Goal: Task Accomplishment & Management: Use online tool/utility

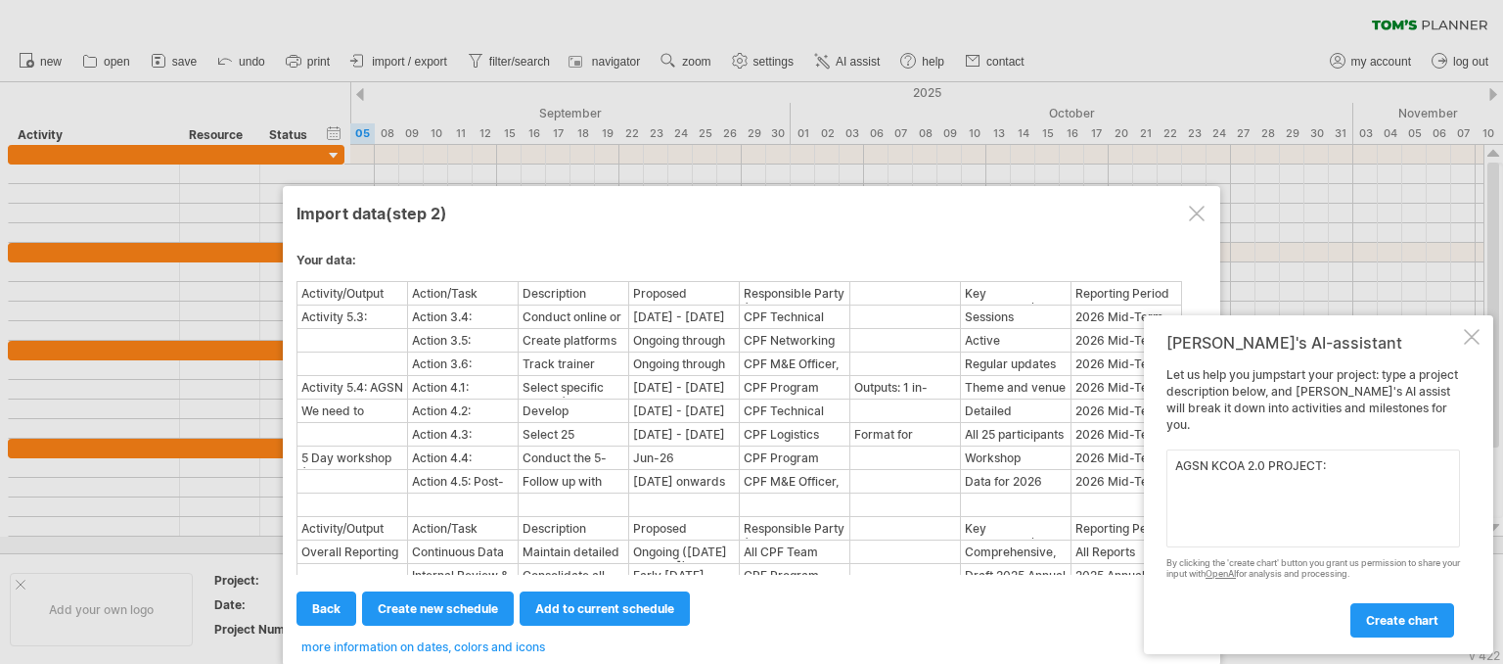
paste textarea "ilding Women & Youth-led Network Alliances for Agroecology and Organic Agricult…"
click at [1327, 463] on textarea "AGSN KCOA 2.0 PROJECT: ilding Women & Youth-led Network Alliances for Agroecolo…" at bounding box center [1314, 498] width 294 height 98
type textarea "AGSN KCOA 2.0 PROJECT: Building Women & Youth-led Network Alliances for Agroeco…"
click at [1402, 621] on span "create chart" at bounding box center [1402, 620] width 72 height 15
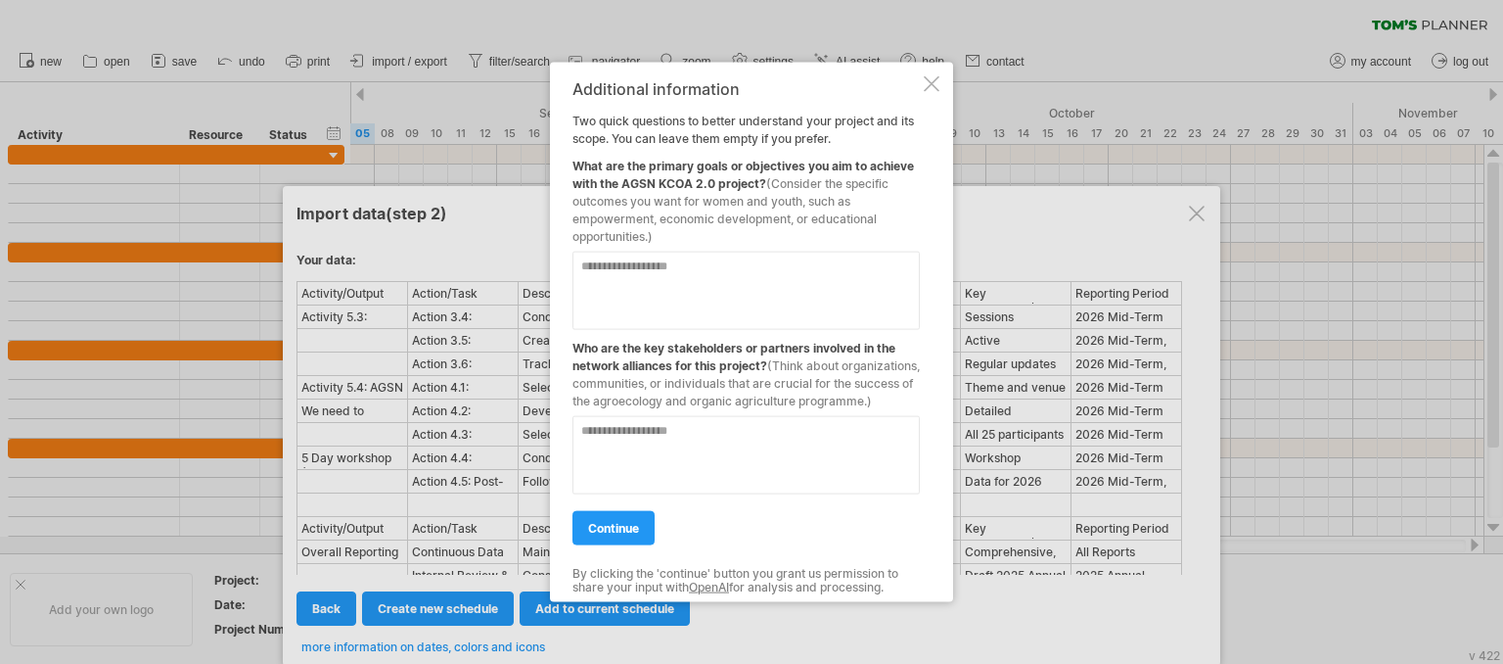
click at [625, 438] on textarea at bounding box center [746, 455] width 347 height 78
type textarea "**********"
click at [605, 545] on link "continue" at bounding box center [614, 528] width 82 height 34
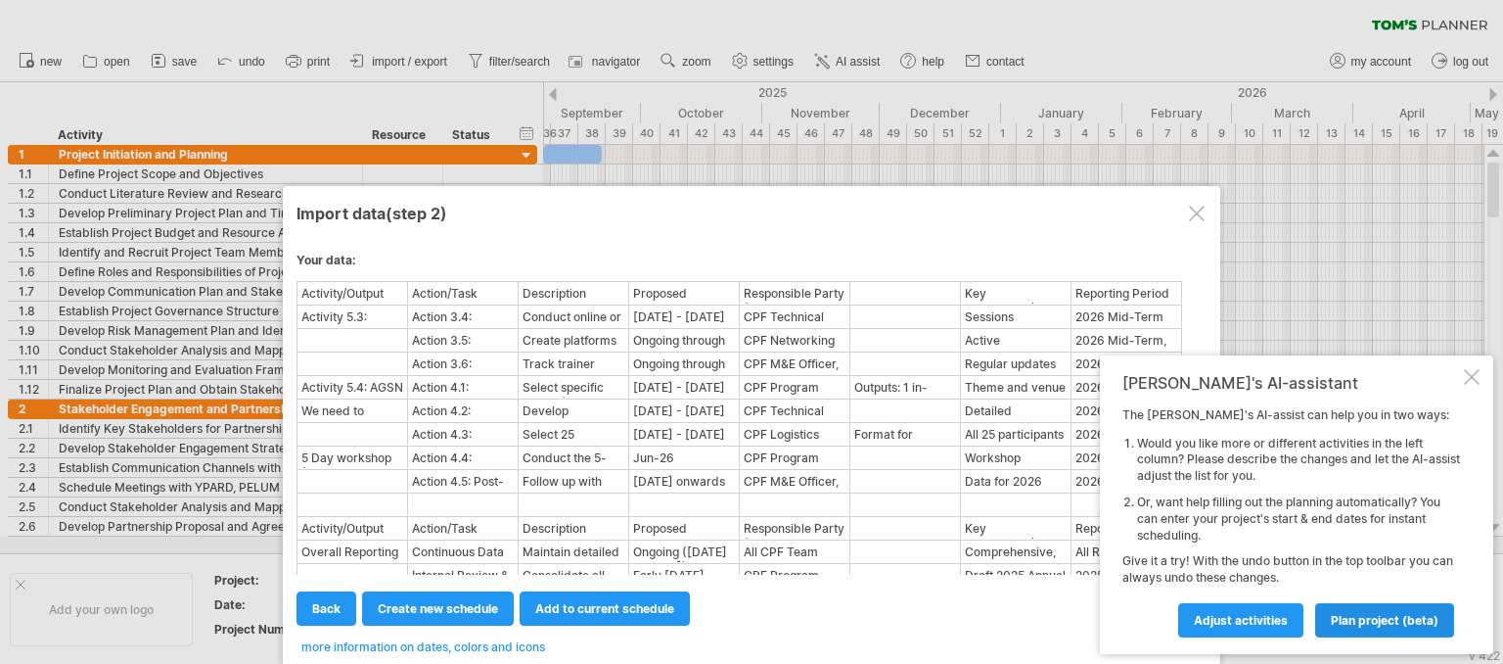
click at [1370, 625] on span "plan project (beta)" at bounding box center [1385, 620] width 108 height 15
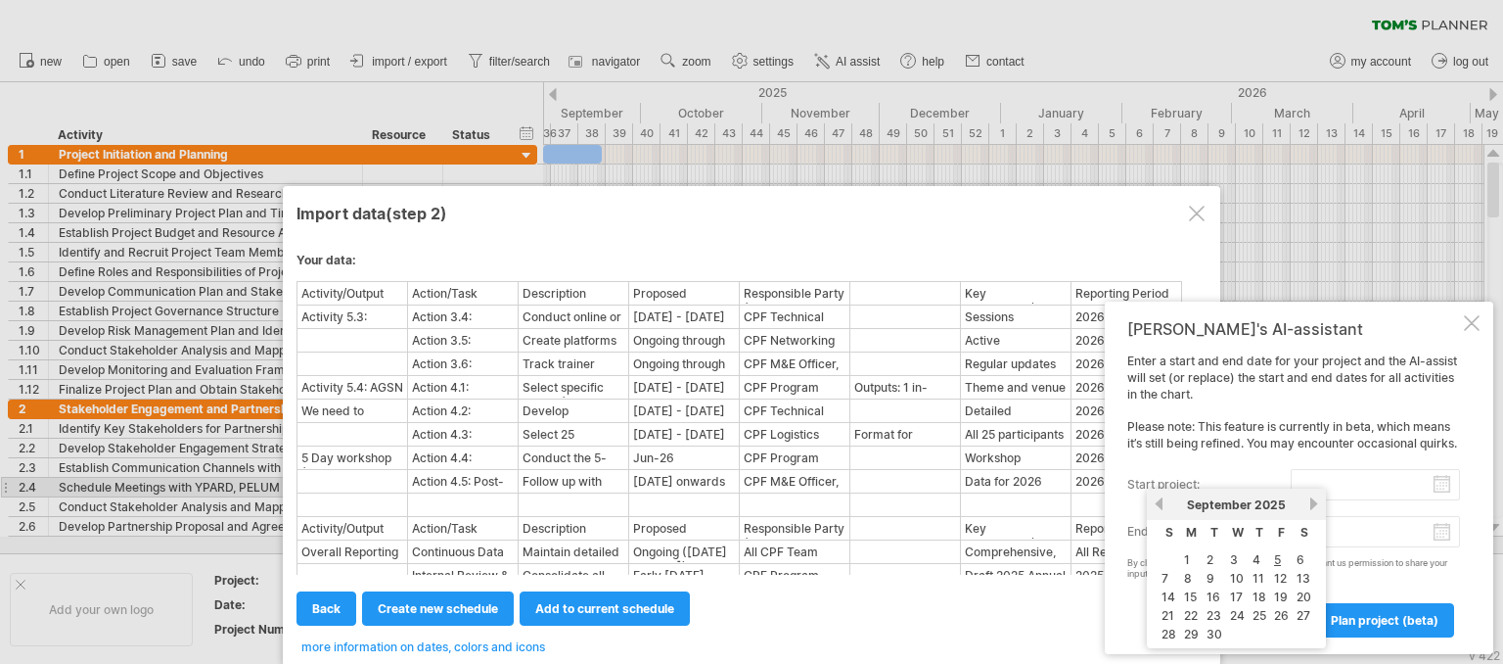
click at [1381, 492] on input "start project:" at bounding box center [1375, 484] width 169 height 31
click at [1163, 507] on link "previous" at bounding box center [1159, 503] width 15 height 15
click at [1307, 504] on link "next" at bounding box center [1314, 503] width 15 height 15
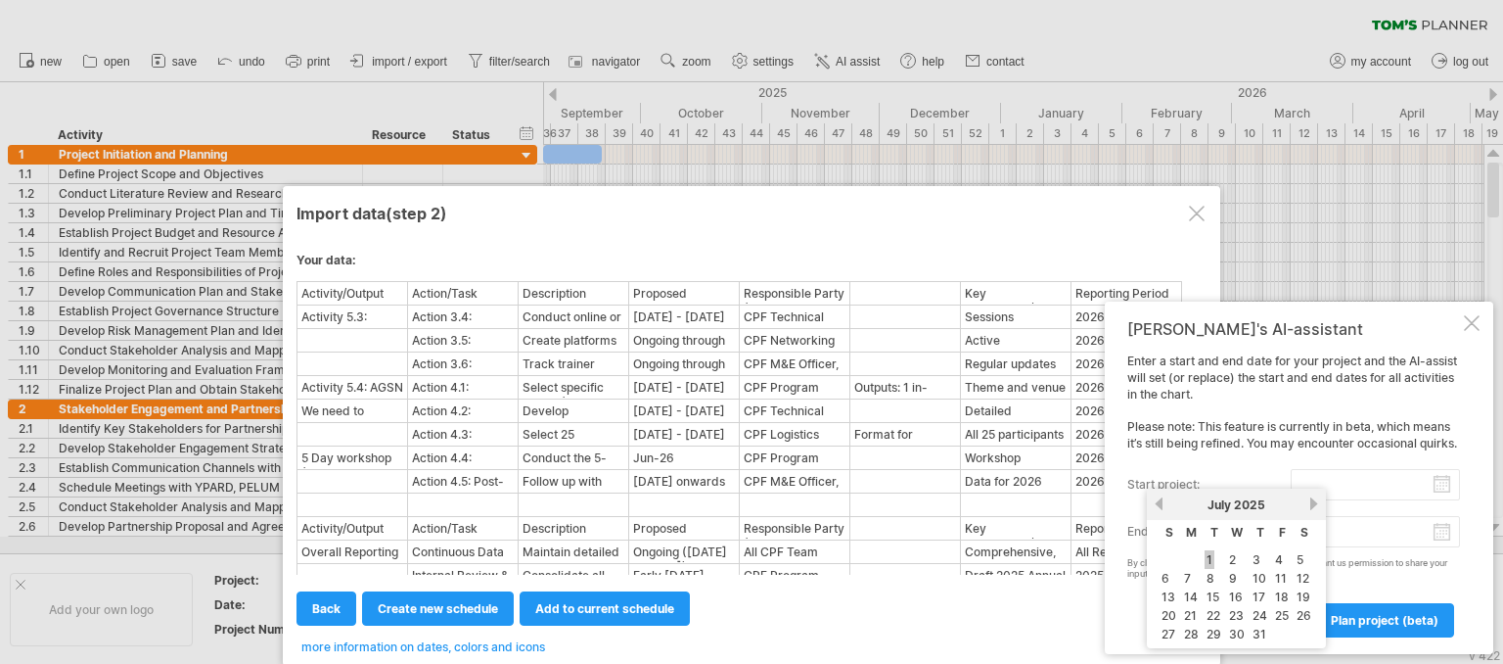
click at [1208, 559] on link "1" at bounding box center [1210, 559] width 10 height 19
type input "********"
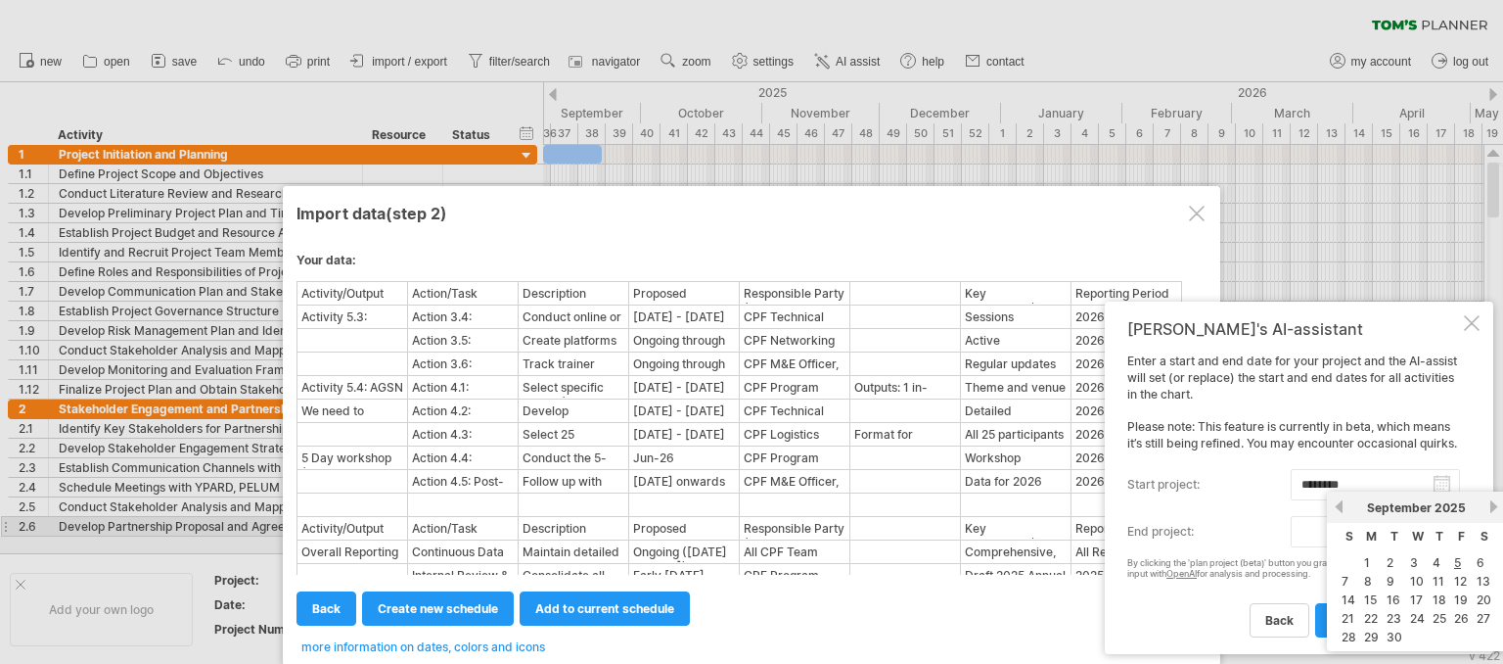
click at [1339, 533] on body "progress(100%) Trying to reach [DOMAIN_NAME] Connected again... 0% clear filter…" at bounding box center [751, 334] width 1503 height 668
click at [1490, 504] on link "next" at bounding box center [1494, 506] width 15 height 15
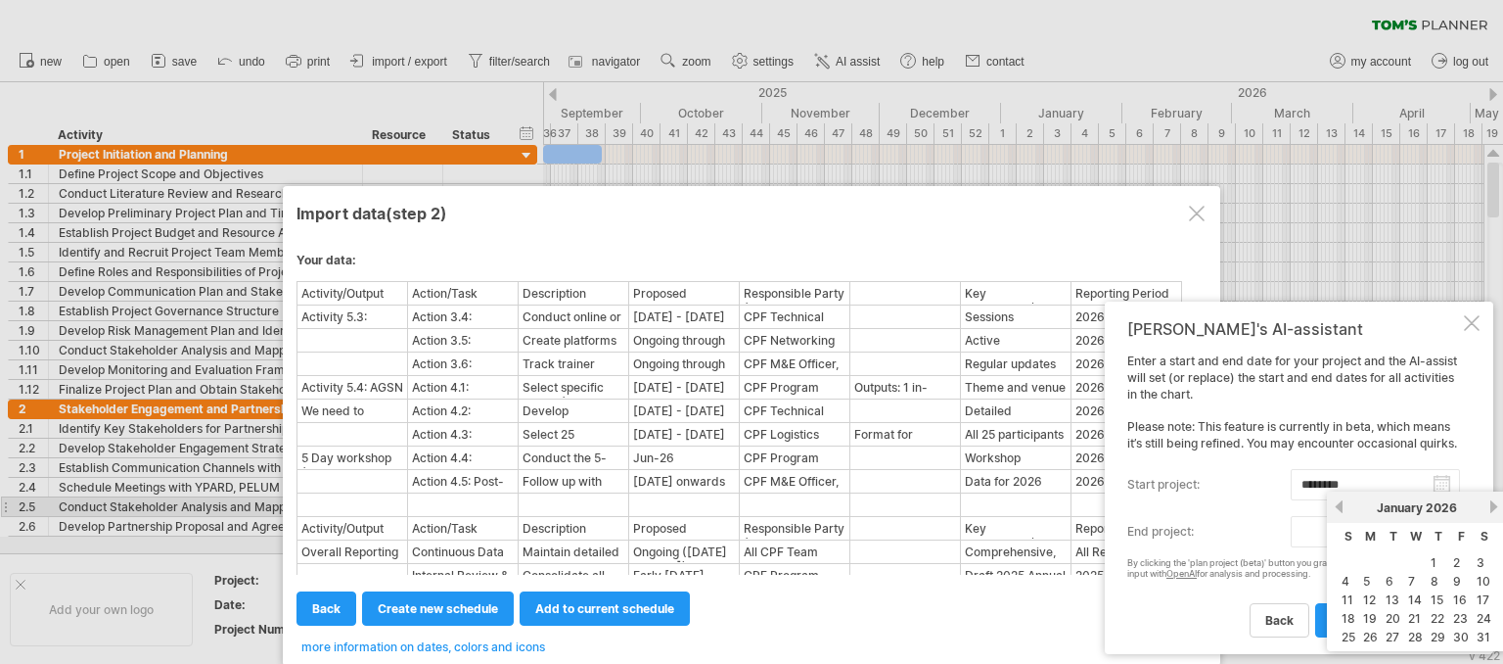
click at [1490, 504] on link "next" at bounding box center [1494, 506] width 15 height 15
click at [1490, 504] on link "next" at bounding box center [1492, 506] width 15 height 15
click at [1490, 504] on link "next" at bounding box center [1494, 506] width 15 height 15
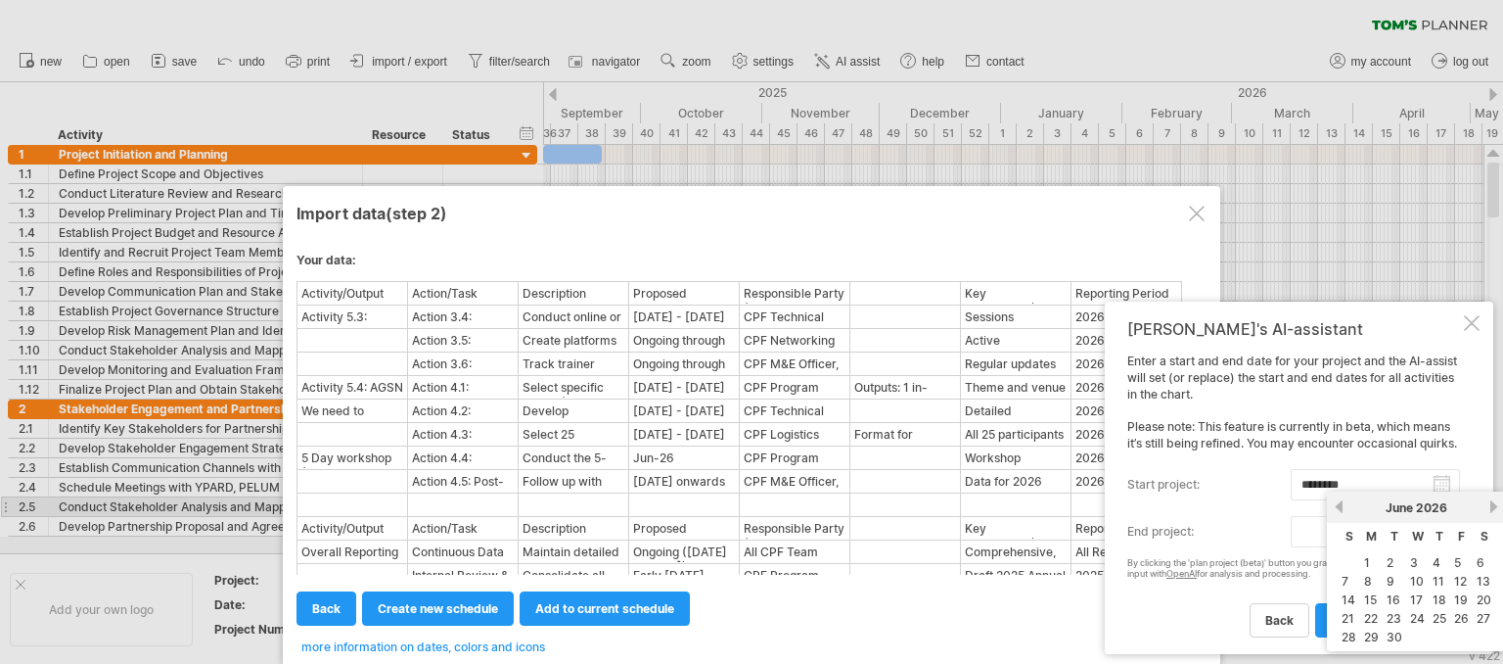
click at [1490, 504] on link "next" at bounding box center [1494, 506] width 15 height 15
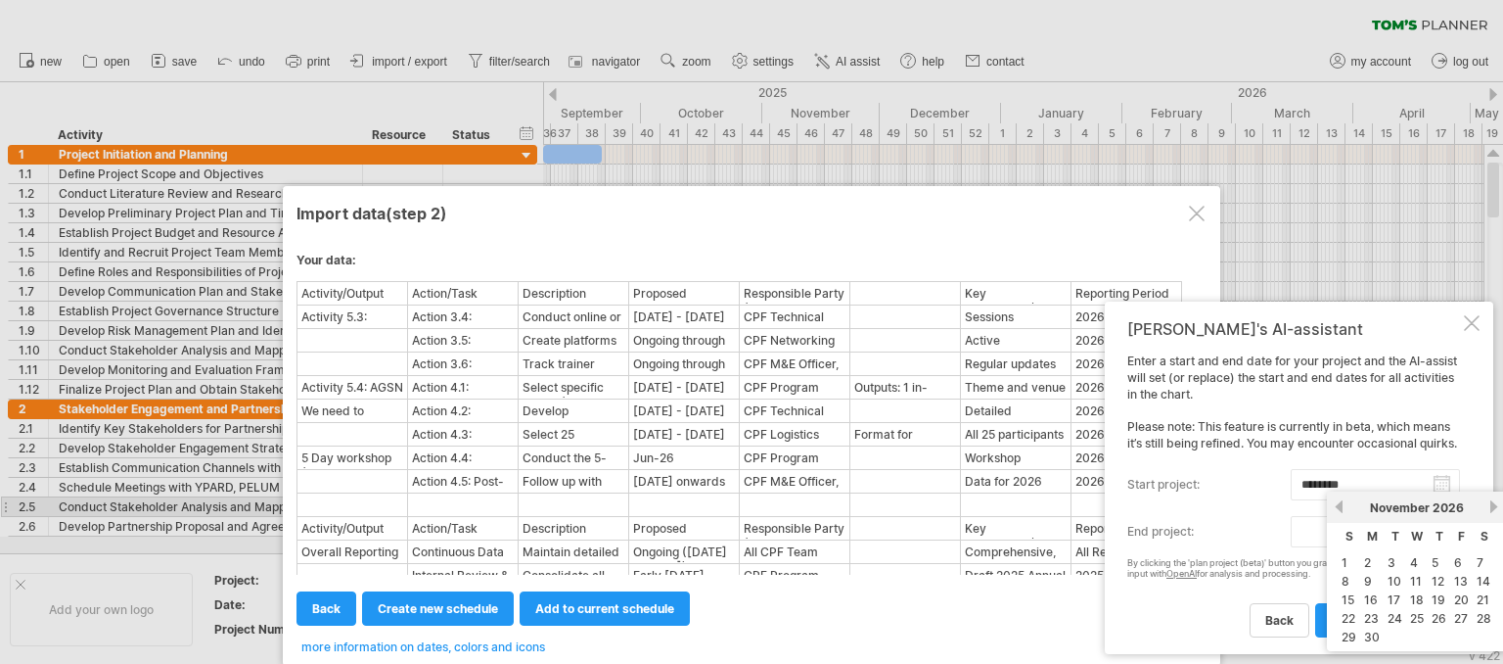
click at [1490, 504] on link "next" at bounding box center [1494, 506] width 15 height 15
click at [1440, 635] on link "31" at bounding box center [1440, 636] width 18 height 19
type input "********"
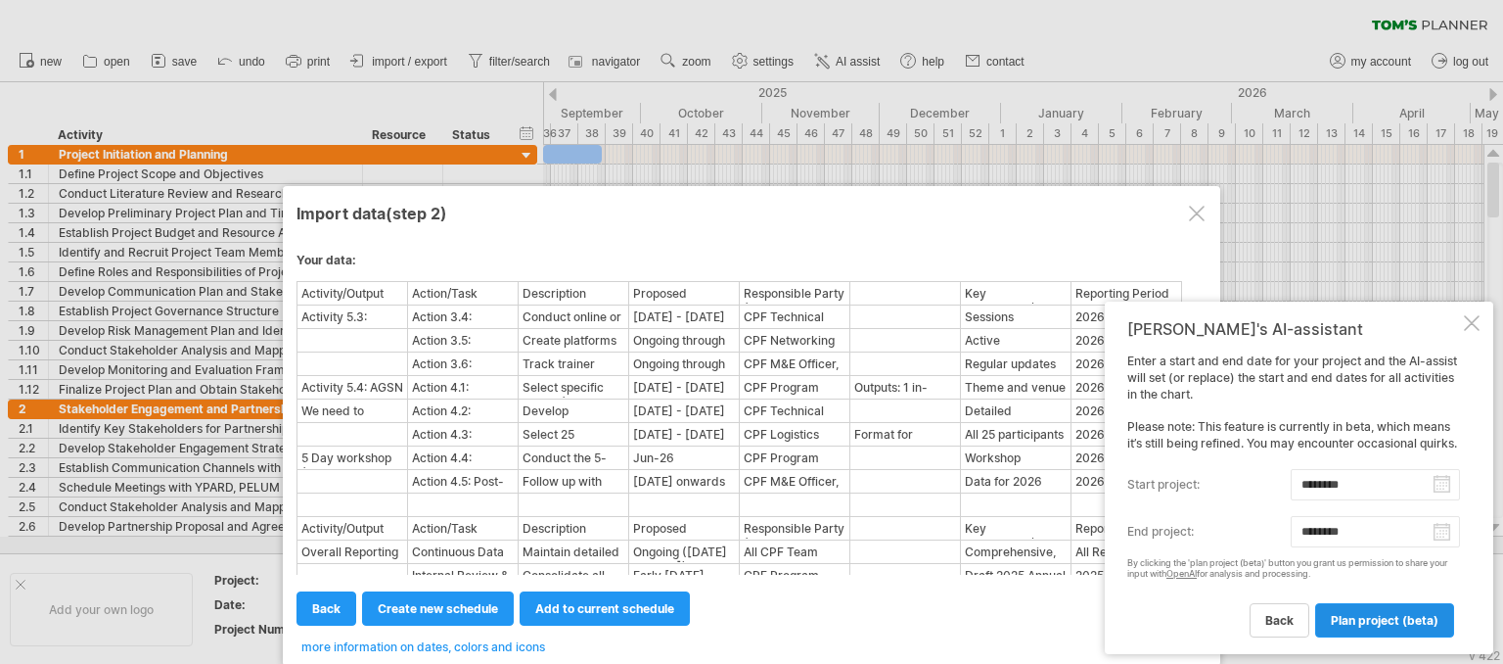
click at [1364, 619] on span "plan project (beta)" at bounding box center [1385, 620] width 108 height 15
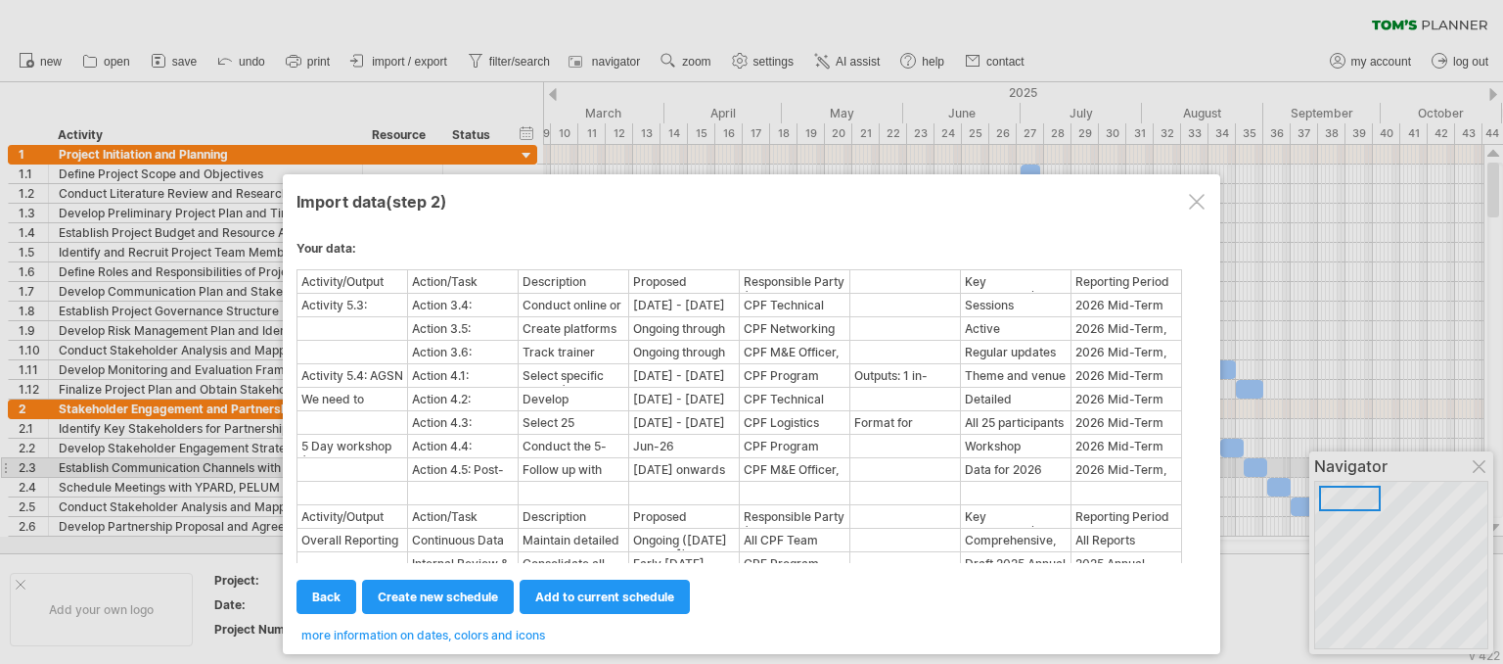
click at [1476, 467] on div at bounding box center [751, 332] width 1503 height 664
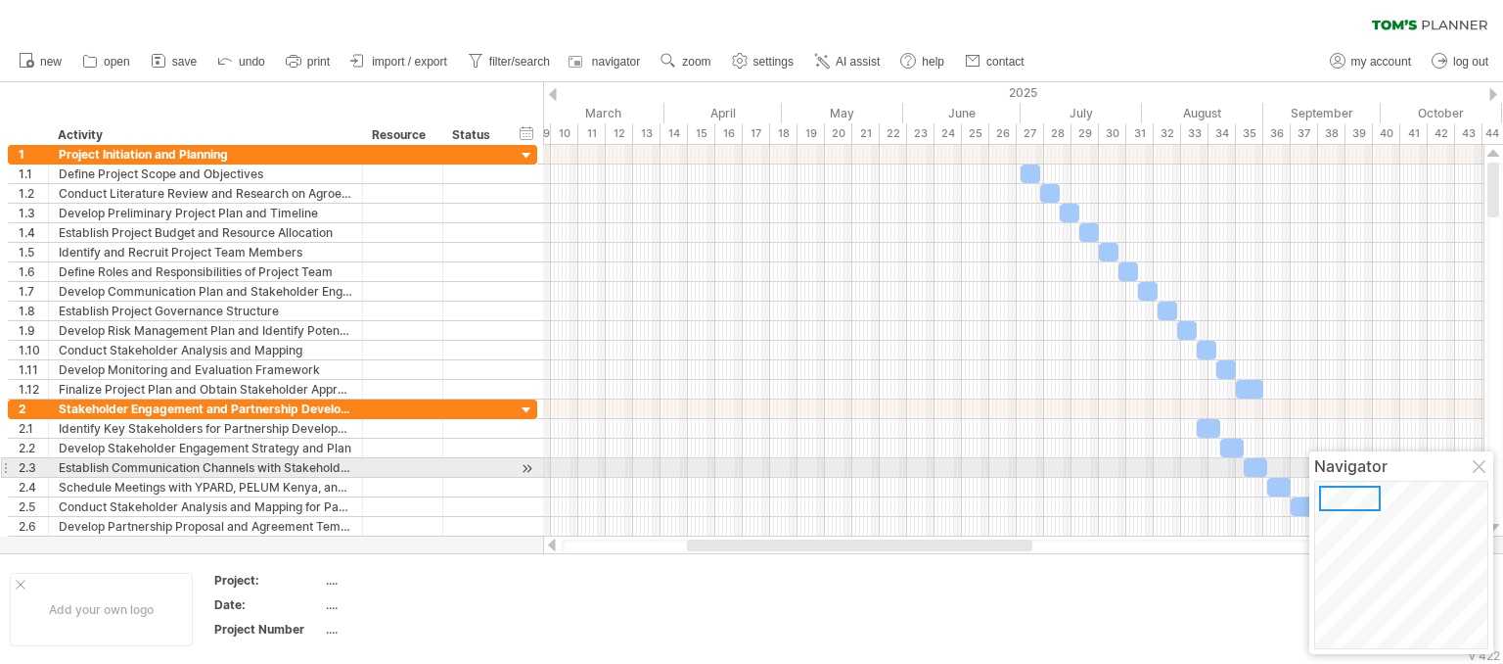
click at [1479, 467] on div at bounding box center [1481, 468] width 16 height 16
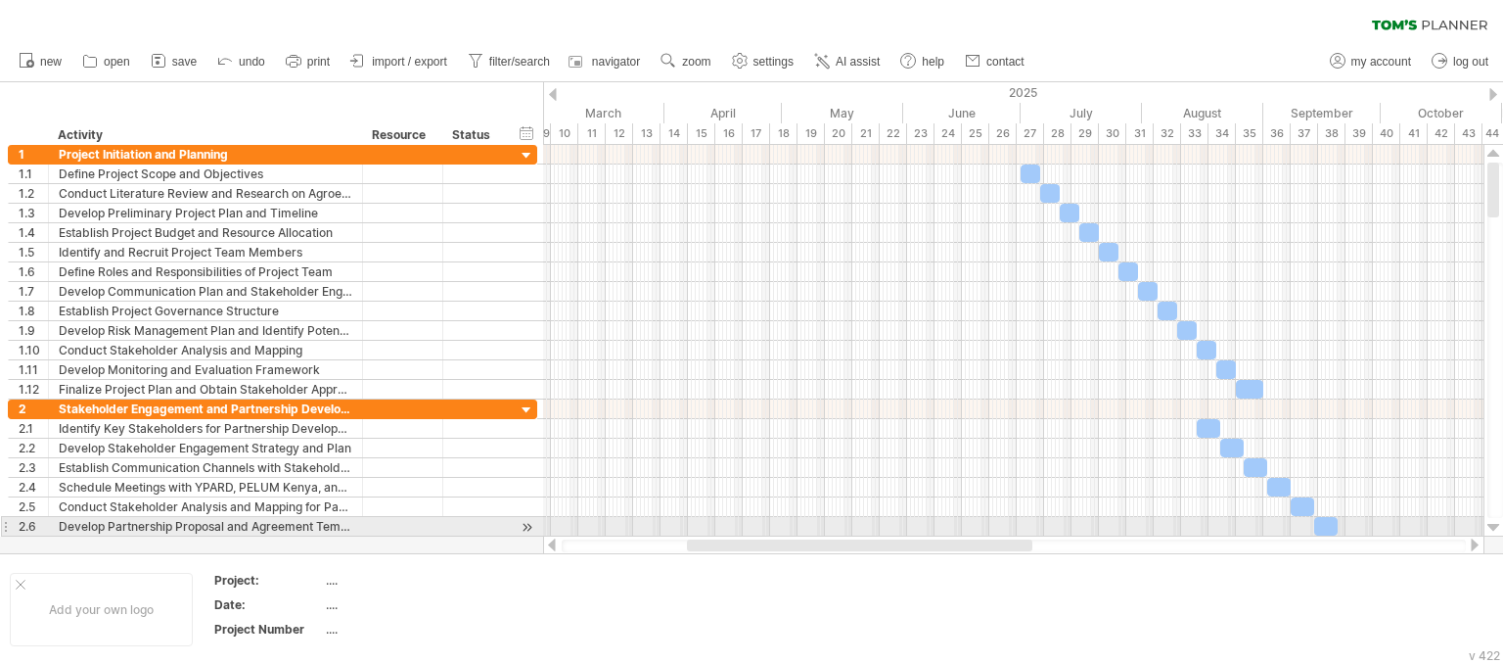
click at [1492, 525] on div at bounding box center [1494, 528] width 13 height 16
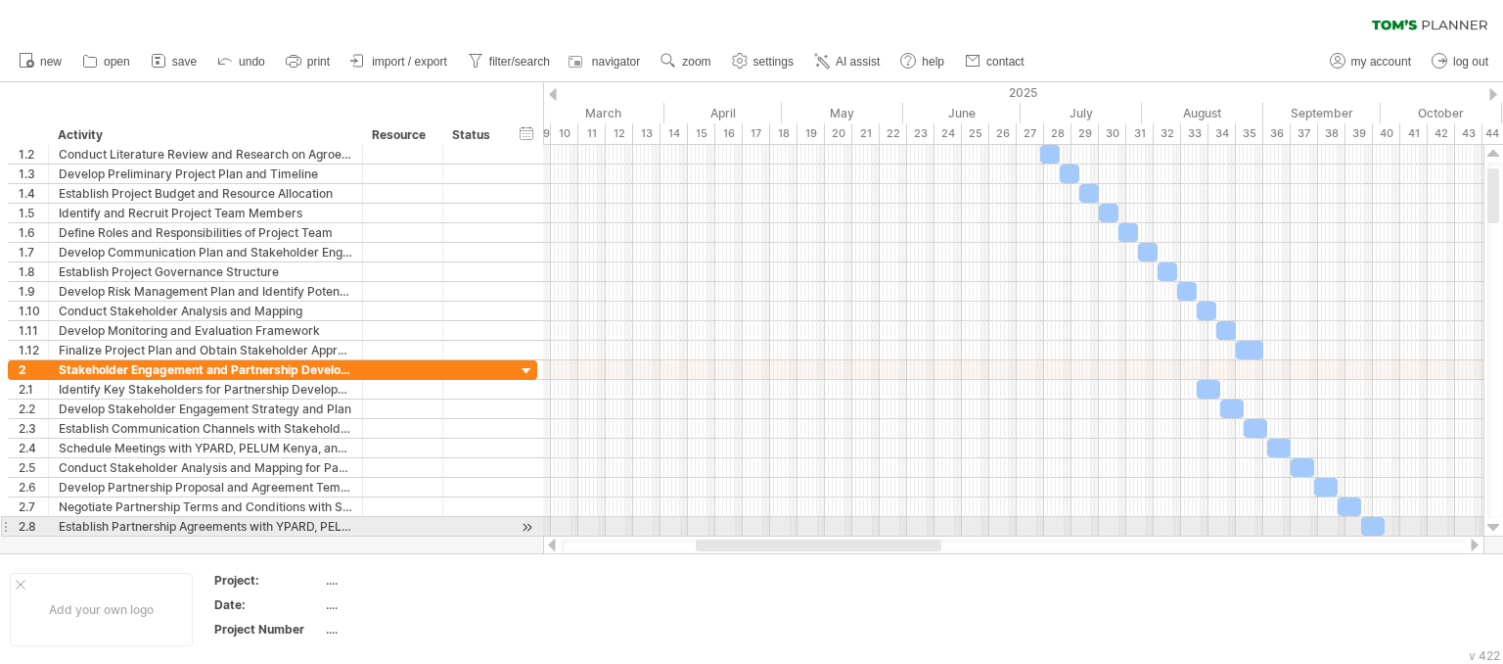
click at [1492, 525] on div at bounding box center [1494, 528] width 13 height 16
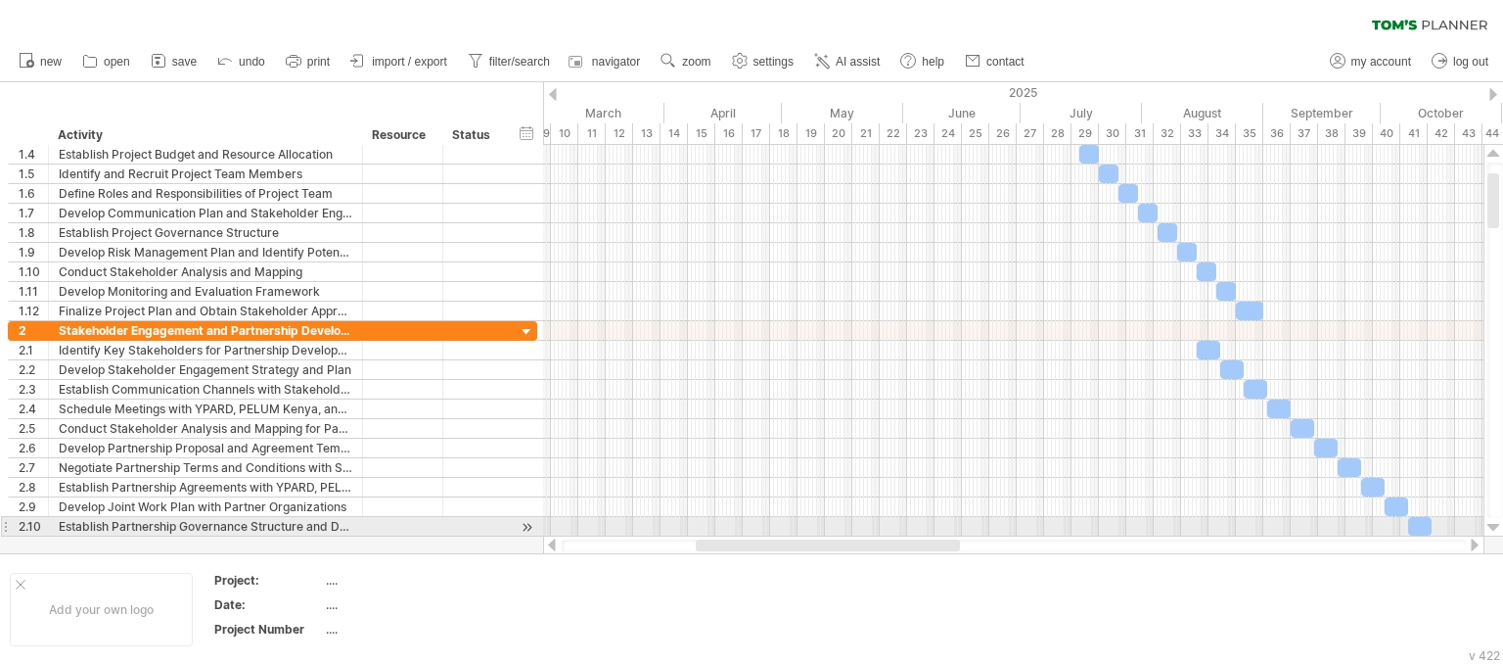
click at [1492, 525] on div at bounding box center [1494, 528] width 13 height 16
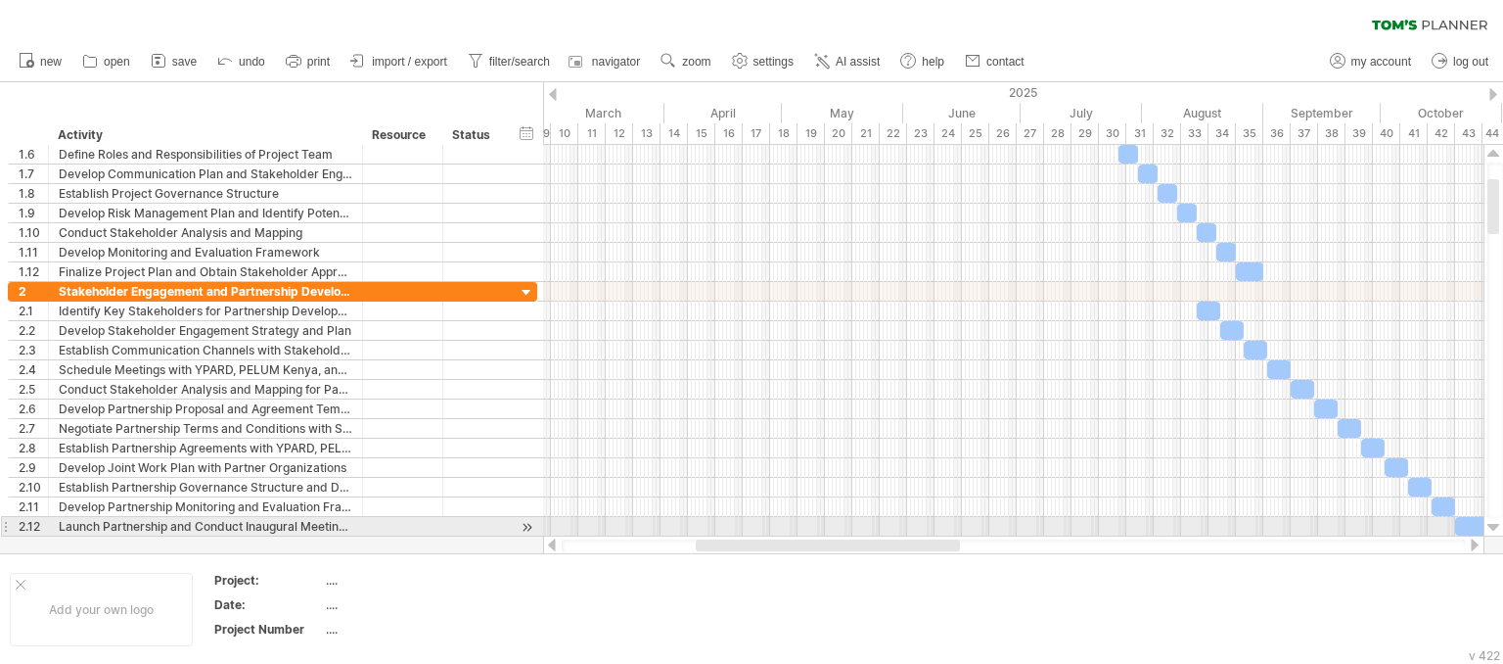
click at [1492, 525] on div at bounding box center [1494, 528] width 13 height 16
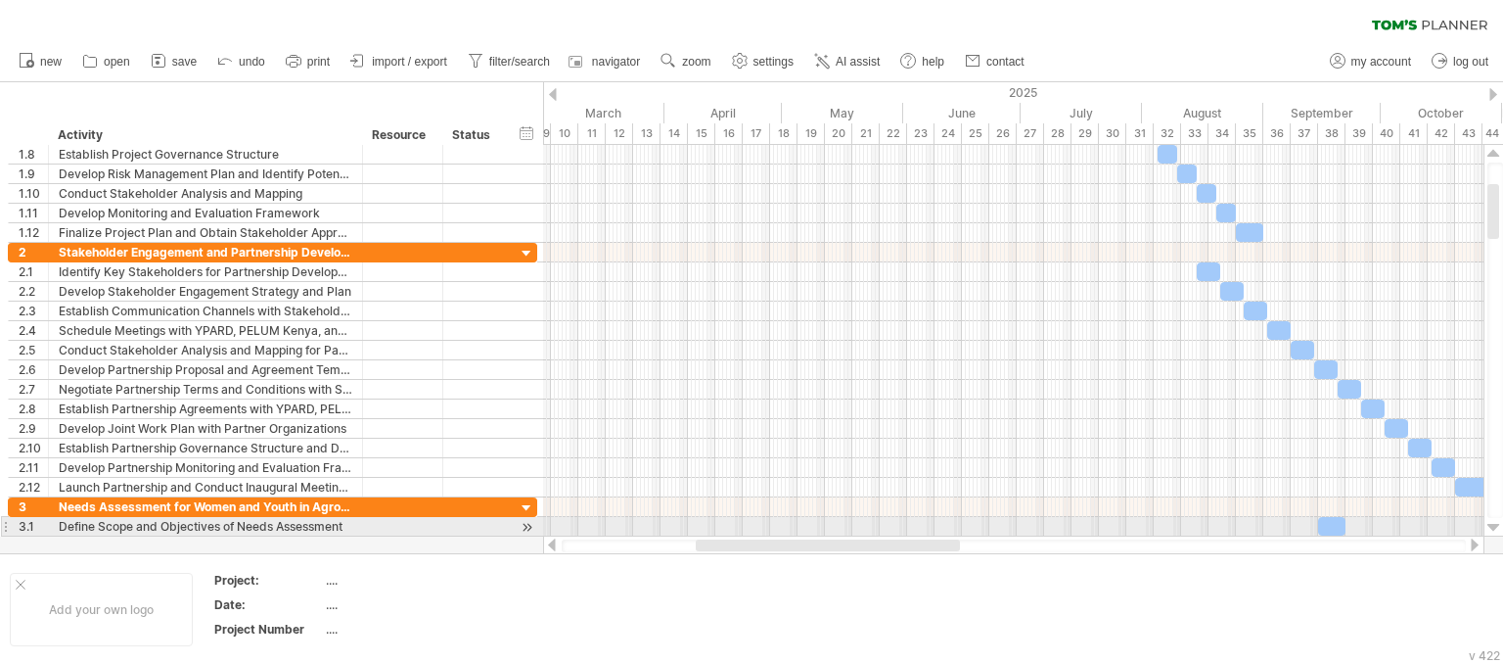
click at [1492, 525] on div at bounding box center [1494, 528] width 13 height 16
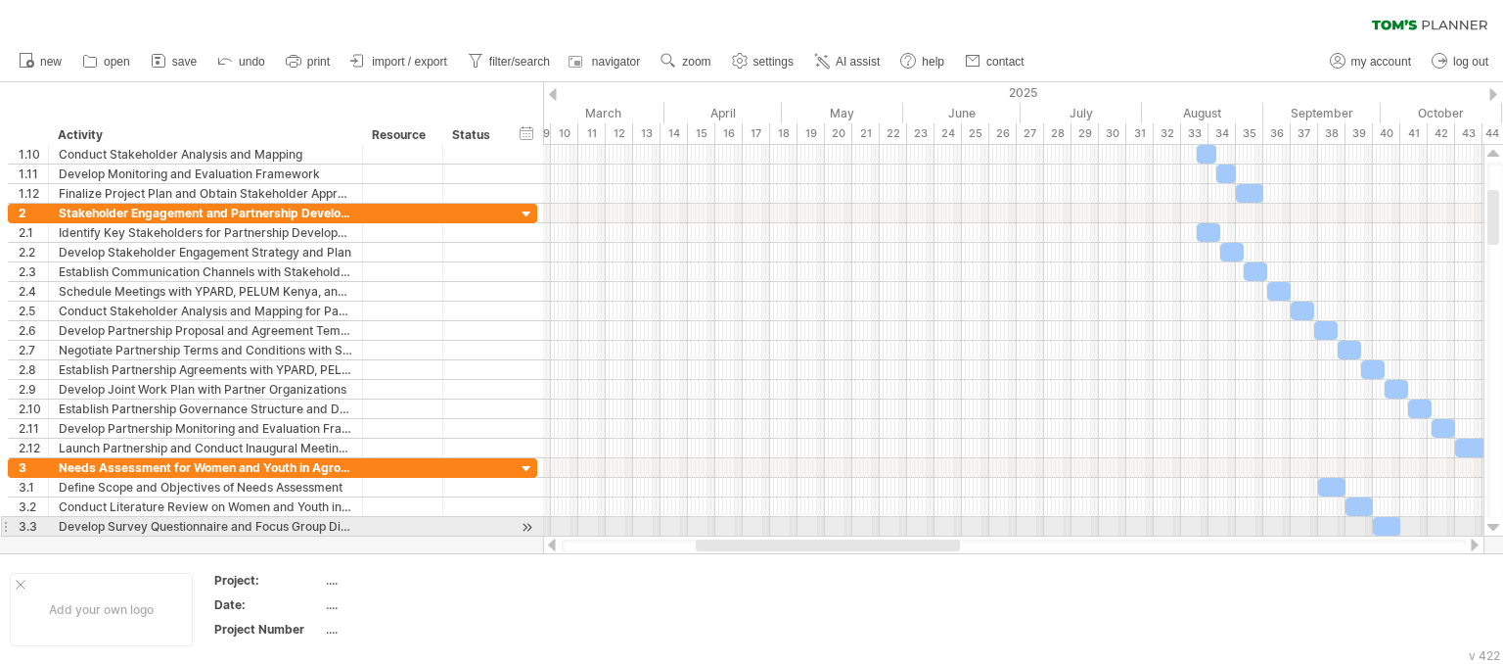
click at [1492, 525] on div at bounding box center [1494, 528] width 13 height 16
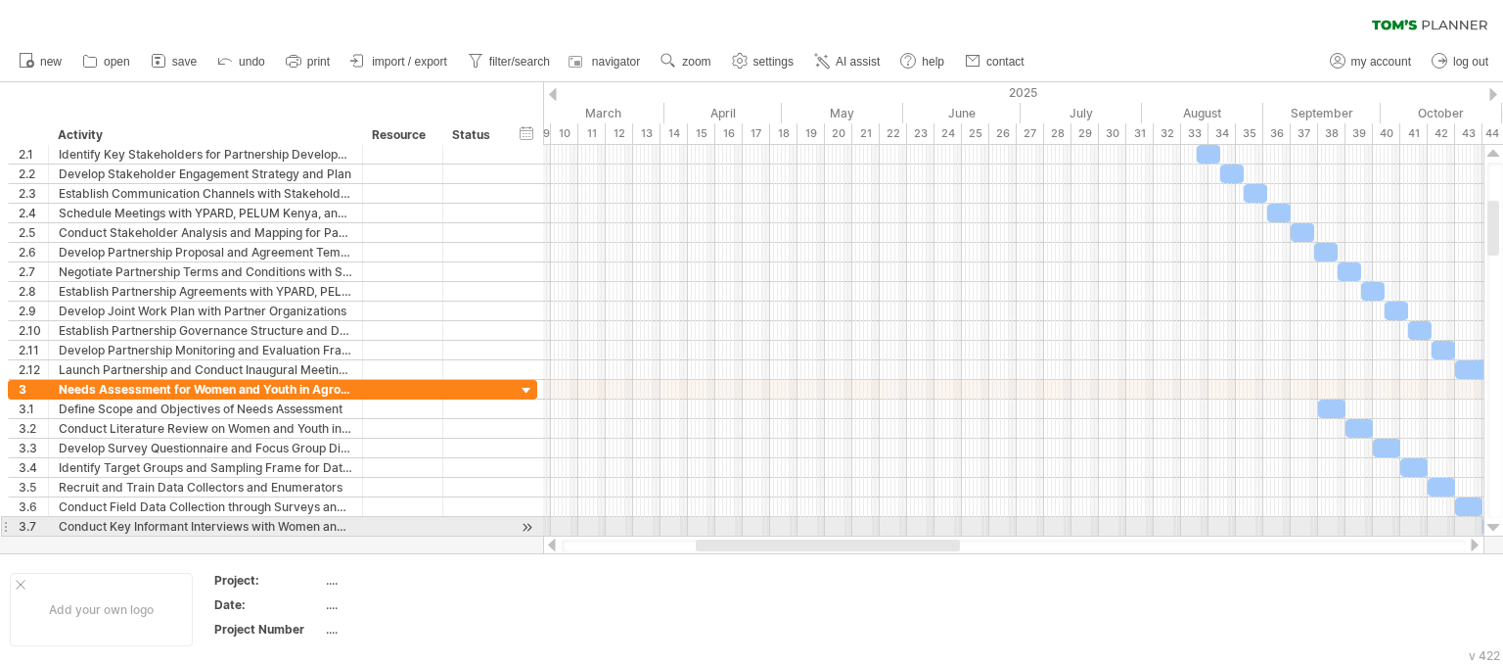
click at [1492, 525] on div at bounding box center [1494, 528] width 13 height 16
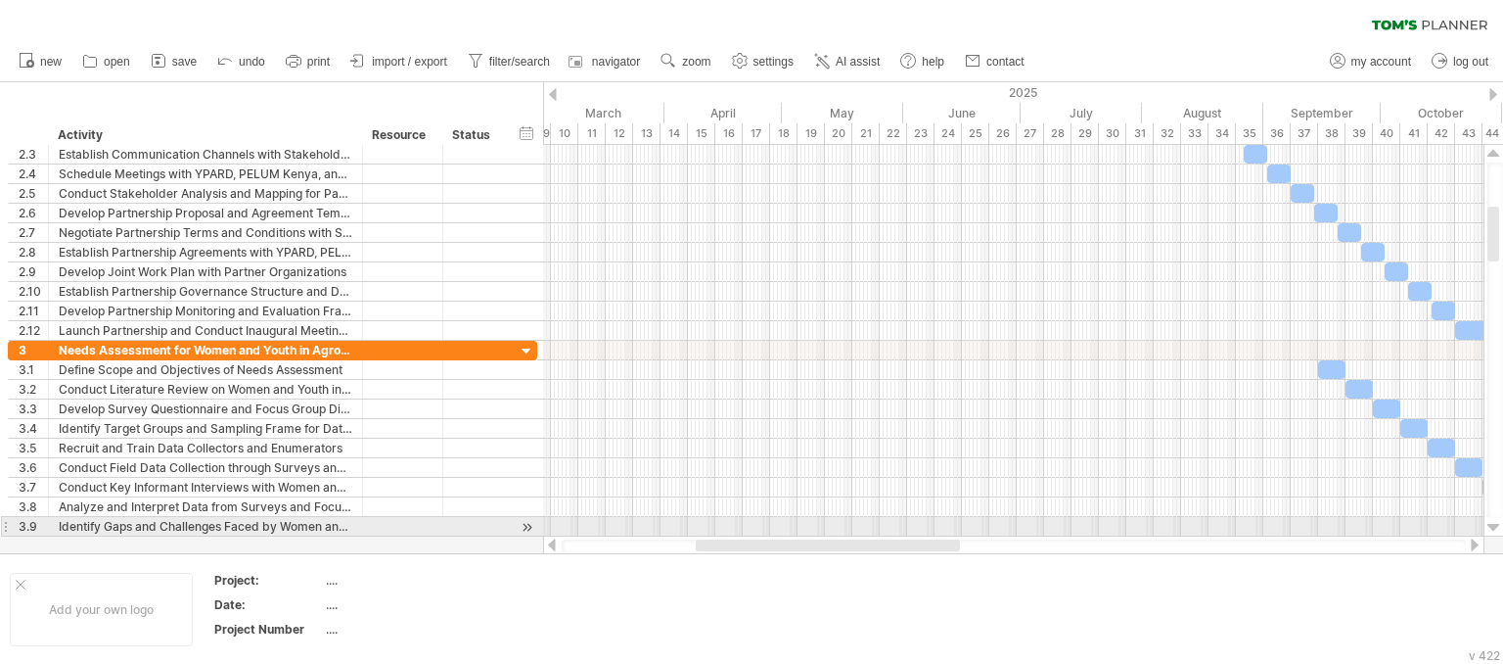
click at [1492, 525] on div at bounding box center [1494, 528] width 13 height 16
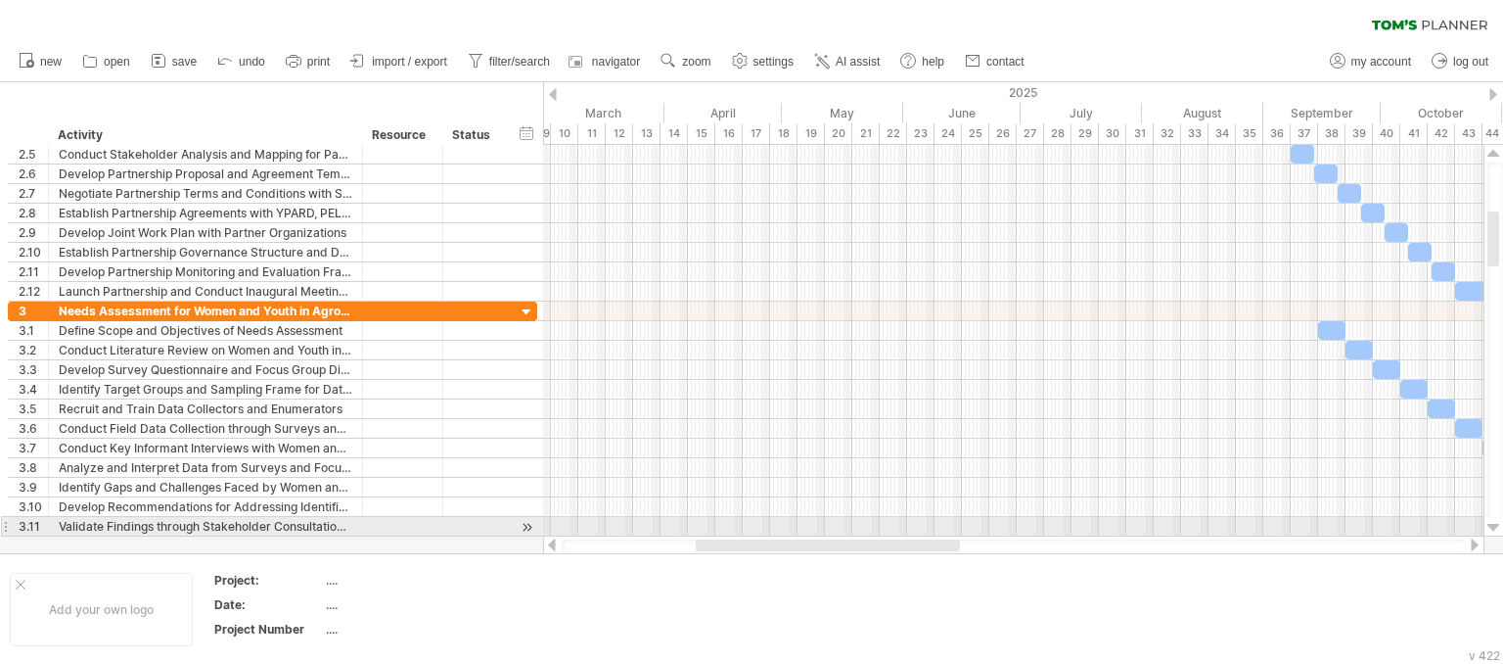
click at [1492, 525] on div at bounding box center [1494, 528] width 13 height 16
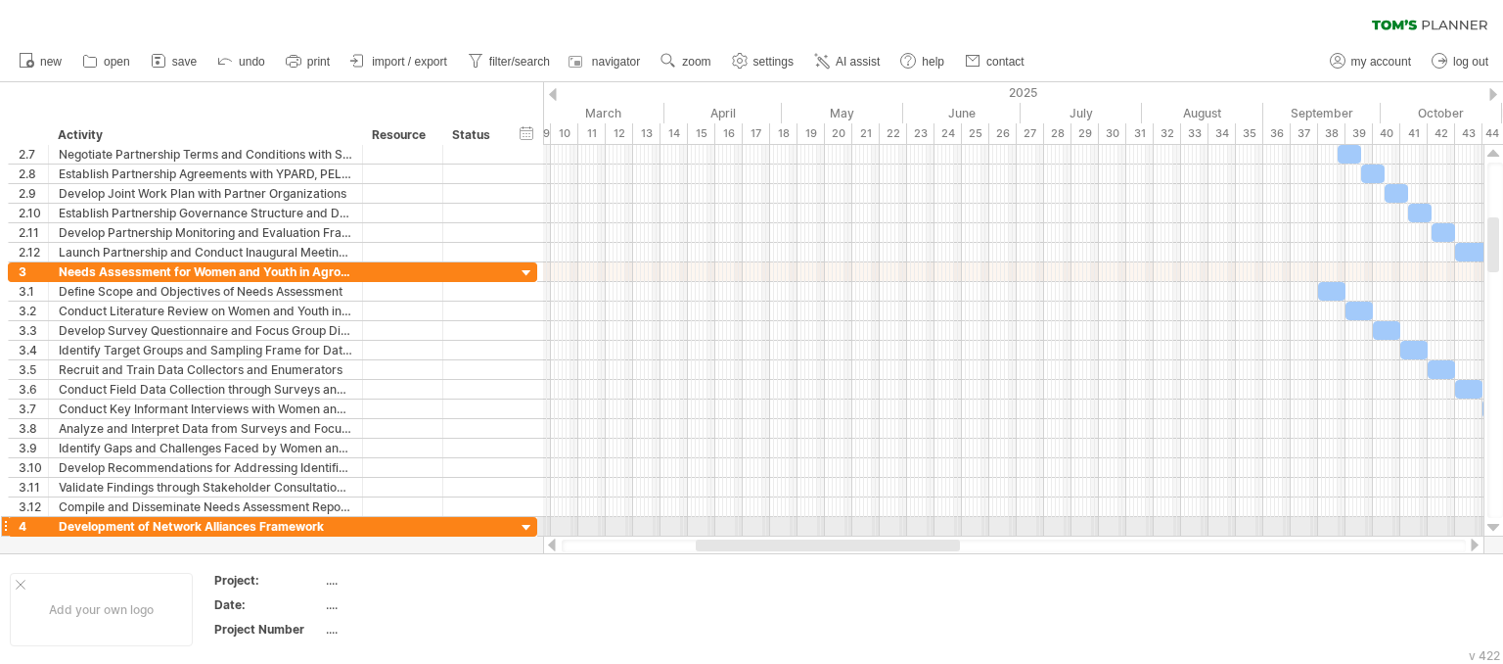
click at [1492, 525] on div at bounding box center [1494, 528] width 13 height 16
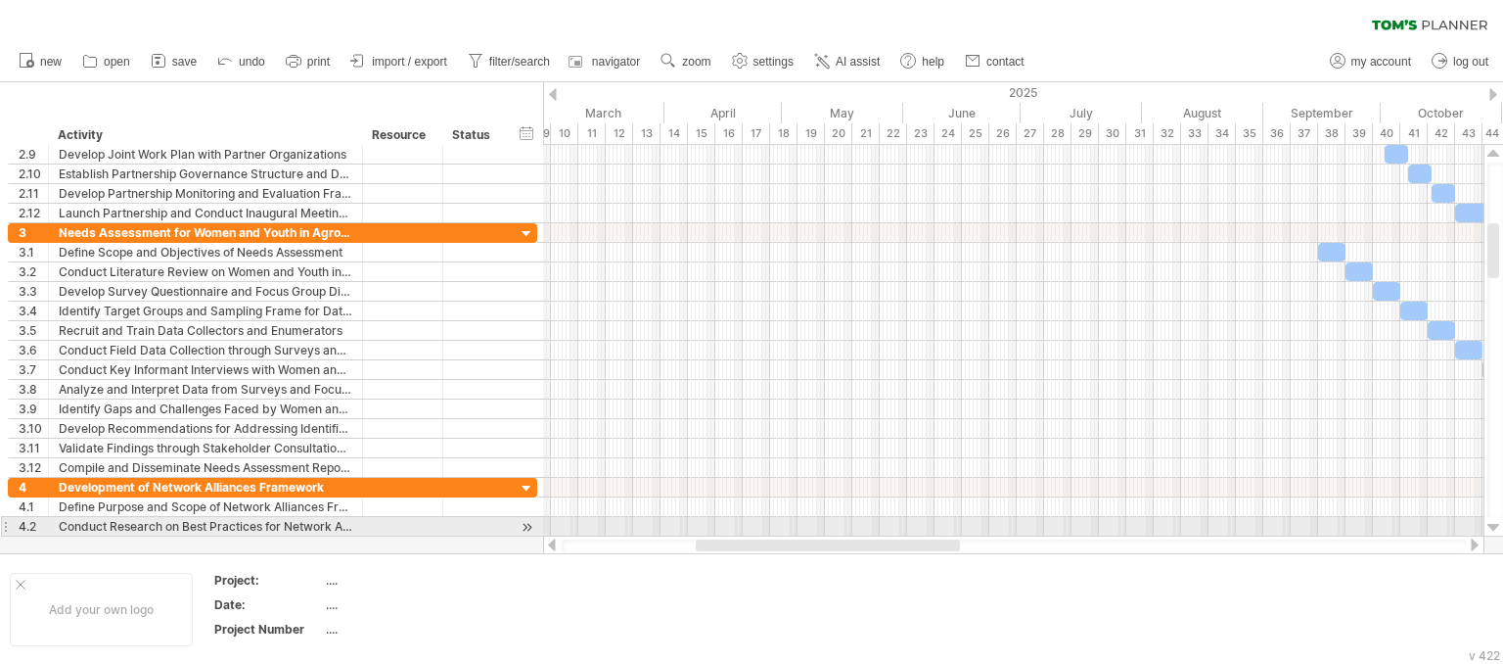
click at [1492, 525] on div at bounding box center [1494, 528] width 13 height 16
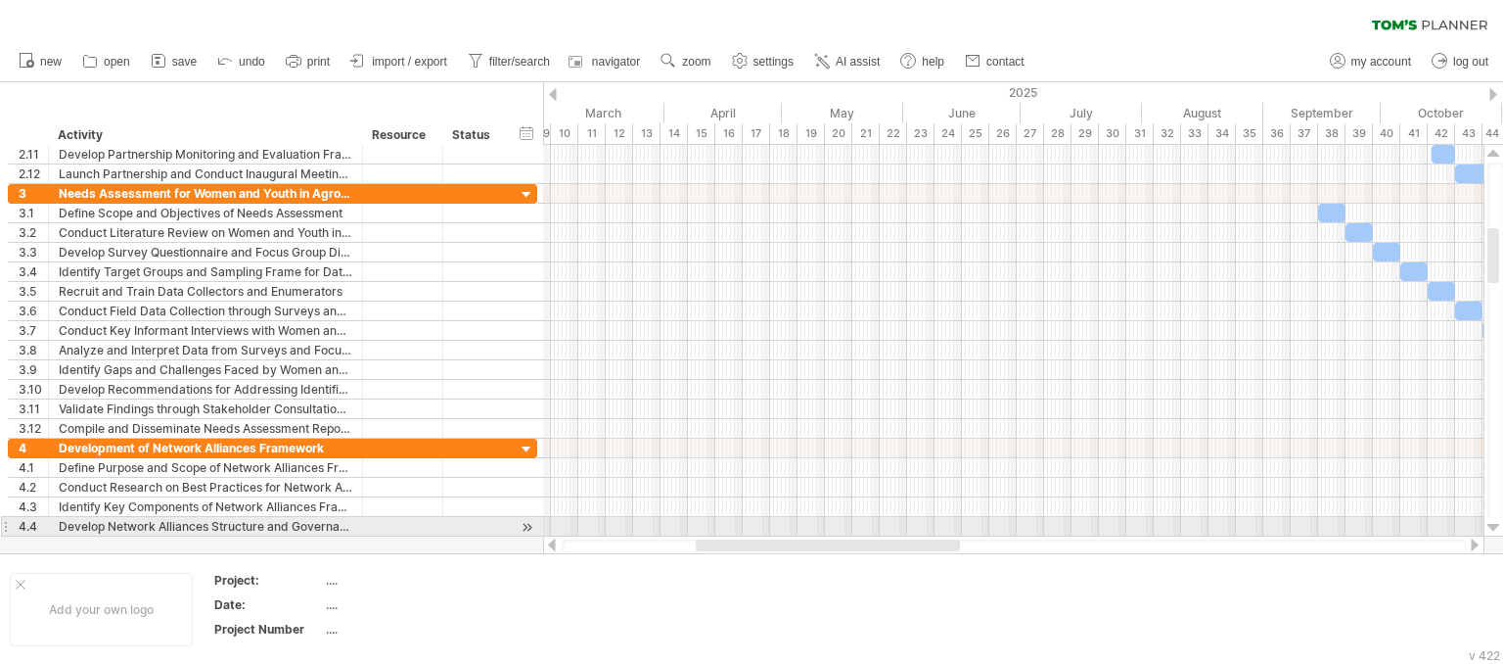
click at [1492, 525] on div at bounding box center [1494, 528] width 13 height 16
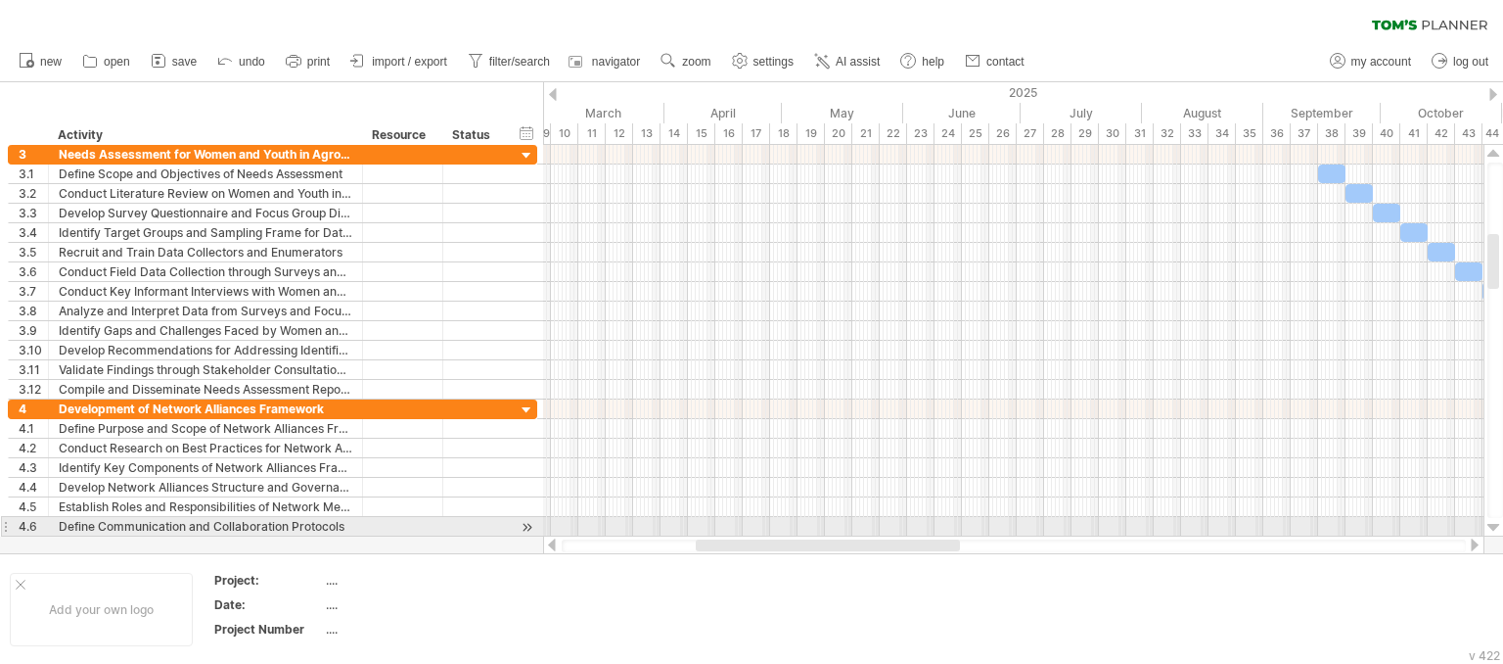
click at [1492, 525] on div at bounding box center [1494, 528] width 13 height 16
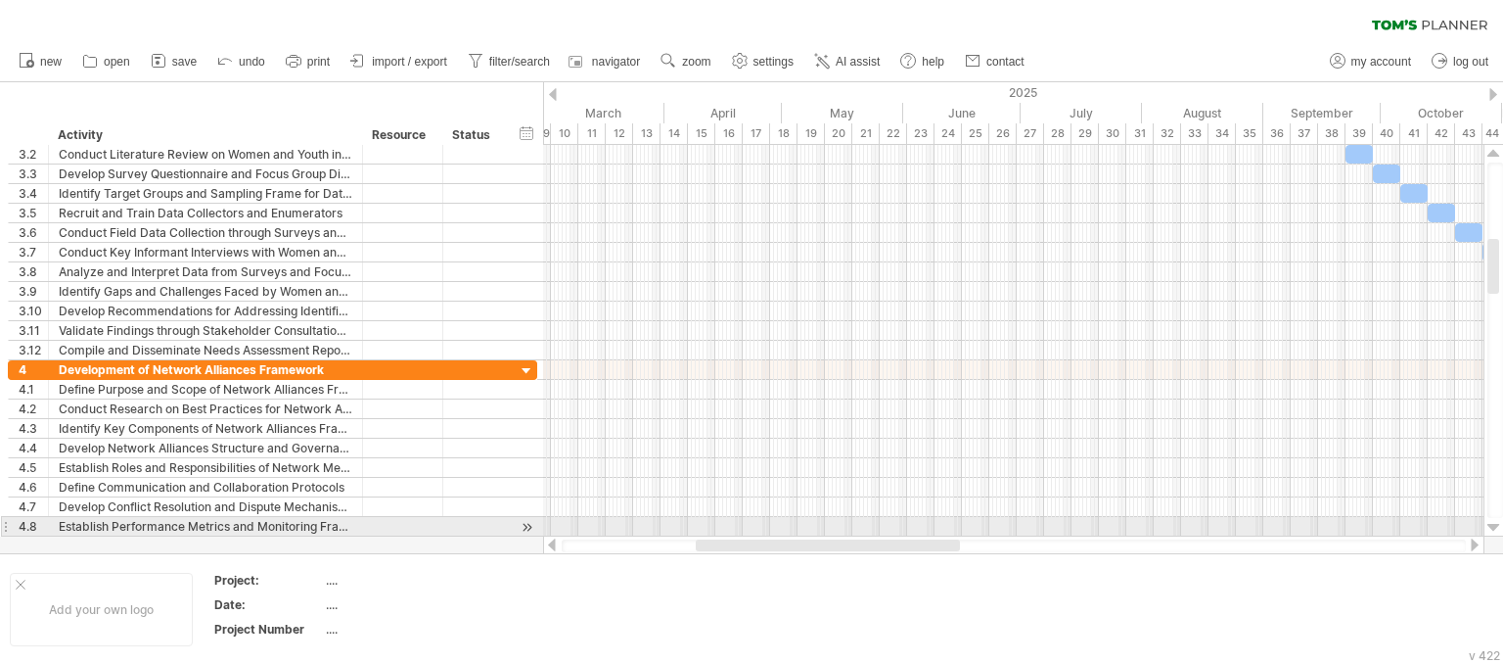
click at [1492, 525] on div at bounding box center [1494, 528] width 13 height 16
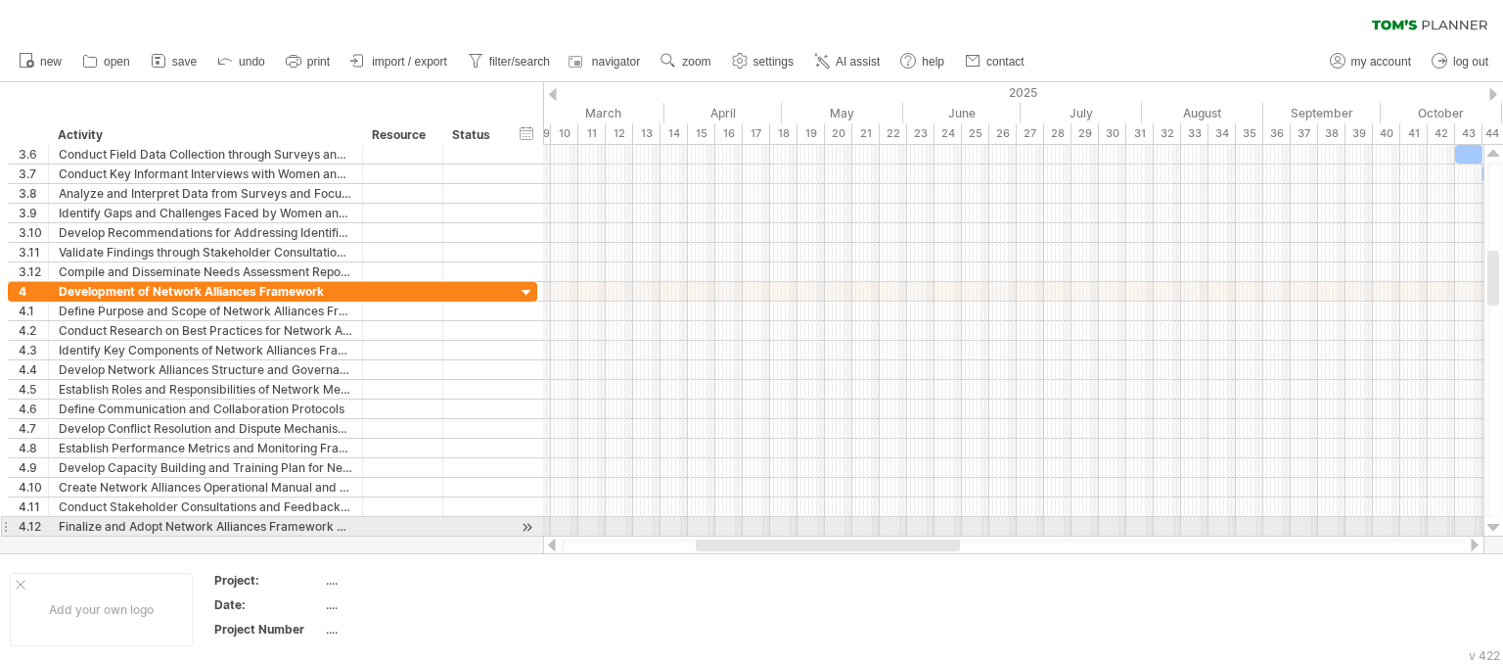
click at [1492, 525] on div at bounding box center [1494, 528] width 13 height 16
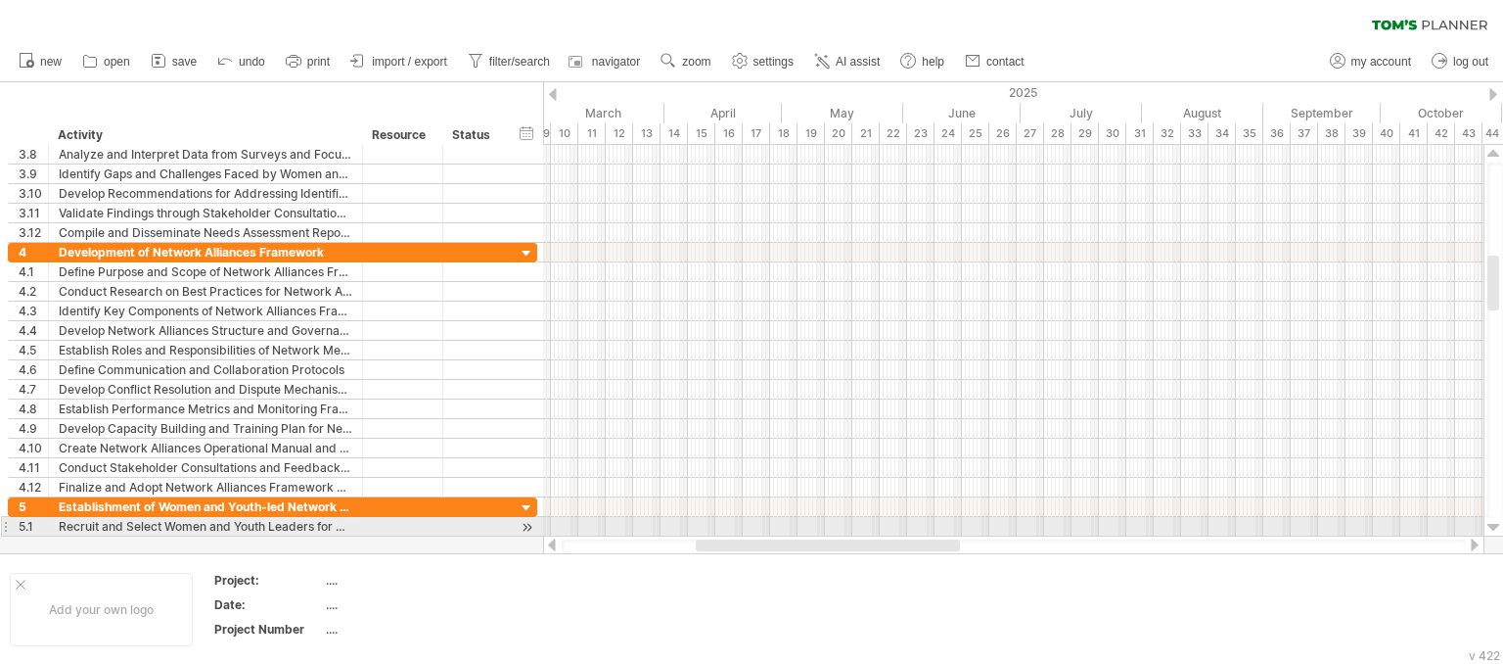
click at [1492, 525] on div at bounding box center [1494, 528] width 13 height 16
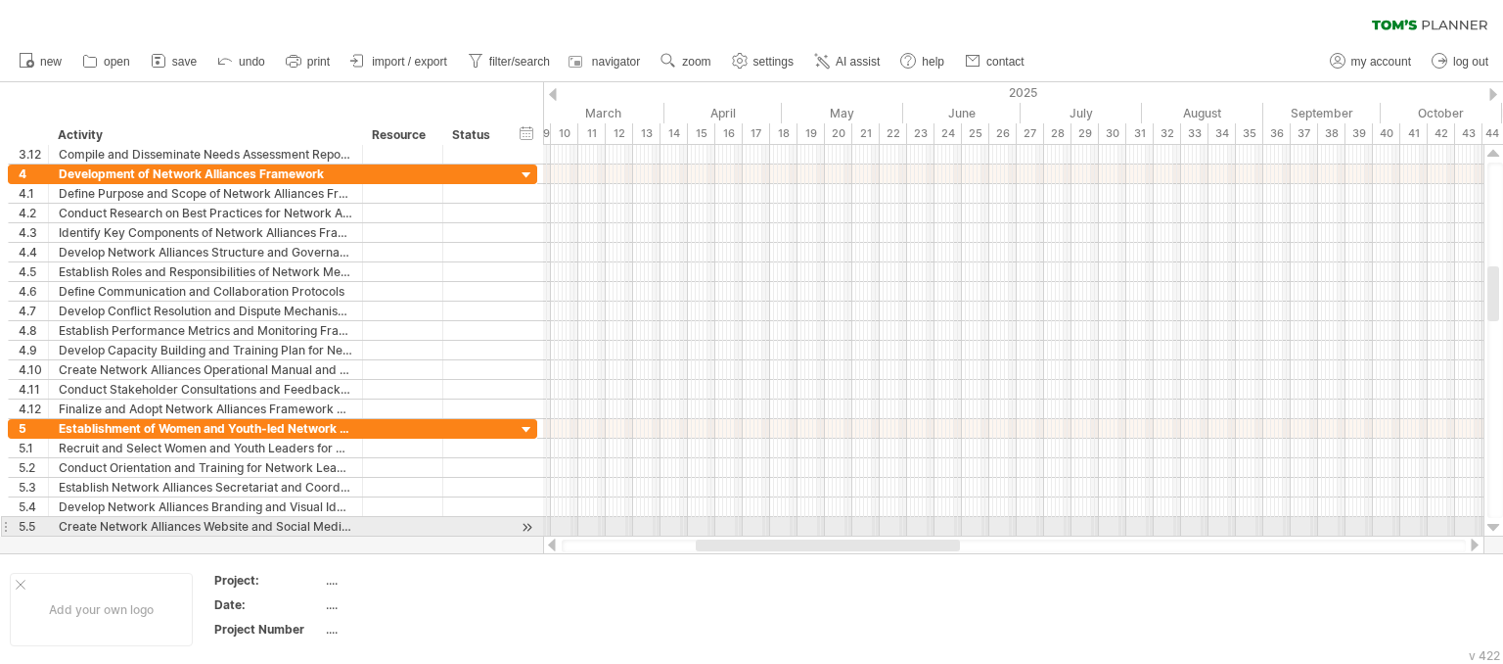
click at [1492, 525] on div at bounding box center [1494, 528] width 13 height 16
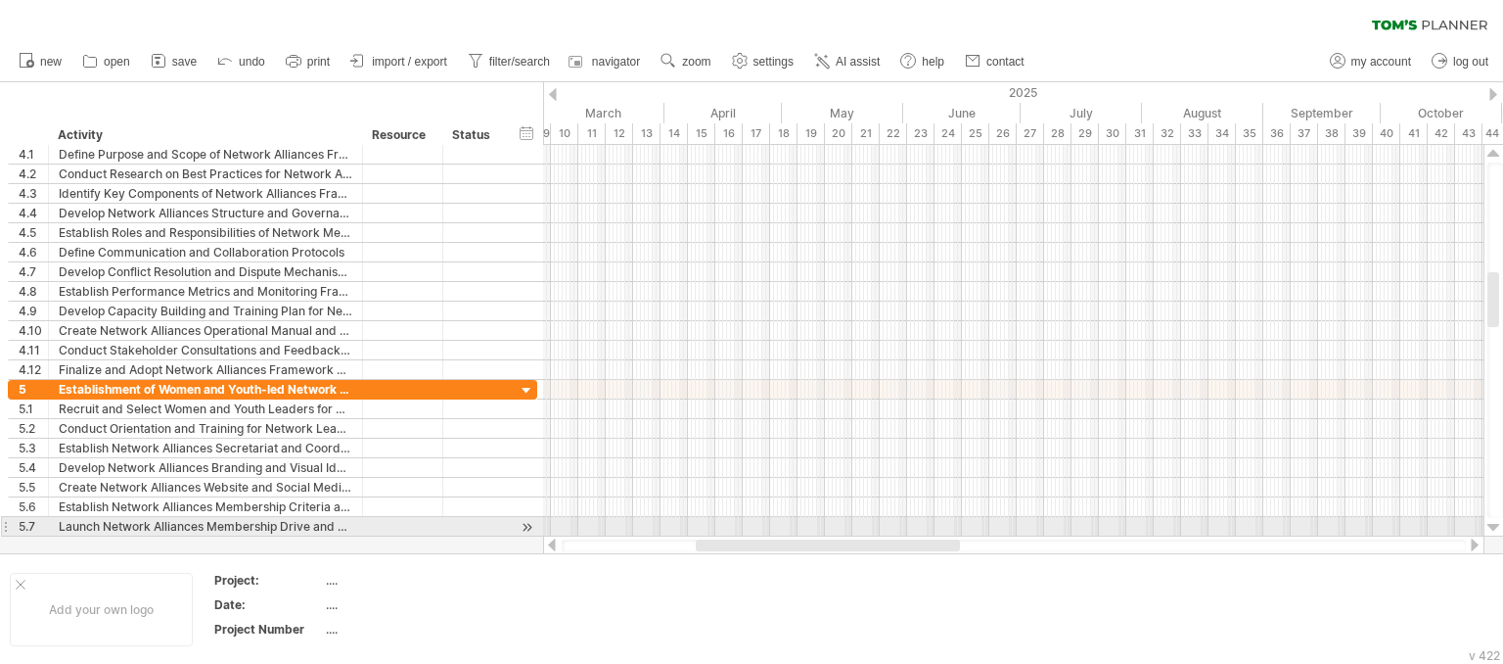
click at [1492, 525] on div at bounding box center [1494, 528] width 13 height 16
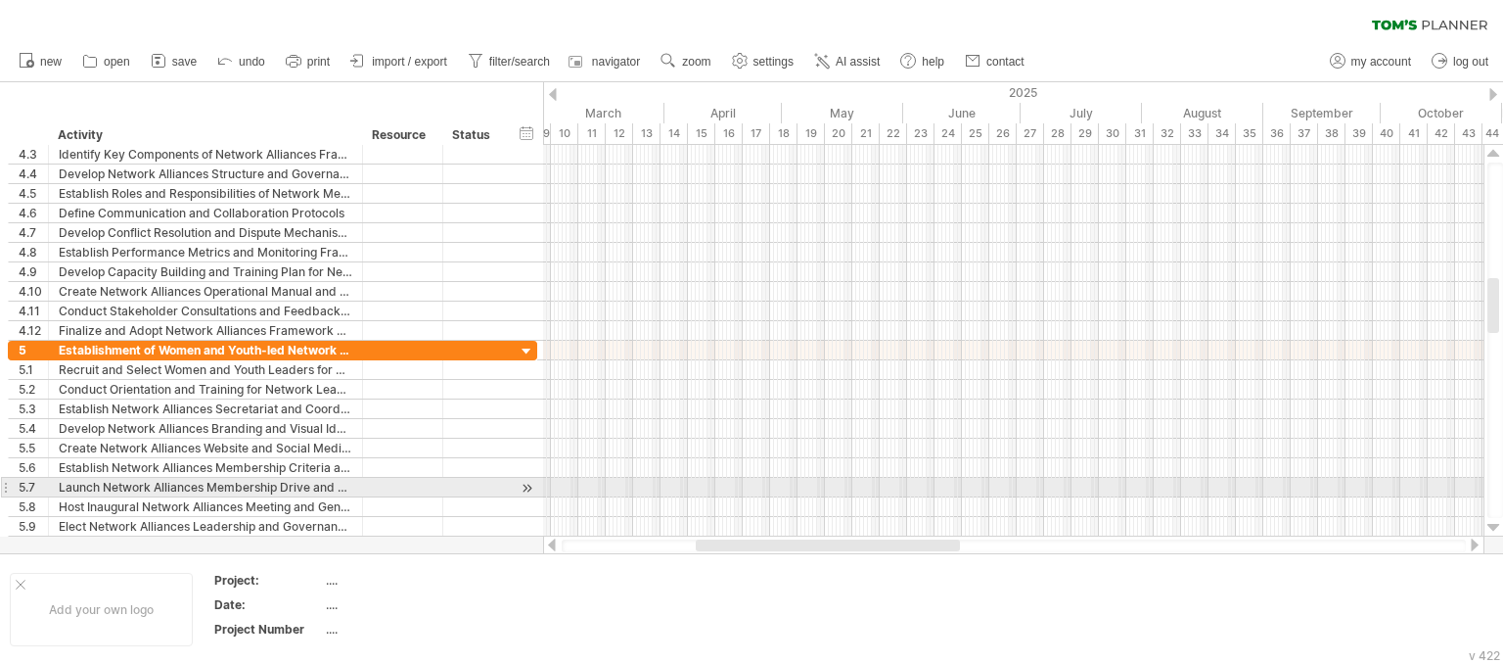
click at [1492, 525] on div at bounding box center [1494, 528] width 13 height 16
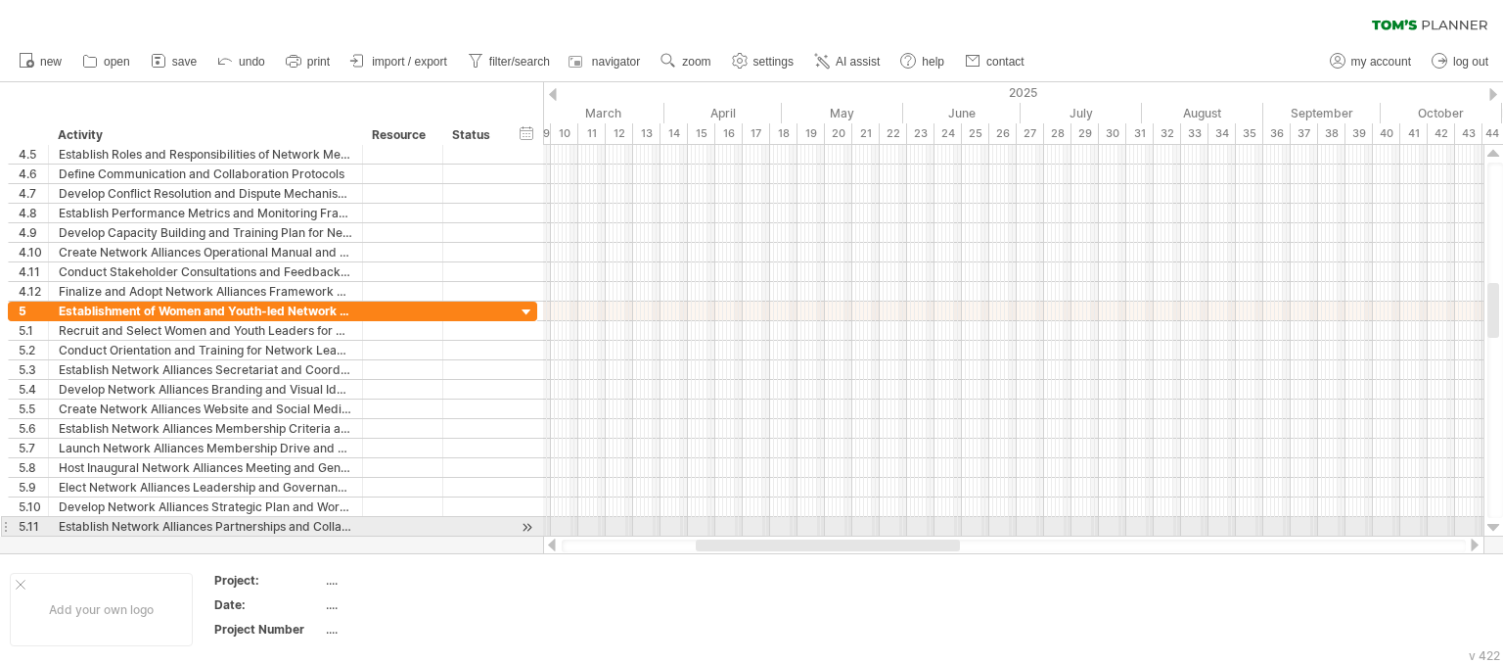
click at [1492, 525] on div at bounding box center [1494, 528] width 13 height 16
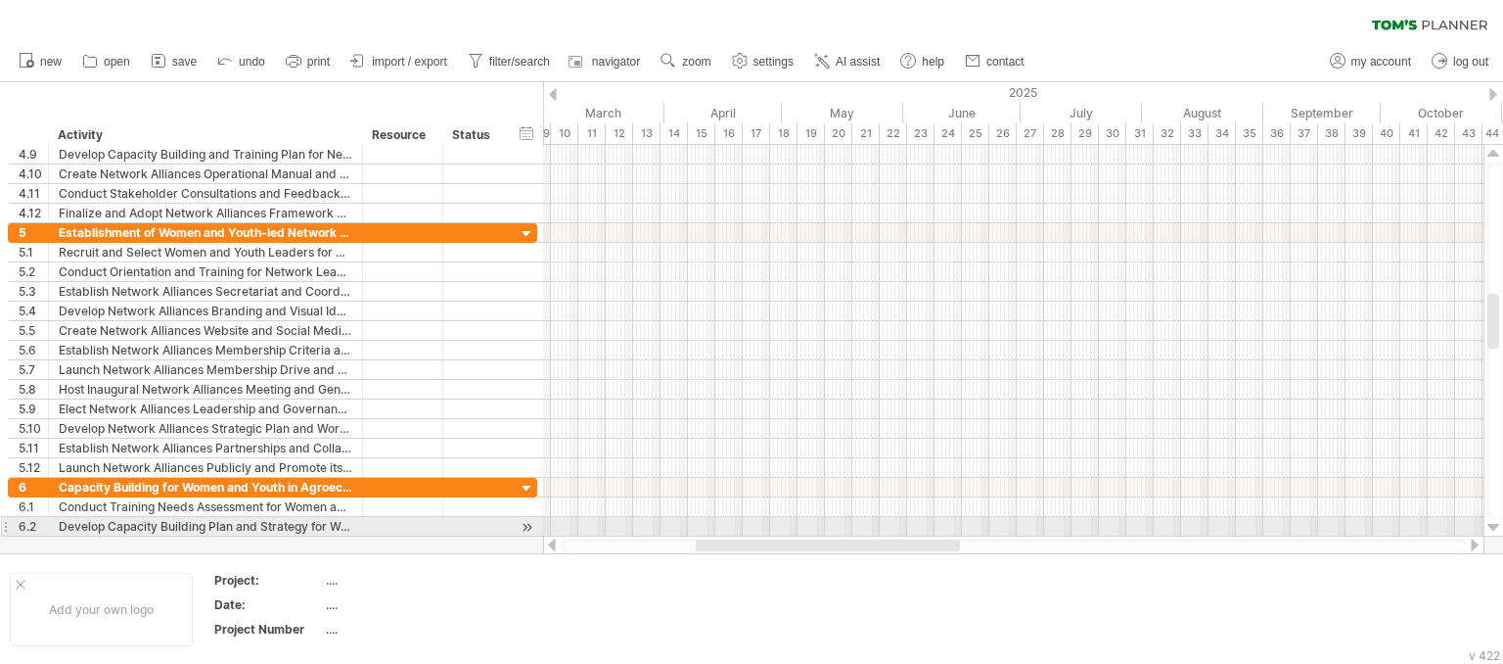
click at [1492, 525] on div at bounding box center [1494, 528] width 13 height 16
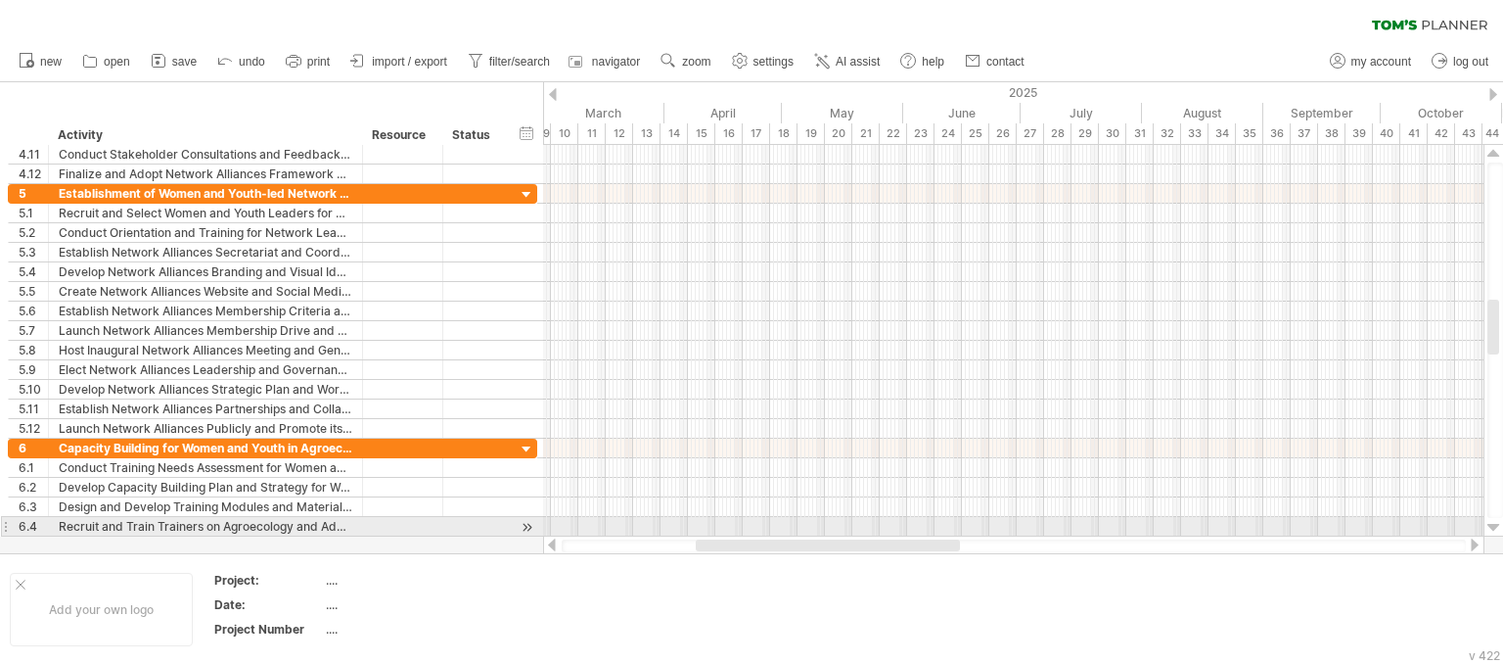
click at [1492, 525] on div at bounding box center [1494, 528] width 13 height 16
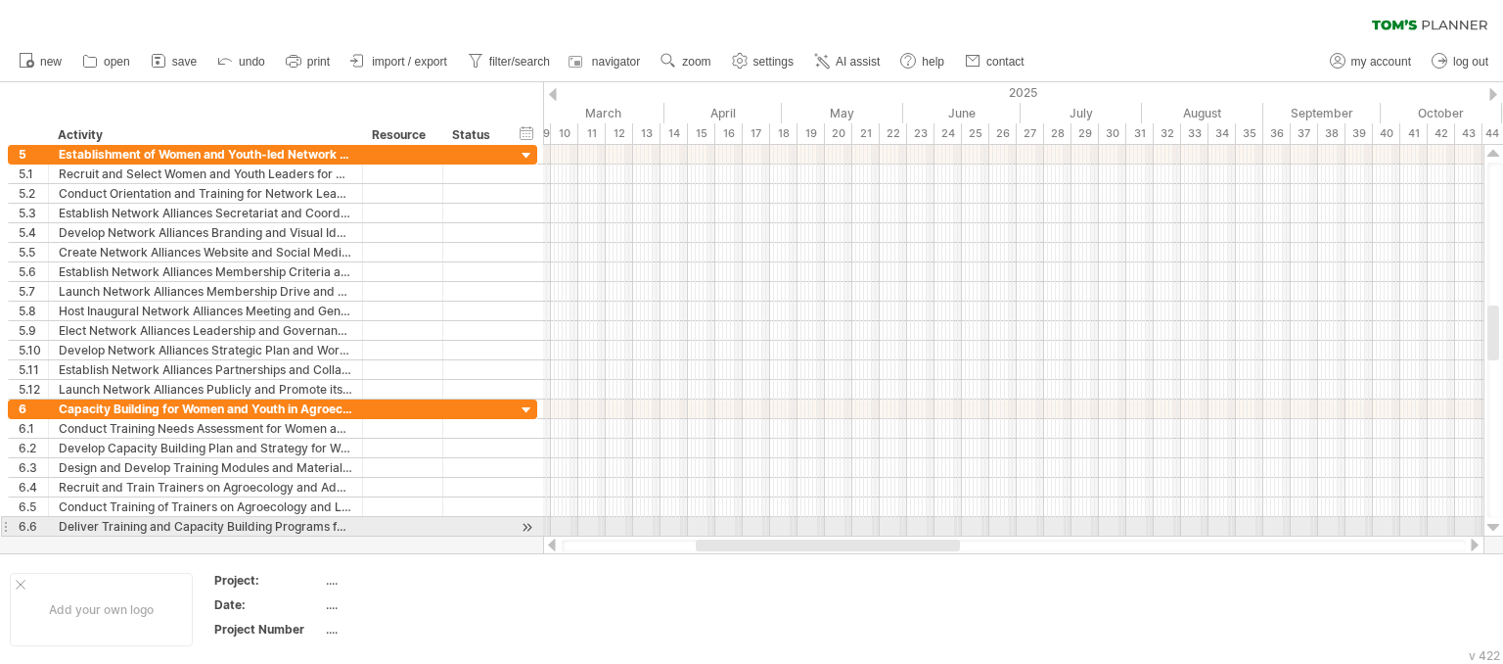
click at [1492, 525] on div at bounding box center [1494, 528] width 13 height 16
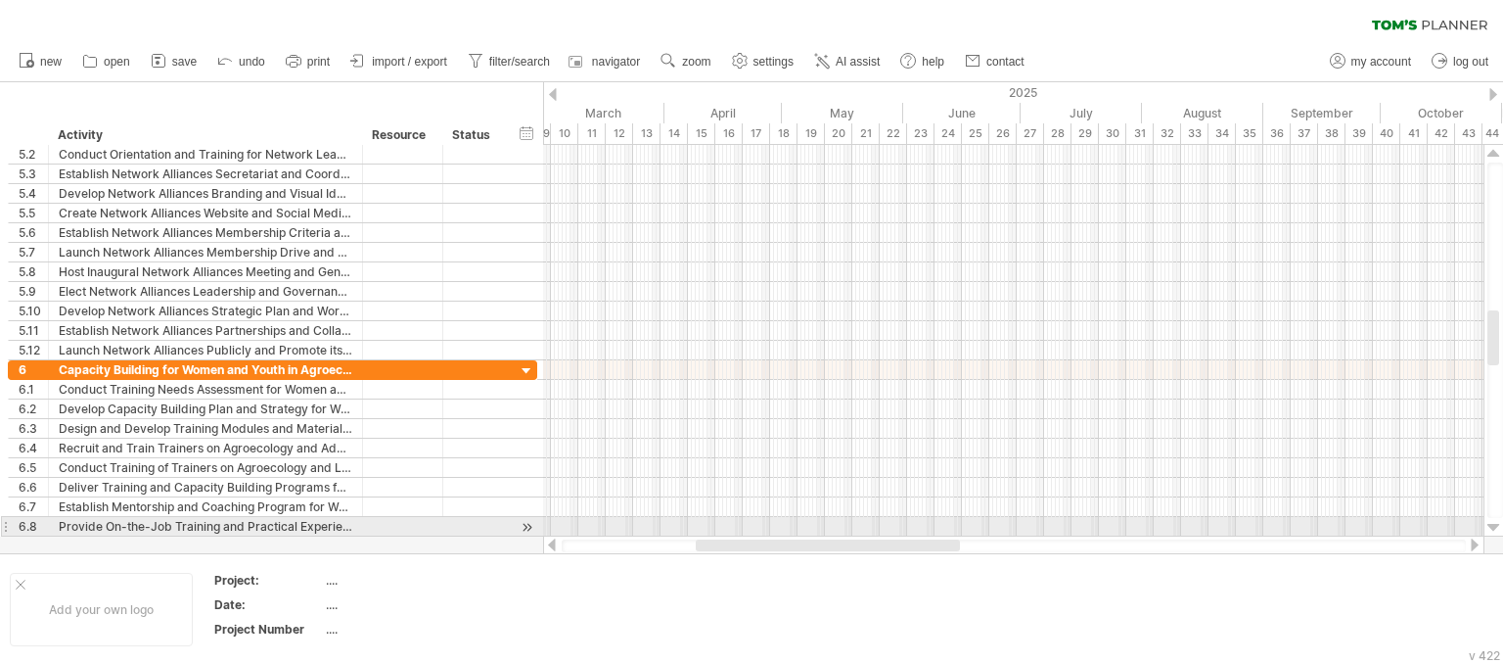
click at [1492, 525] on div at bounding box center [1494, 528] width 13 height 16
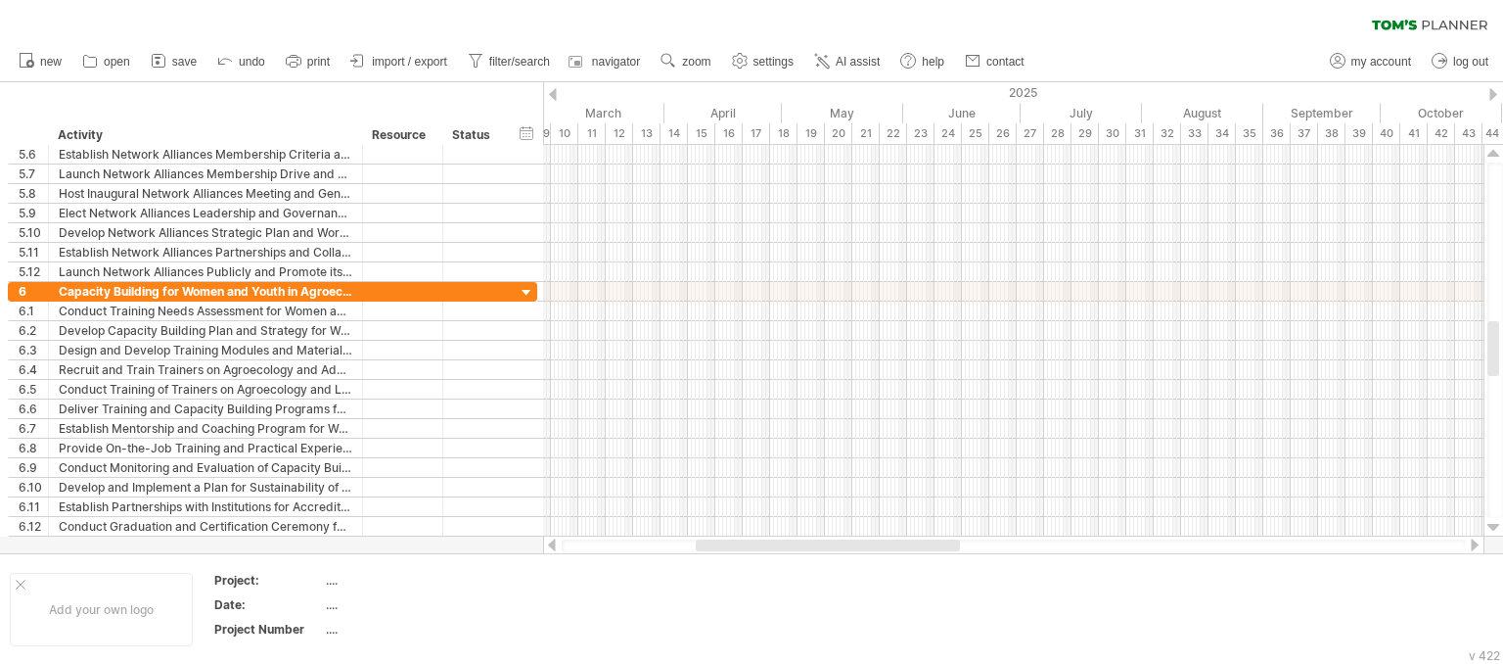
drag, startPoint x: 1492, startPoint y: 525, endPoint x: 1475, endPoint y: 545, distance: 26.4
click at [1475, 545] on div at bounding box center [1023, 350] width 960 height 410
click at [1475, 545] on div at bounding box center [1475, 544] width 16 height 13
click at [770, 140] on div "timeline settings" at bounding box center [771, 136] width 145 height 31
select select "*"
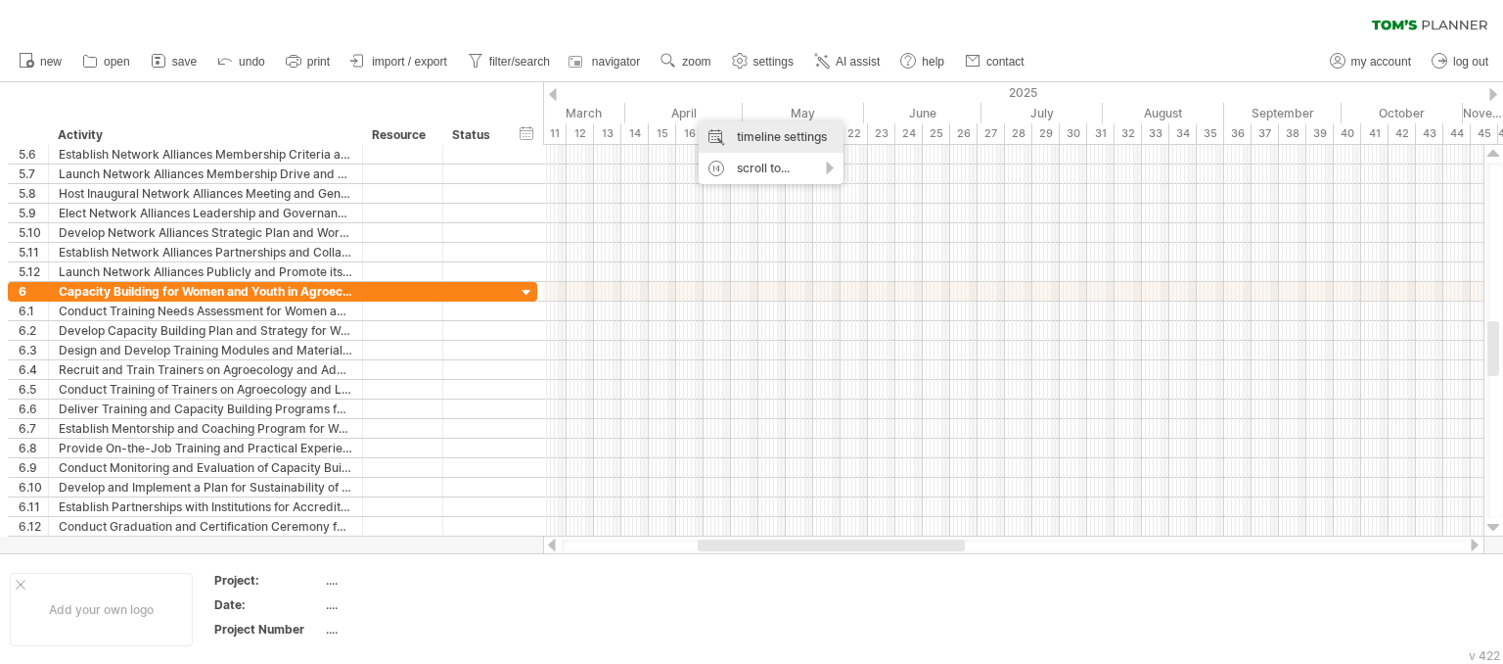
select select "**"
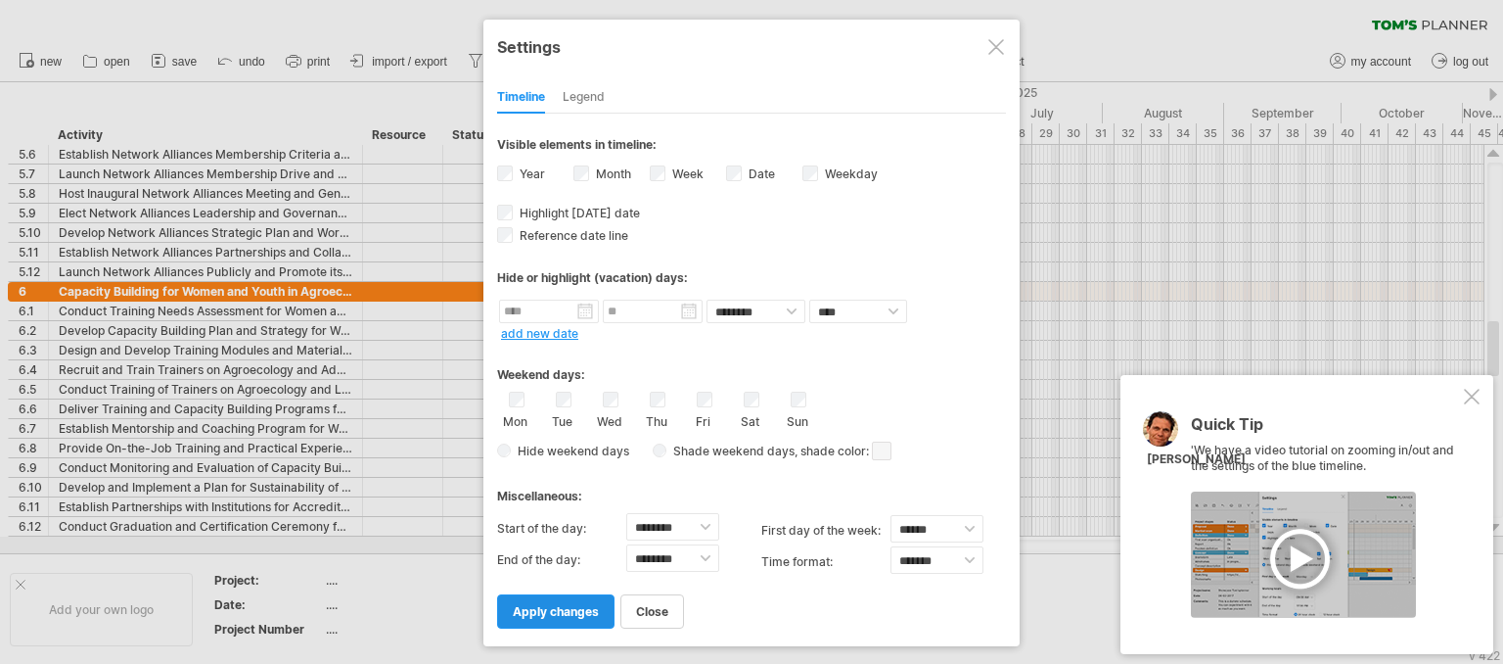
click at [567, 611] on span "apply changes" at bounding box center [556, 611] width 86 height 15
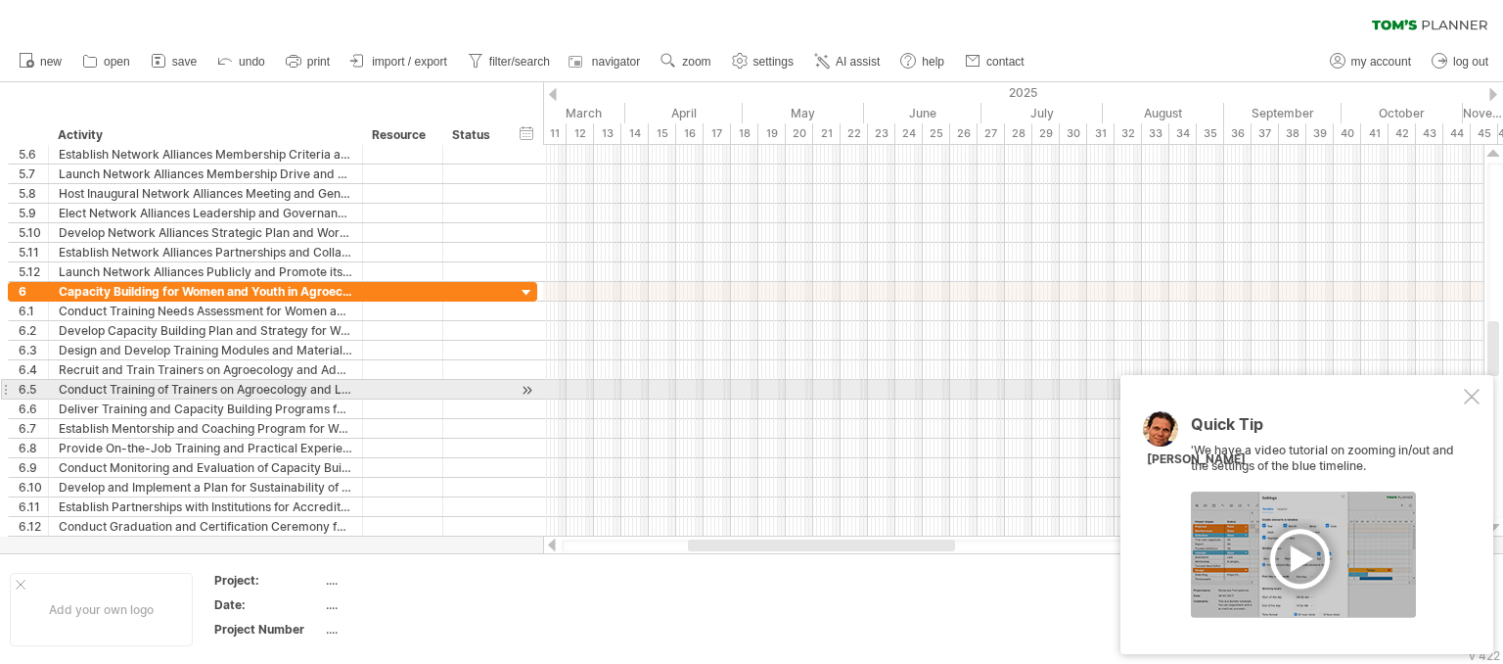
click at [1474, 396] on div at bounding box center [1472, 397] width 16 height 16
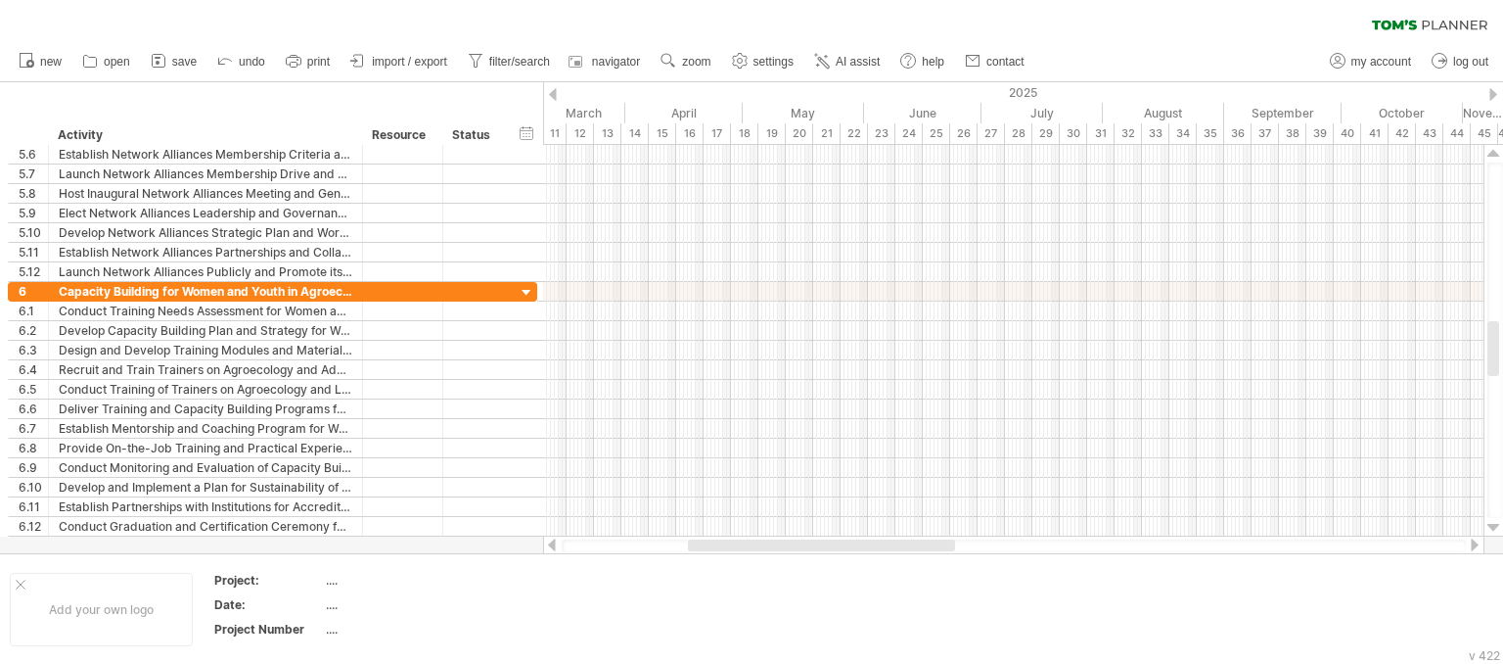
click at [1472, 547] on div at bounding box center [1475, 544] width 16 height 13
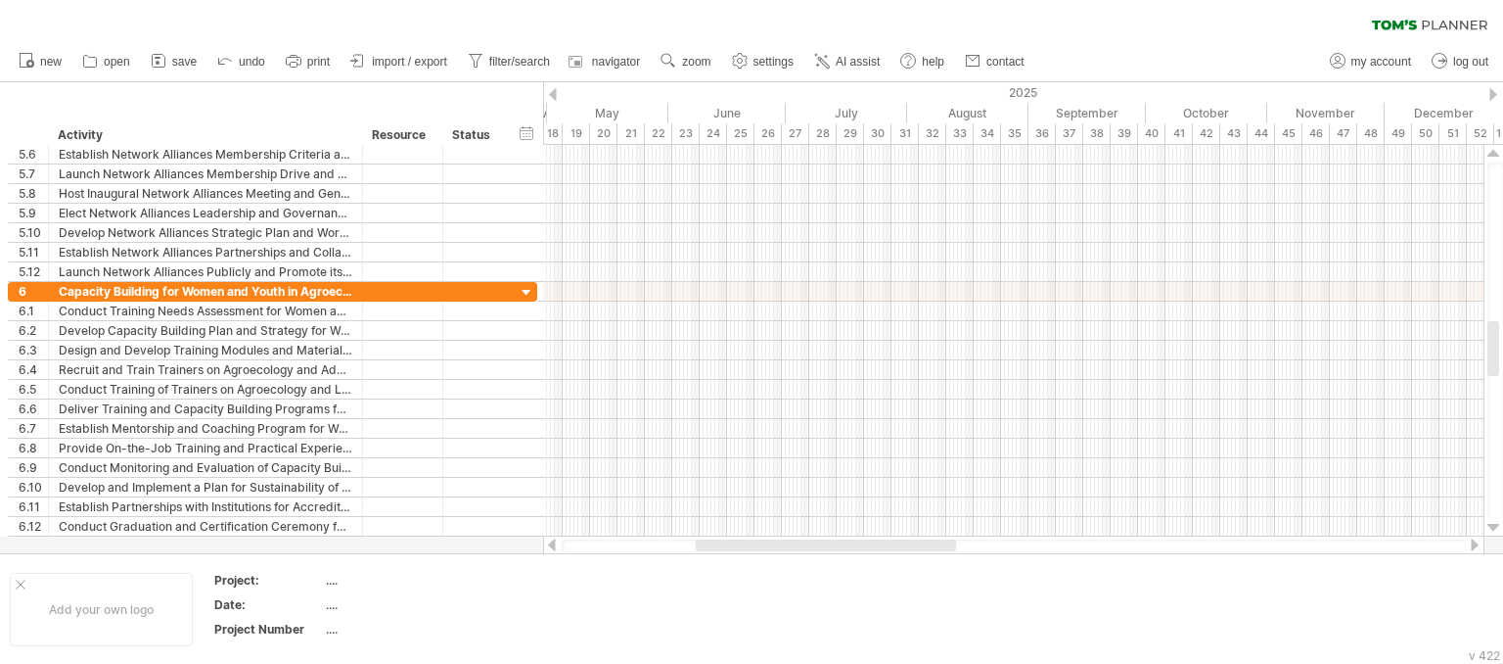
click at [1472, 547] on div at bounding box center [1475, 544] width 16 height 13
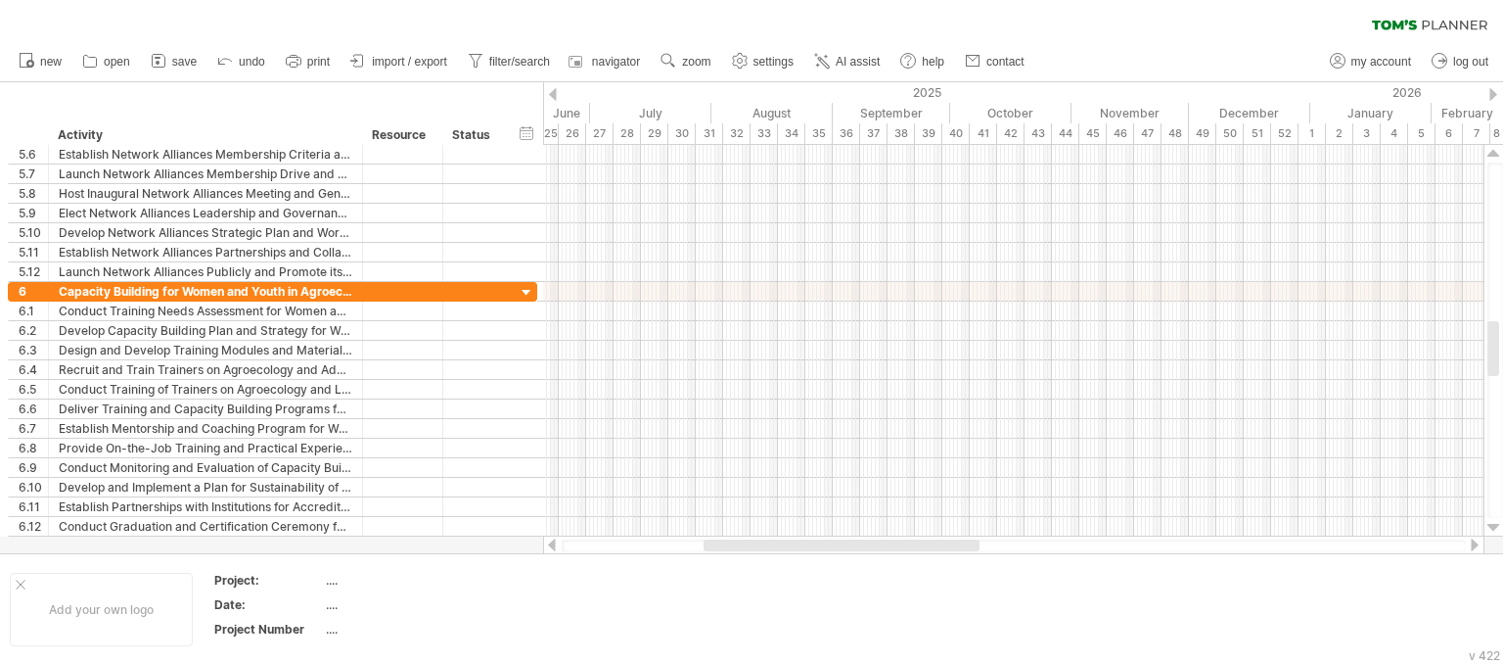
click at [1472, 547] on div at bounding box center [1475, 544] width 16 height 13
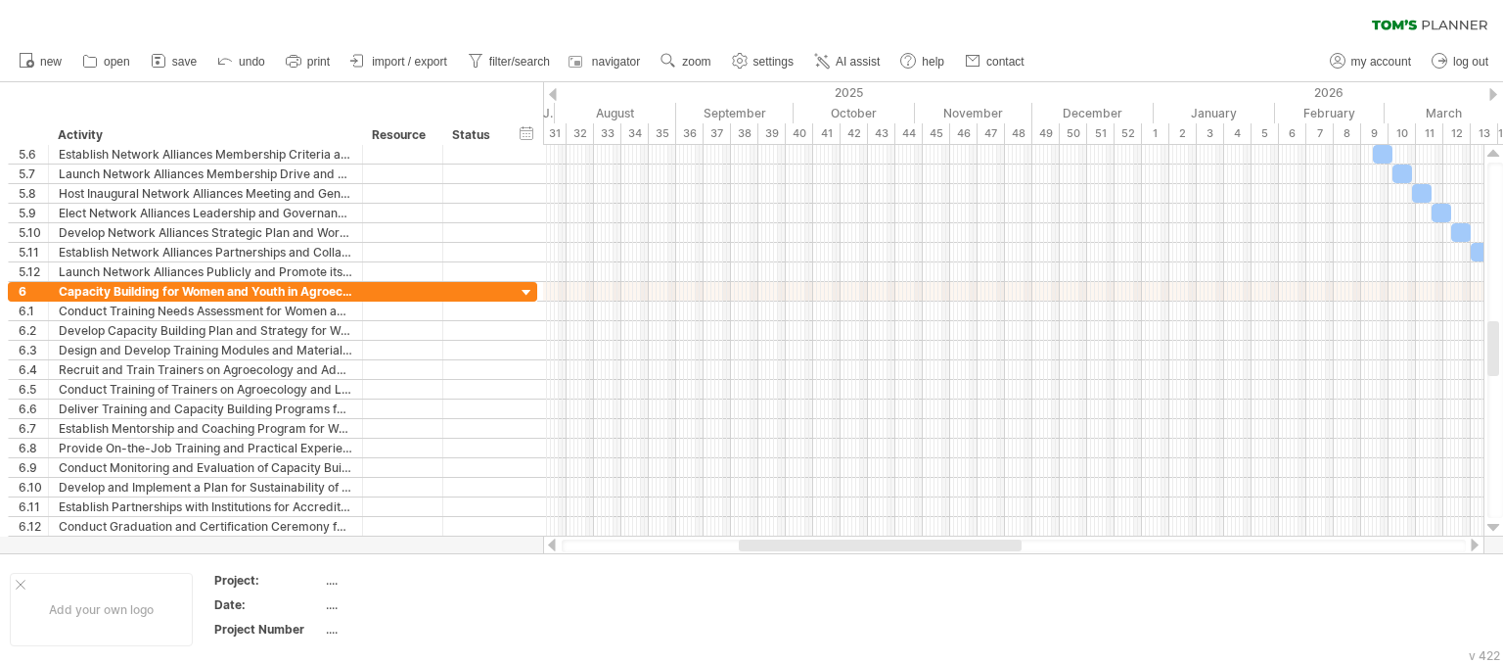
click at [1472, 547] on div at bounding box center [1475, 544] width 16 height 13
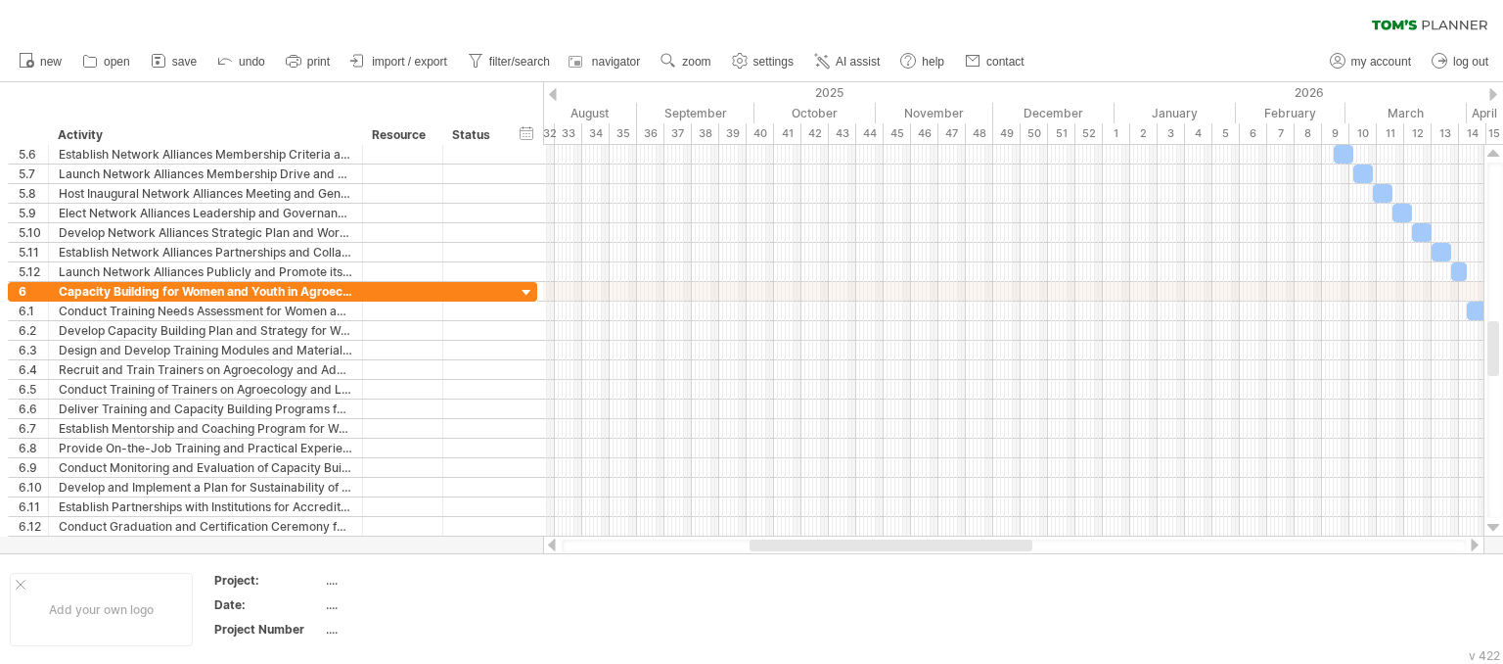
click at [1472, 547] on div at bounding box center [1475, 544] width 16 height 13
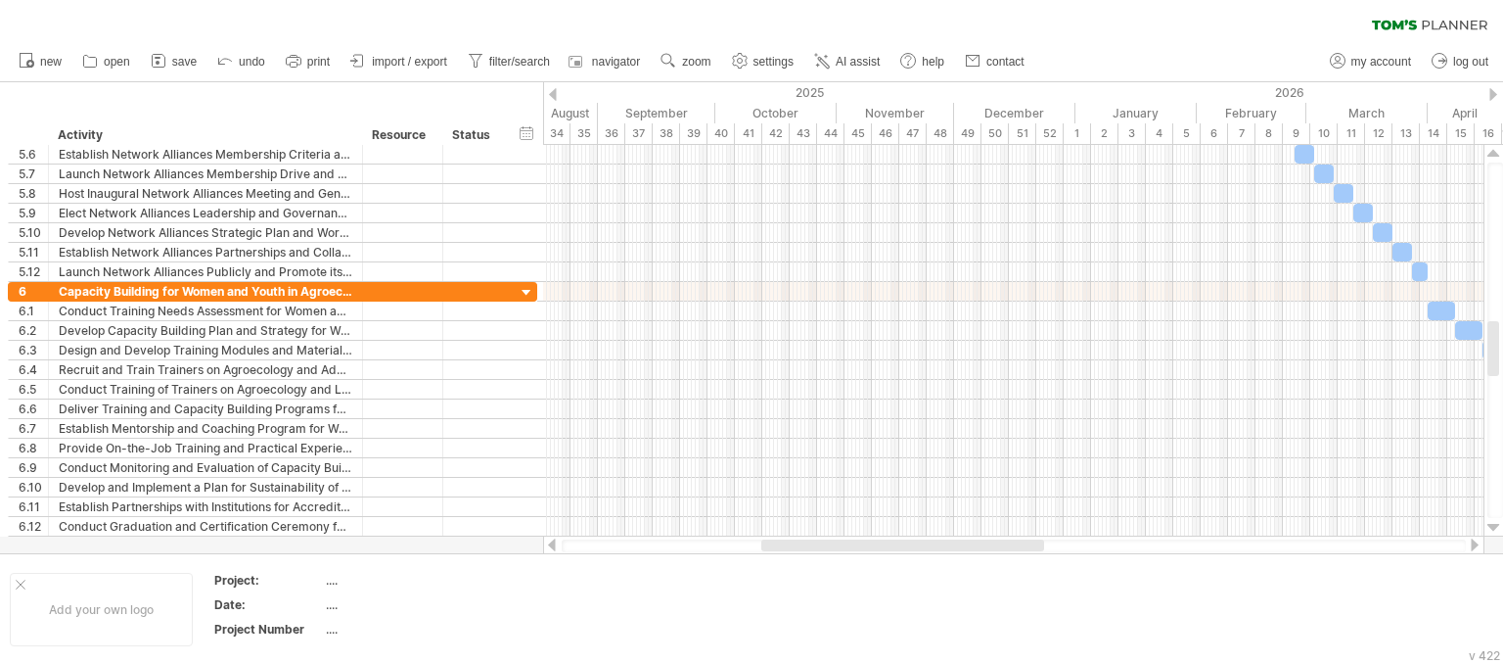
click at [1472, 547] on div at bounding box center [1475, 544] width 16 height 13
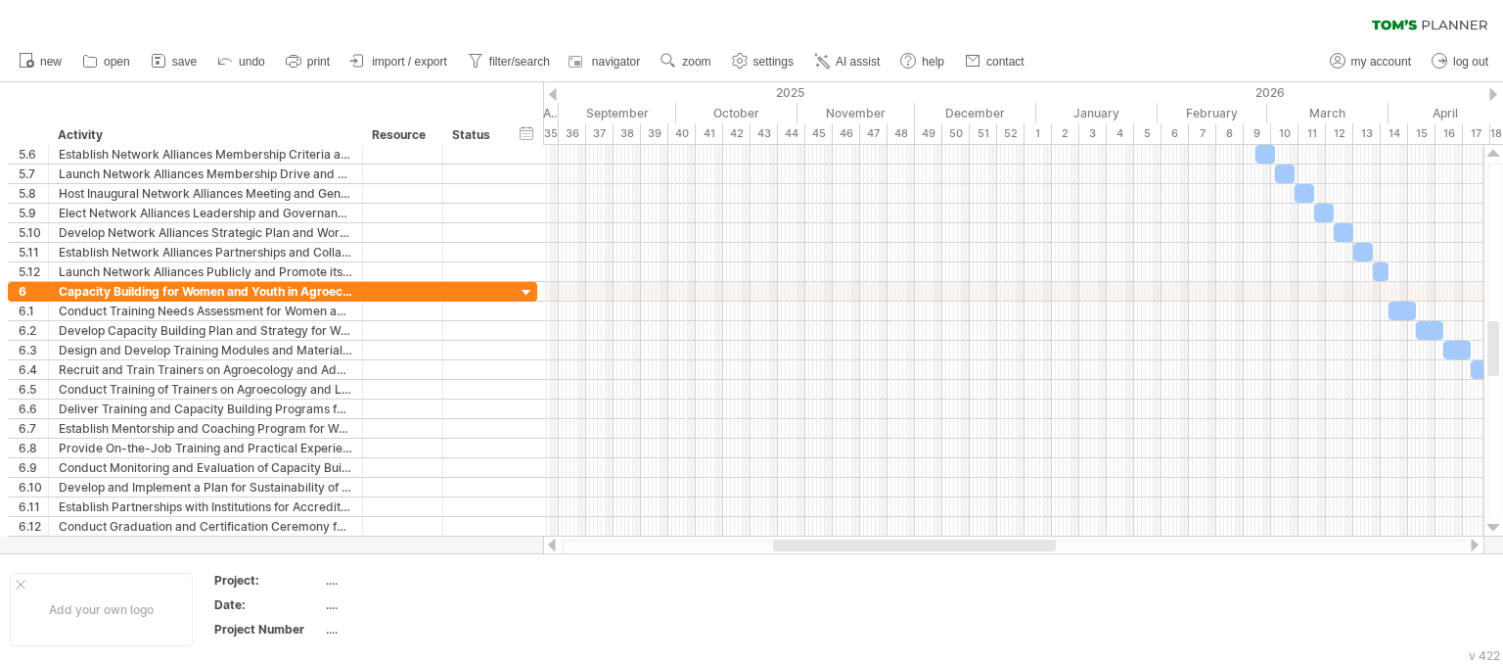
click at [1472, 547] on div at bounding box center [1475, 544] width 16 height 13
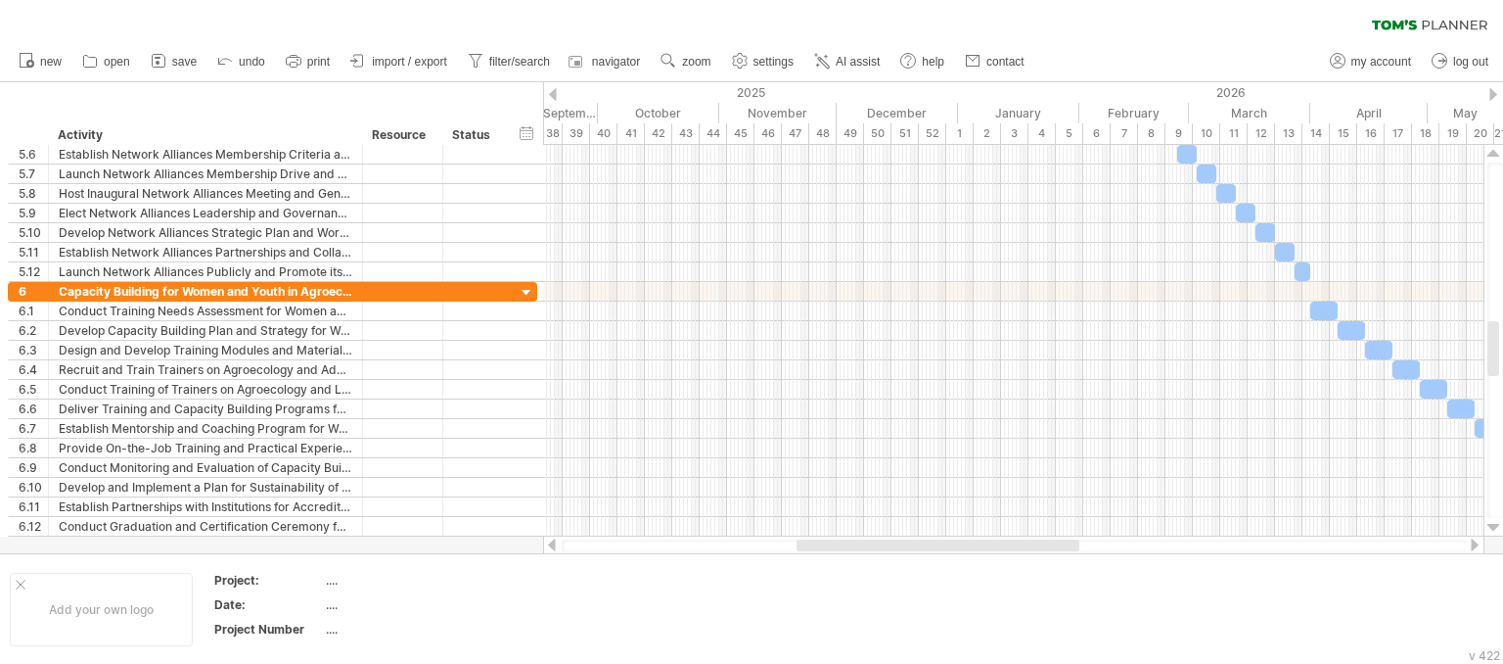
click at [1472, 547] on div at bounding box center [1475, 544] width 16 height 13
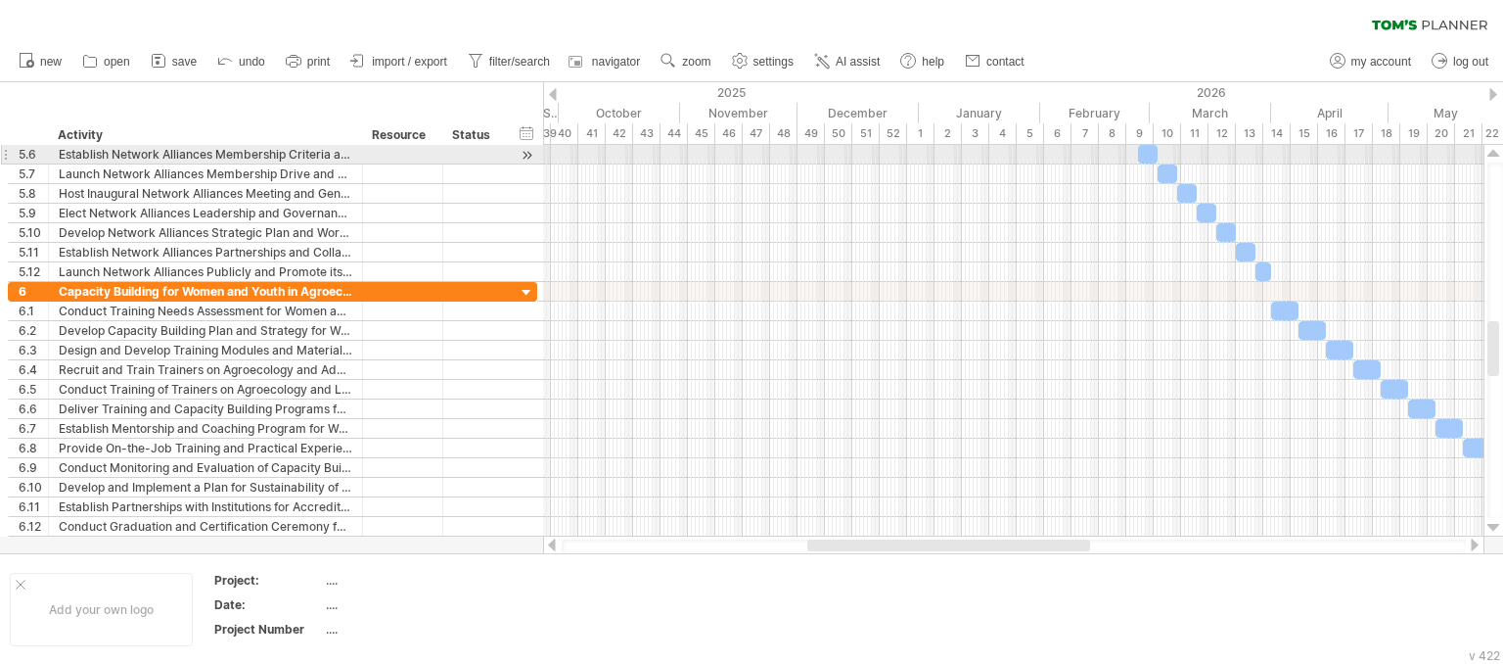
click at [1491, 154] on div at bounding box center [1494, 154] width 13 height 16
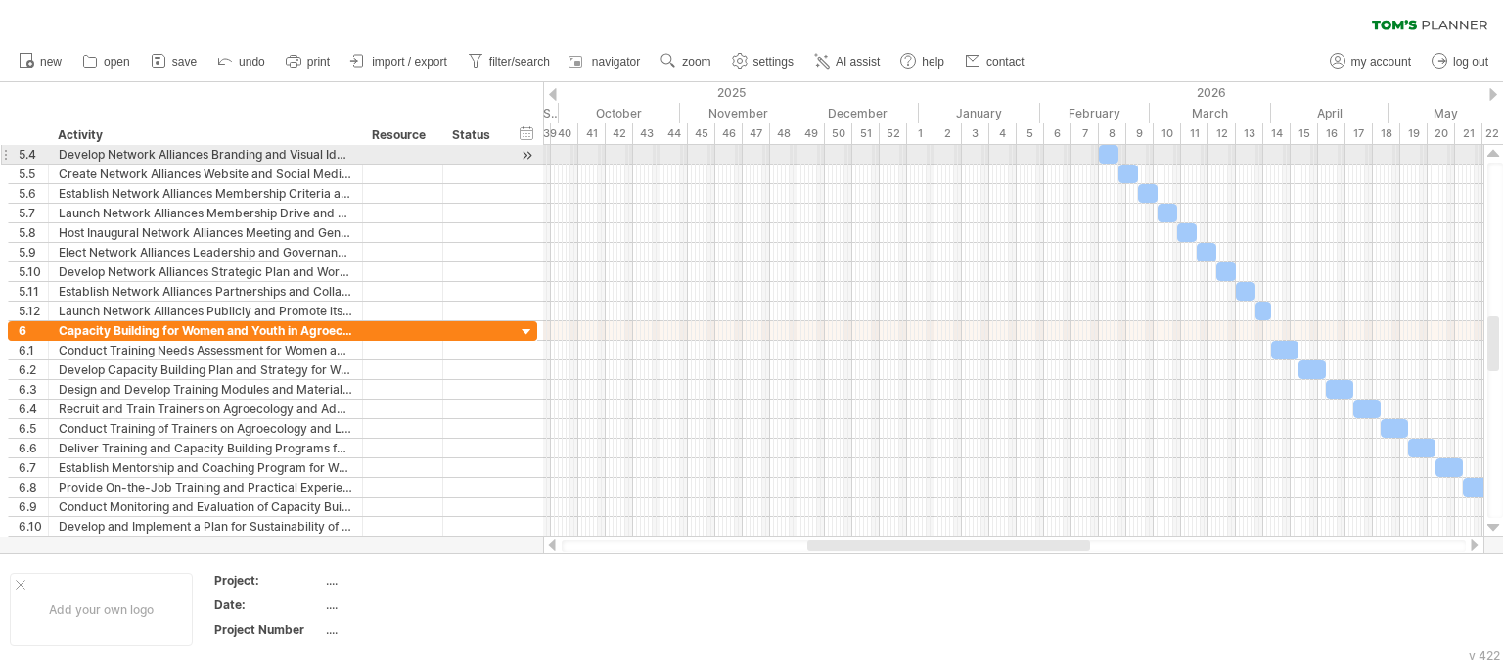
click at [1491, 154] on div at bounding box center [1494, 154] width 13 height 16
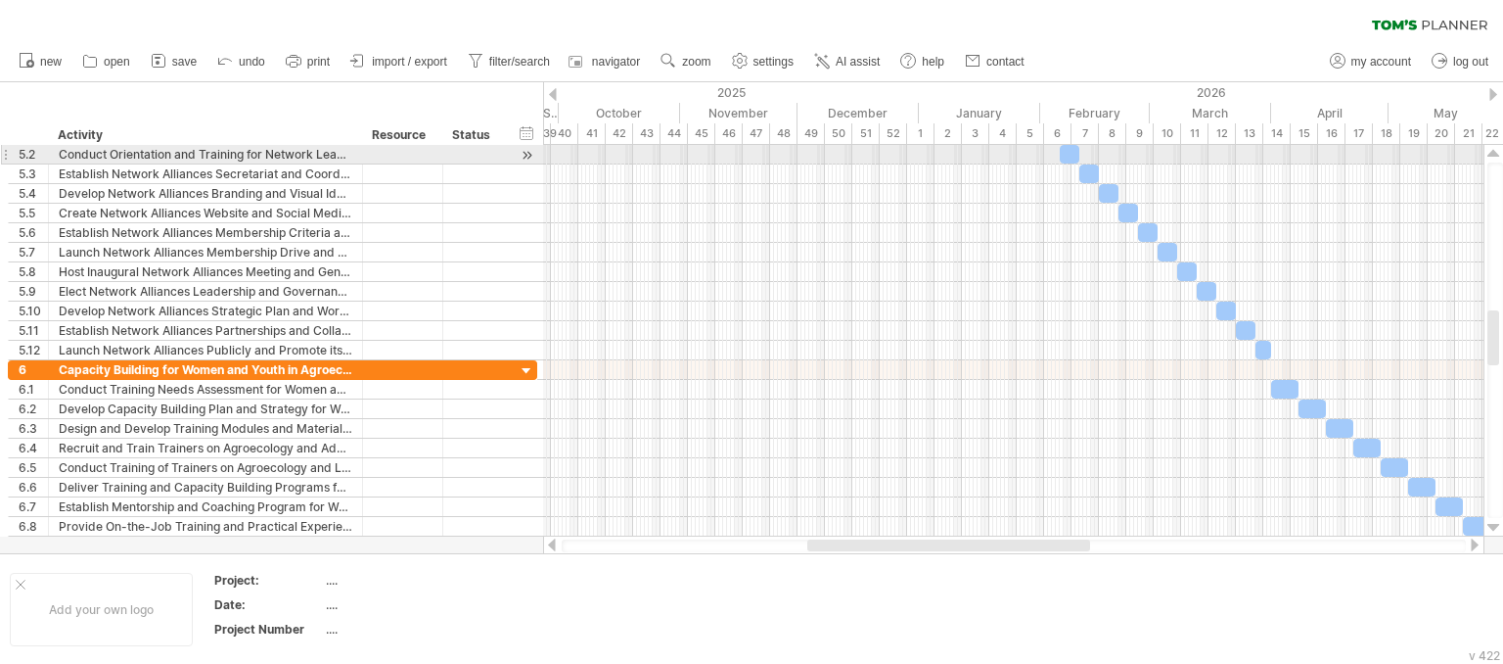
click at [1491, 154] on div at bounding box center [1494, 154] width 13 height 16
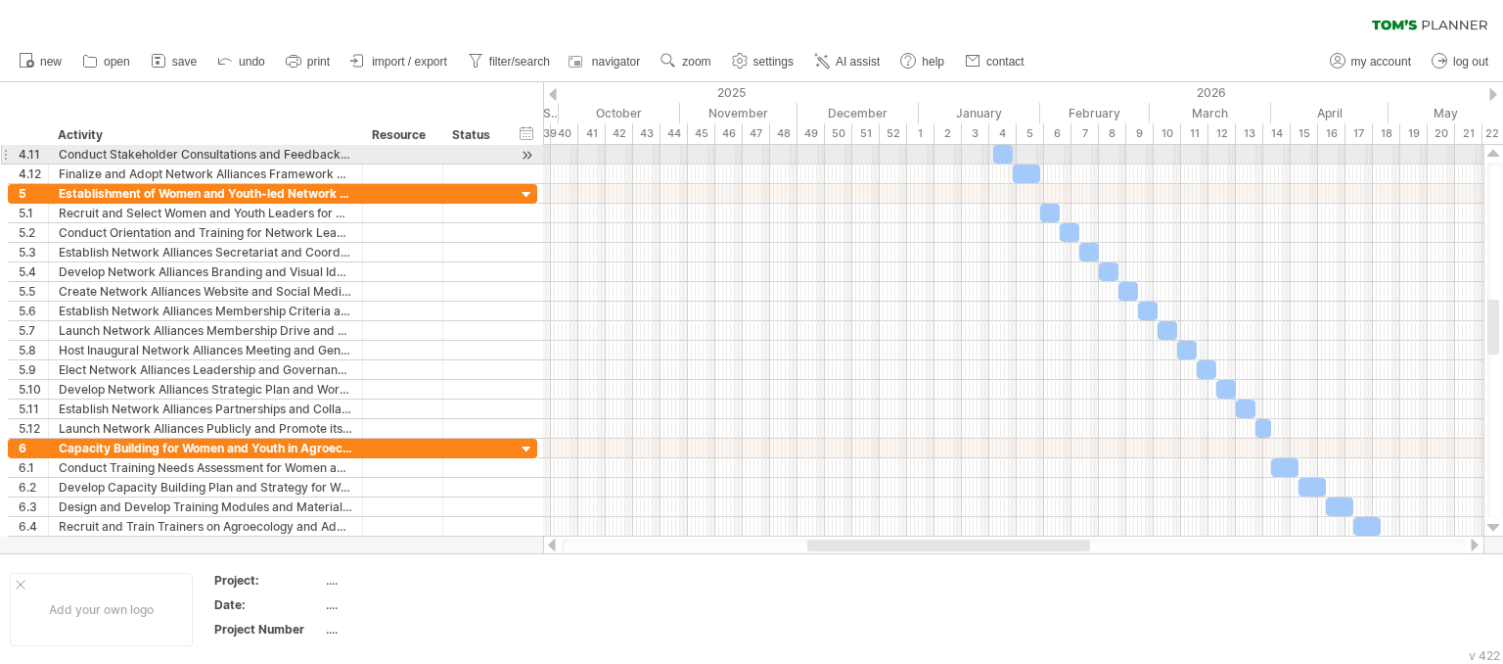
click at [1491, 154] on div at bounding box center [1494, 154] width 13 height 16
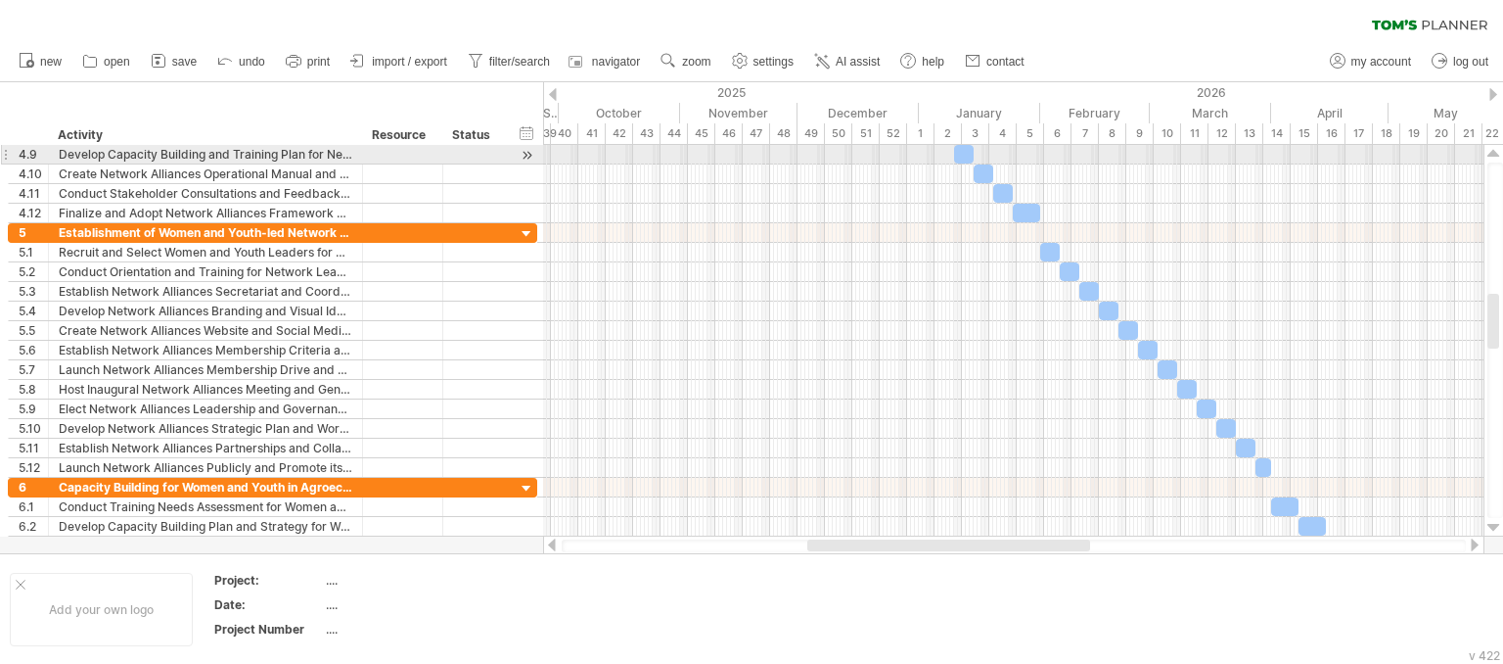
click at [1491, 154] on div at bounding box center [1494, 154] width 13 height 16
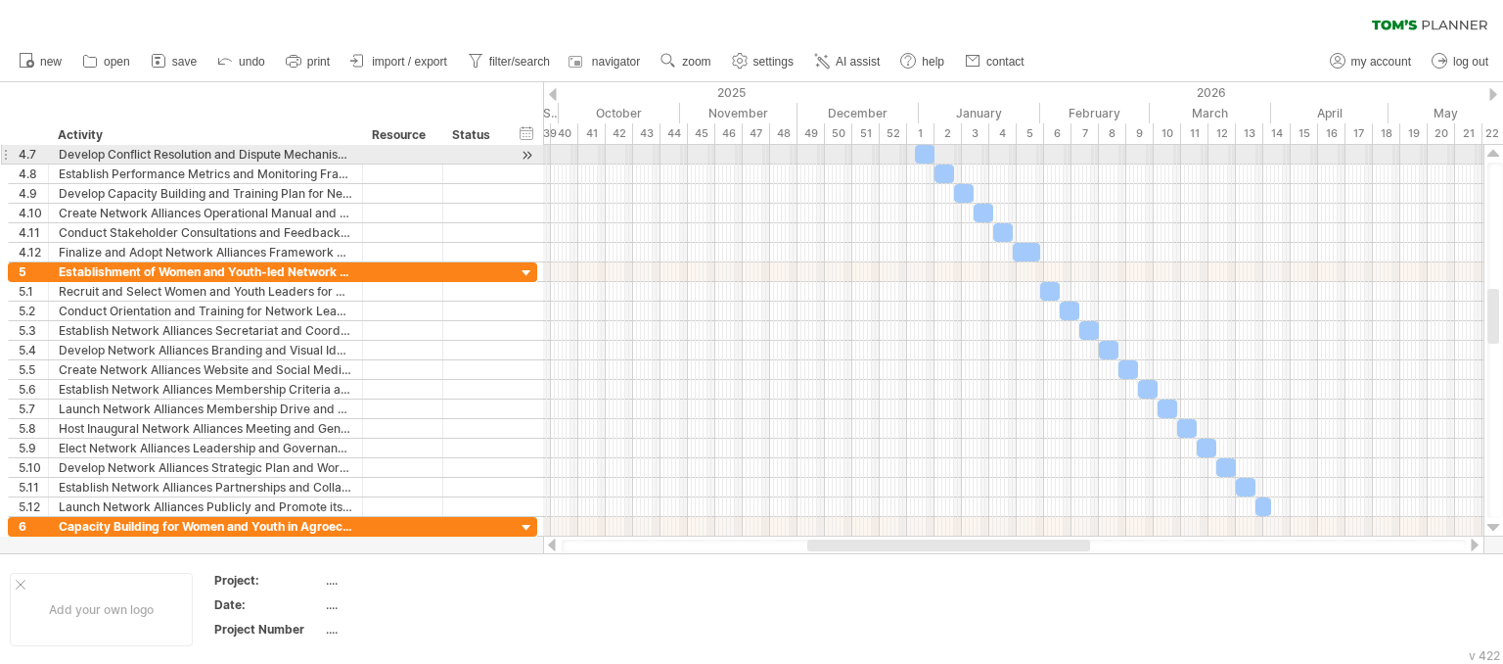
click at [1491, 154] on div at bounding box center [1494, 154] width 13 height 16
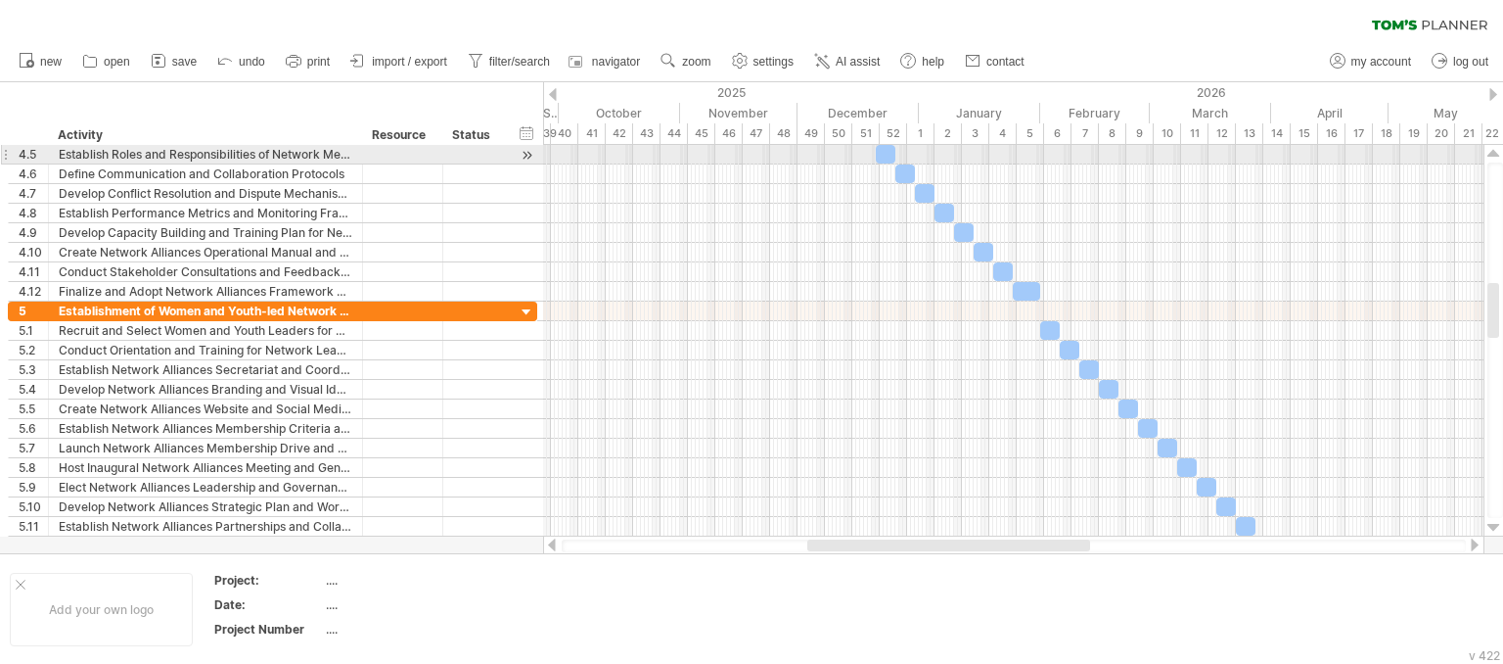
click at [1491, 154] on div at bounding box center [1494, 154] width 13 height 16
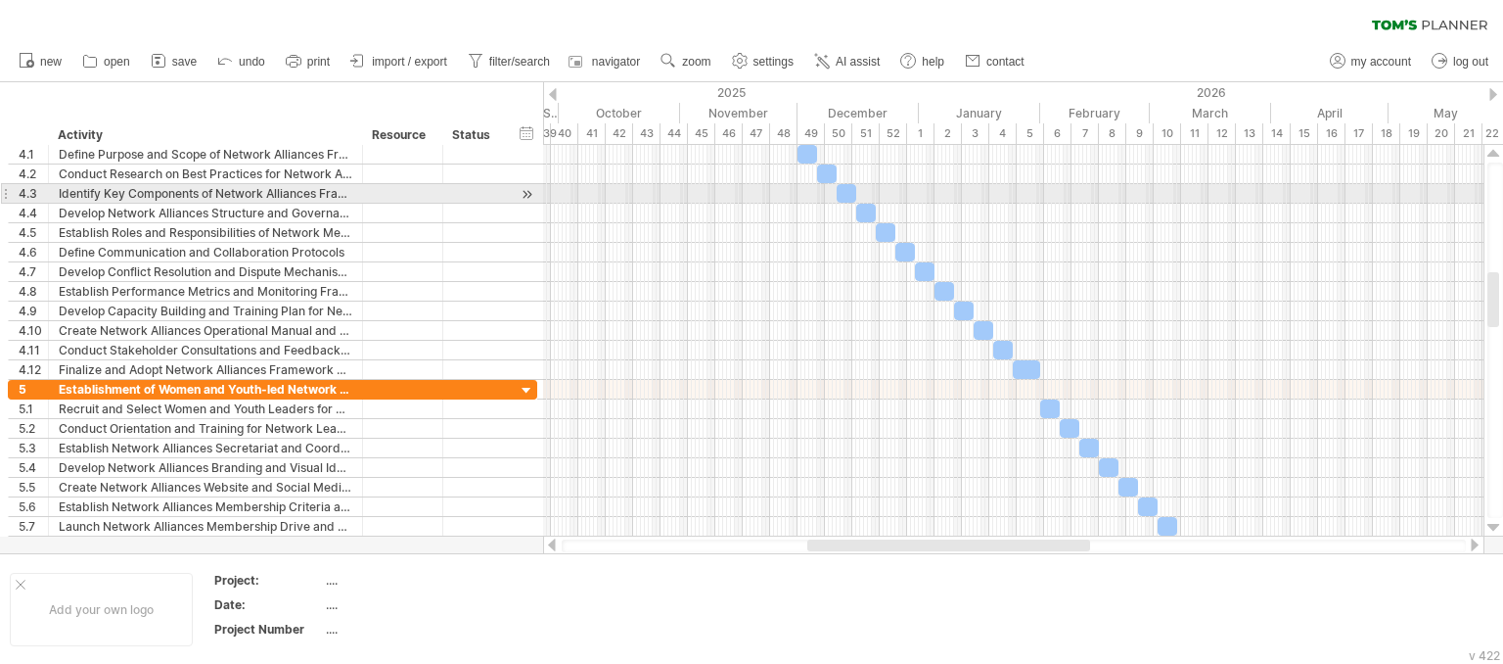
click at [1491, 154] on div at bounding box center [1494, 154] width 13 height 16
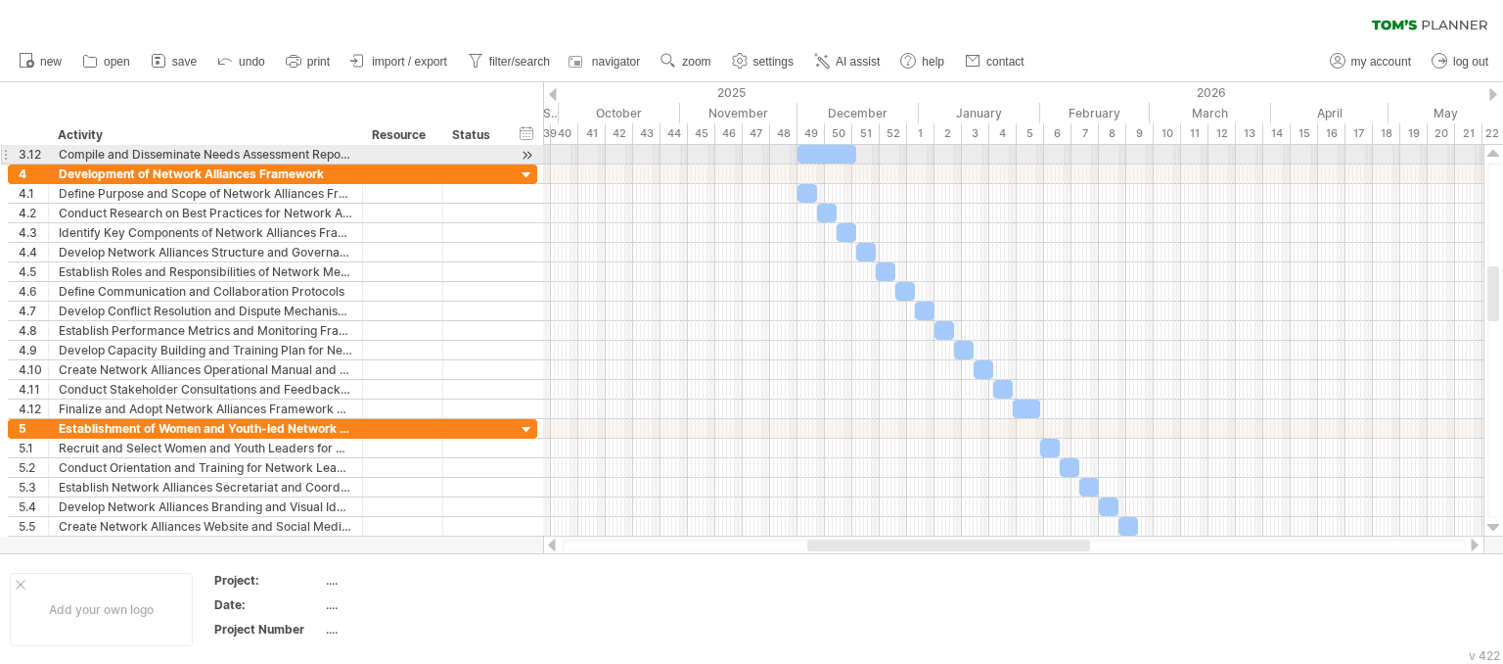
click at [1491, 154] on div at bounding box center [1494, 154] width 13 height 16
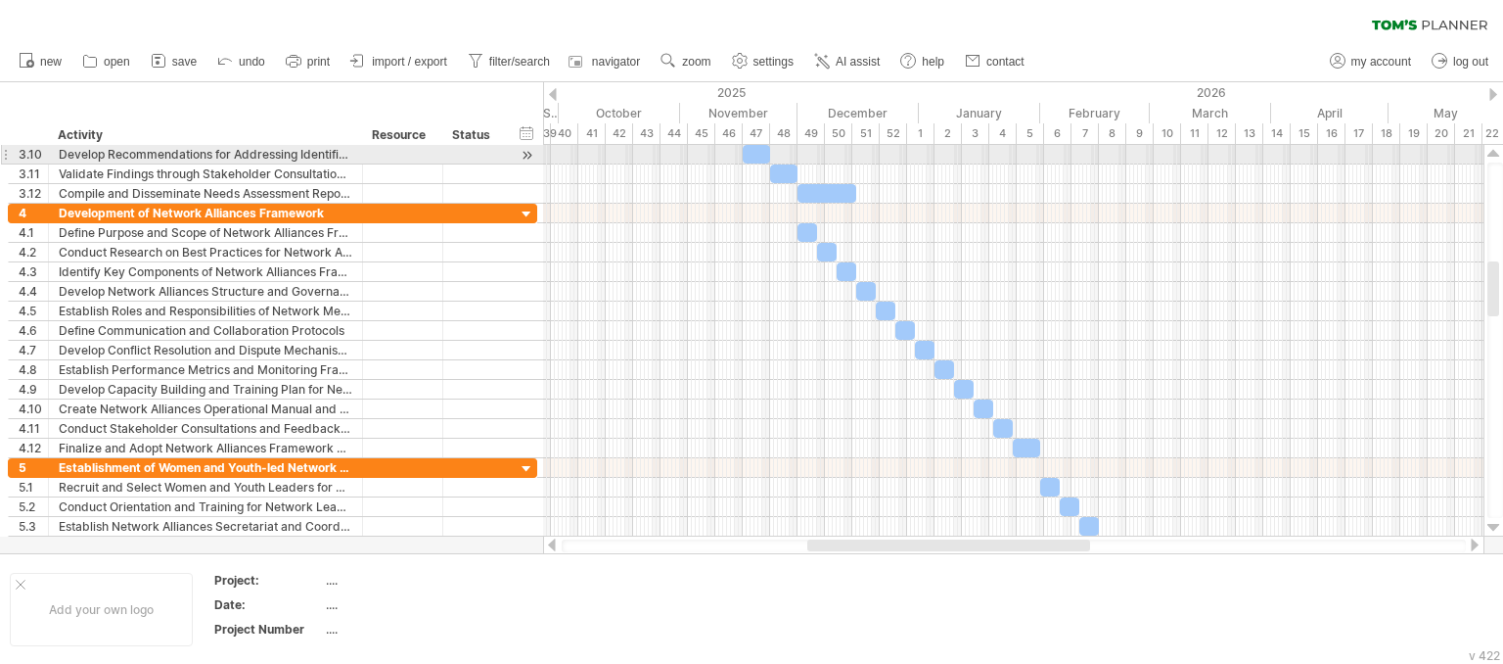
click at [1491, 154] on div at bounding box center [1494, 154] width 13 height 16
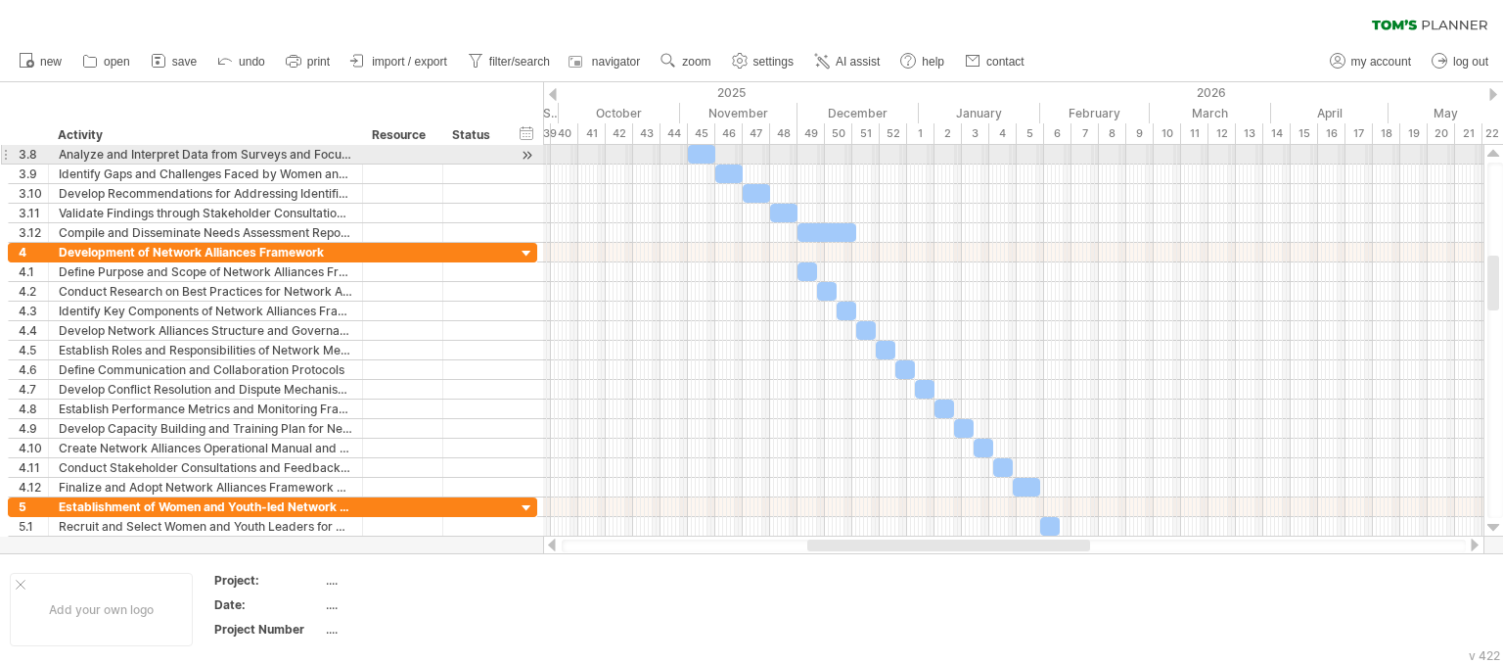
click at [1491, 154] on div at bounding box center [1494, 154] width 13 height 16
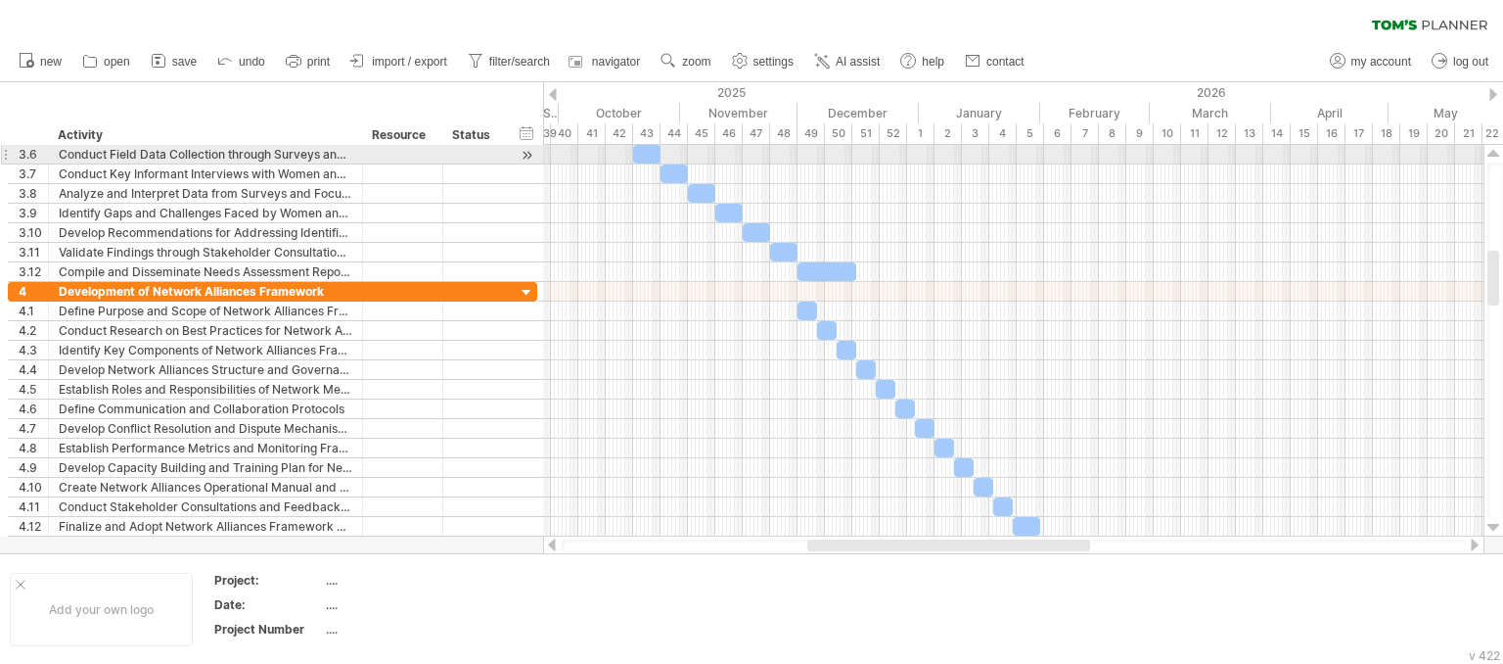
click at [1491, 154] on div at bounding box center [1494, 154] width 13 height 16
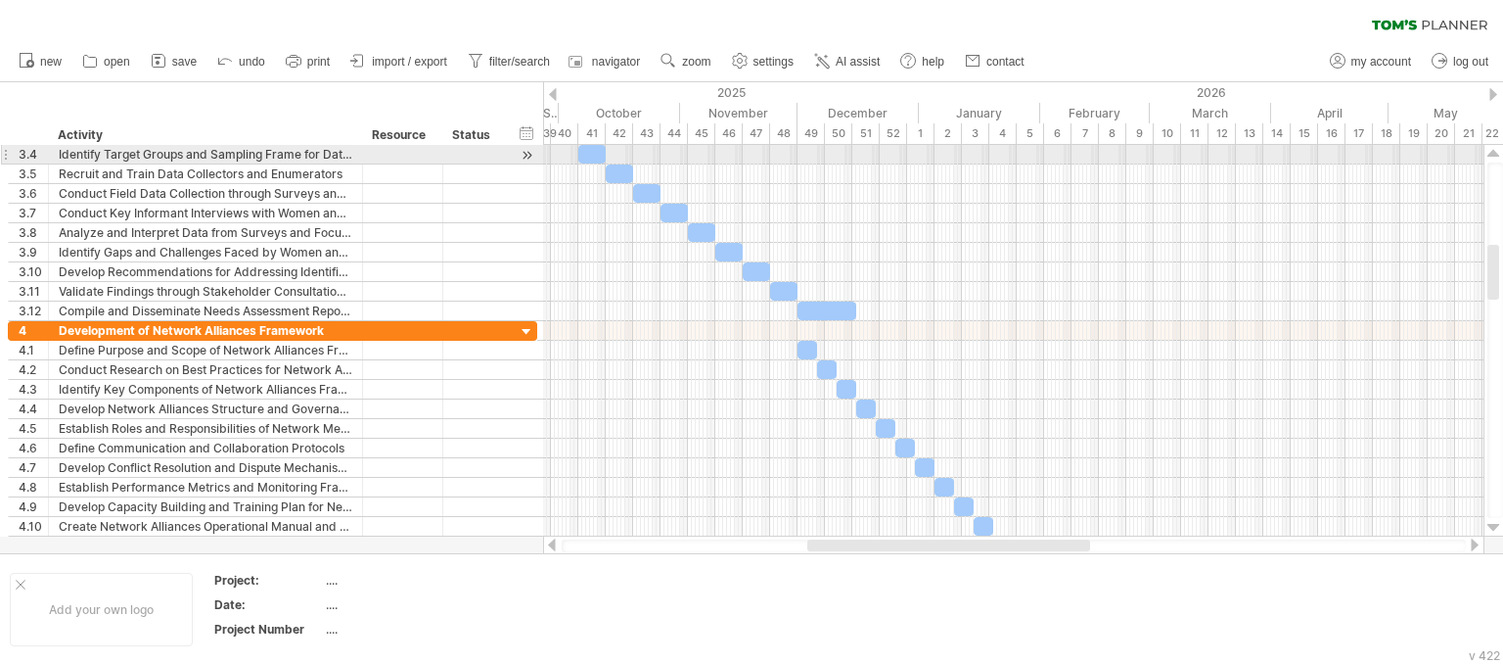
click at [1491, 154] on div at bounding box center [1494, 154] width 13 height 16
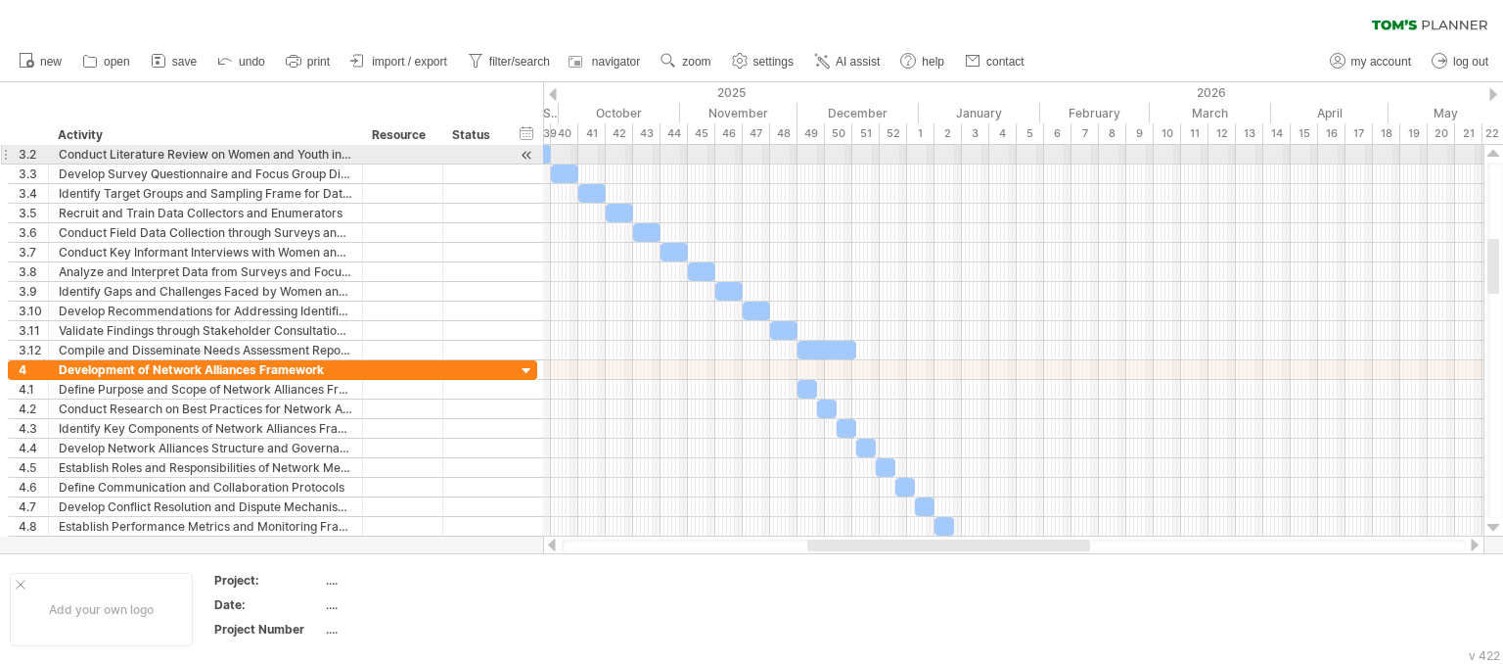
click at [1491, 154] on div at bounding box center [1494, 154] width 13 height 16
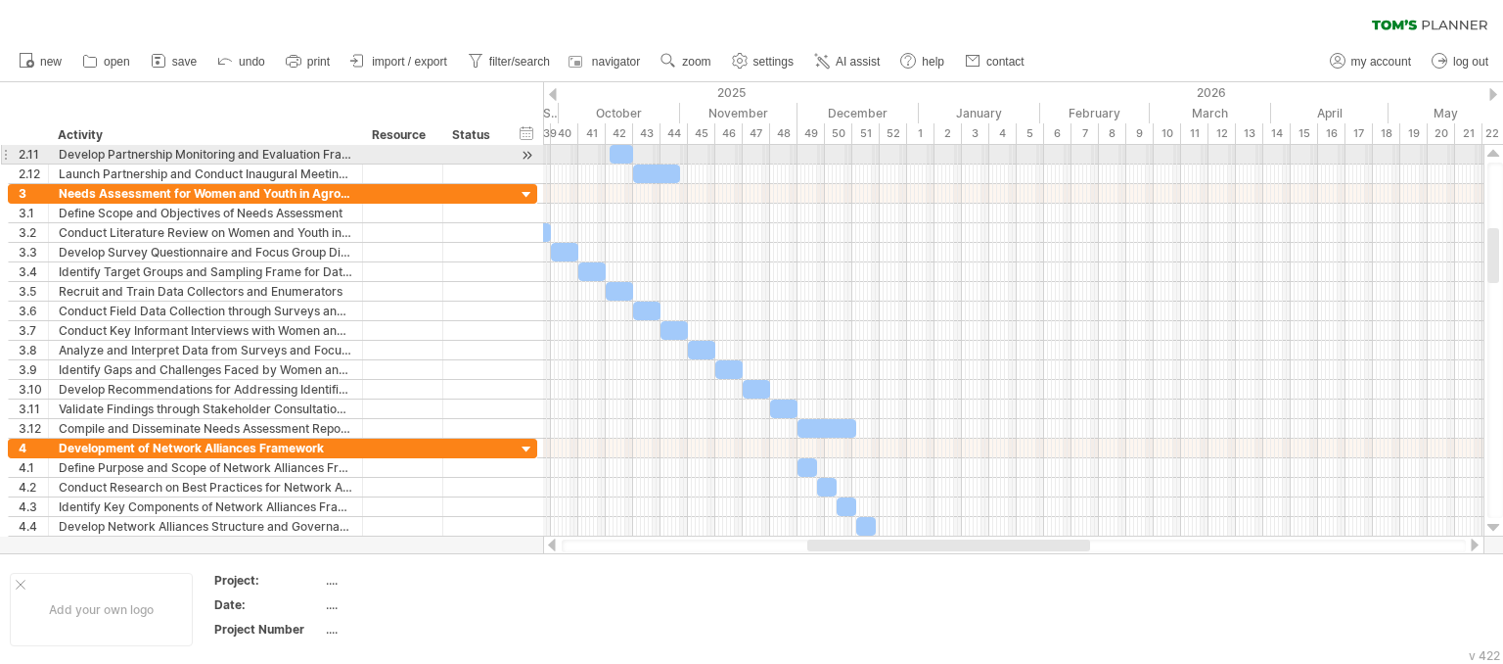
click at [1491, 154] on div at bounding box center [1494, 154] width 13 height 16
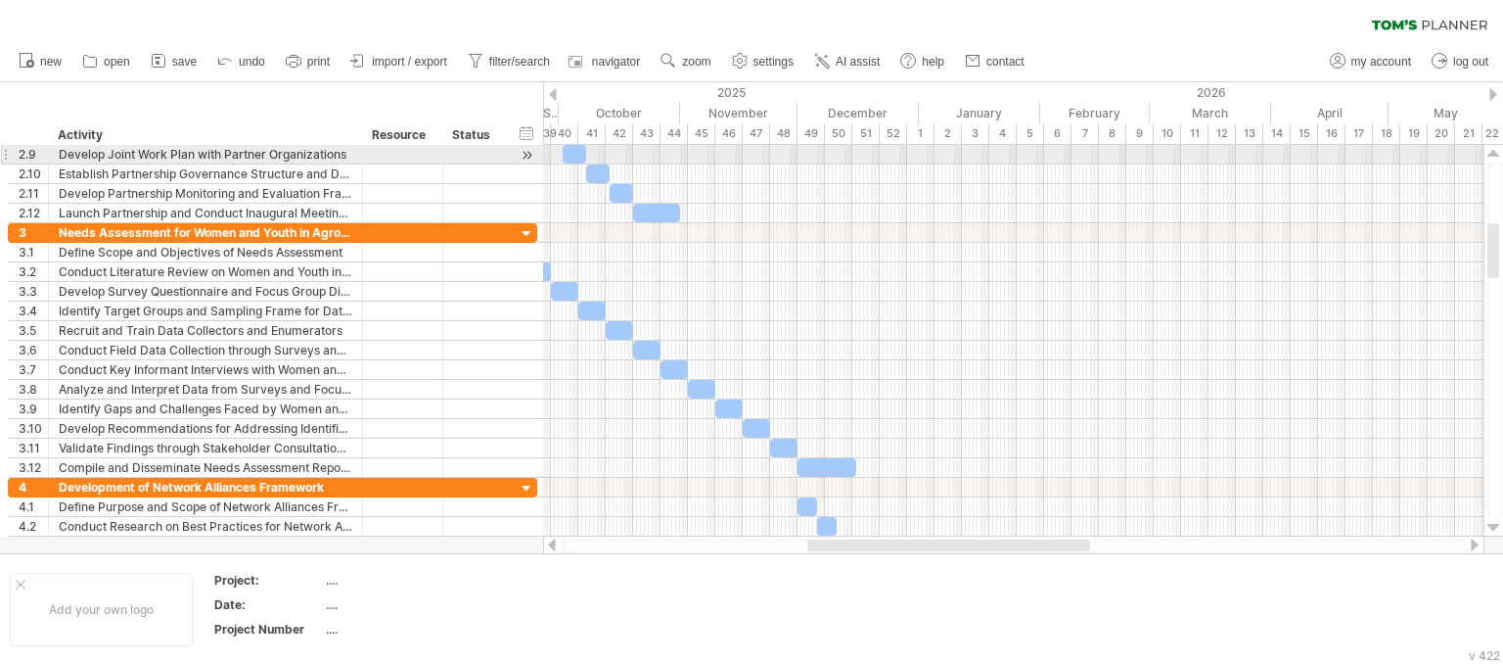
click at [1491, 154] on div at bounding box center [1494, 154] width 13 height 16
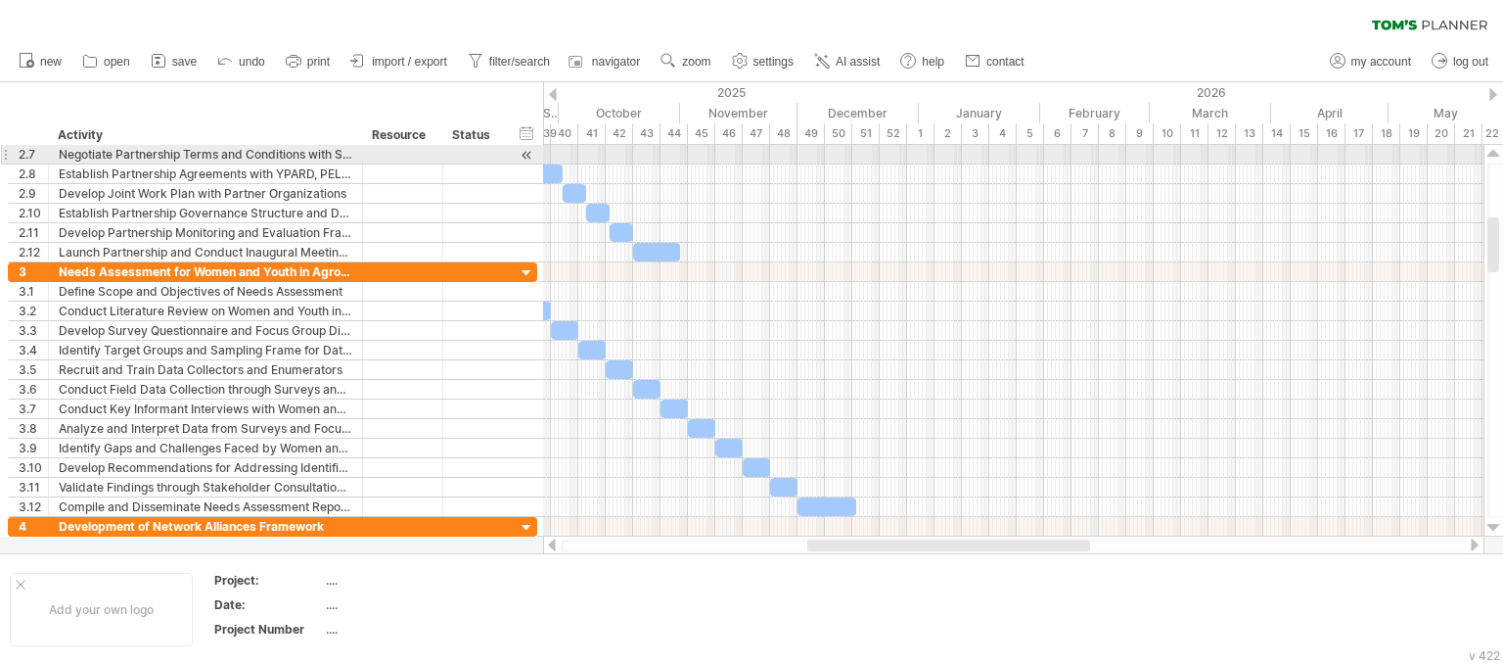
click at [1491, 154] on div at bounding box center [1494, 154] width 13 height 16
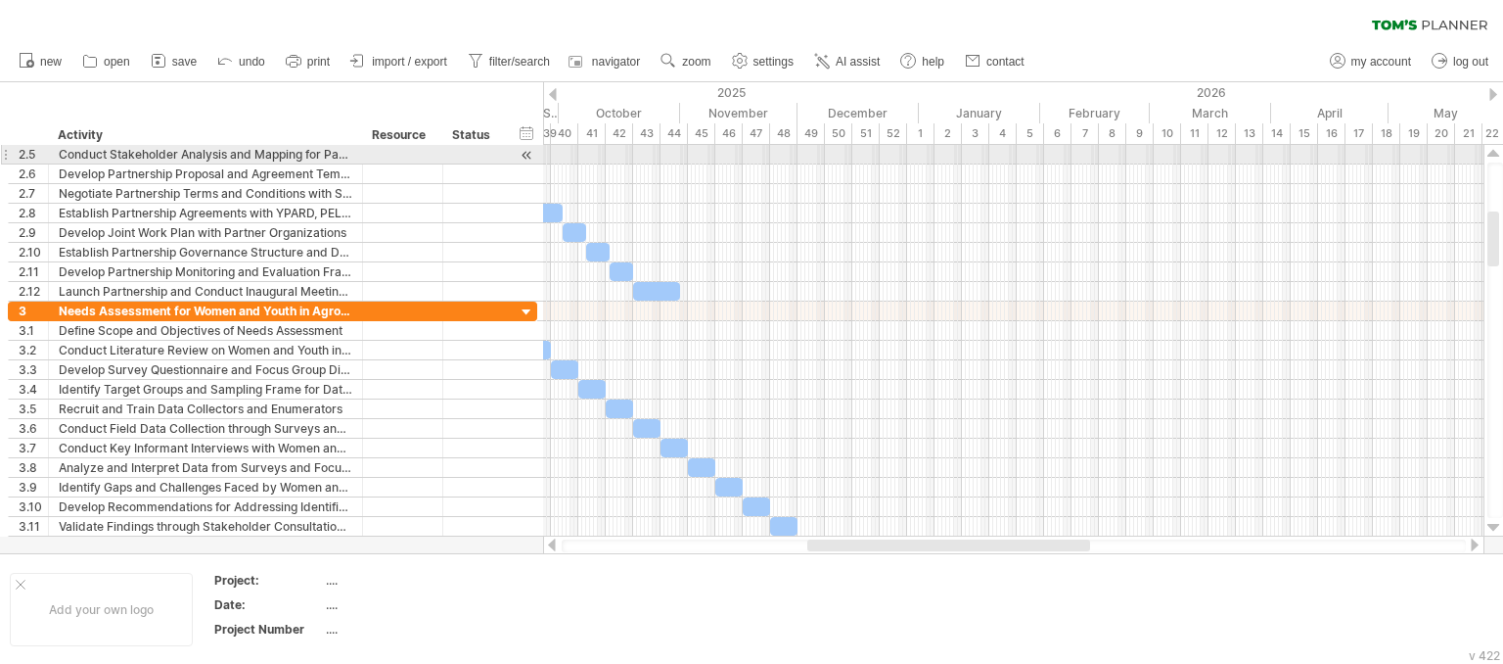
click at [1491, 154] on div at bounding box center [1494, 154] width 13 height 16
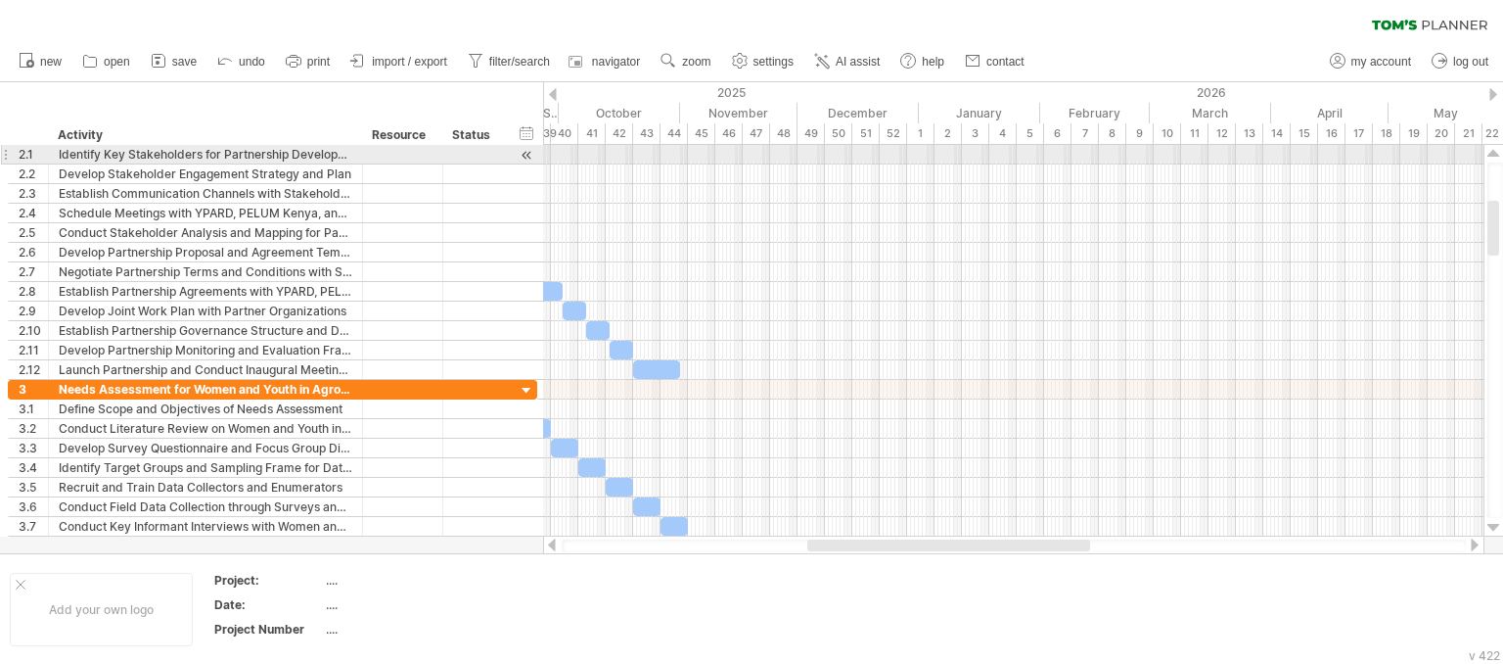
click at [1491, 154] on div at bounding box center [1494, 154] width 13 height 16
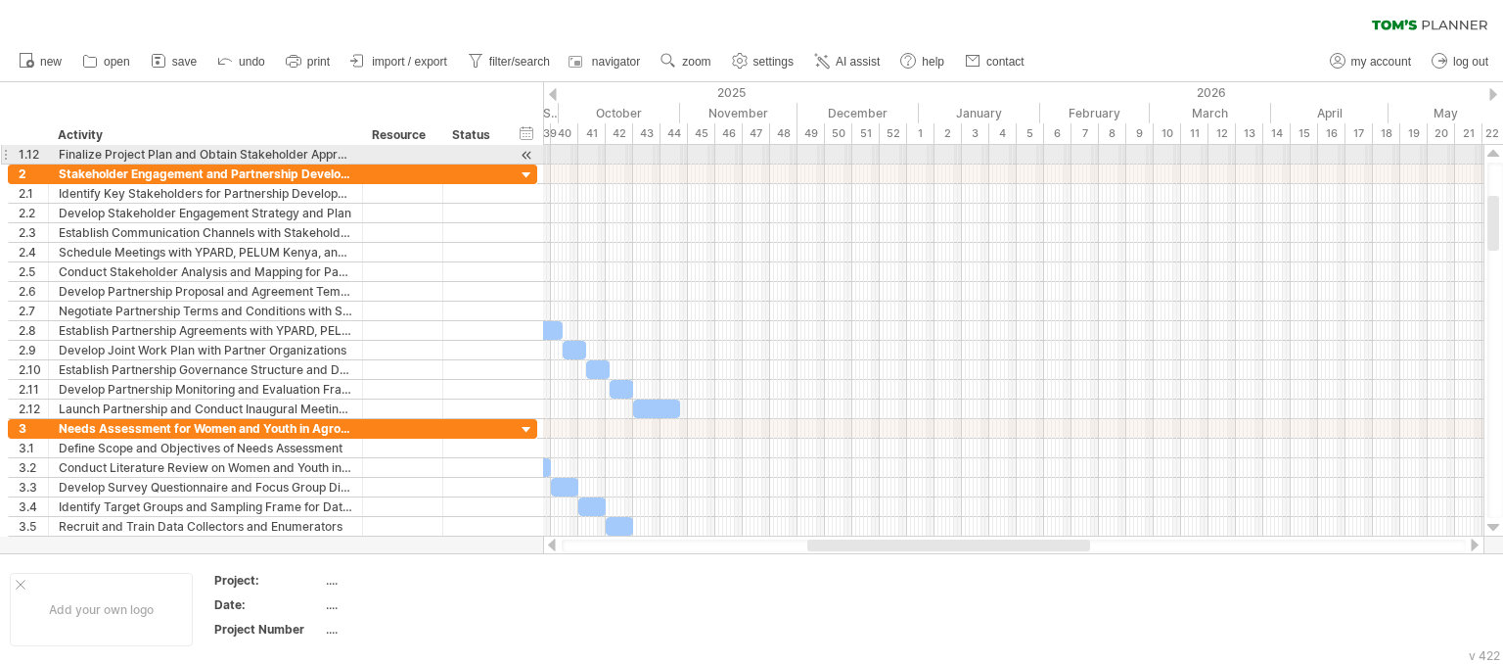
click at [1491, 154] on div at bounding box center [1494, 154] width 13 height 16
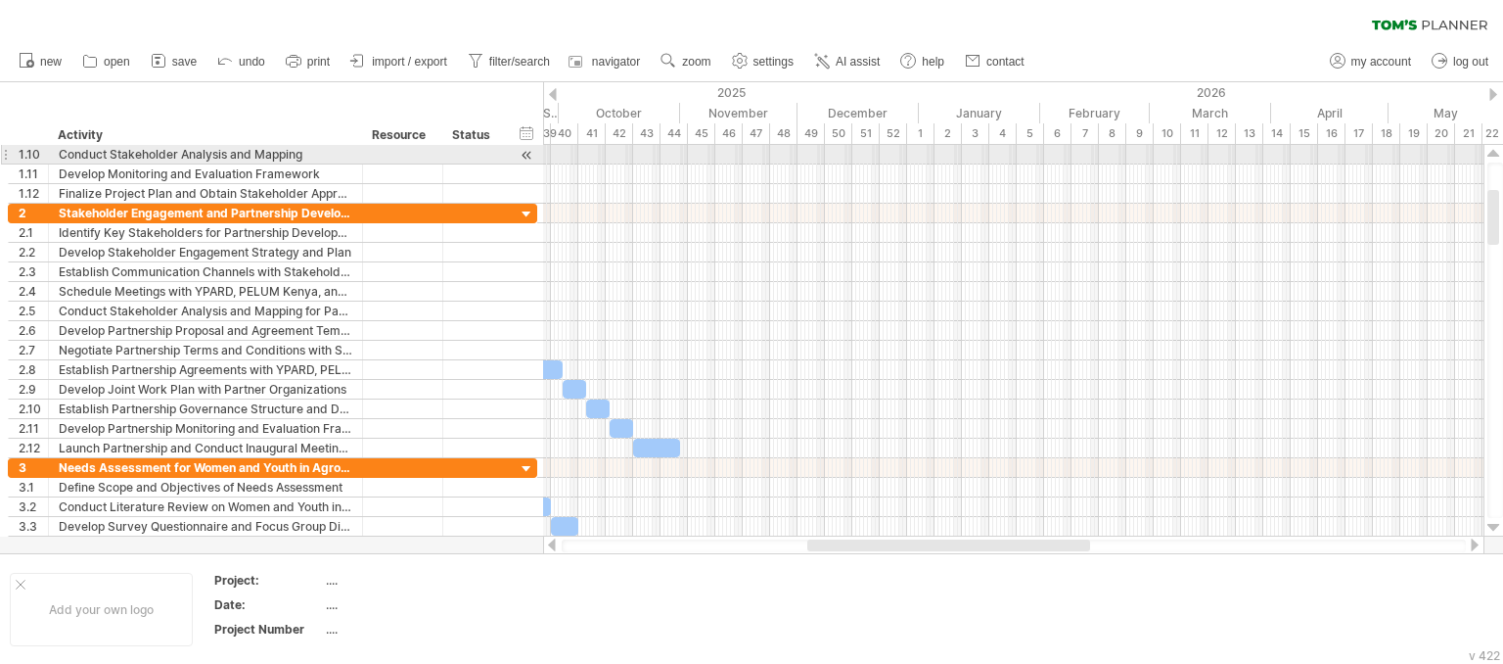
click at [1491, 154] on div at bounding box center [1494, 154] width 13 height 16
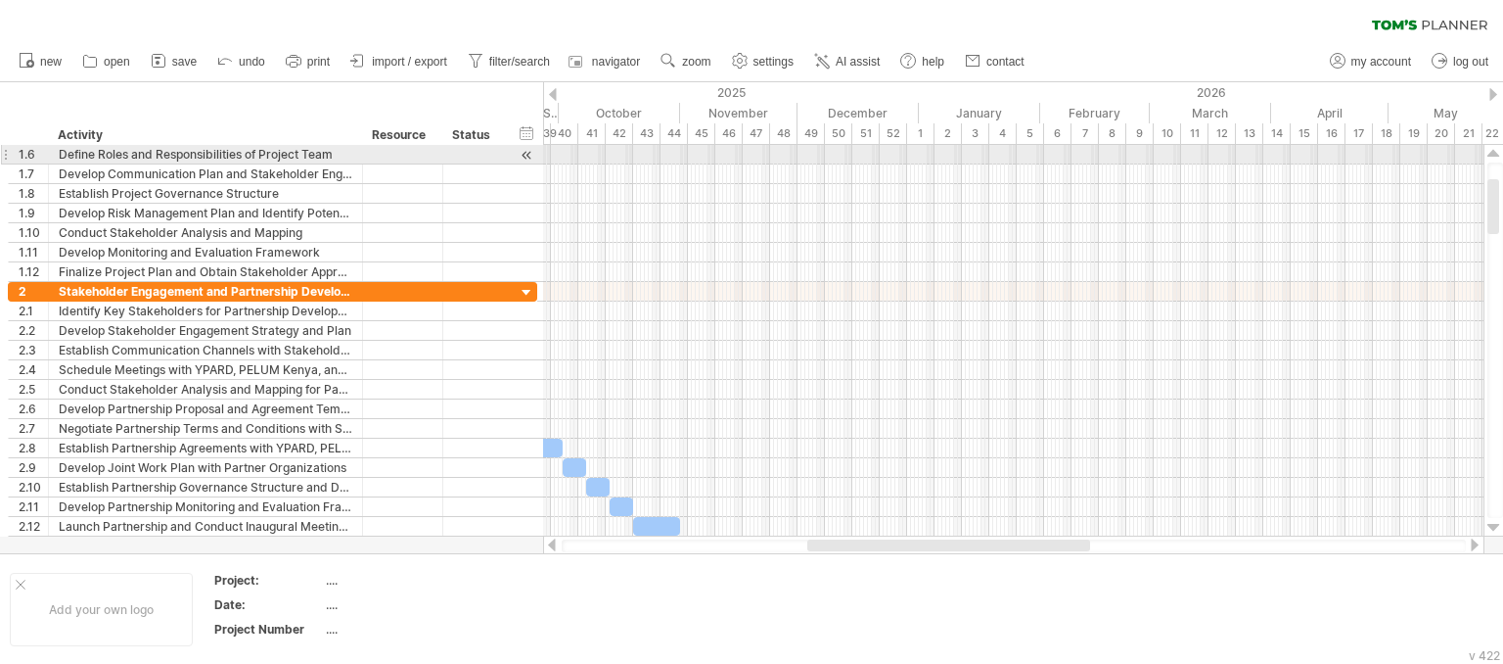
click at [1491, 154] on div at bounding box center [1494, 154] width 13 height 16
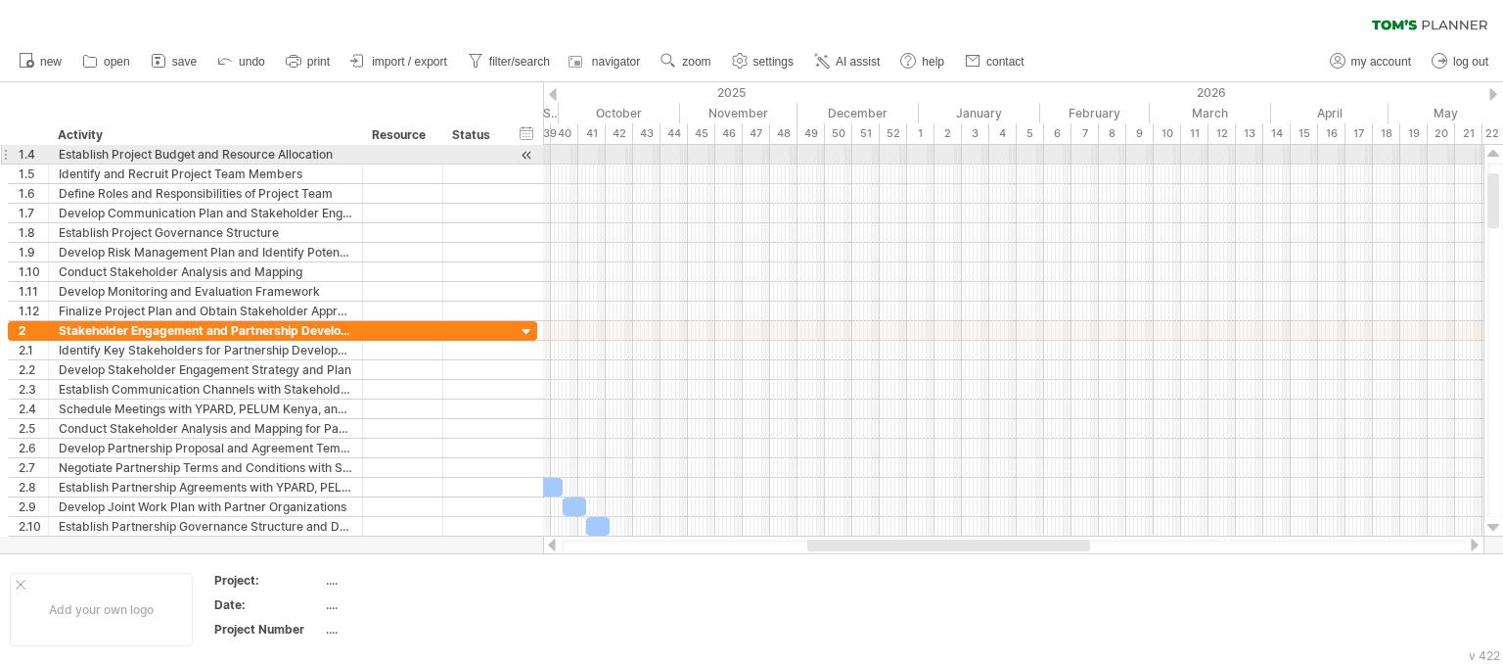
click at [1491, 154] on div at bounding box center [1494, 154] width 13 height 16
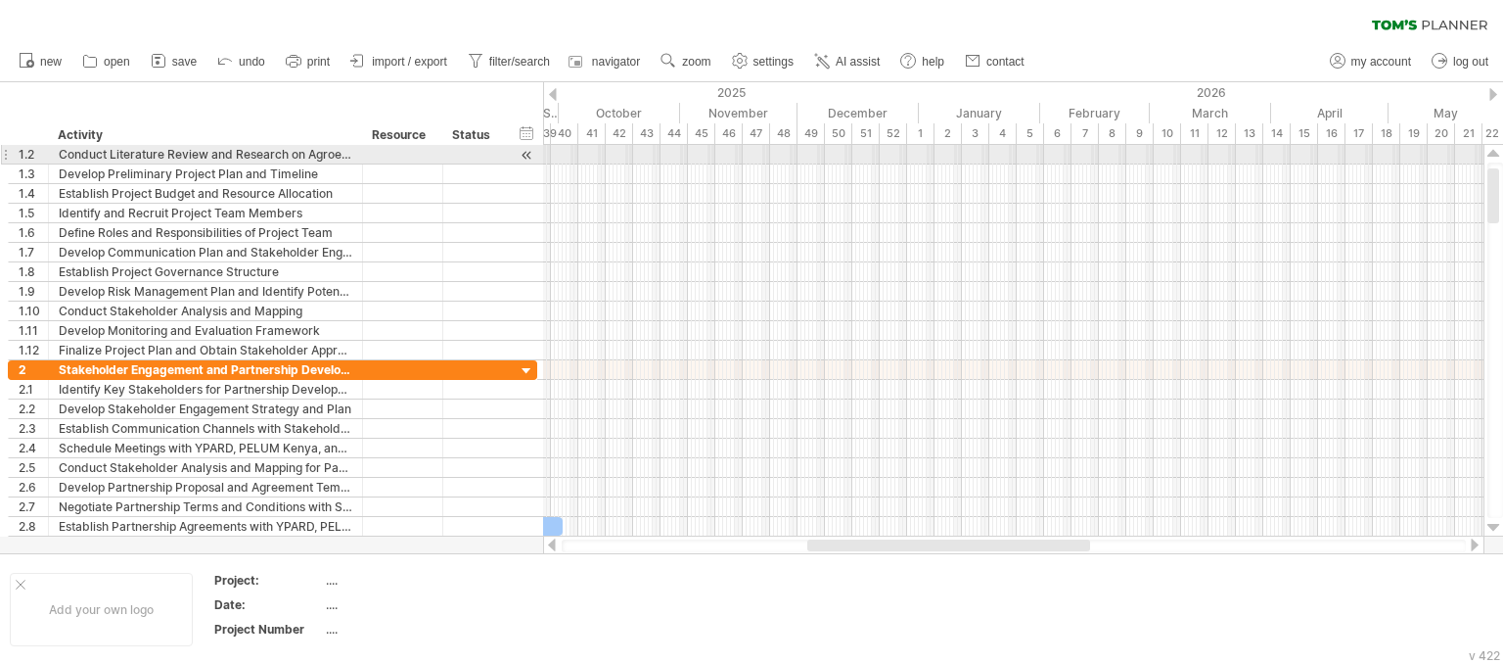
click at [1491, 154] on div at bounding box center [1494, 154] width 13 height 16
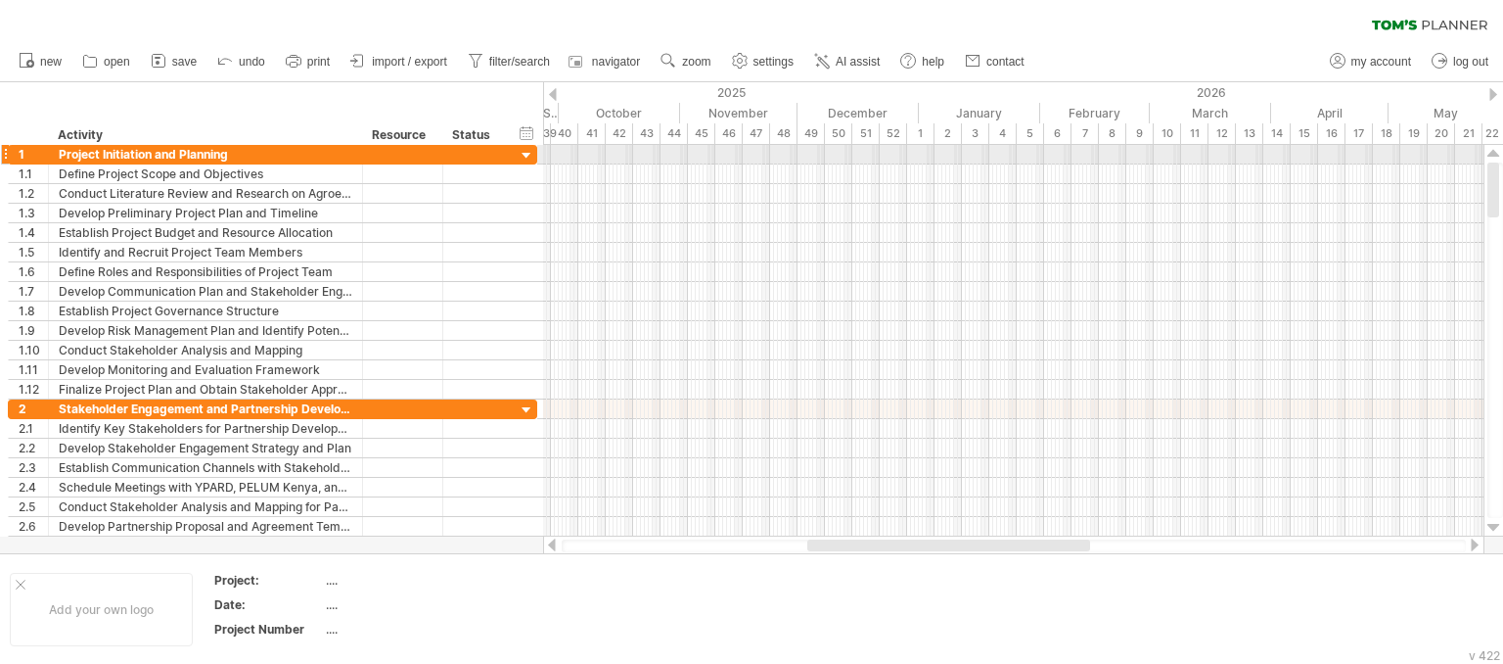
click at [1491, 154] on div at bounding box center [1494, 154] width 13 height 16
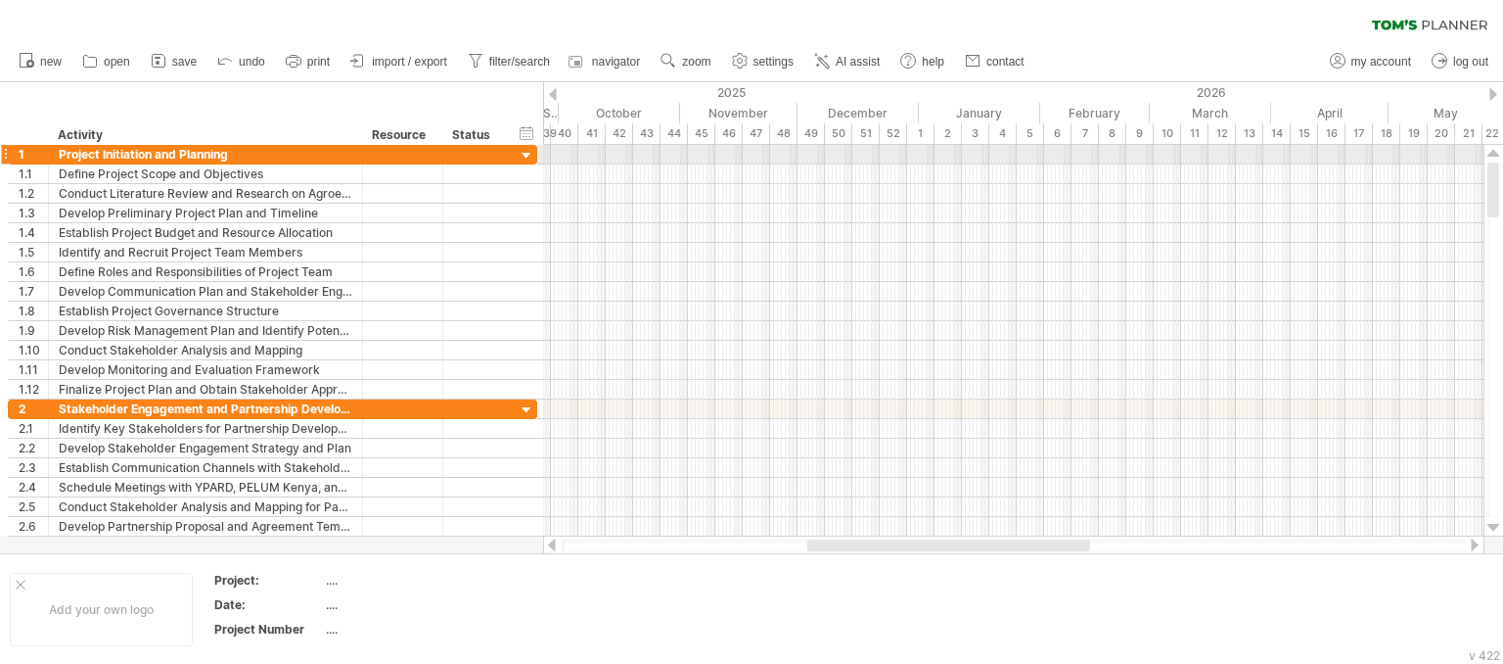
click at [1491, 154] on div at bounding box center [1494, 154] width 13 height 16
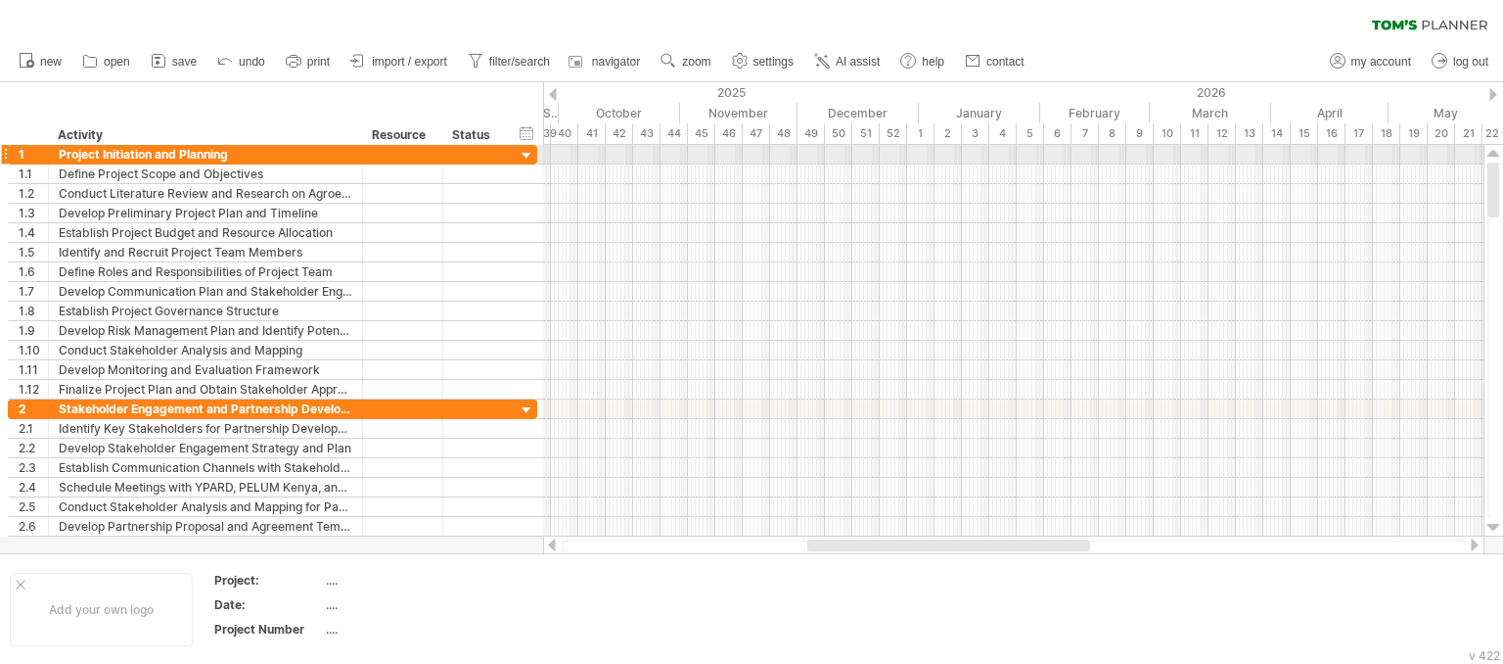
click at [1491, 154] on div at bounding box center [1494, 154] width 13 height 16
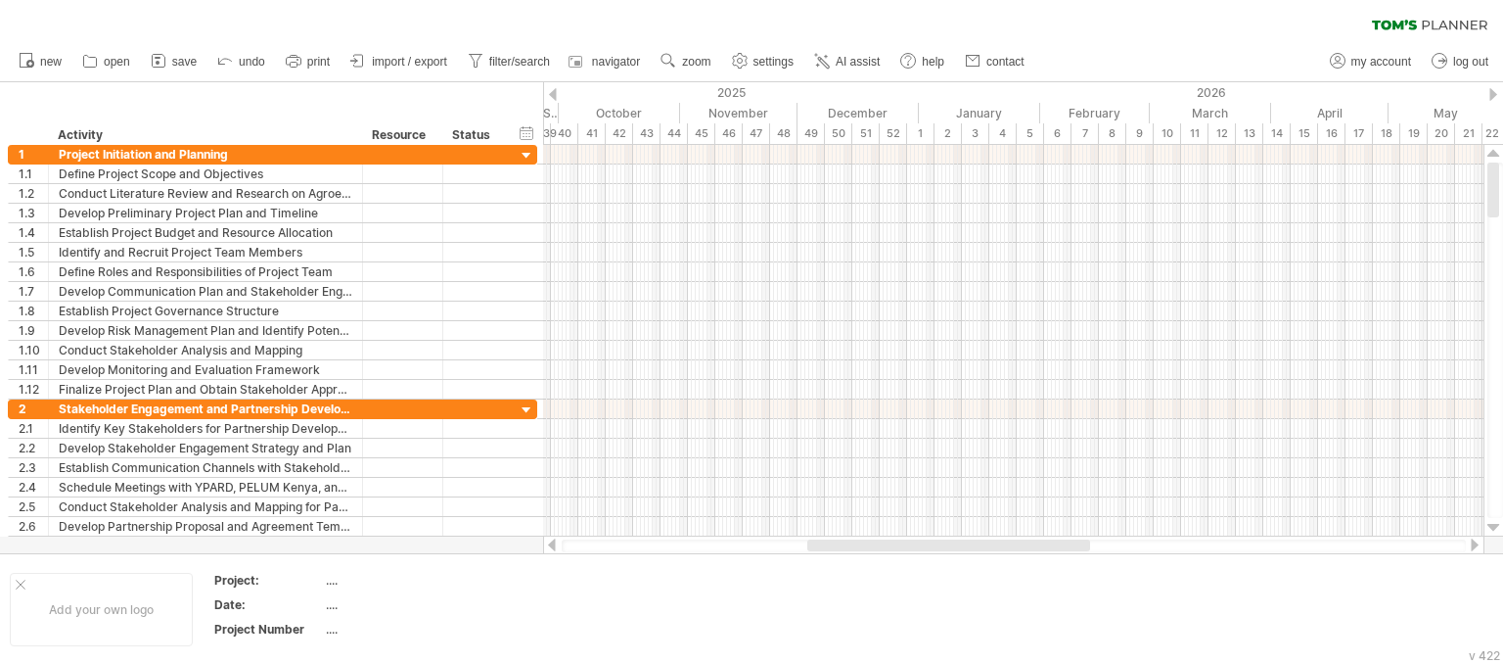
click at [1476, 544] on div at bounding box center [1475, 544] width 16 height 13
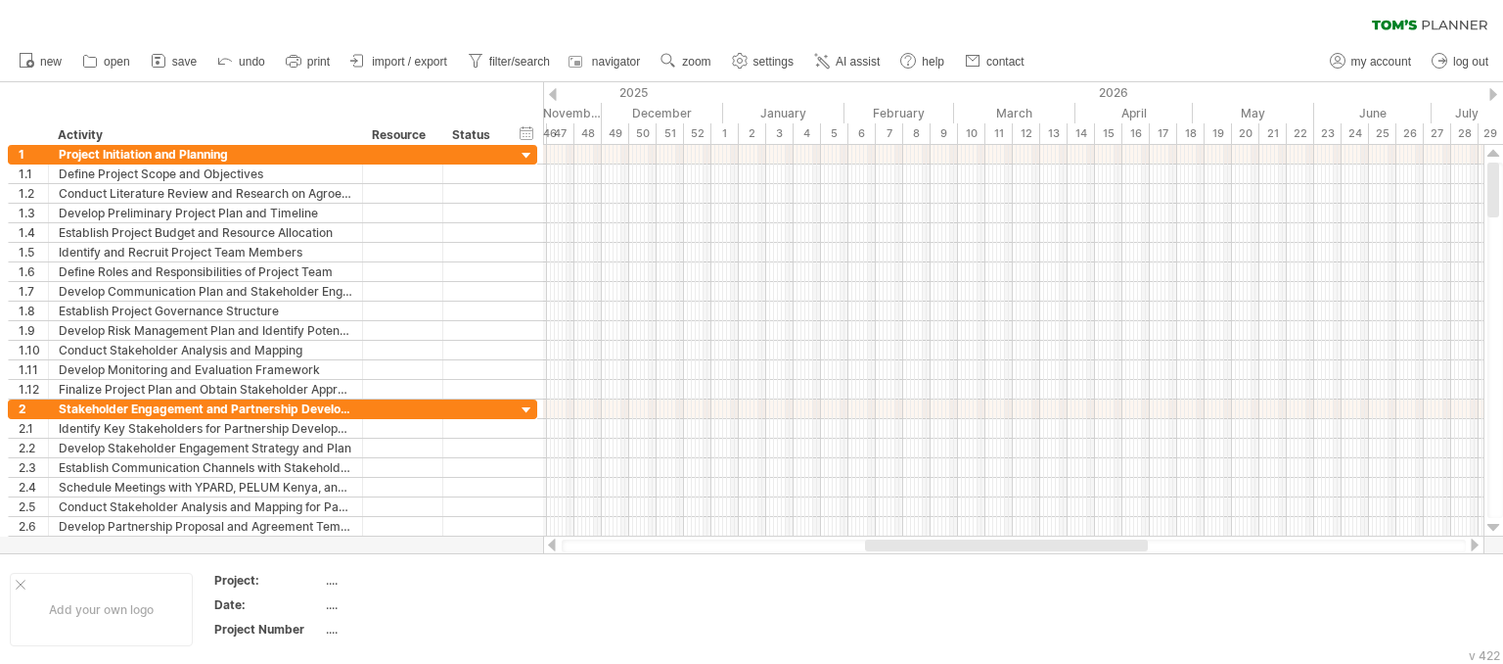
click at [1476, 544] on div at bounding box center [1475, 544] width 16 height 13
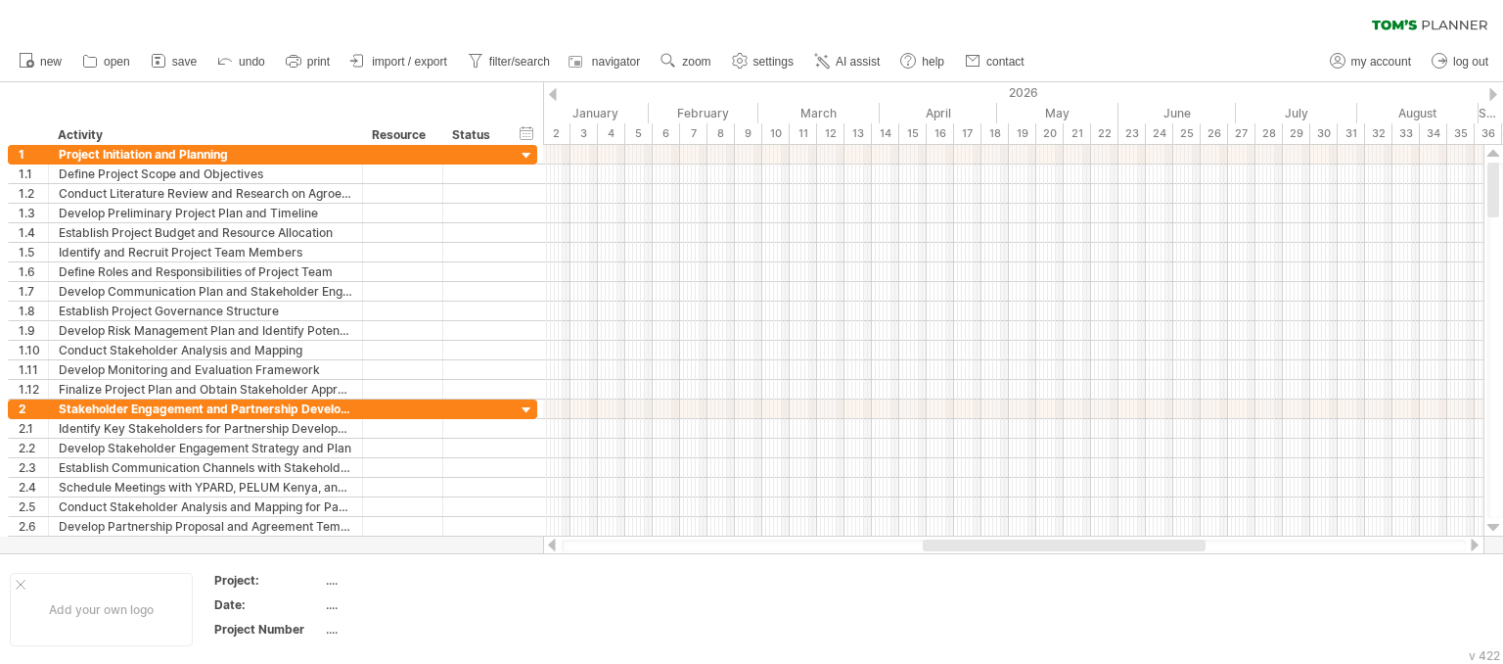
click at [1476, 544] on div at bounding box center [1475, 544] width 16 height 13
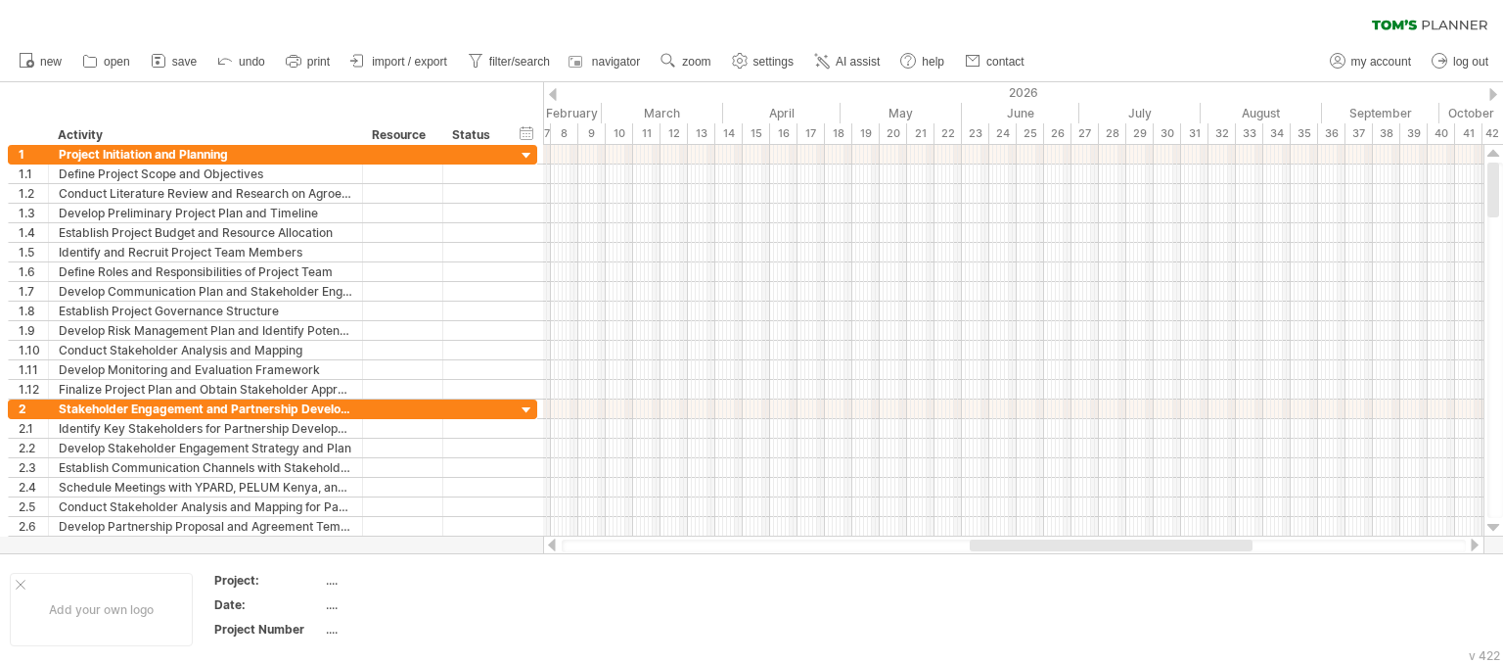
click at [1476, 544] on div at bounding box center [1475, 544] width 16 height 13
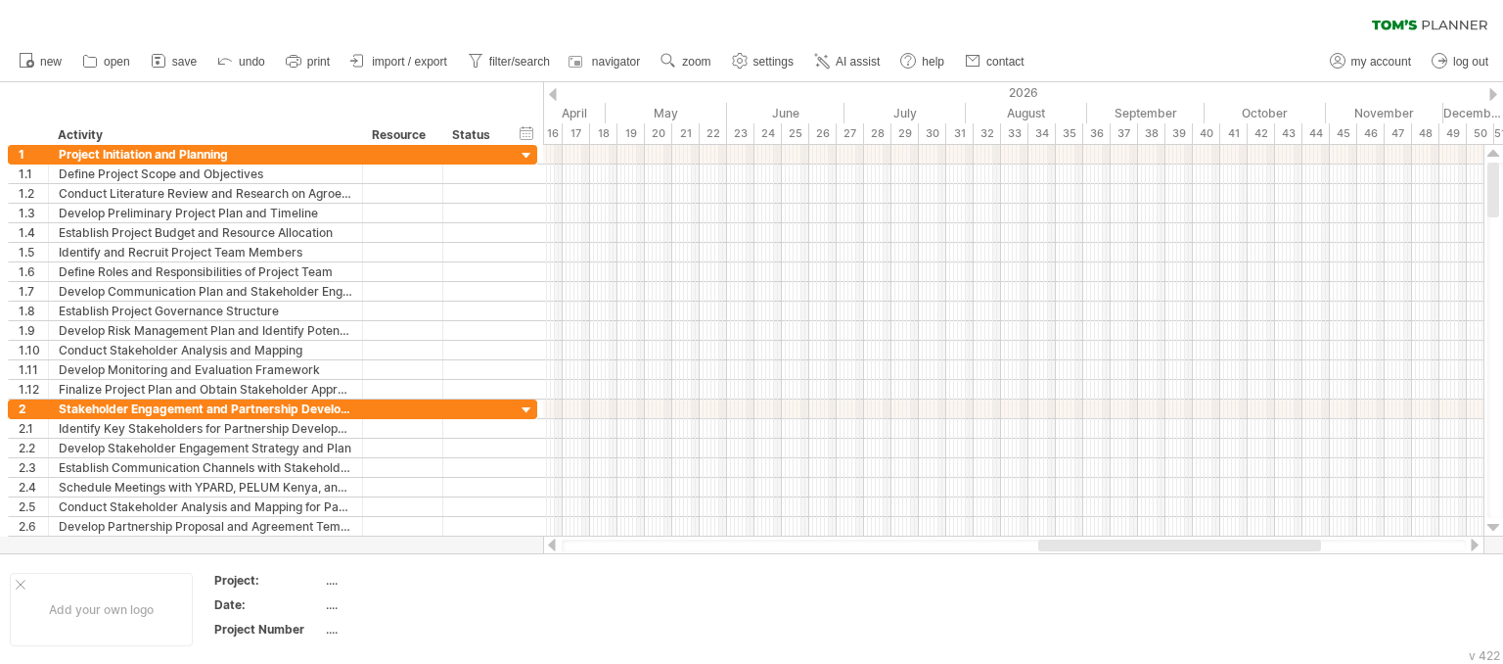
click at [1476, 544] on div at bounding box center [1475, 544] width 16 height 13
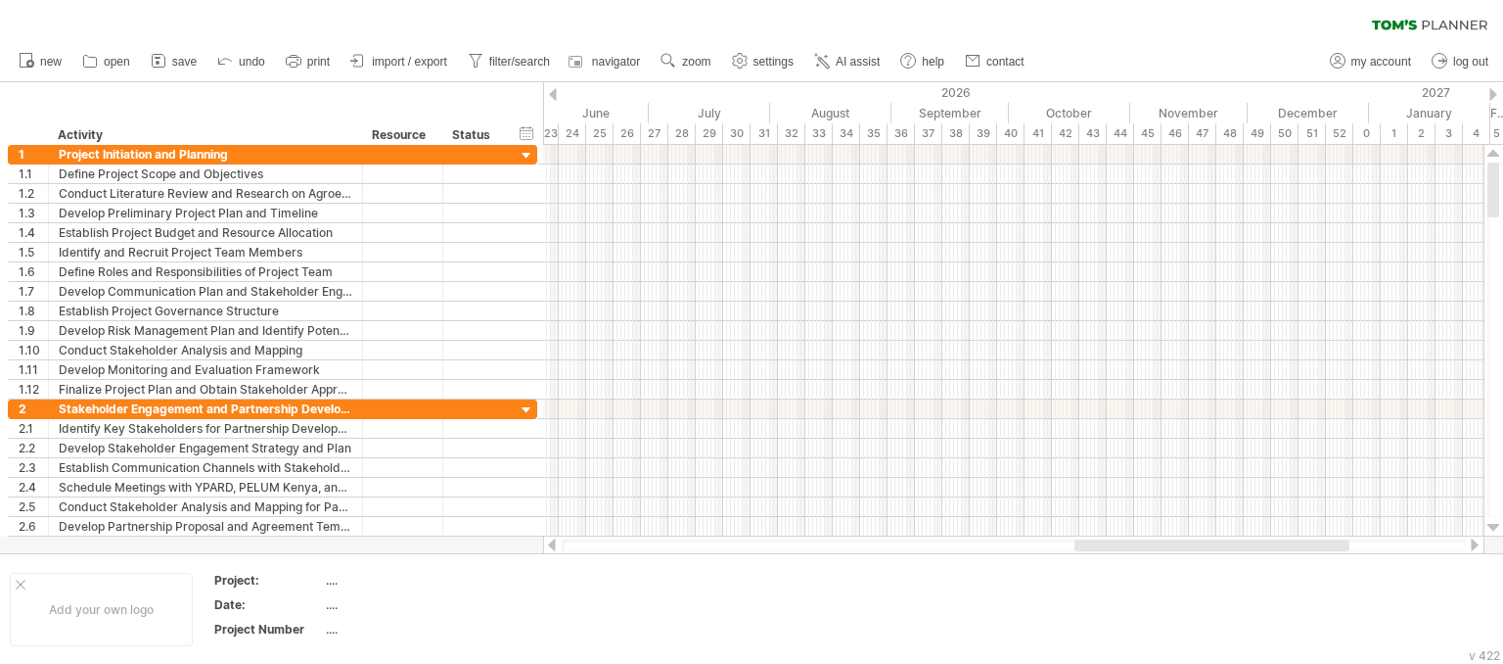
click at [1476, 544] on div at bounding box center [1475, 544] width 16 height 13
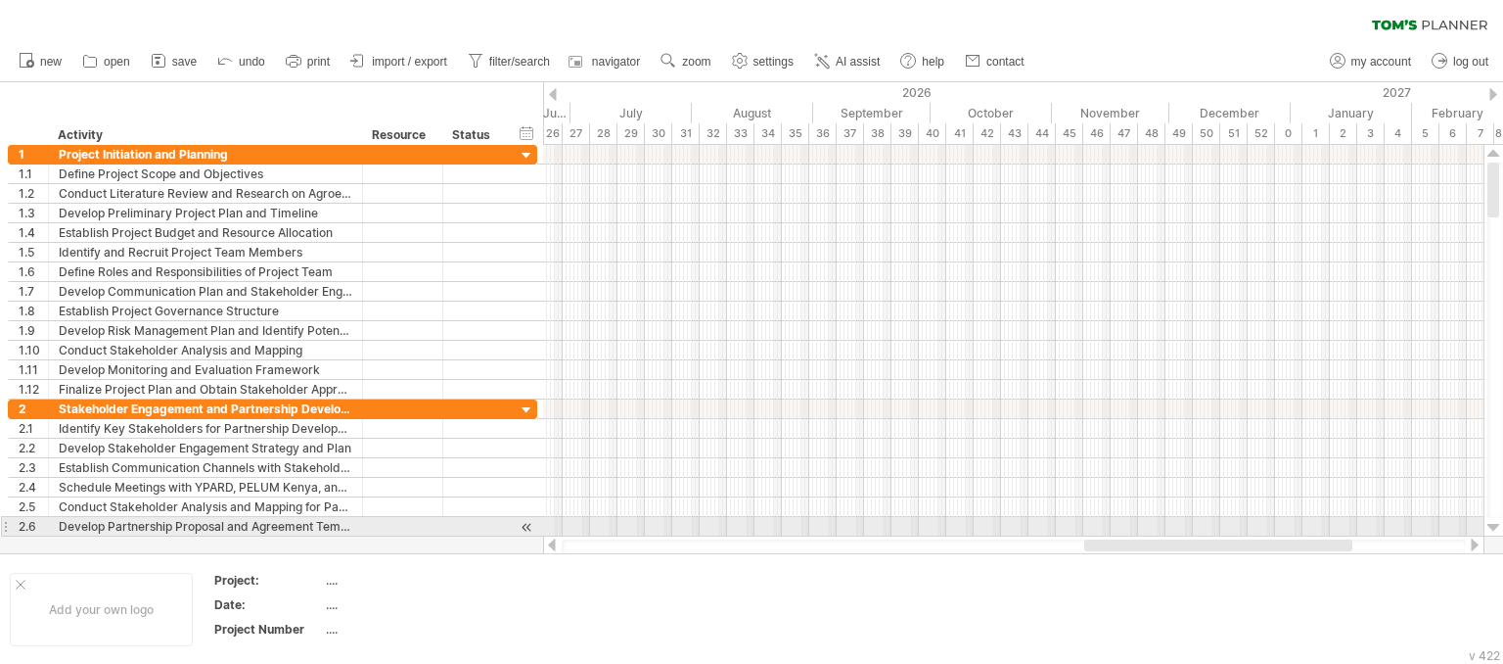
click at [1493, 526] on div at bounding box center [1494, 528] width 13 height 16
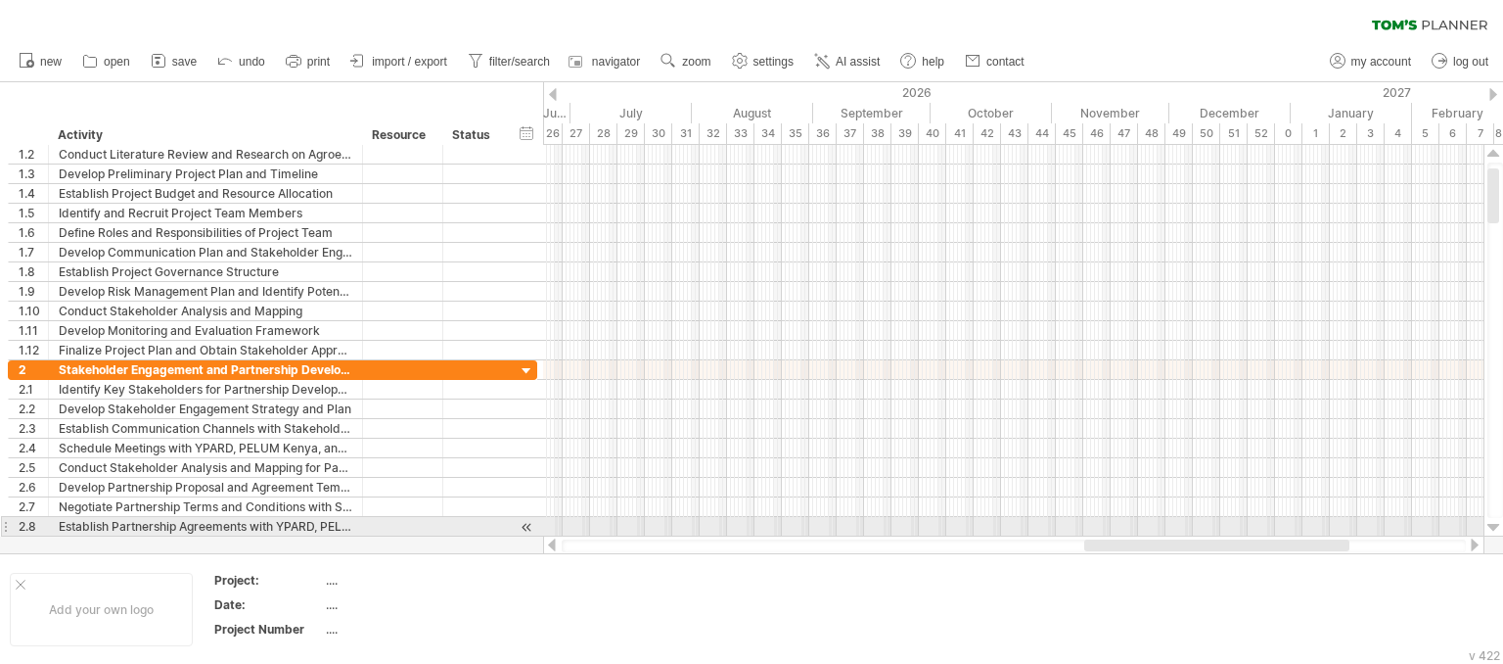
click at [1493, 526] on div at bounding box center [1494, 528] width 13 height 16
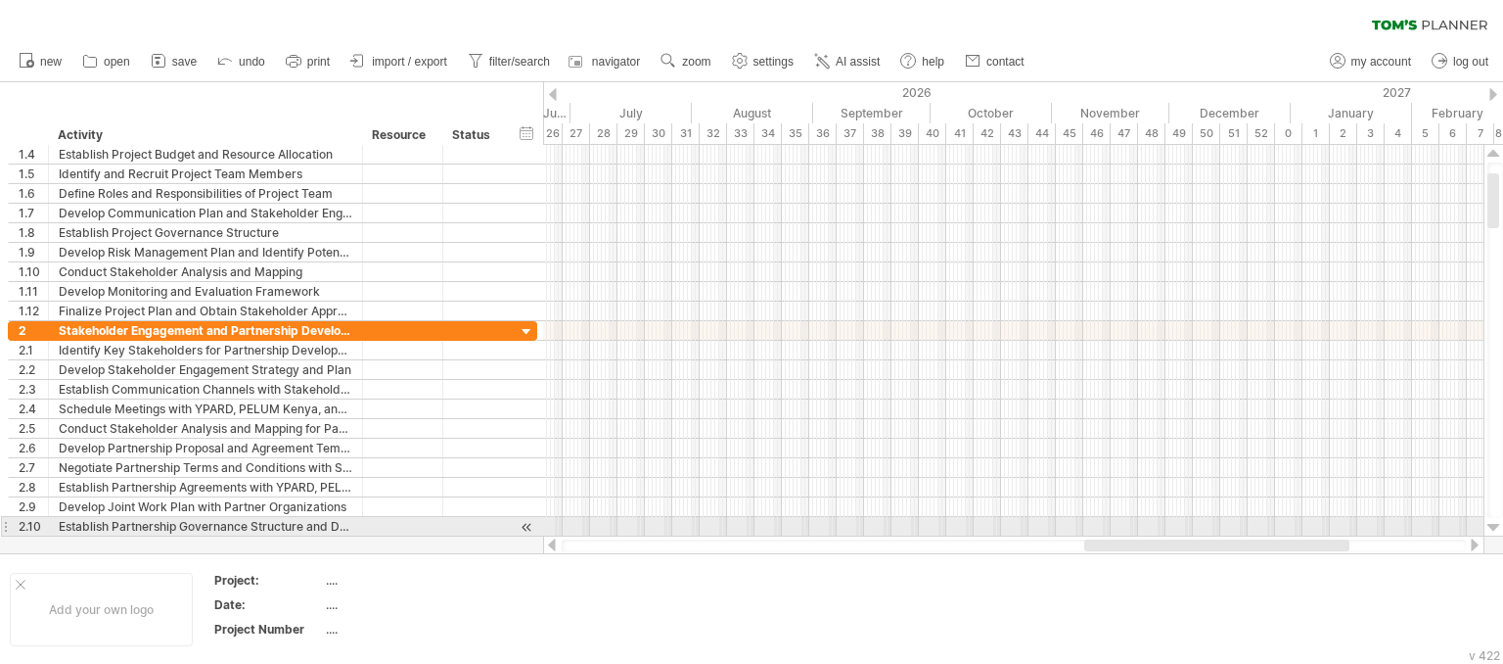
click at [1493, 526] on div at bounding box center [1494, 528] width 13 height 16
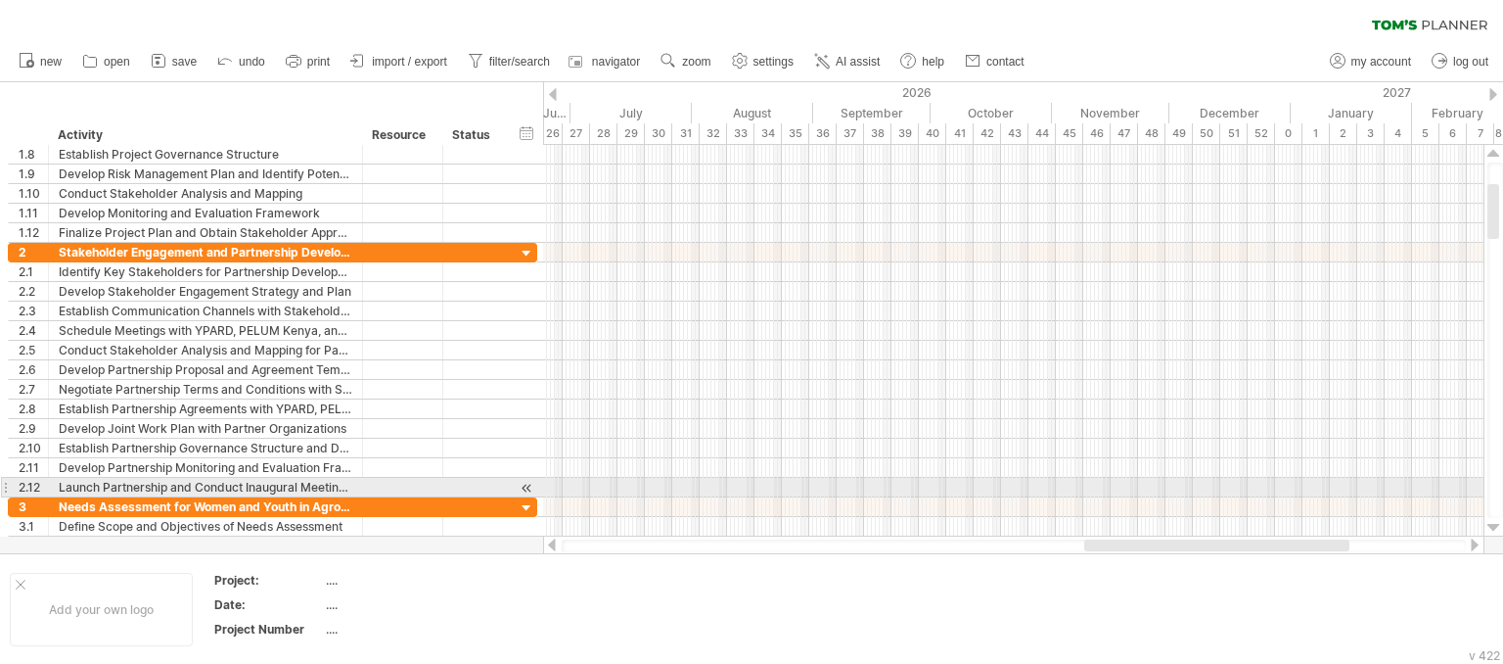
click at [1493, 526] on div at bounding box center [1494, 528] width 13 height 16
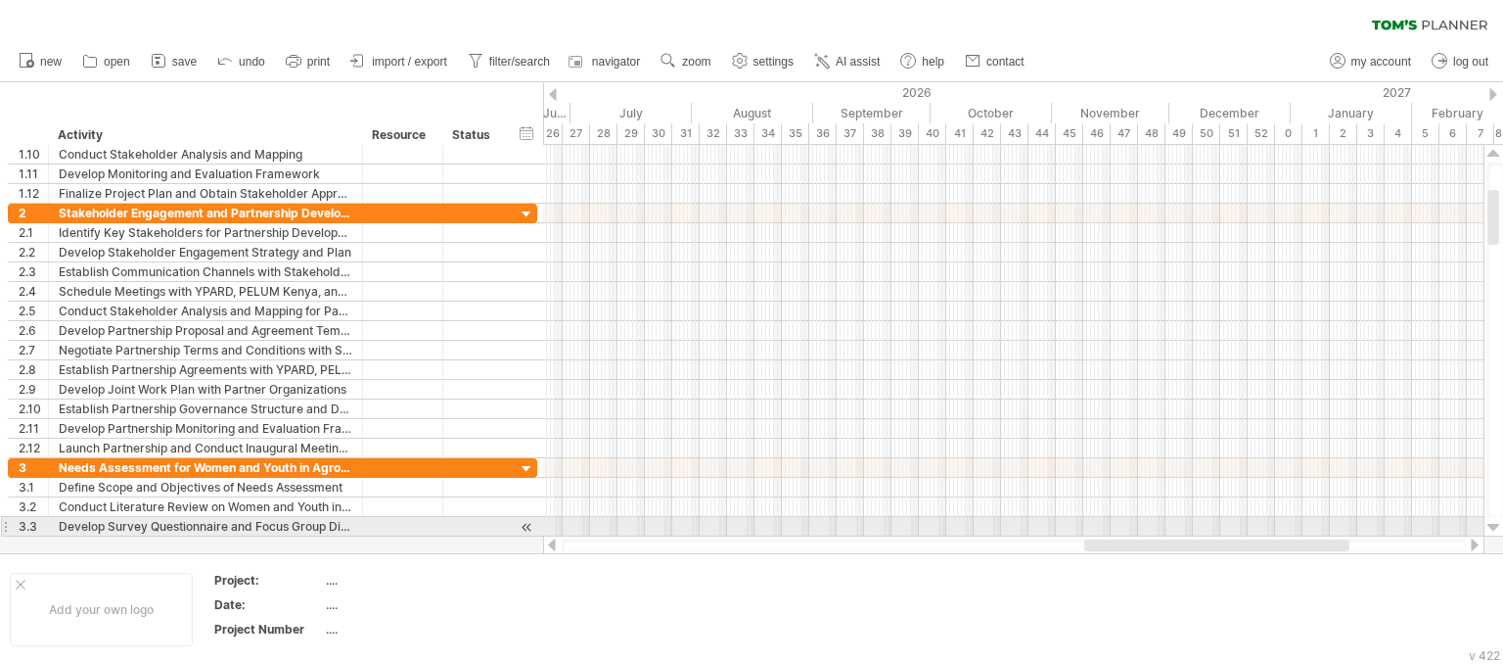
click at [1493, 526] on div at bounding box center [1494, 528] width 13 height 16
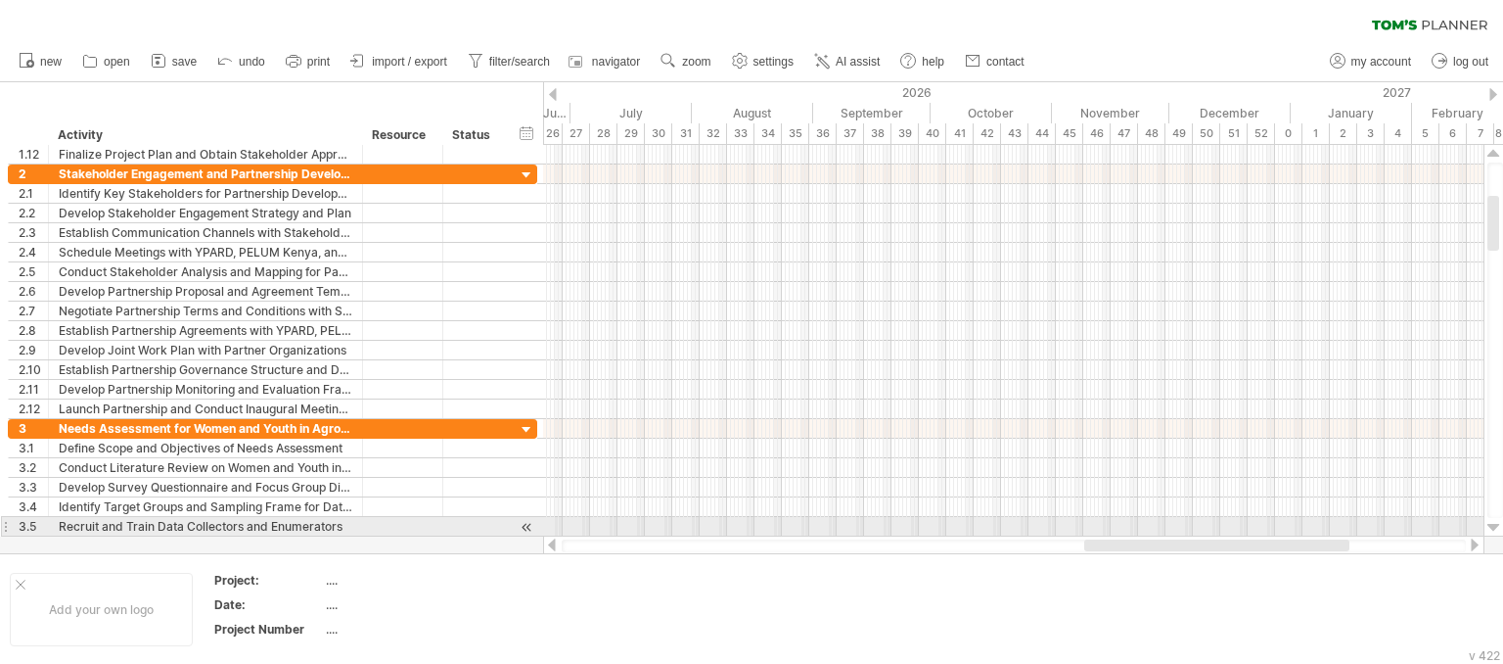
click at [1493, 526] on div at bounding box center [1494, 528] width 13 height 16
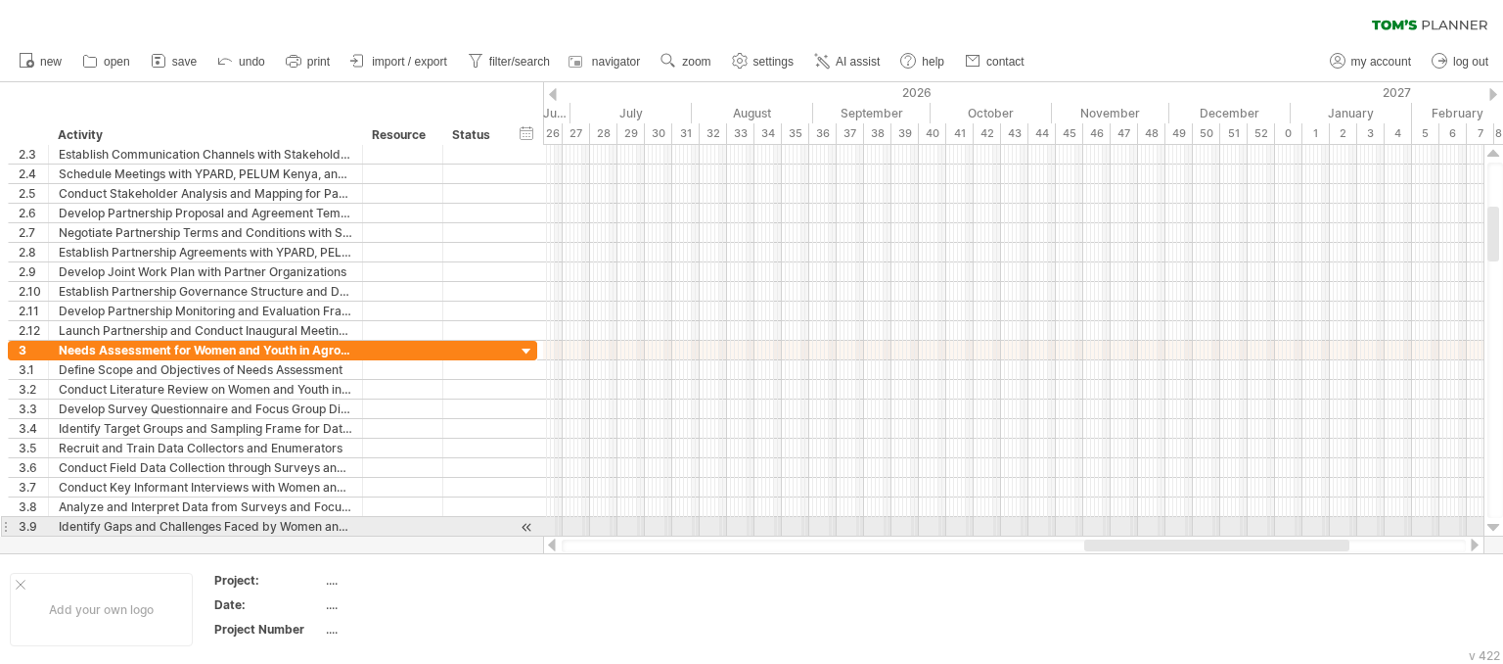
click at [1493, 526] on div at bounding box center [1494, 528] width 13 height 16
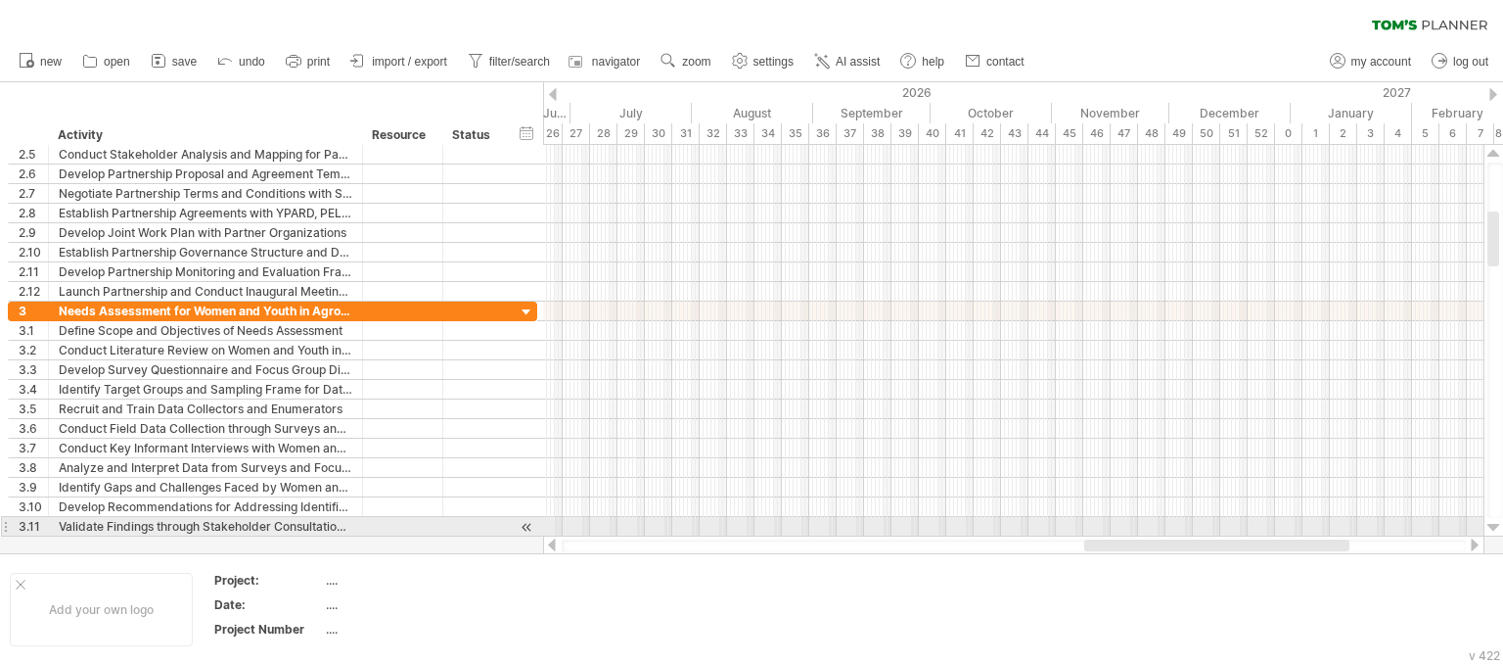
click at [1493, 526] on div at bounding box center [1494, 528] width 13 height 16
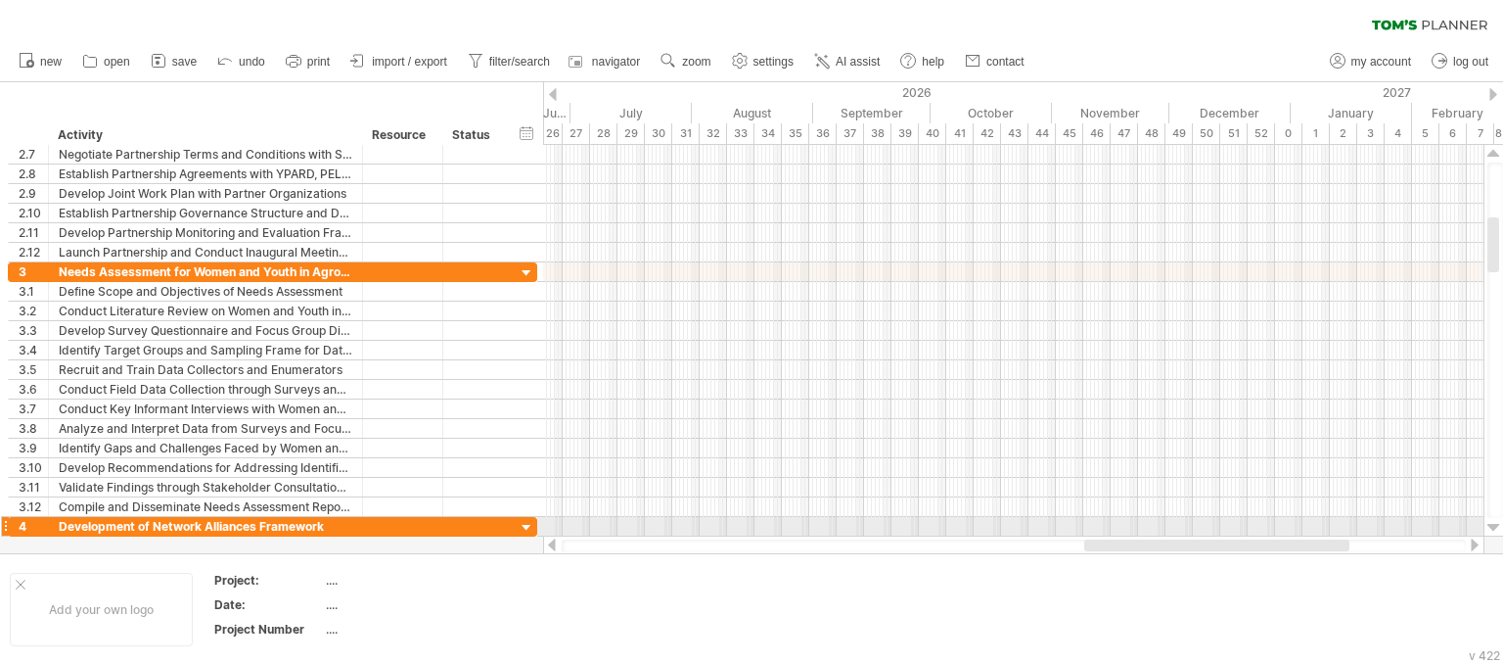
click at [1493, 526] on div at bounding box center [1494, 528] width 13 height 16
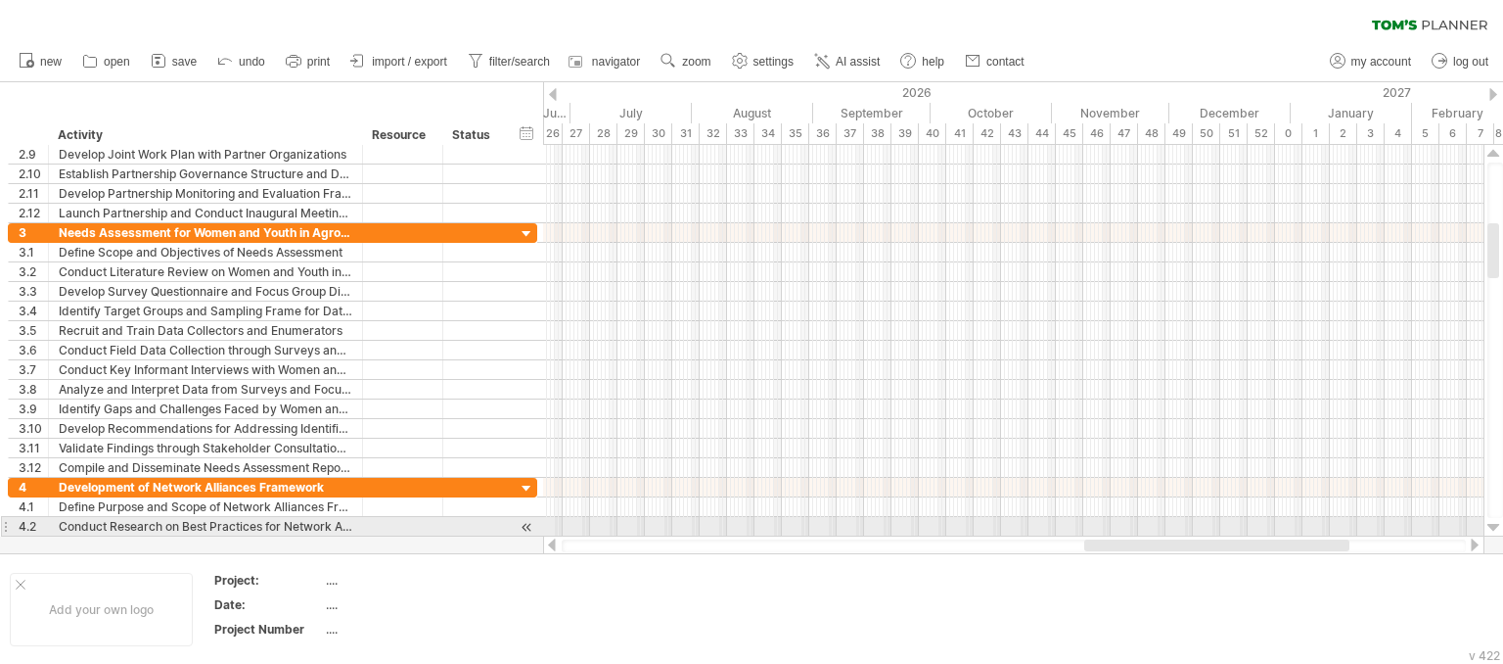
click at [1493, 526] on div at bounding box center [1494, 528] width 13 height 16
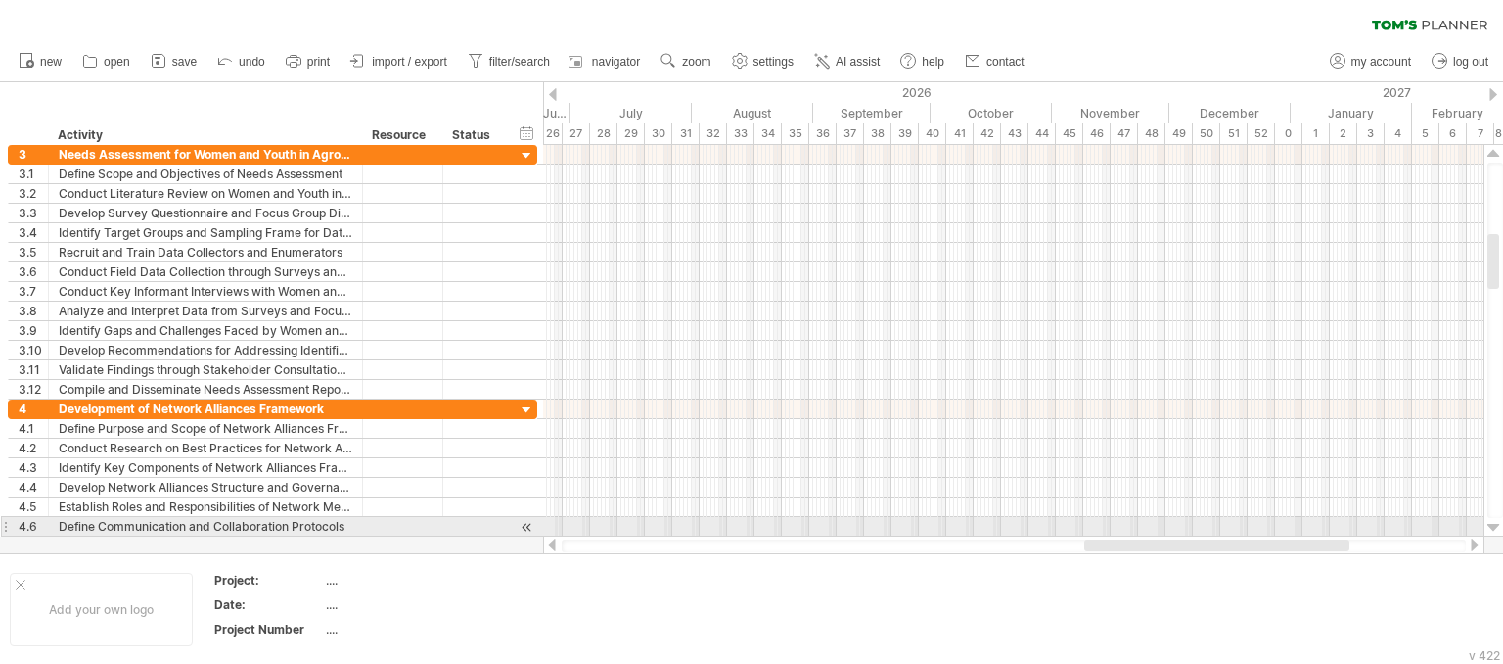
click at [1493, 526] on div at bounding box center [1494, 528] width 13 height 16
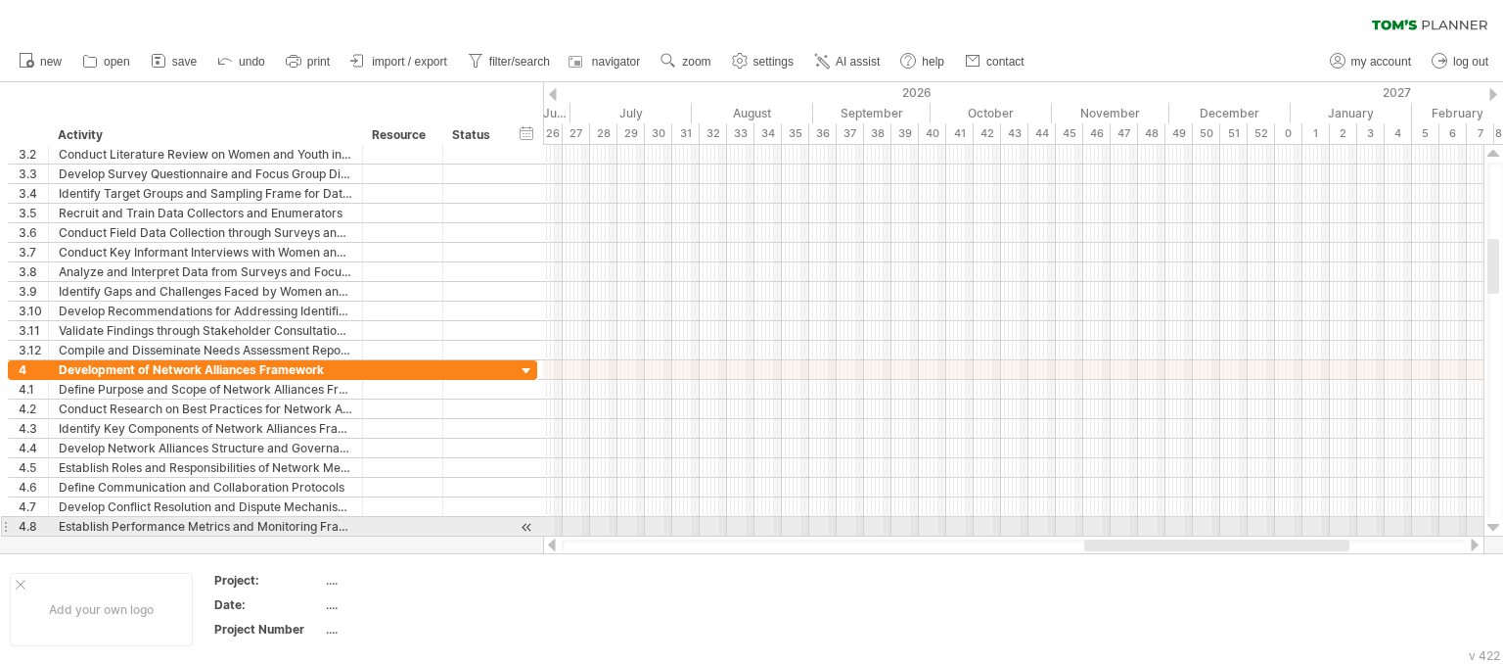
click at [1493, 526] on div at bounding box center [1494, 528] width 13 height 16
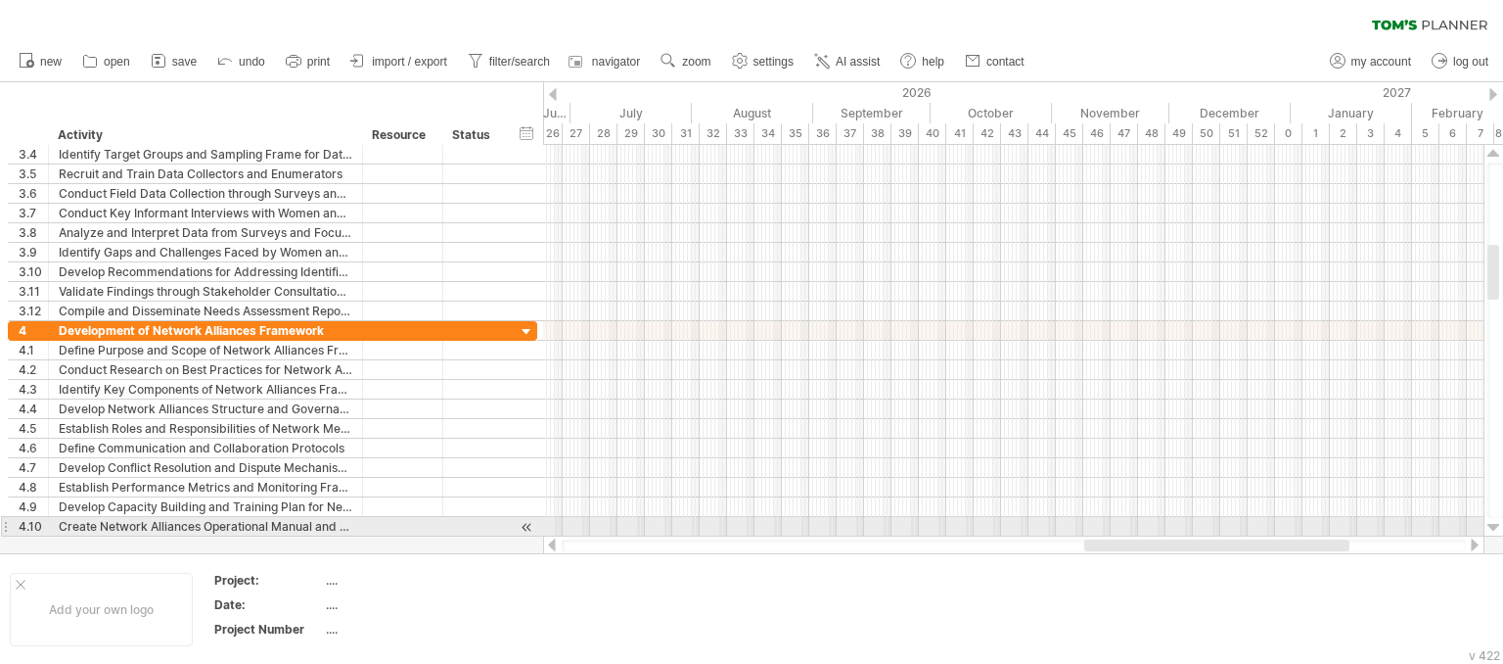
click at [1493, 526] on div at bounding box center [1494, 528] width 13 height 16
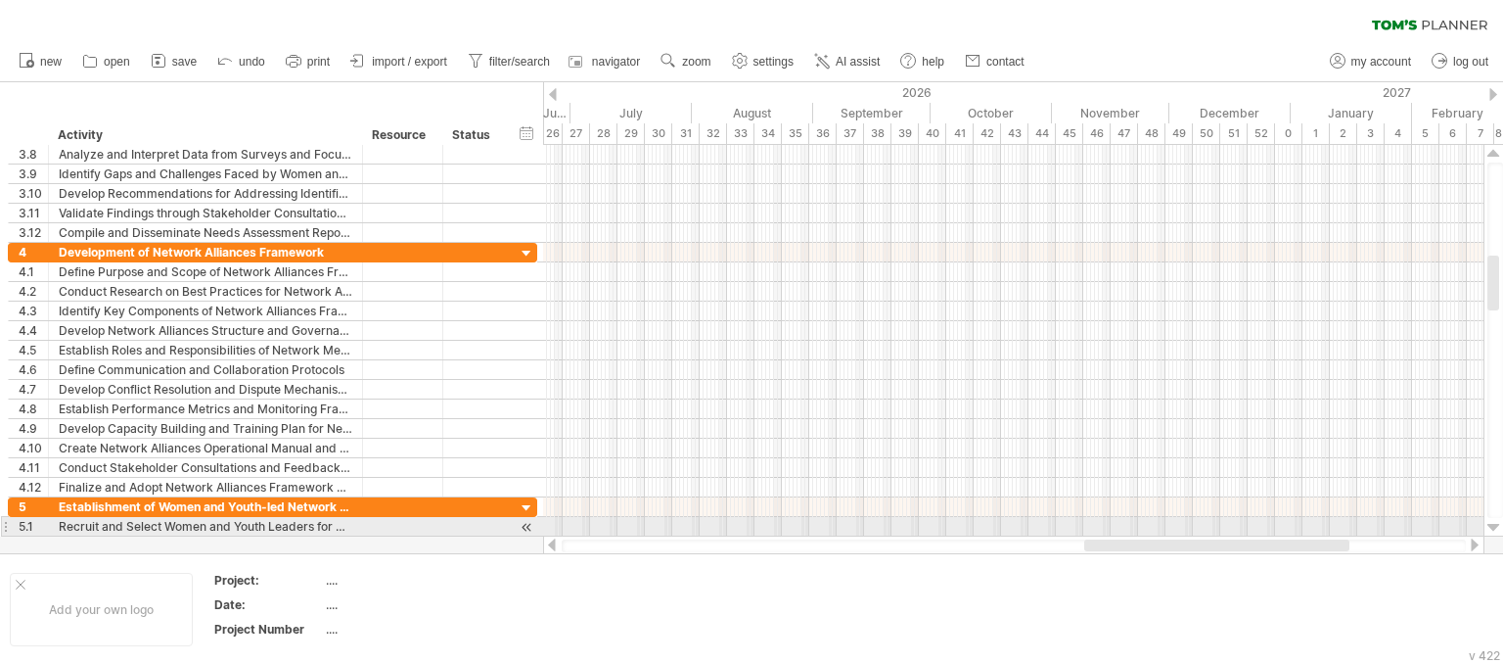
click at [1493, 526] on div at bounding box center [1494, 528] width 13 height 16
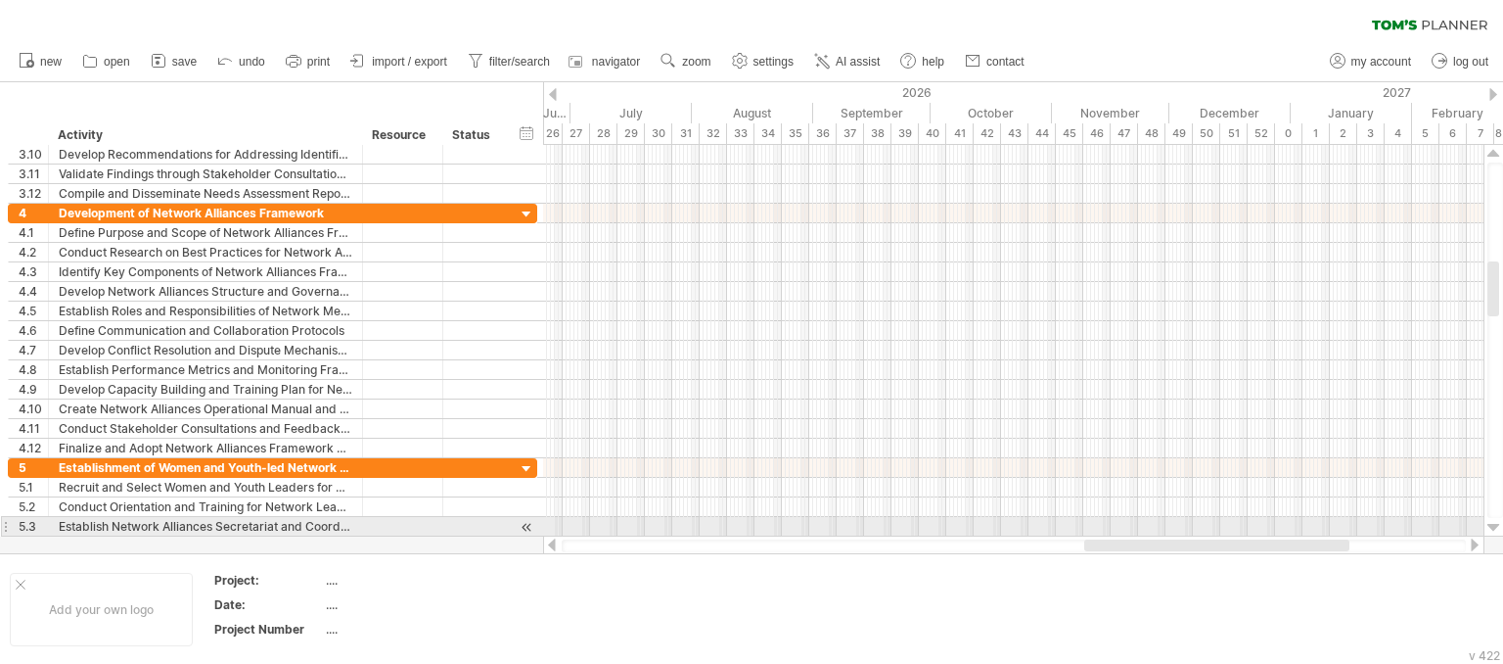
click at [1493, 526] on div at bounding box center [1494, 528] width 13 height 16
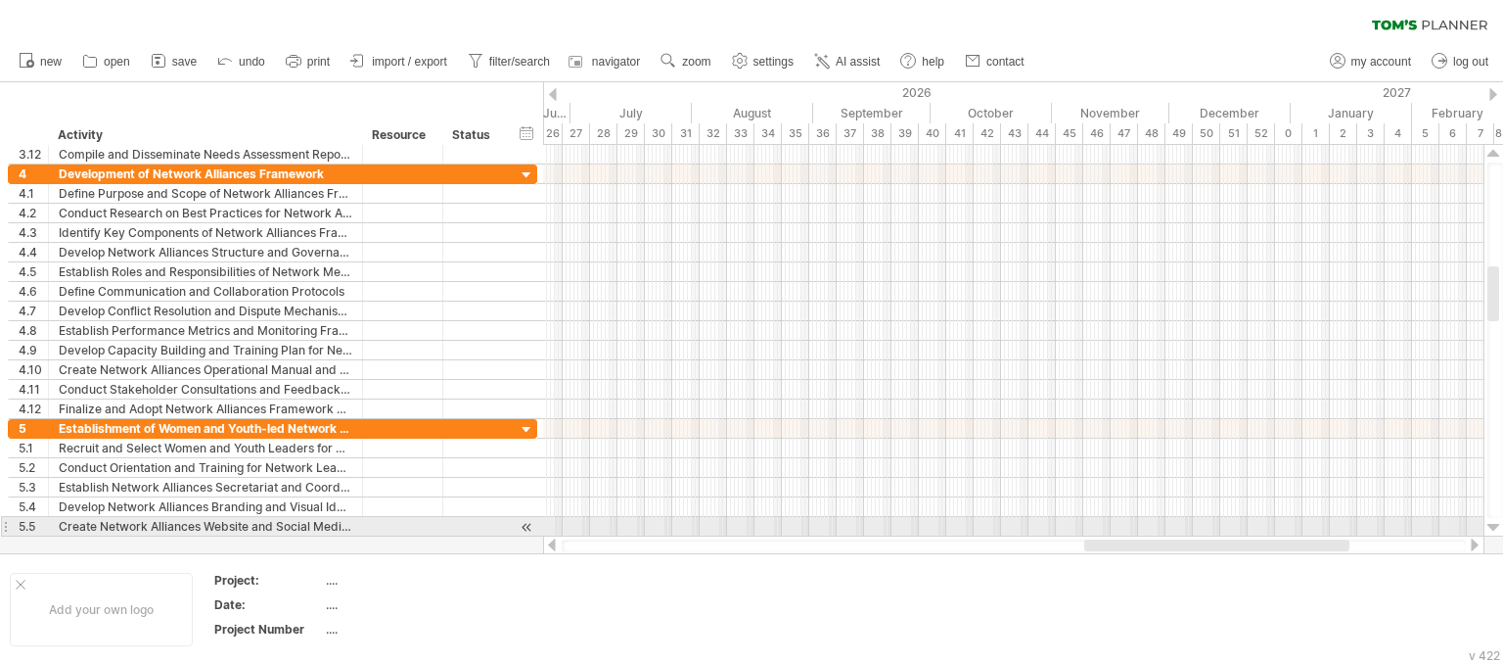
click at [1493, 526] on div at bounding box center [1494, 528] width 13 height 16
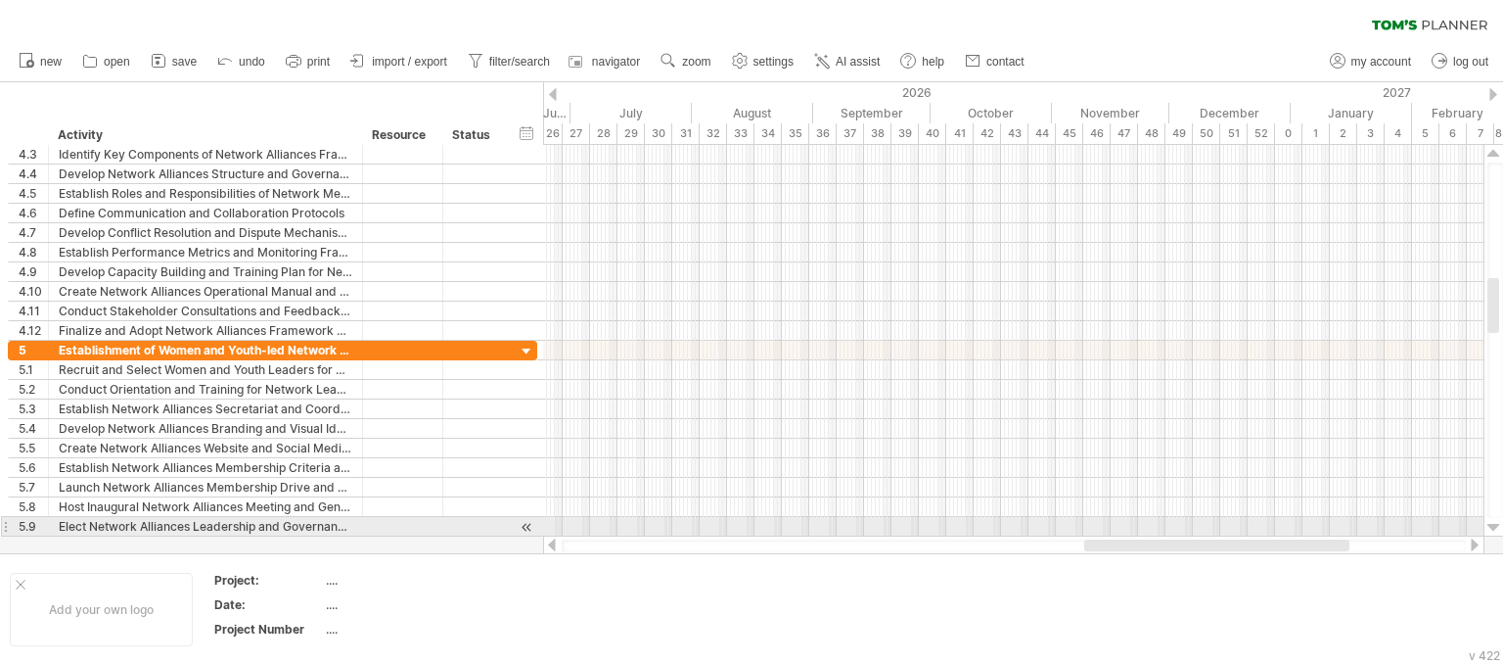
click at [1493, 526] on div at bounding box center [1494, 528] width 13 height 16
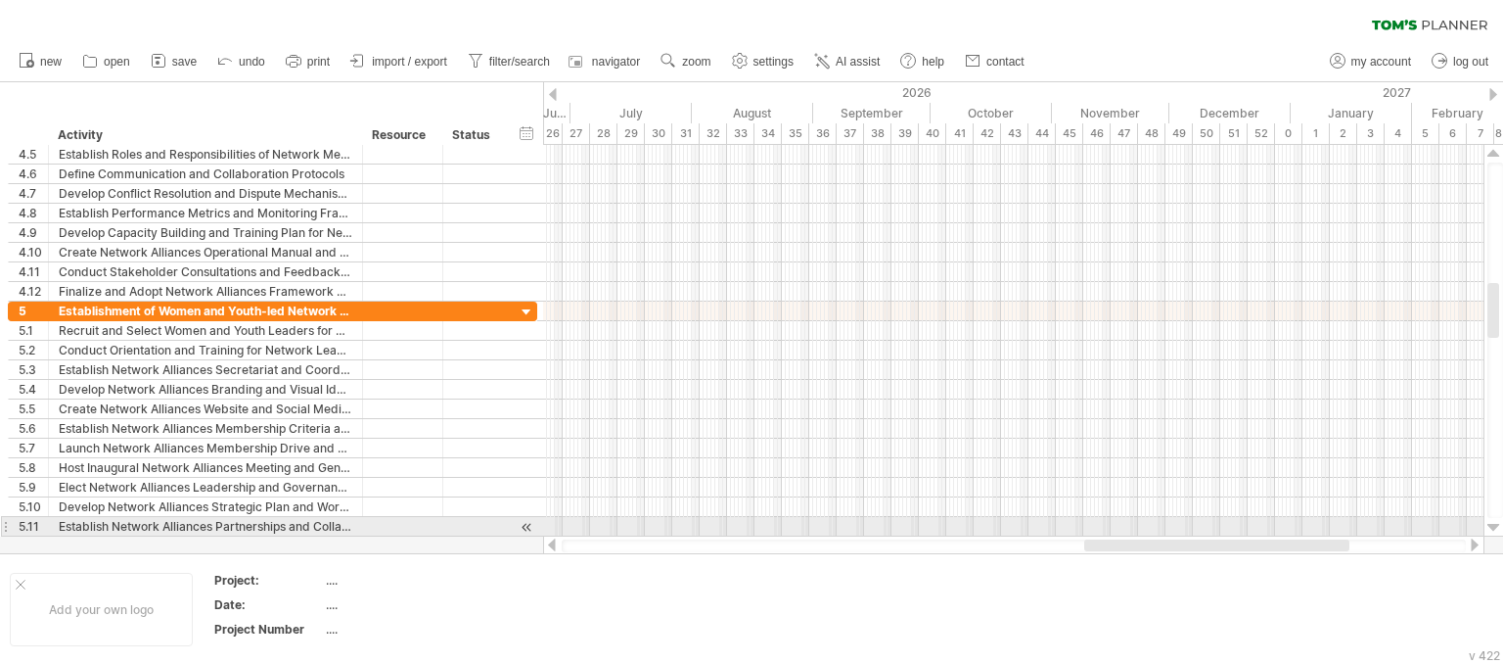
click at [1493, 526] on div at bounding box center [1494, 528] width 13 height 16
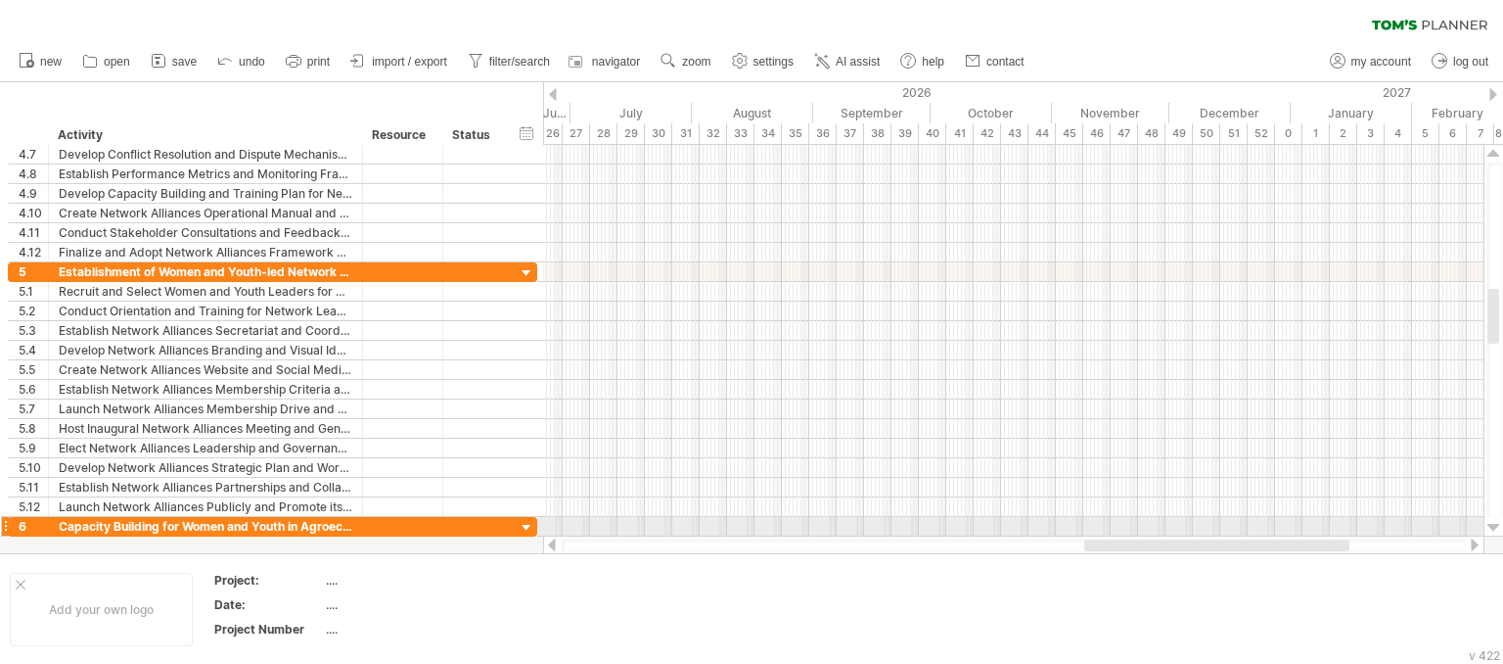
click at [1493, 526] on div at bounding box center [1494, 528] width 13 height 16
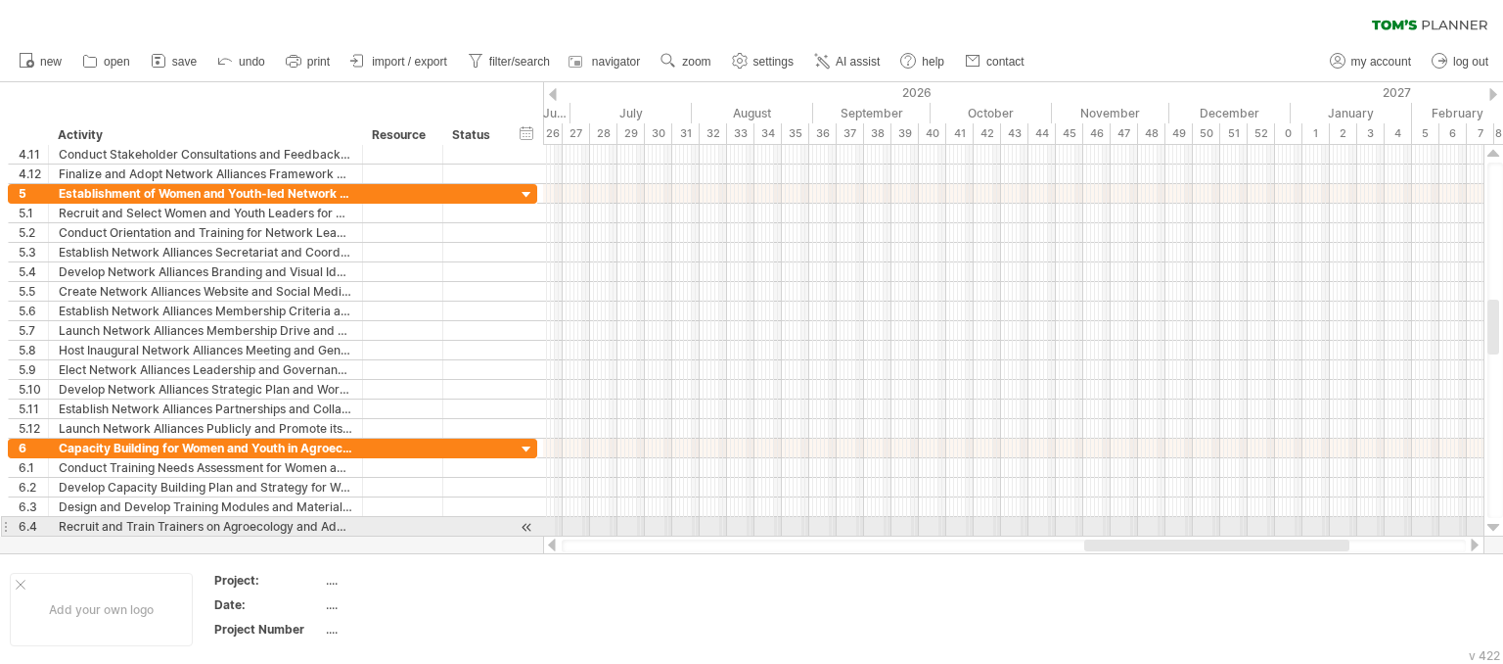
click at [1493, 526] on div at bounding box center [1494, 528] width 13 height 16
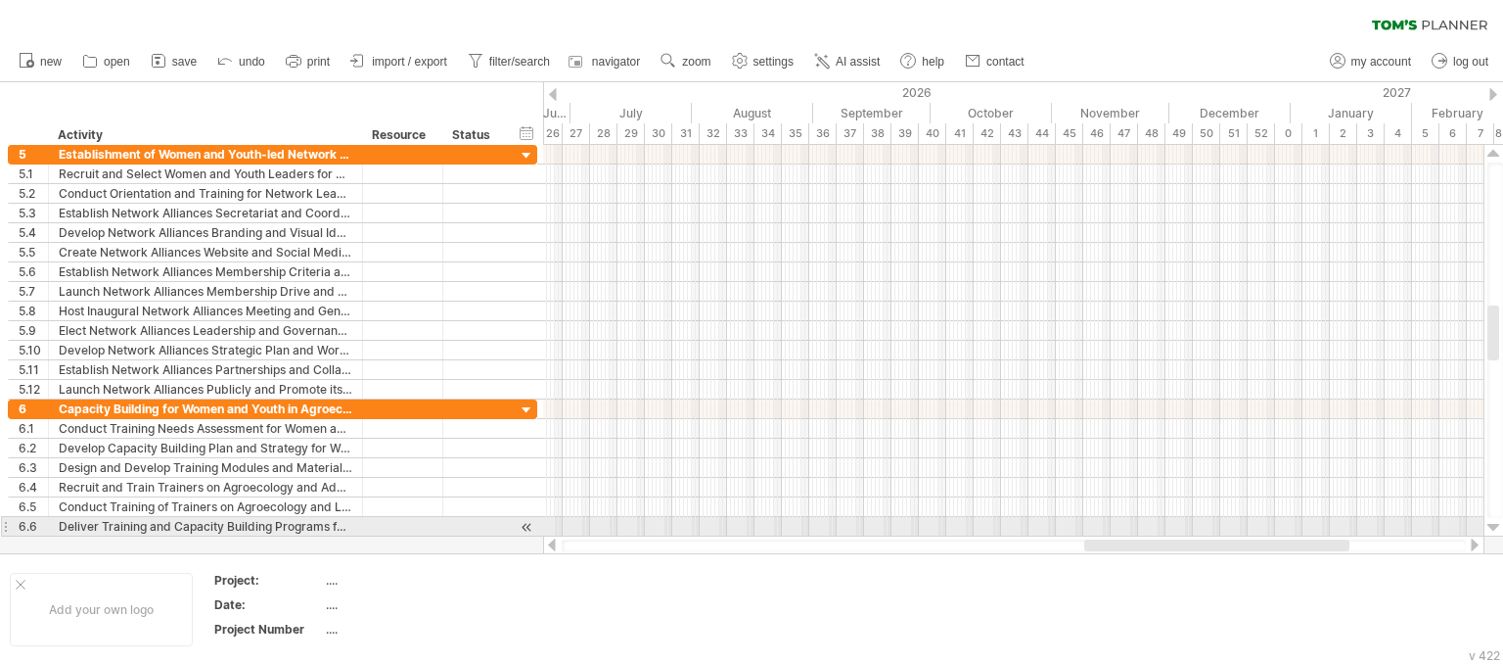
click at [1493, 526] on div at bounding box center [1494, 528] width 13 height 16
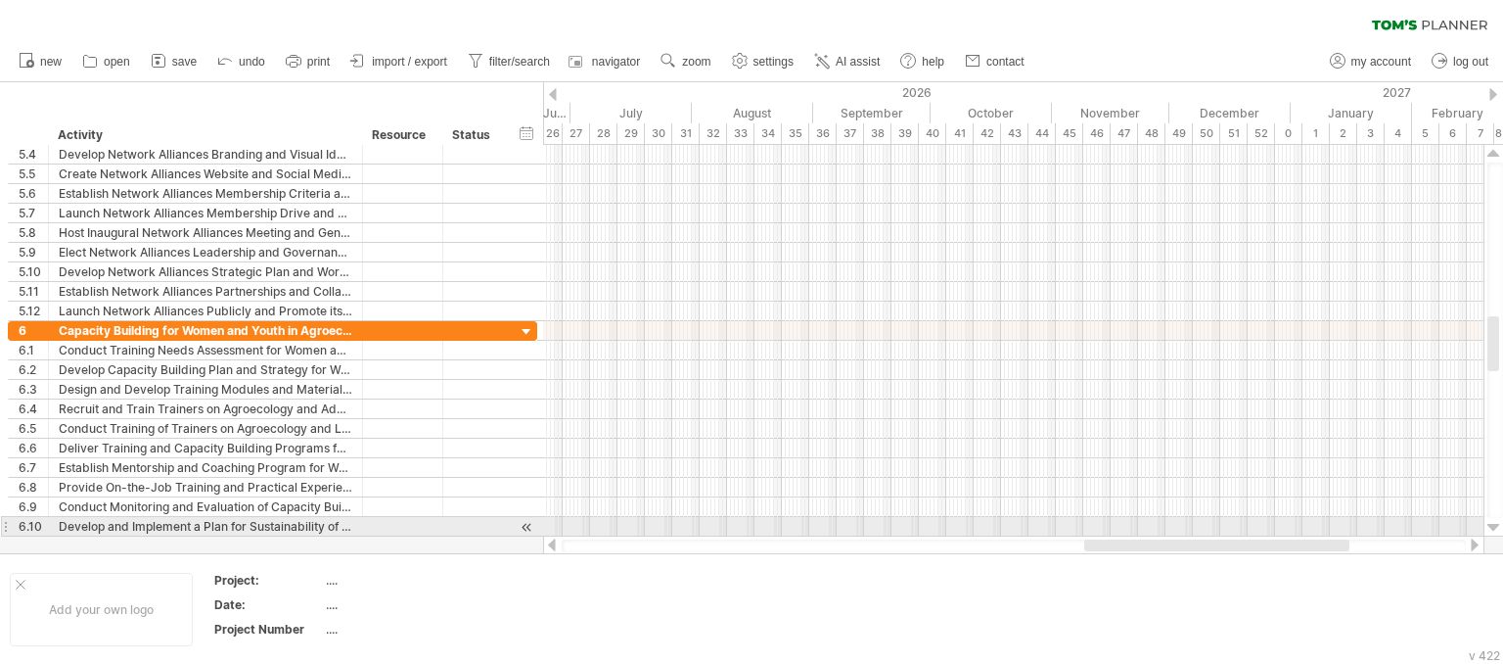
click at [1493, 526] on div at bounding box center [1494, 528] width 13 height 16
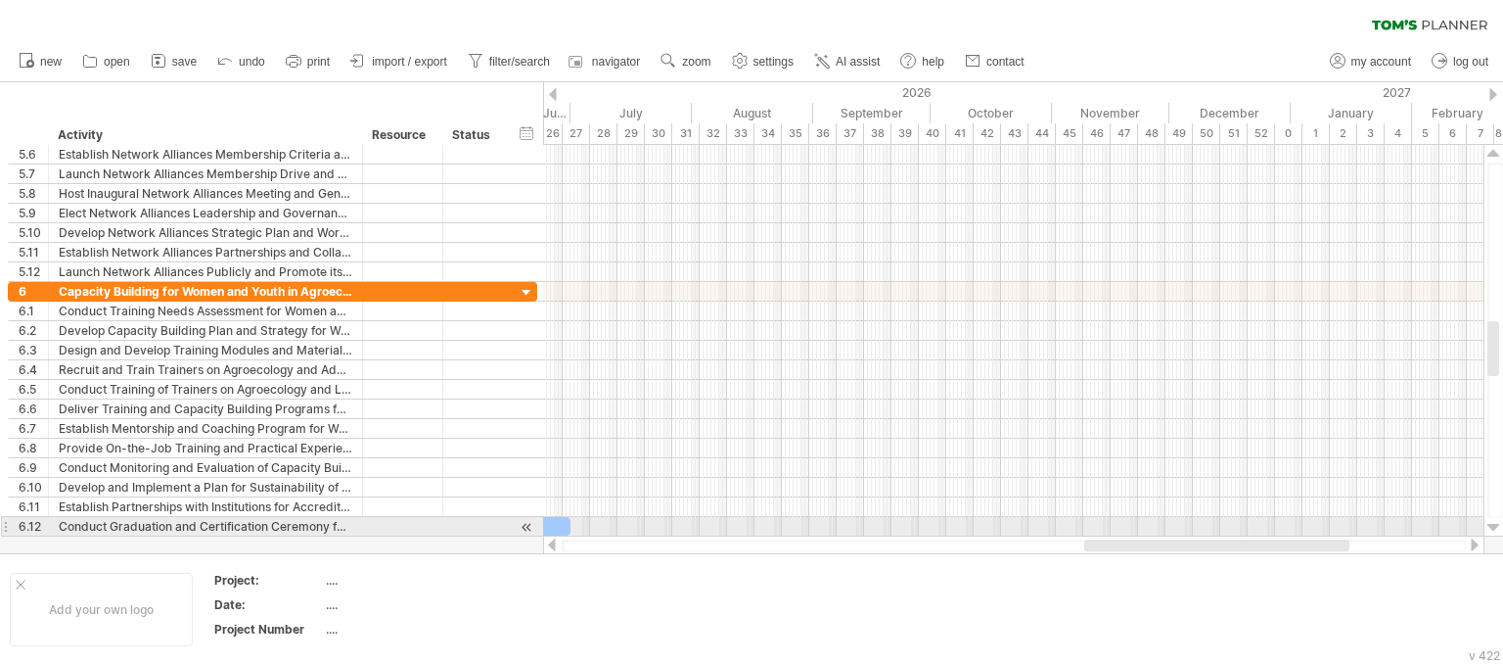
click at [1493, 526] on div at bounding box center [1494, 528] width 13 height 16
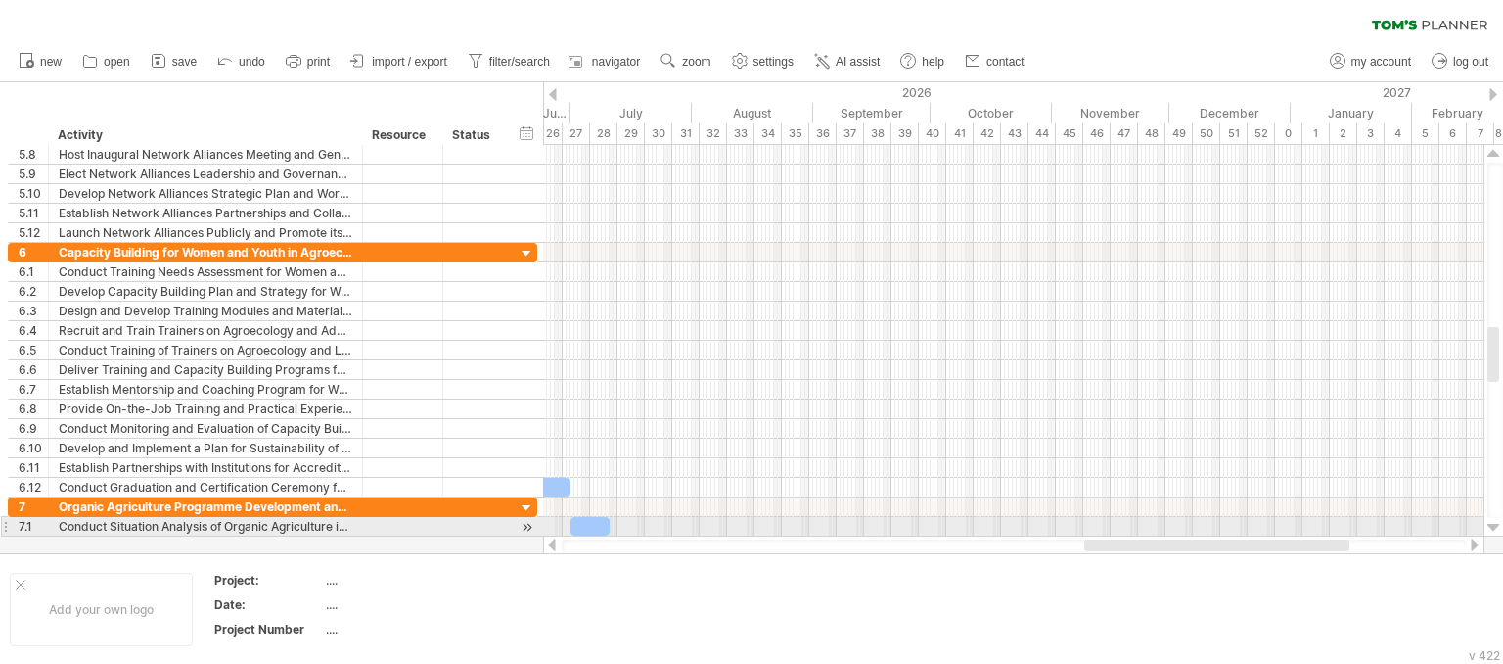
click at [1493, 526] on div at bounding box center [1494, 528] width 13 height 16
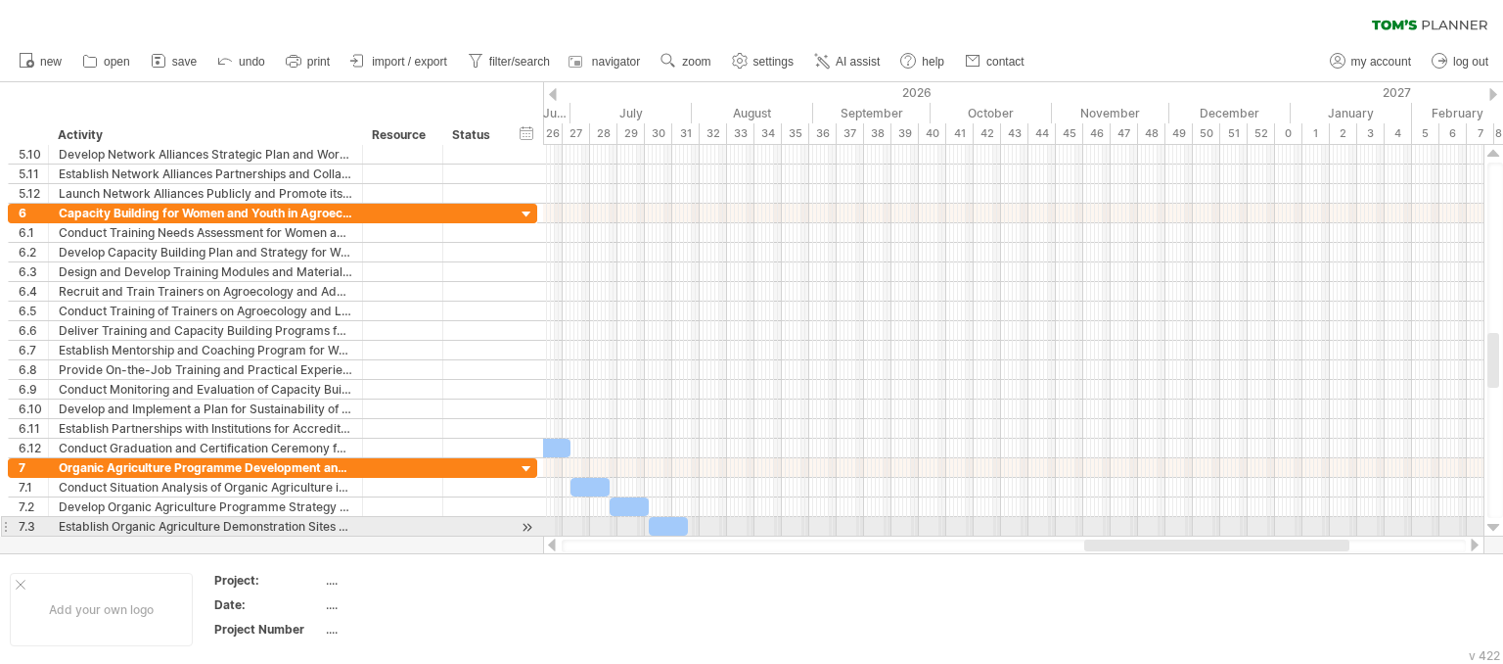
click at [1493, 526] on div at bounding box center [1494, 528] width 13 height 16
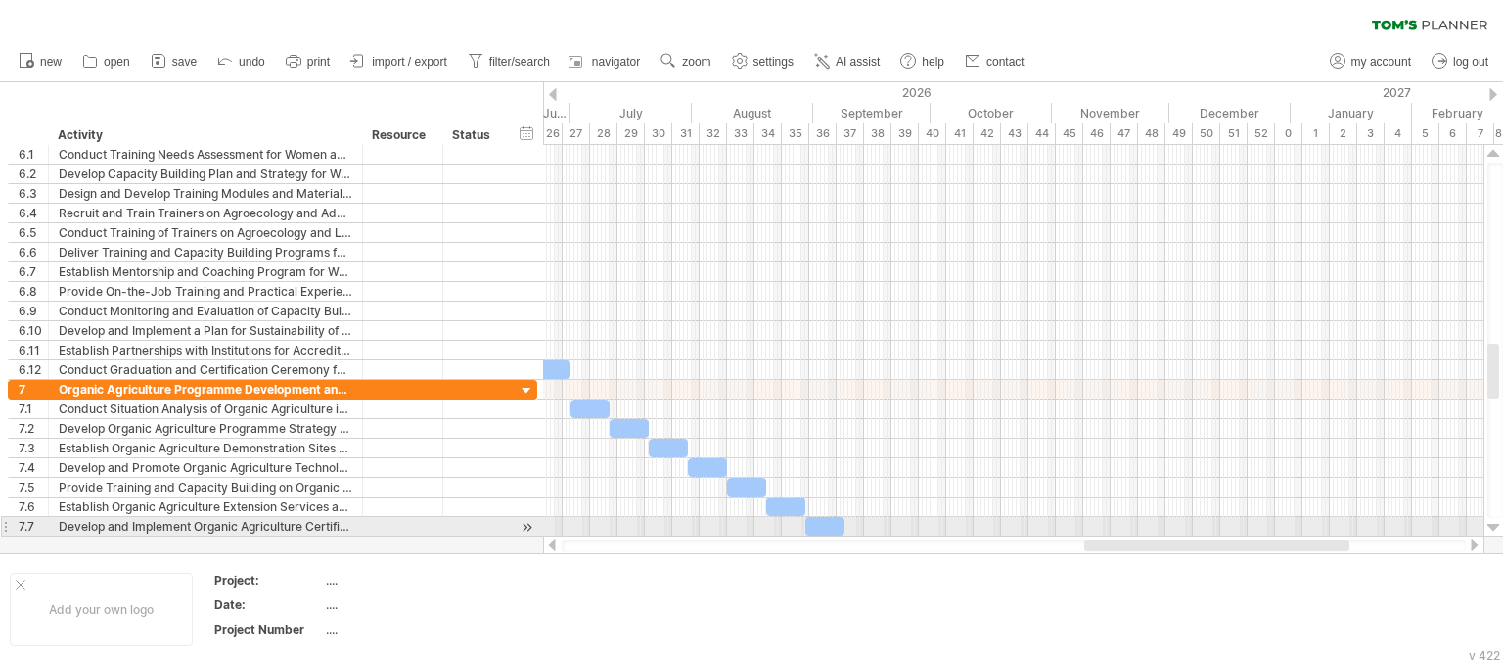
click at [1493, 526] on div at bounding box center [1494, 528] width 13 height 16
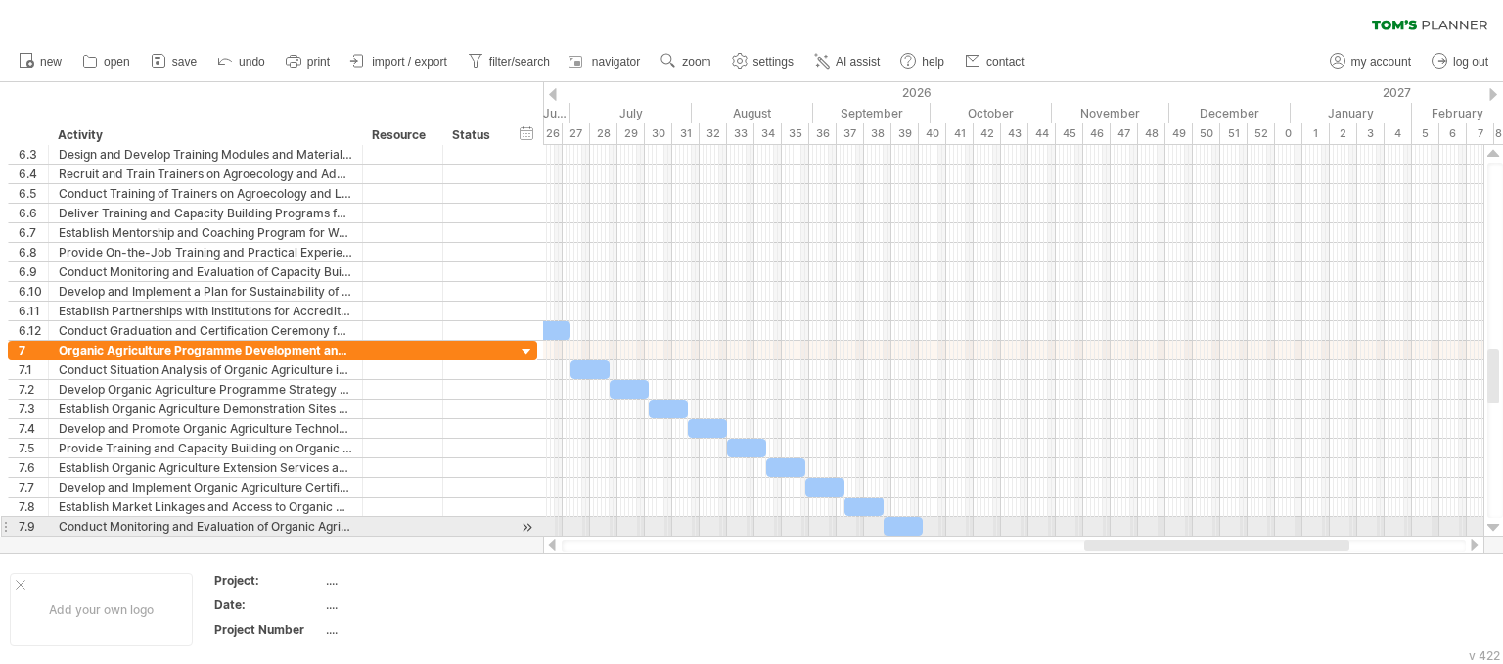
click at [1493, 526] on div at bounding box center [1494, 528] width 13 height 16
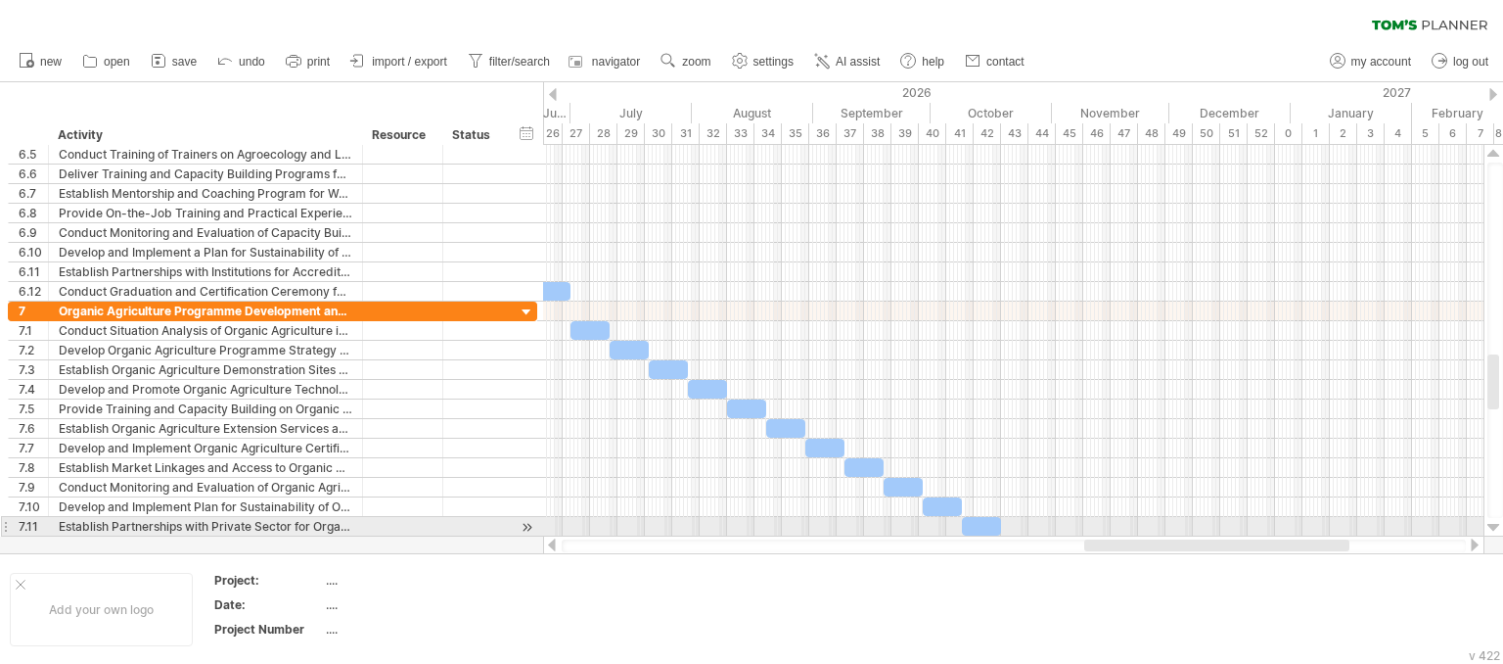
click at [1493, 526] on div at bounding box center [1494, 528] width 13 height 16
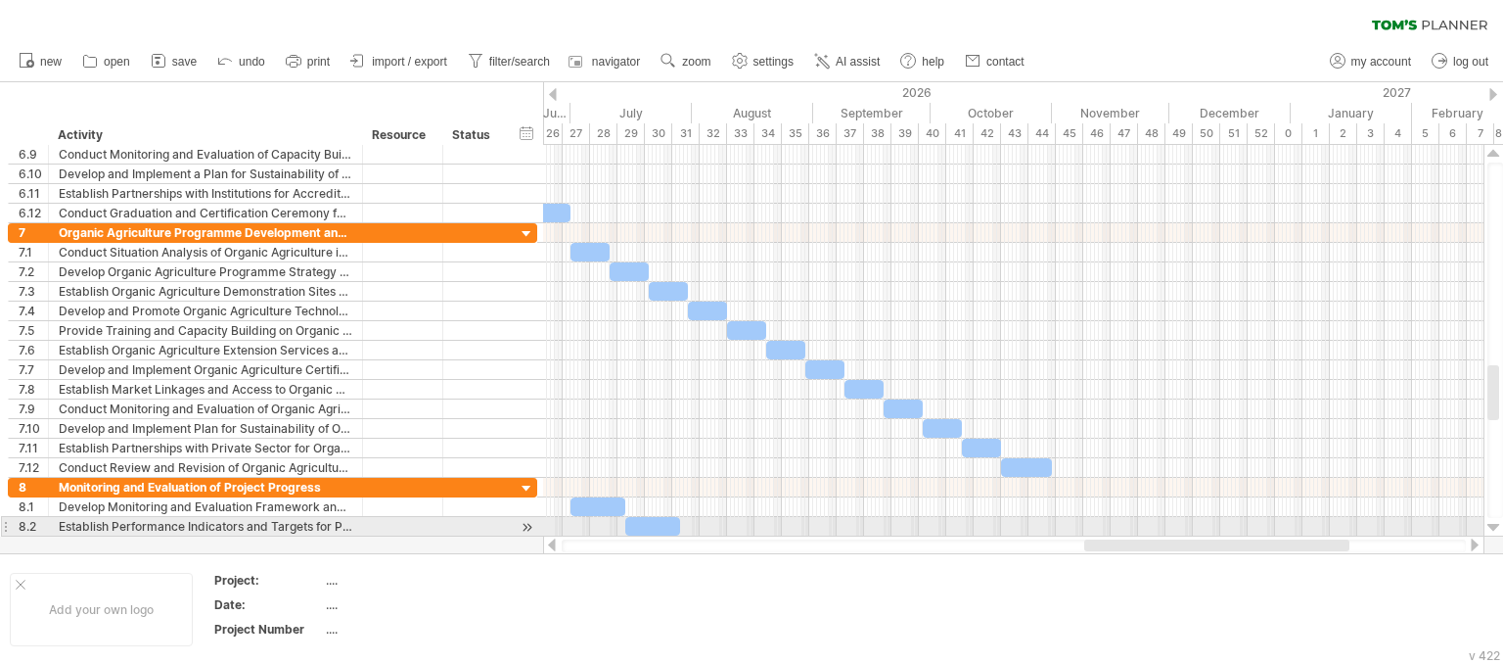
click at [1493, 526] on div at bounding box center [1494, 528] width 13 height 16
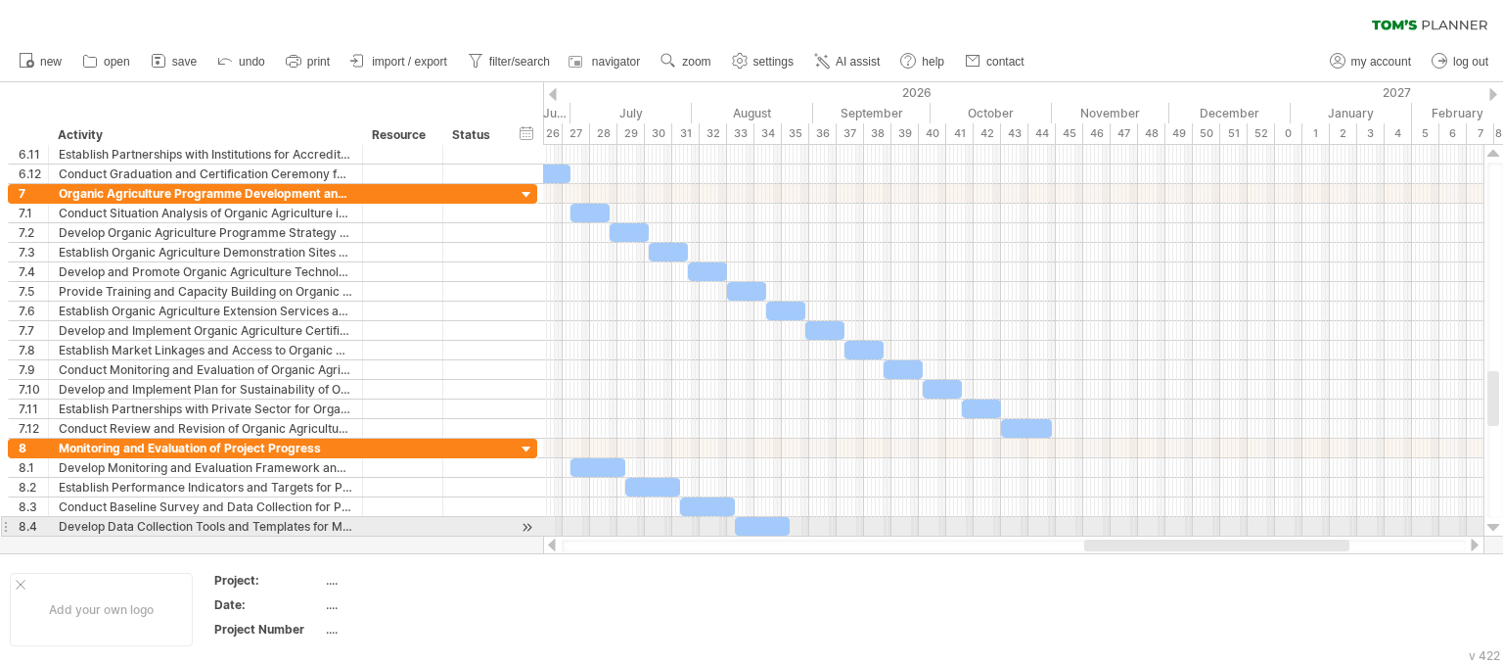
click at [1493, 526] on div at bounding box center [1494, 528] width 13 height 16
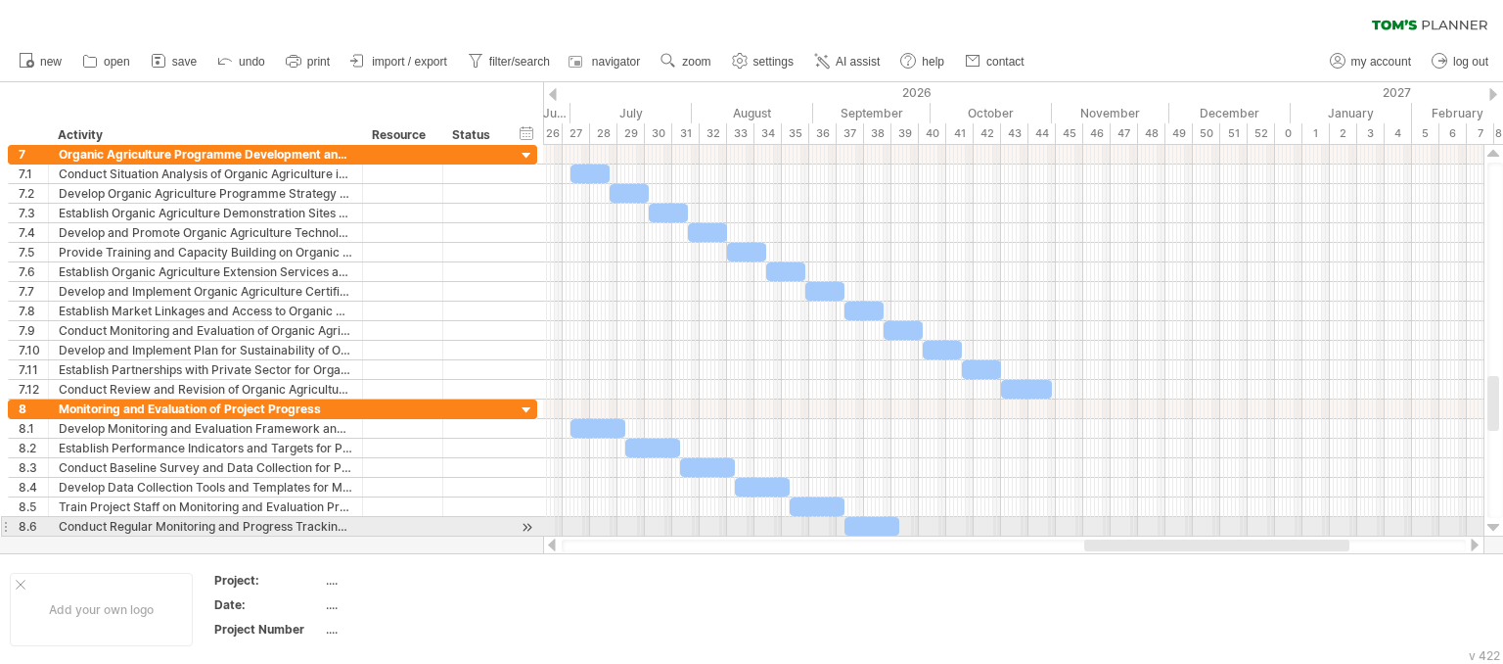
click at [1493, 526] on div at bounding box center [1494, 528] width 13 height 16
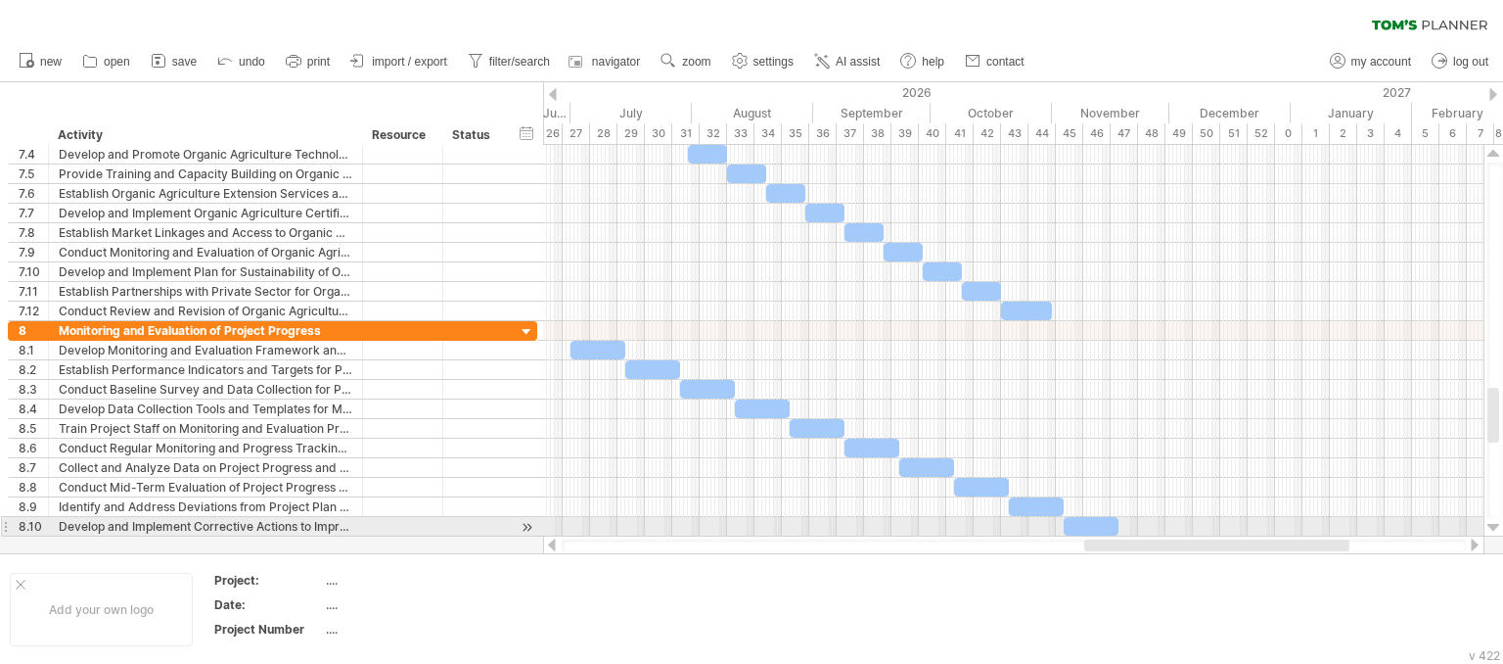
click at [1493, 526] on div at bounding box center [1494, 528] width 13 height 16
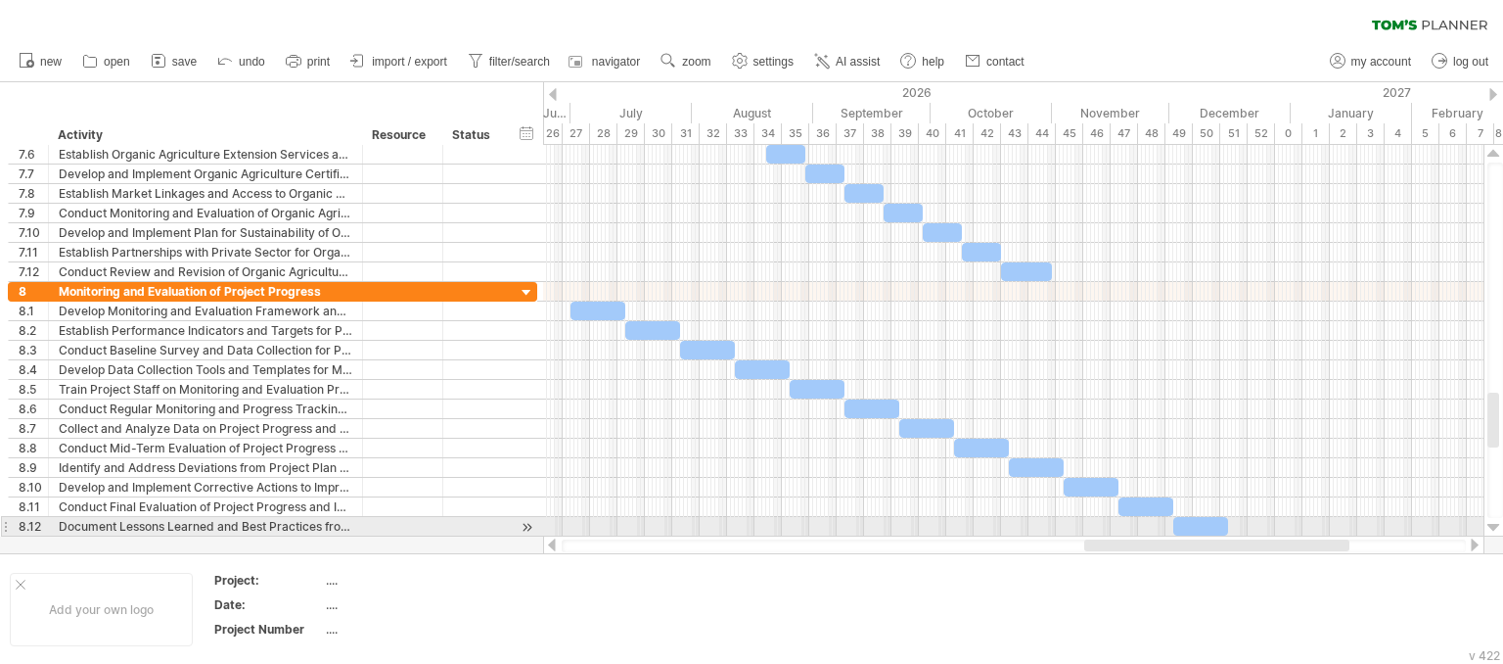
click at [1493, 526] on div at bounding box center [1494, 528] width 13 height 16
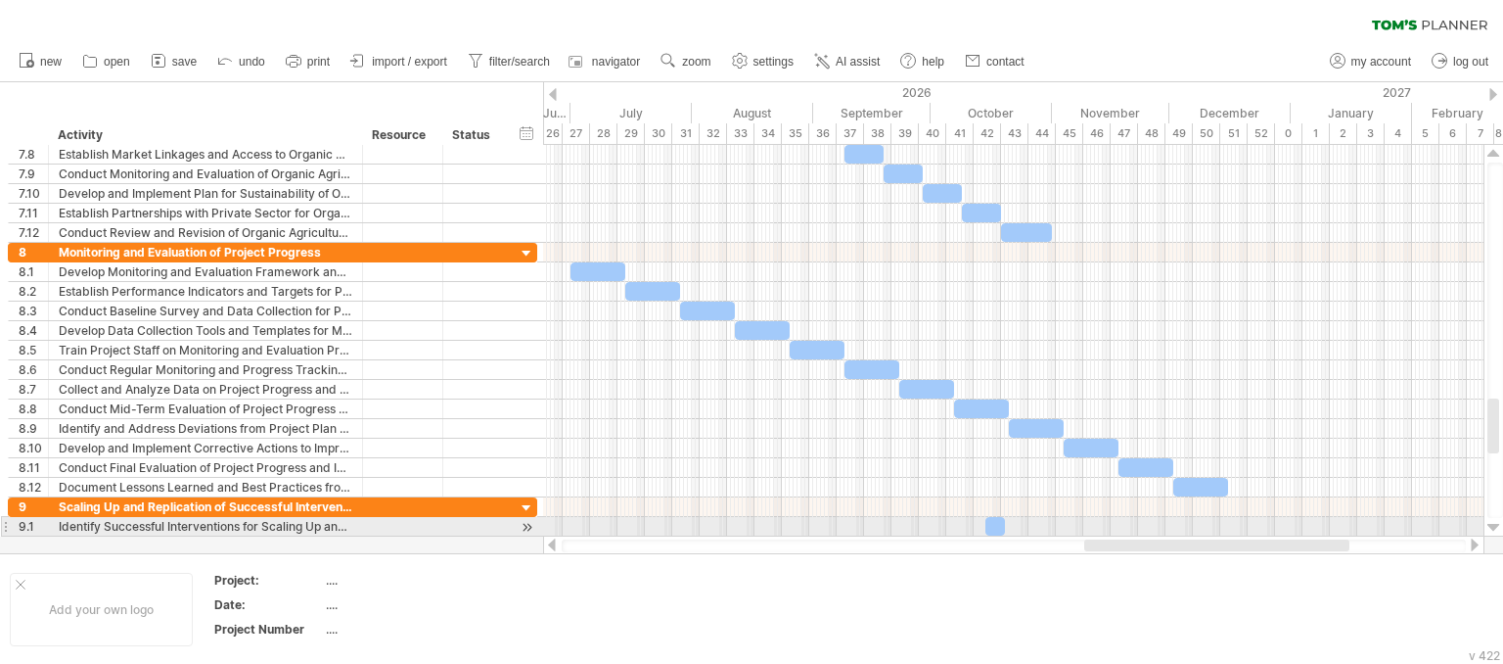
click at [1493, 526] on div at bounding box center [1494, 528] width 13 height 16
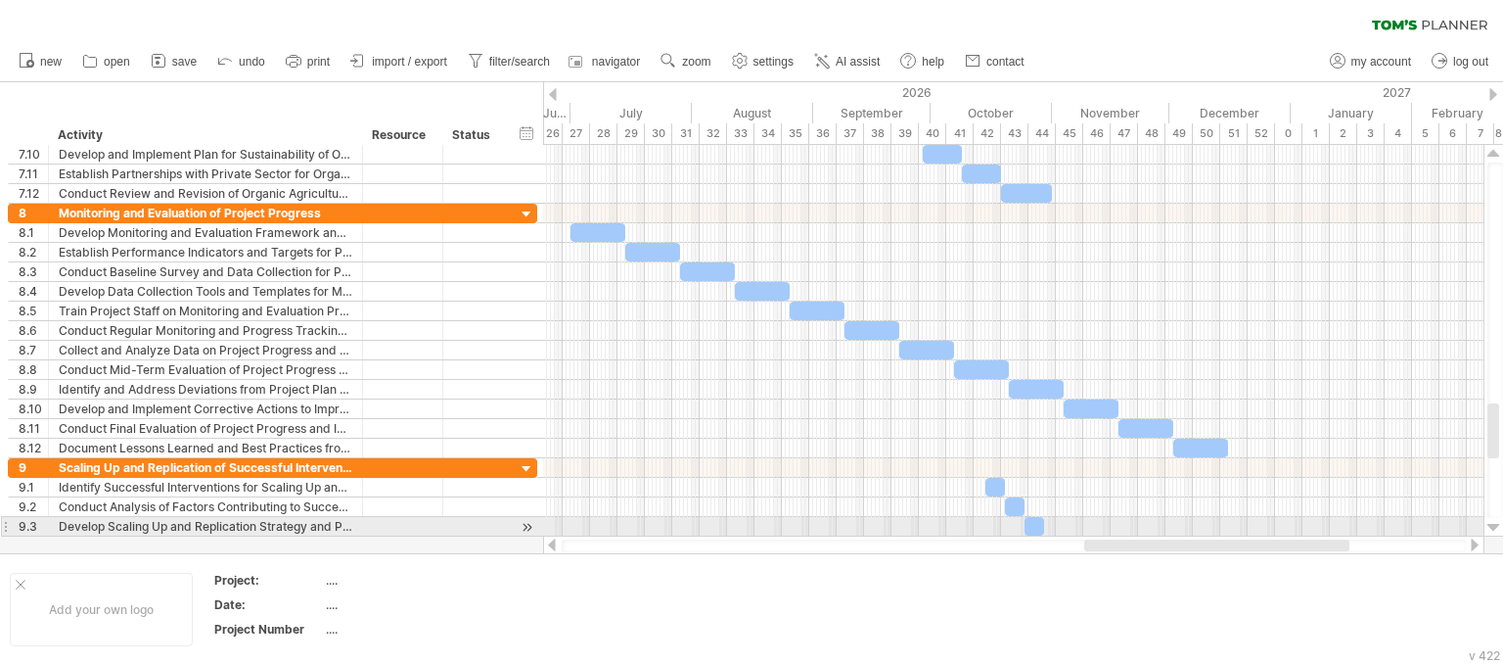
click at [1493, 526] on div at bounding box center [1494, 528] width 13 height 16
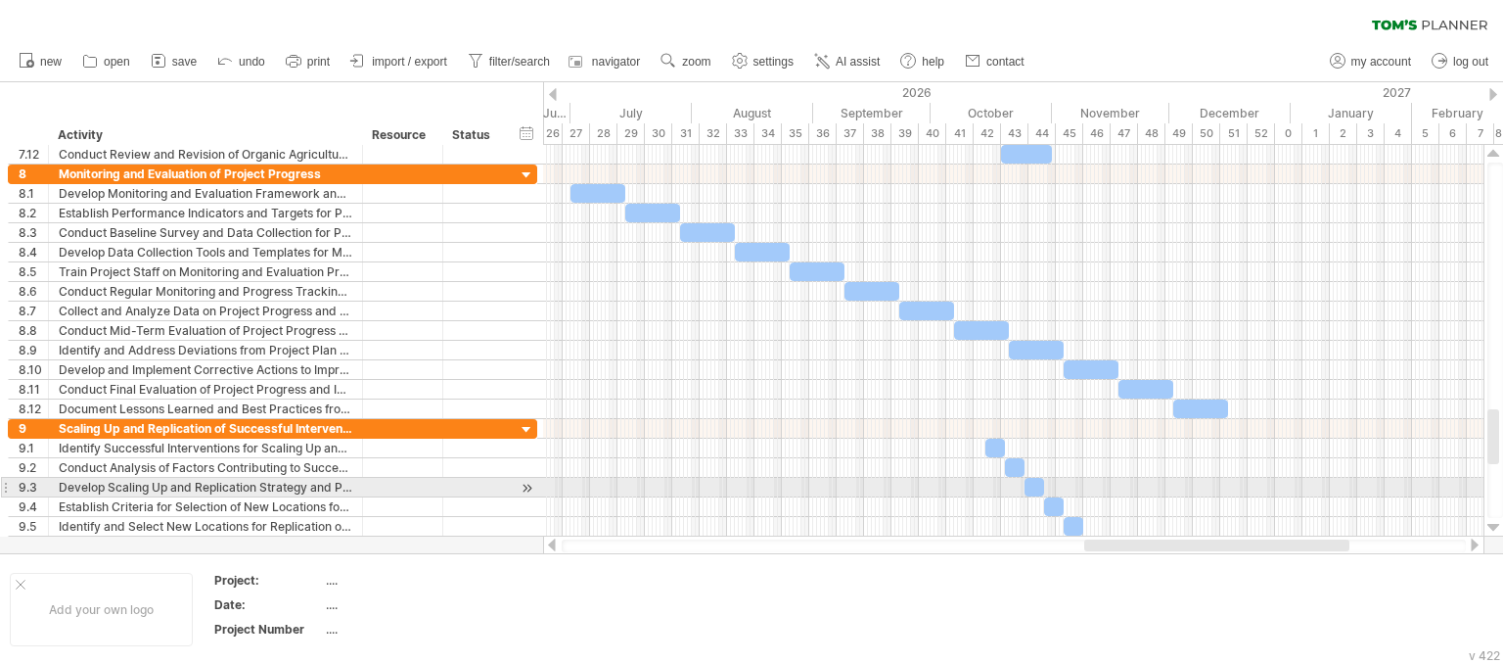
click at [1493, 526] on div at bounding box center [1494, 528] width 13 height 16
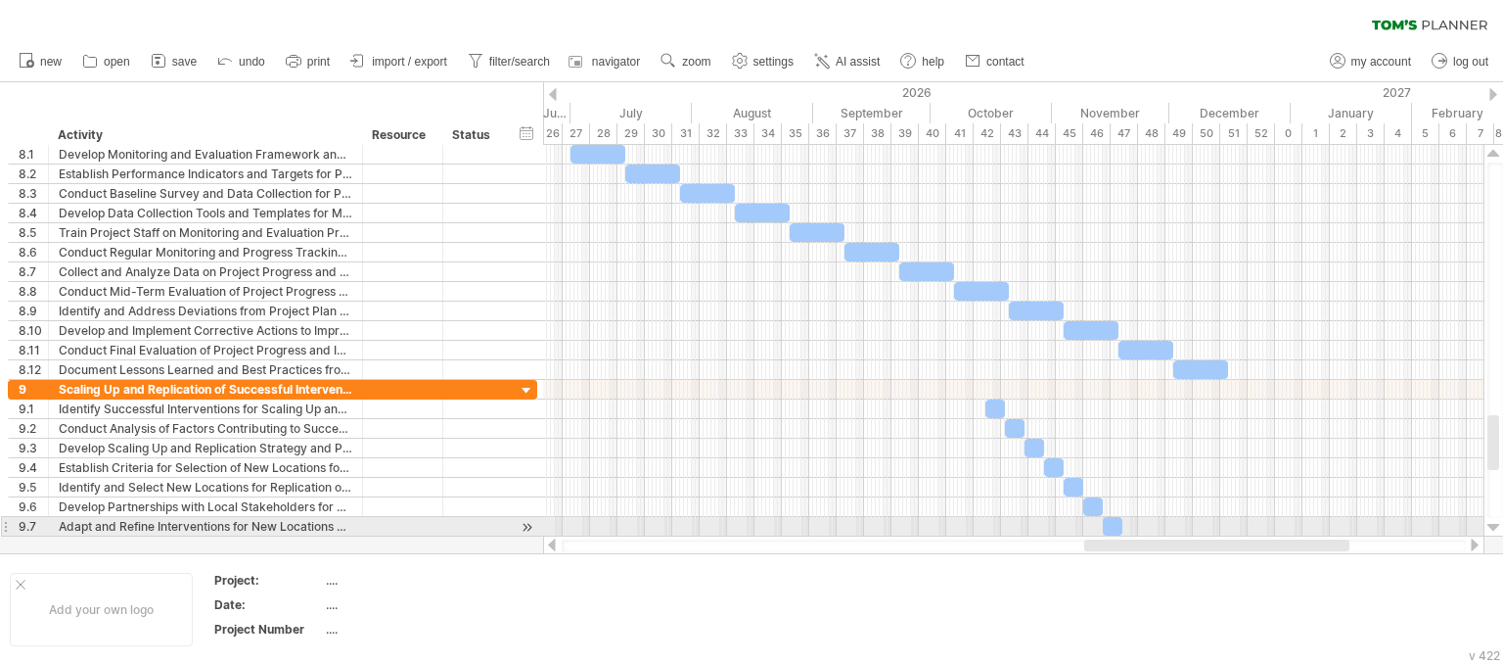
click at [1493, 526] on div at bounding box center [1494, 528] width 13 height 16
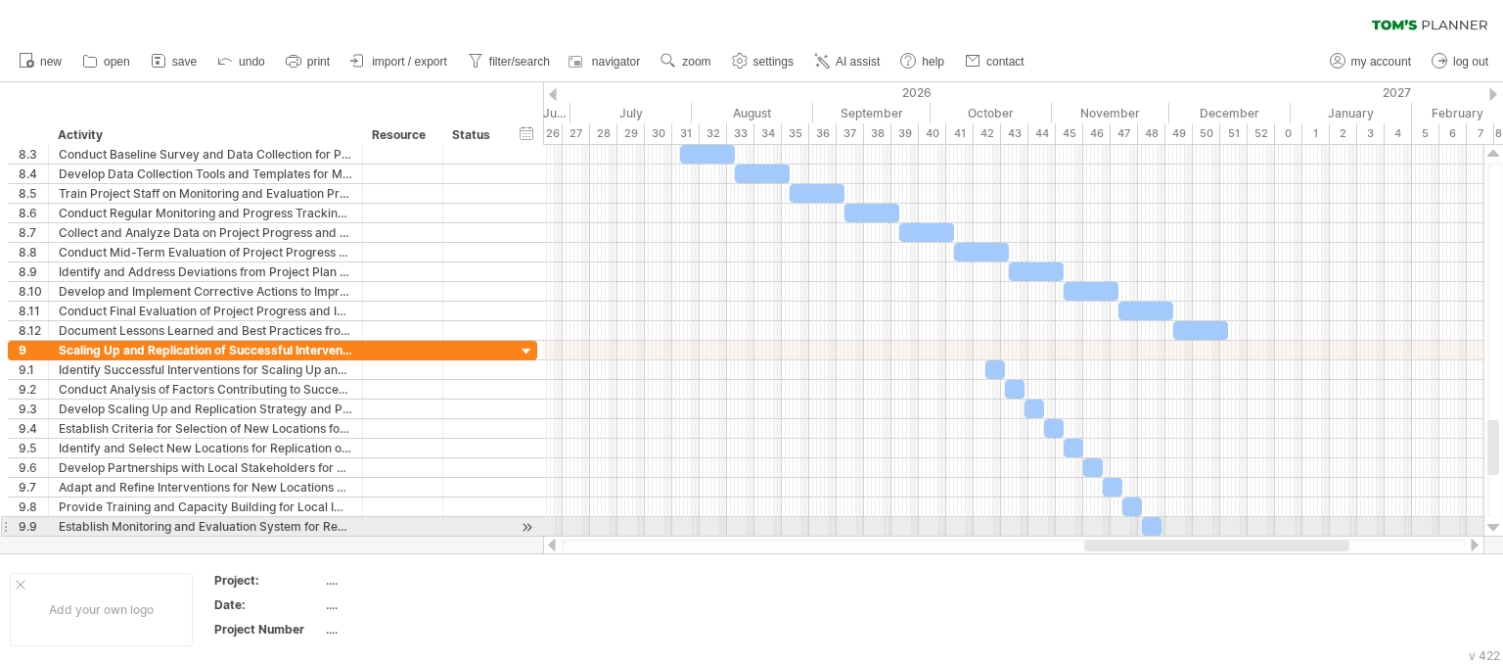
click at [1493, 526] on div at bounding box center [1494, 528] width 13 height 16
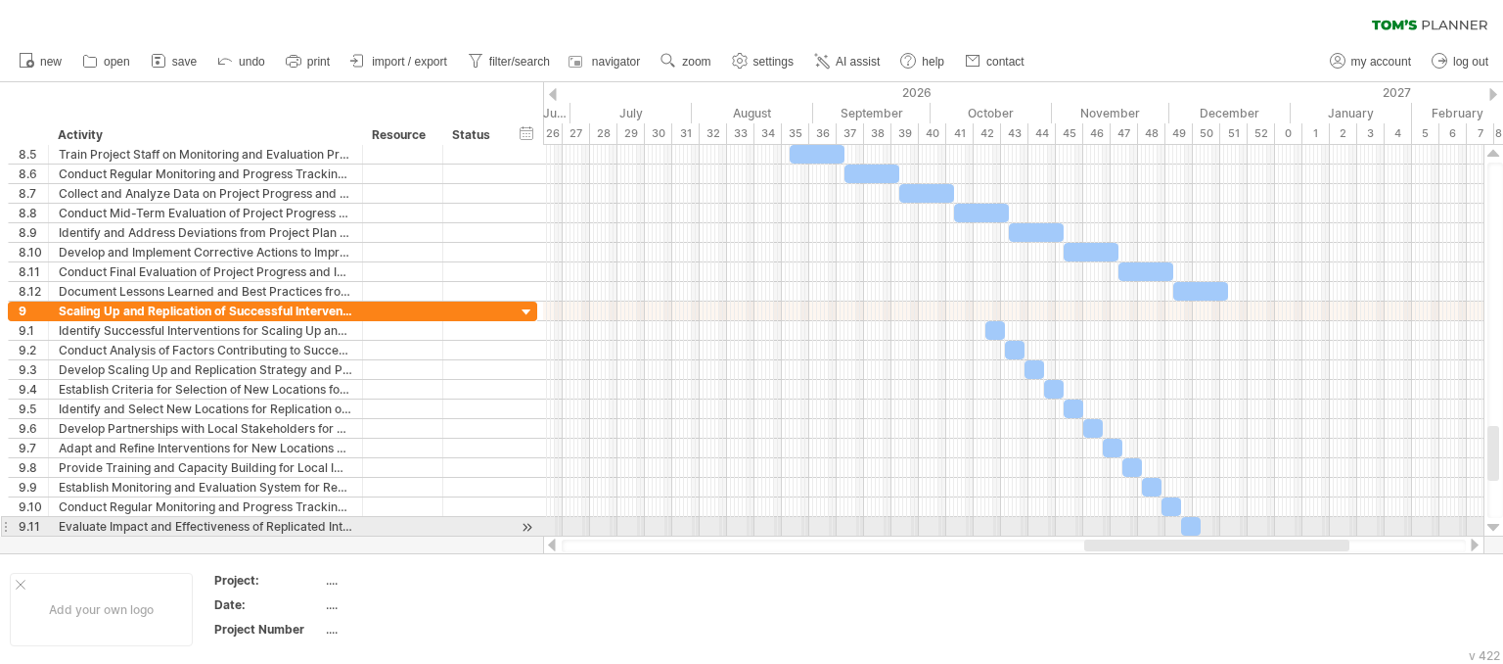
click at [1493, 526] on div at bounding box center [1494, 528] width 13 height 16
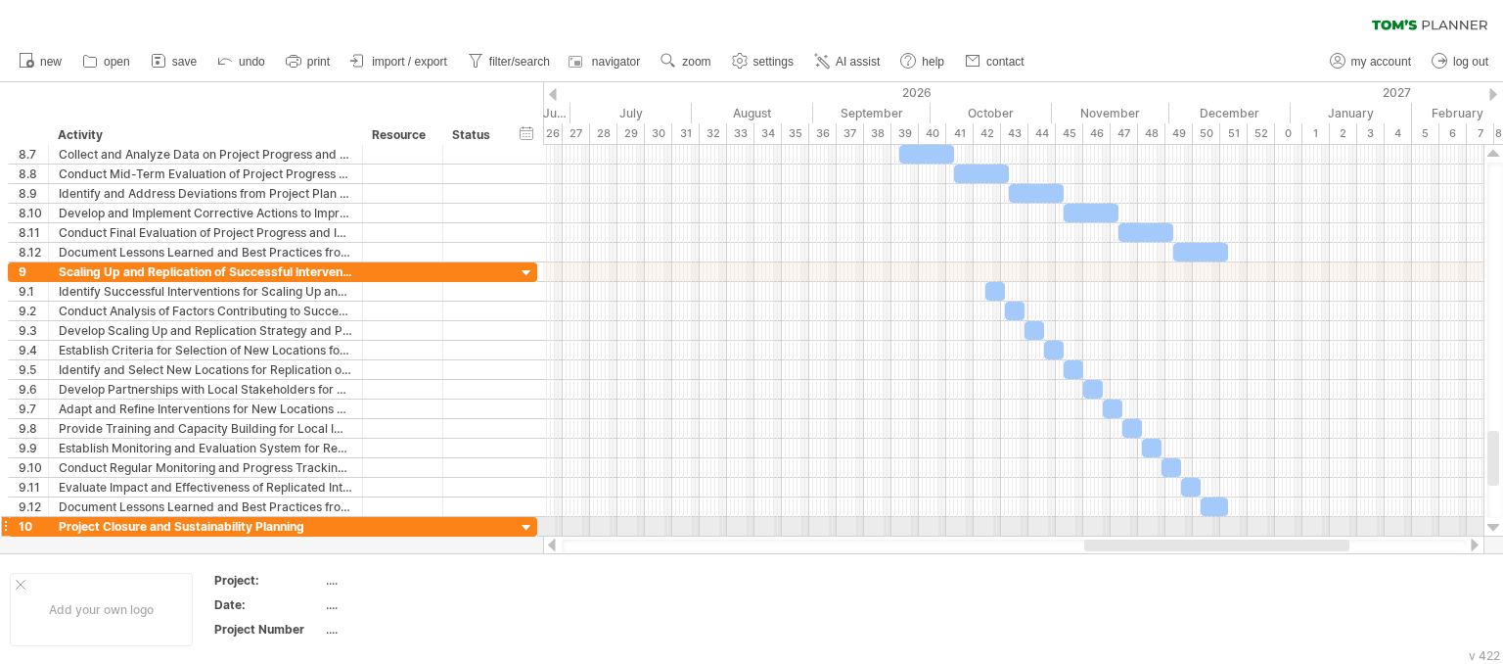
click at [1493, 526] on div at bounding box center [1494, 528] width 13 height 16
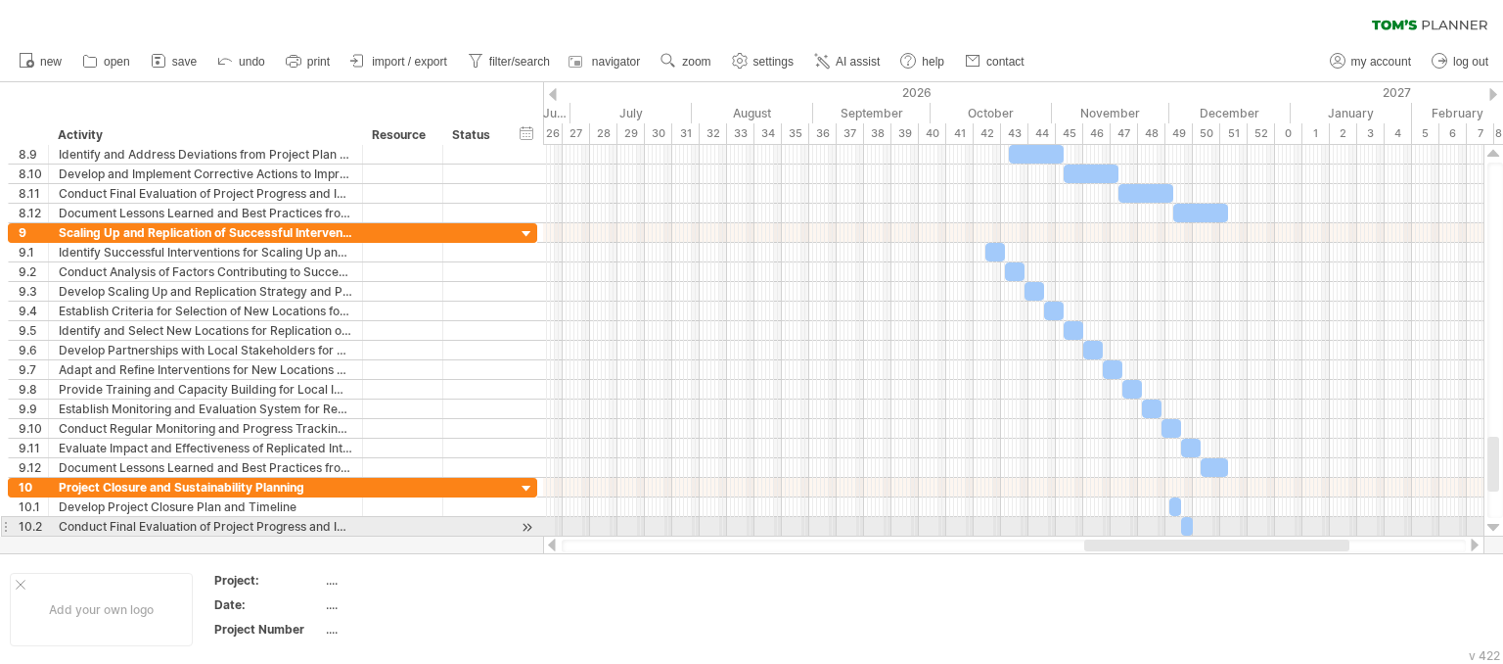
click at [1493, 526] on div at bounding box center [1494, 528] width 13 height 16
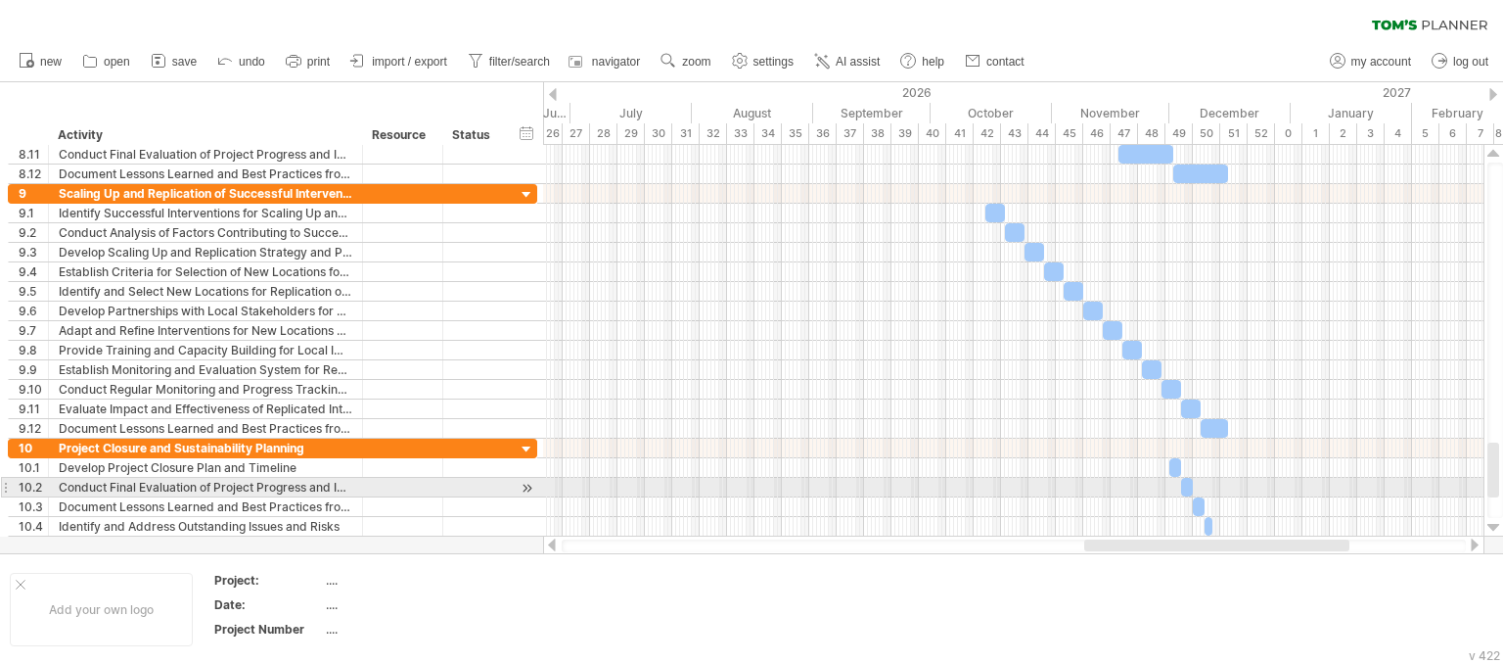
click at [1493, 526] on div at bounding box center [1494, 528] width 13 height 16
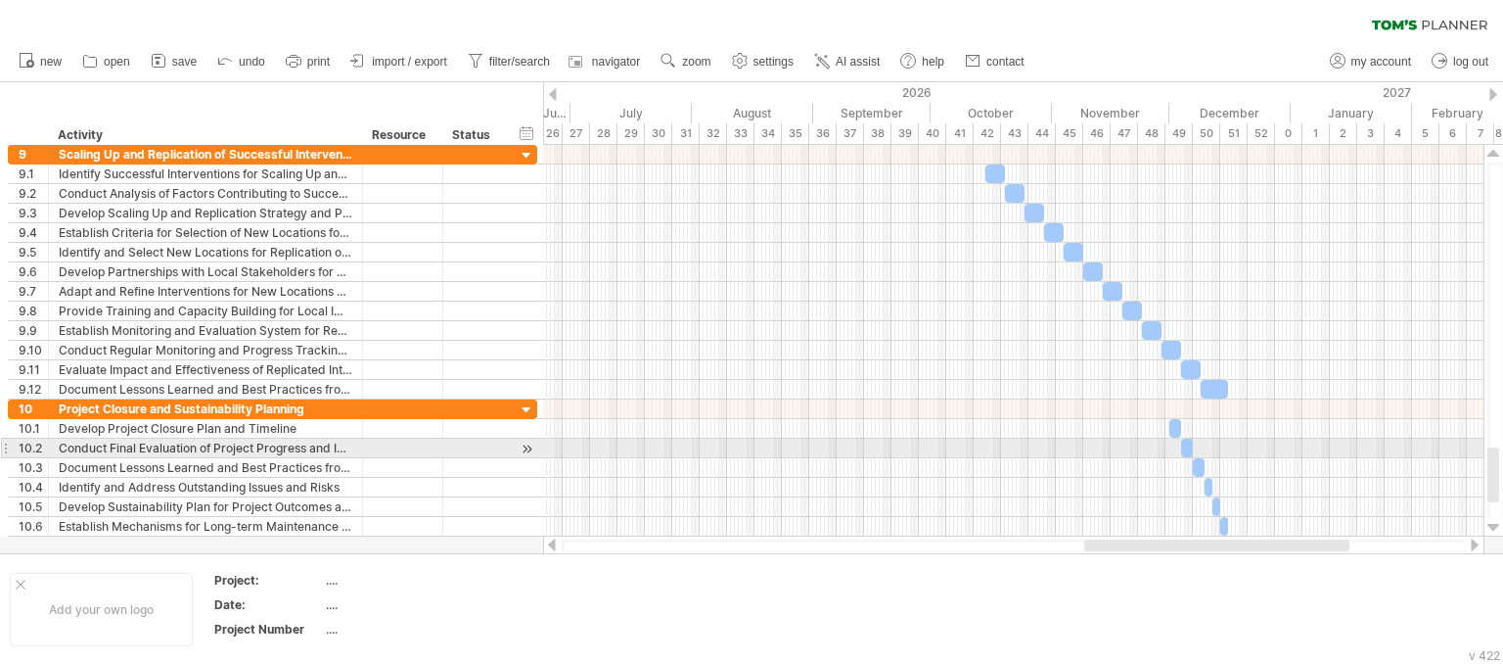
click at [1493, 526] on div at bounding box center [1494, 528] width 13 height 16
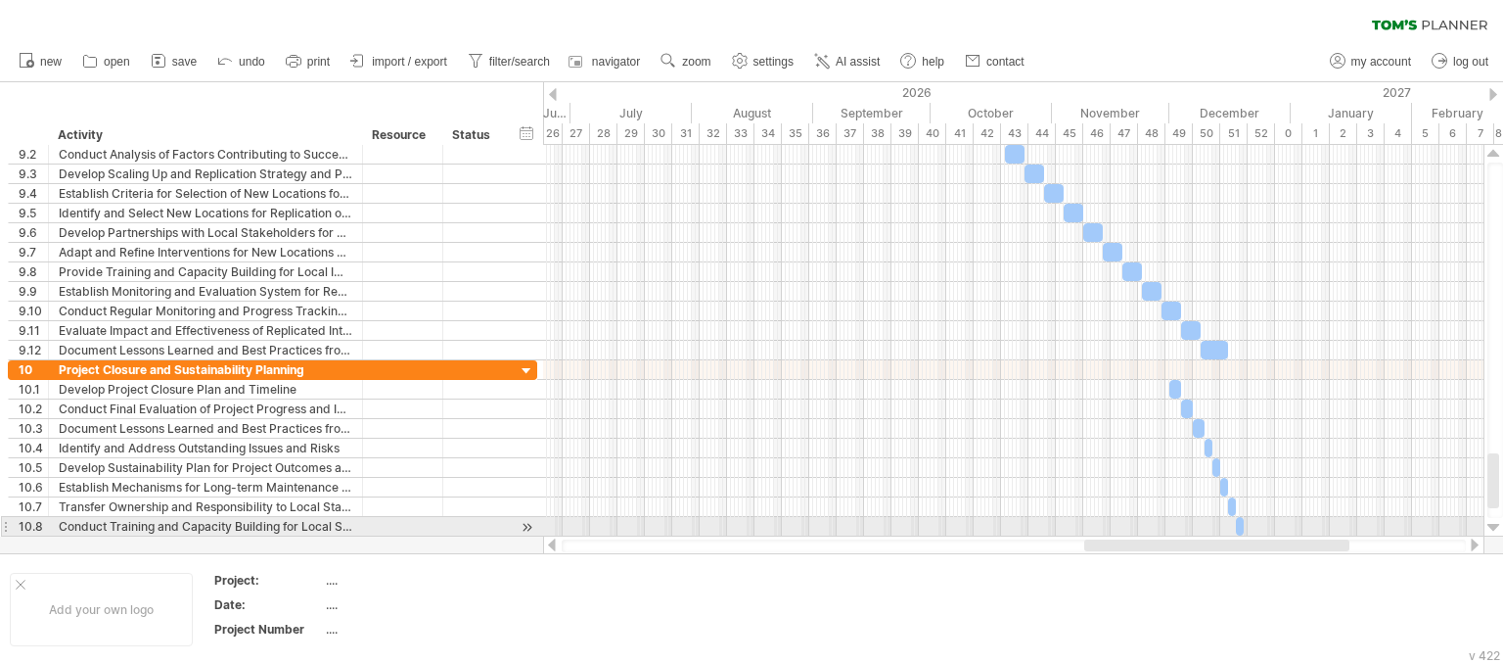
click at [1493, 526] on div at bounding box center [1494, 528] width 13 height 16
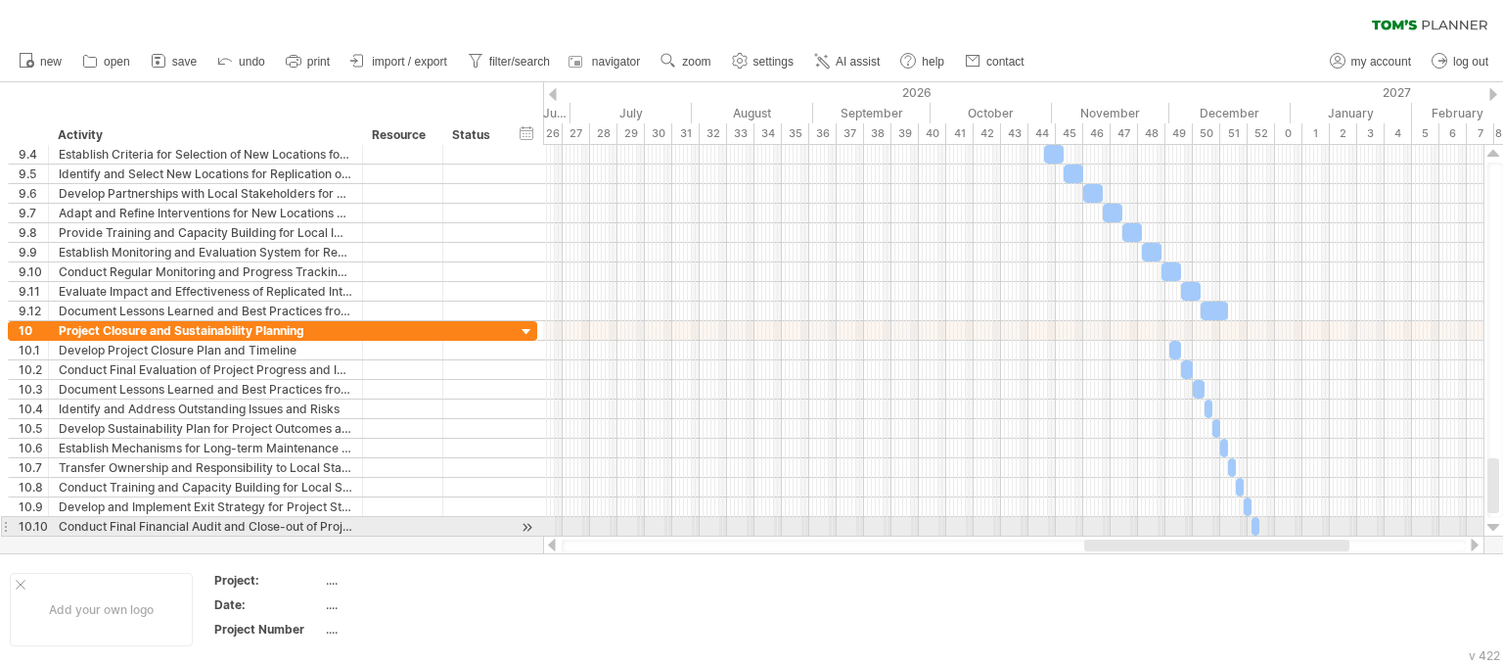
click at [1493, 526] on div at bounding box center [1494, 528] width 13 height 16
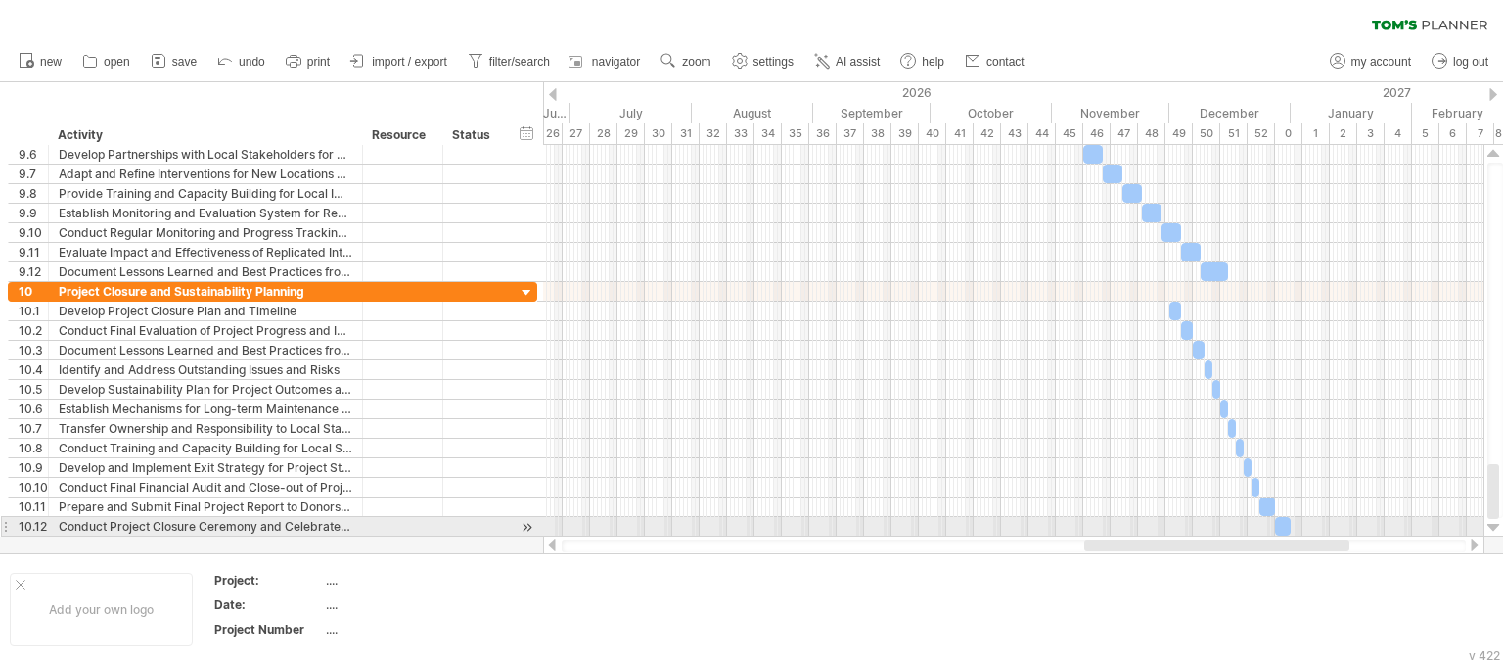
click at [1493, 526] on div at bounding box center [1494, 528] width 13 height 16
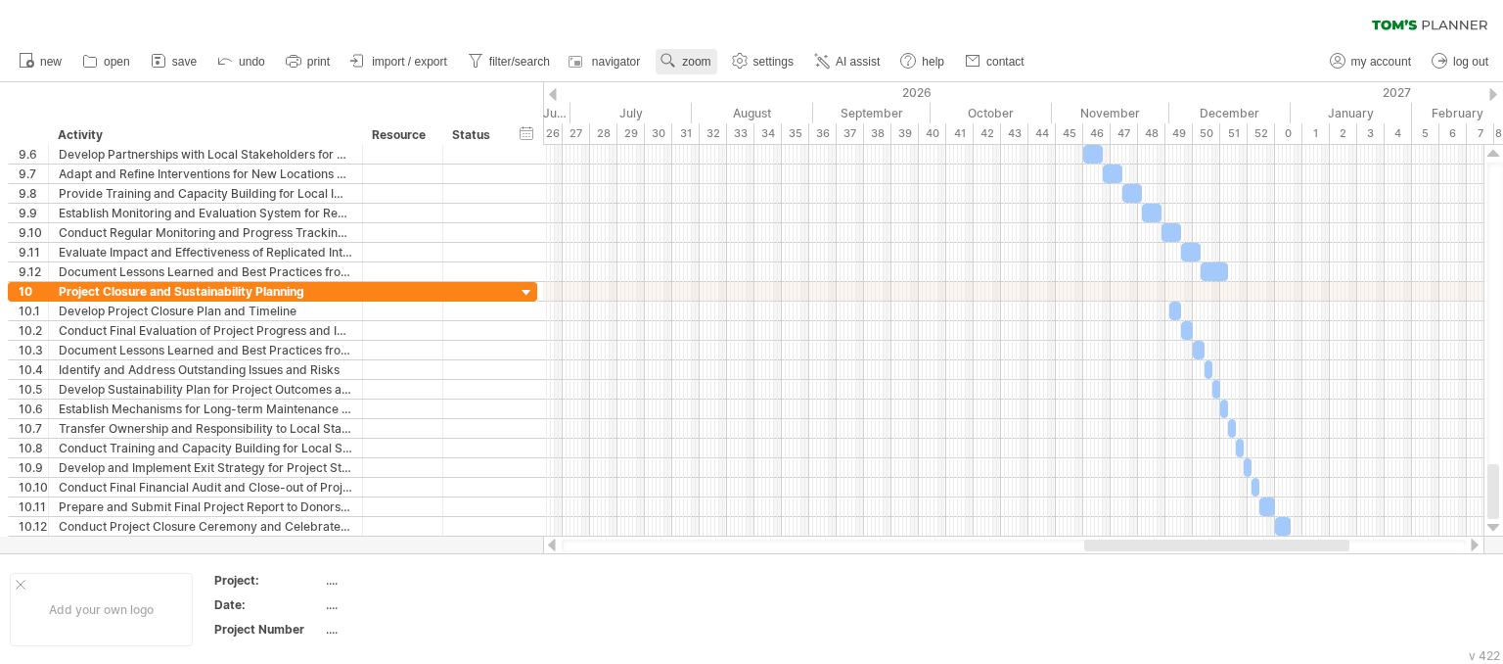
click at [669, 63] on circle at bounding box center [667, 59] width 14 height 14
click at [728, 86] on div "Month" at bounding box center [733, 87] width 109 height 31
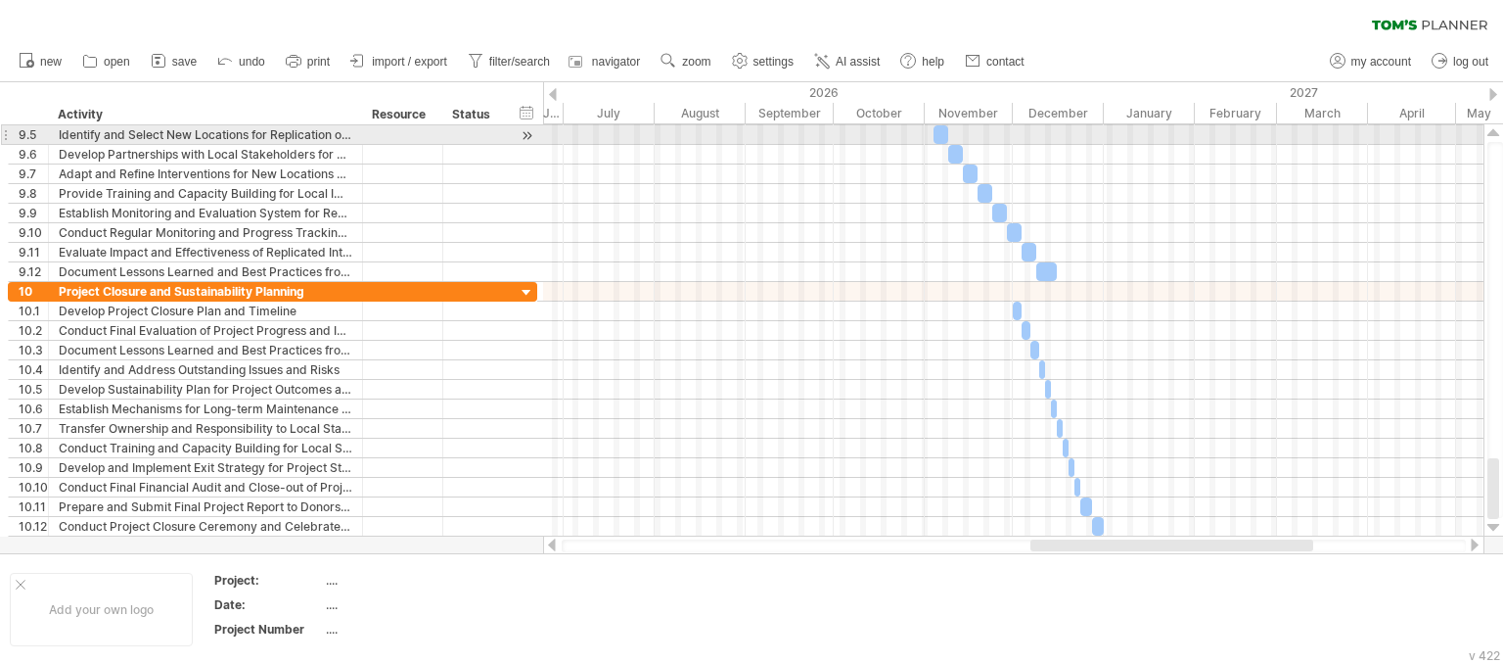
click at [1497, 135] on div at bounding box center [1494, 133] width 13 height 16
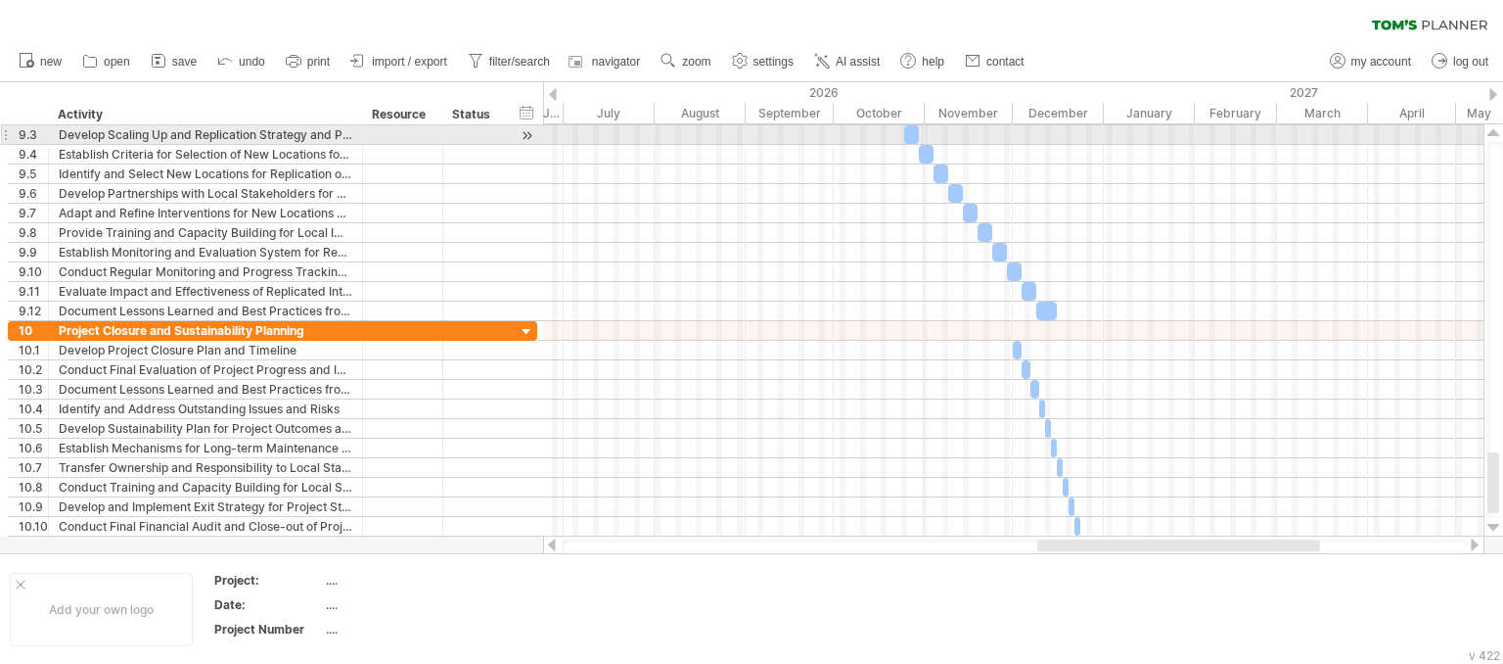
click at [1497, 135] on div at bounding box center [1494, 133] width 13 height 16
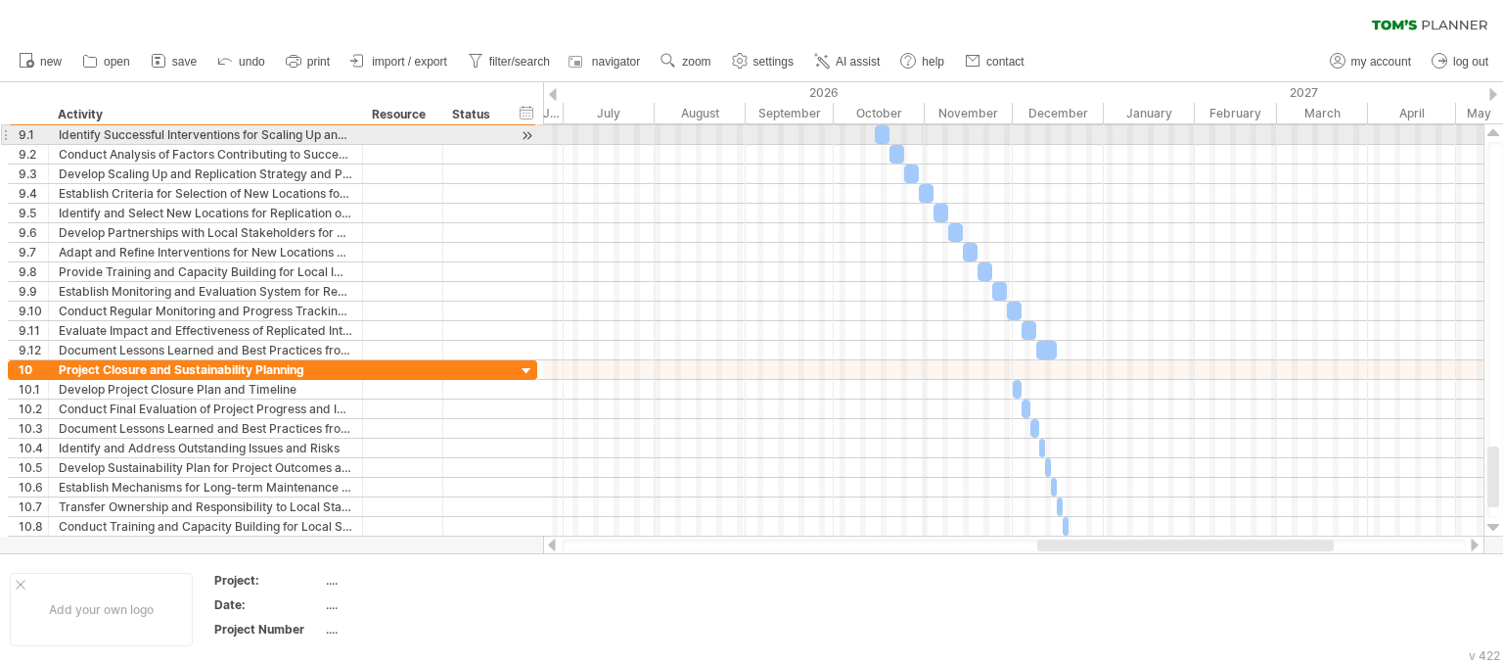
click at [1497, 135] on div at bounding box center [1494, 133] width 13 height 16
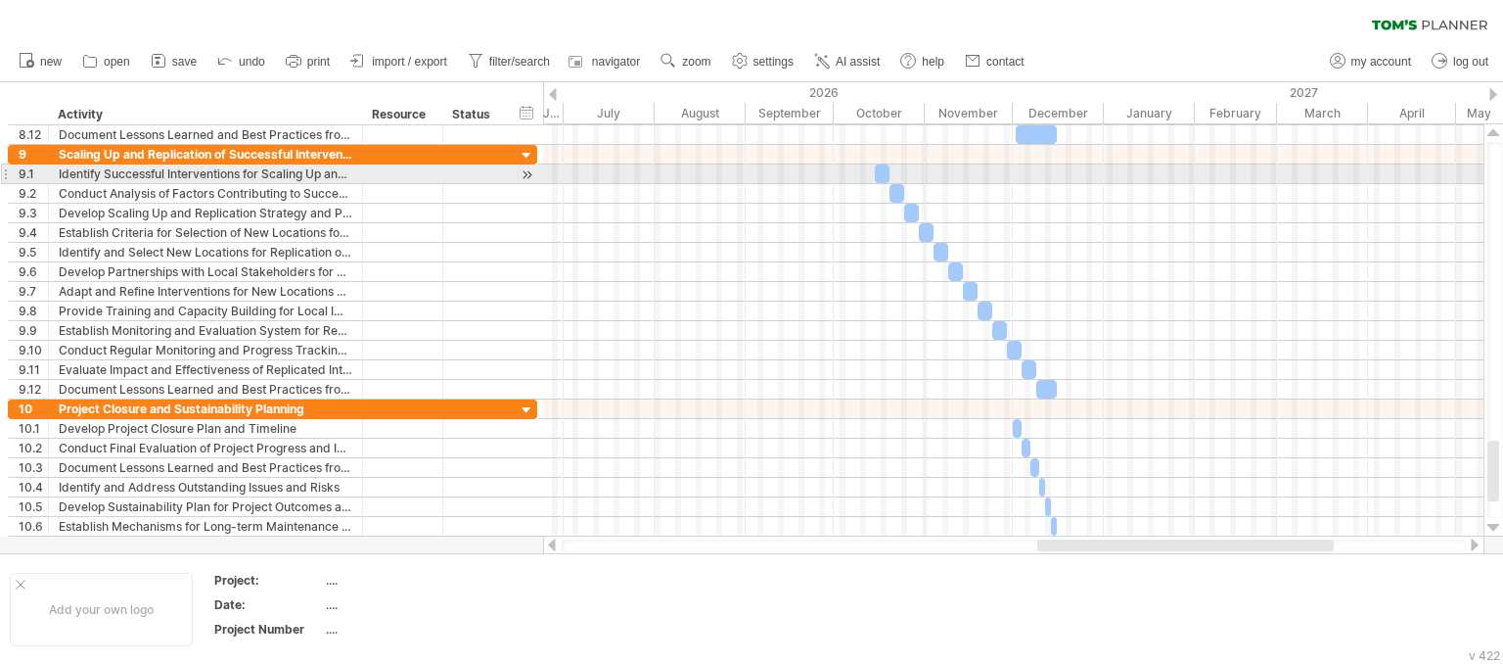
click at [1497, 135] on div at bounding box center [1494, 133] width 13 height 16
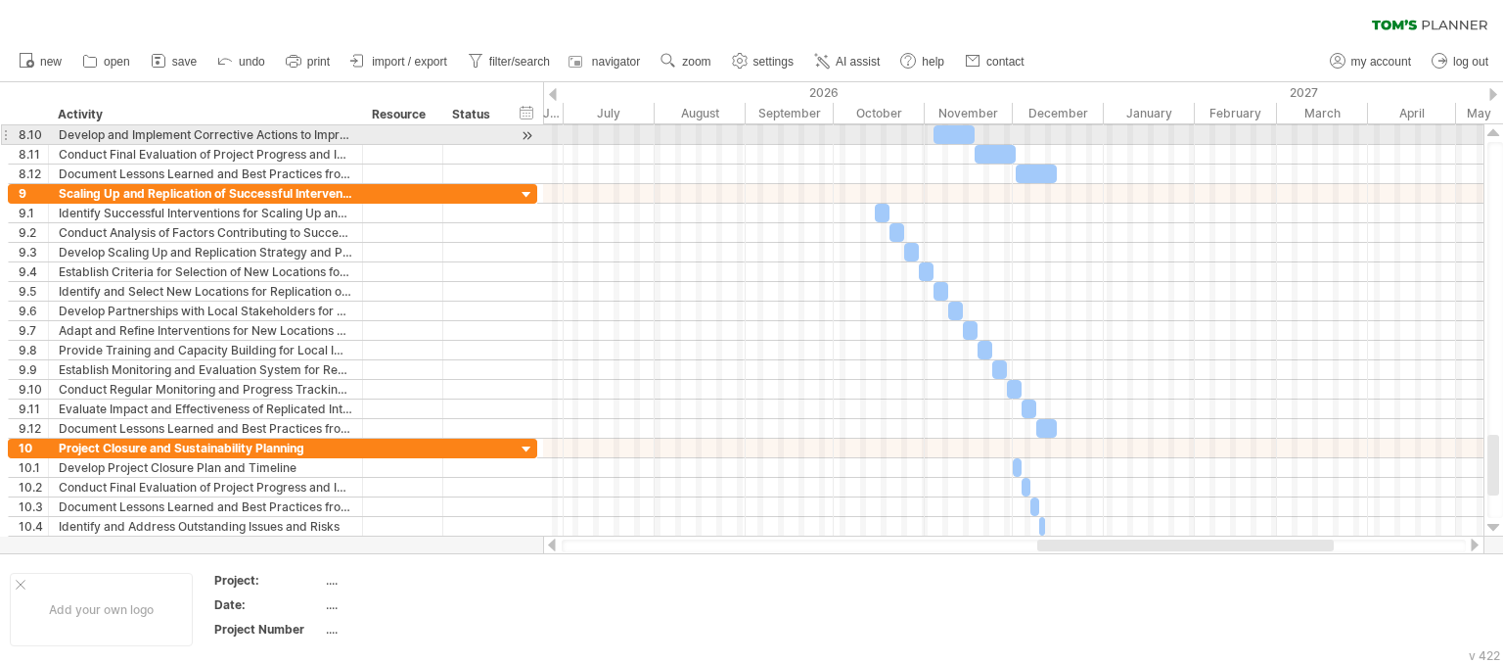
click at [1497, 135] on div at bounding box center [1494, 133] width 13 height 16
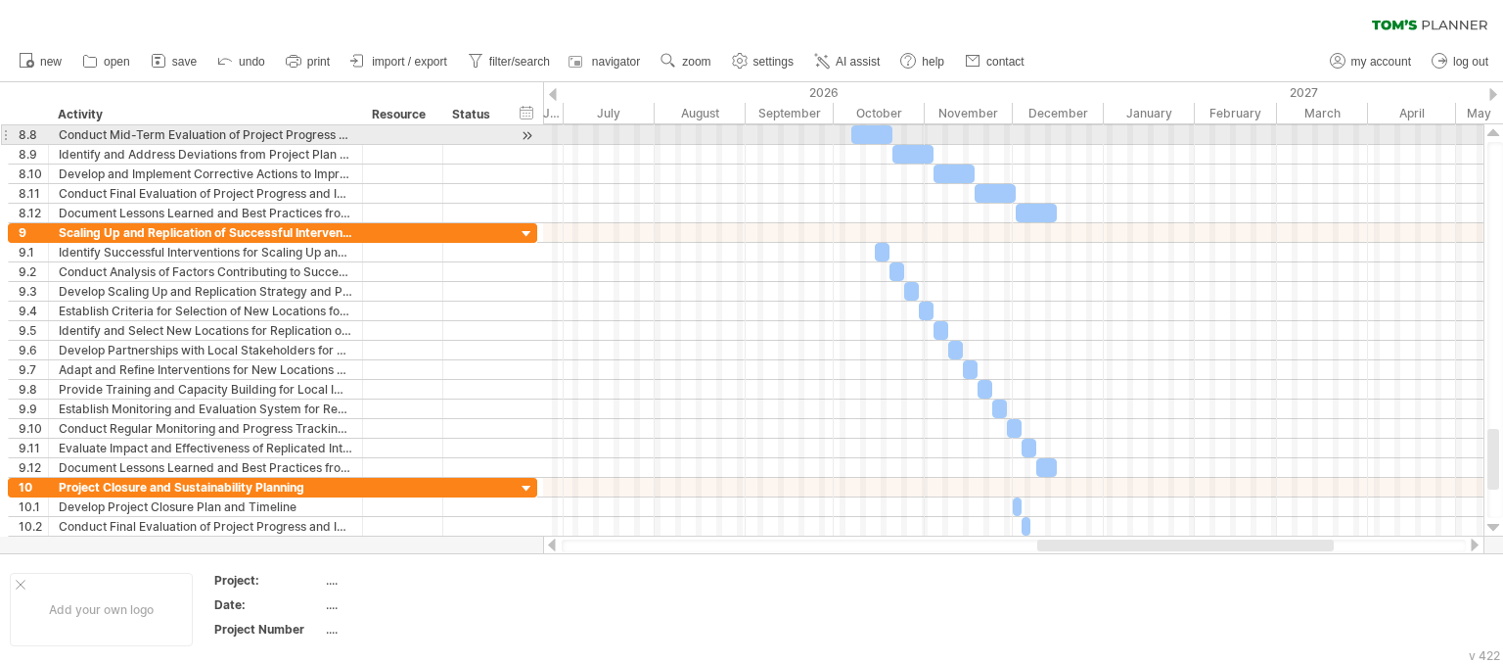
click at [1497, 135] on div at bounding box center [1494, 133] width 13 height 16
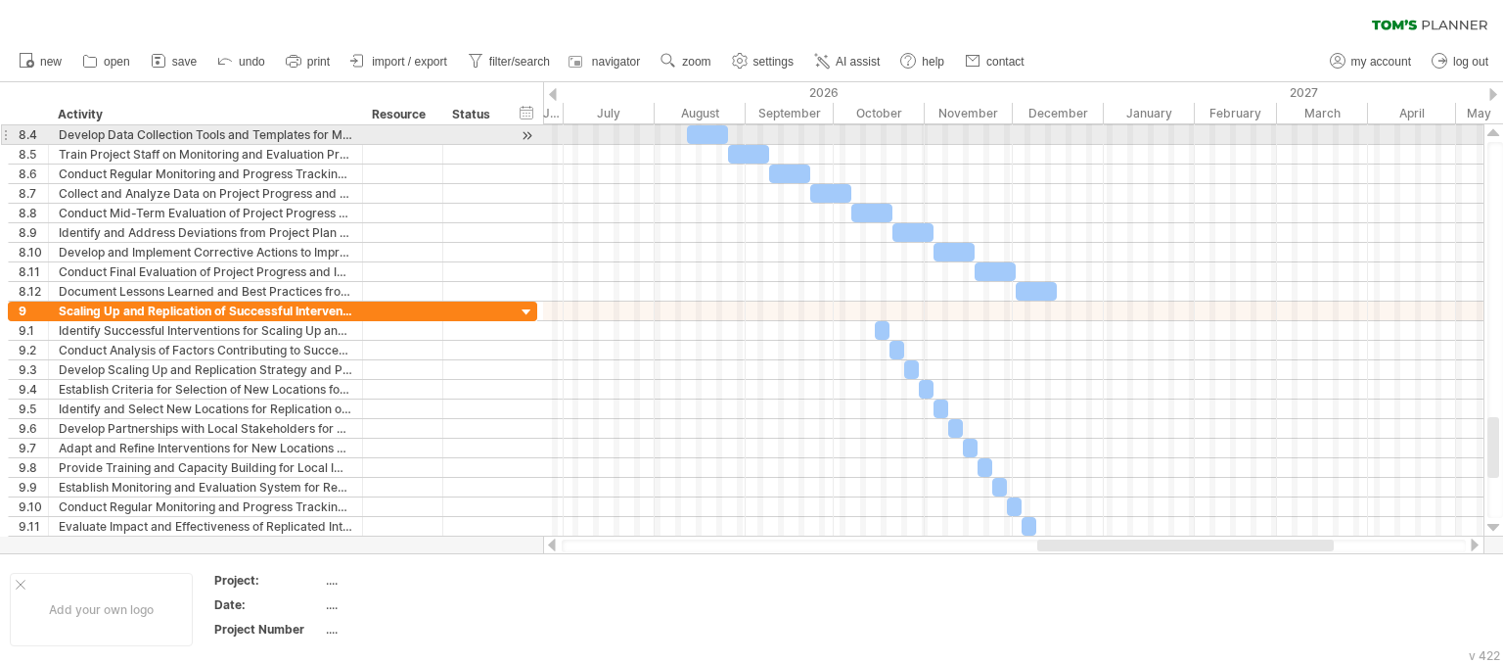
click at [1497, 135] on div at bounding box center [1494, 133] width 13 height 16
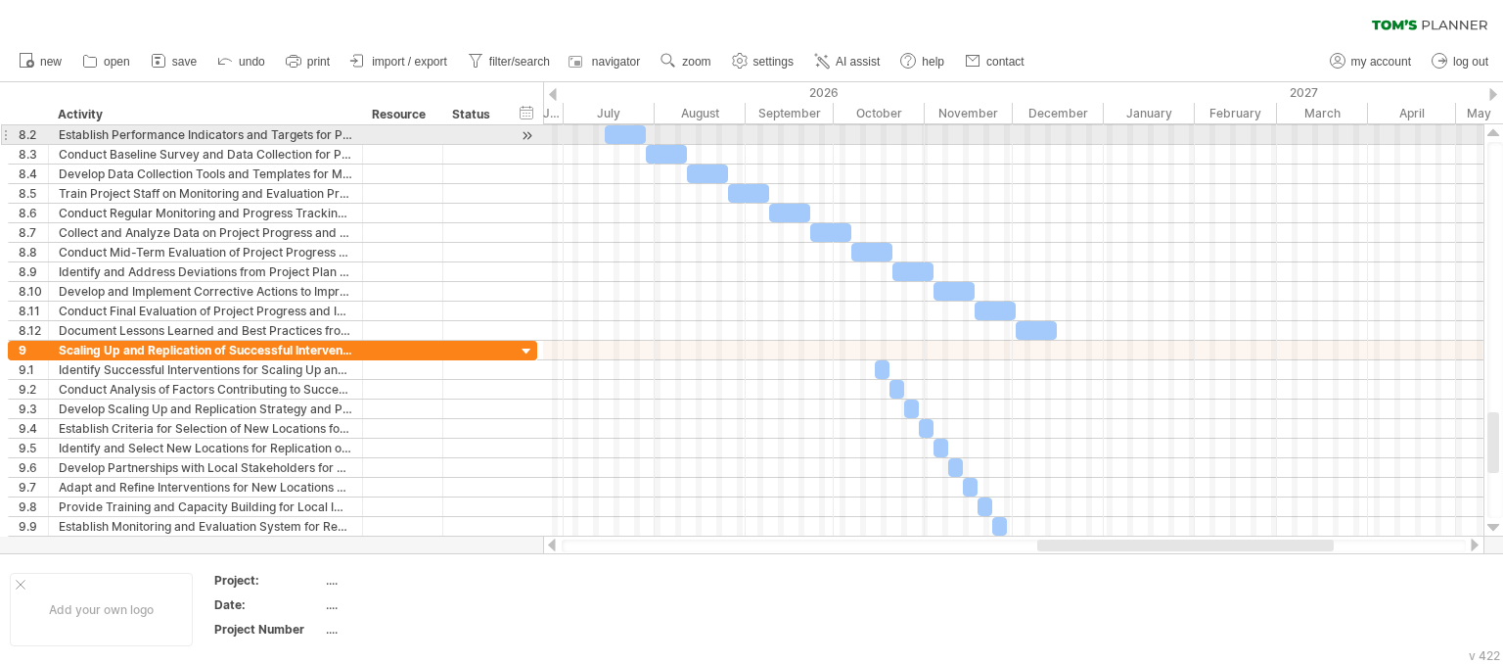
click at [1497, 135] on div at bounding box center [1494, 133] width 13 height 16
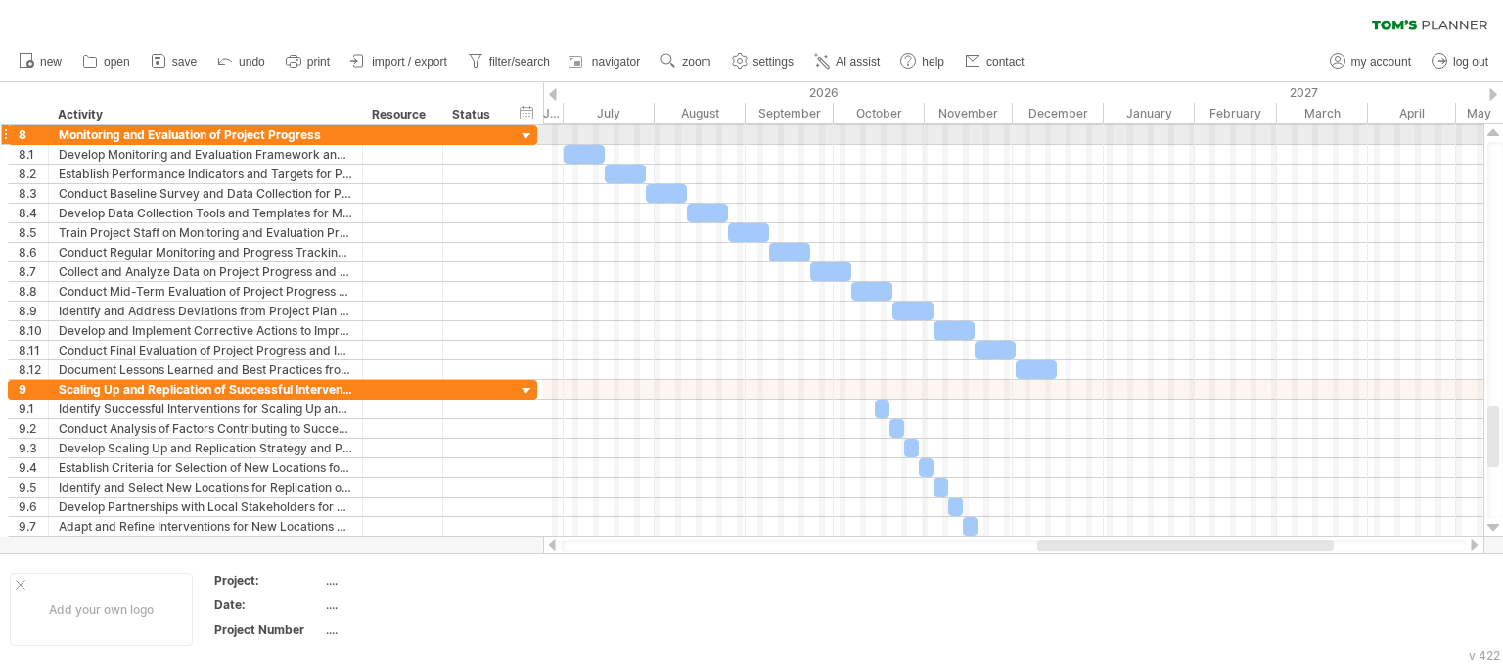
click at [1497, 135] on div at bounding box center [1494, 133] width 13 height 16
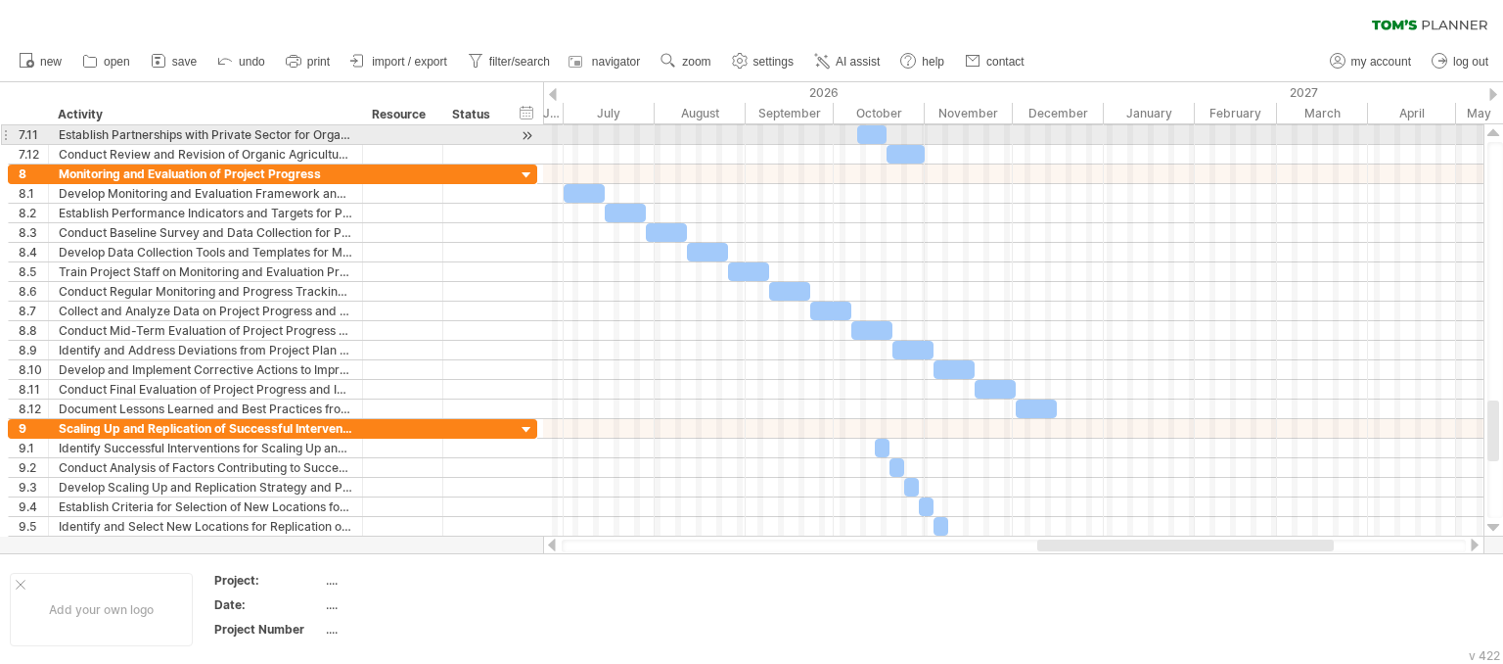
click at [1497, 135] on div at bounding box center [1494, 133] width 13 height 16
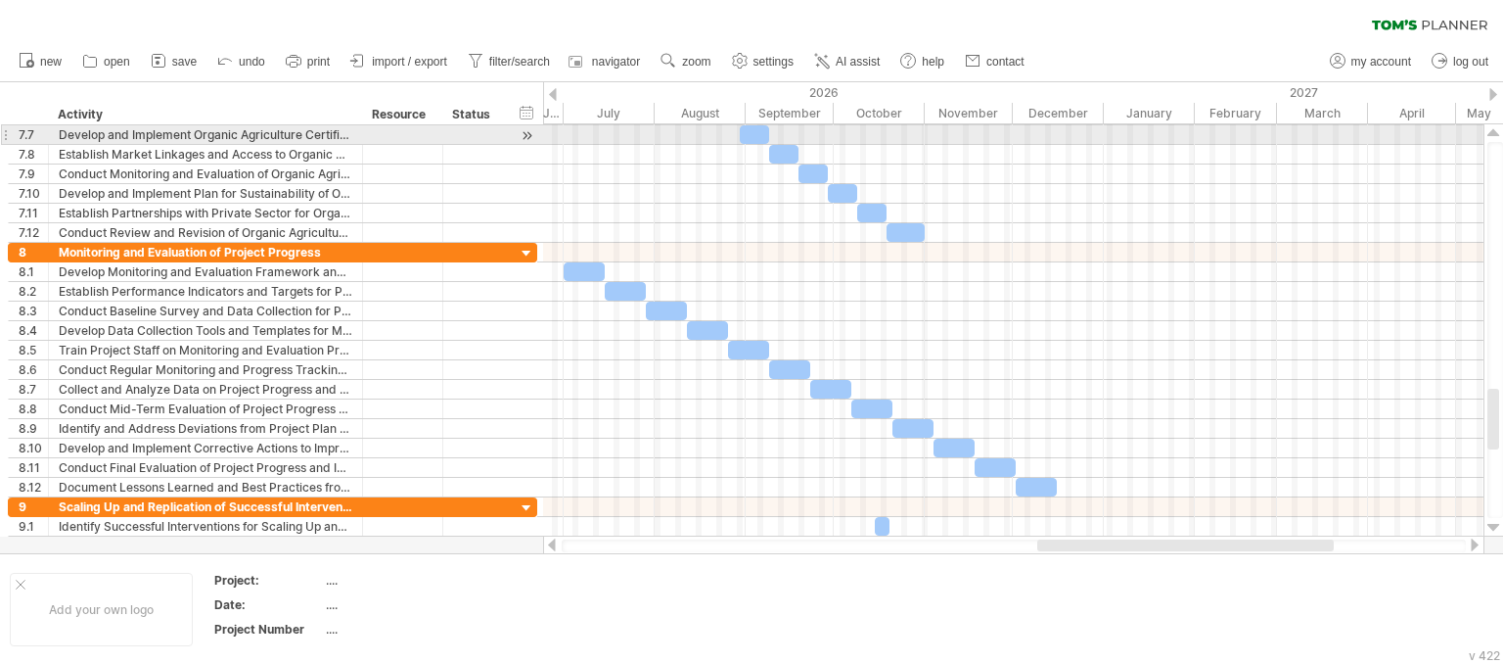
click at [1497, 135] on div at bounding box center [1494, 133] width 13 height 16
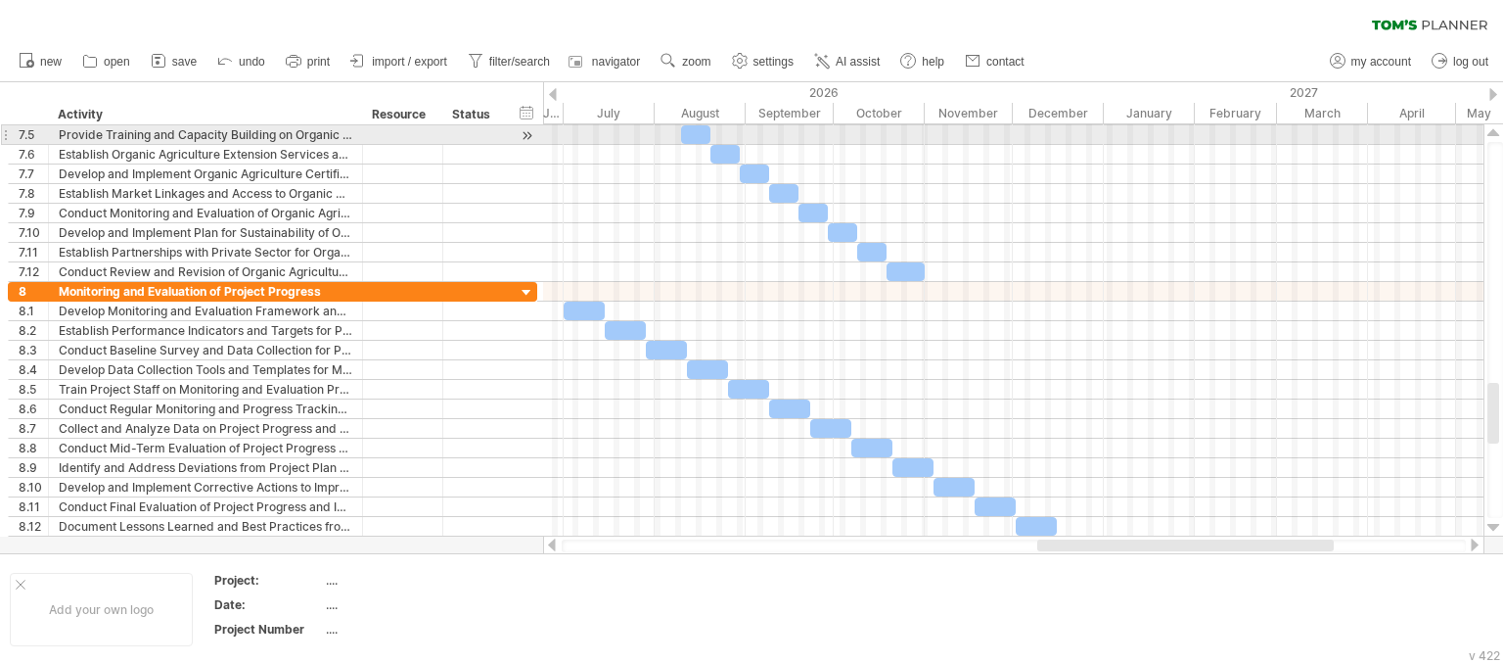
click at [1497, 135] on div at bounding box center [1494, 133] width 13 height 16
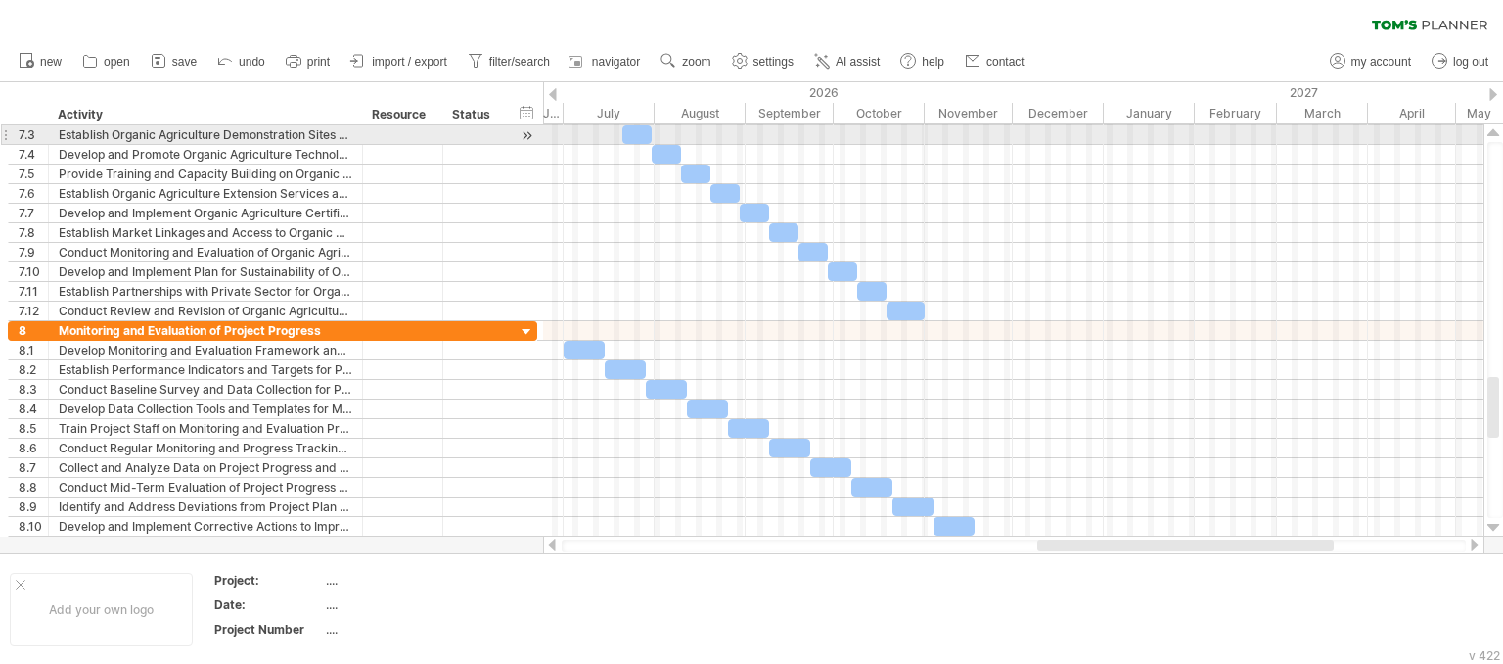
click at [1497, 135] on div at bounding box center [1494, 133] width 13 height 16
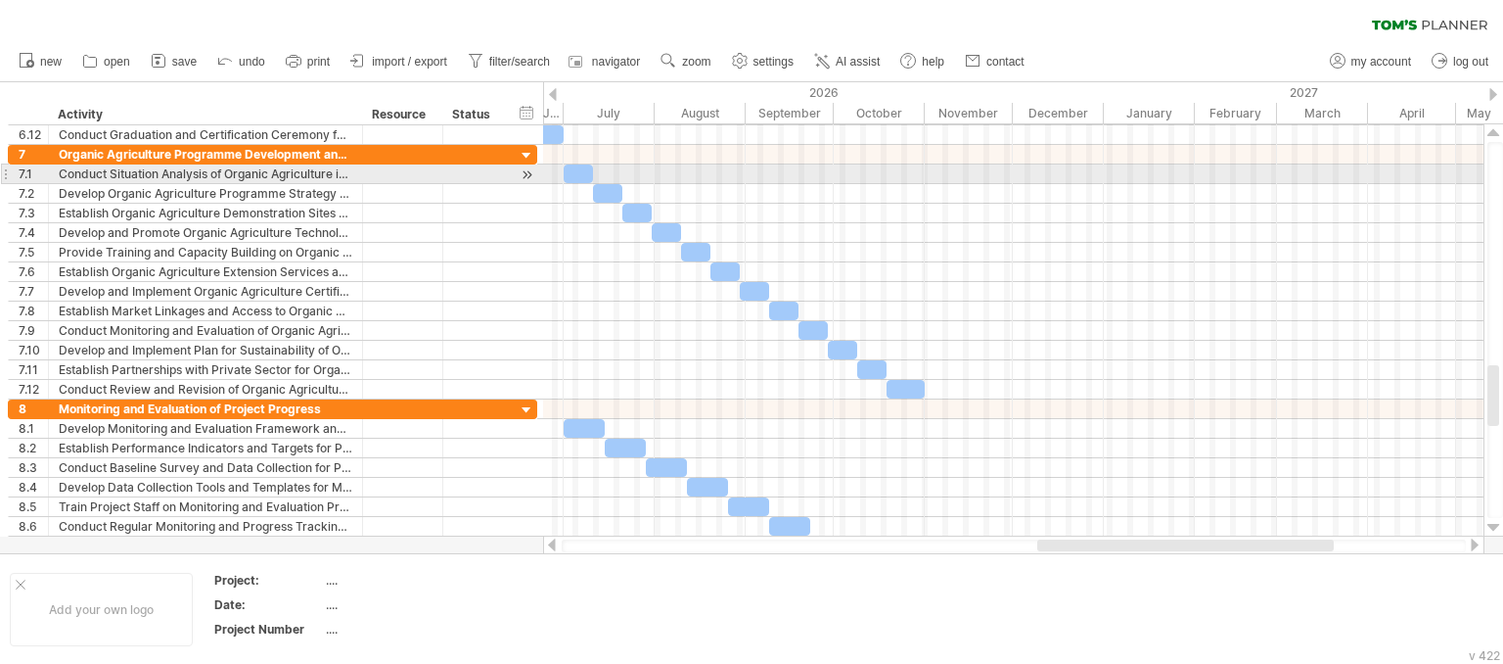
click at [1497, 135] on div at bounding box center [1494, 133] width 13 height 16
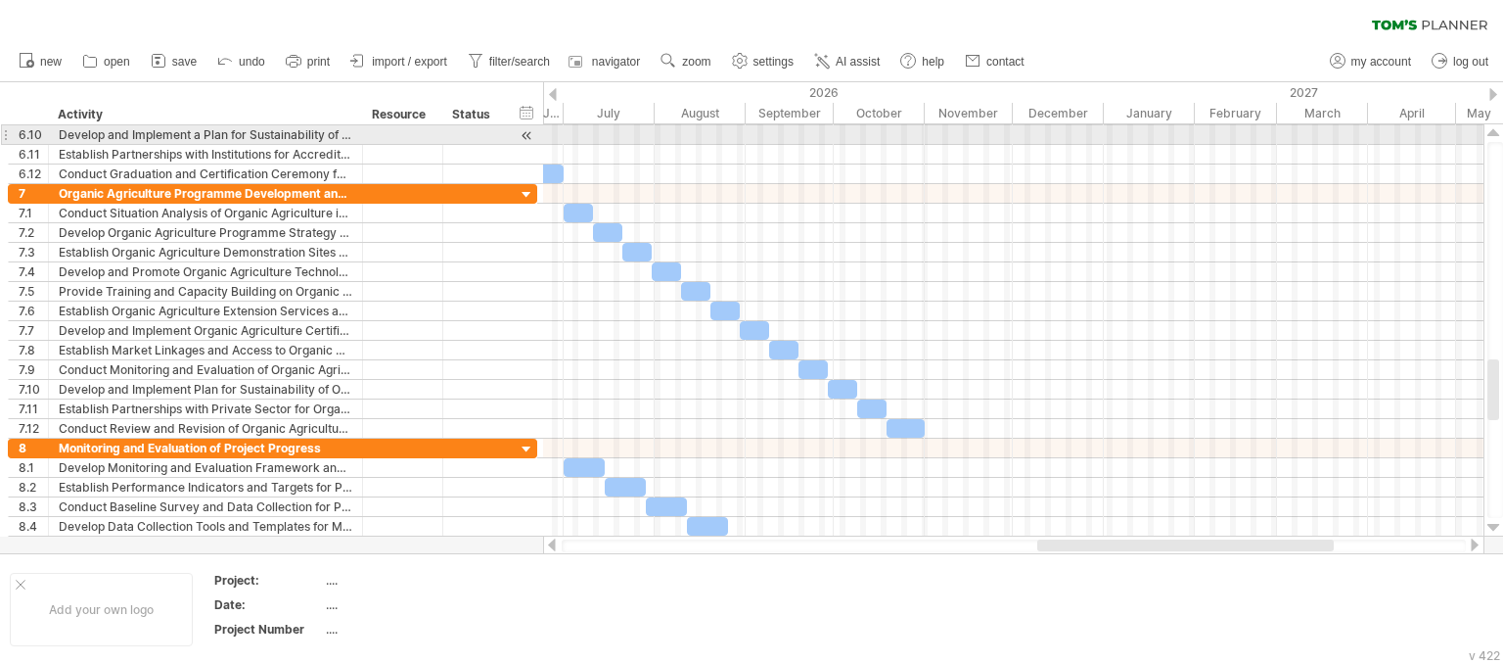
click at [1497, 135] on div at bounding box center [1494, 133] width 13 height 16
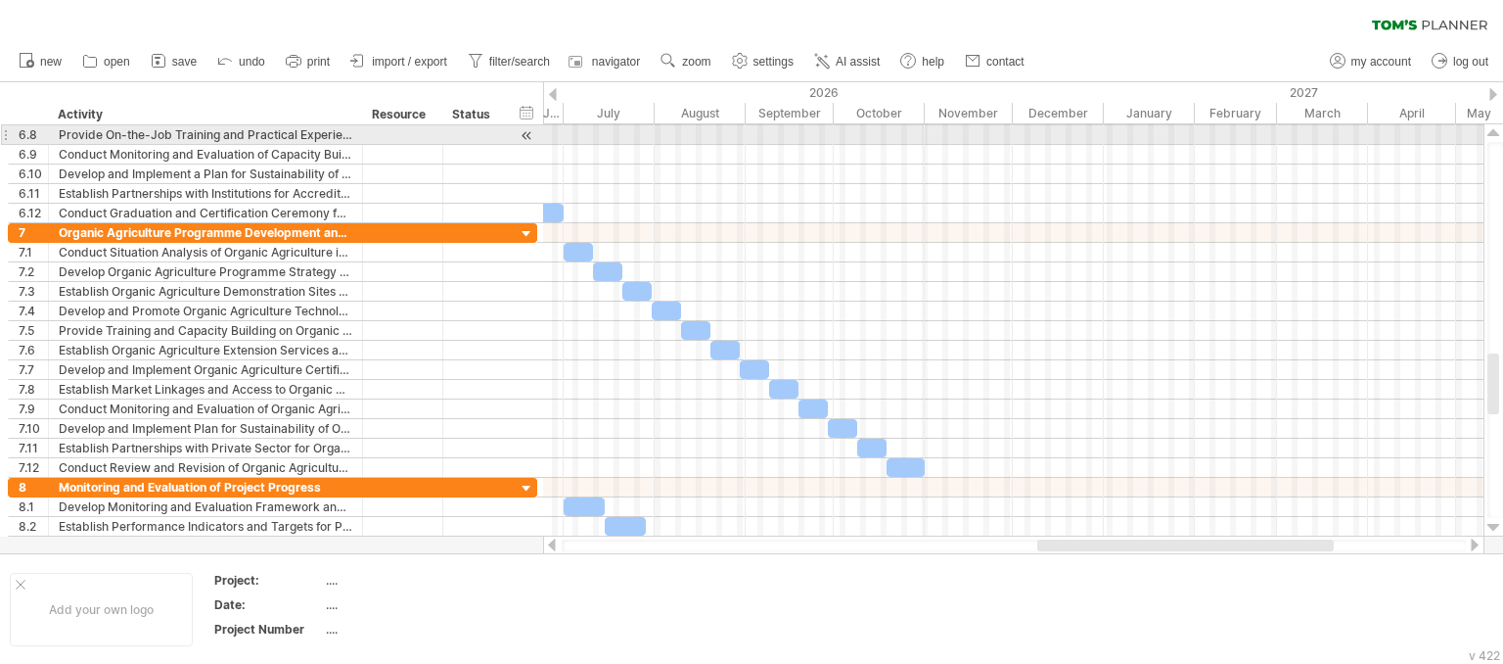
click at [1497, 135] on div at bounding box center [1494, 133] width 13 height 16
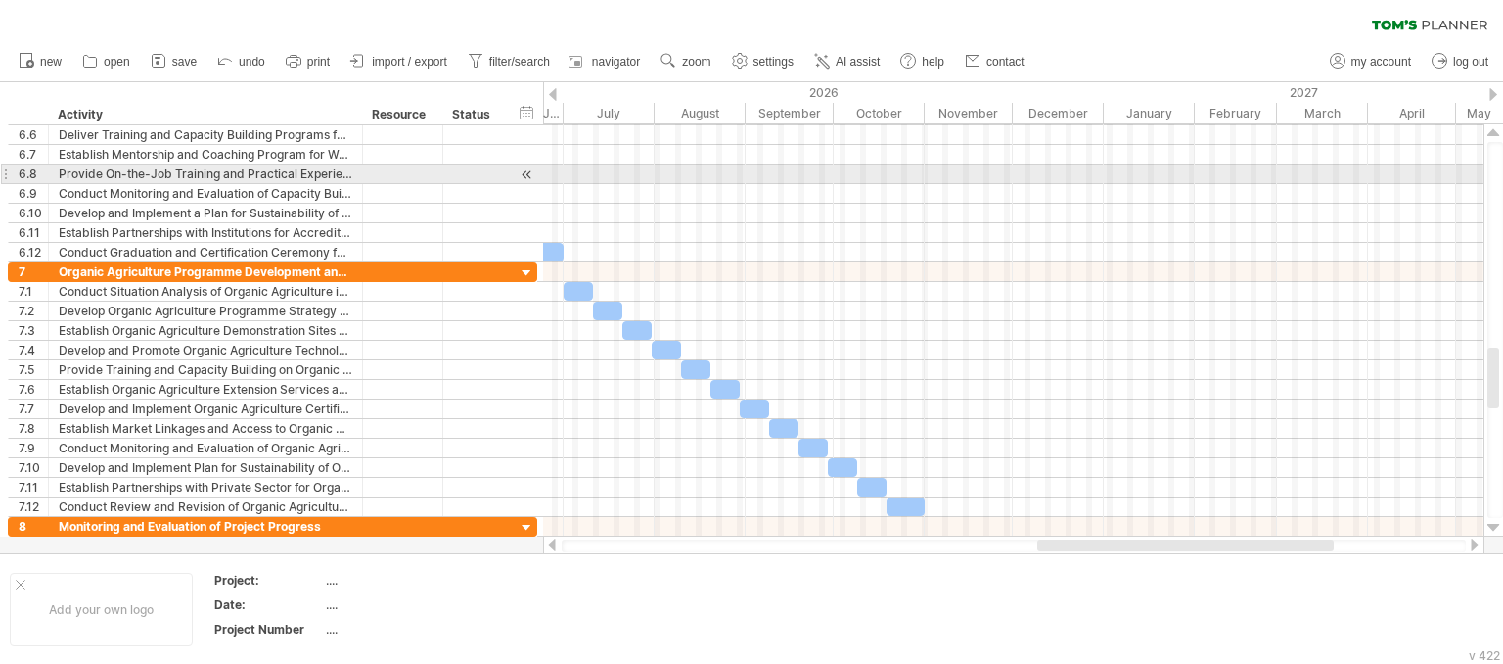
click at [1497, 135] on div at bounding box center [1494, 133] width 13 height 16
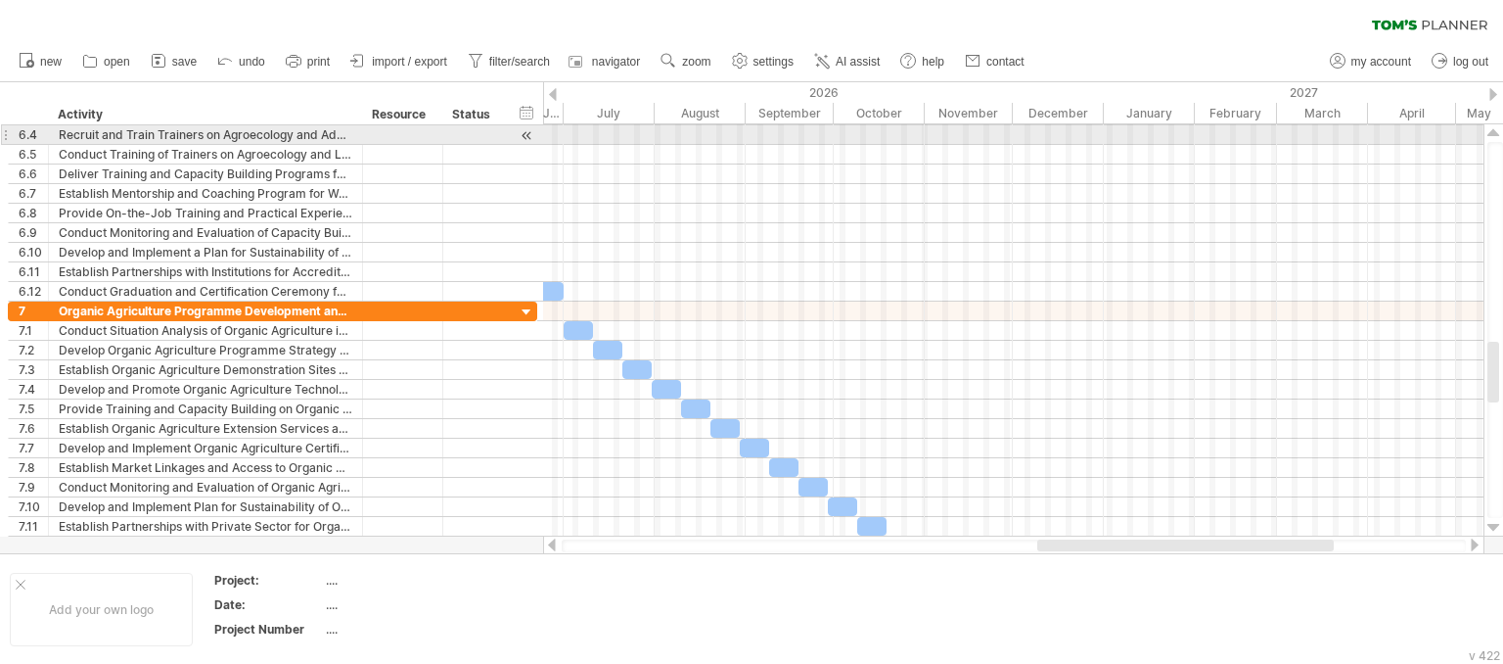
click at [1497, 135] on div at bounding box center [1494, 133] width 13 height 16
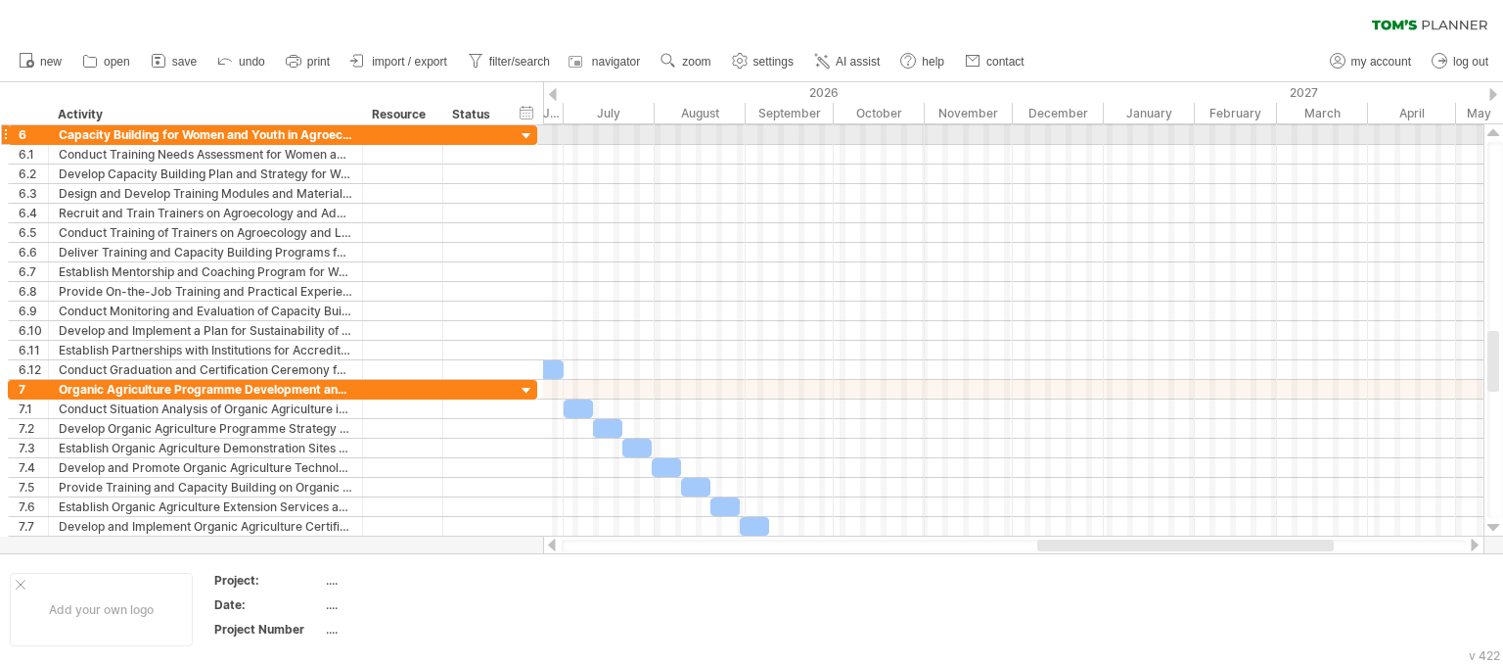
click at [1497, 135] on div at bounding box center [1494, 133] width 13 height 16
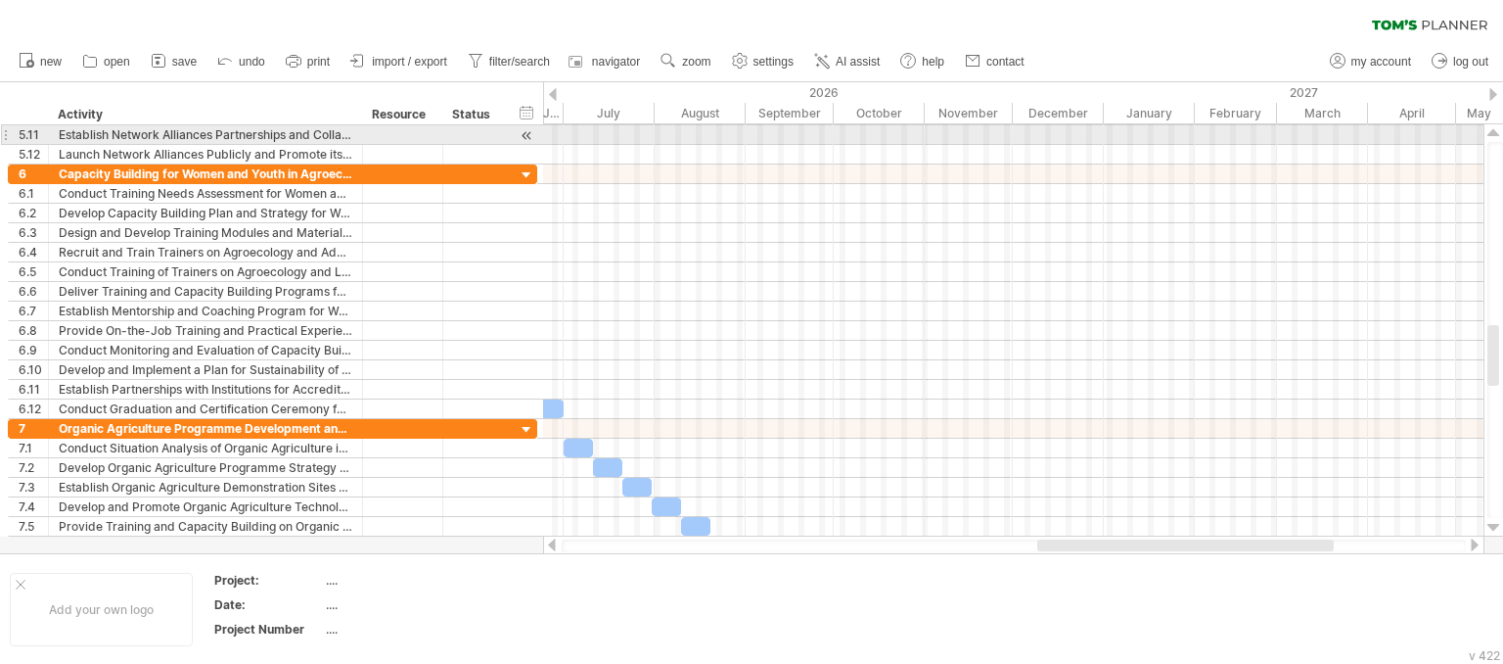
click at [1497, 135] on div at bounding box center [1494, 133] width 13 height 16
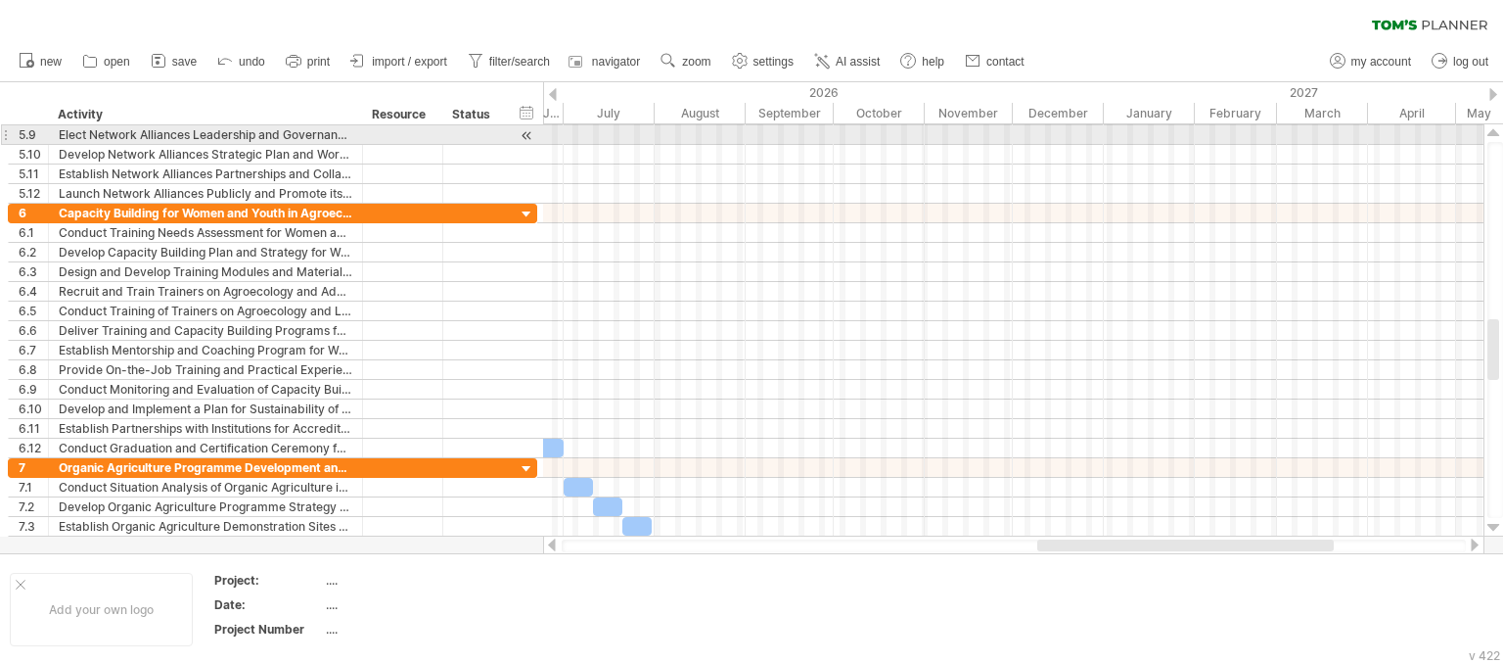
click at [1497, 135] on div at bounding box center [1494, 133] width 13 height 16
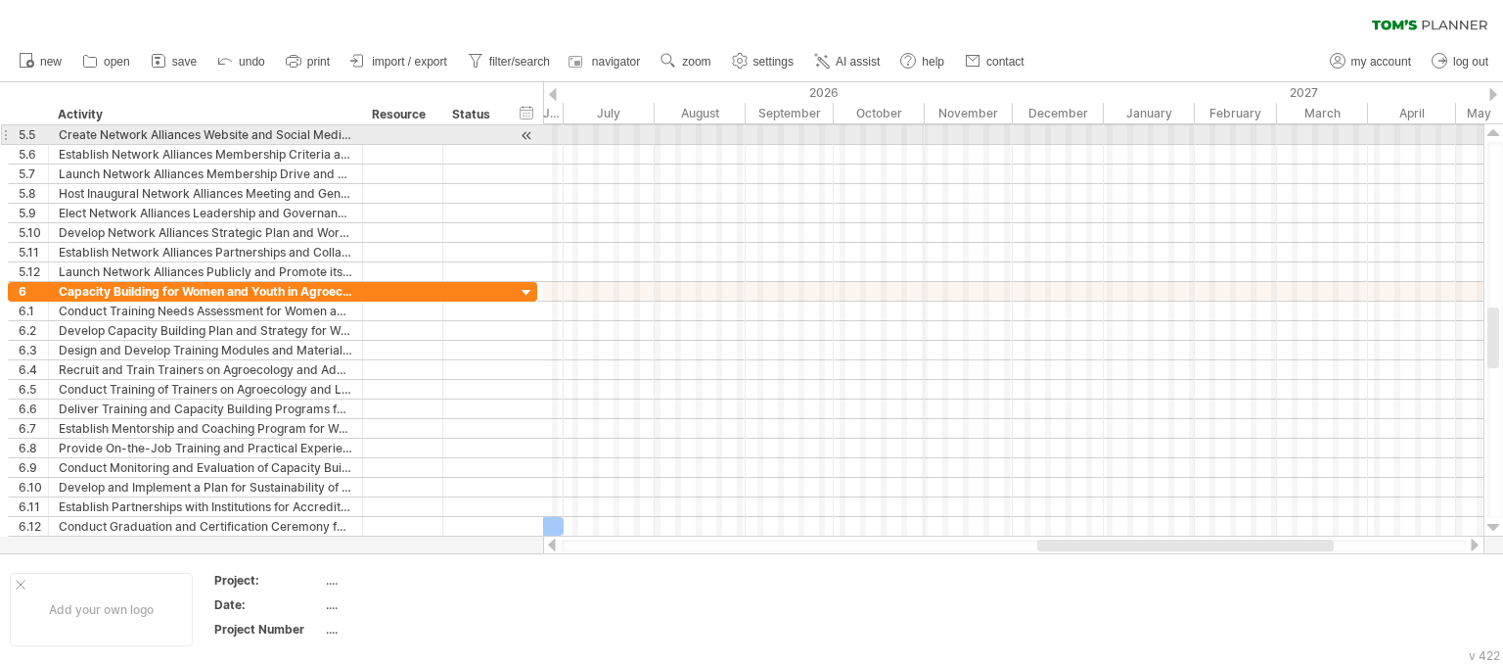
click at [1497, 135] on div at bounding box center [1494, 133] width 13 height 16
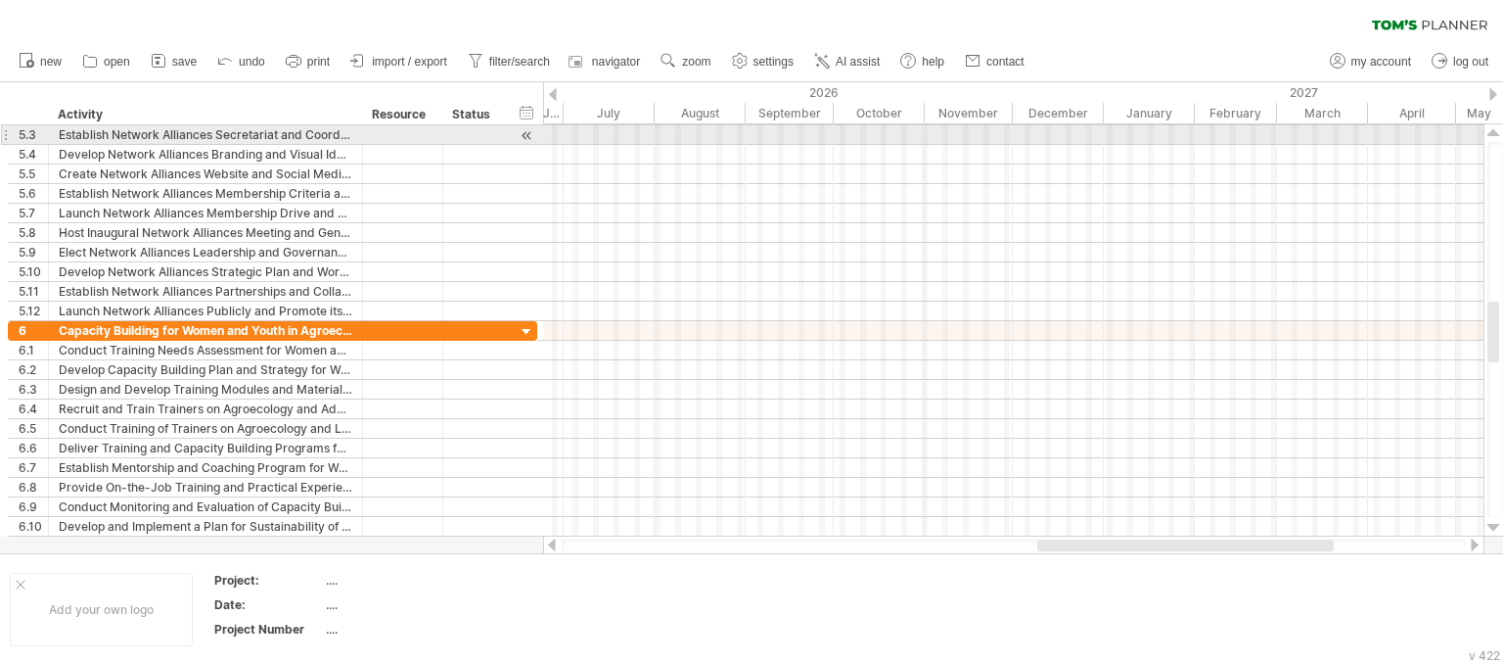
click at [1497, 135] on div at bounding box center [1494, 133] width 13 height 16
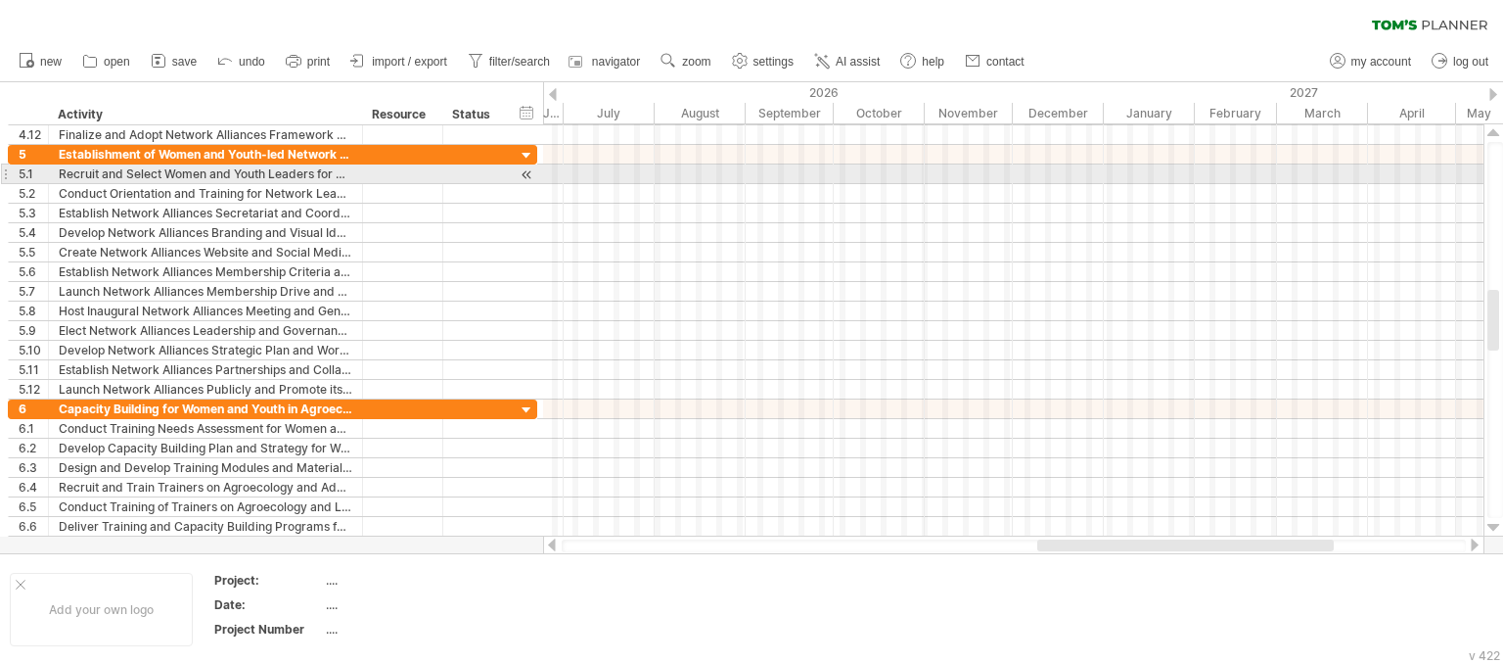
click at [1497, 135] on div at bounding box center [1494, 133] width 13 height 16
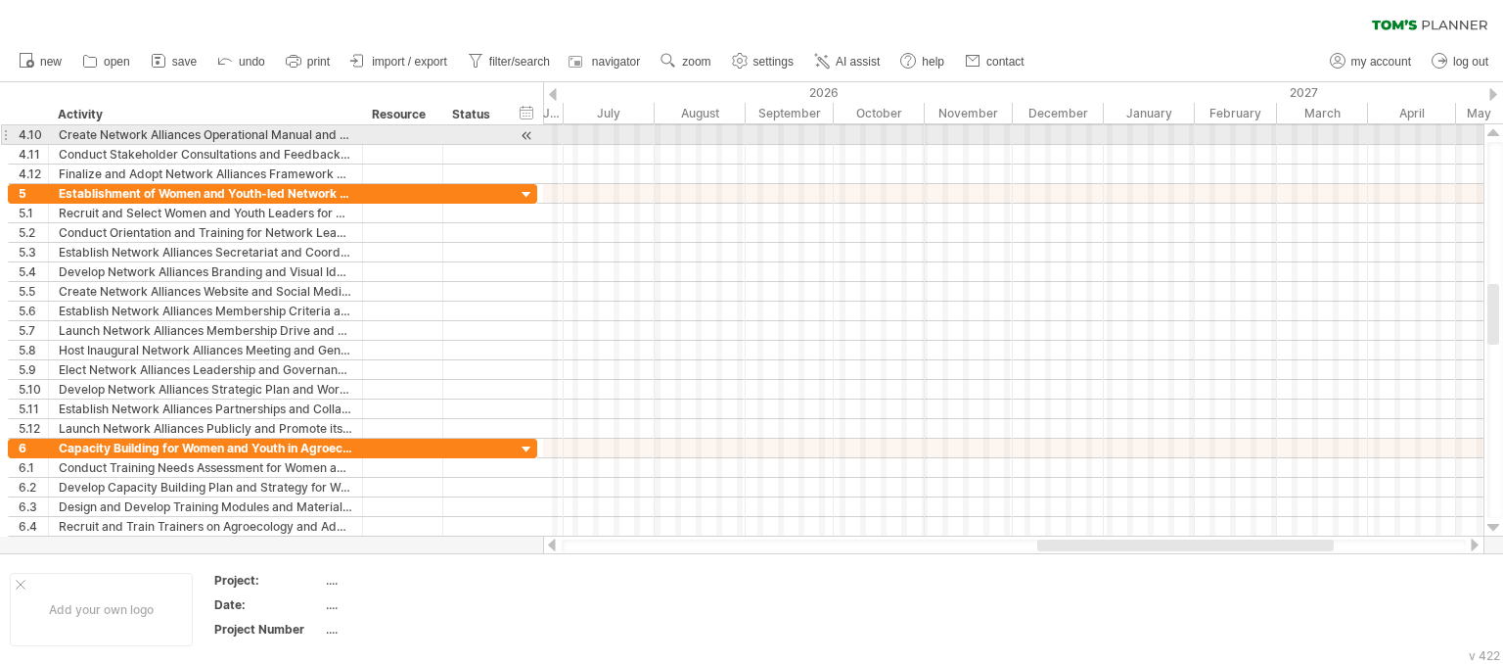
click at [1497, 135] on div at bounding box center [1494, 133] width 13 height 16
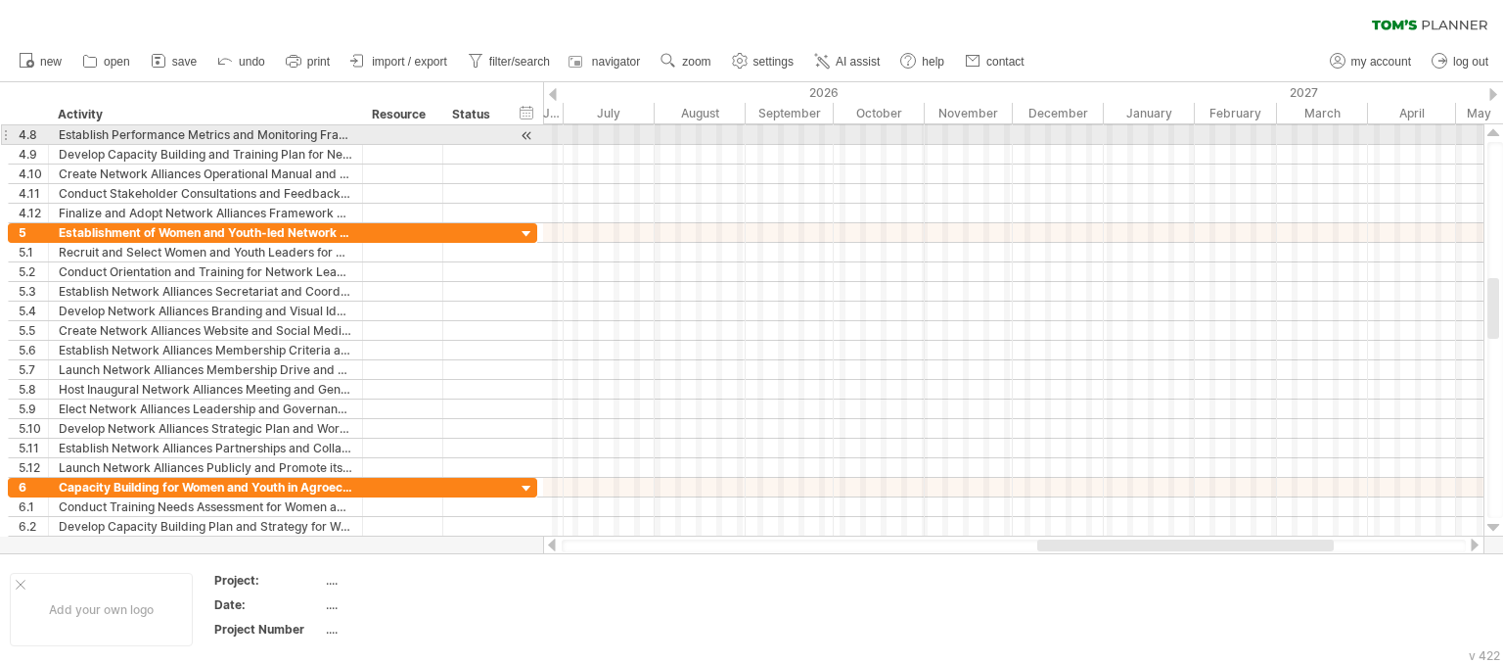
click at [1497, 135] on div at bounding box center [1494, 133] width 13 height 16
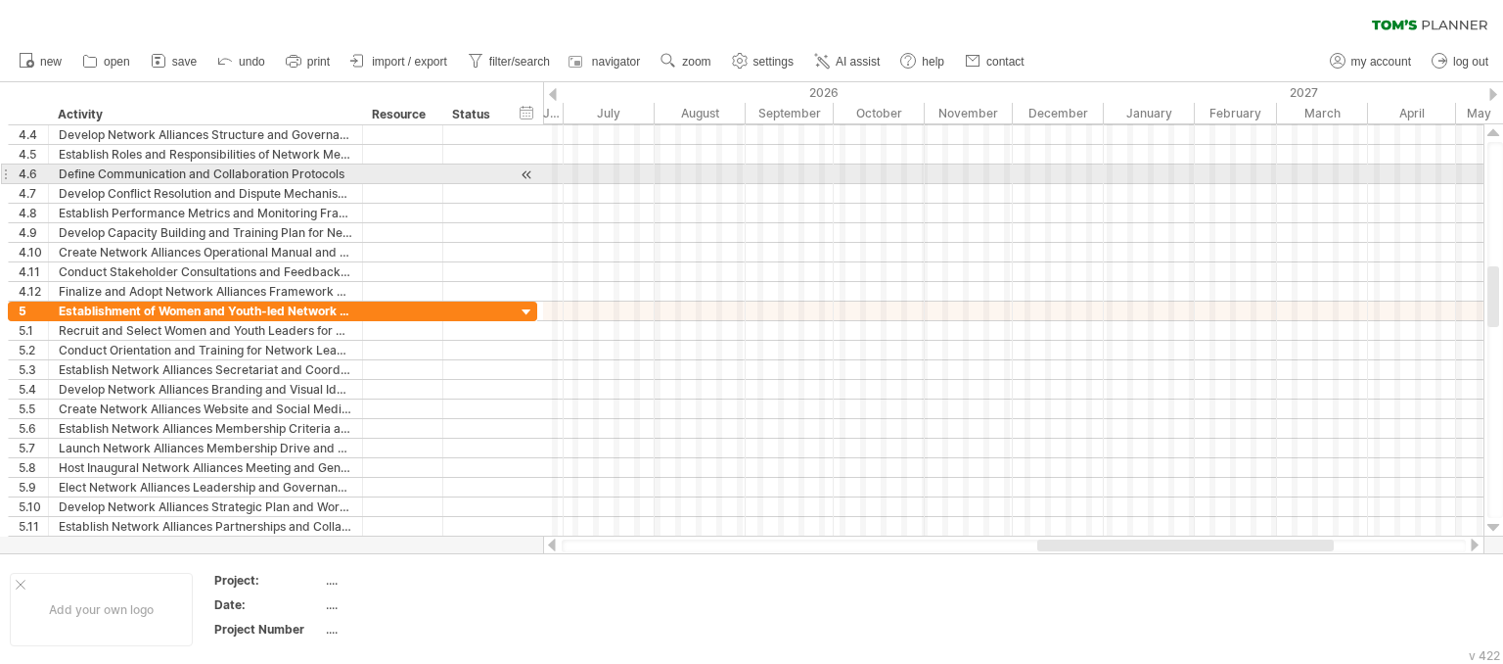
click at [1497, 135] on div at bounding box center [1494, 133] width 13 height 16
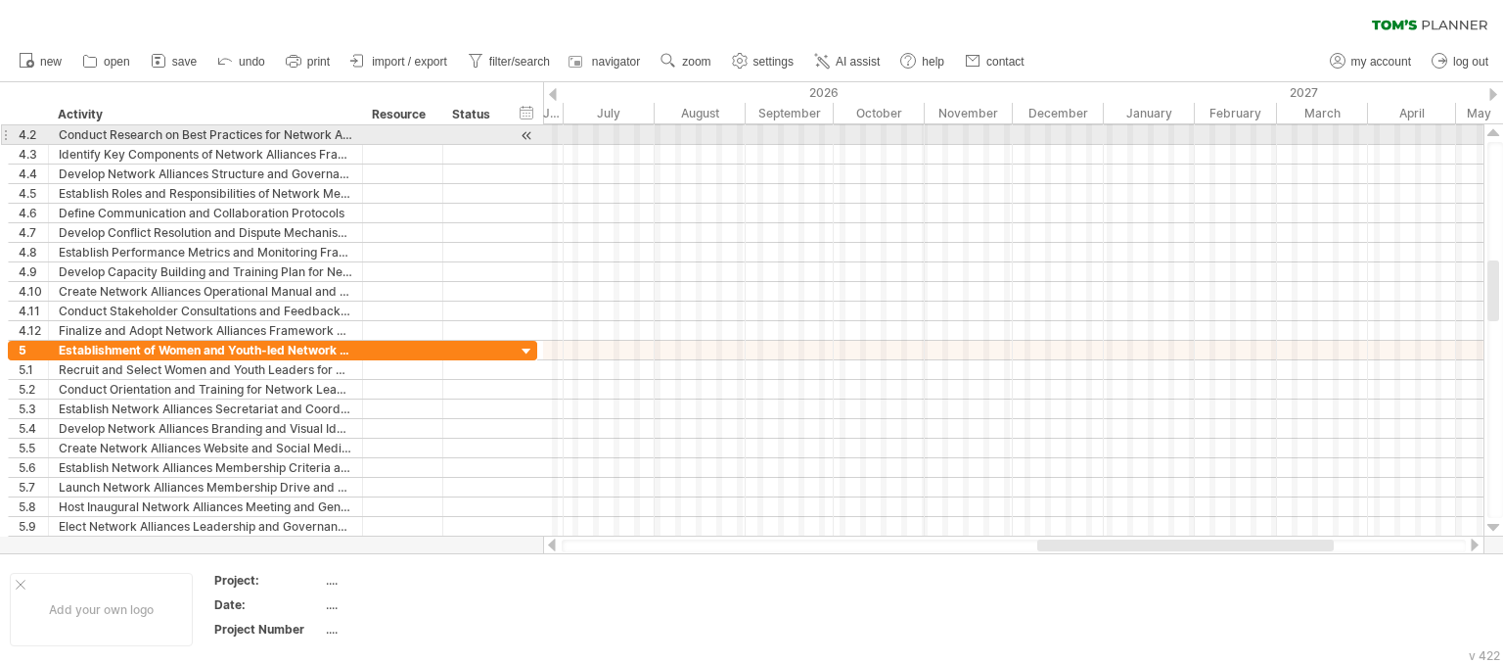
click at [1497, 135] on div at bounding box center [1494, 133] width 13 height 16
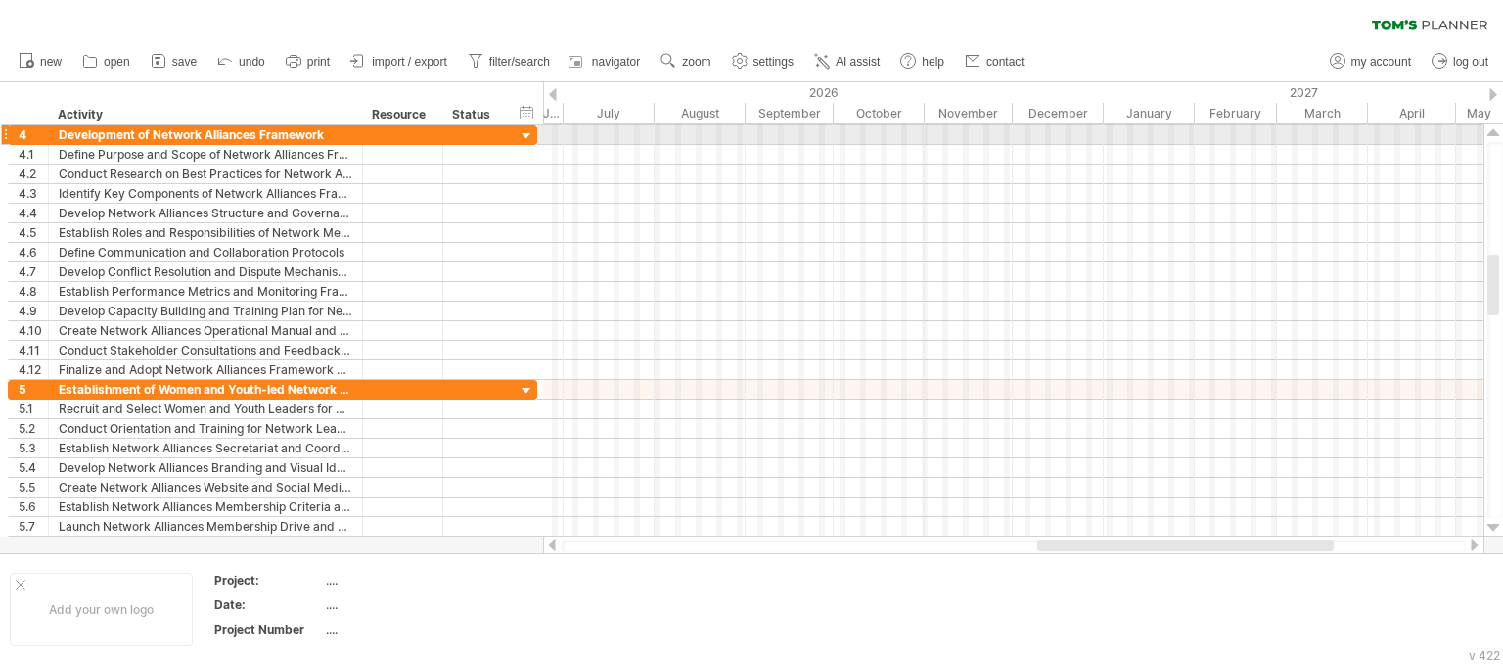
click at [1497, 135] on div at bounding box center [1494, 133] width 13 height 16
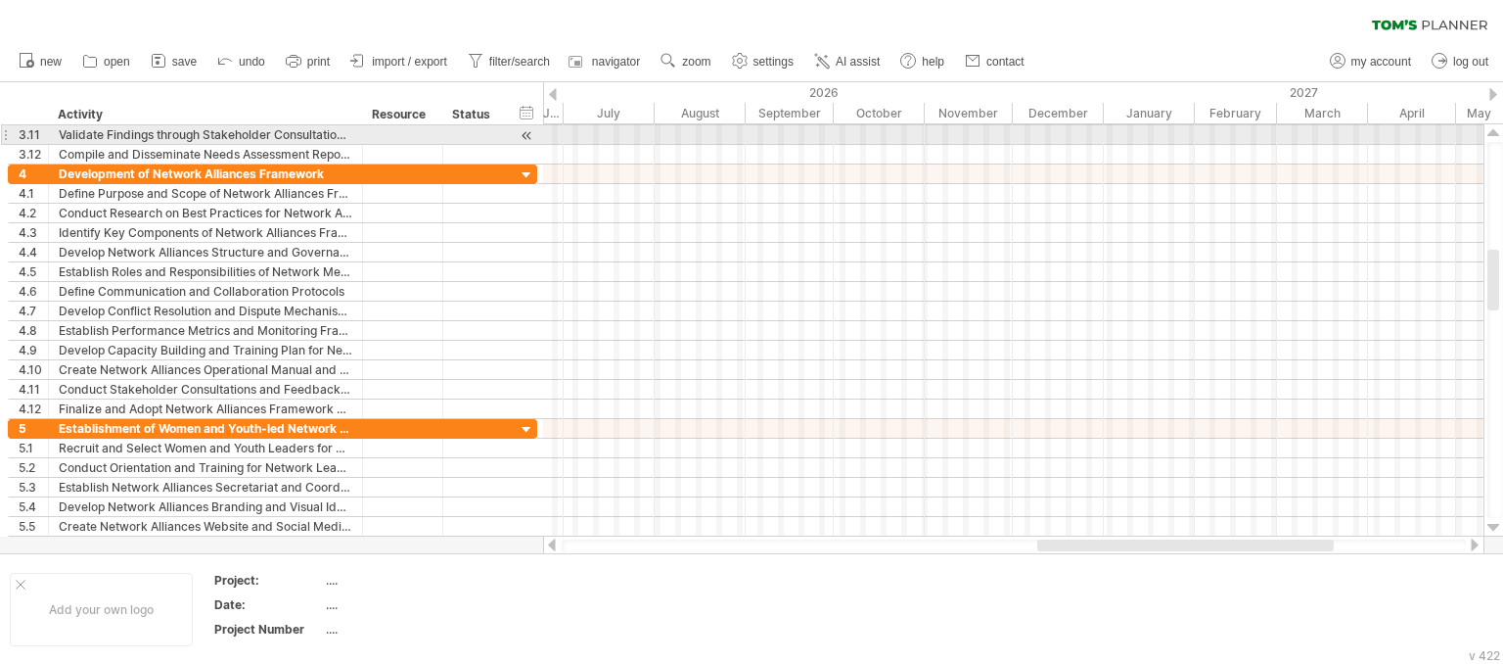
click at [1497, 135] on div at bounding box center [1494, 133] width 13 height 16
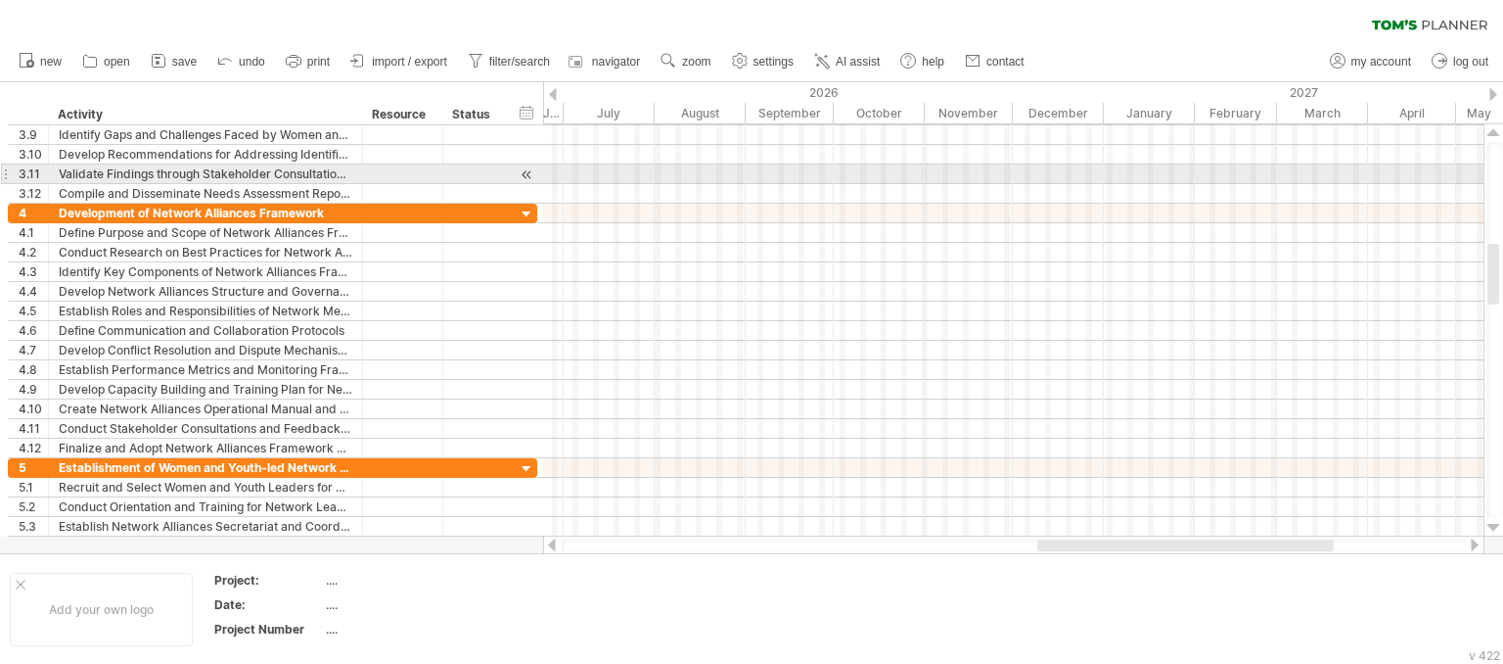
click at [1497, 135] on div at bounding box center [1494, 133] width 13 height 16
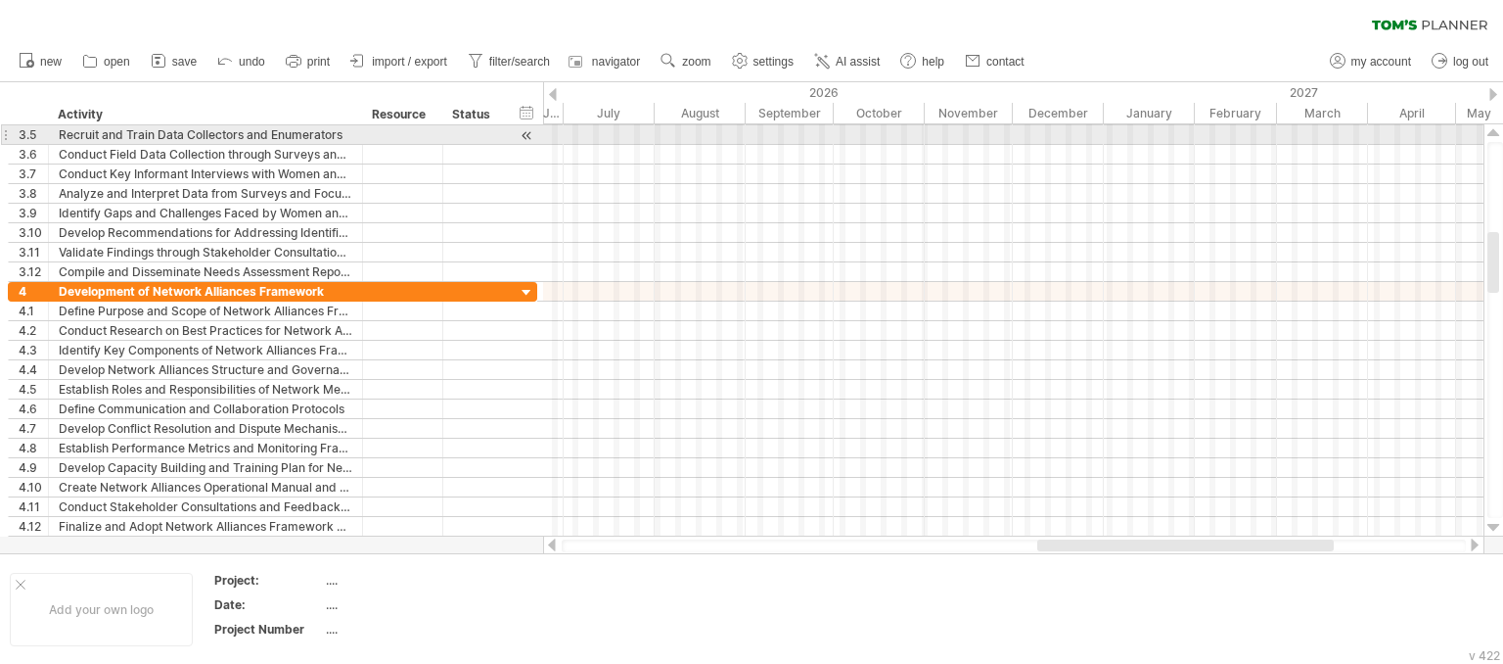
click at [1497, 135] on div at bounding box center [1494, 133] width 13 height 16
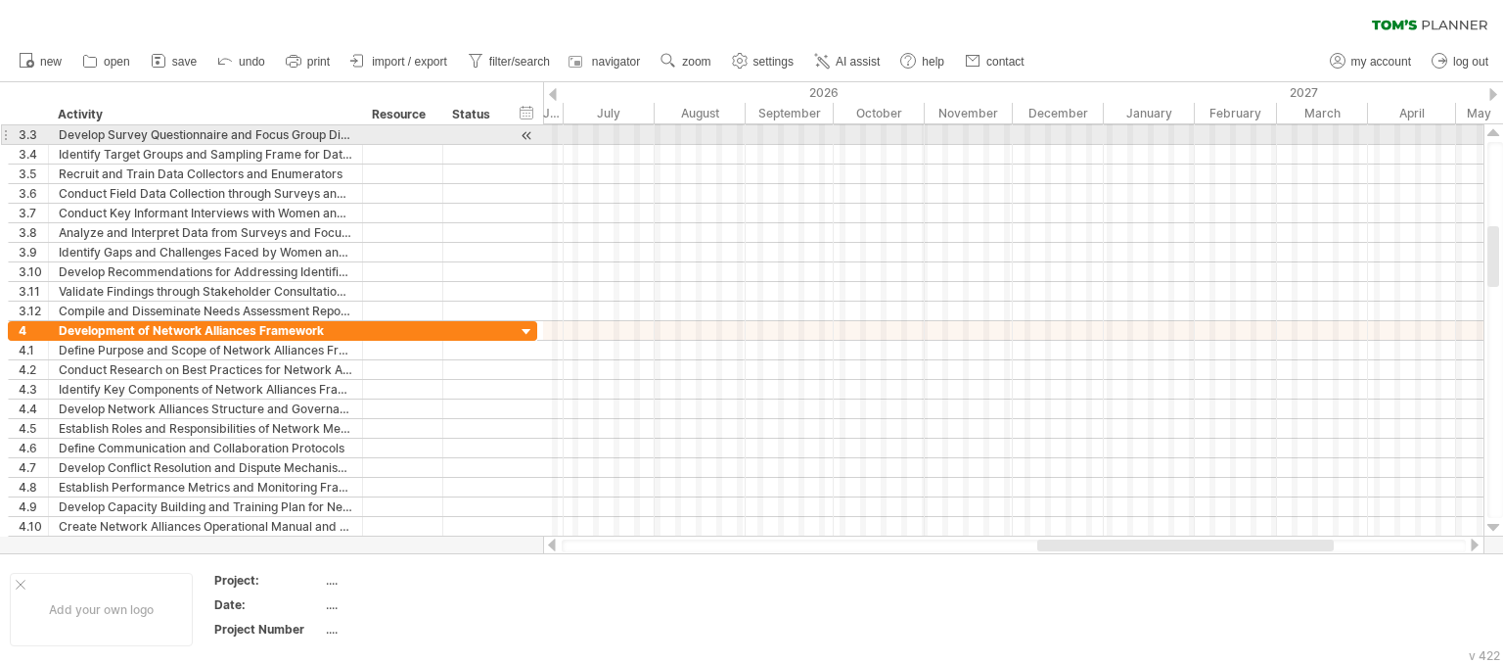
click at [1497, 135] on div at bounding box center [1494, 133] width 13 height 16
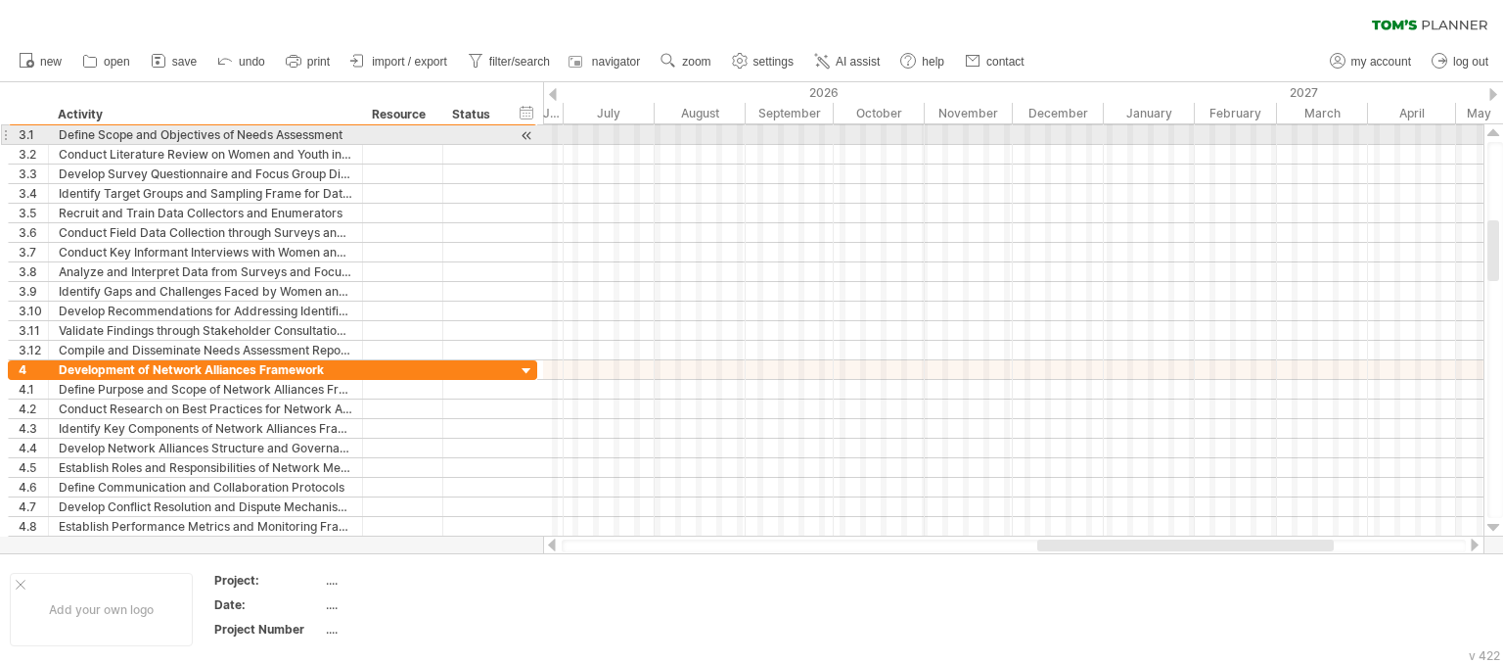
click at [1497, 135] on div at bounding box center [1494, 133] width 13 height 16
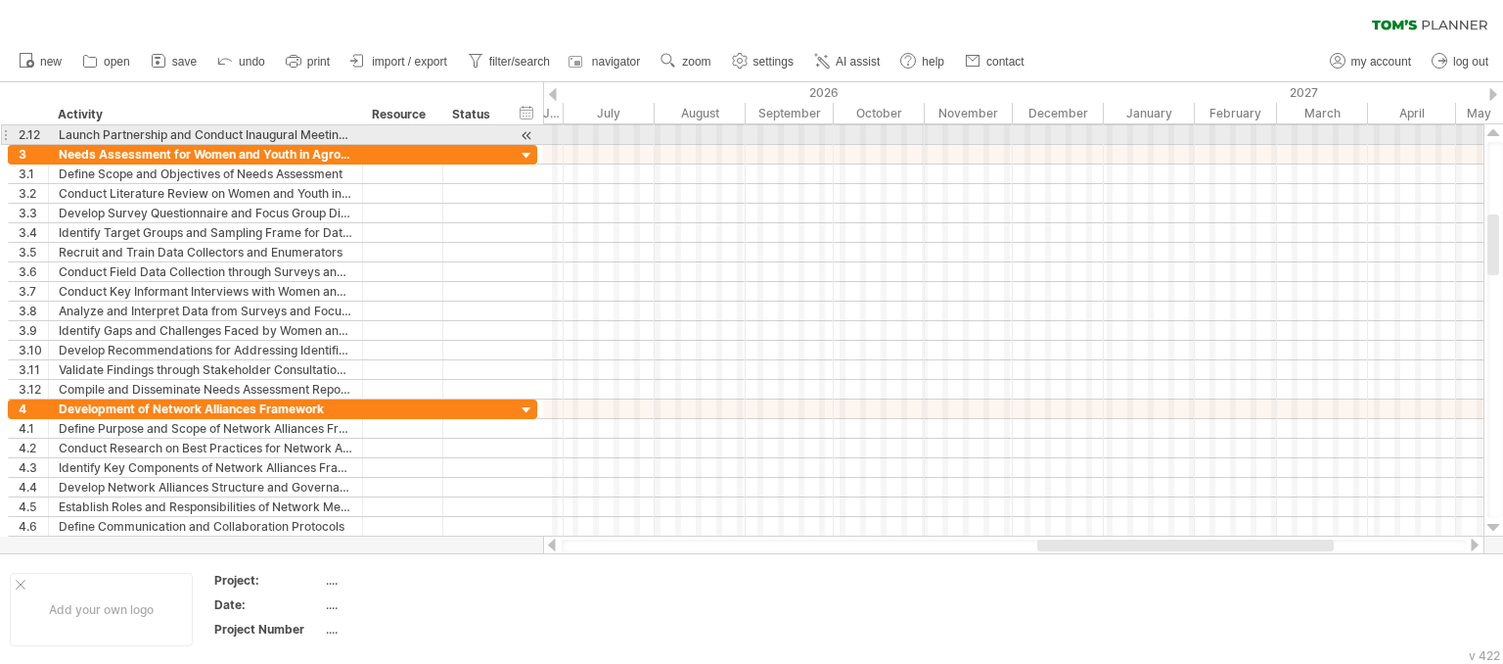
click at [1497, 135] on div at bounding box center [1494, 133] width 13 height 16
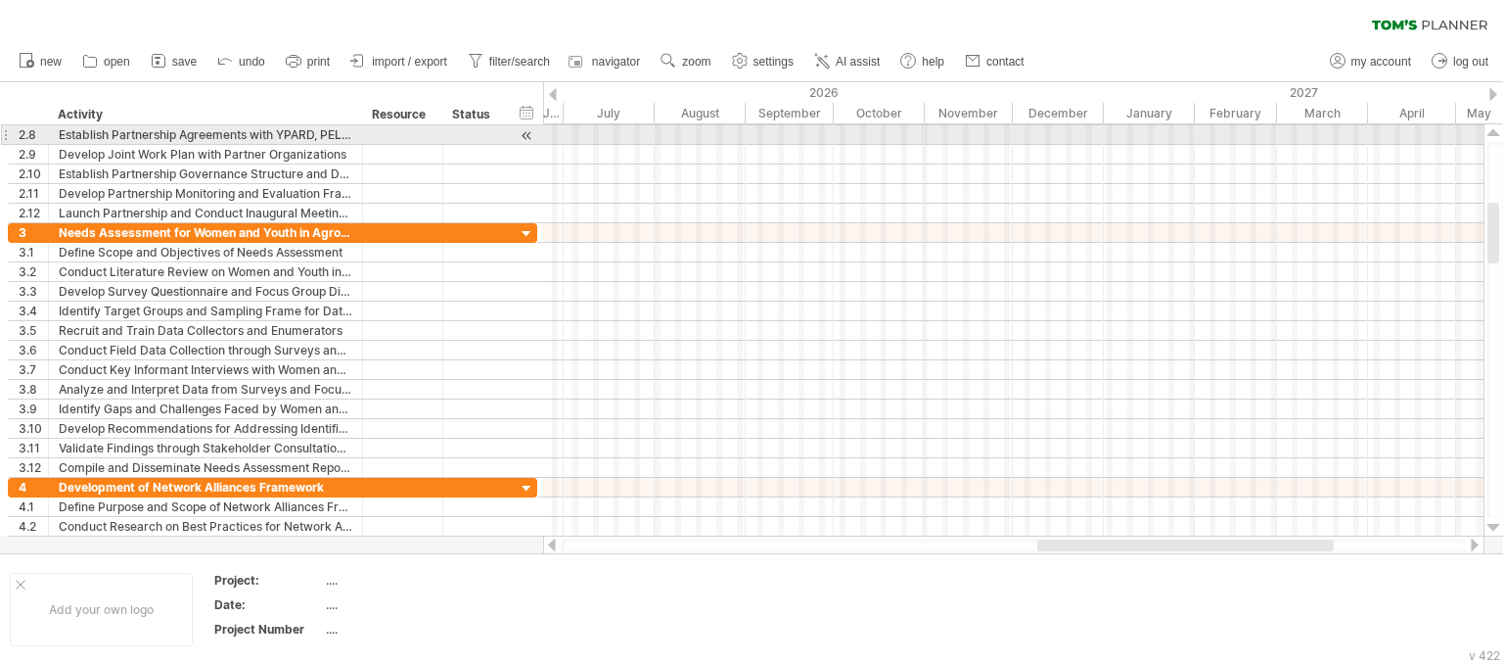
click at [1497, 135] on div at bounding box center [1494, 133] width 13 height 16
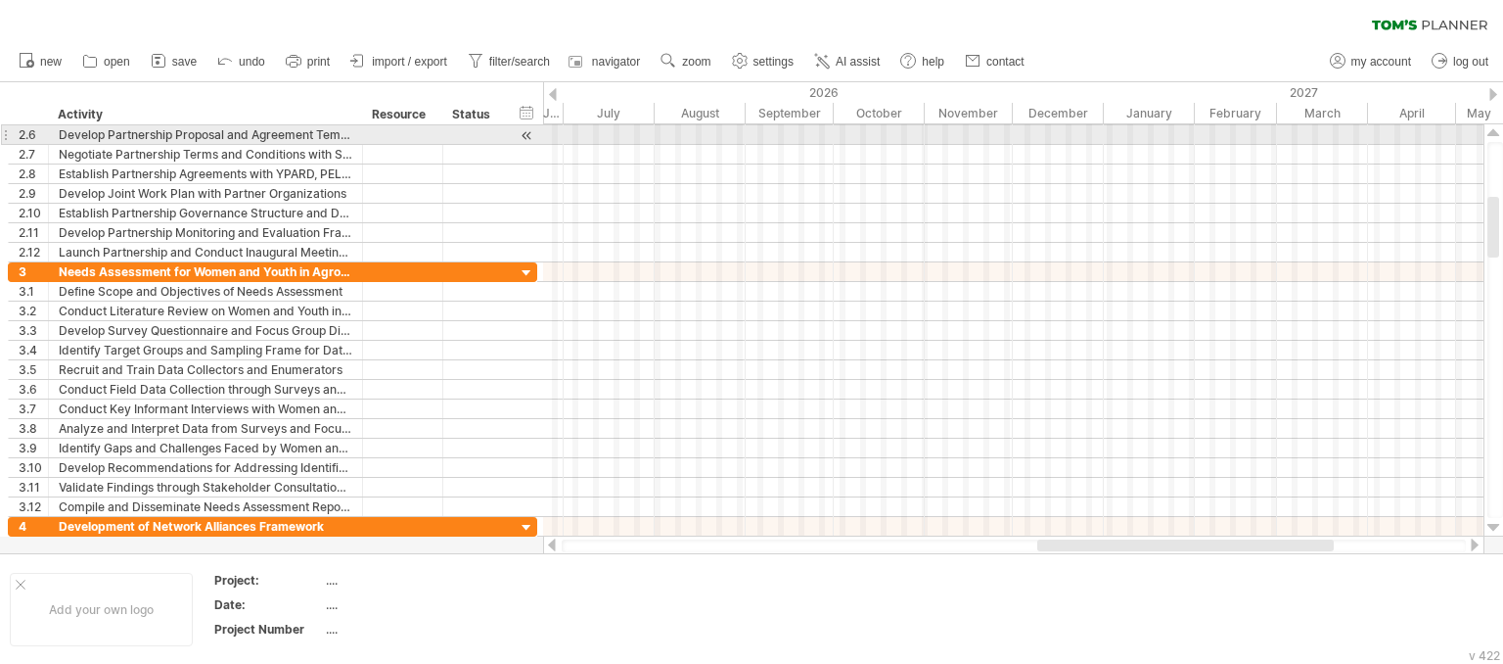
click at [1497, 135] on div at bounding box center [1494, 133] width 13 height 16
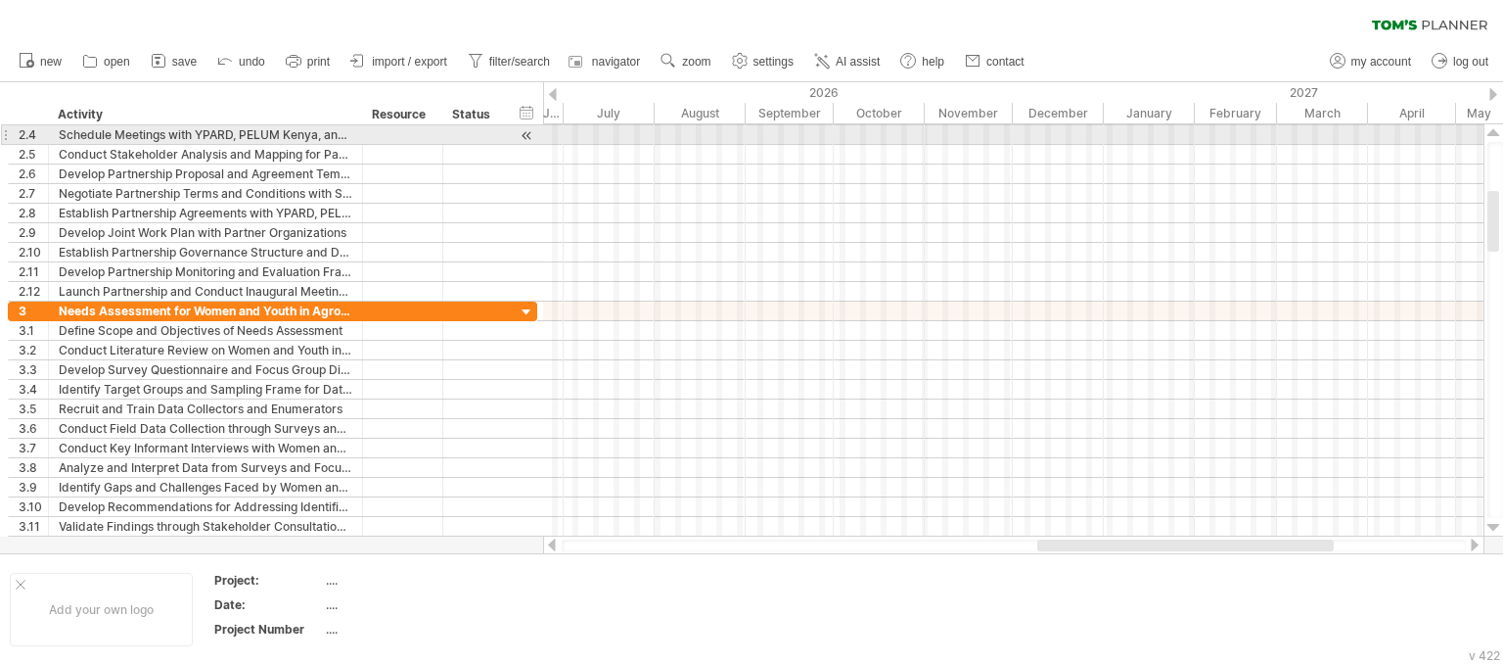
click at [1497, 135] on div at bounding box center [1494, 133] width 13 height 16
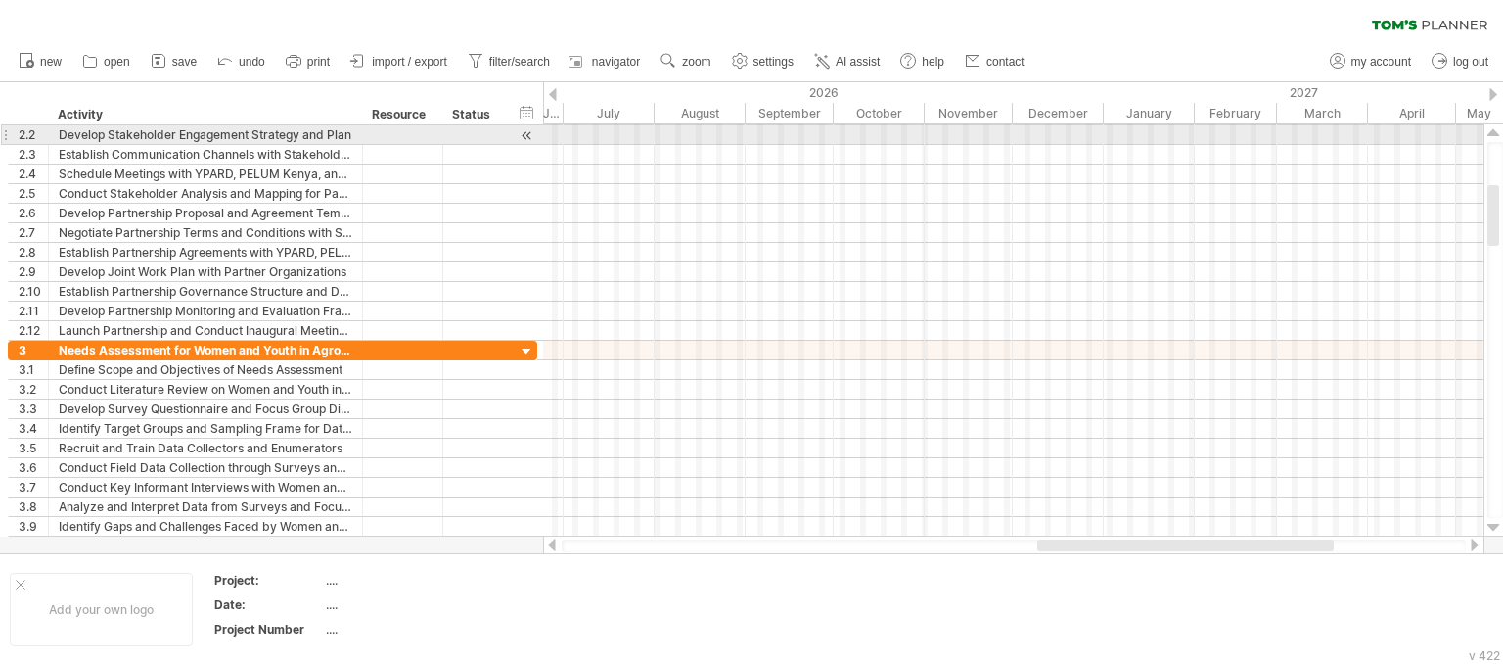
click at [1497, 135] on div at bounding box center [1494, 133] width 13 height 16
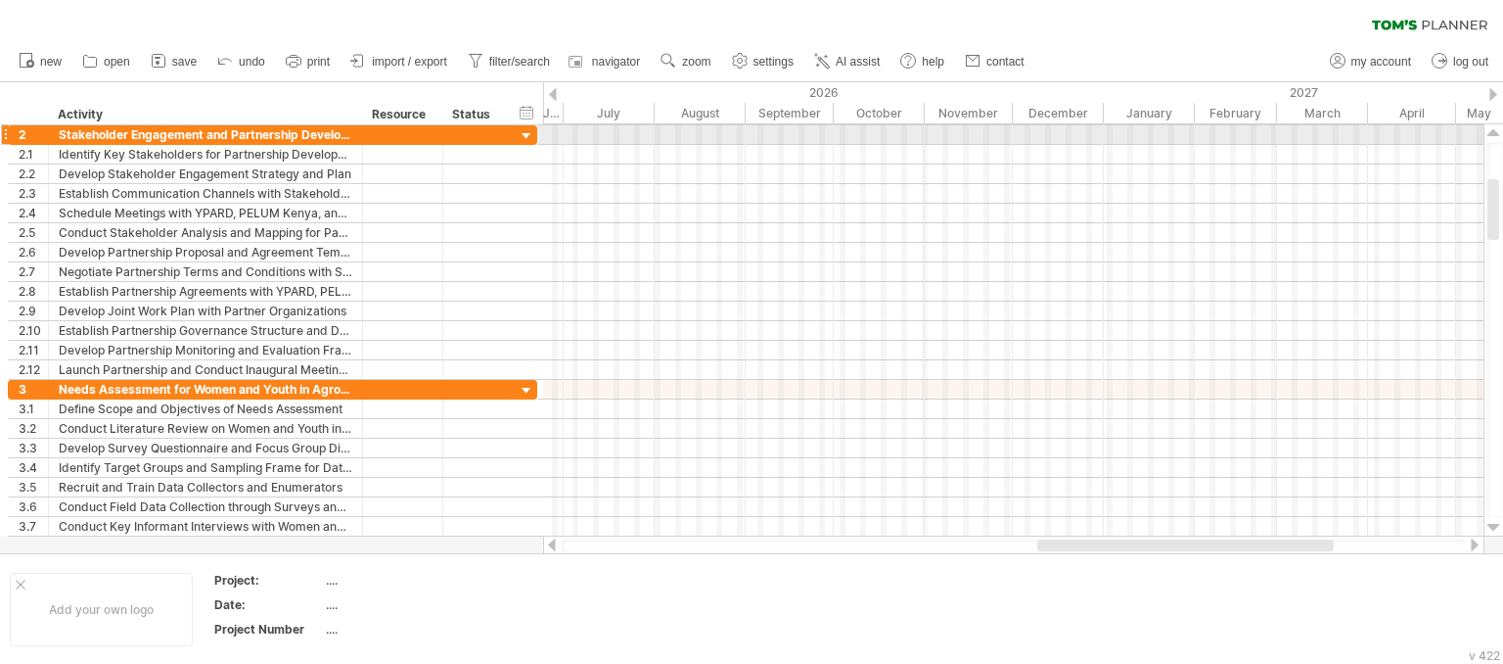
click at [1497, 135] on div at bounding box center [1494, 133] width 13 height 16
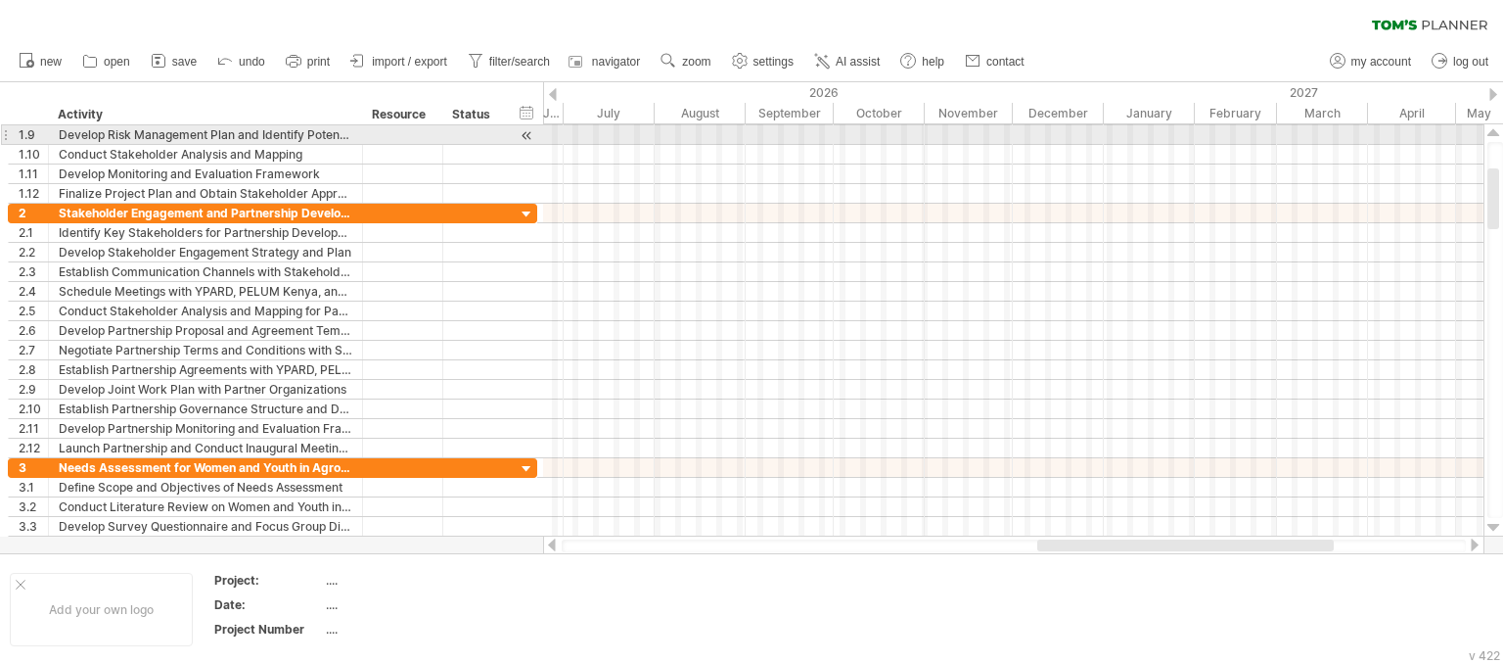
click at [1497, 135] on div at bounding box center [1494, 133] width 13 height 16
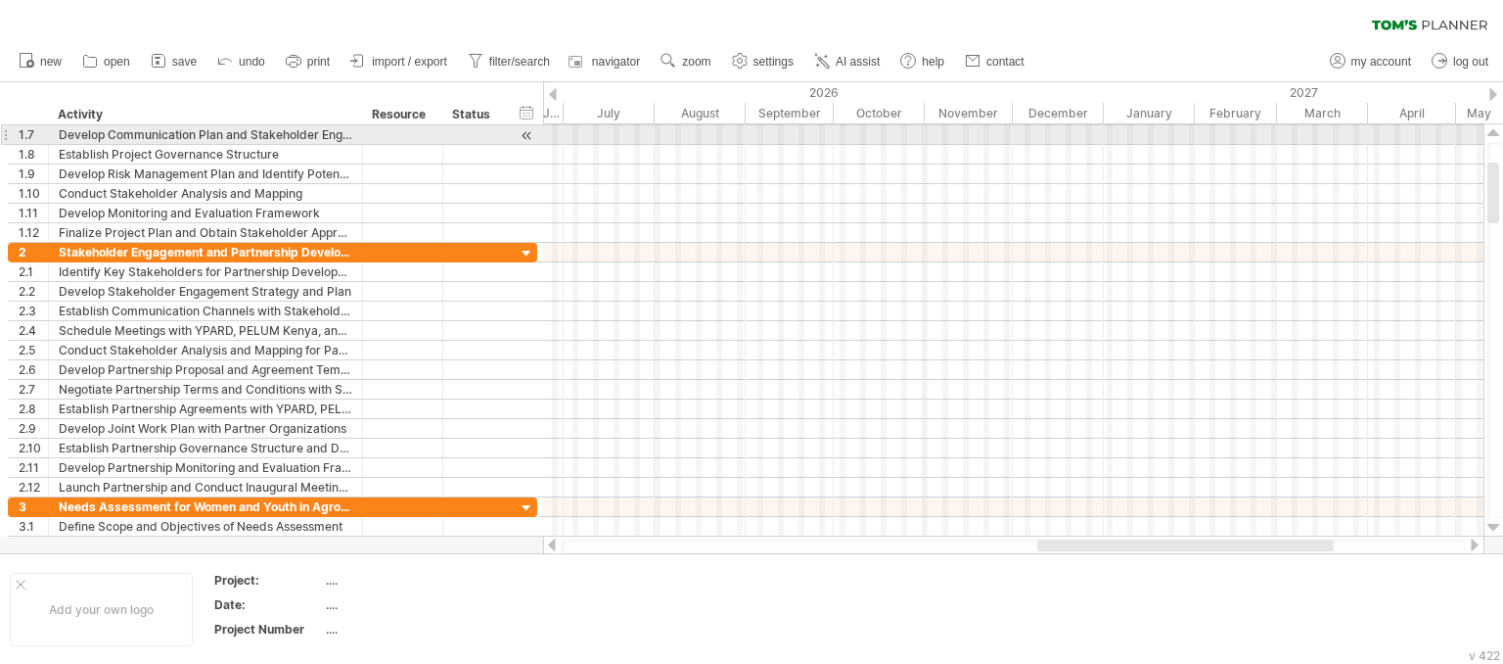
click at [1497, 135] on div at bounding box center [1494, 133] width 13 height 16
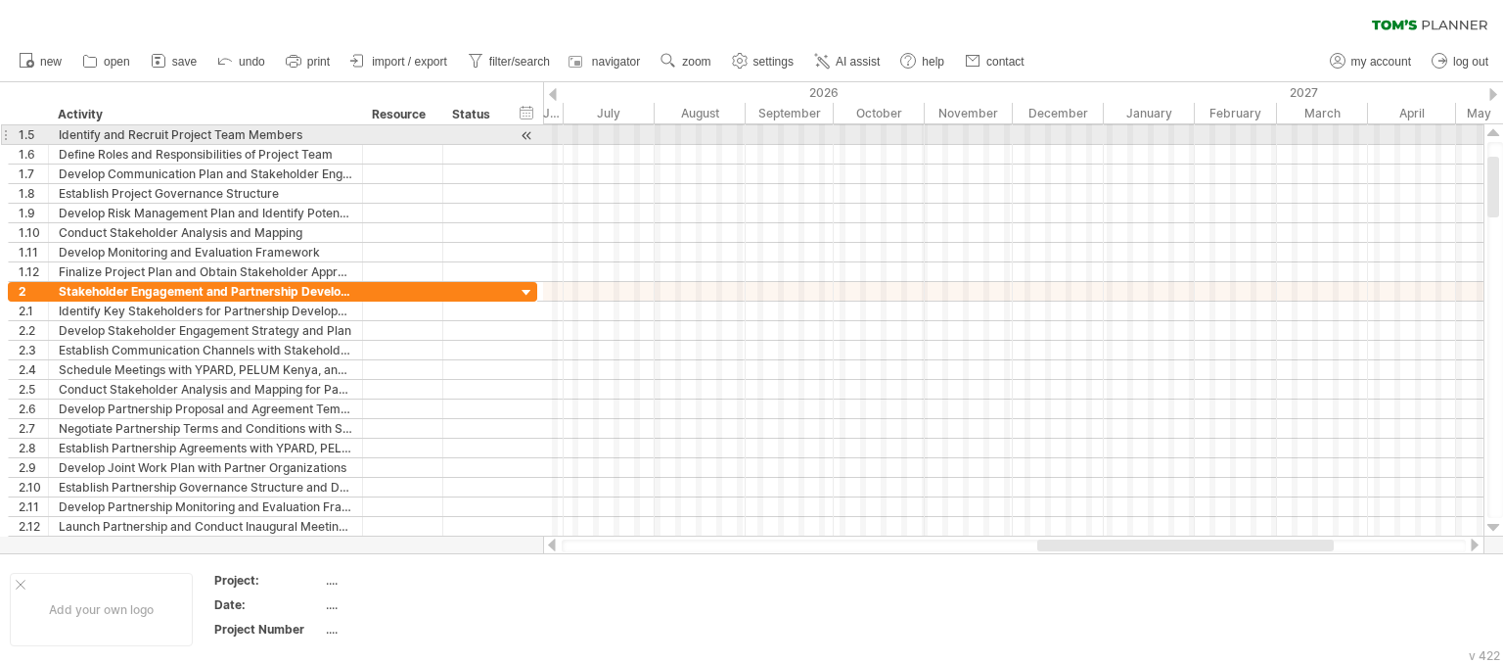
click at [1497, 135] on div at bounding box center [1494, 133] width 13 height 16
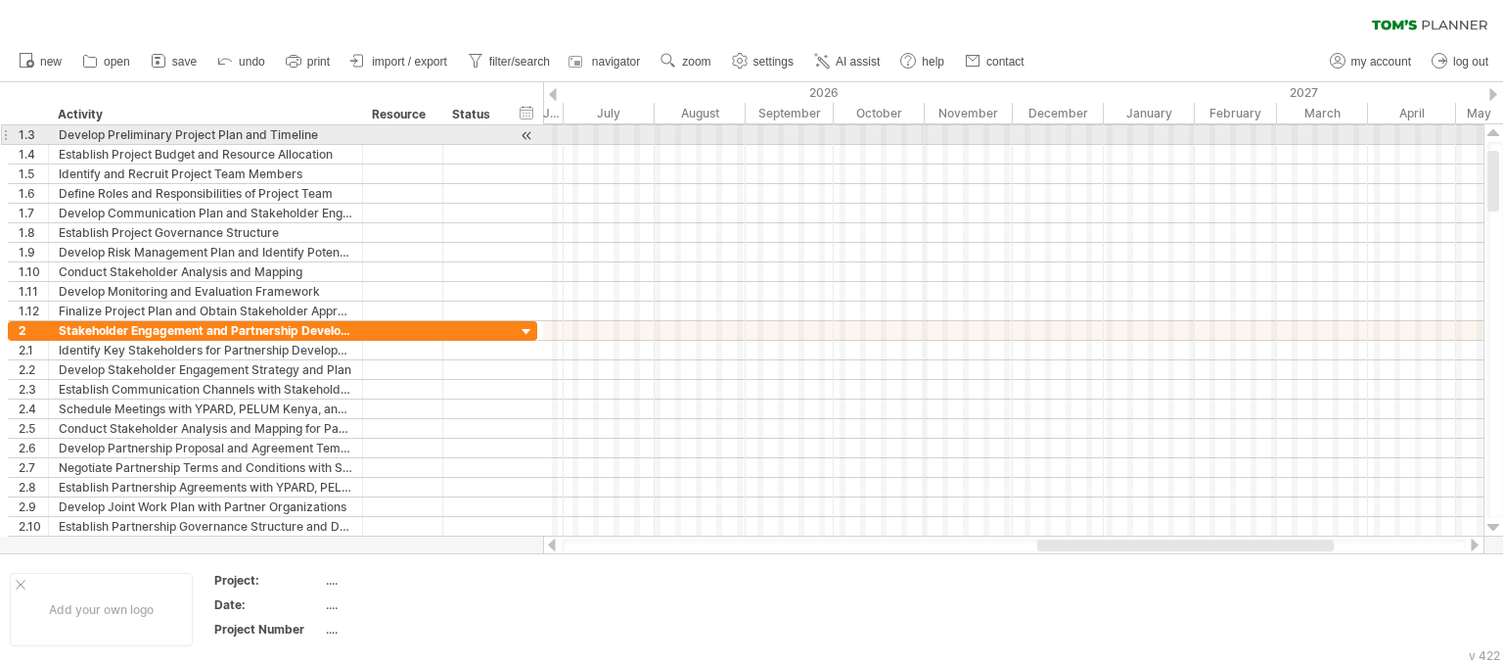
click at [1497, 135] on div at bounding box center [1494, 133] width 13 height 16
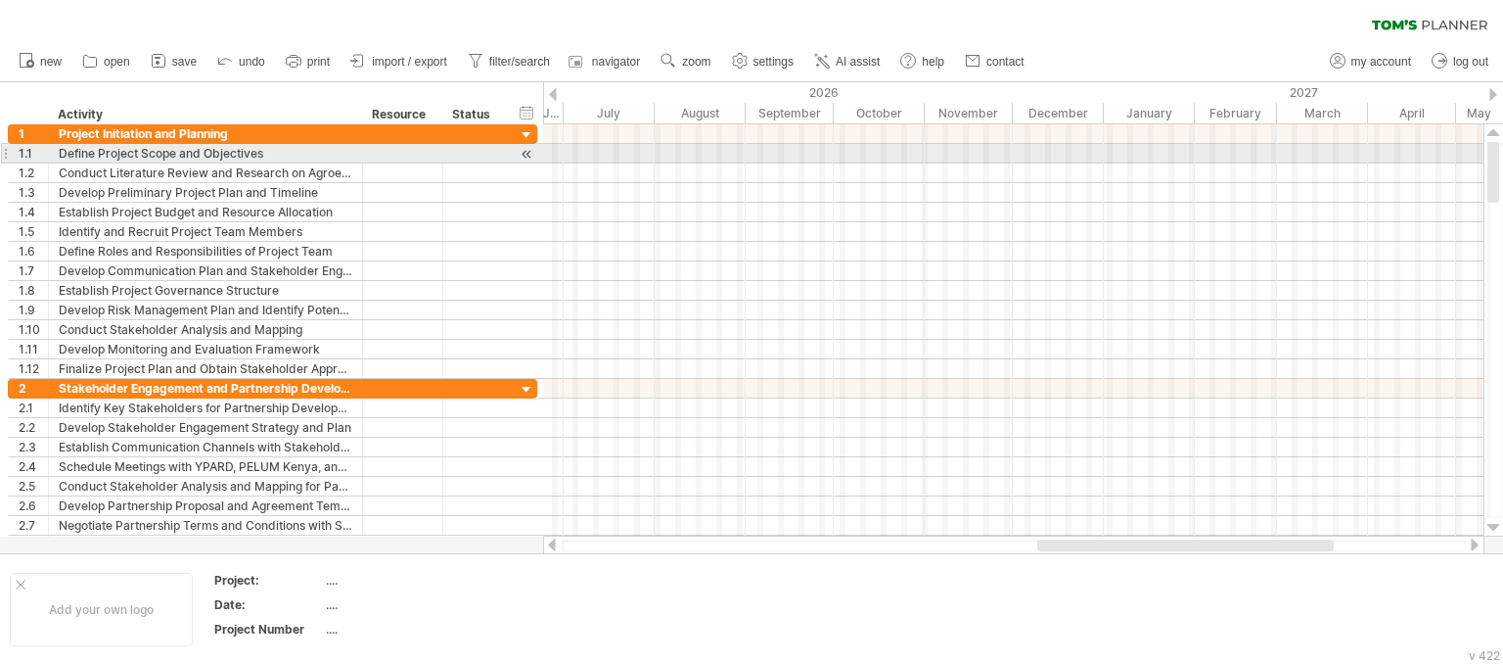
click at [1497, 135] on div at bounding box center [1494, 133] width 13 height 16
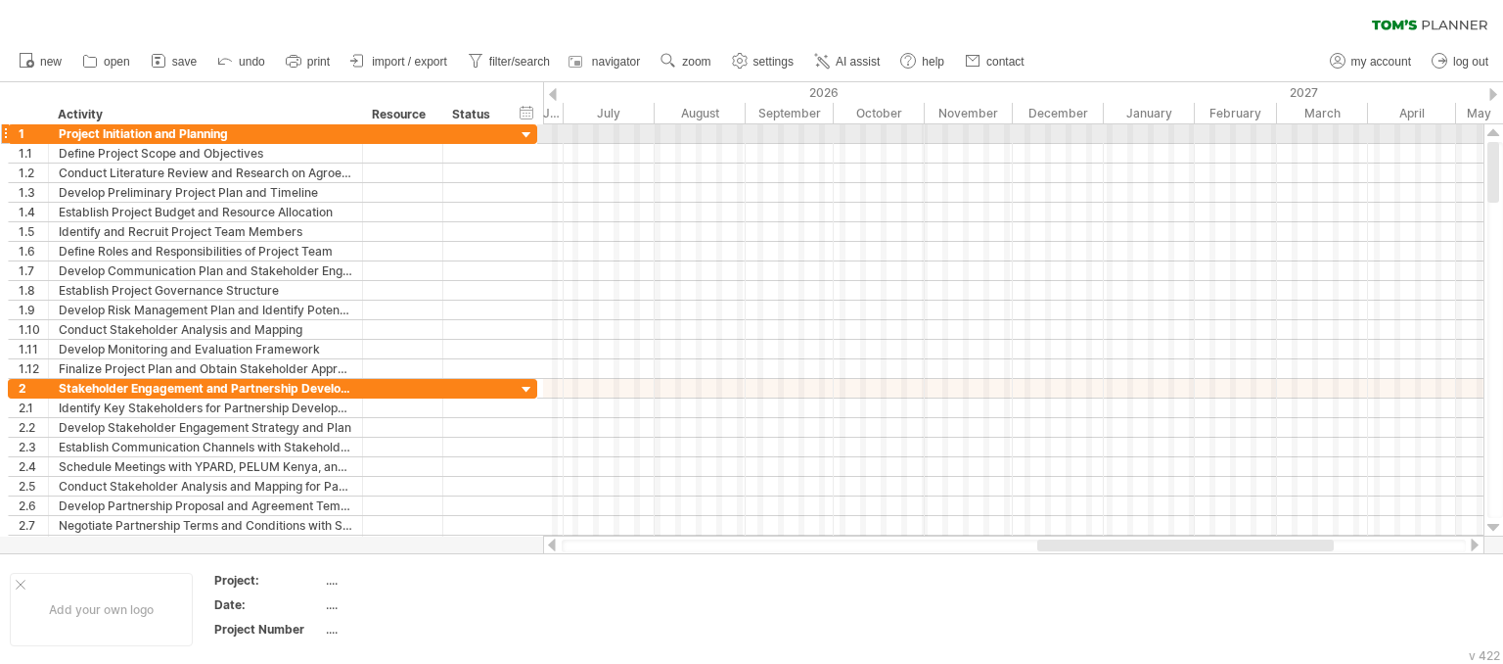
click at [1497, 135] on div at bounding box center [1494, 133] width 13 height 16
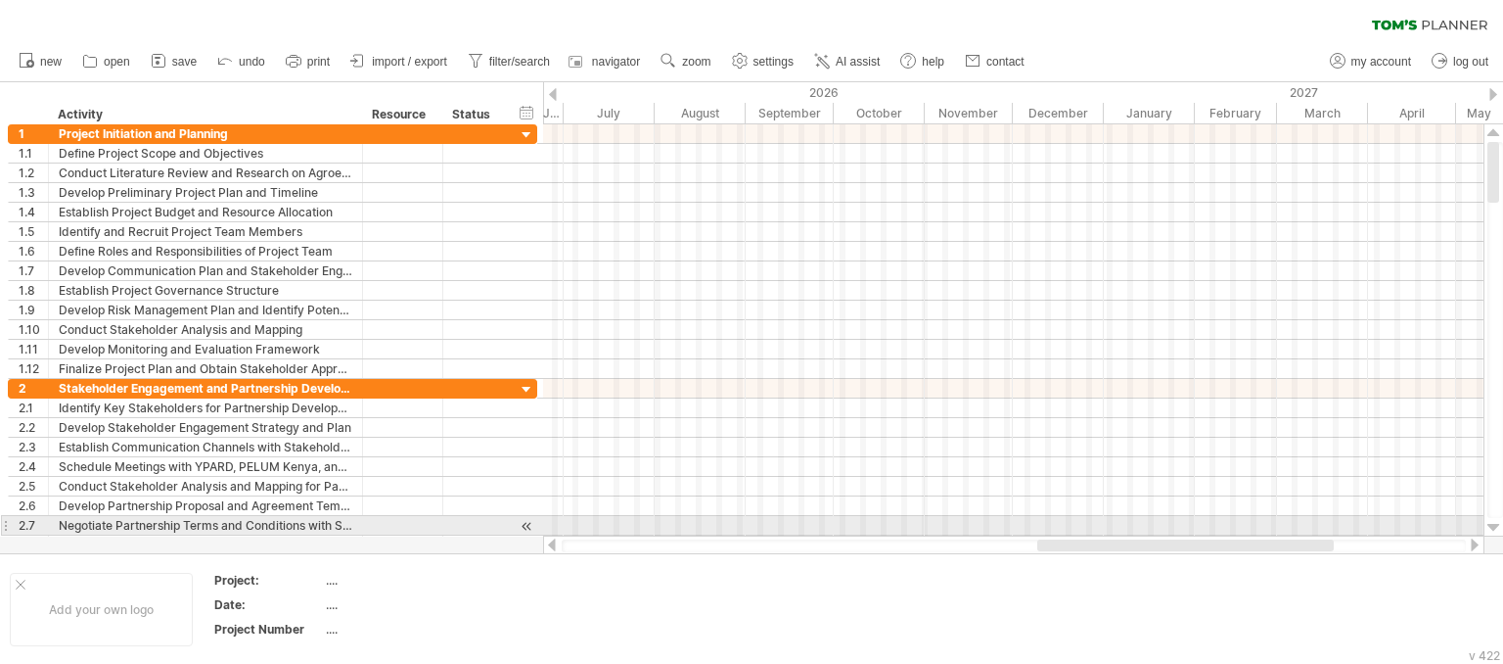
click at [1496, 528] on div at bounding box center [1494, 528] width 13 height 16
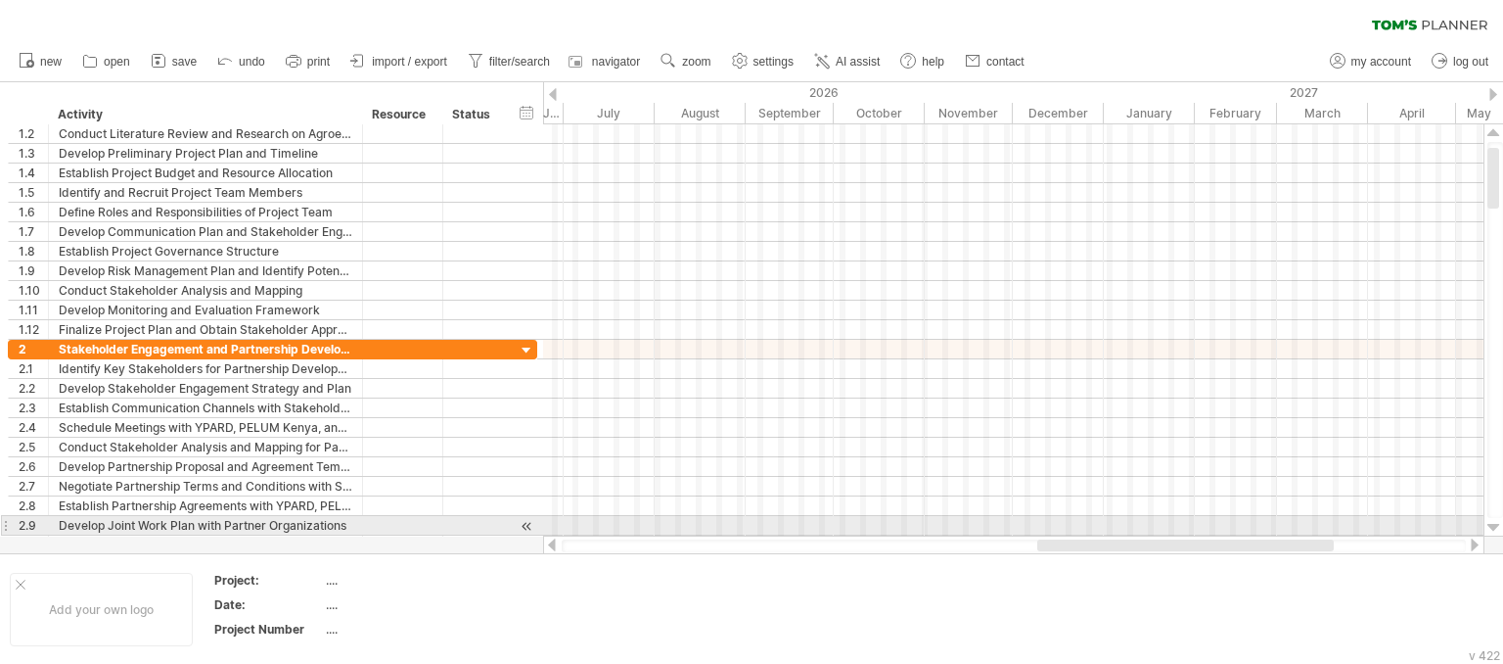
click at [1496, 528] on div at bounding box center [1494, 528] width 13 height 16
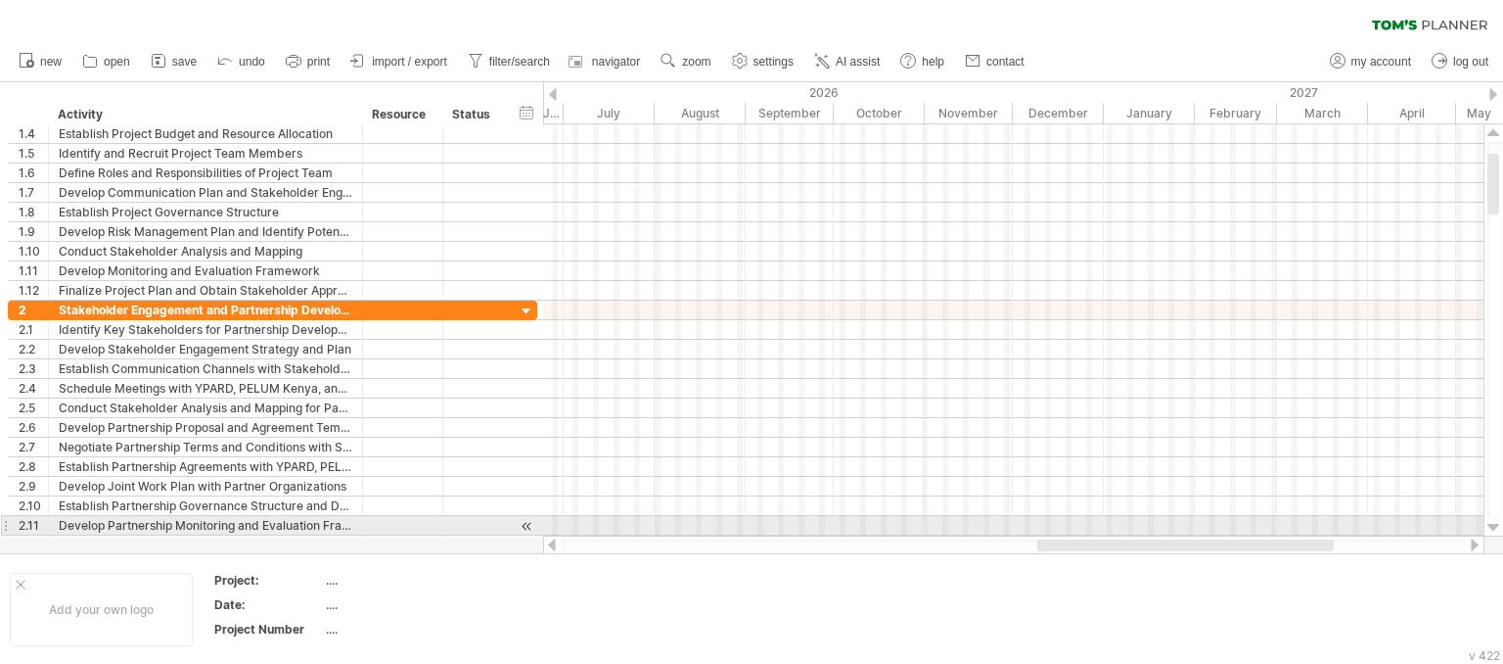
click at [1496, 528] on div at bounding box center [1494, 528] width 13 height 16
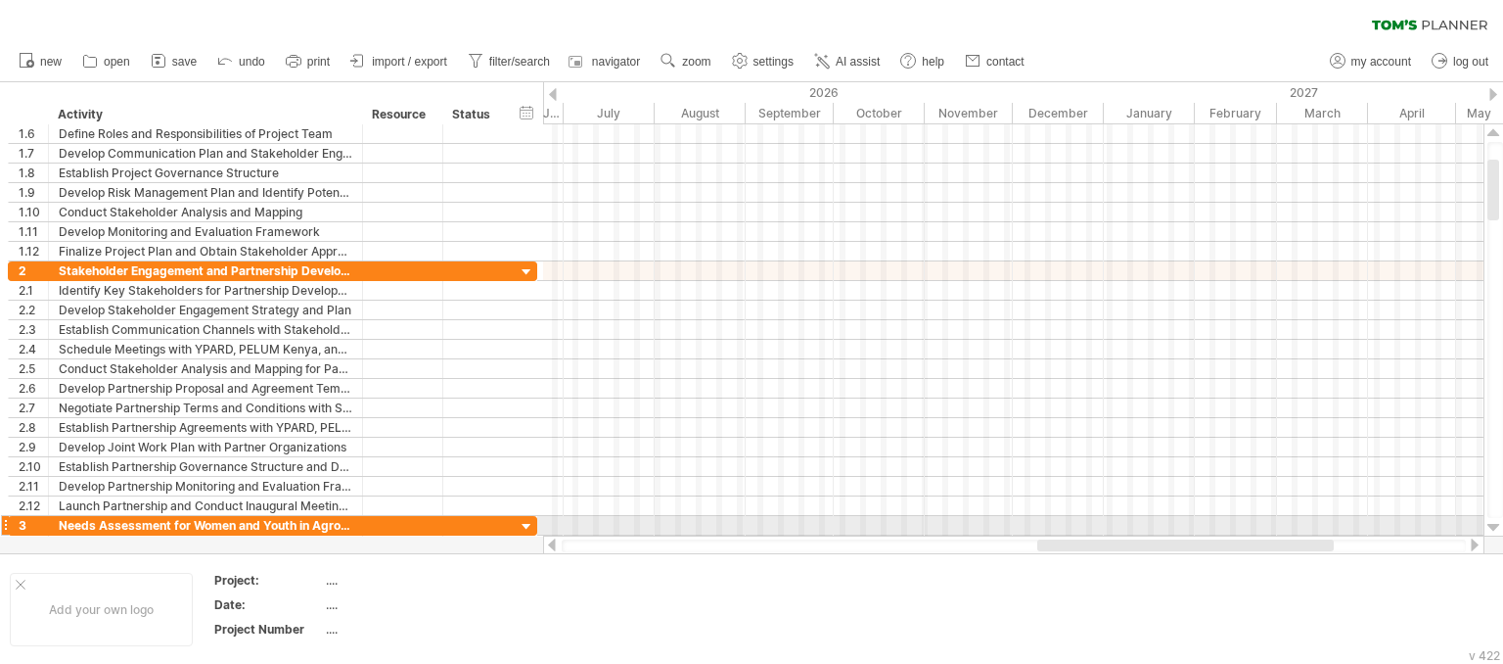
click at [1496, 528] on div at bounding box center [1494, 528] width 13 height 16
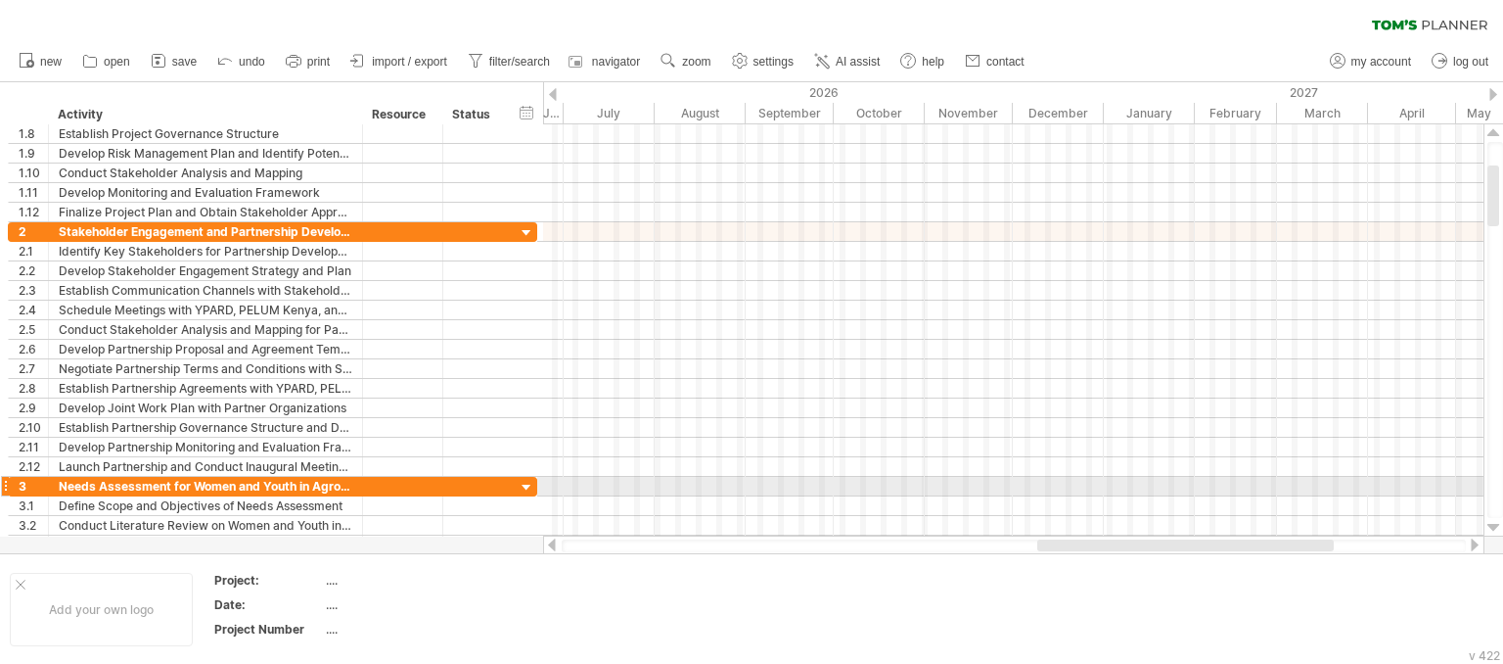
click at [1496, 528] on div at bounding box center [1494, 528] width 13 height 16
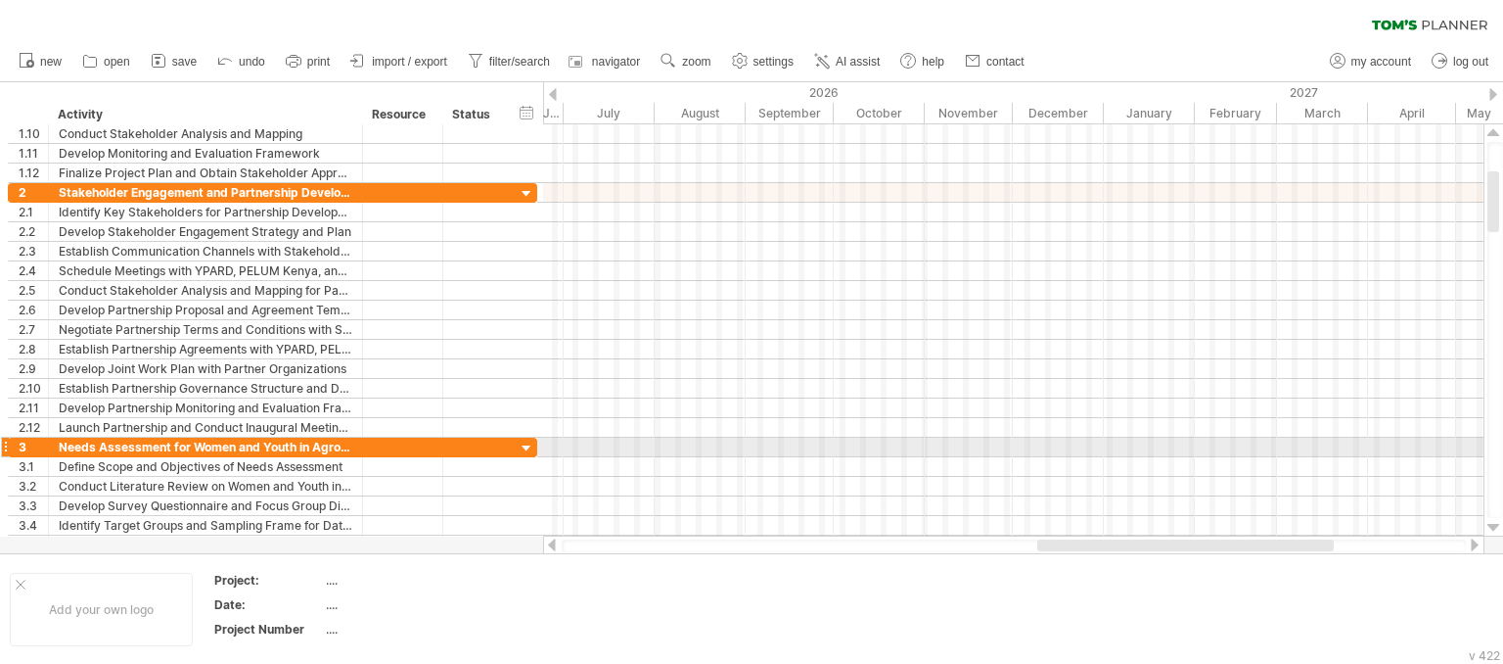
click at [1496, 528] on div at bounding box center [1494, 528] width 13 height 16
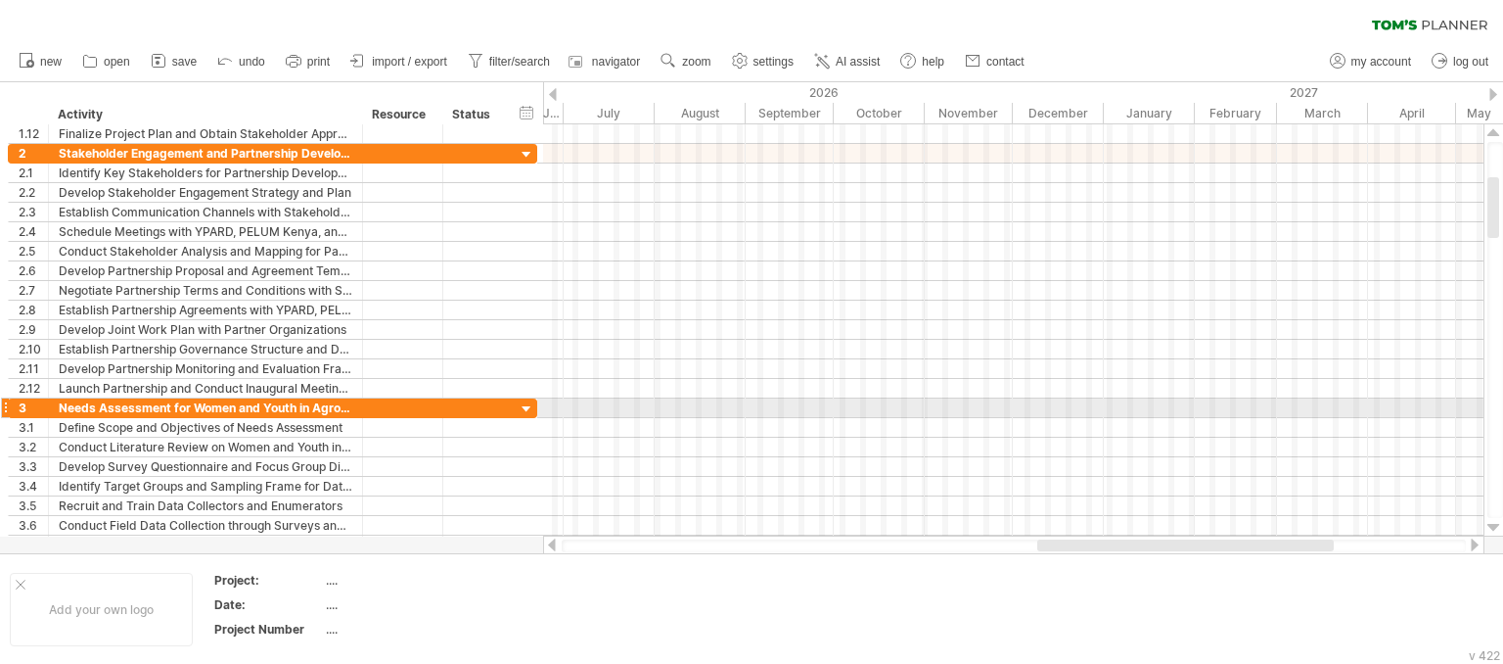
click at [1496, 528] on div at bounding box center [1494, 528] width 13 height 16
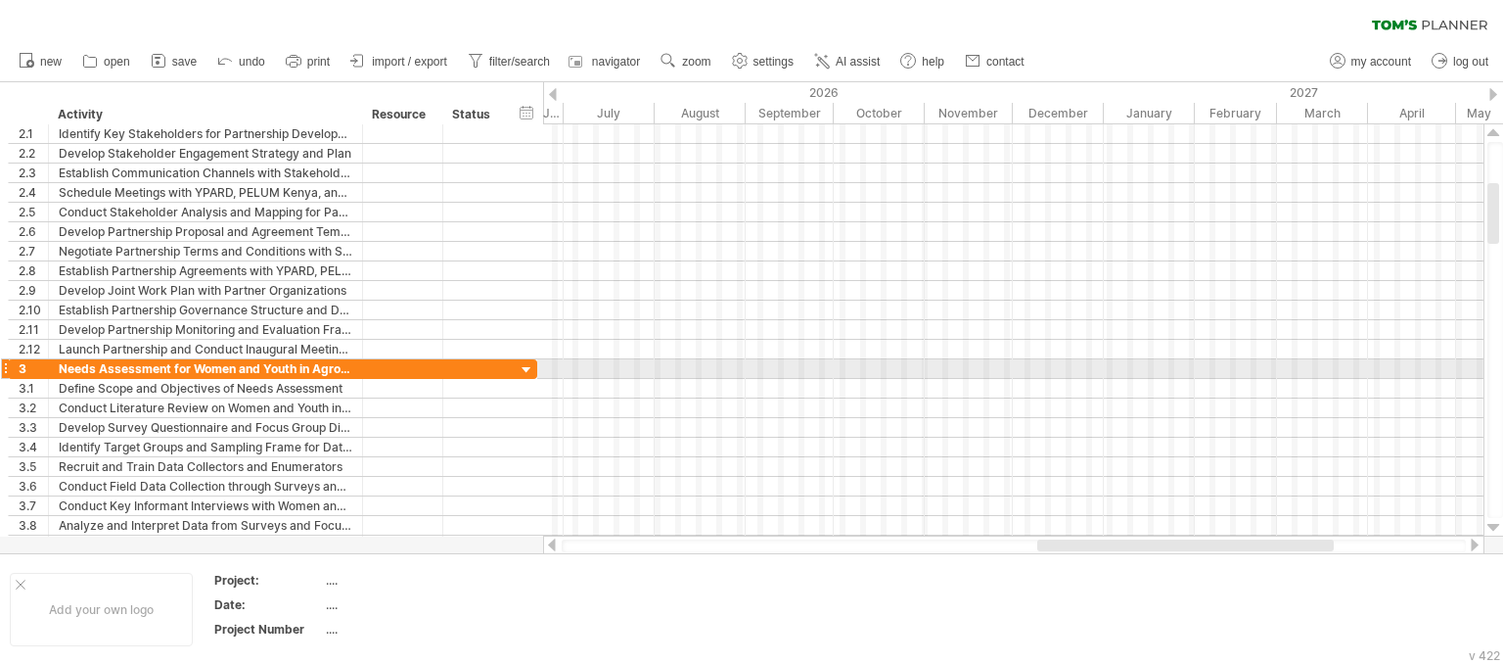
click at [1496, 528] on div at bounding box center [1494, 528] width 13 height 16
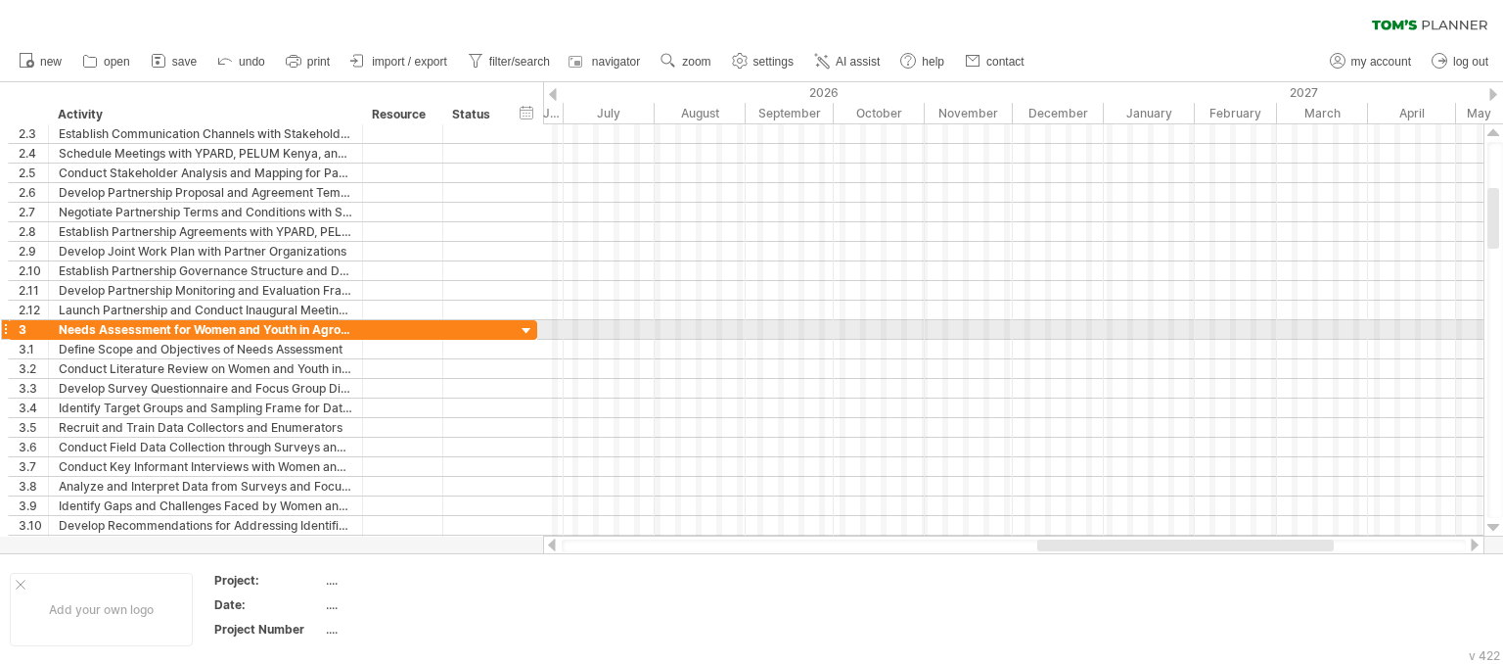
click at [1496, 528] on div at bounding box center [1494, 528] width 13 height 16
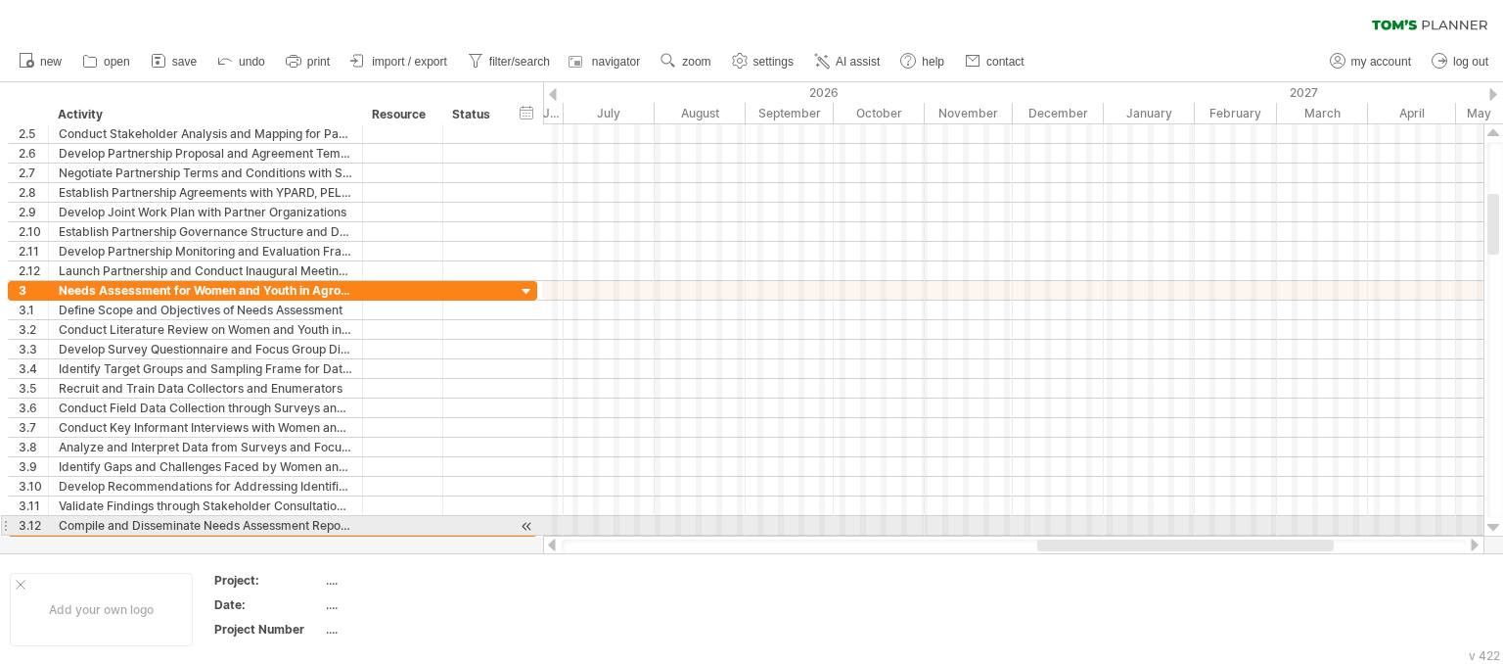
click at [1496, 528] on div at bounding box center [1494, 528] width 13 height 16
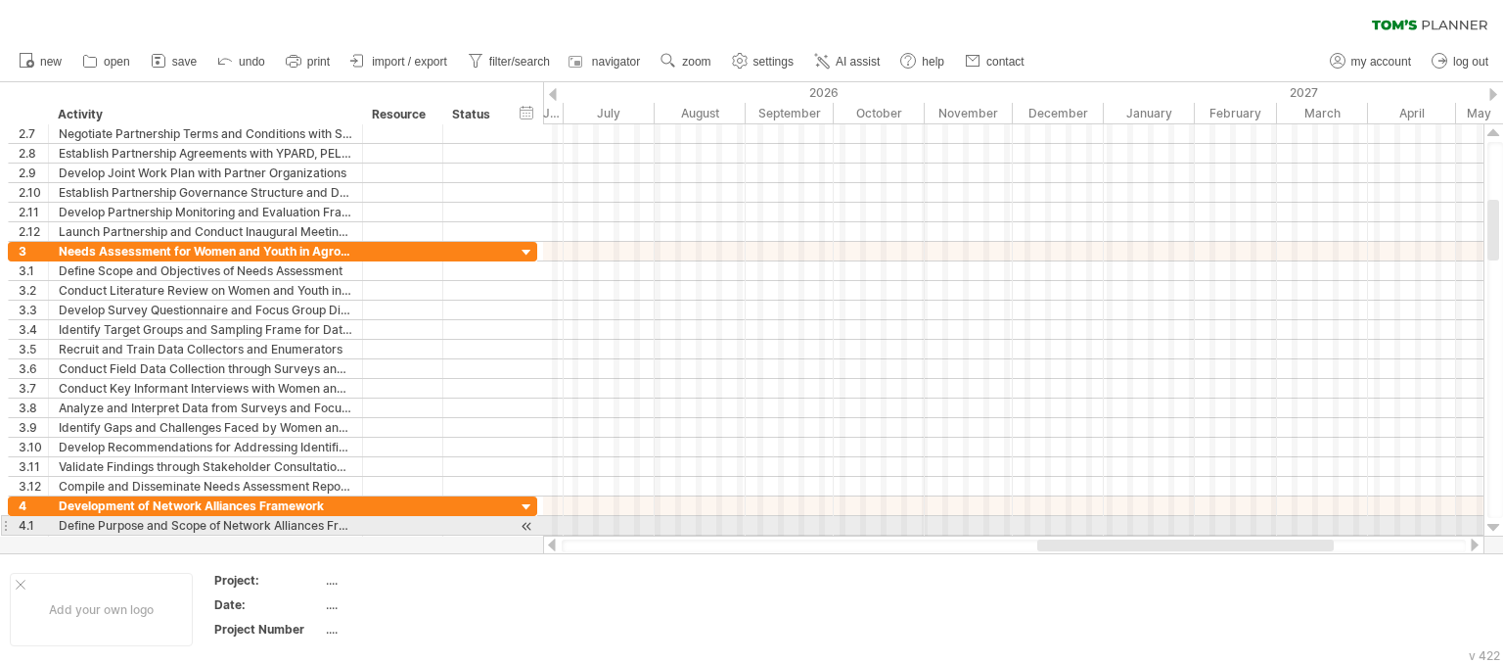
click at [1496, 528] on div at bounding box center [1494, 528] width 13 height 16
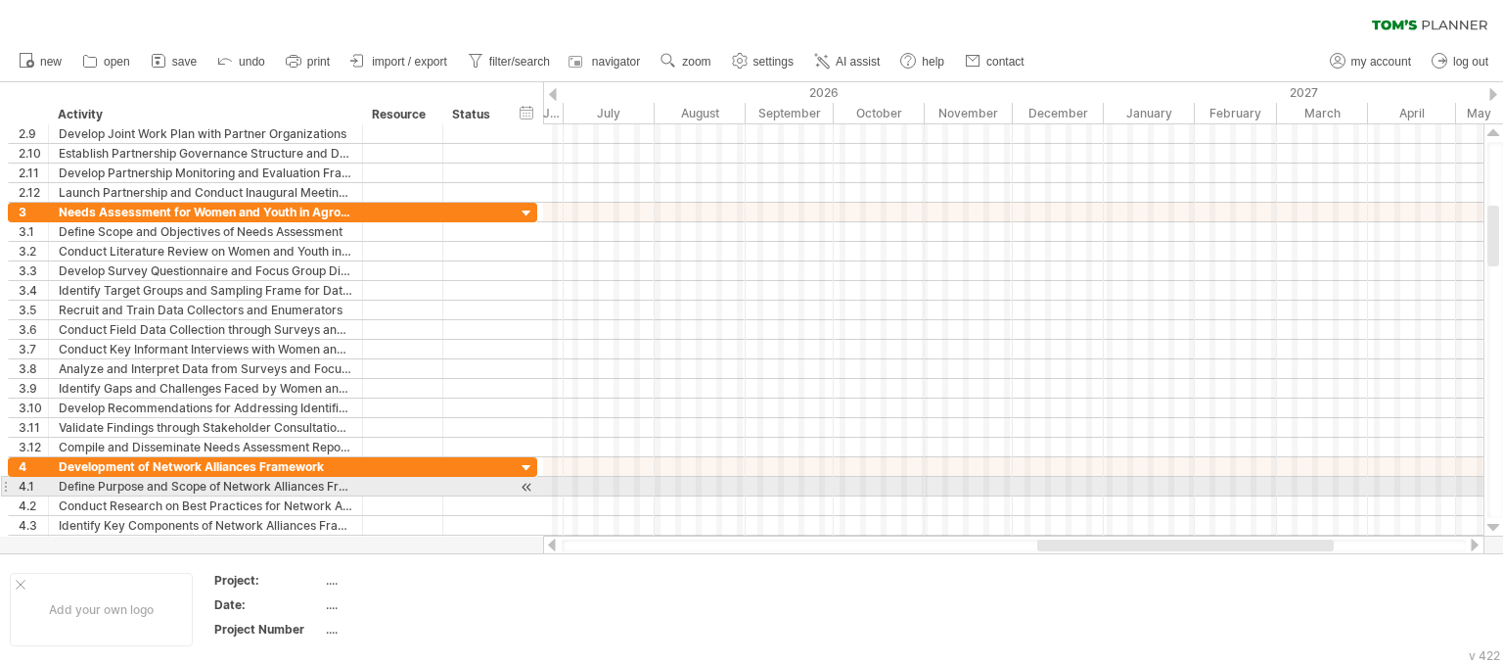
click at [1496, 528] on div at bounding box center [1494, 528] width 13 height 16
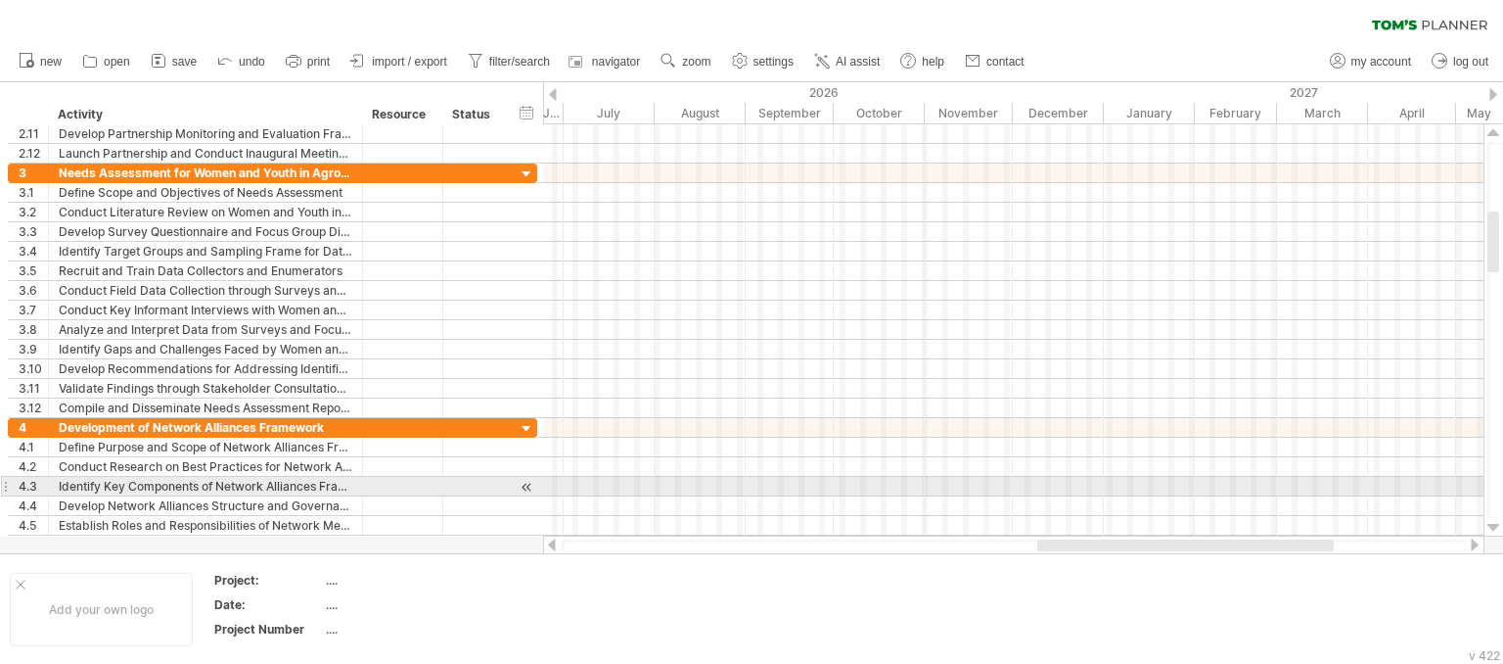
click at [1496, 528] on div at bounding box center [1494, 528] width 13 height 16
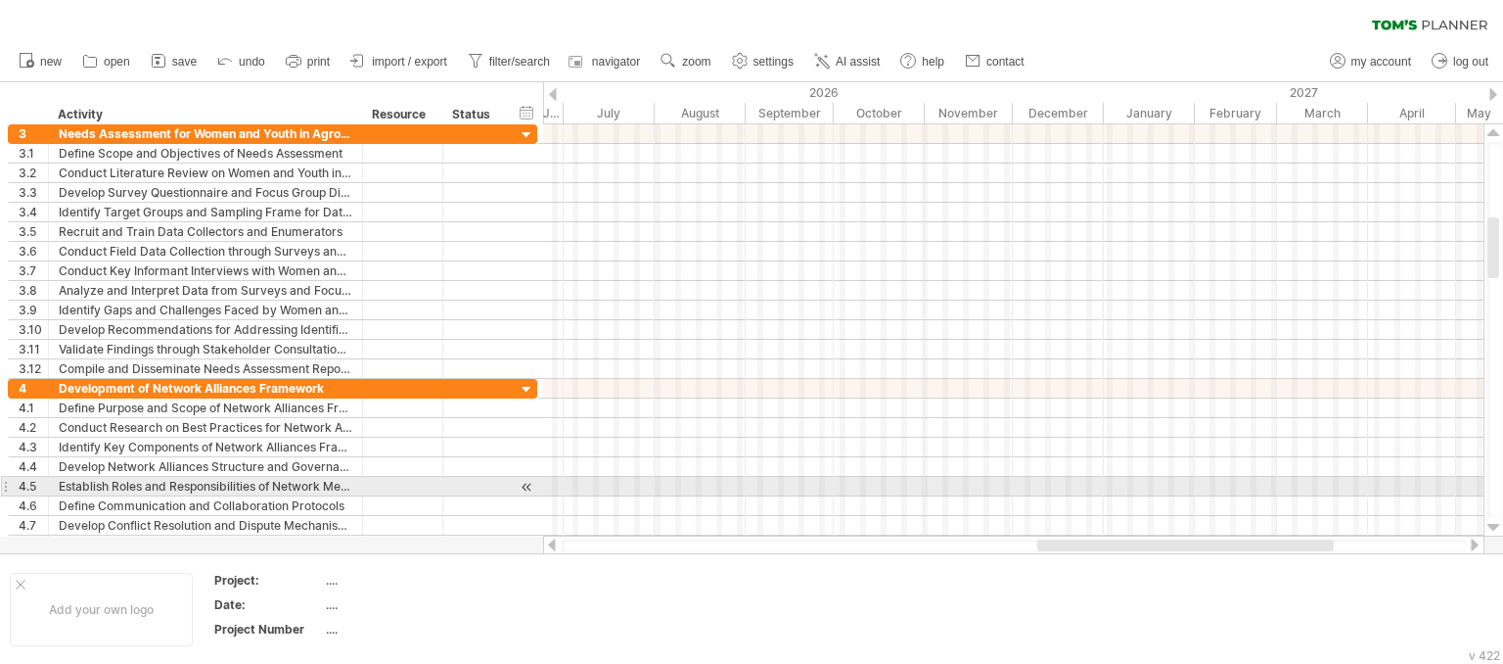
click at [1496, 528] on div at bounding box center [1494, 528] width 13 height 16
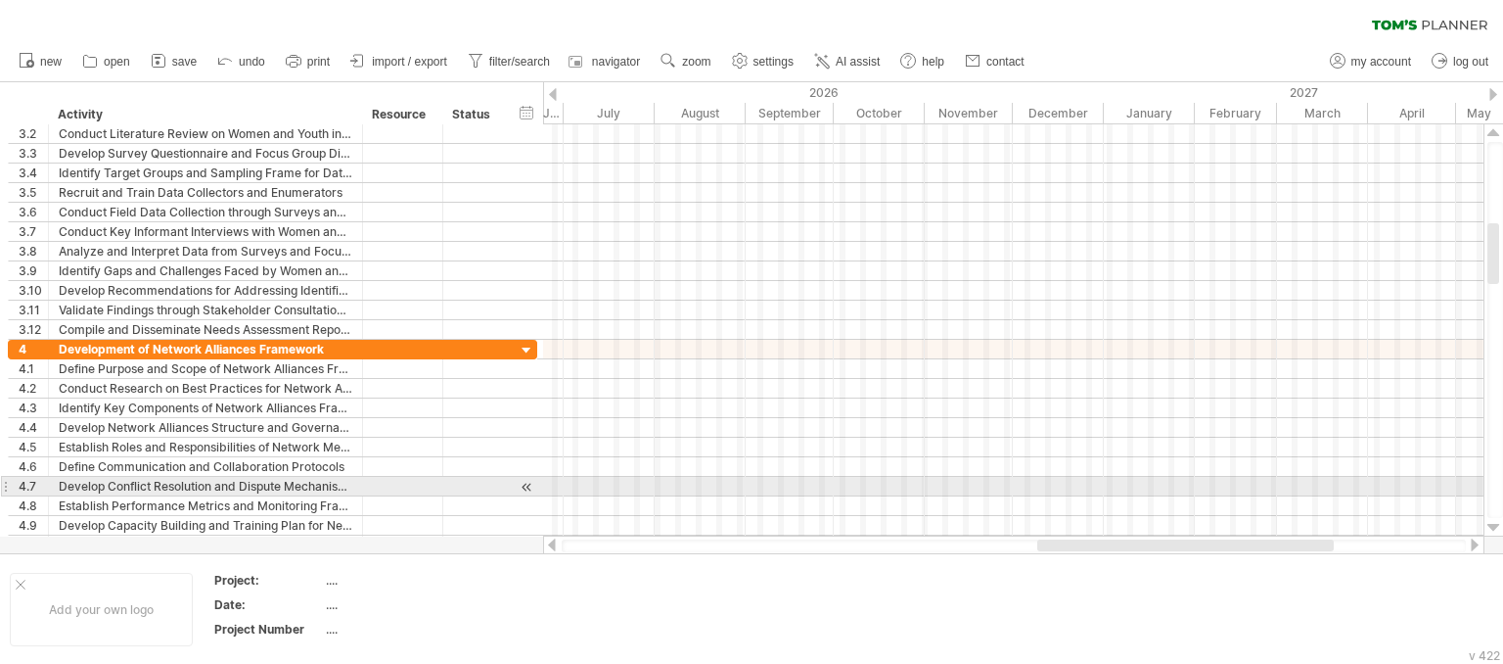
click at [1496, 528] on div at bounding box center [1494, 528] width 13 height 16
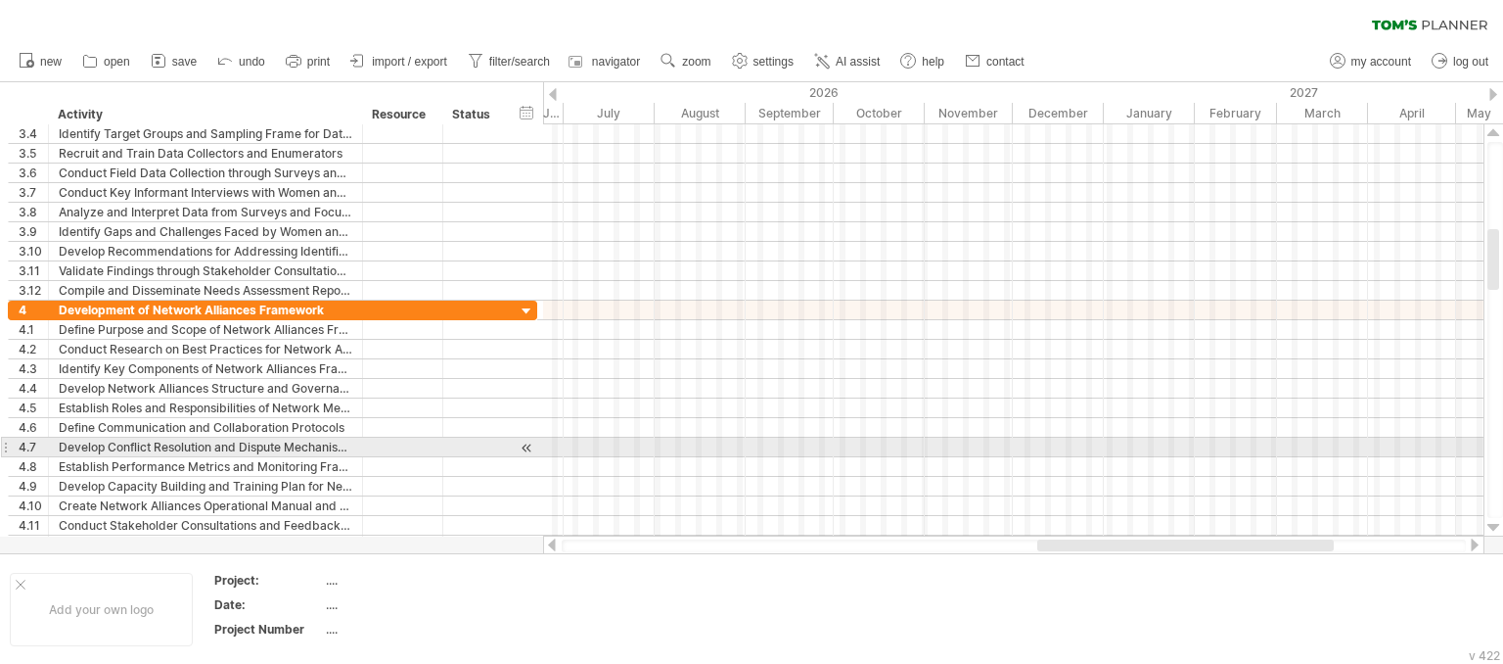
click at [1496, 528] on div at bounding box center [1494, 528] width 13 height 16
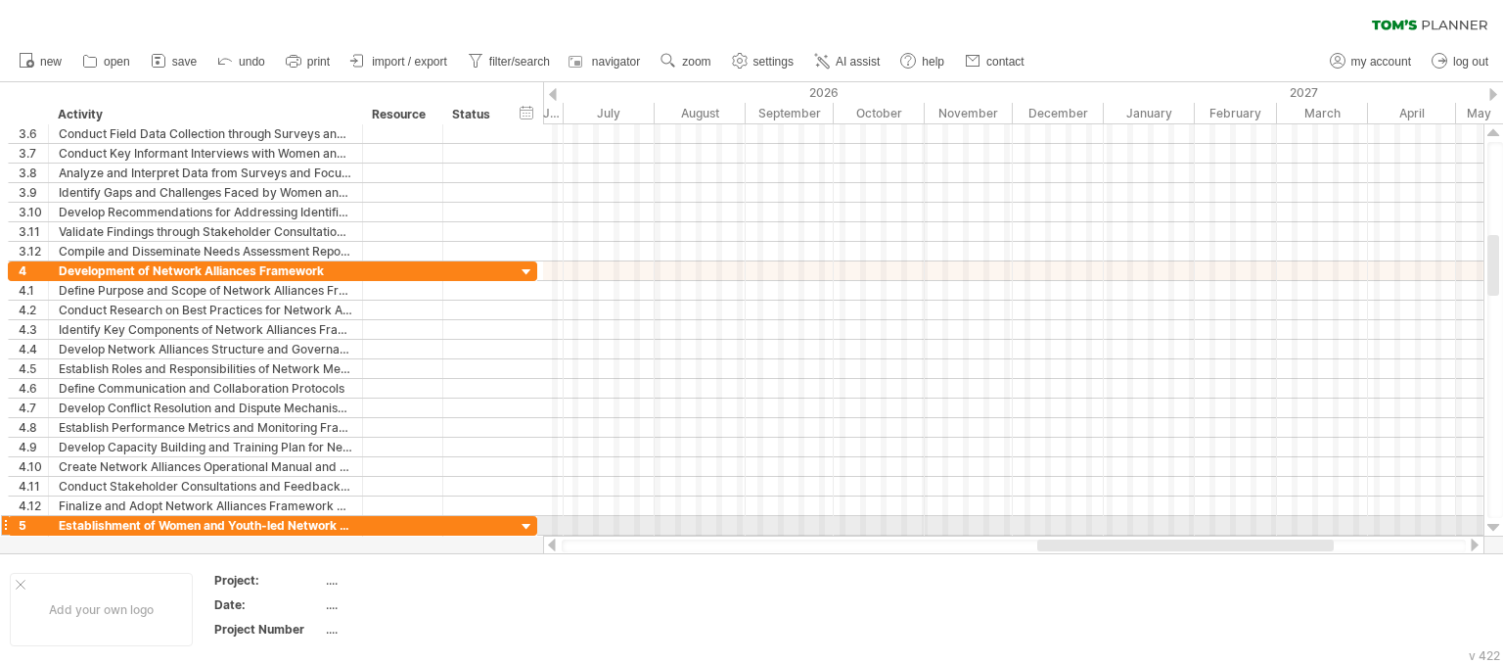
click at [1496, 528] on div at bounding box center [1494, 528] width 13 height 16
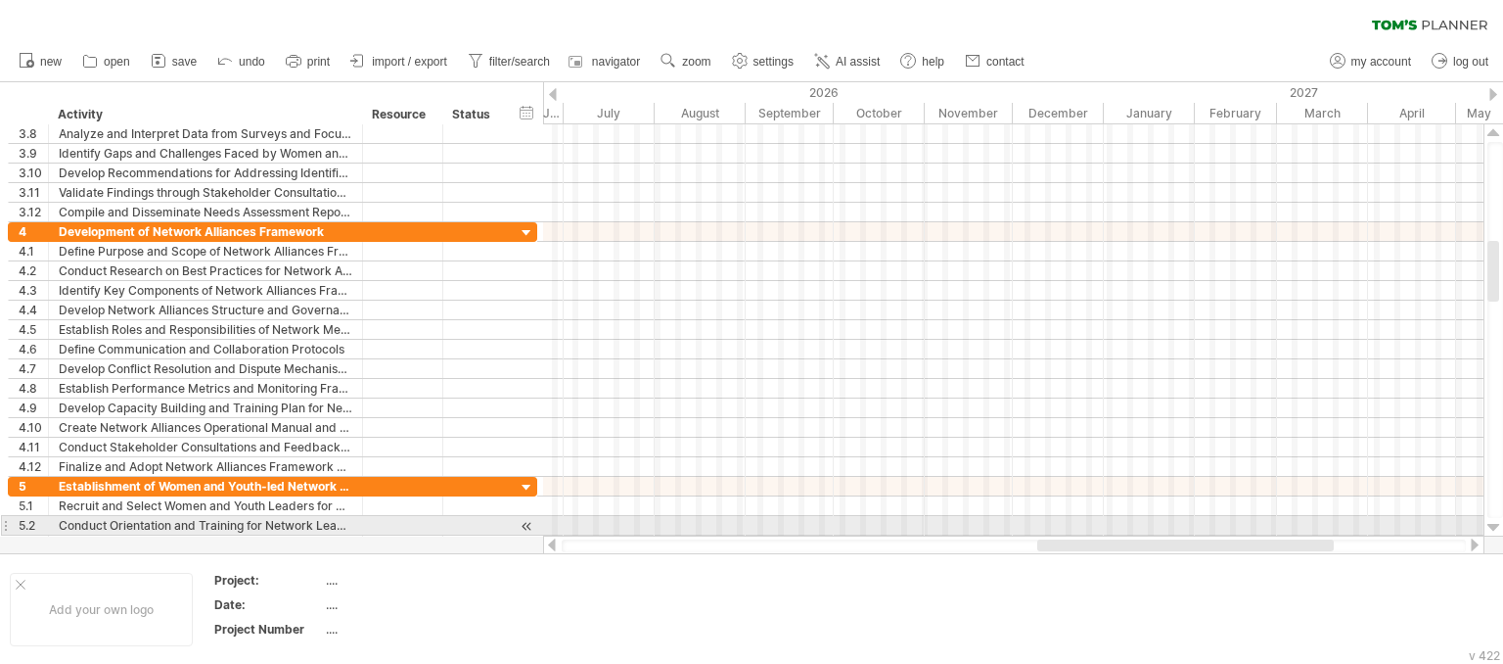
click at [1496, 528] on div at bounding box center [1494, 528] width 13 height 16
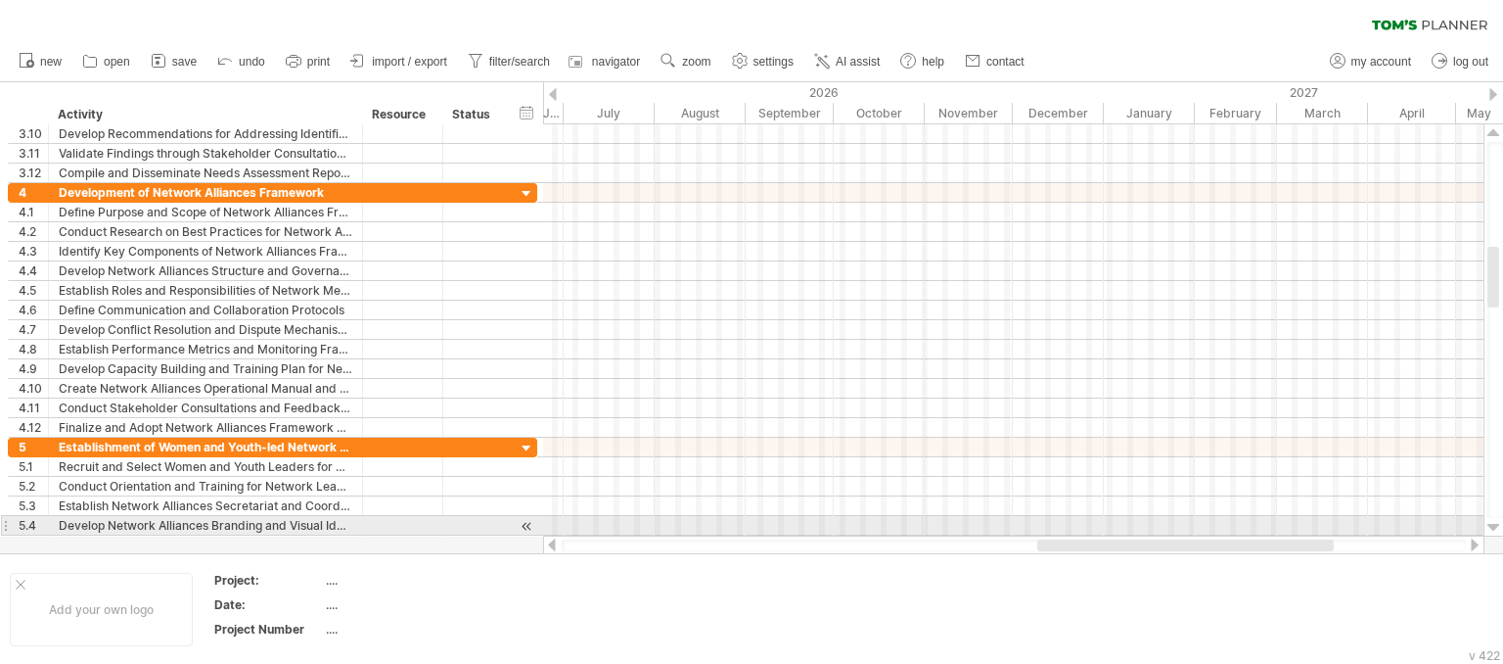
click at [1496, 528] on div at bounding box center [1494, 528] width 13 height 16
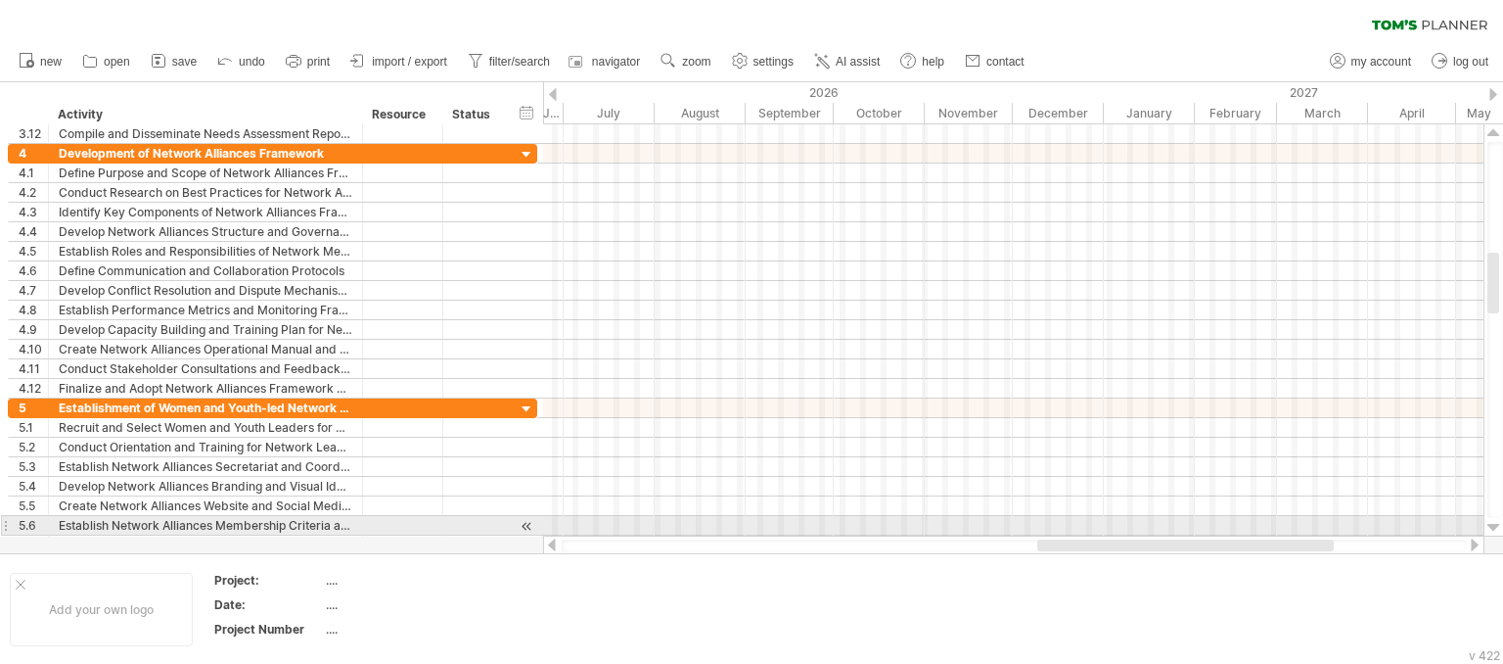
click at [1496, 528] on div at bounding box center [1494, 528] width 13 height 16
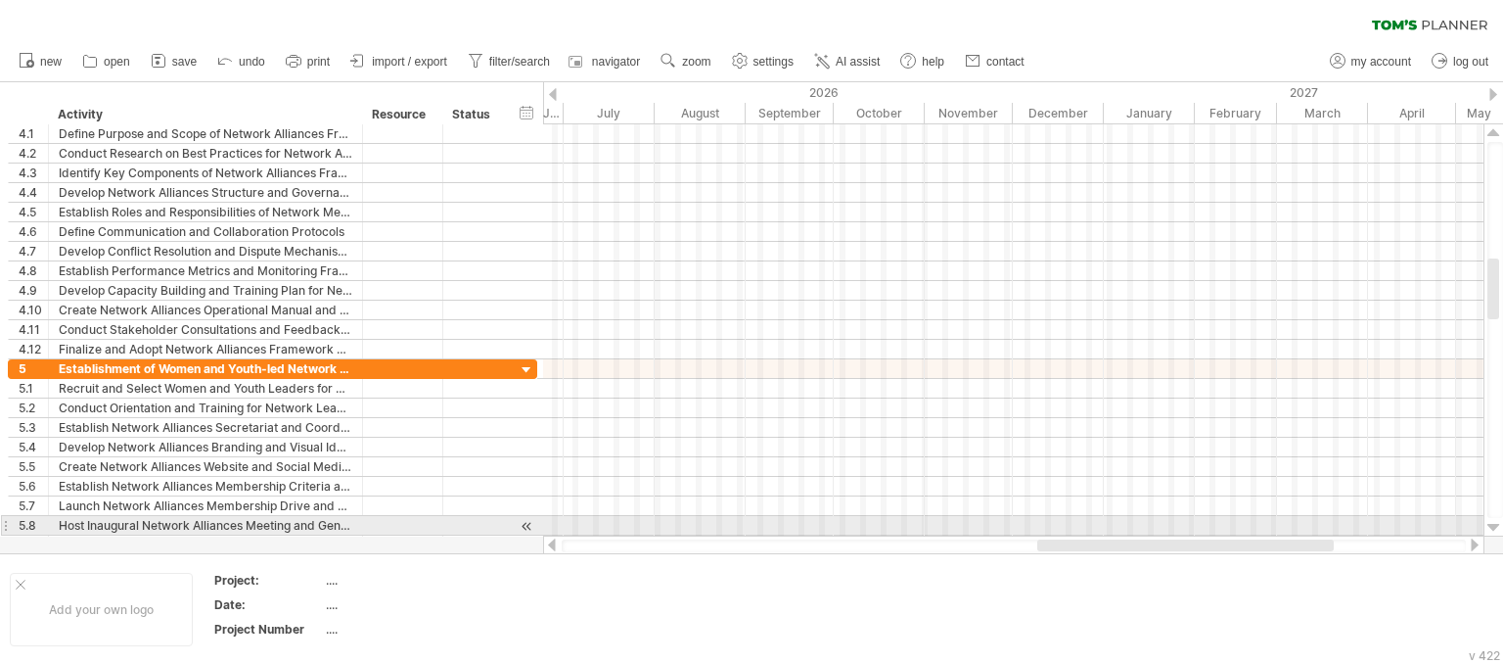
click at [1496, 528] on div at bounding box center [1494, 528] width 13 height 16
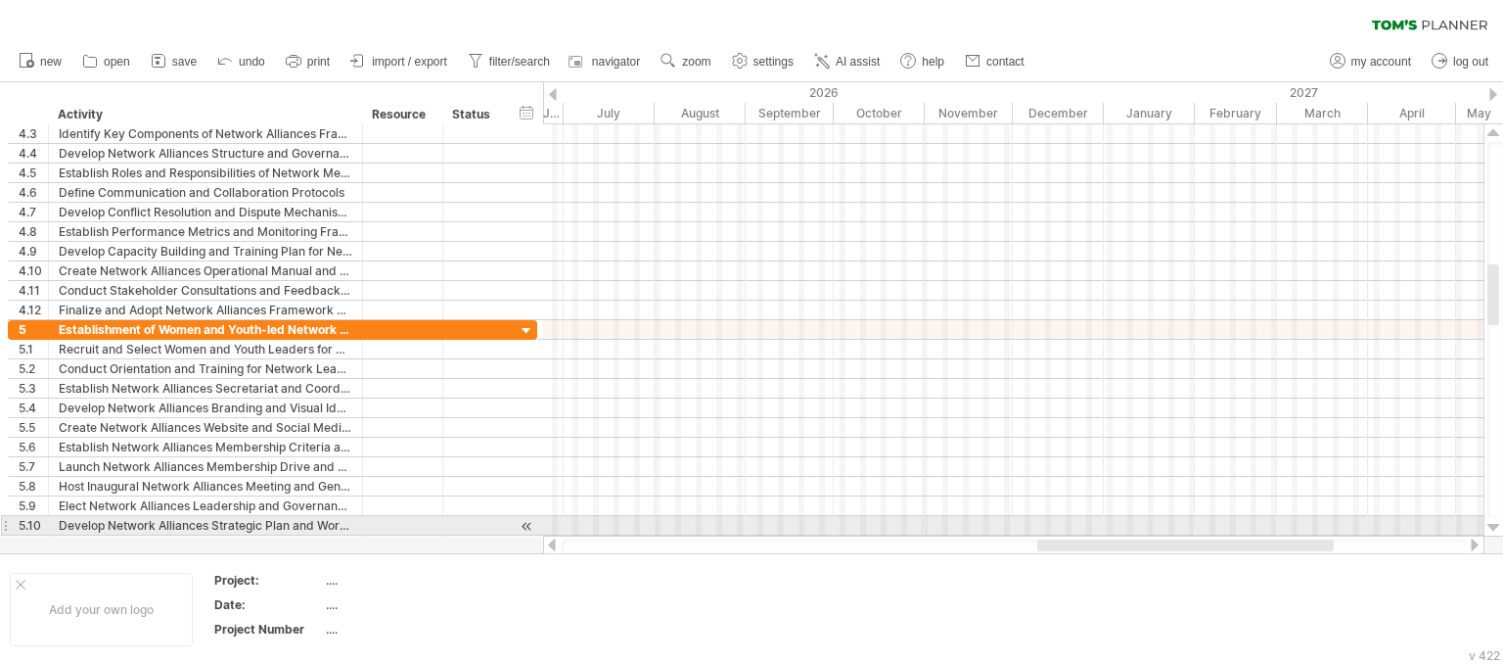
click at [1496, 528] on div at bounding box center [1494, 528] width 13 height 16
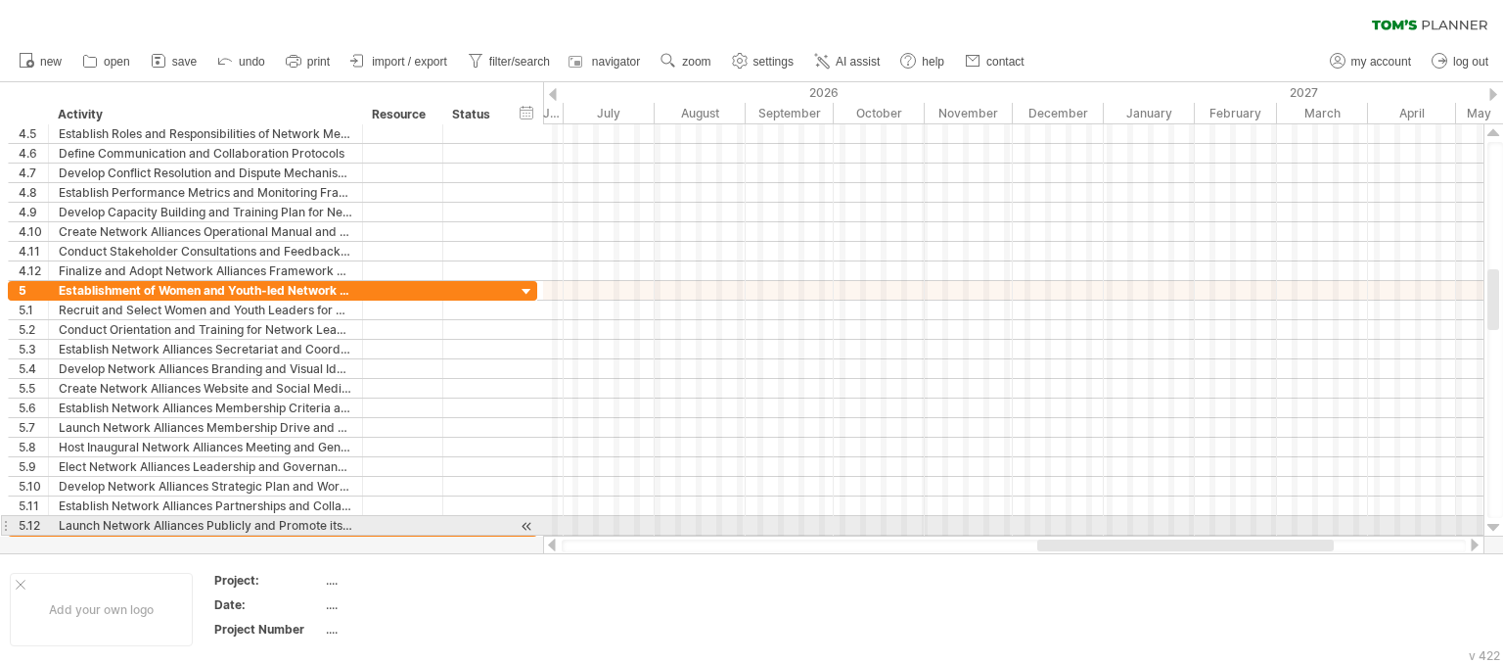
click at [1496, 528] on div at bounding box center [1494, 528] width 13 height 16
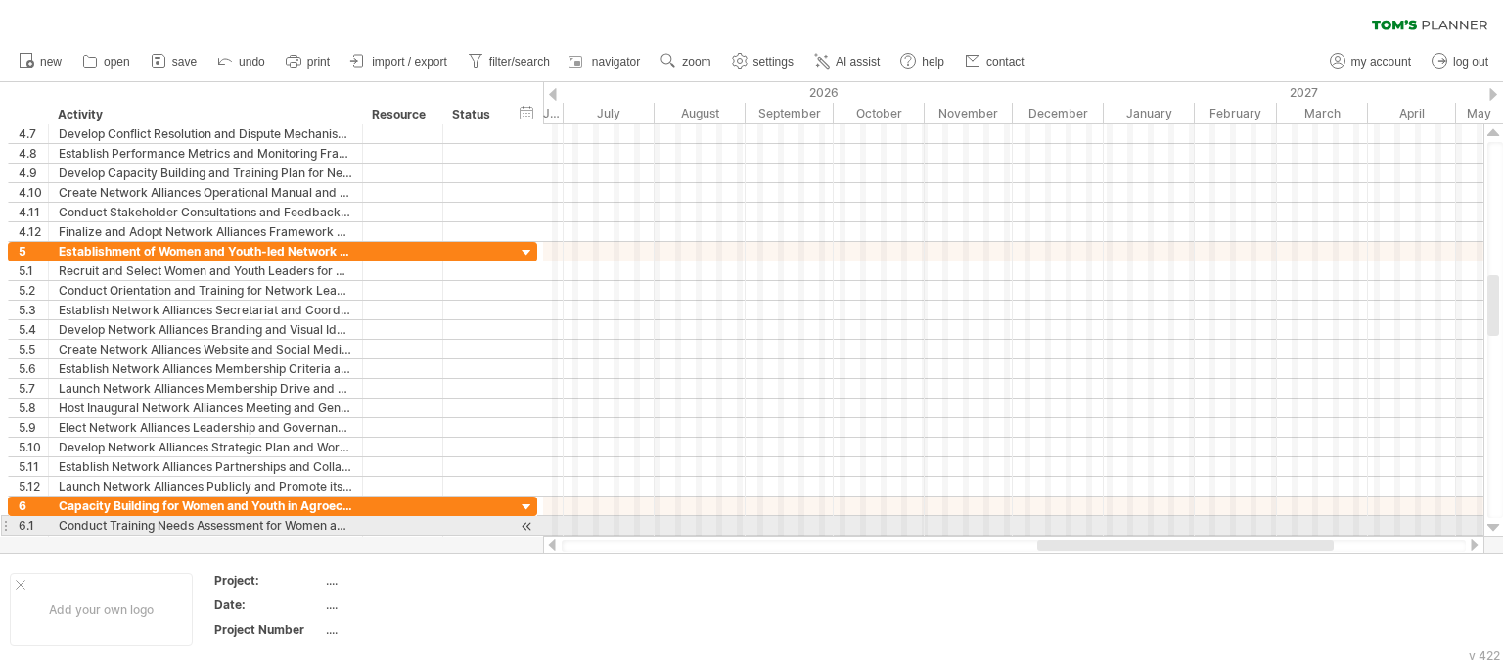
click at [1496, 528] on div at bounding box center [1494, 528] width 13 height 16
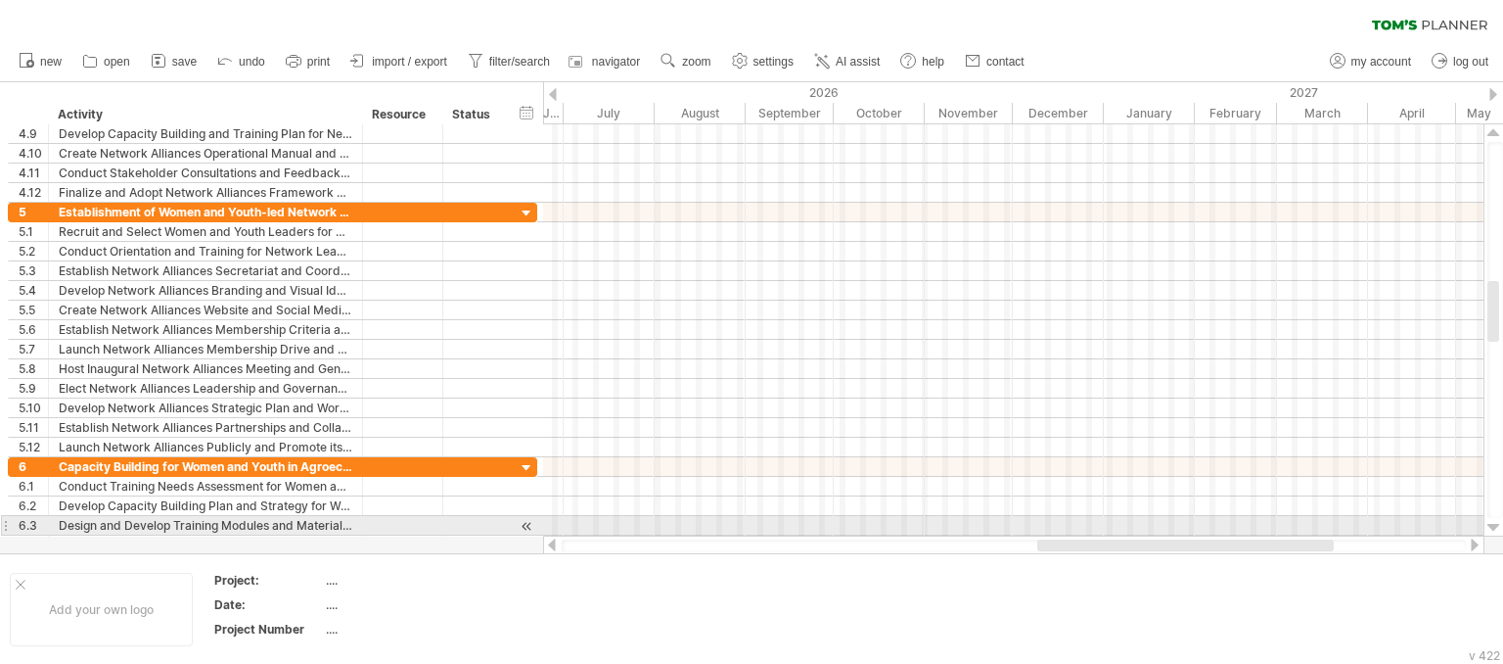
click at [1496, 528] on div at bounding box center [1494, 528] width 13 height 16
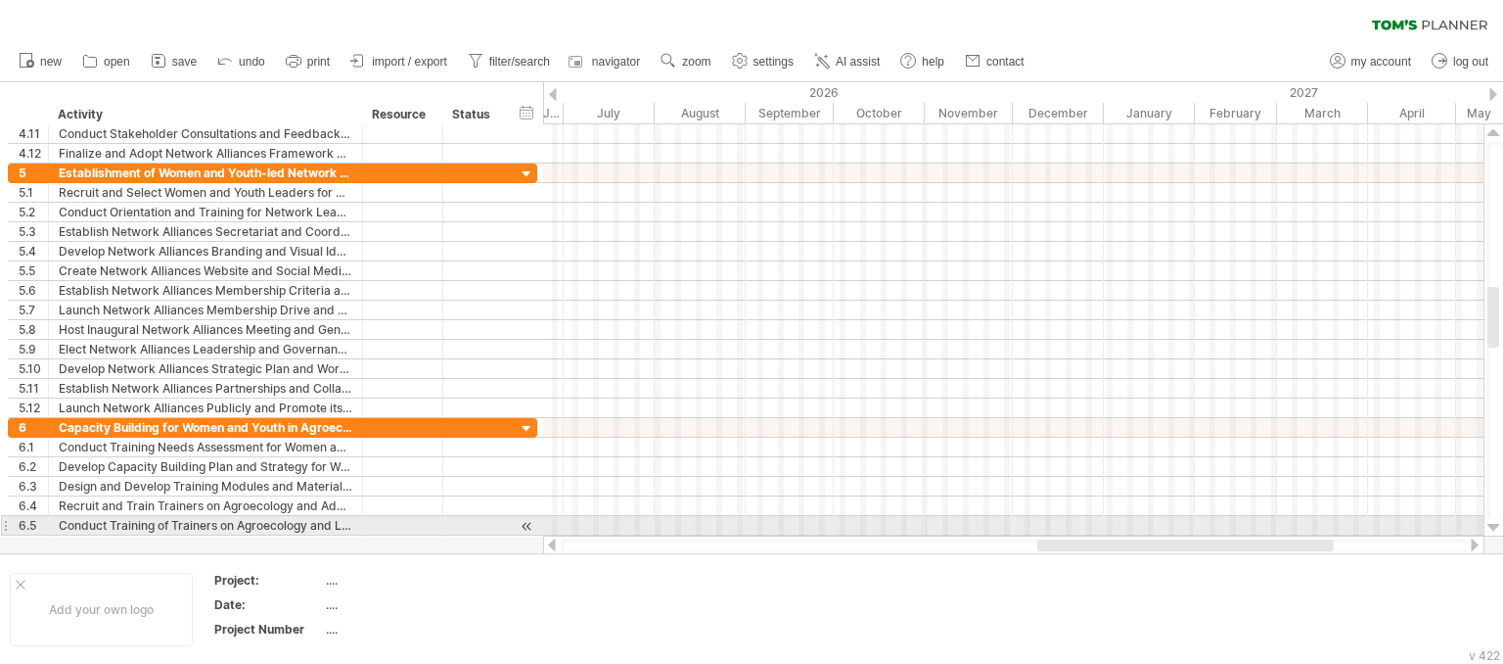
click at [1496, 528] on div at bounding box center [1494, 528] width 13 height 16
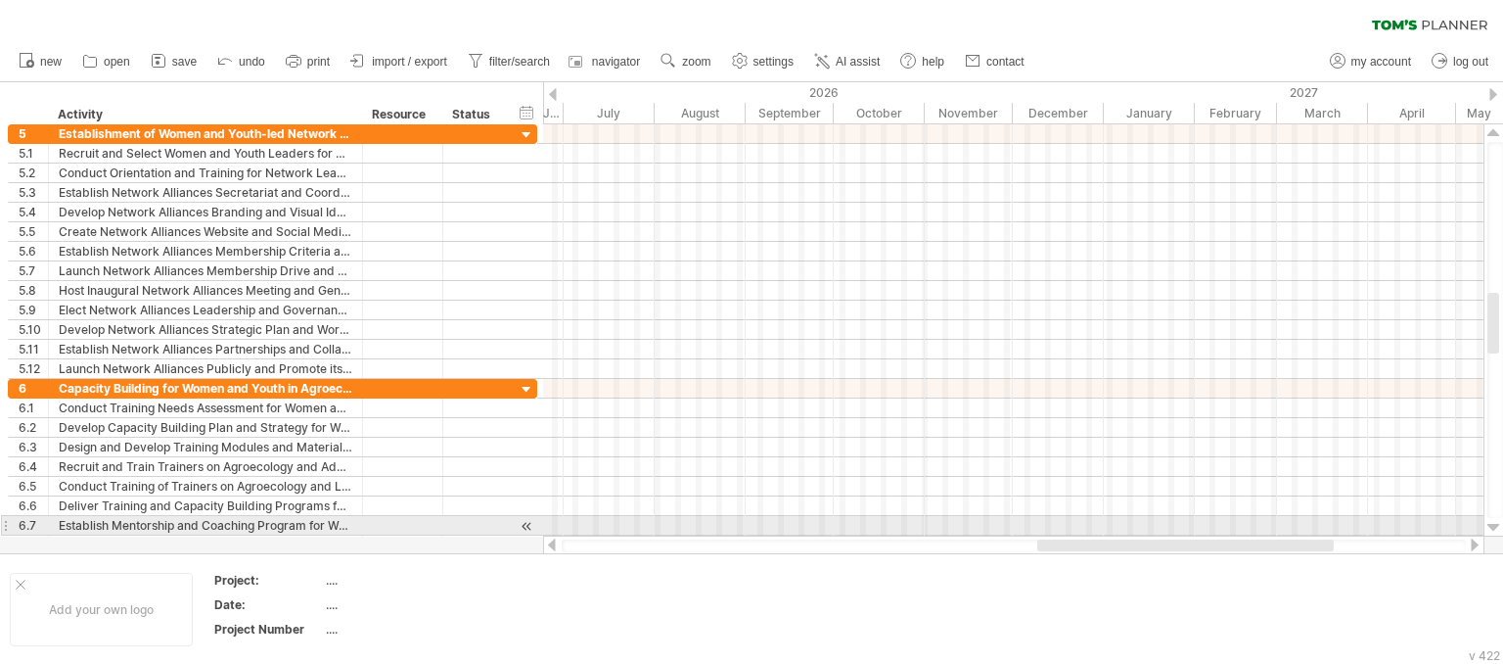
click at [1496, 528] on div at bounding box center [1494, 528] width 13 height 16
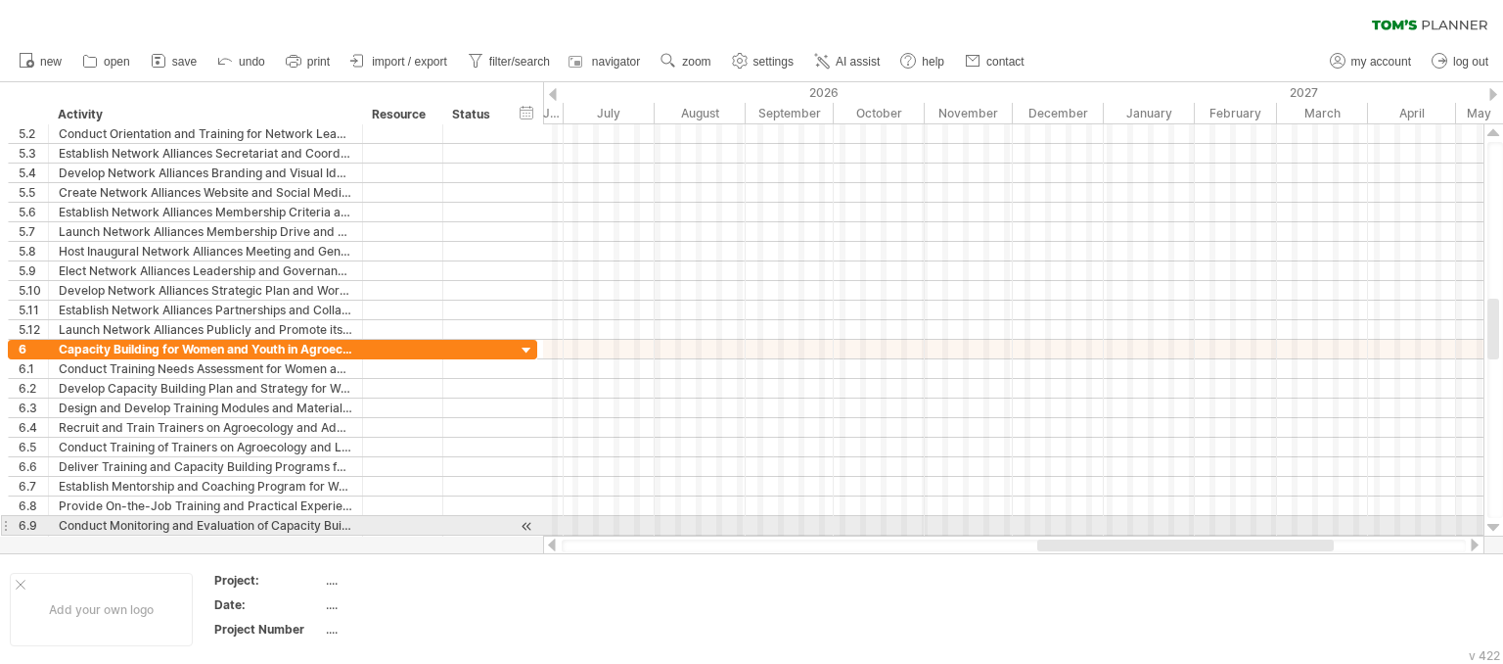
click at [1496, 528] on div at bounding box center [1494, 528] width 13 height 16
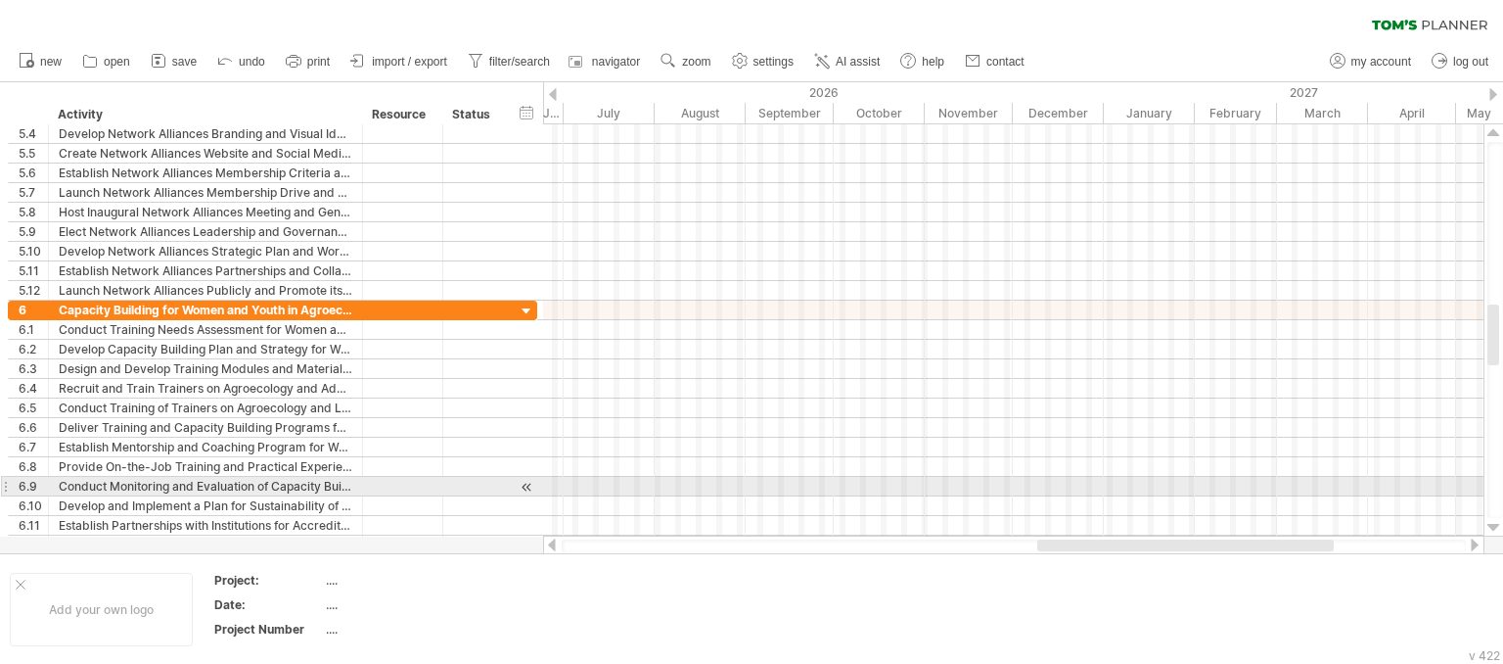
click at [1496, 528] on div at bounding box center [1494, 528] width 13 height 16
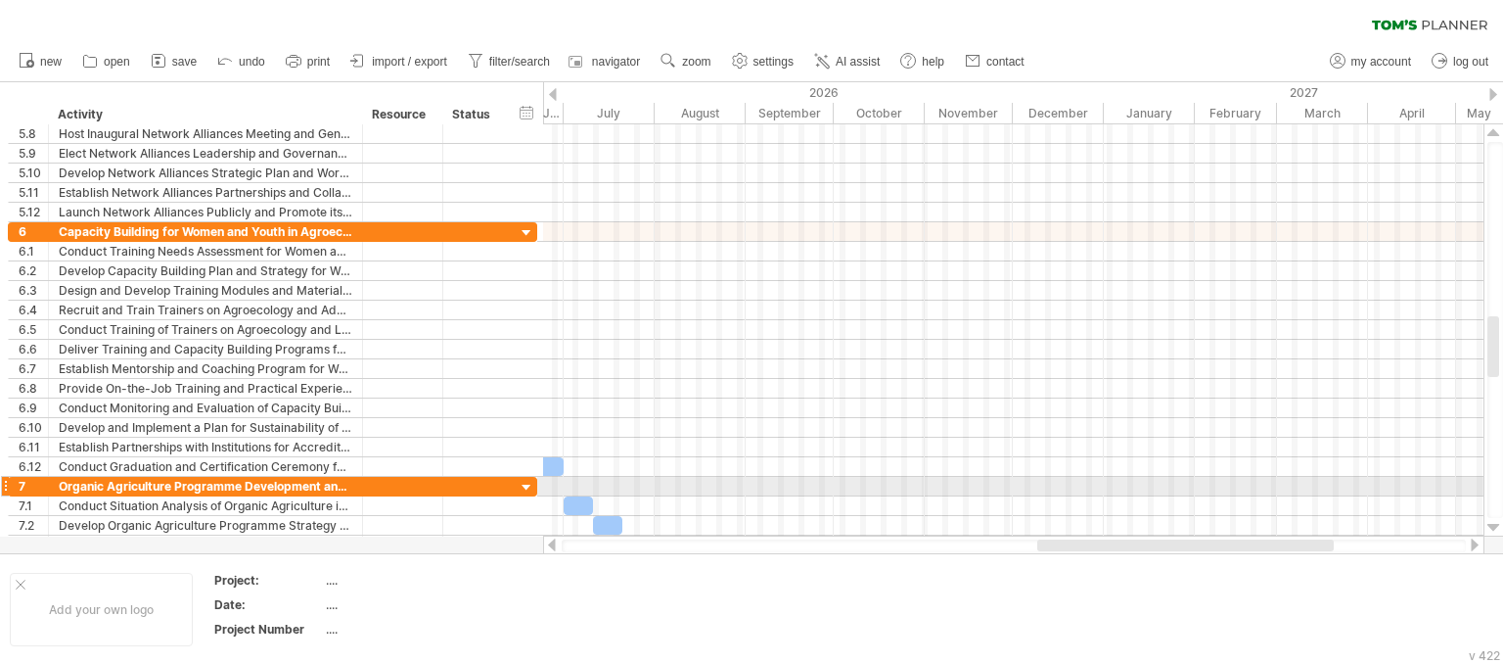
click at [1496, 528] on div at bounding box center [1494, 528] width 13 height 16
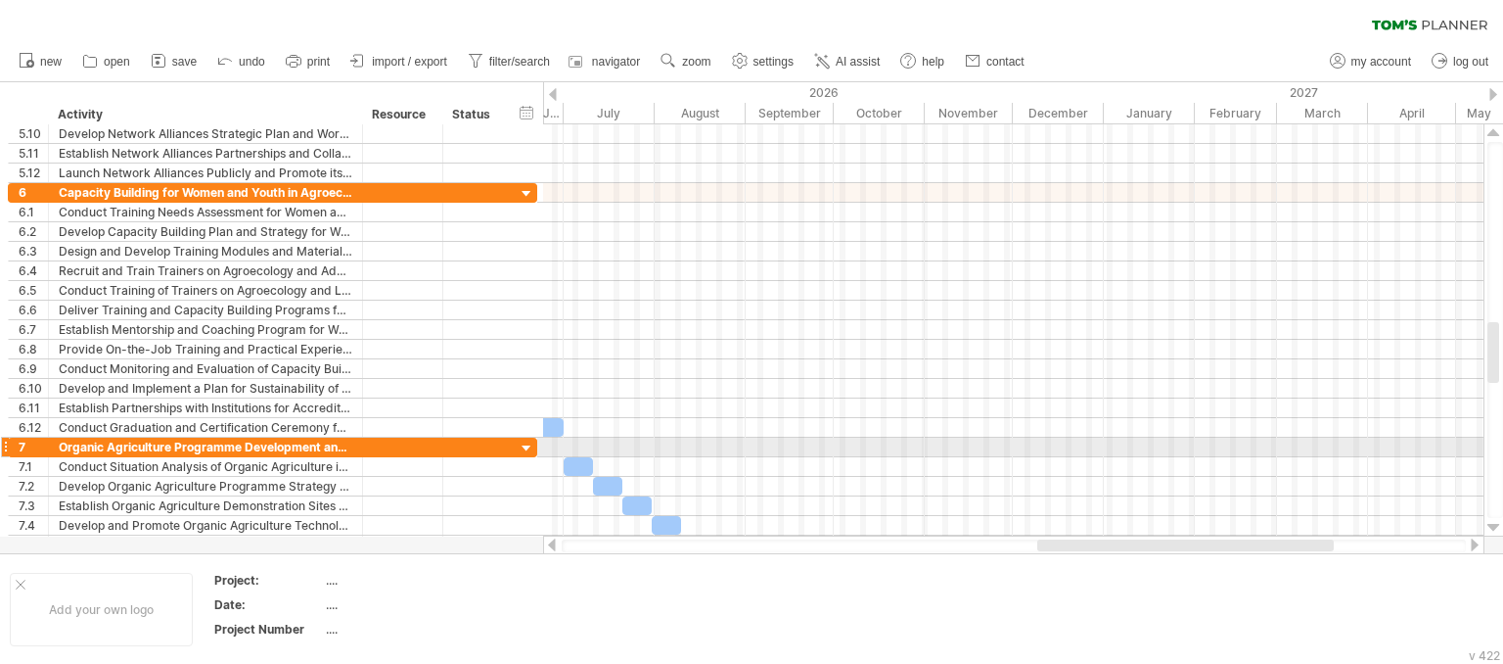
click at [1496, 528] on div at bounding box center [1494, 528] width 13 height 16
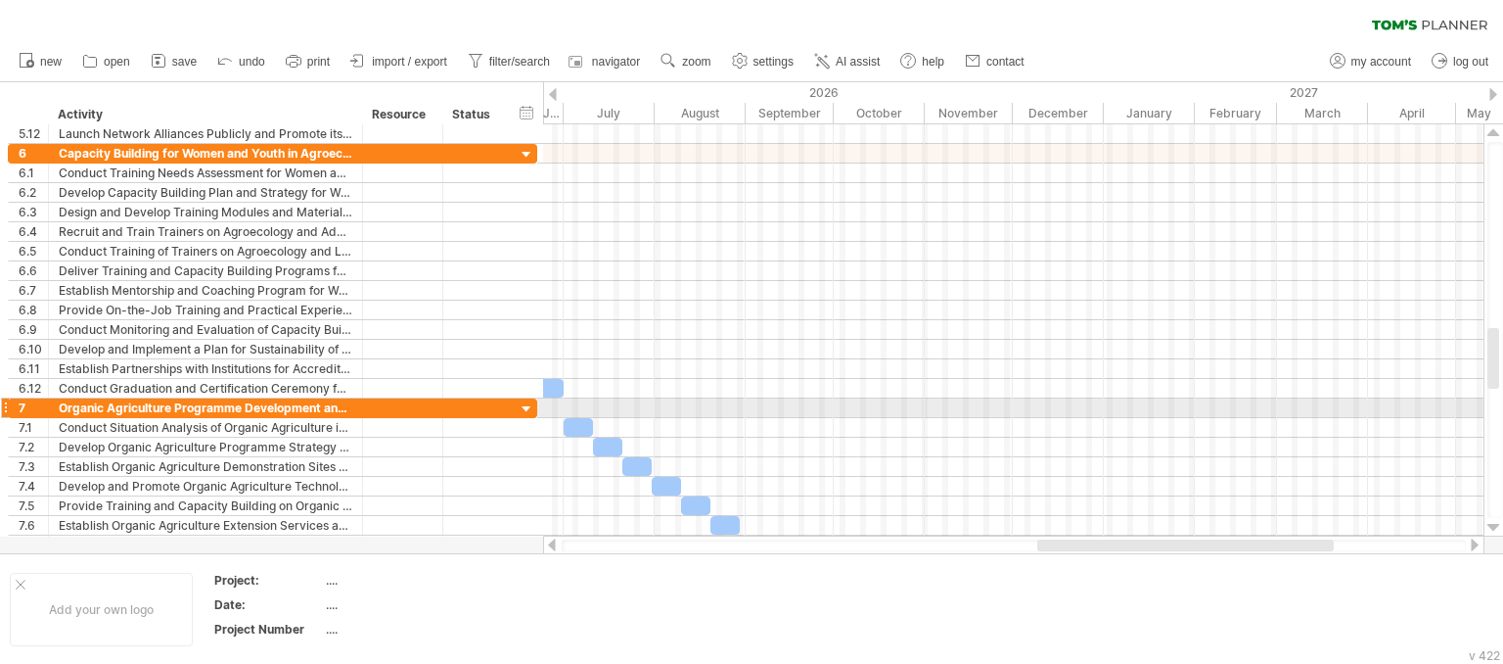
click at [1496, 528] on div at bounding box center [1494, 528] width 13 height 16
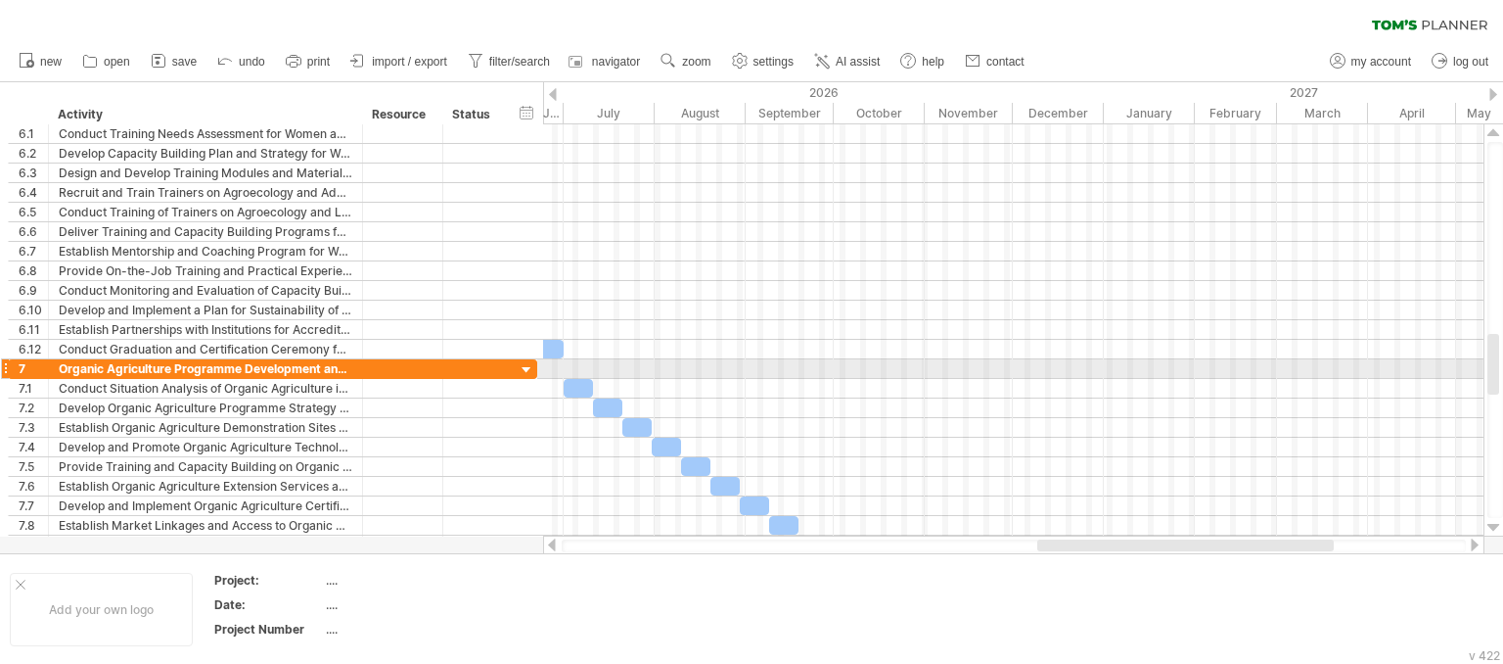
click at [1496, 528] on div at bounding box center [1494, 528] width 13 height 16
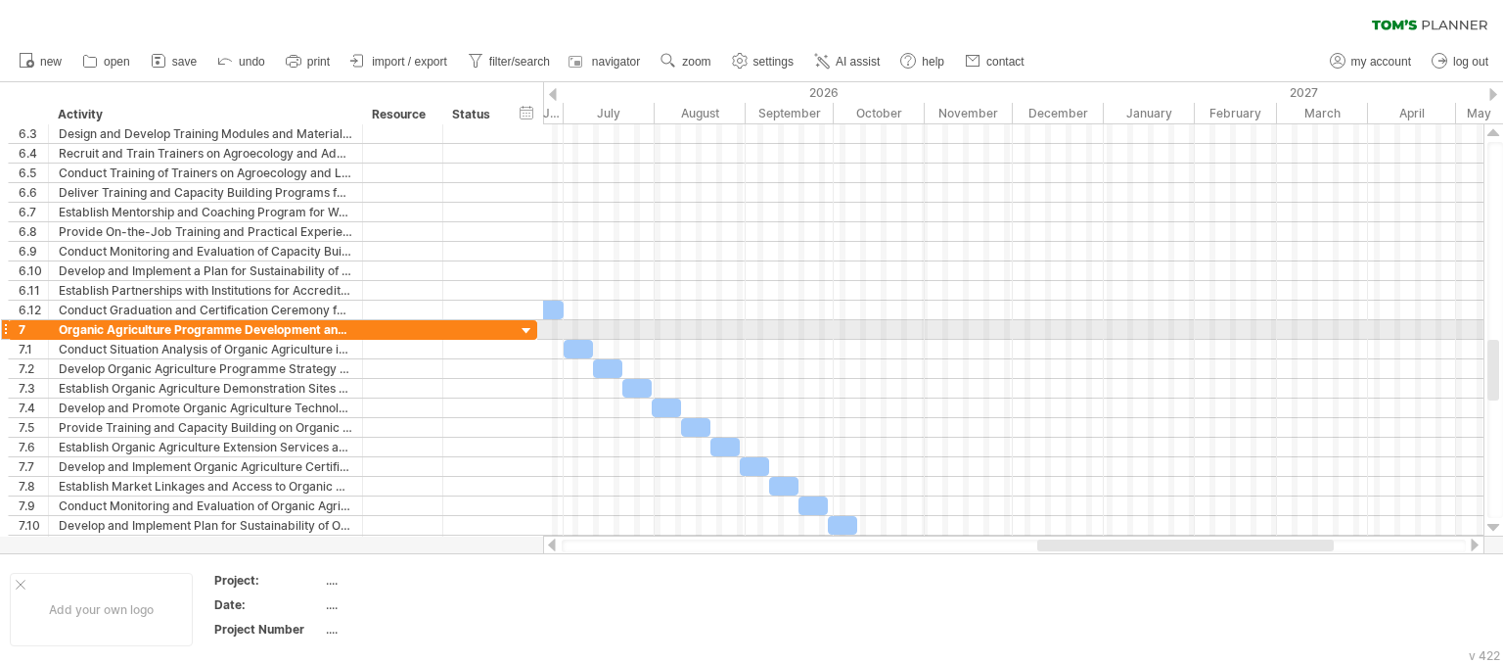
click at [1496, 528] on div at bounding box center [1494, 528] width 13 height 16
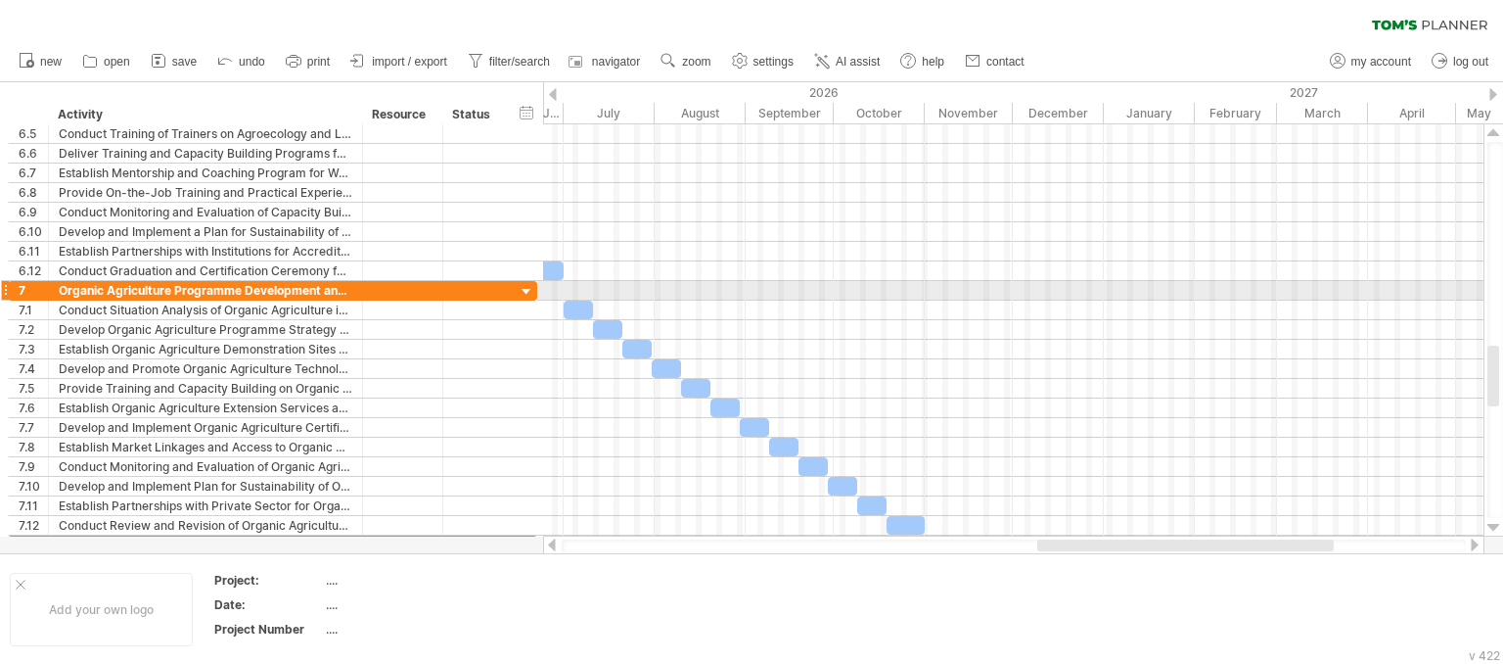
click at [1496, 528] on div at bounding box center [1494, 528] width 13 height 16
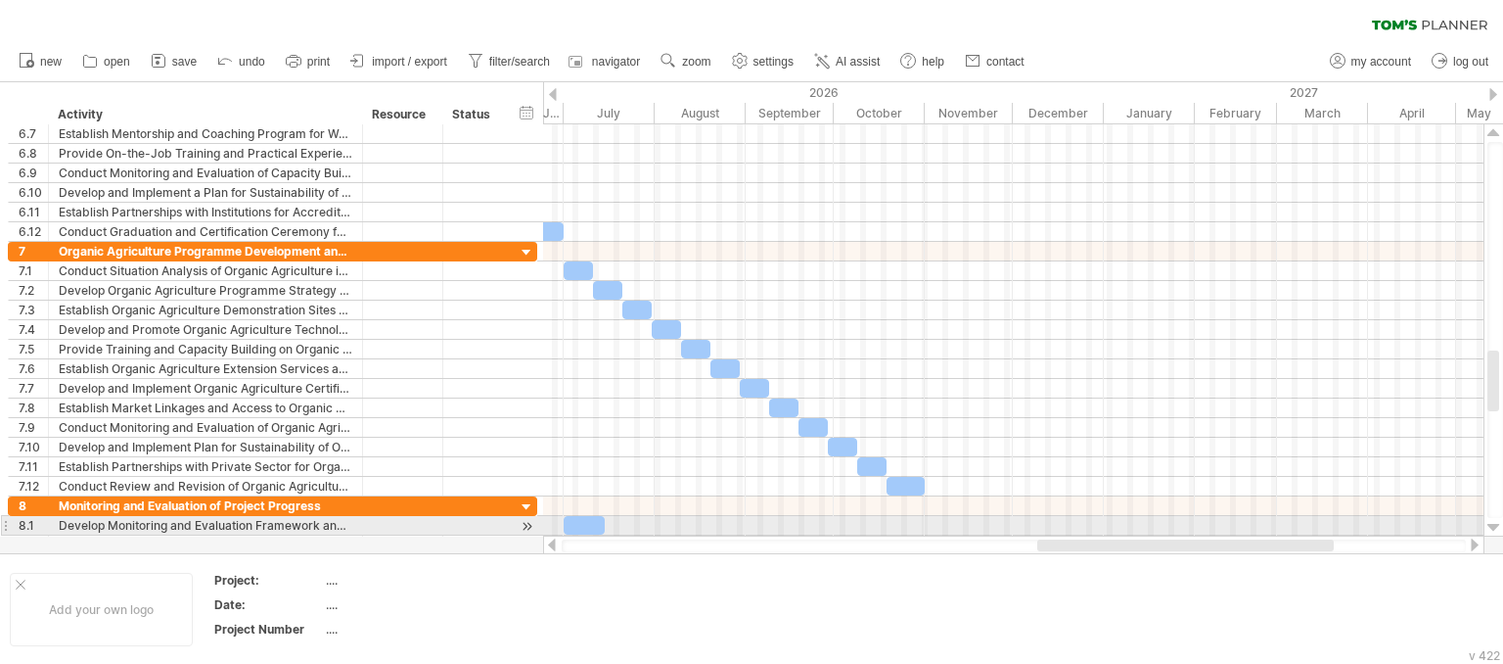
click at [1496, 528] on div at bounding box center [1494, 528] width 13 height 16
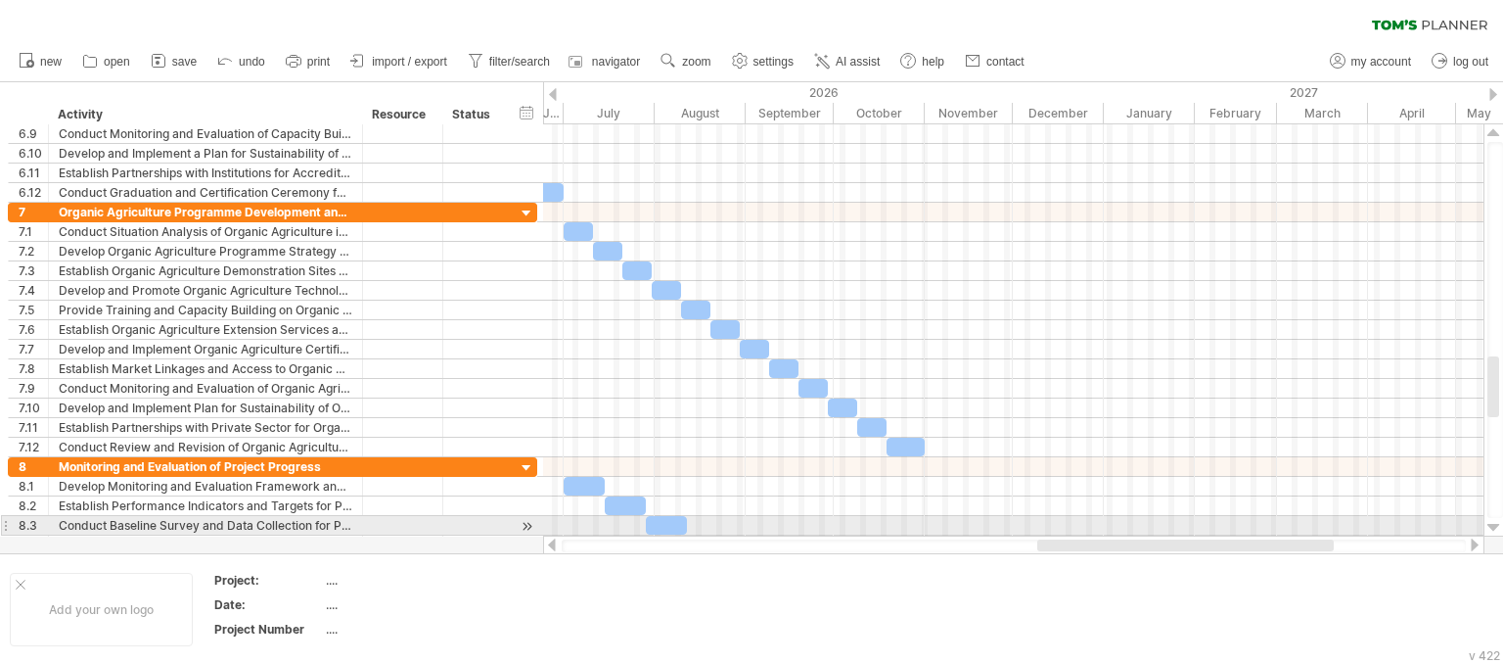
click at [1496, 528] on div at bounding box center [1494, 528] width 13 height 16
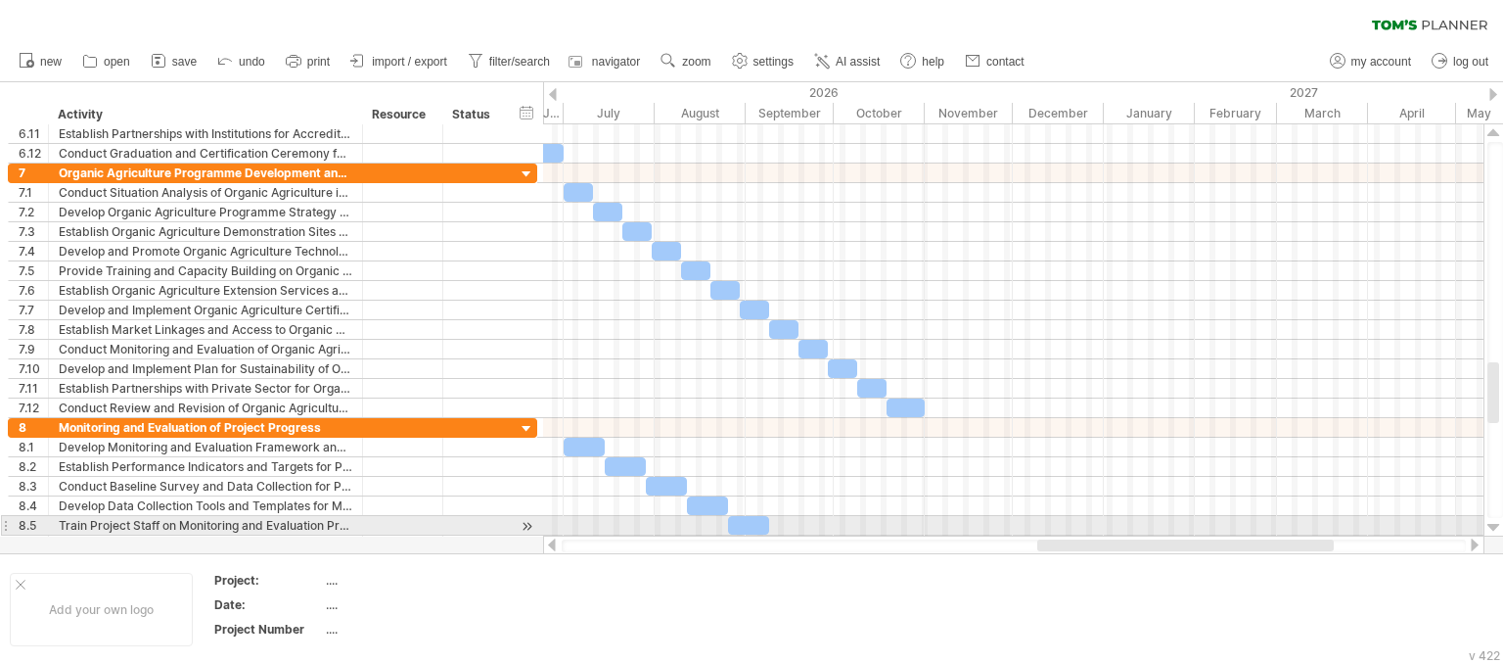
click at [1496, 528] on div at bounding box center [1494, 528] width 13 height 16
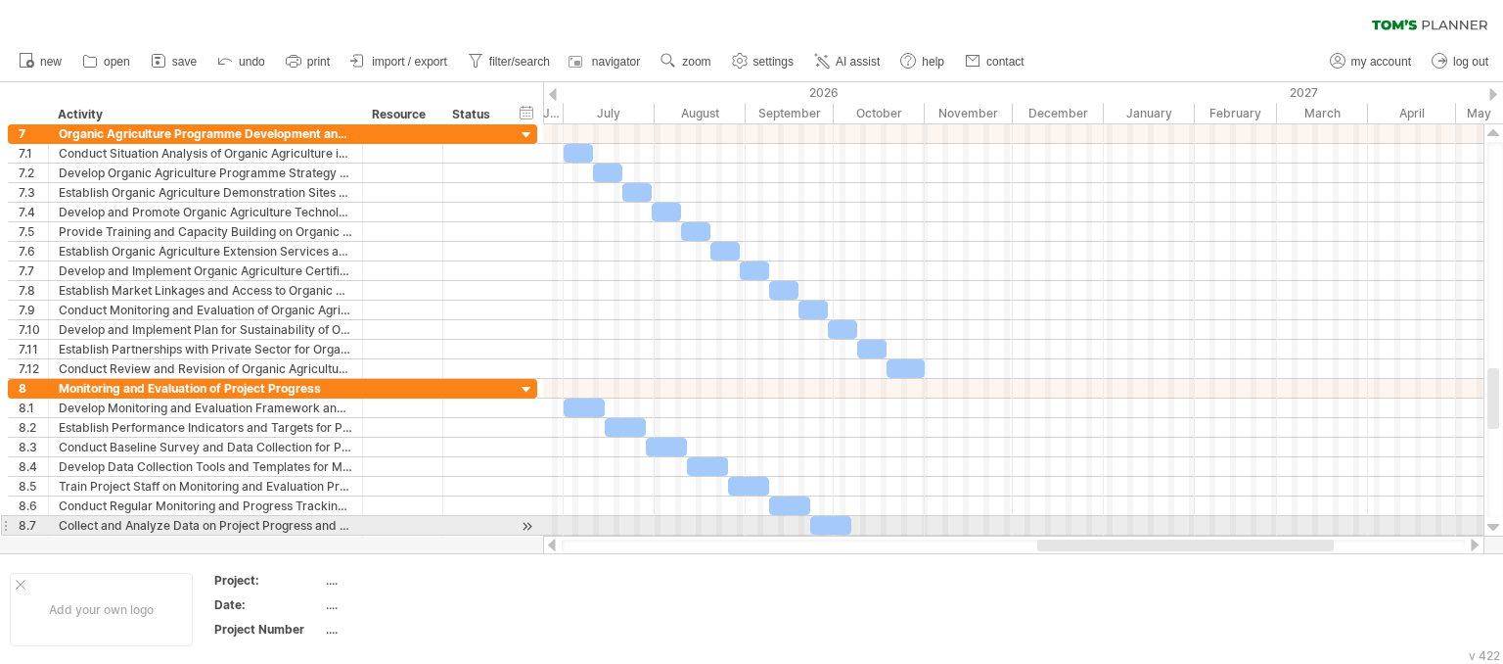
click at [1496, 528] on div at bounding box center [1494, 528] width 13 height 16
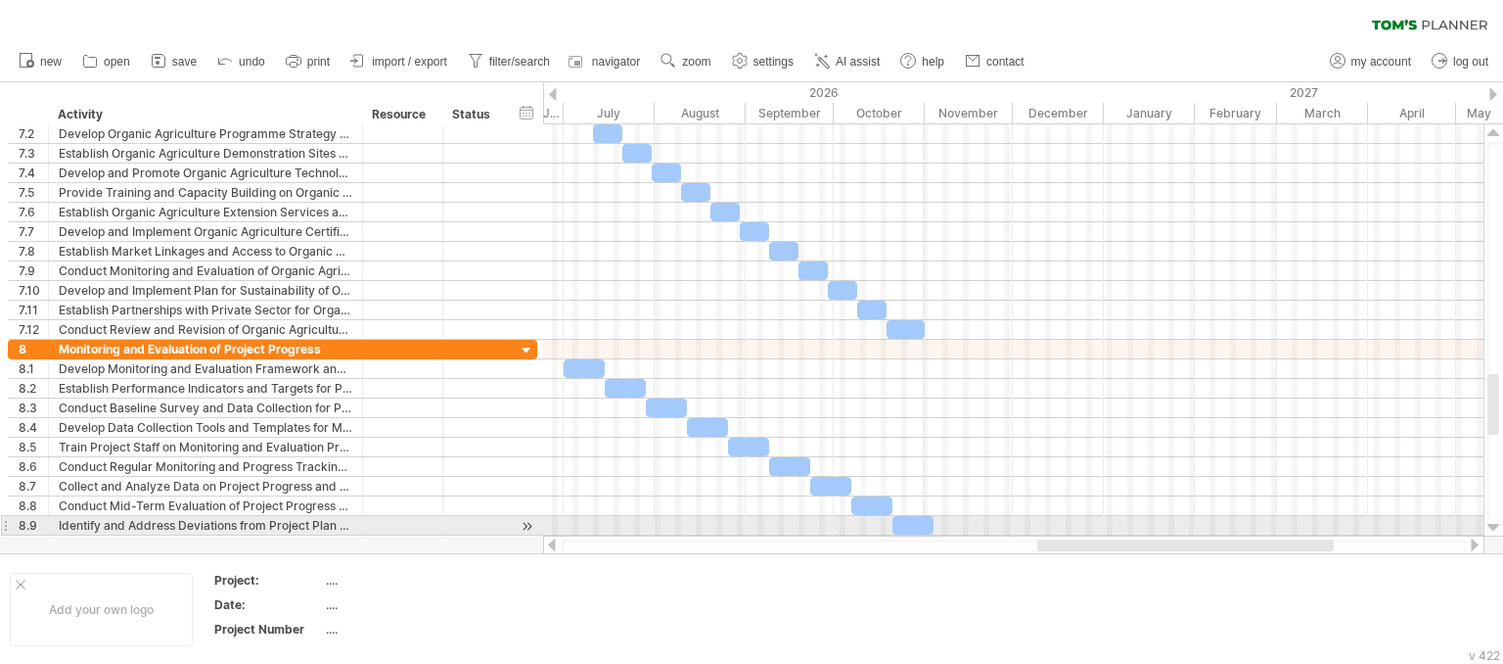
click at [1496, 528] on div at bounding box center [1494, 528] width 13 height 16
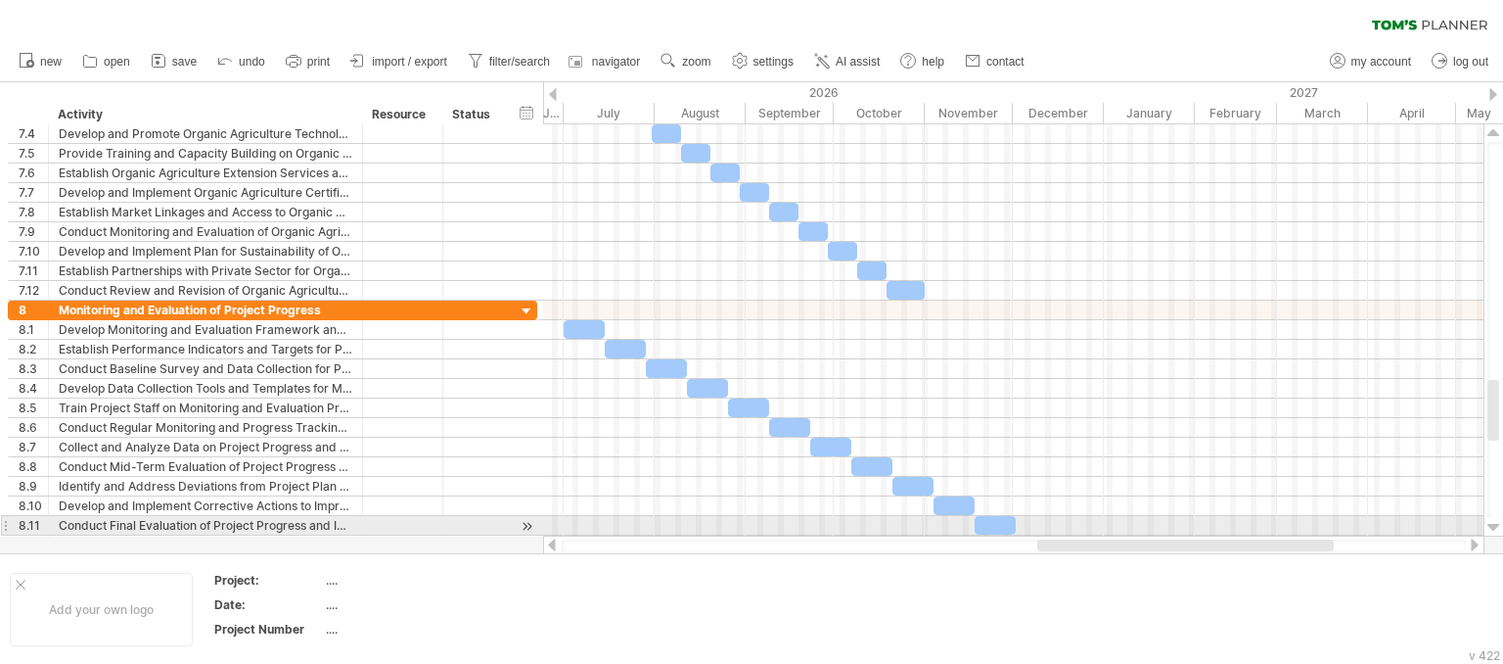
click at [1496, 528] on div at bounding box center [1494, 528] width 13 height 16
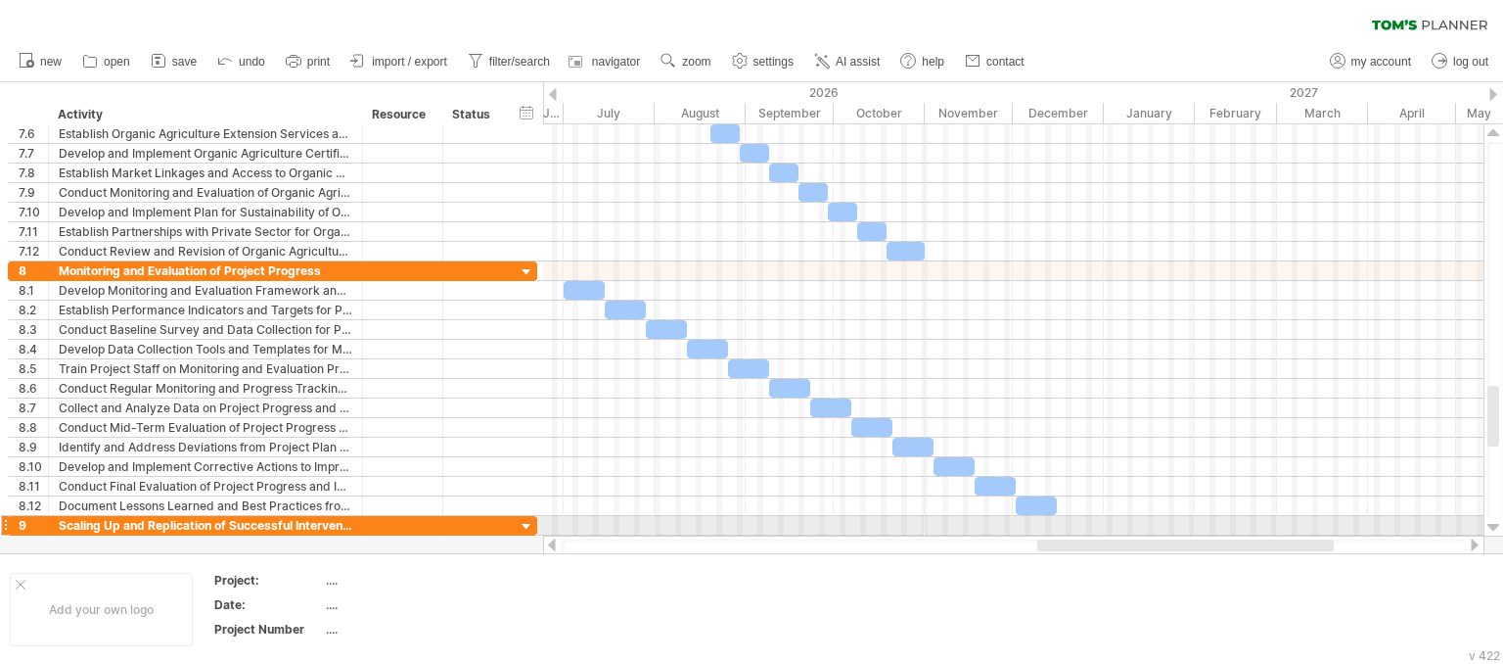
click at [1496, 528] on div at bounding box center [1494, 528] width 13 height 16
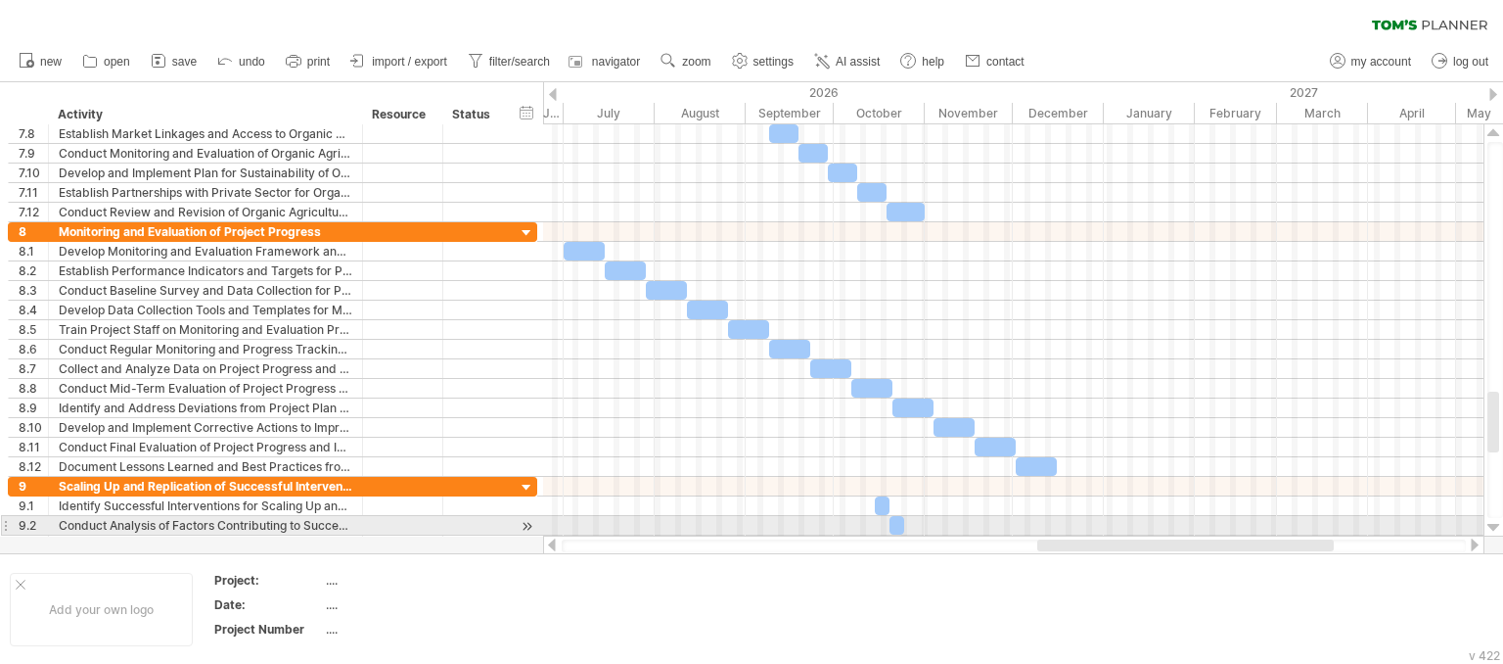
click at [1496, 528] on div at bounding box center [1494, 528] width 13 height 16
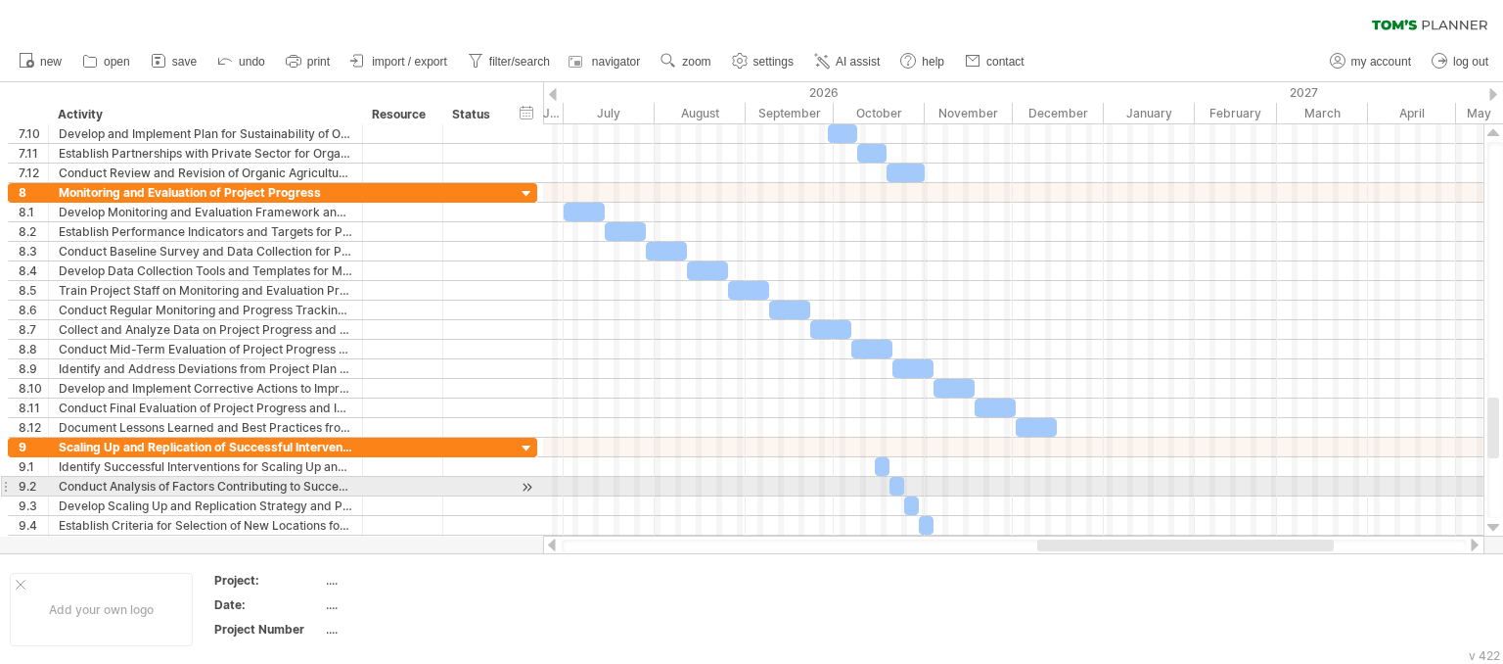
click at [1496, 528] on div at bounding box center [1494, 528] width 13 height 16
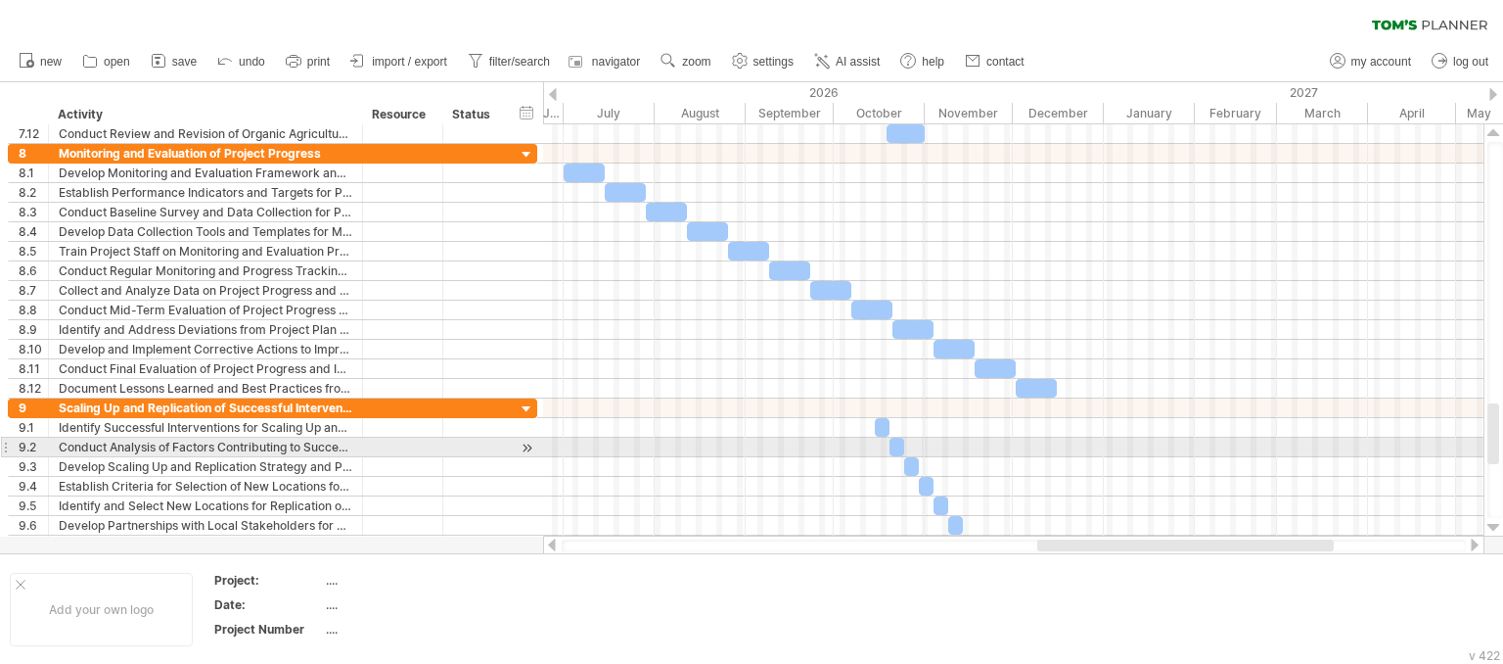
click at [1496, 528] on div at bounding box center [1494, 528] width 13 height 16
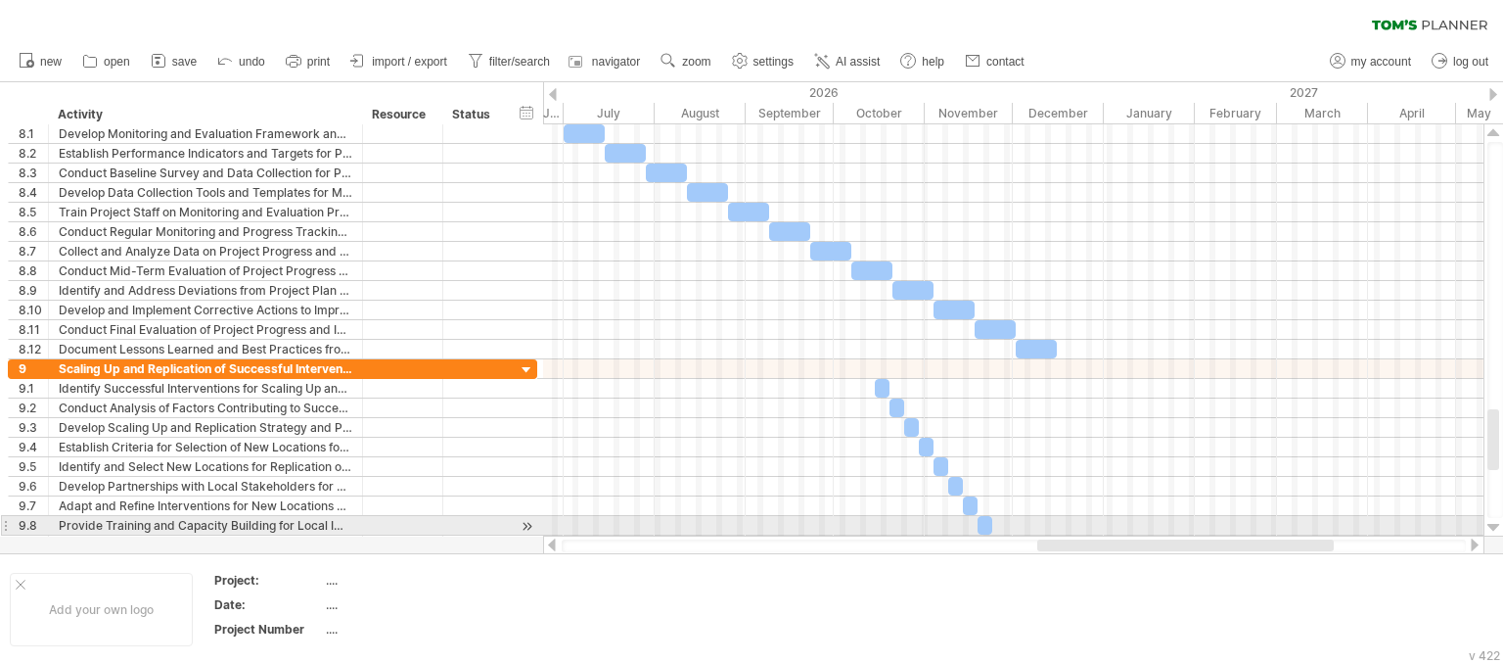
click at [1496, 528] on div at bounding box center [1494, 528] width 13 height 16
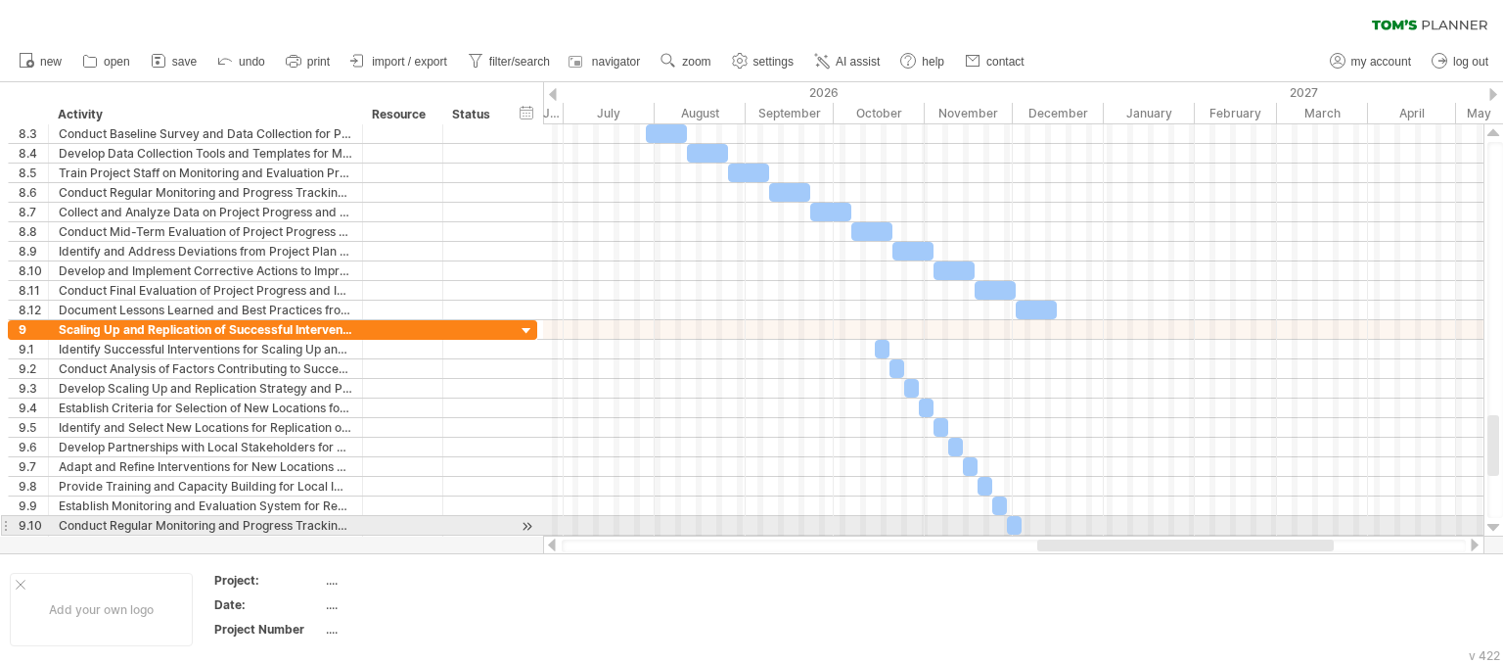
click at [1496, 528] on div at bounding box center [1494, 528] width 13 height 16
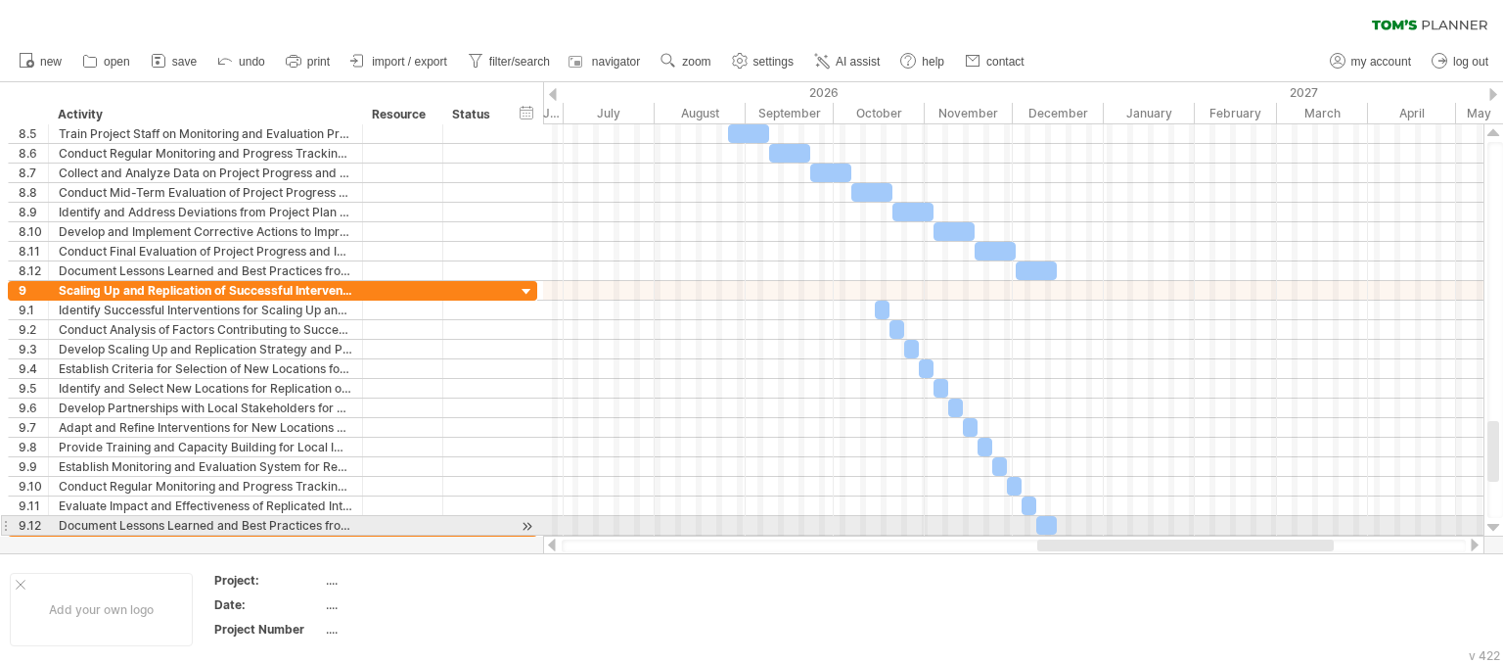
click at [1496, 528] on div at bounding box center [1494, 528] width 13 height 16
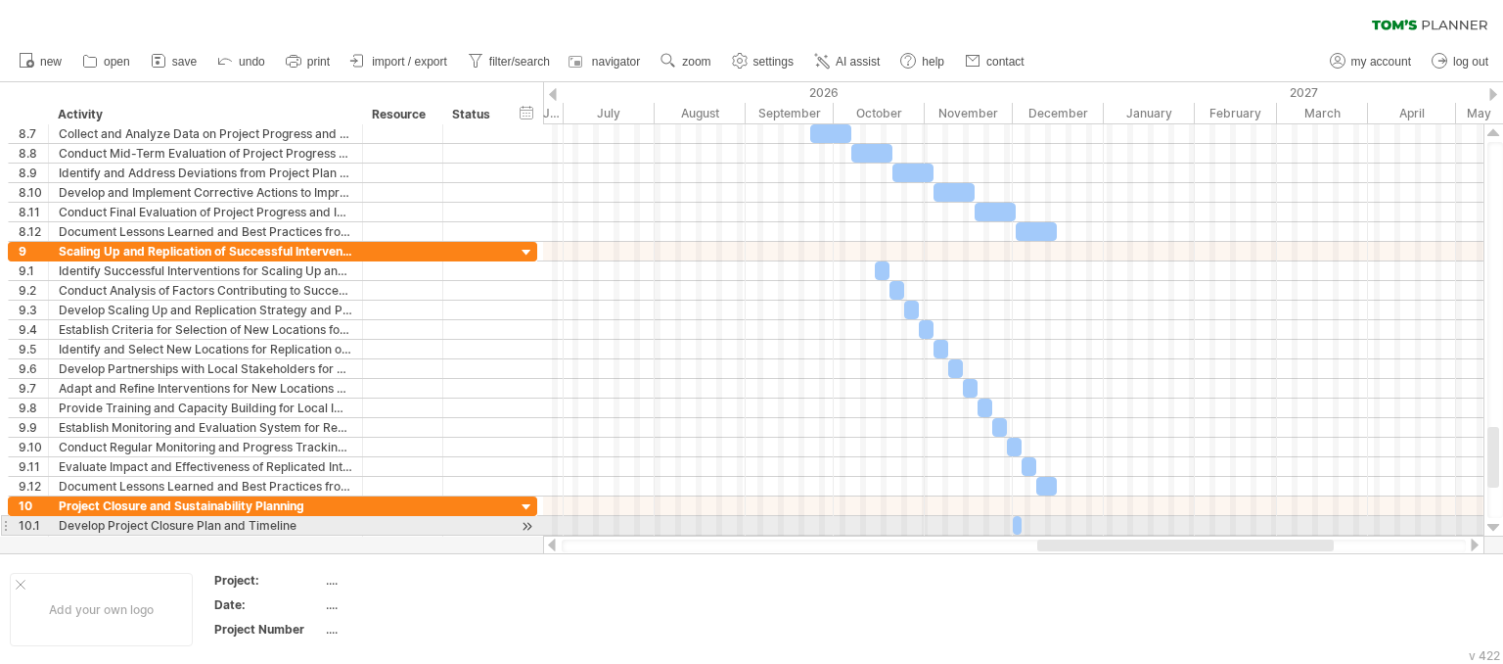
click at [1496, 528] on div at bounding box center [1494, 528] width 13 height 16
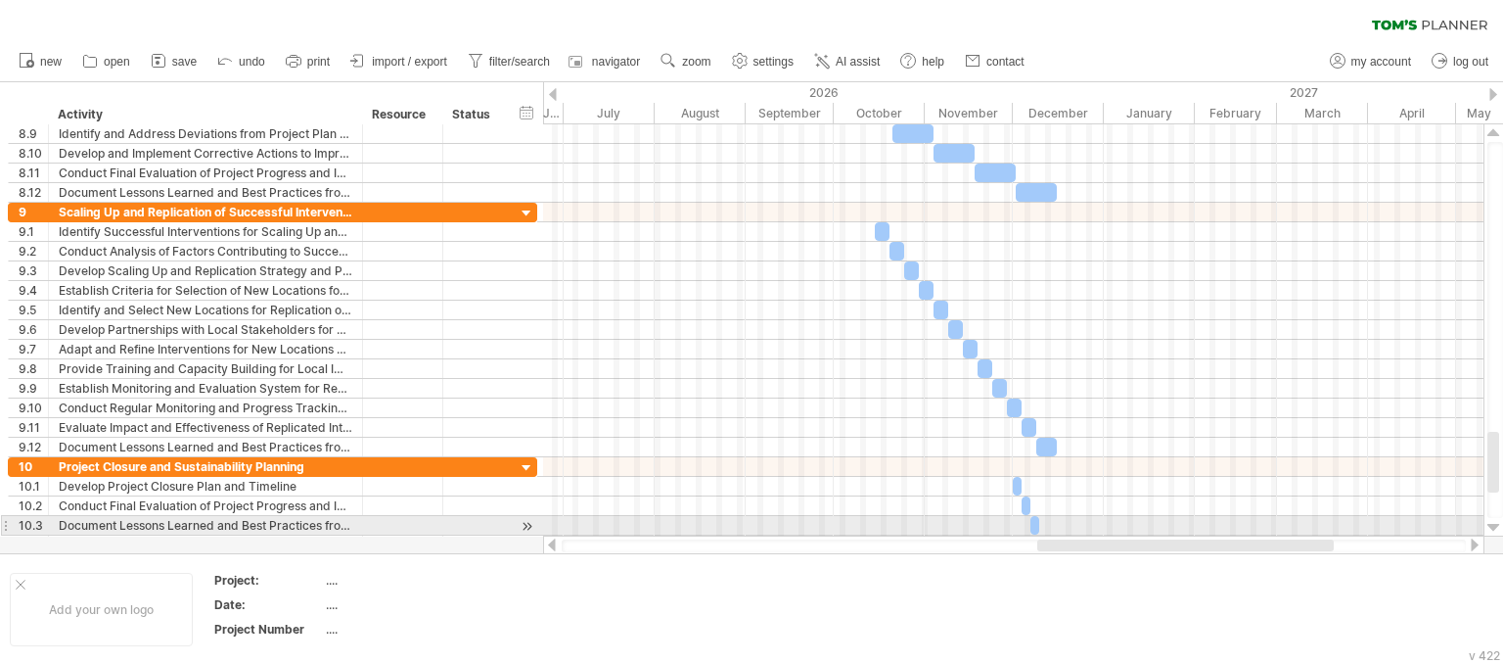
click at [1496, 528] on div at bounding box center [1494, 528] width 13 height 16
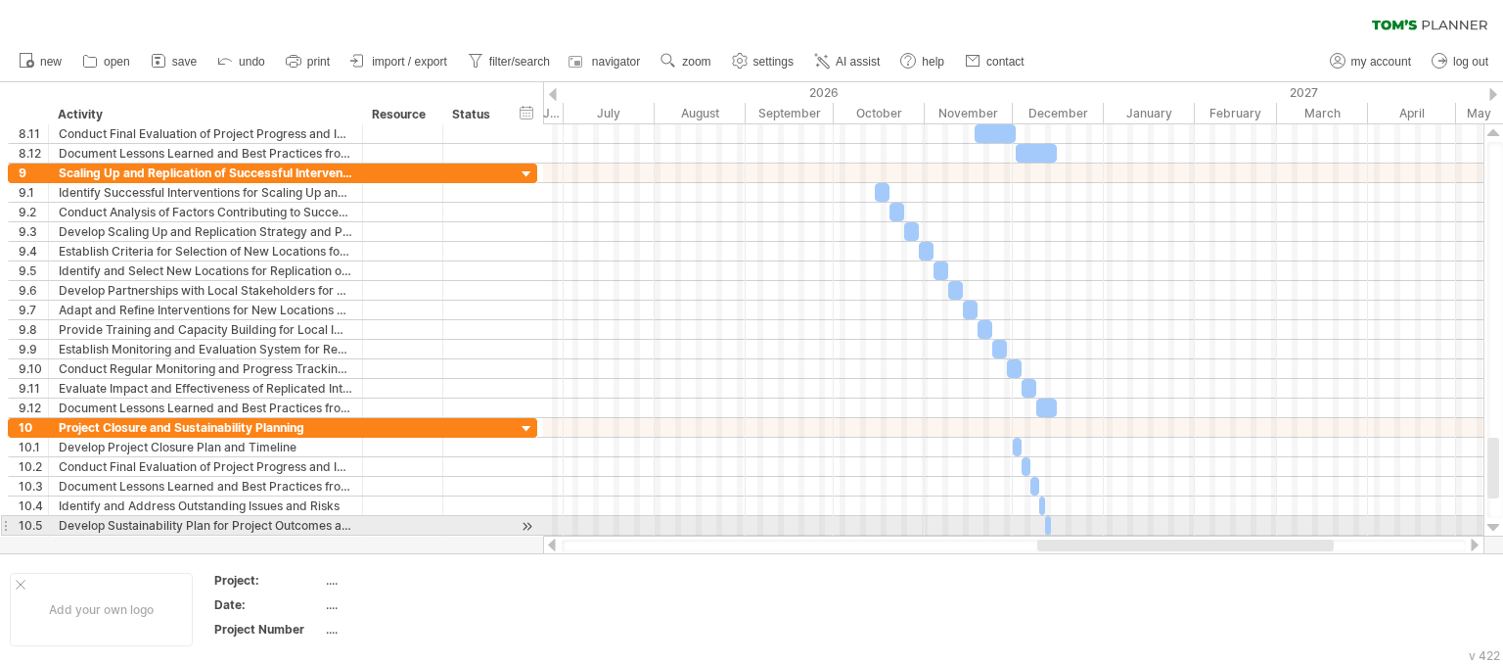
click at [1496, 528] on div at bounding box center [1494, 528] width 13 height 16
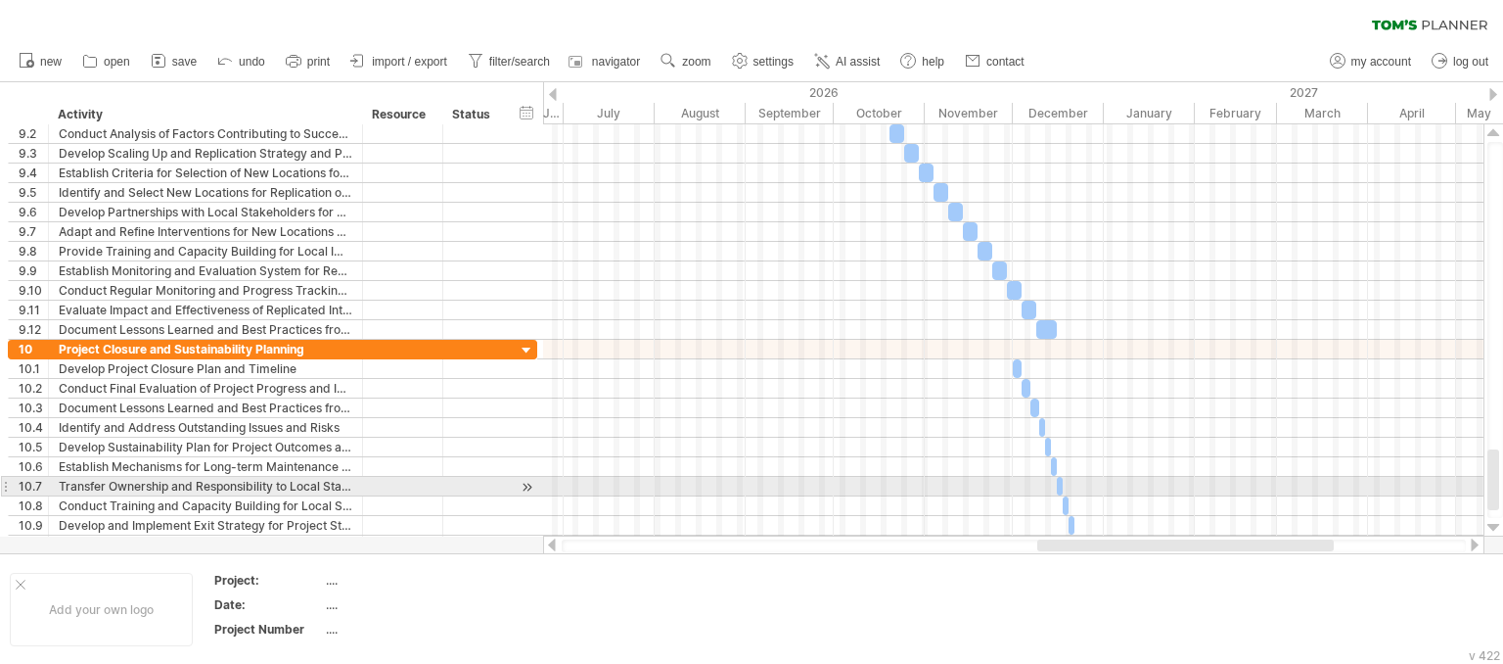
click at [1496, 528] on div at bounding box center [1494, 528] width 13 height 16
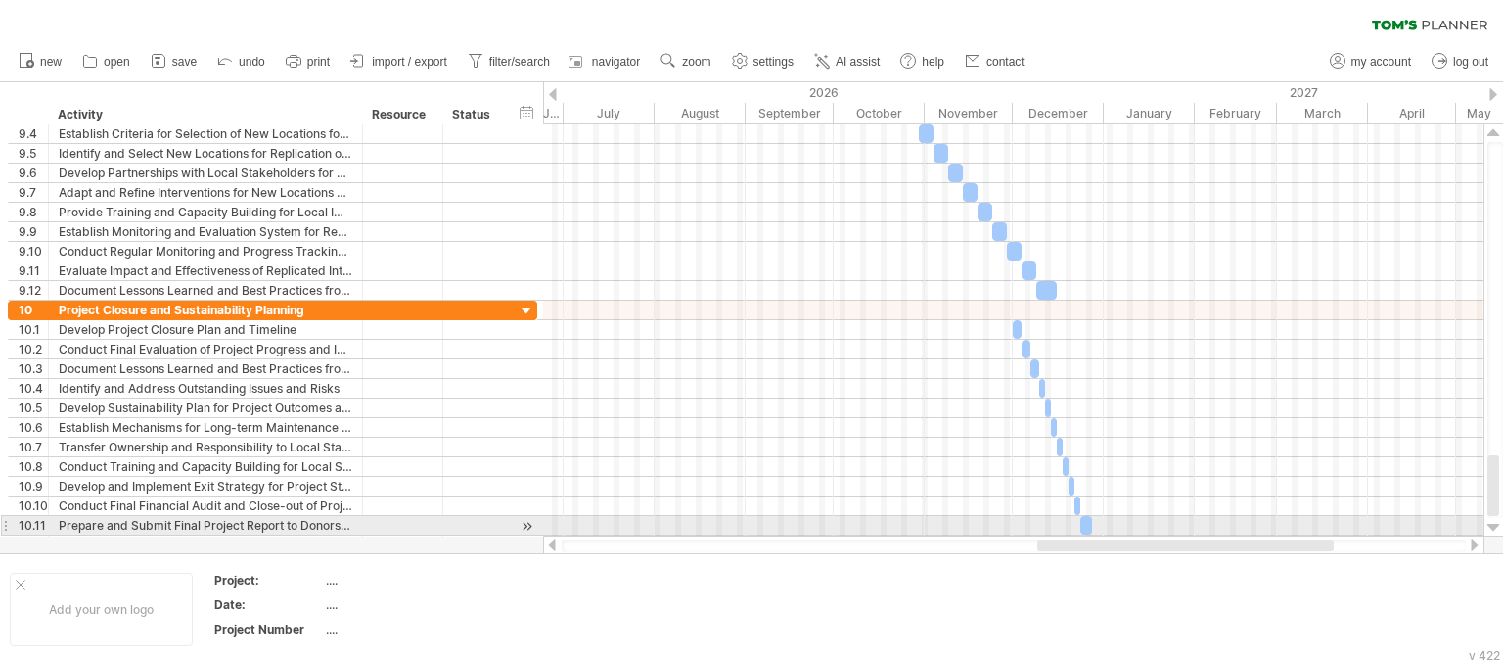
click at [1496, 528] on div at bounding box center [1494, 528] width 13 height 16
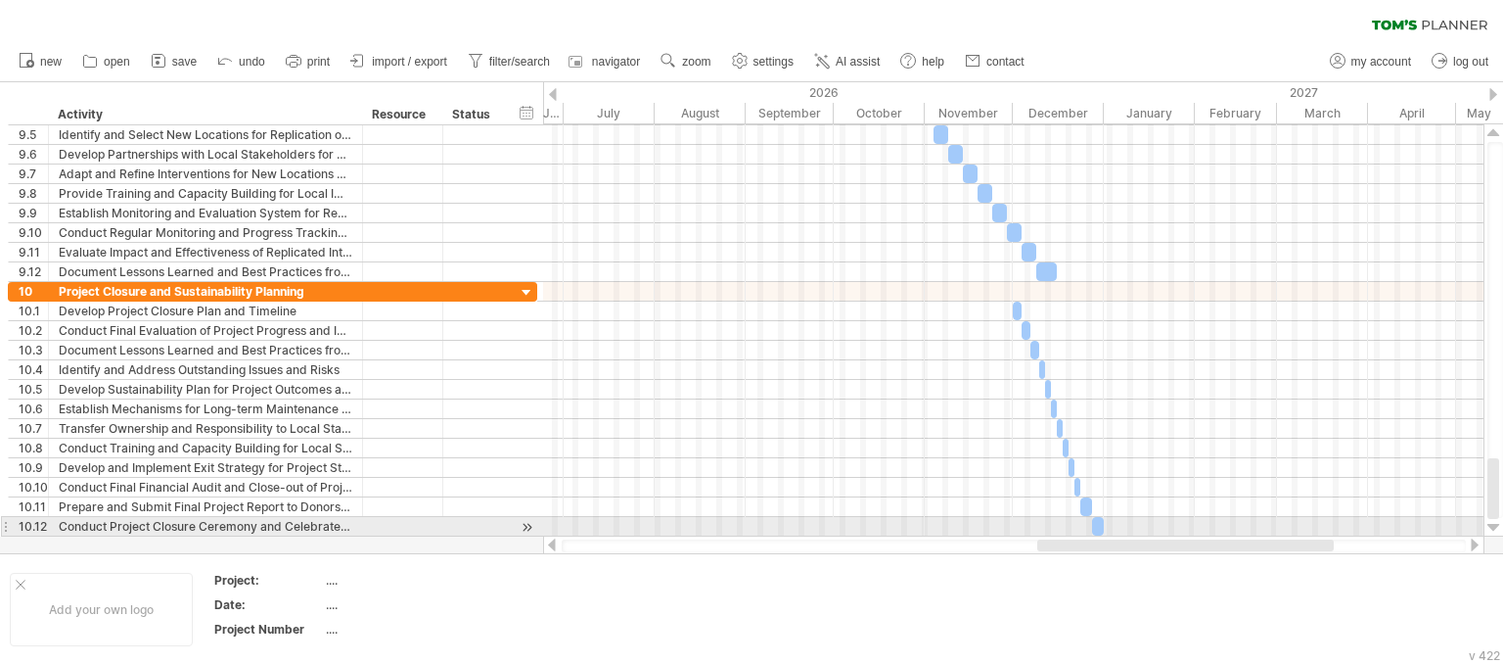
click at [1496, 528] on div at bounding box center [1494, 528] width 13 height 16
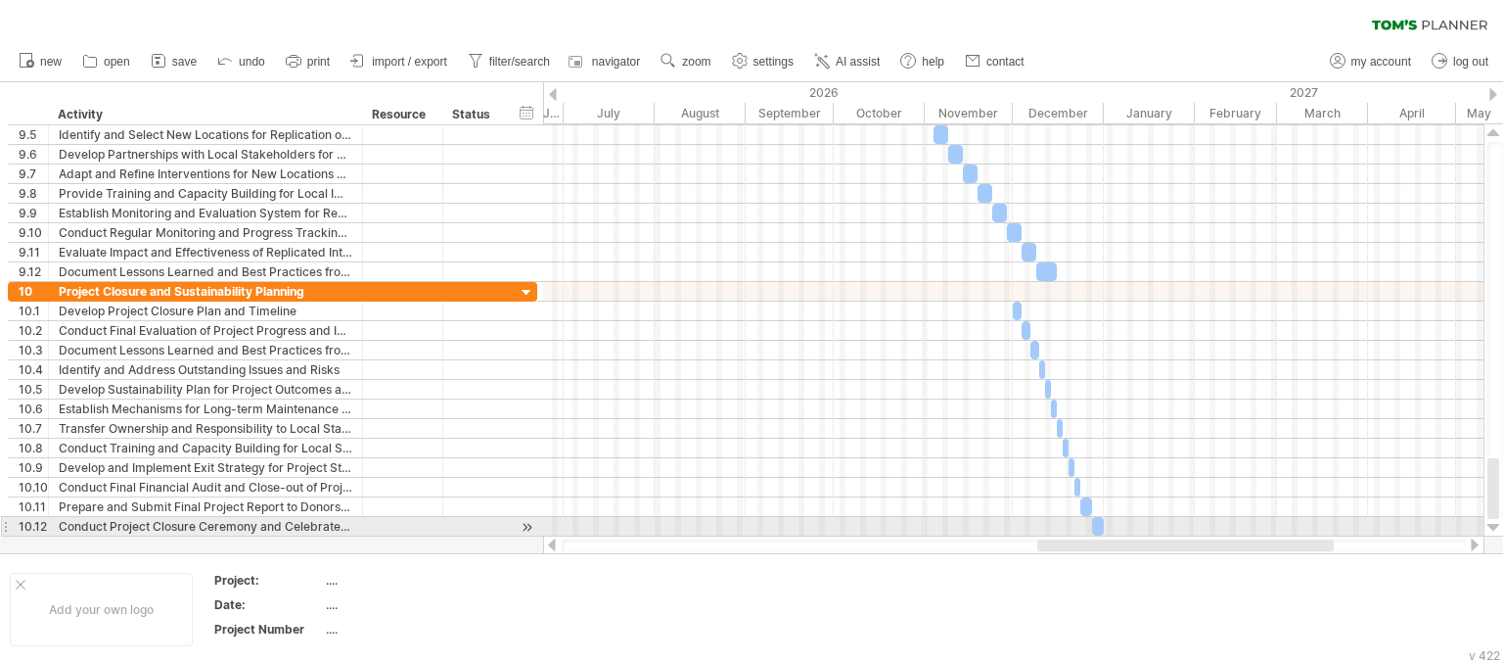
click at [1496, 528] on div at bounding box center [1494, 528] width 13 height 16
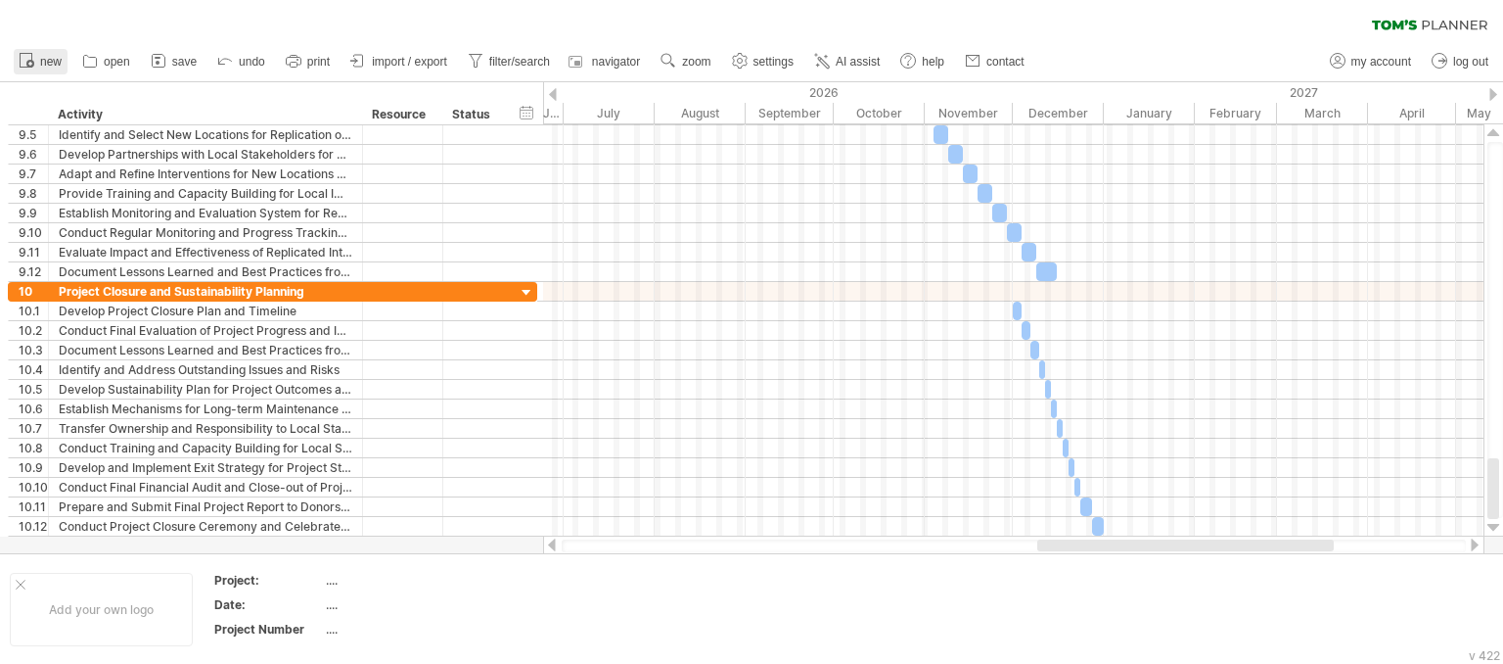
click at [45, 63] on span "new" at bounding box center [51, 62] width 22 height 14
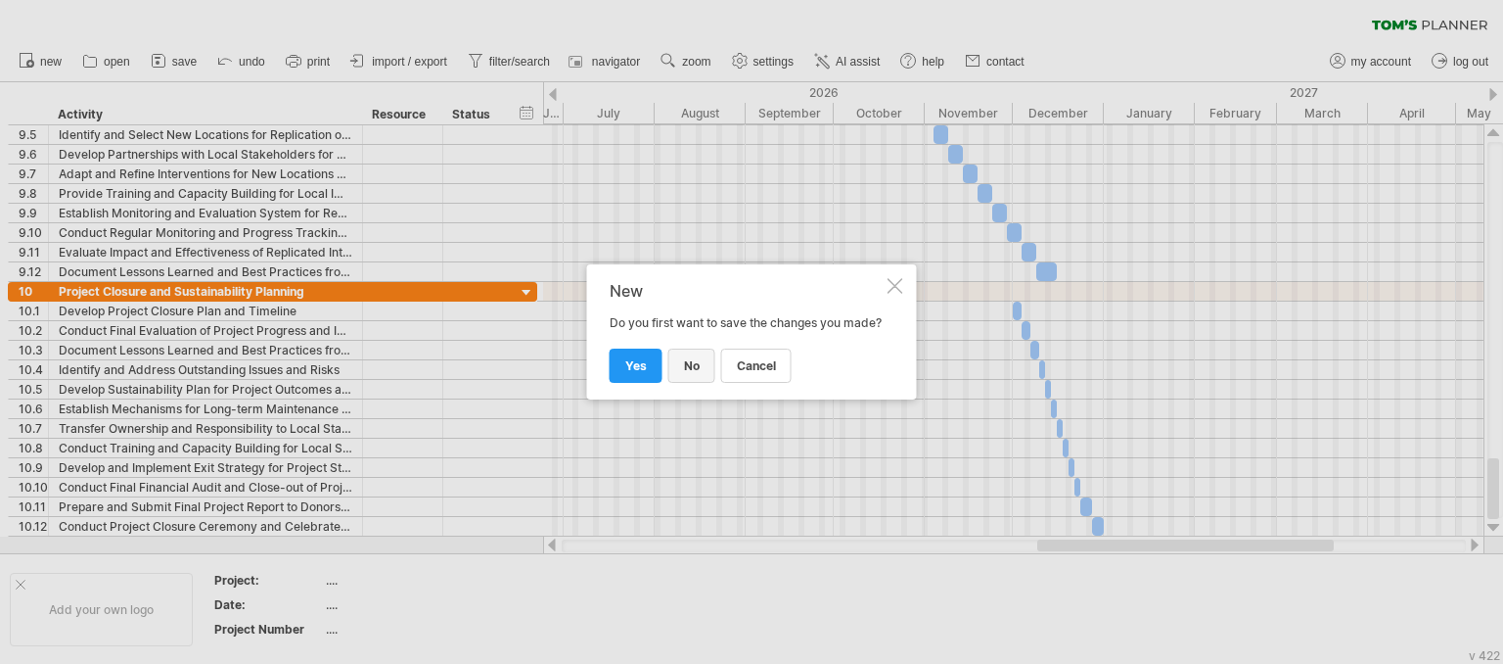
click at [679, 381] on link "no" at bounding box center [691, 365] width 47 height 34
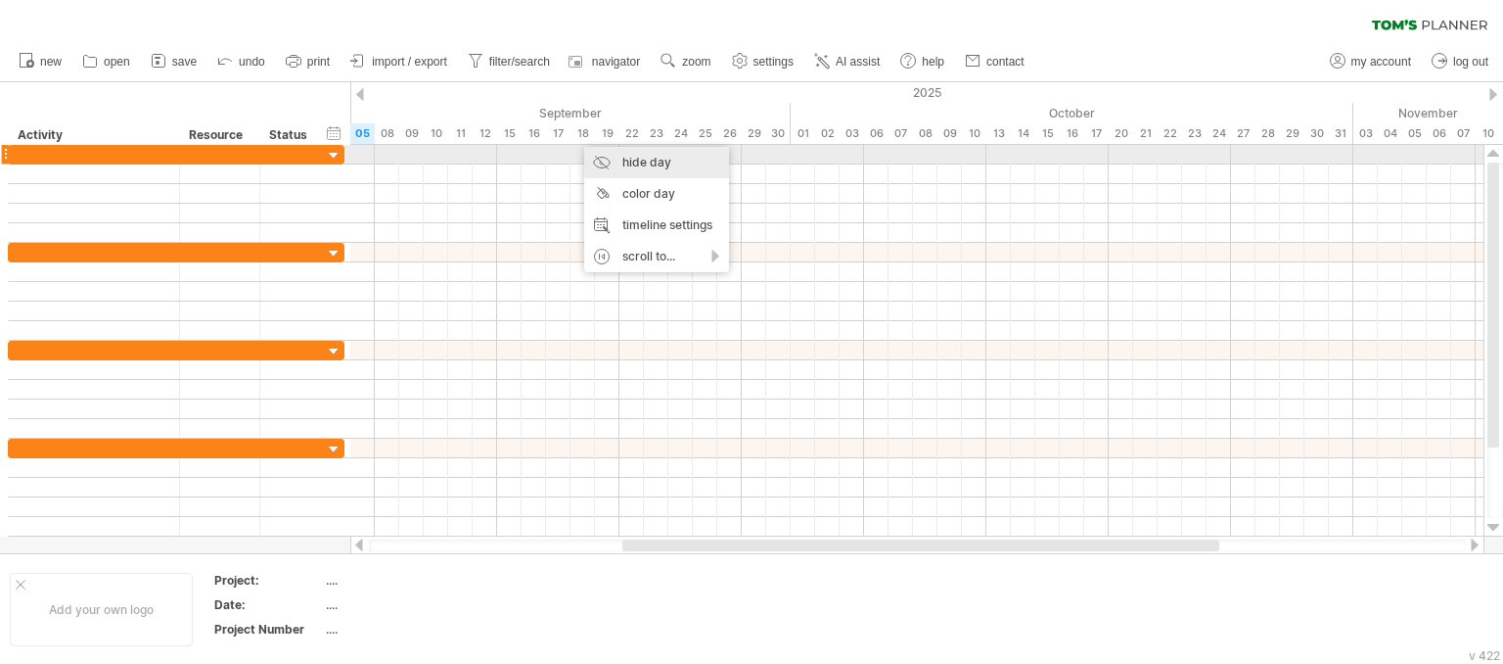
click at [659, 160] on div "hide day" at bounding box center [656, 162] width 145 height 31
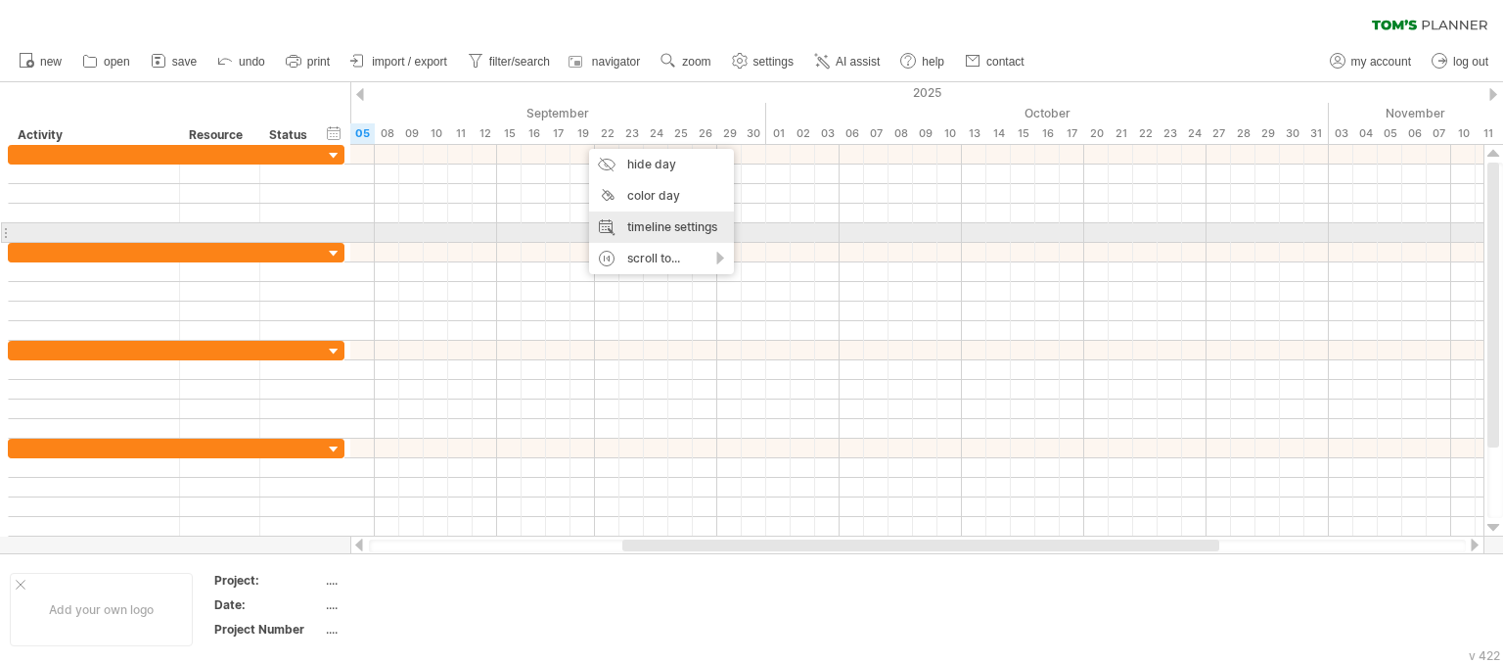
click at [662, 227] on div "timeline settings" at bounding box center [661, 226] width 145 height 31
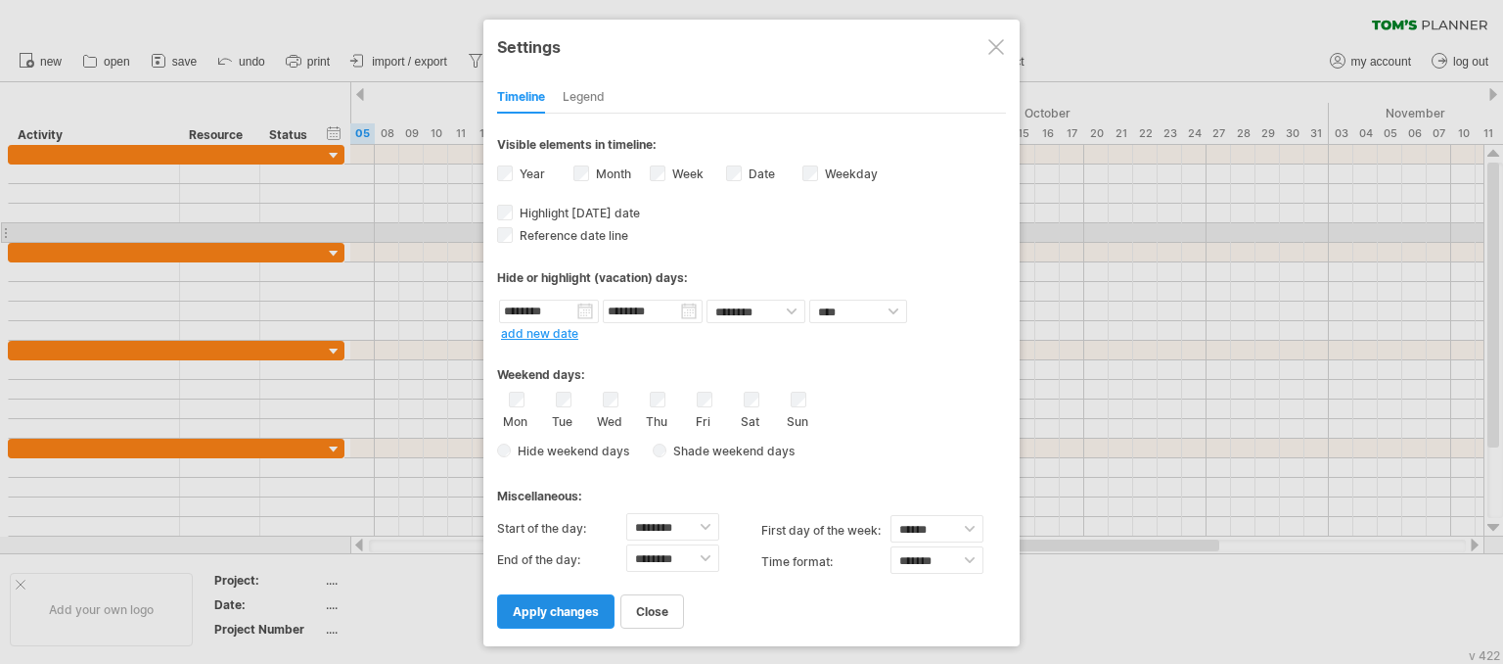
click at [587, 608] on span "apply changes" at bounding box center [556, 611] width 86 height 15
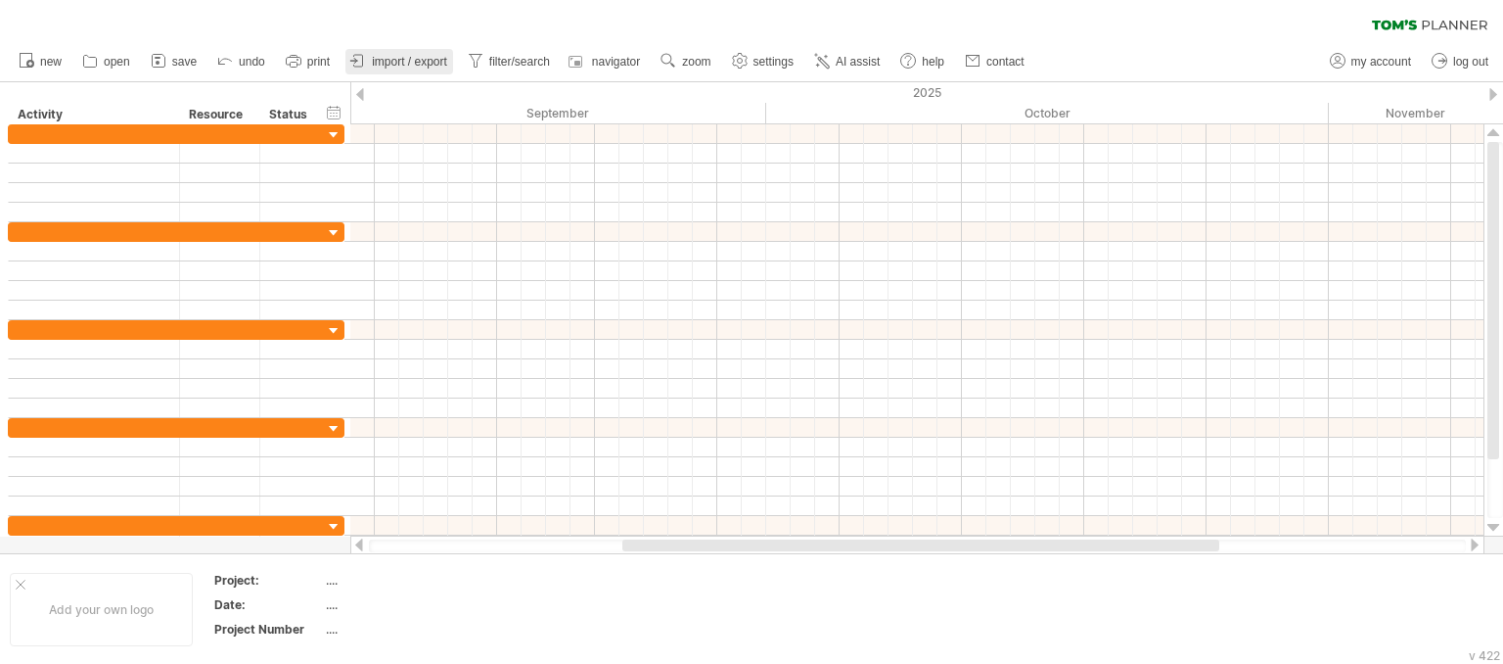
click at [387, 67] on span "import / export" at bounding box center [409, 62] width 75 height 14
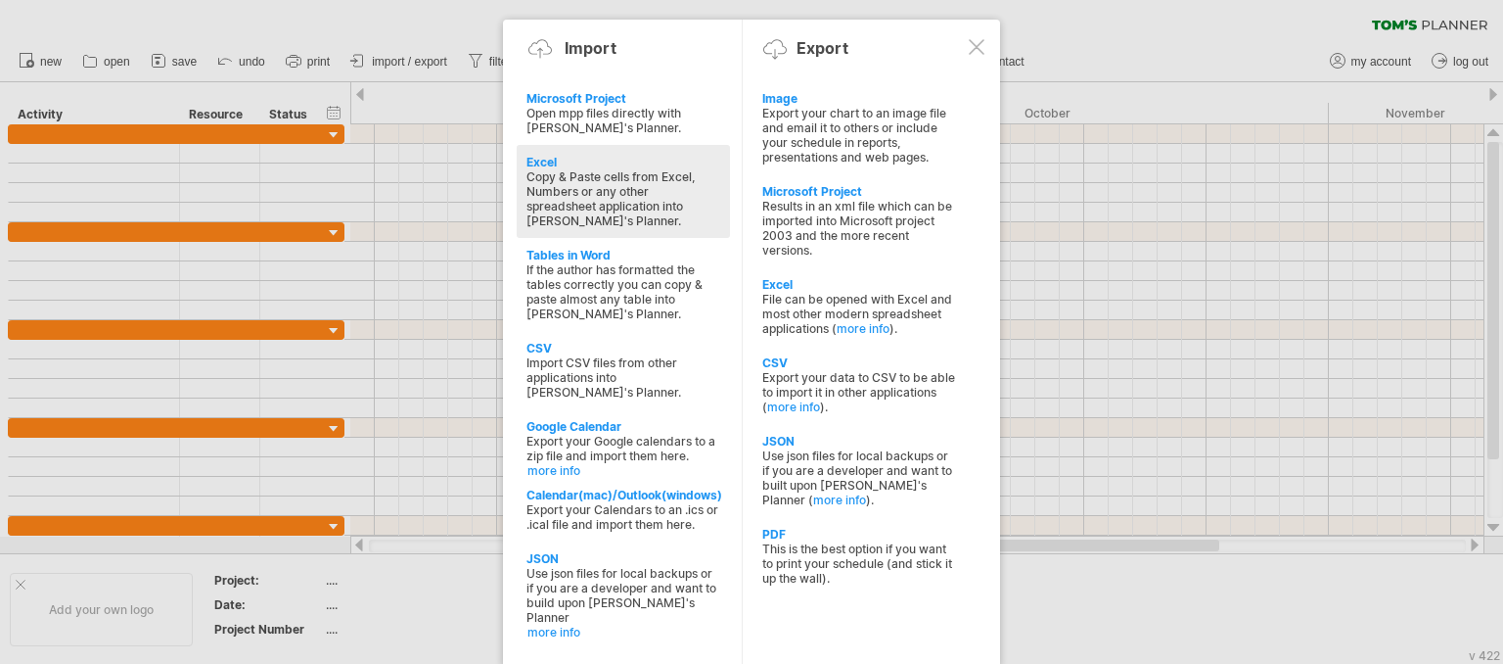
click at [629, 186] on div "Copy & Paste cells from Excel, Numbers or any other spreadsheet application int…" at bounding box center [624, 198] width 194 height 59
type textarea "**********"
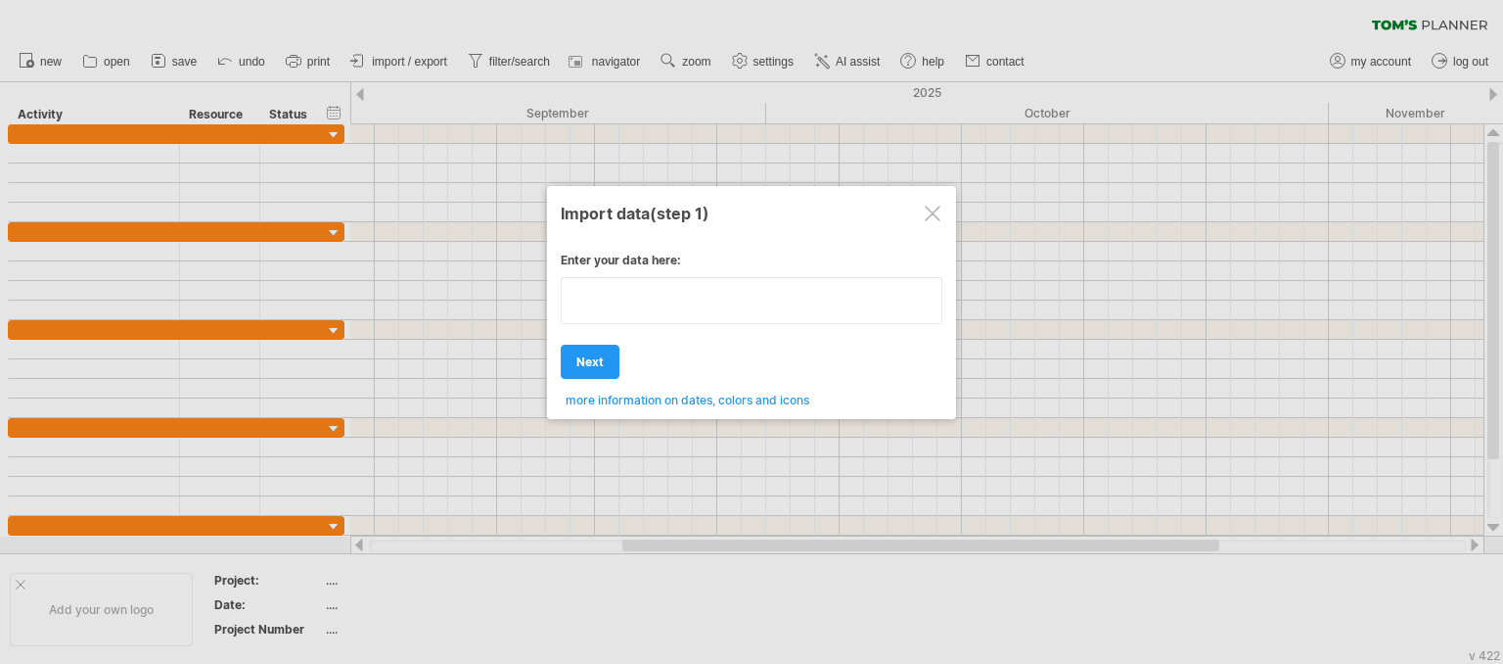
click at [775, 318] on textarea at bounding box center [752, 300] width 382 height 47
paste textarea "**********"
type textarea "**********"
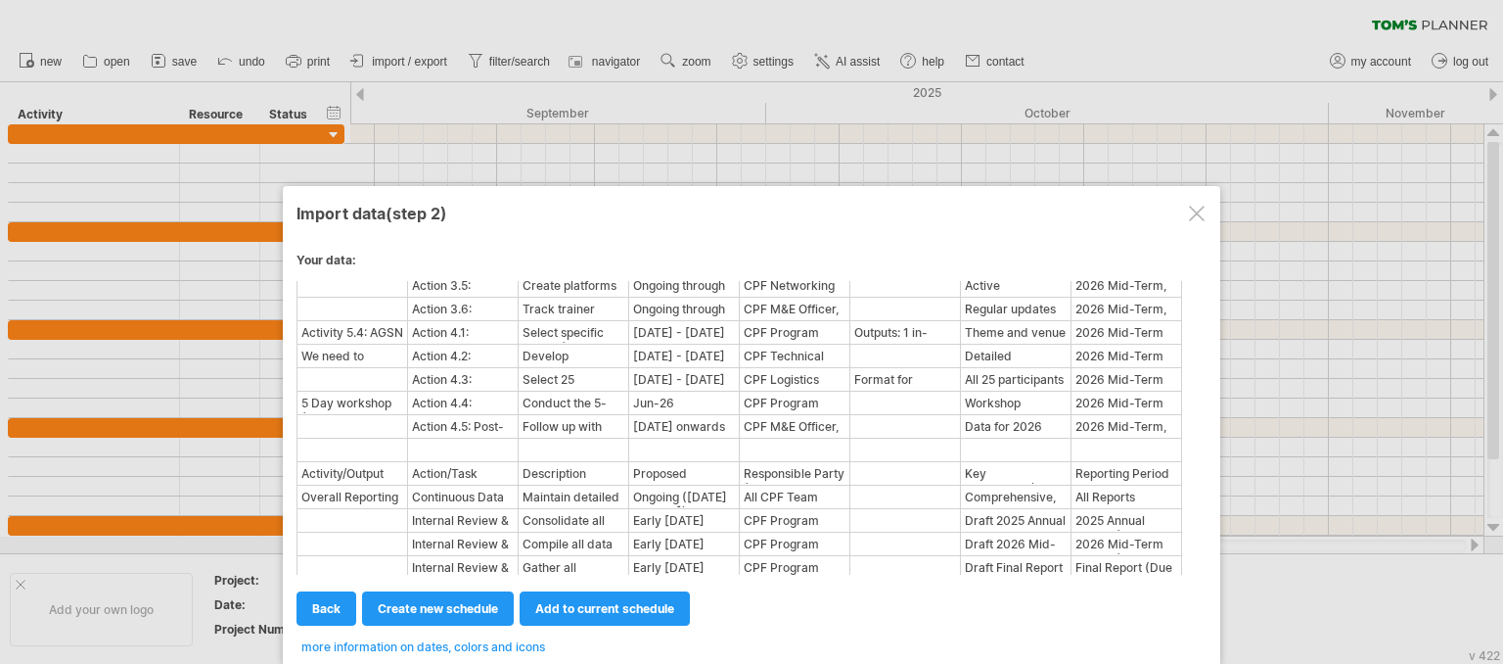
scroll to position [429, 0]
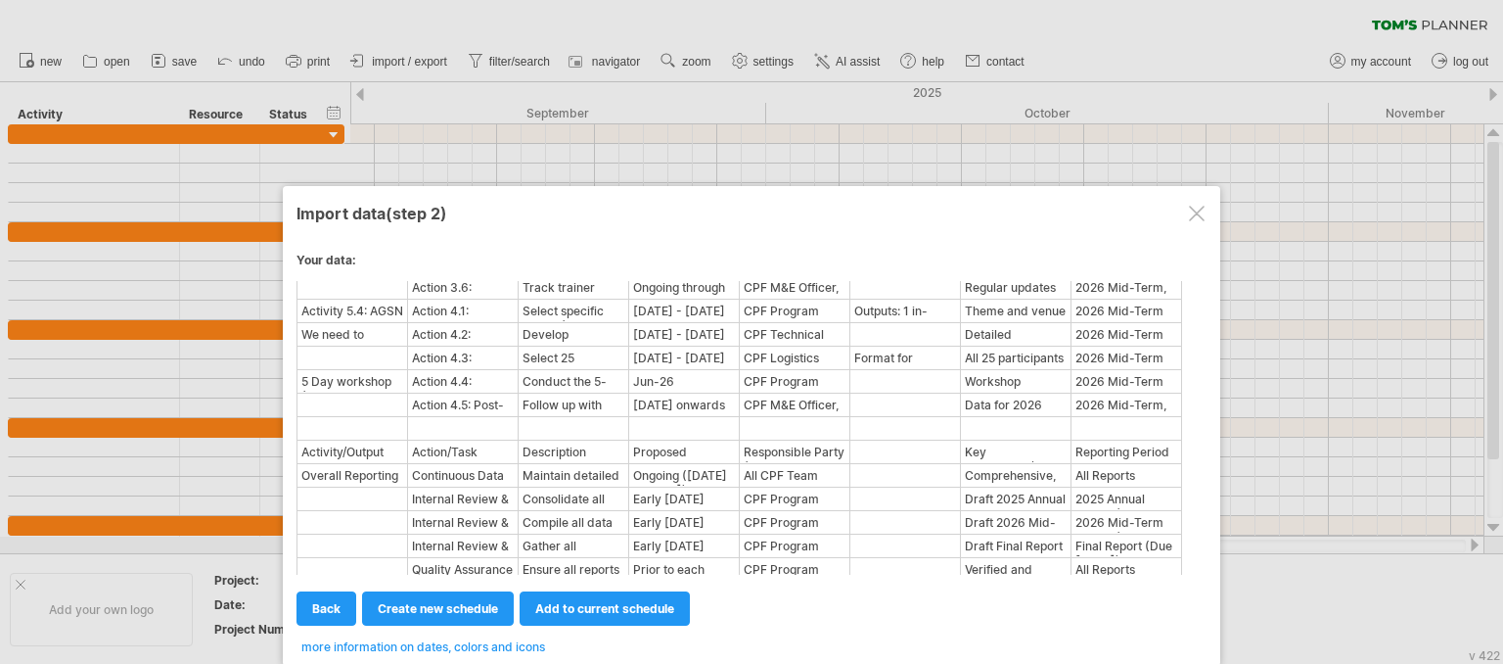
click at [502, 646] on span "more information on dates, colors and icons" at bounding box center [423, 646] width 244 height 15
click at [506, 647] on span "more information on dates, colors and icons" at bounding box center [423, 646] width 244 height 15
click at [473, 611] on span "create new schedule" at bounding box center [438, 608] width 120 height 15
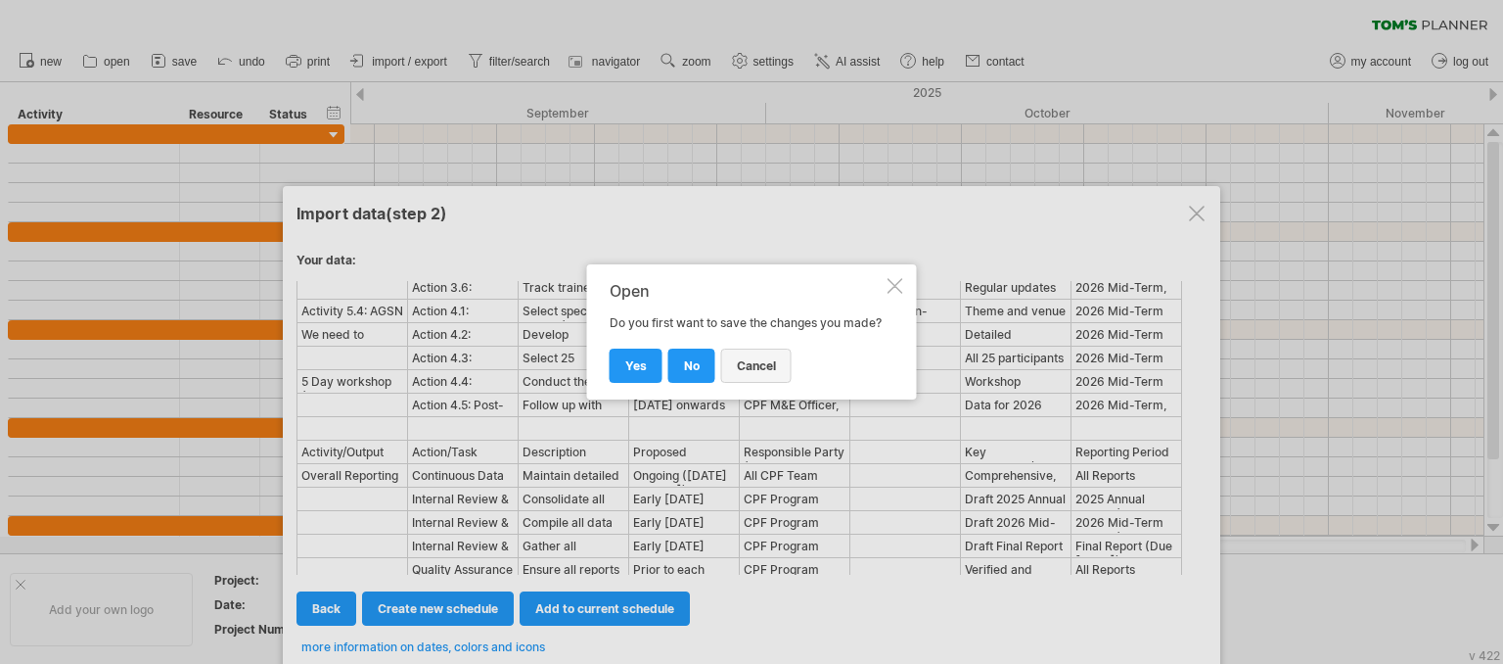
click at [757, 373] on span "cancel" at bounding box center [756, 365] width 39 height 15
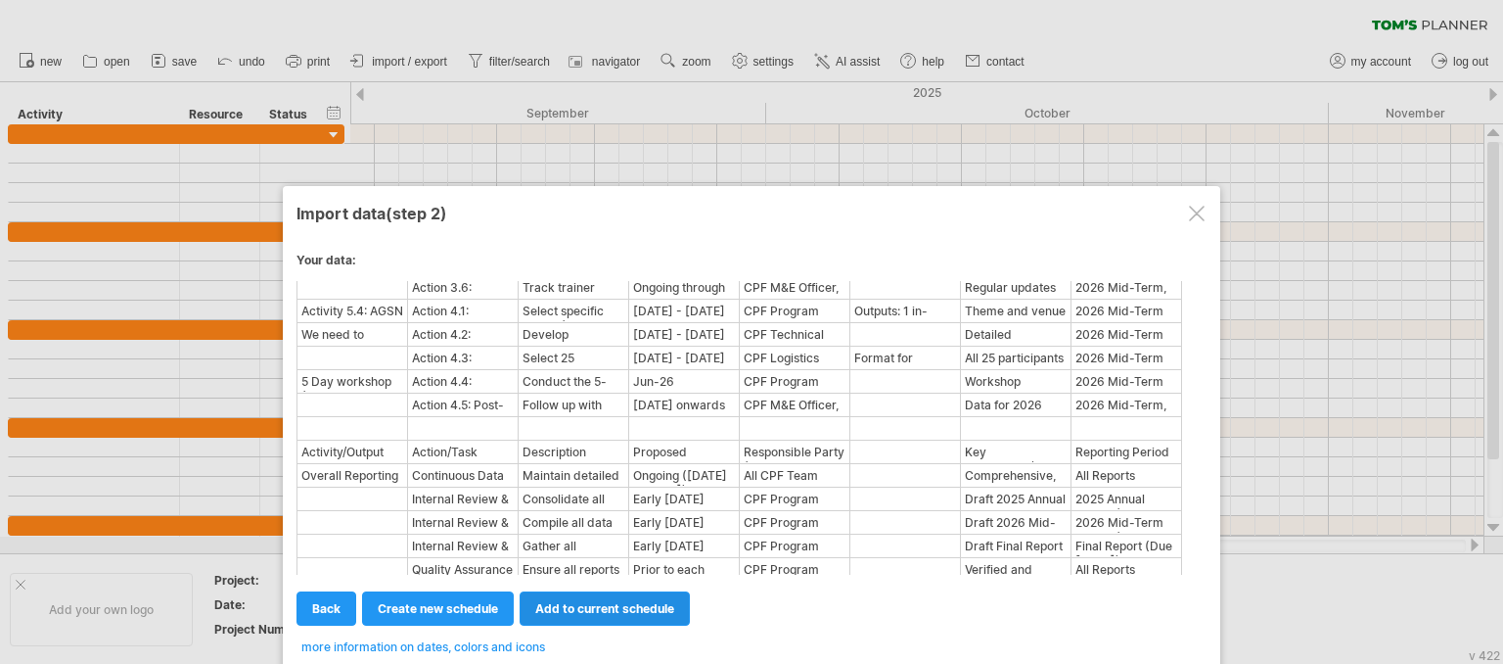
click at [602, 610] on span "add to current schedule" at bounding box center [604, 608] width 139 height 15
select select "********"
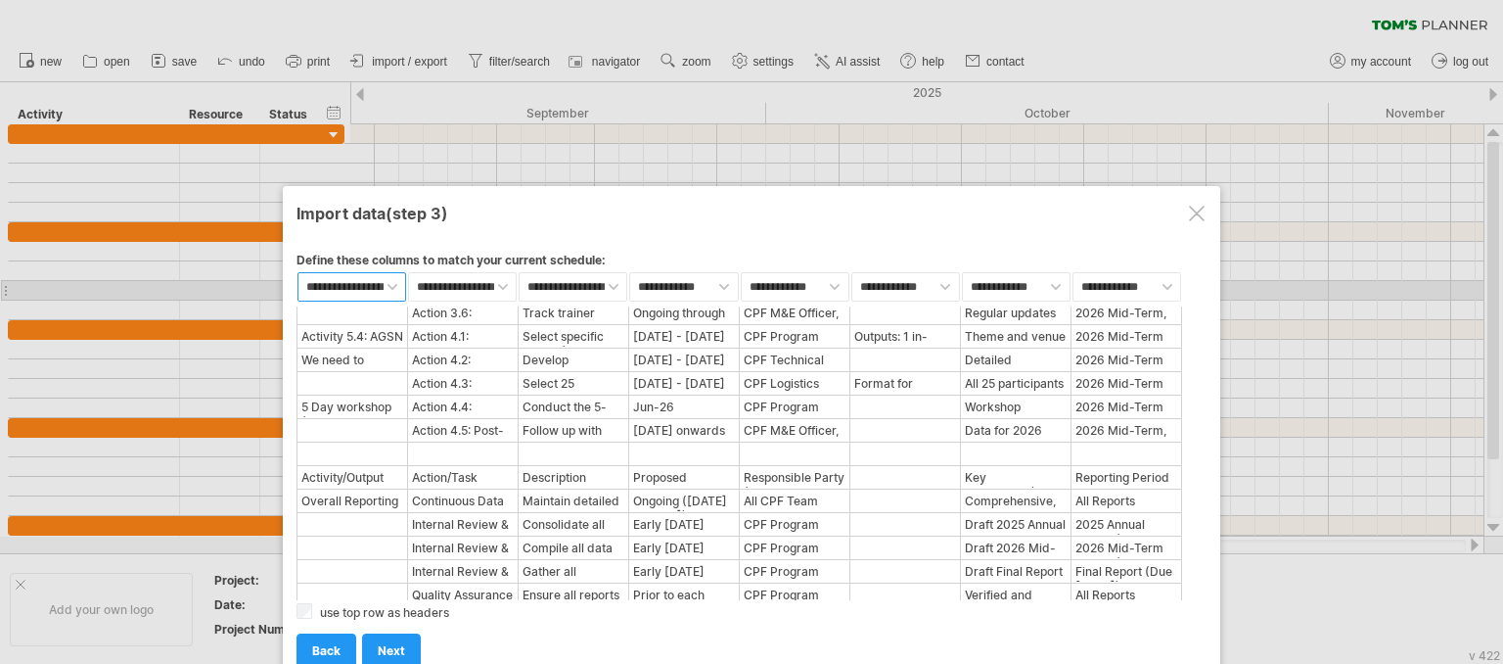
click at [394, 281] on select "**********" at bounding box center [352, 286] width 109 height 29
click at [504, 287] on select "**********" at bounding box center [462, 286] width 109 height 29
click at [614, 289] on select "**********" at bounding box center [573, 286] width 109 height 29
click at [727, 285] on select "**********" at bounding box center [683, 286] width 109 height 29
click at [629, 272] on select "**********" at bounding box center [683, 286] width 109 height 29
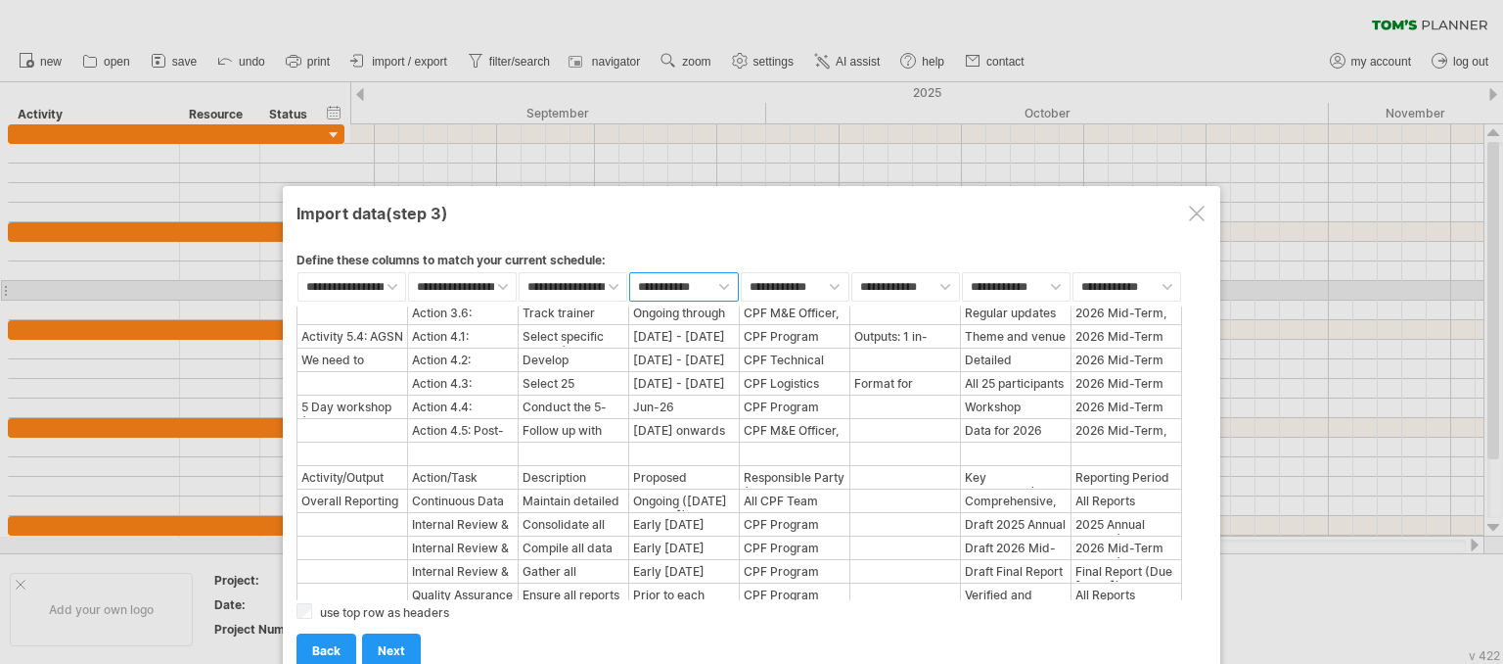
click at [726, 281] on select "**********" at bounding box center [683, 286] width 109 height 29
select select "********"
click at [629, 272] on select "**********" at bounding box center [683, 286] width 109 height 29
click at [612, 286] on select "**********" at bounding box center [573, 286] width 109 height 29
select select "***"
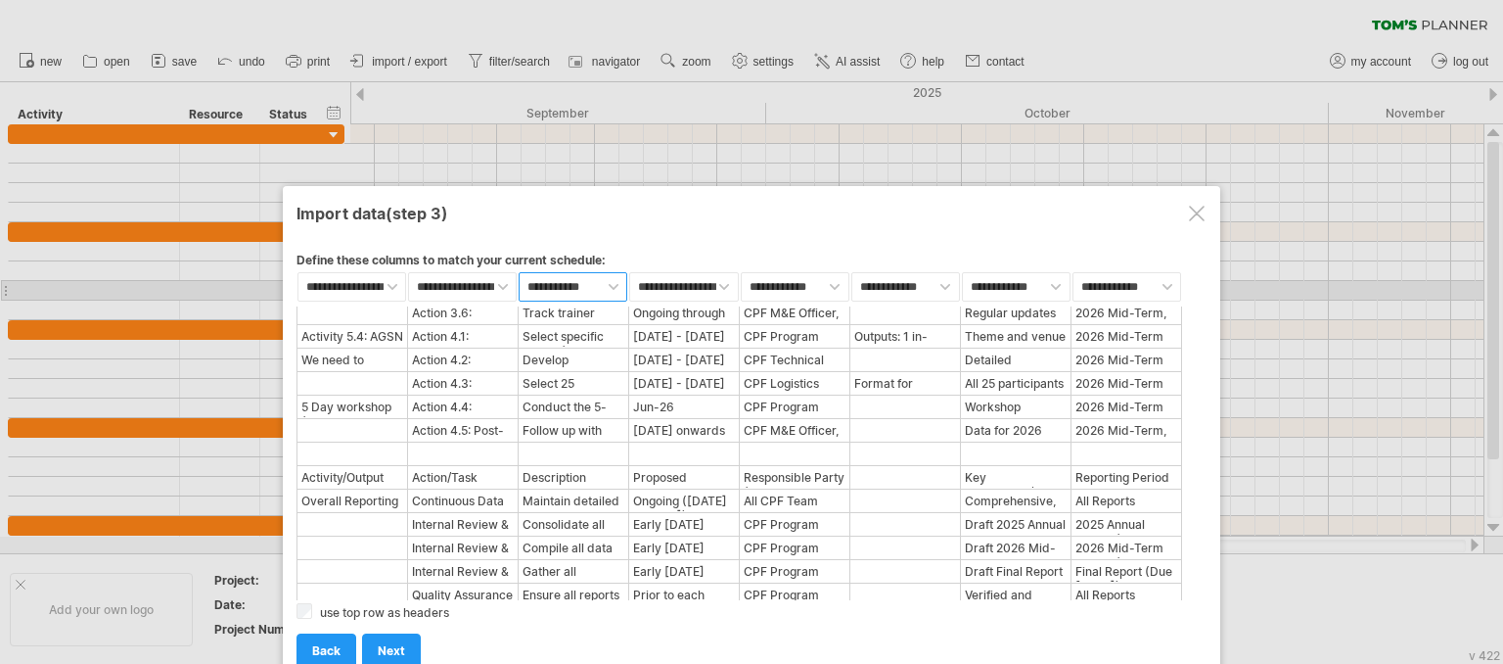
click at [519, 272] on select "**********" at bounding box center [573, 286] width 109 height 29
click at [840, 288] on select "**********" at bounding box center [795, 286] width 109 height 29
select select "***"
click at [741, 272] on select "**********" at bounding box center [795, 286] width 109 height 29
click at [944, 286] on select "**********" at bounding box center [906, 286] width 109 height 29
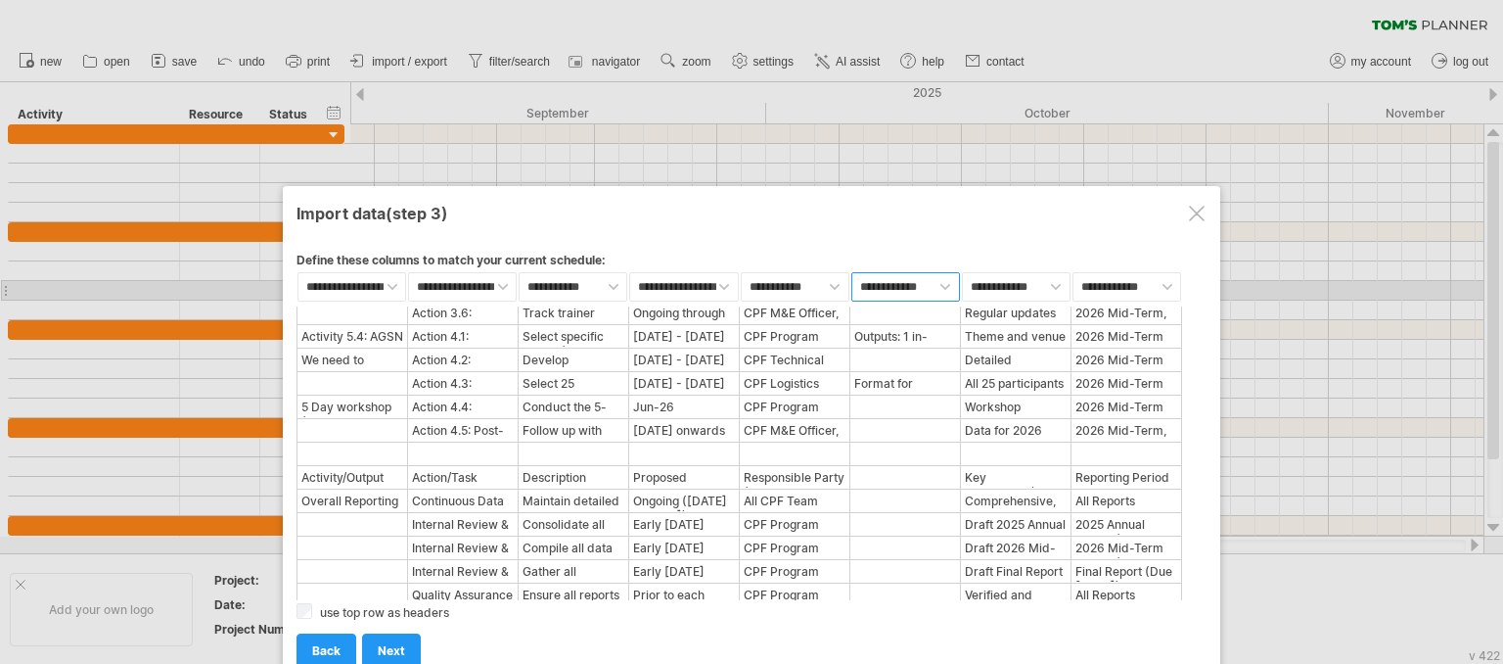
select select "***"
click at [852, 272] on select "**********" at bounding box center [906, 286] width 109 height 29
click at [1051, 284] on select "**********" at bounding box center [1016, 286] width 109 height 29
select select "***"
click at [962, 272] on select "**********" at bounding box center [1016, 286] width 109 height 29
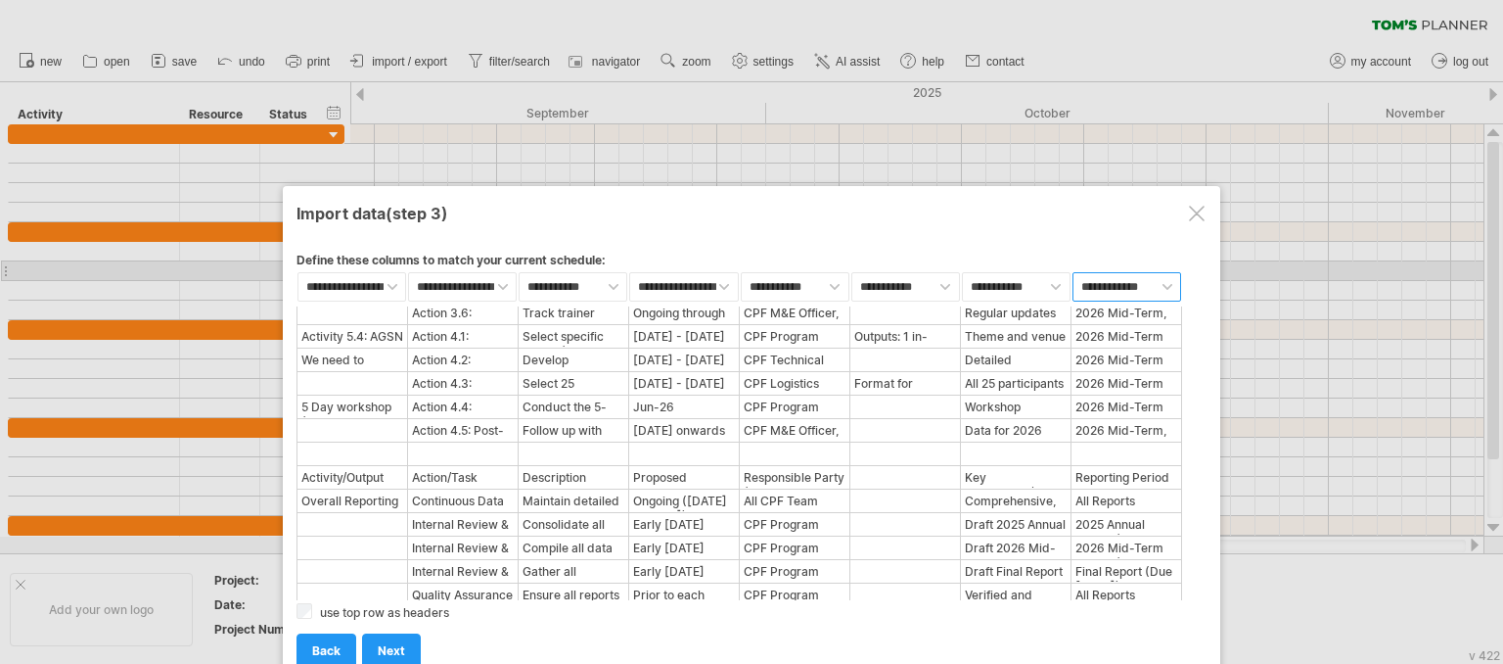
click at [1165, 278] on select "**********" at bounding box center [1127, 286] width 109 height 29
select select "********"
click at [1073, 272] on select "**********" at bounding box center [1127, 286] width 109 height 29
select select "****"
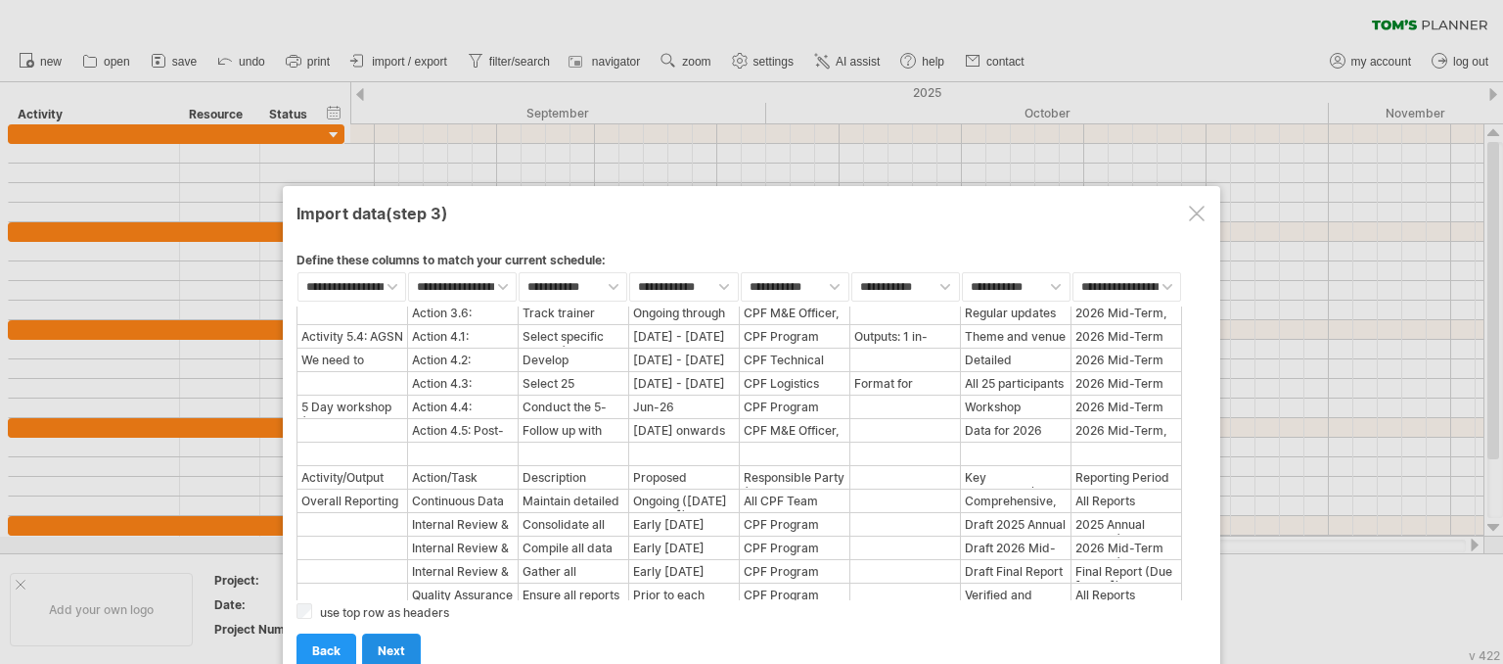
click at [388, 651] on span "next" at bounding box center [391, 650] width 27 height 15
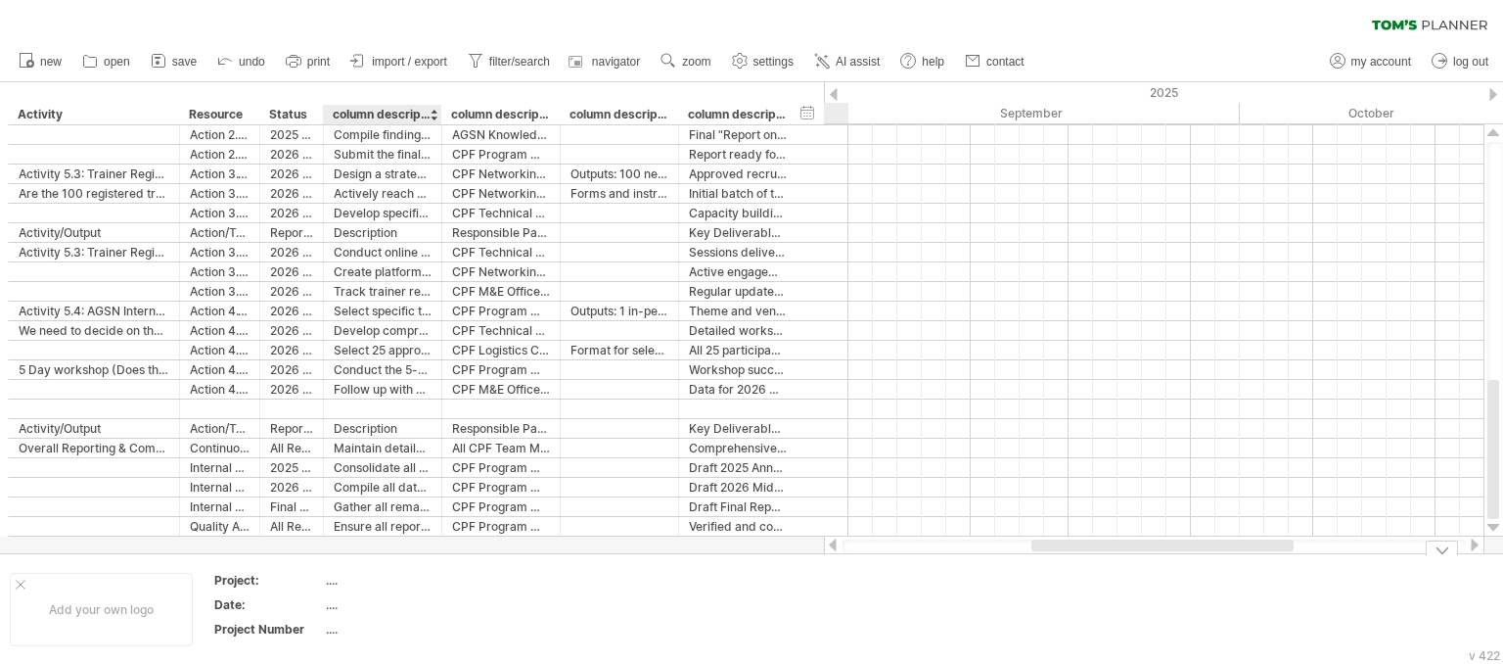
click at [337, 583] on div "...." at bounding box center [408, 580] width 164 height 17
click at [316, 576] on div "Project:" at bounding box center [268, 580] width 108 height 17
click at [339, 577] on div "...." at bounding box center [408, 580] width 164 height 17
type input "**********"
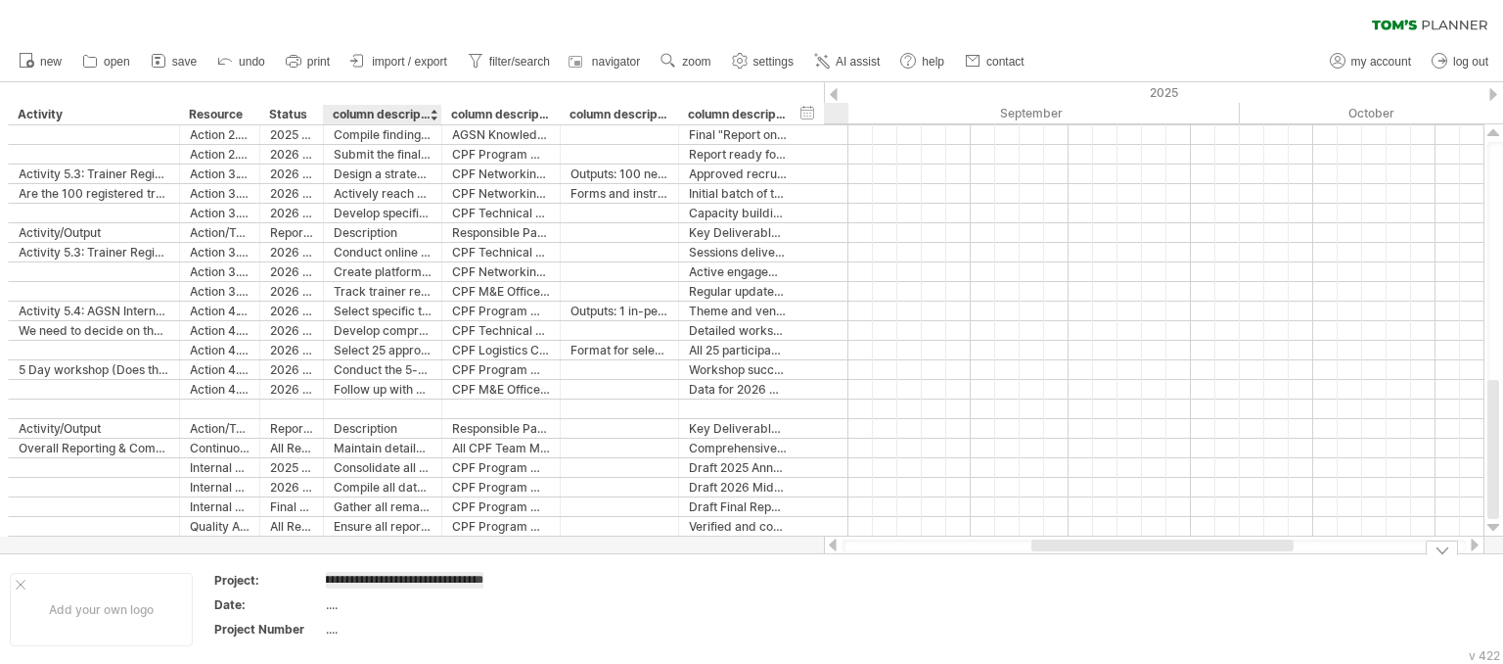
scroll to position [0, 506]
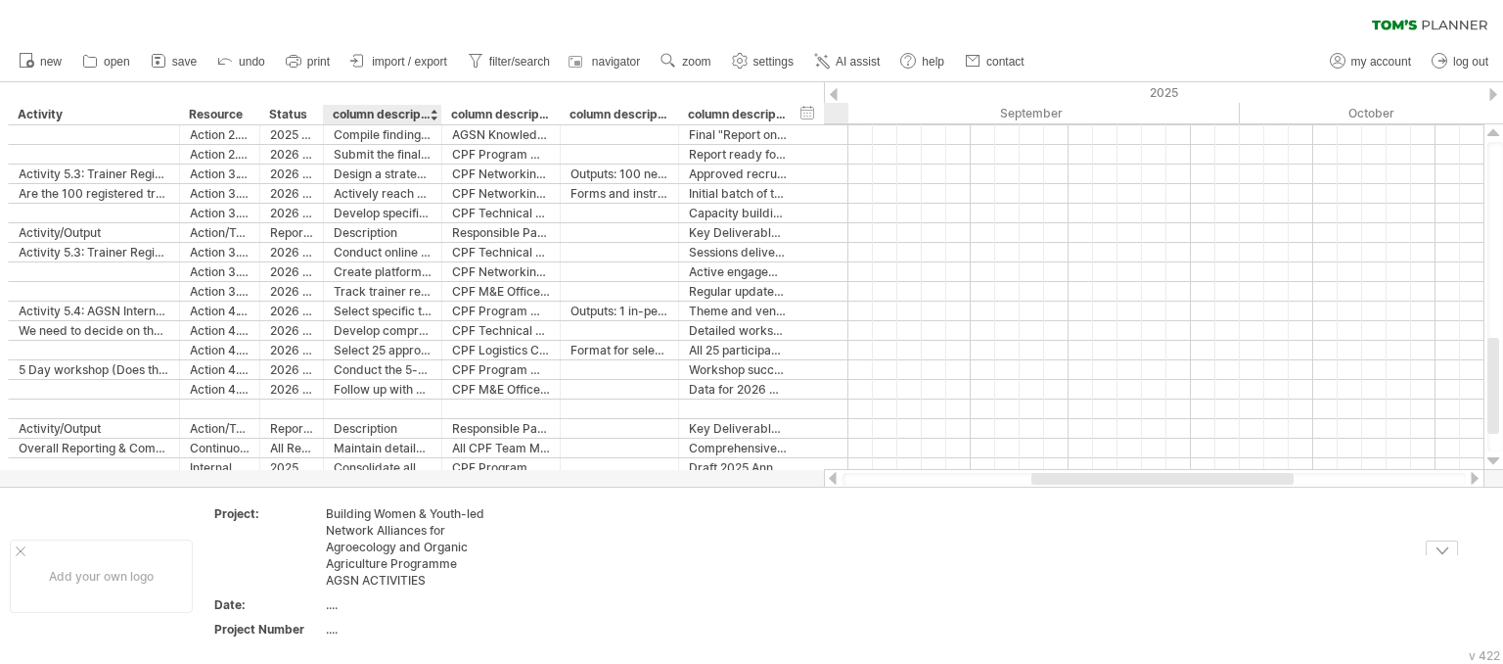
click at [349, 604] on div "...." at bounding box center [408, 604] width 164 height 17
type input "**********"
click at [403, 631] on div "...." at bounding box center [408, 629] width 164 height 17
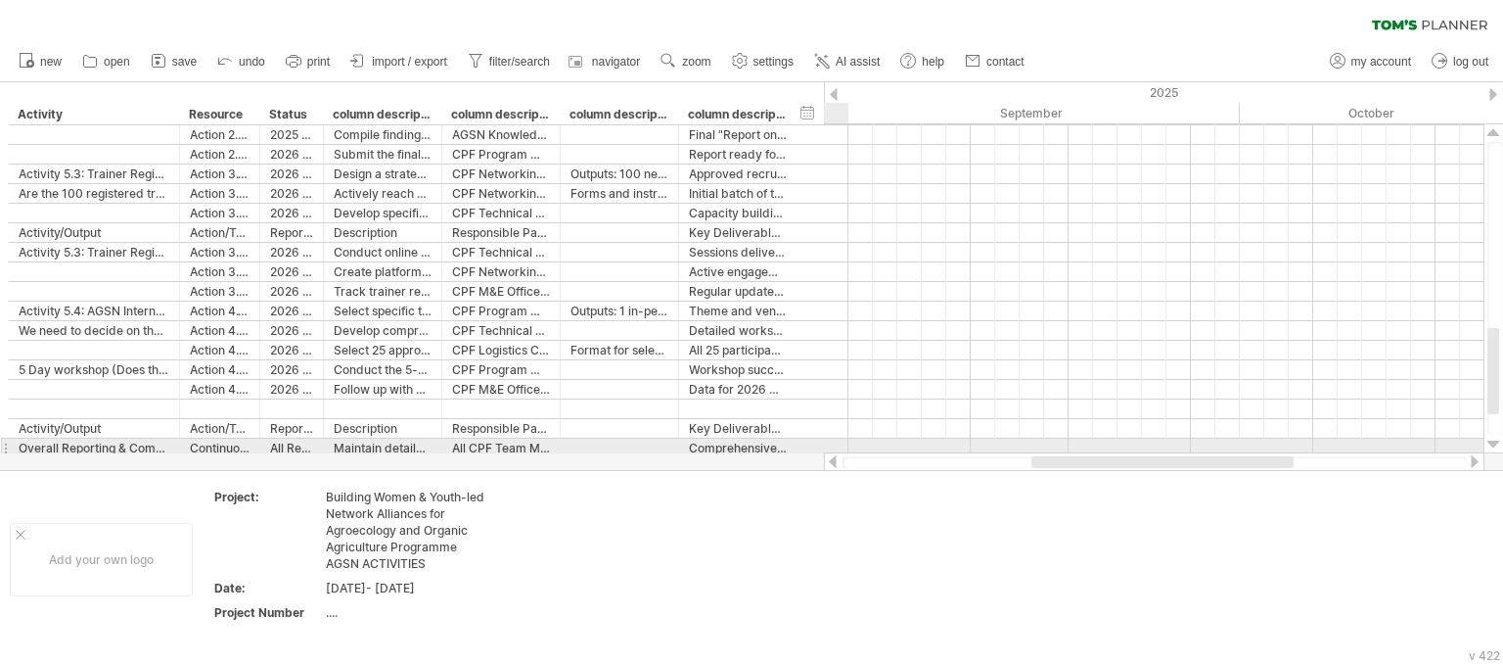
click at [1492, 439] on div at bounding box center [1494, 445] width 13 height 16
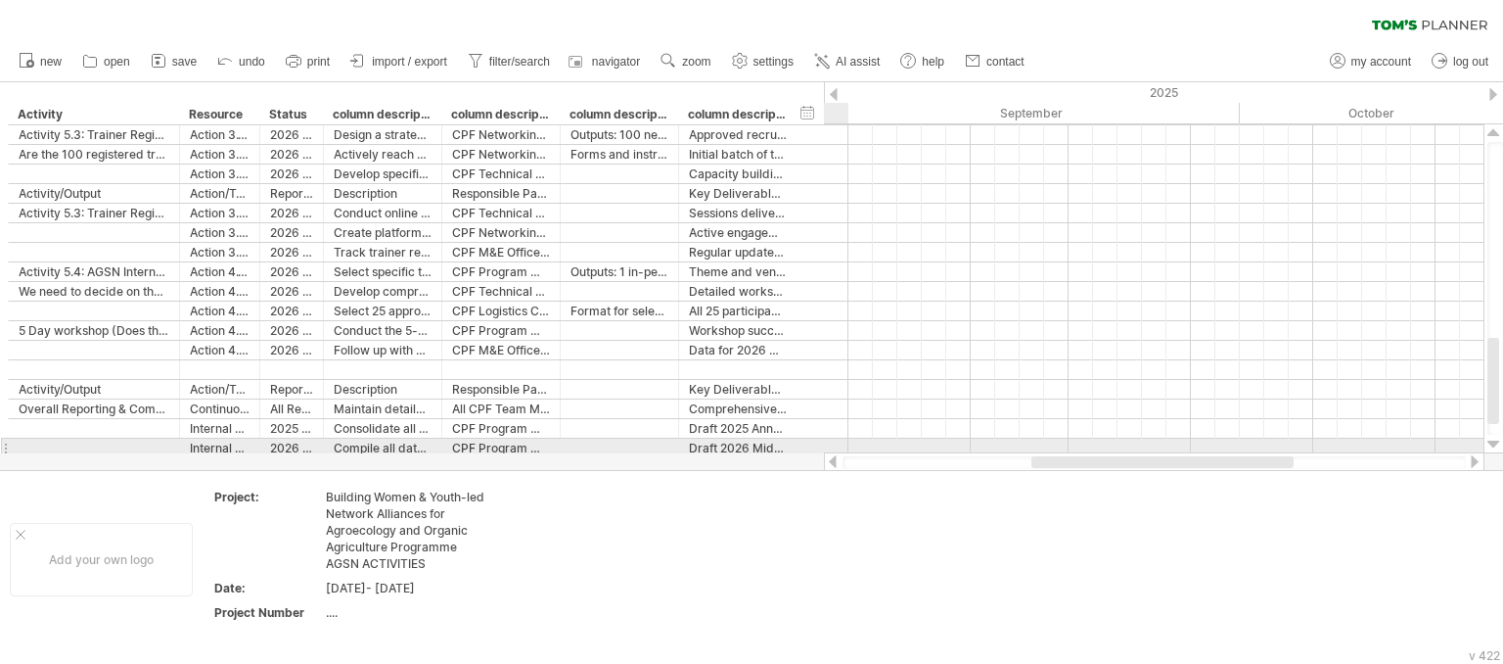
click at [1496, 448] on div at bounding box center [1494, 445] width 13 height 16
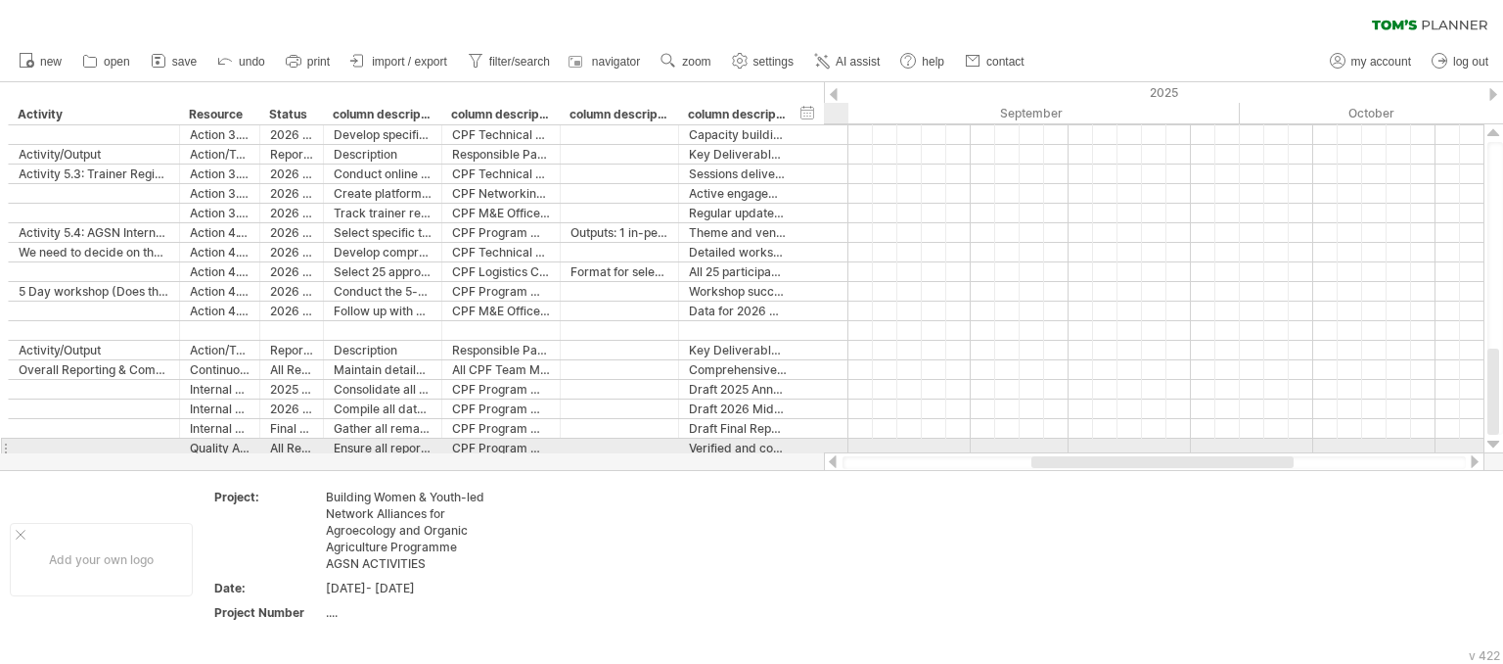
click at [1496, 448] on div at bounding box center [1494, 445] width 13 height 16
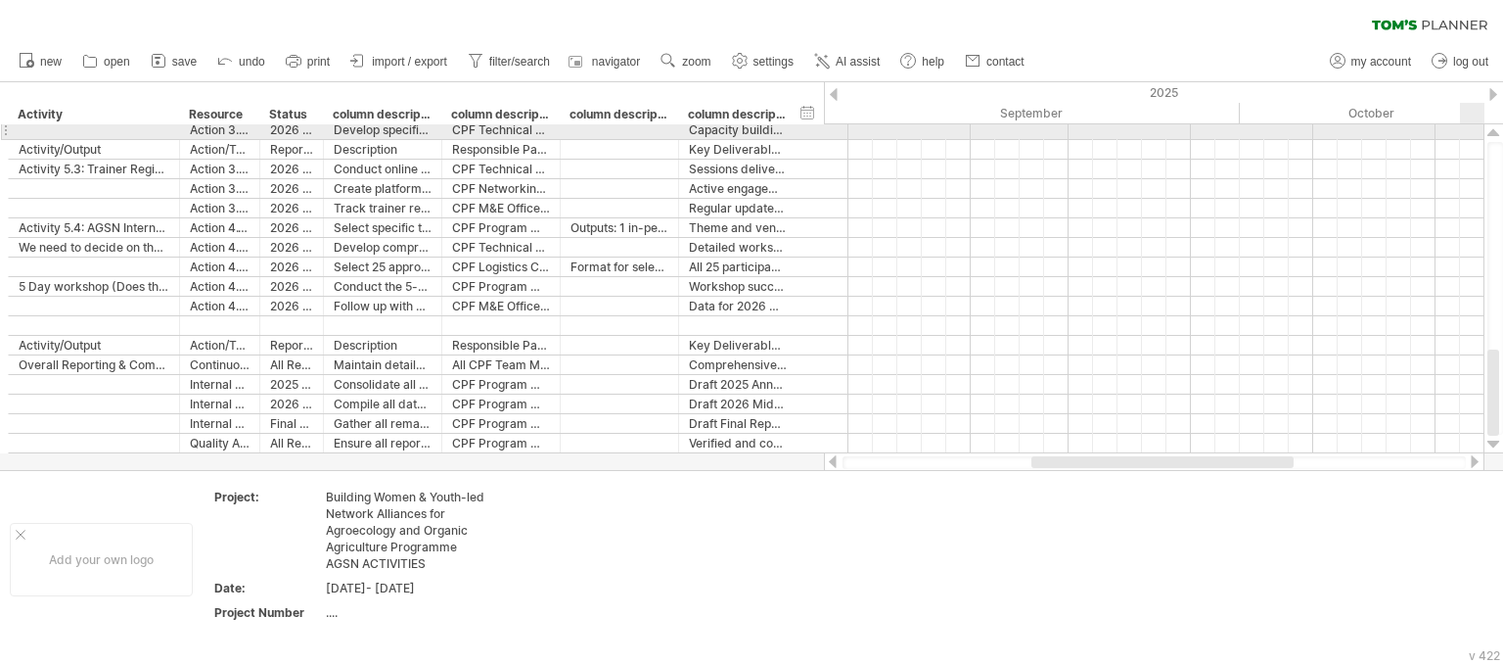
click at [1496, 129] on div at bounding box center [1494, 133] width 13 height 16
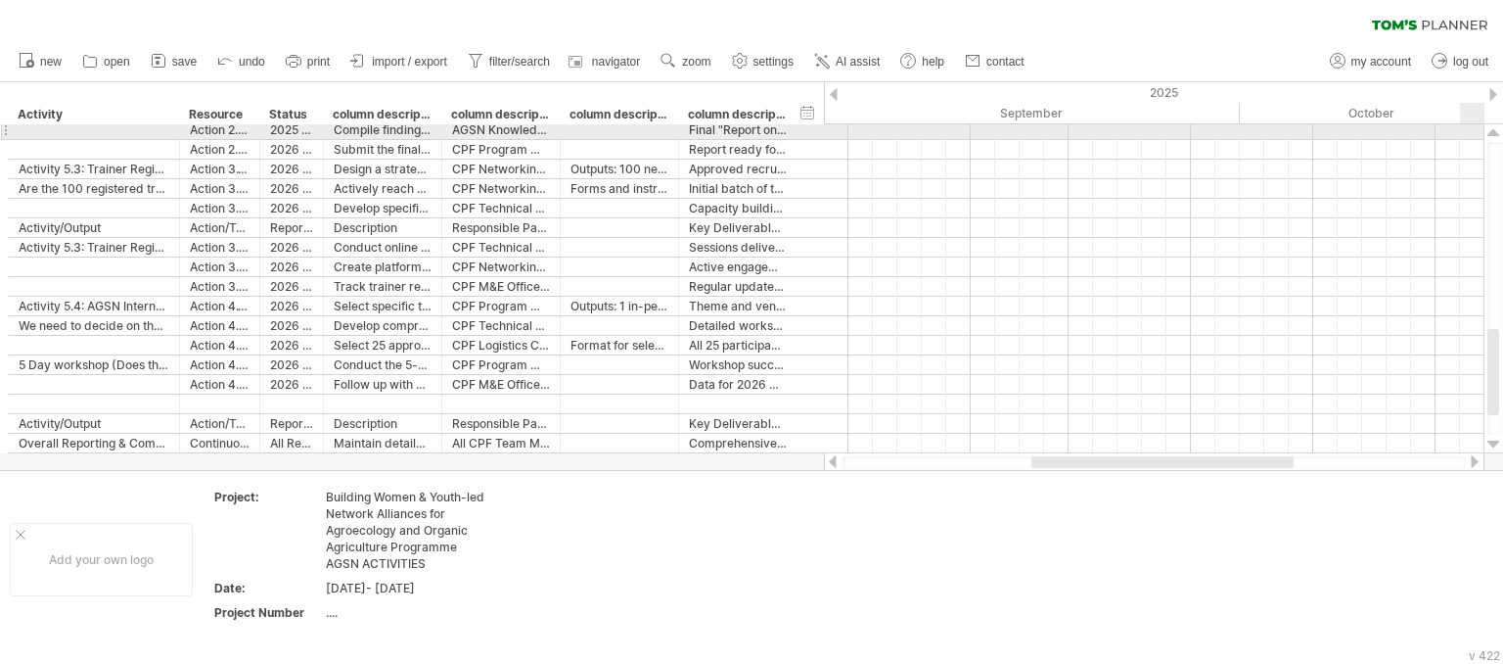
click at [1496, 129] on div at bounding box center [1494, 133] width 13 height 16
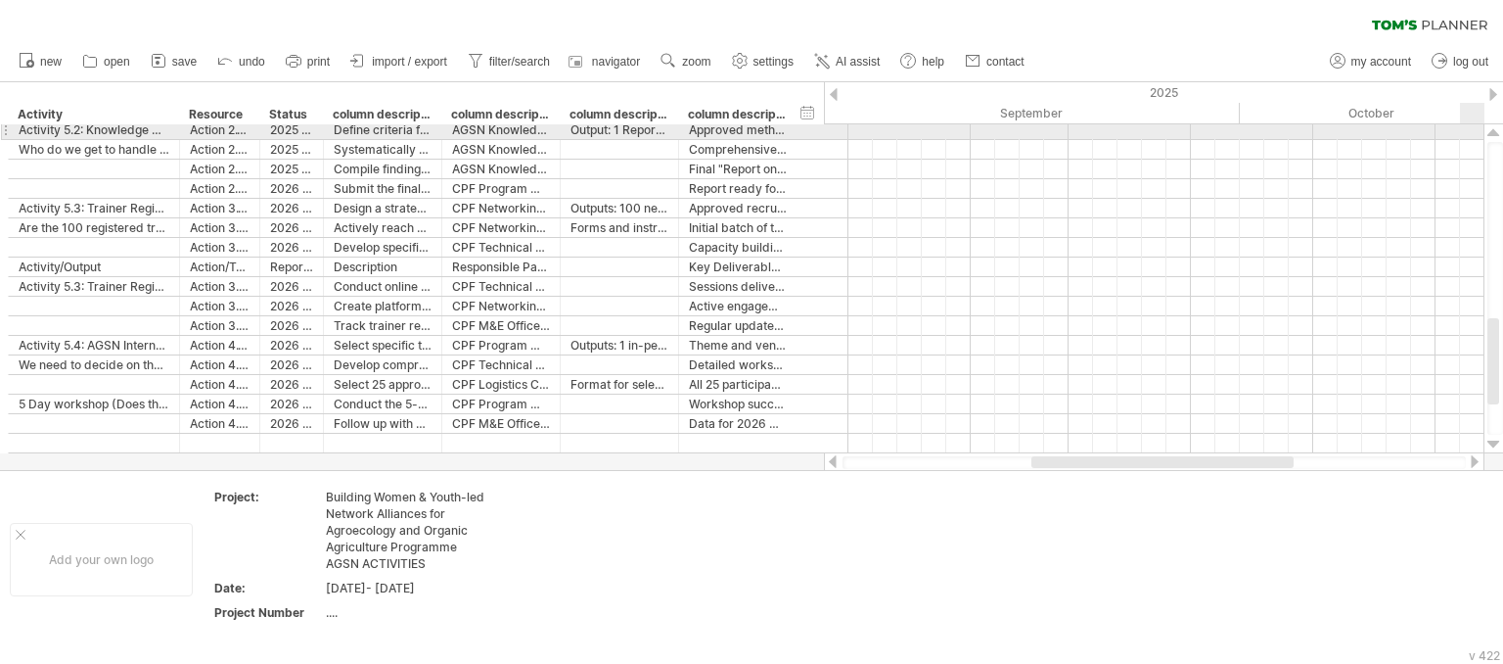
click at [1493, 128] on div at bounding box center [1494, 133] width 13 height 16
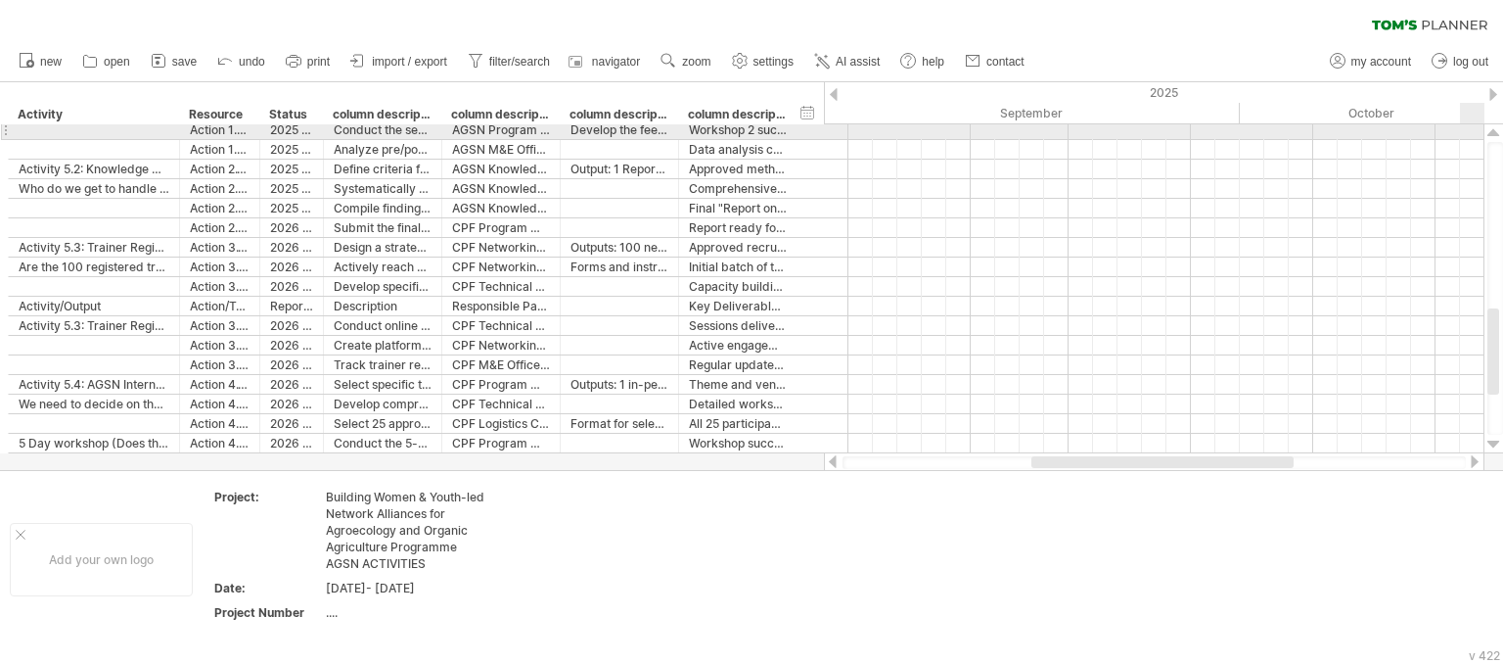
click at [1493, 128] on div at bounding box center [1494, 133] width 13 height 16
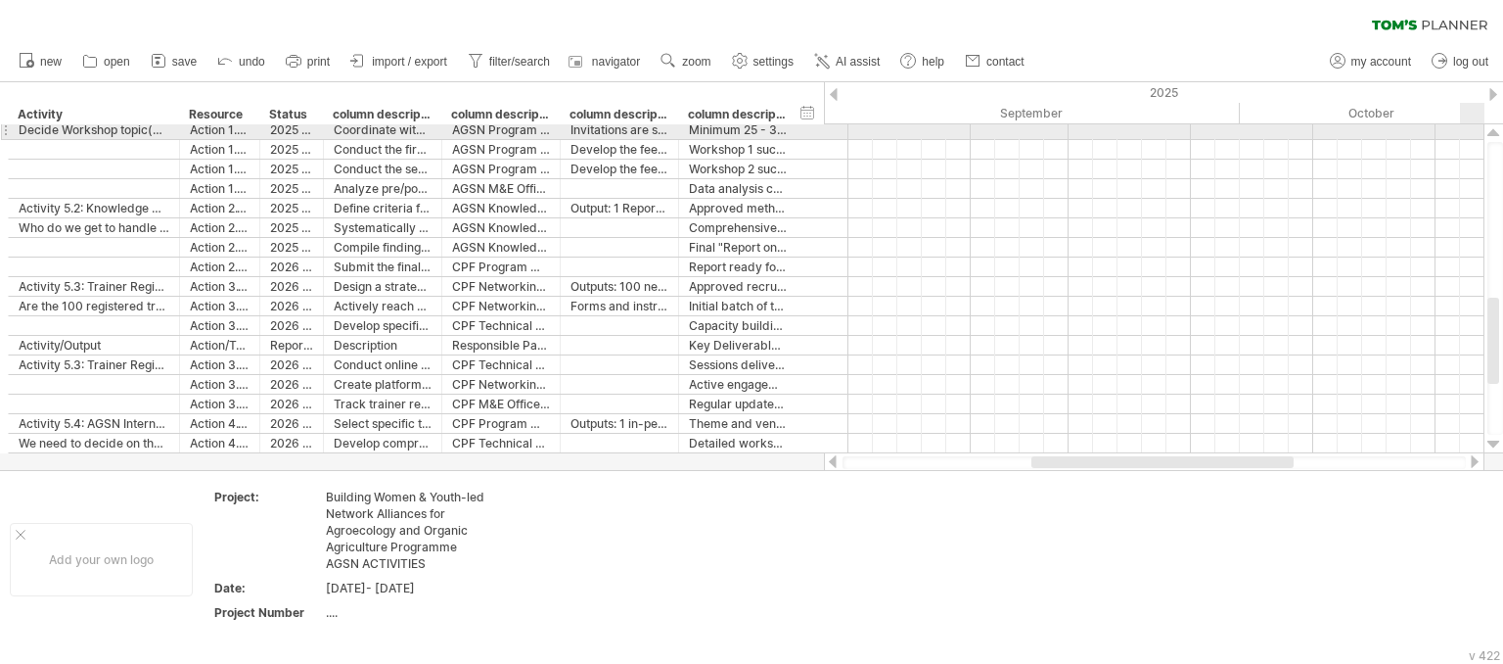
click at [1493, 128] on div at bounding box center [1494, 133] width 13 height 16
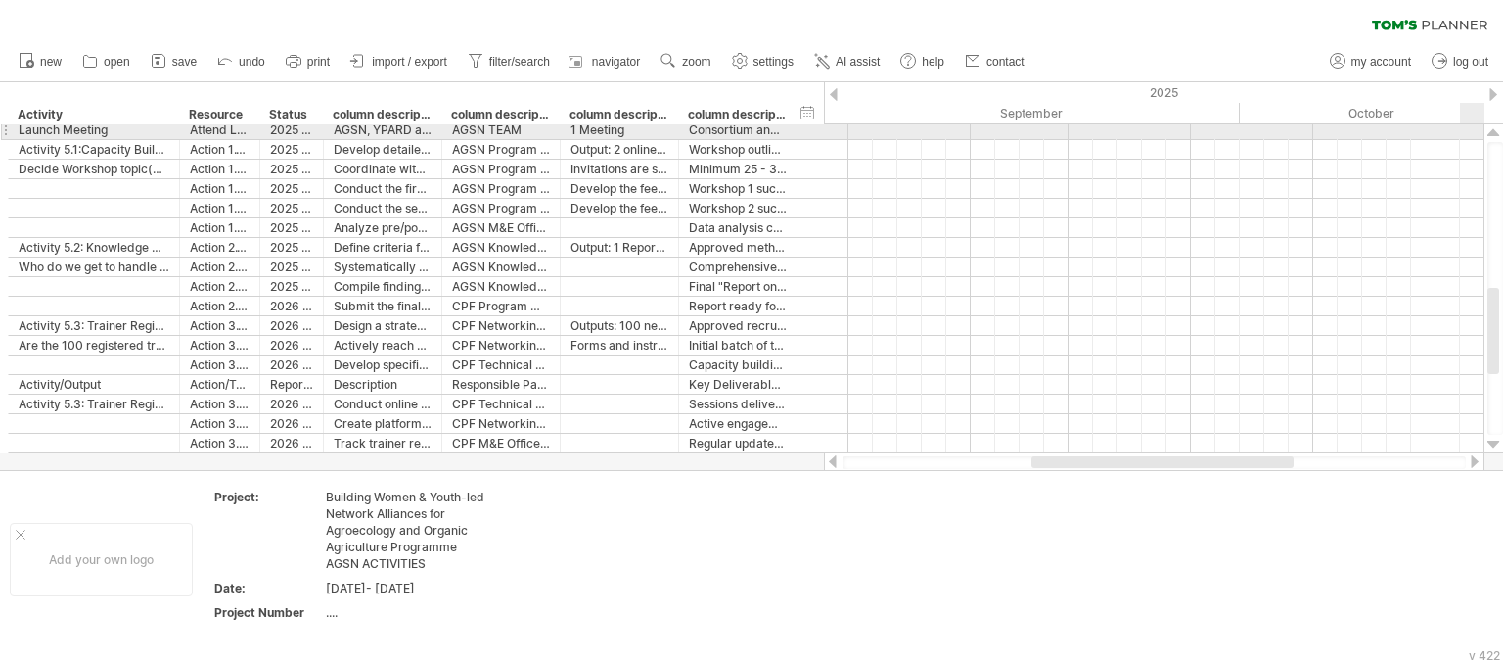
click at [1493, 128] on div at bounding box center [1494, 133] width 13 height 16
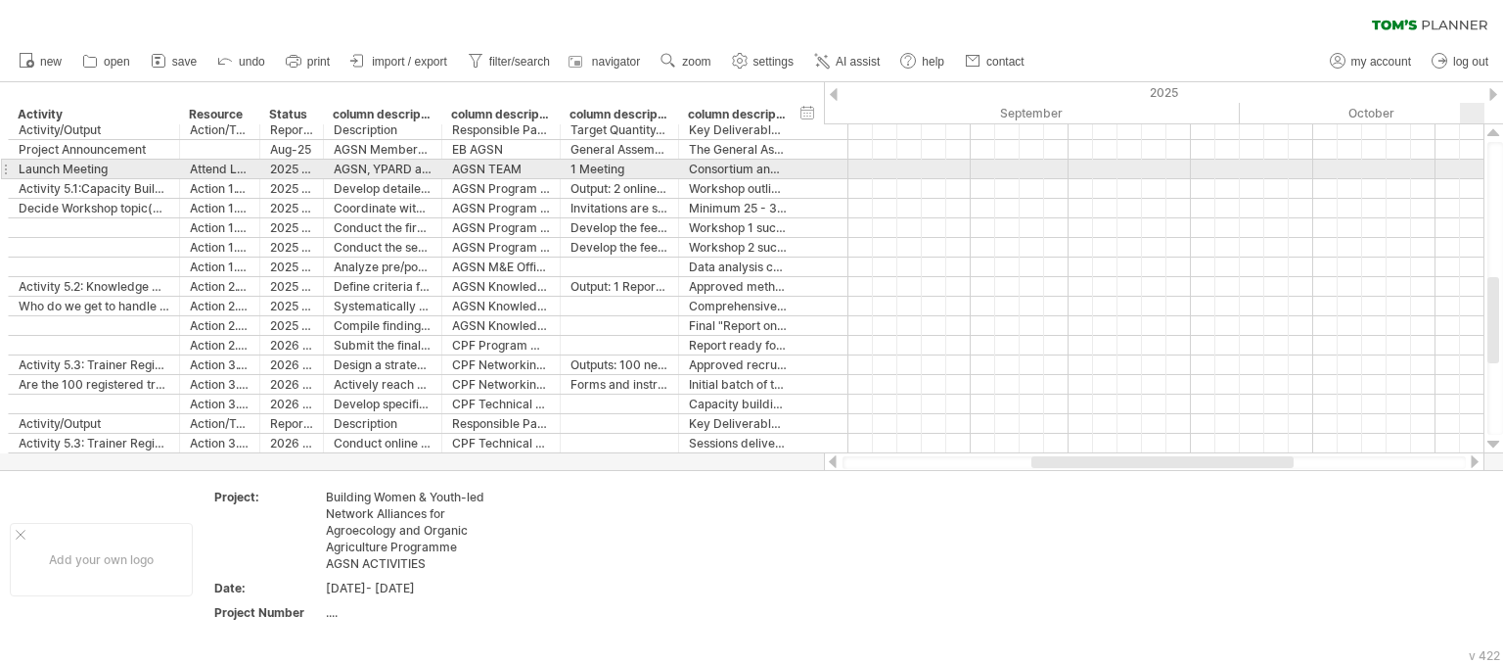
click at [1493, 128] on div at bounding box center [1494, 133] width 13 height 16
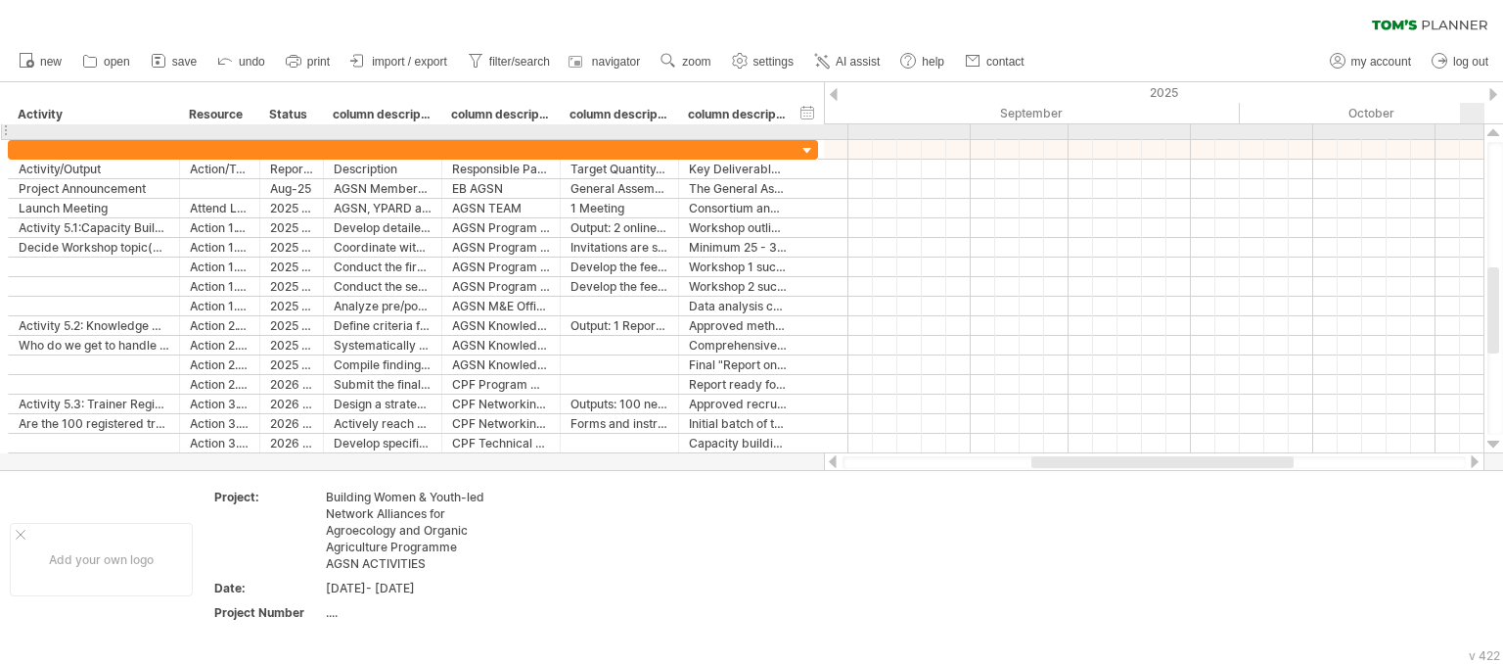
click at [1493, 128] on div at bounding box center [1494, 133] width 13 height 16
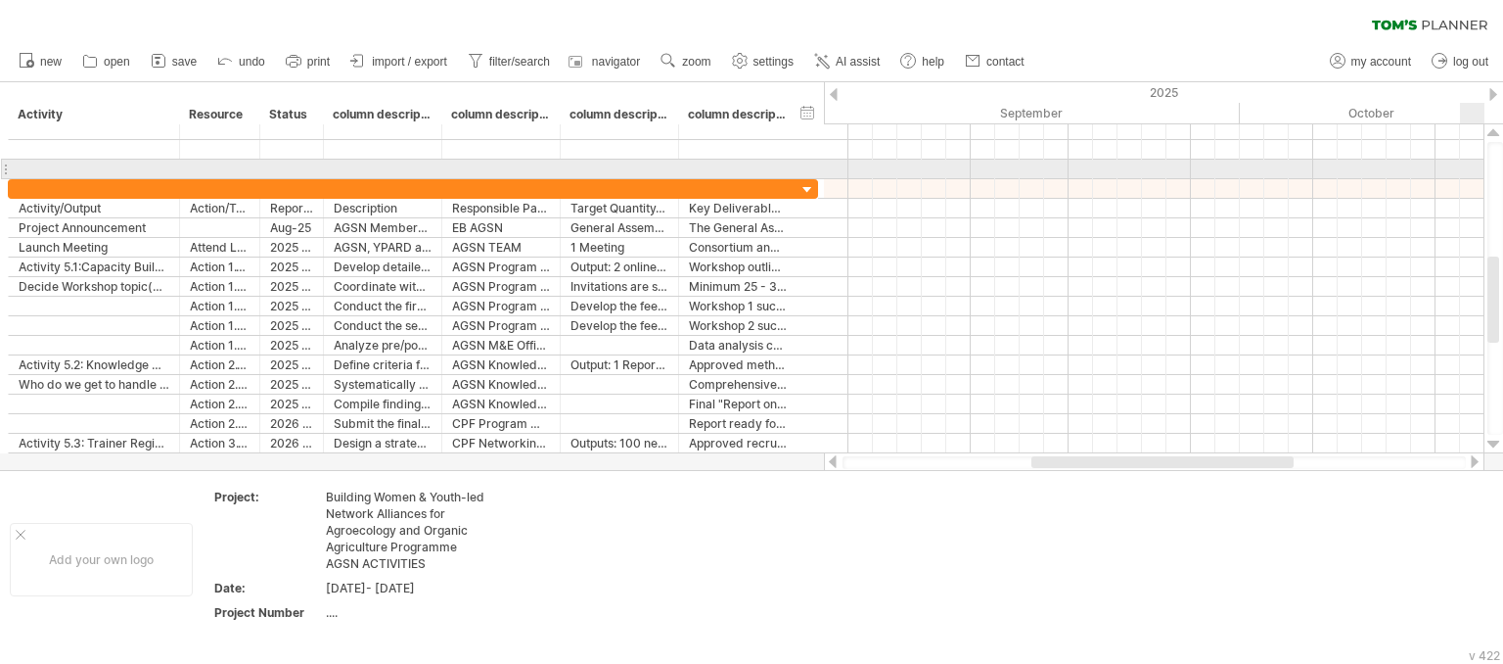
click at [1493, 128] on div at bounding box center [1494, 133] width 13 height 16
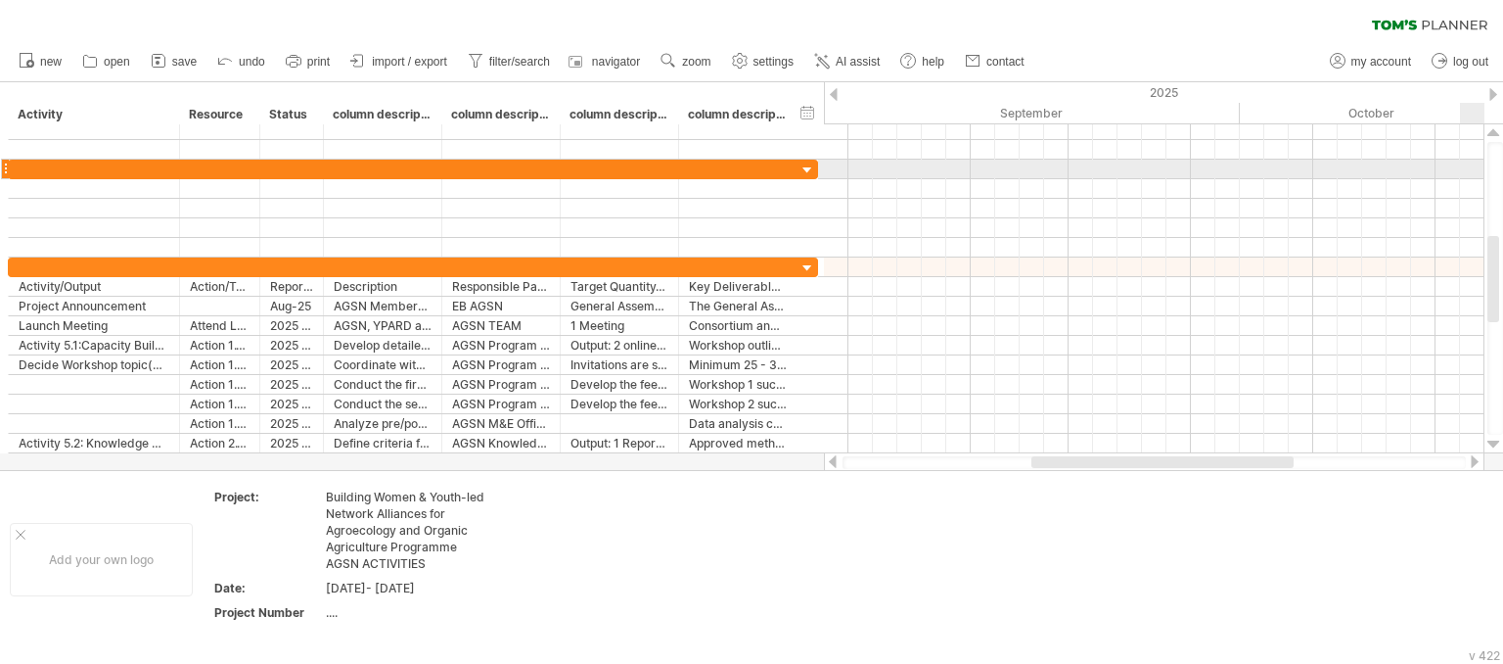
click at [1493, 128] on div at bounding box center [1494, 133] width 13 height 16
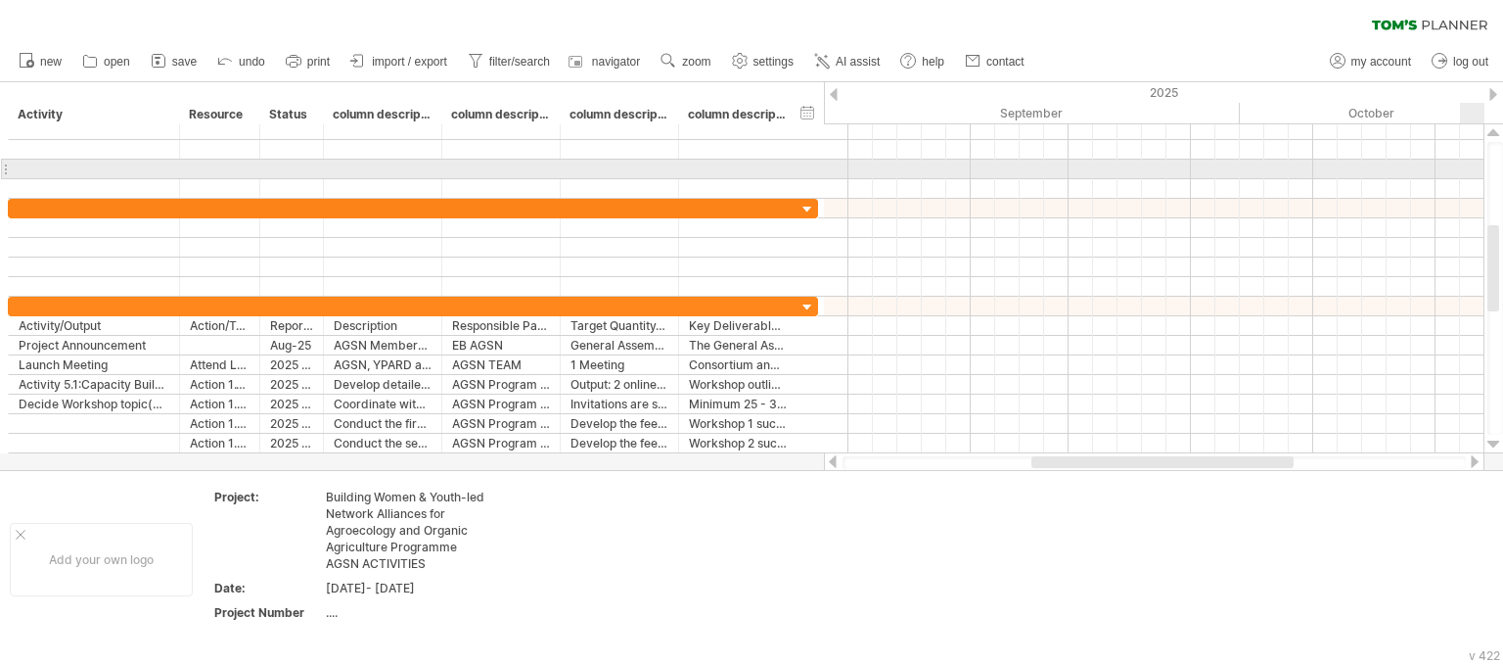
click at [1493, 128] on div at bounding box center [1494, 133] width 13 height 16
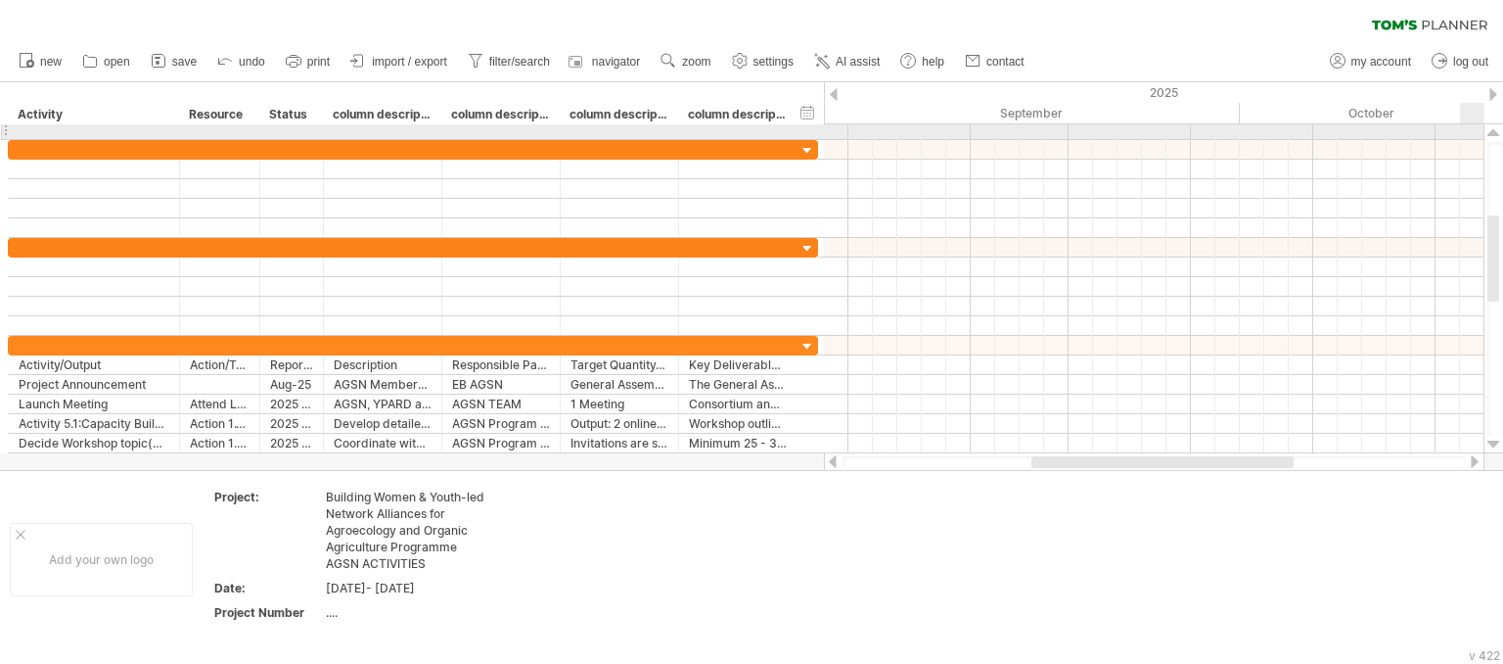
click at [1493, 128] on div at bounding box center [1494, 133] width 13 height 16
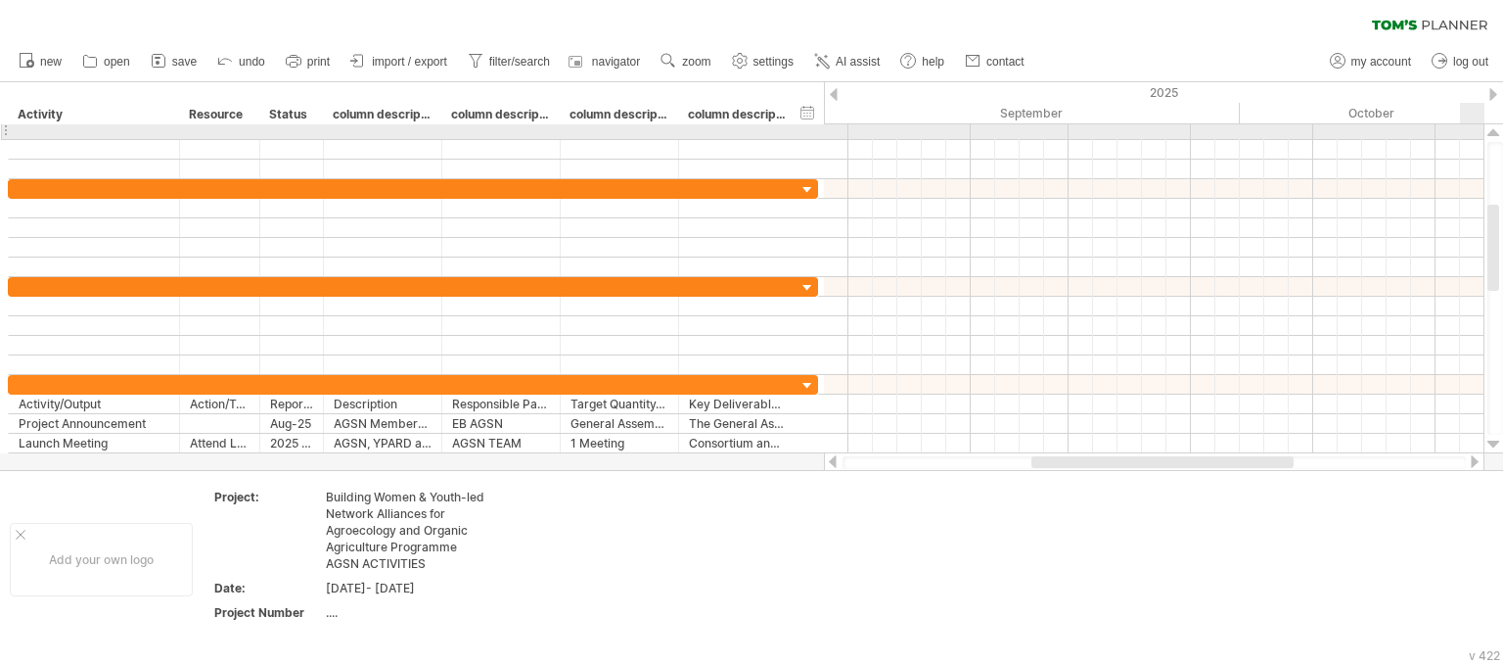
click at [1493, 128] on div at bounding box center [1494, 133] width 13 height 16
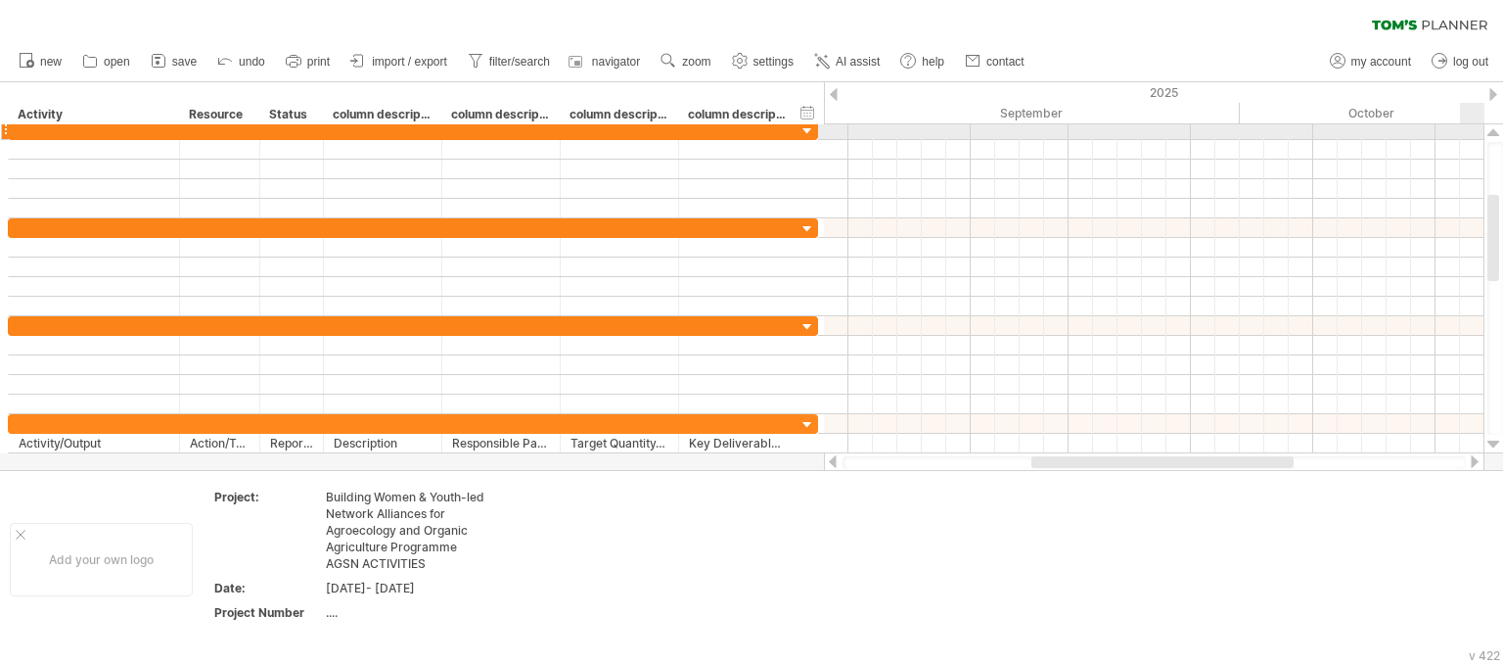
click at [1493, 128] on div at bounding box center [1494, 133] width 13 height 16
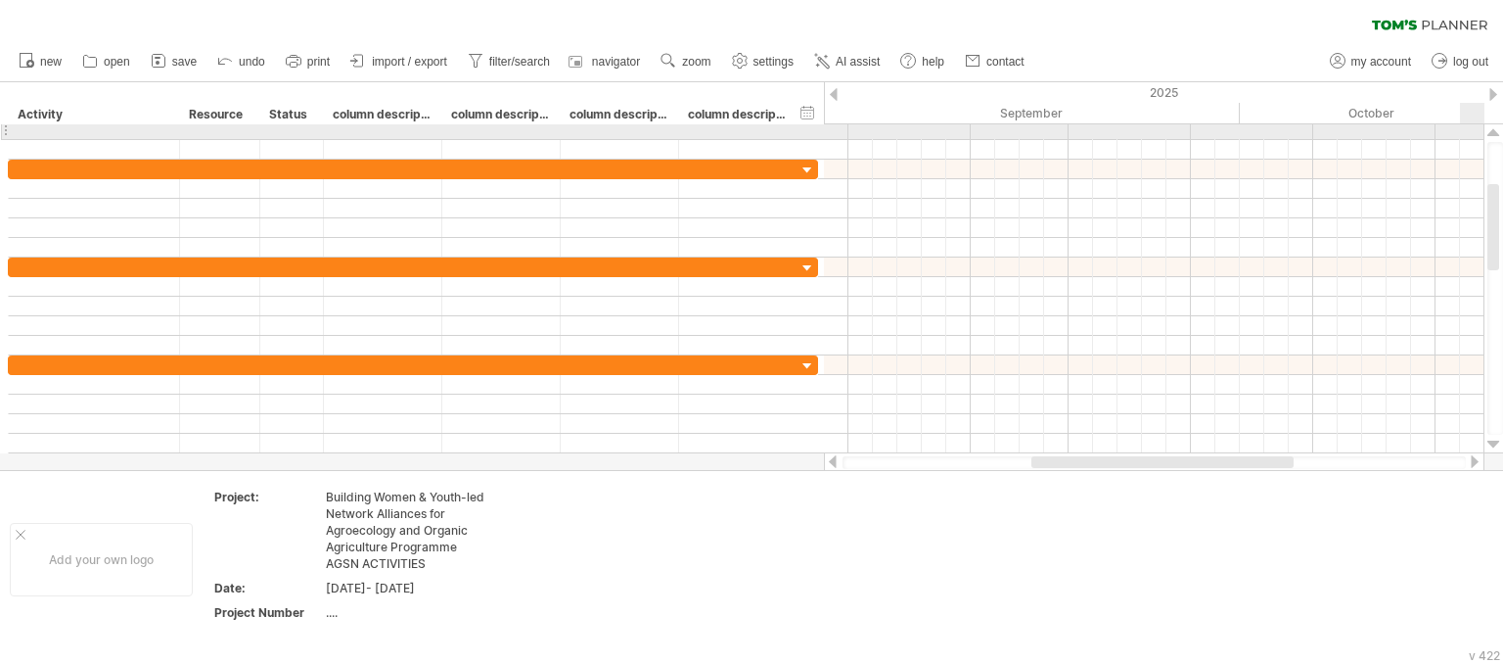
click at [1493, 128] on div at bounding box center [1494, 133] width 13 height 16
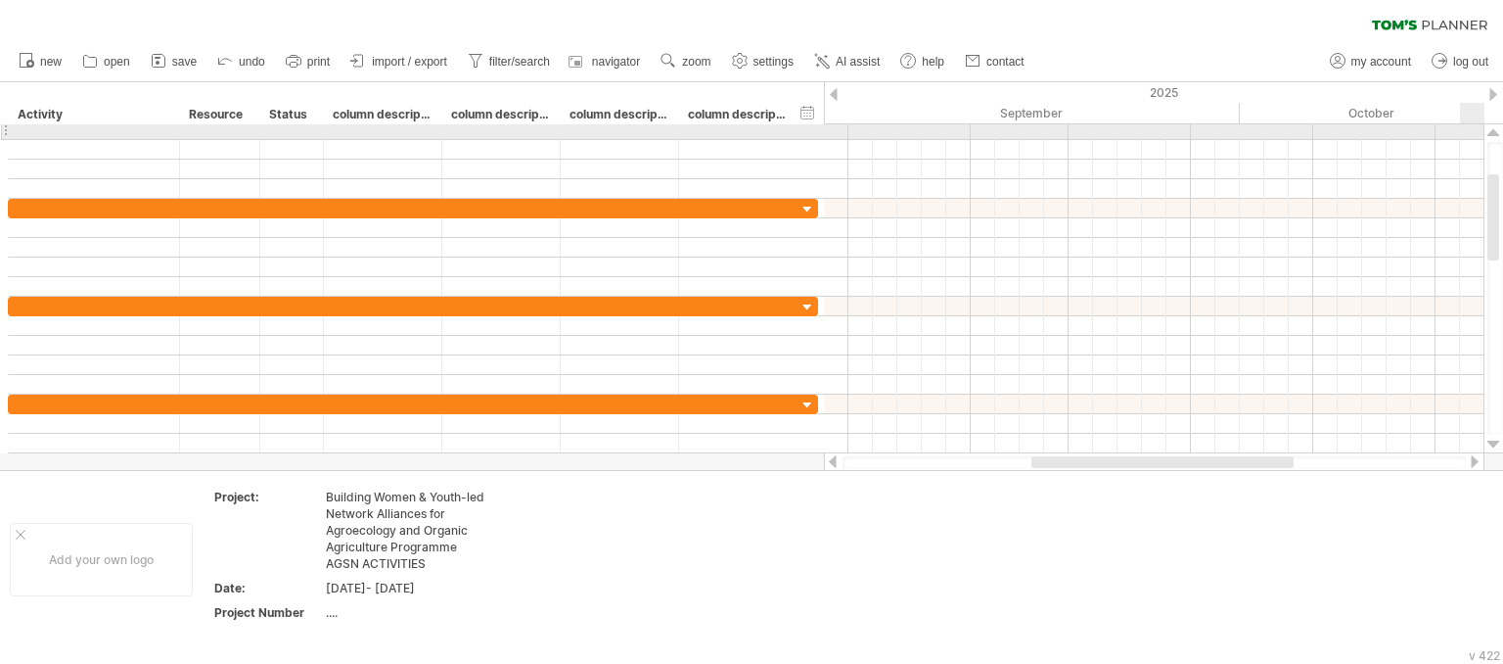
click at [1493, 128] on div at bounding box center [1494, 133] width 13 height 16
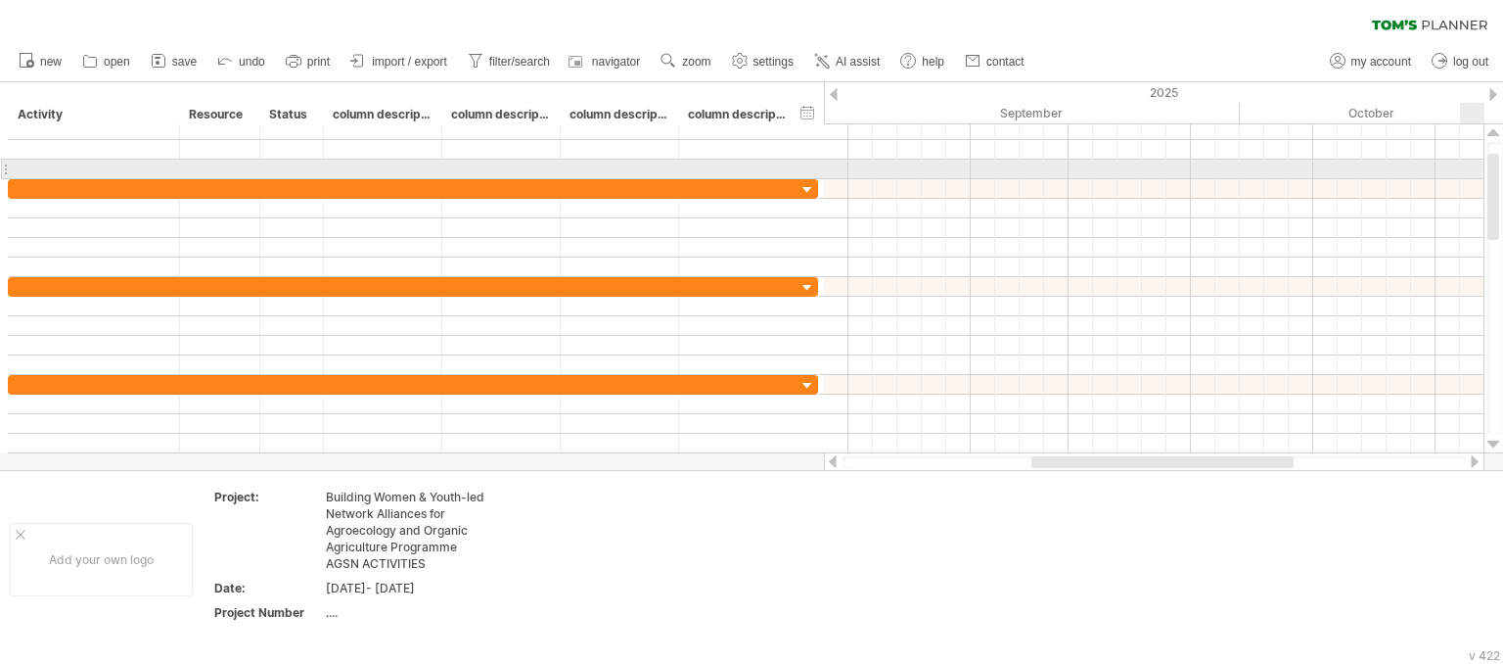
click at [1493, 128] on div at bounding box center [1494, 133] width 13 height 16
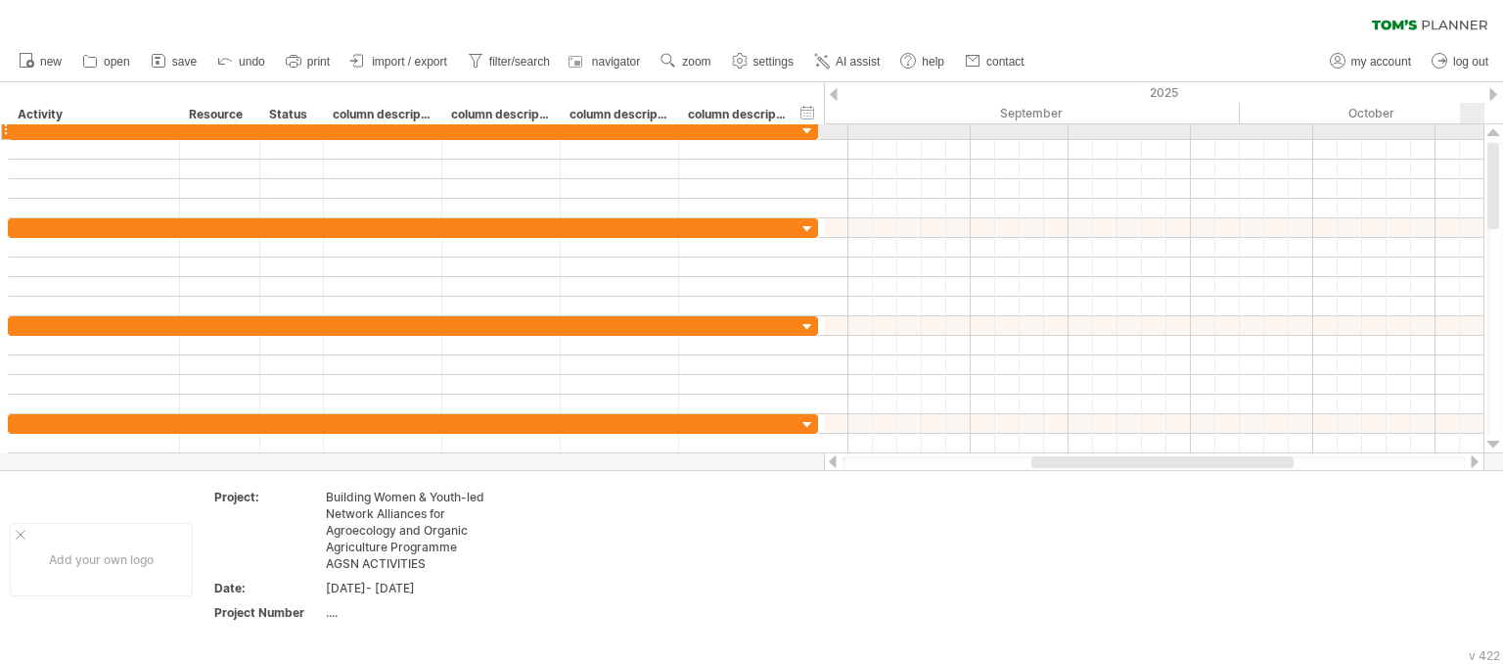
click at [1493, 128] on div at bounding box center [1494, 133] width 13 height 16
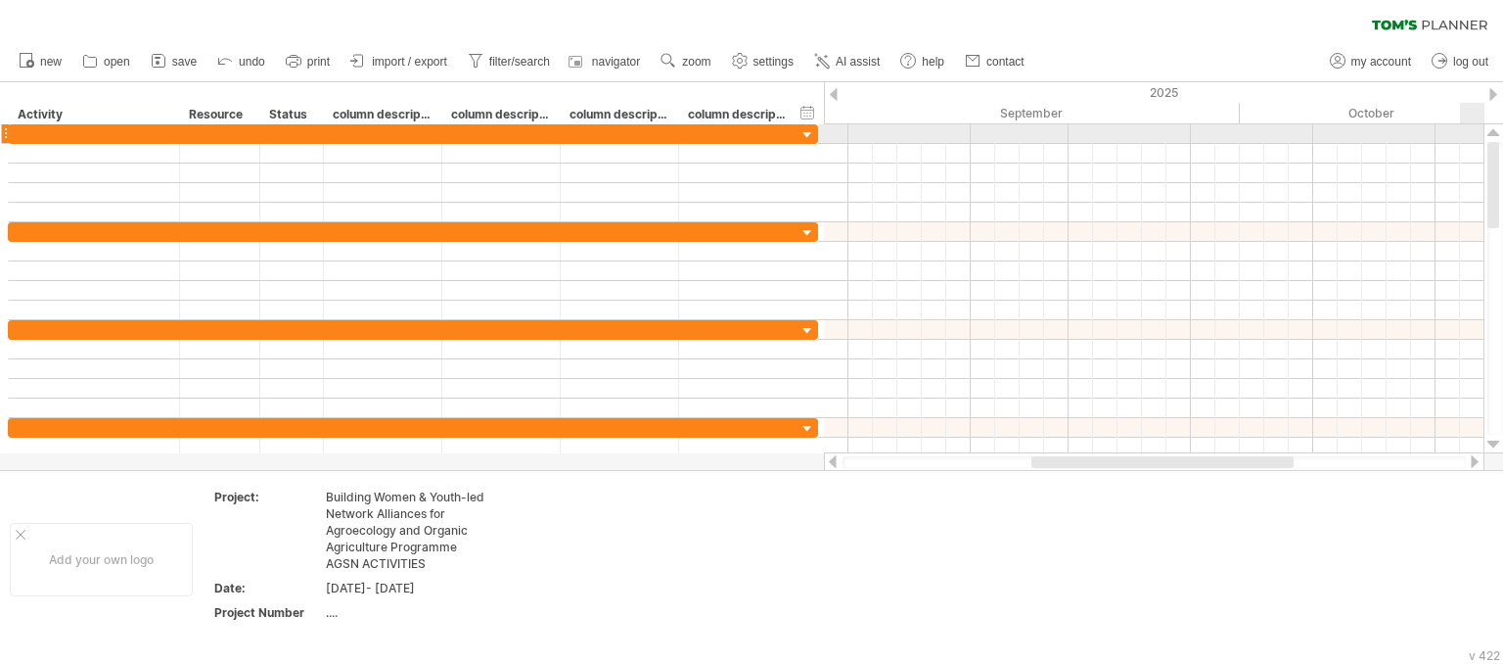
click at [1493, 128] on div at bounding box center [1494, 133] width 13 height 16
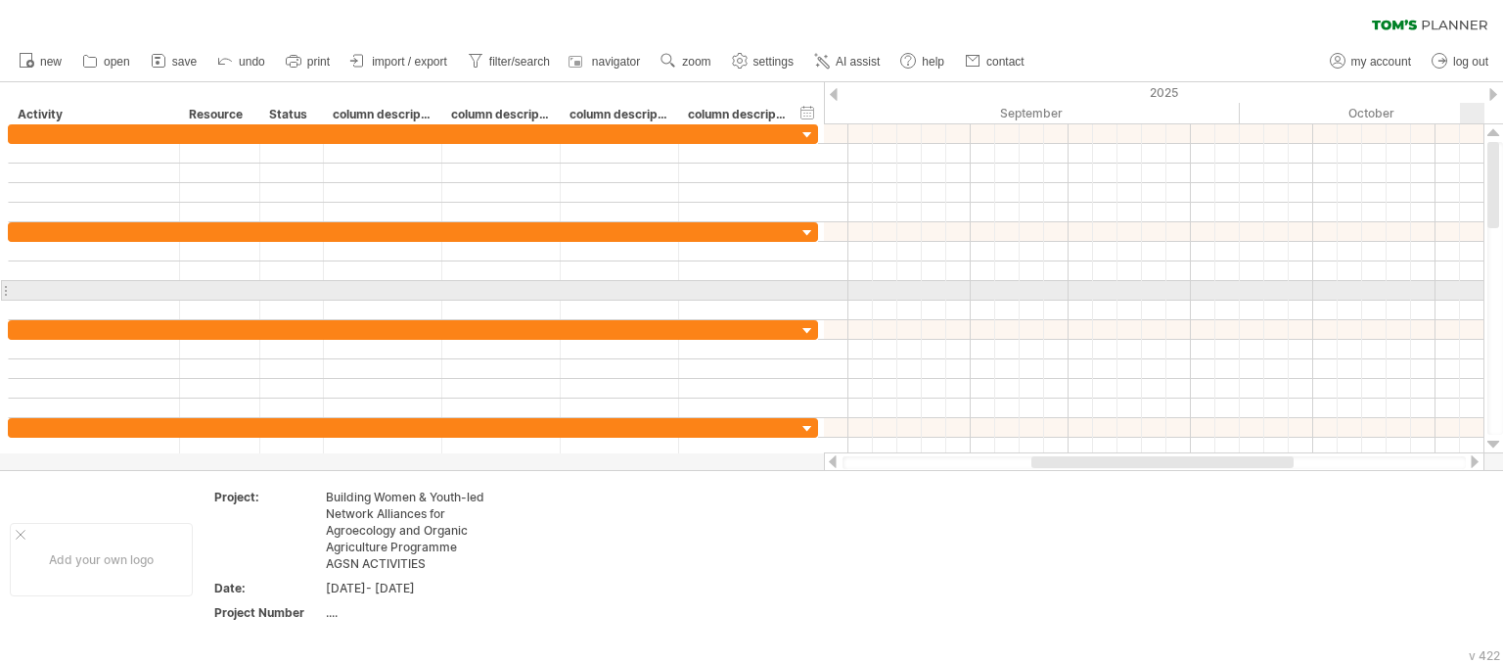
drag, startPoint x: 1493, startPoint y: 128, endPoint x: 1502, endPoint y: 325, distance: 197.0
click at [1502, 325] on div at bounding box center [1494, 288] width 21 height 329
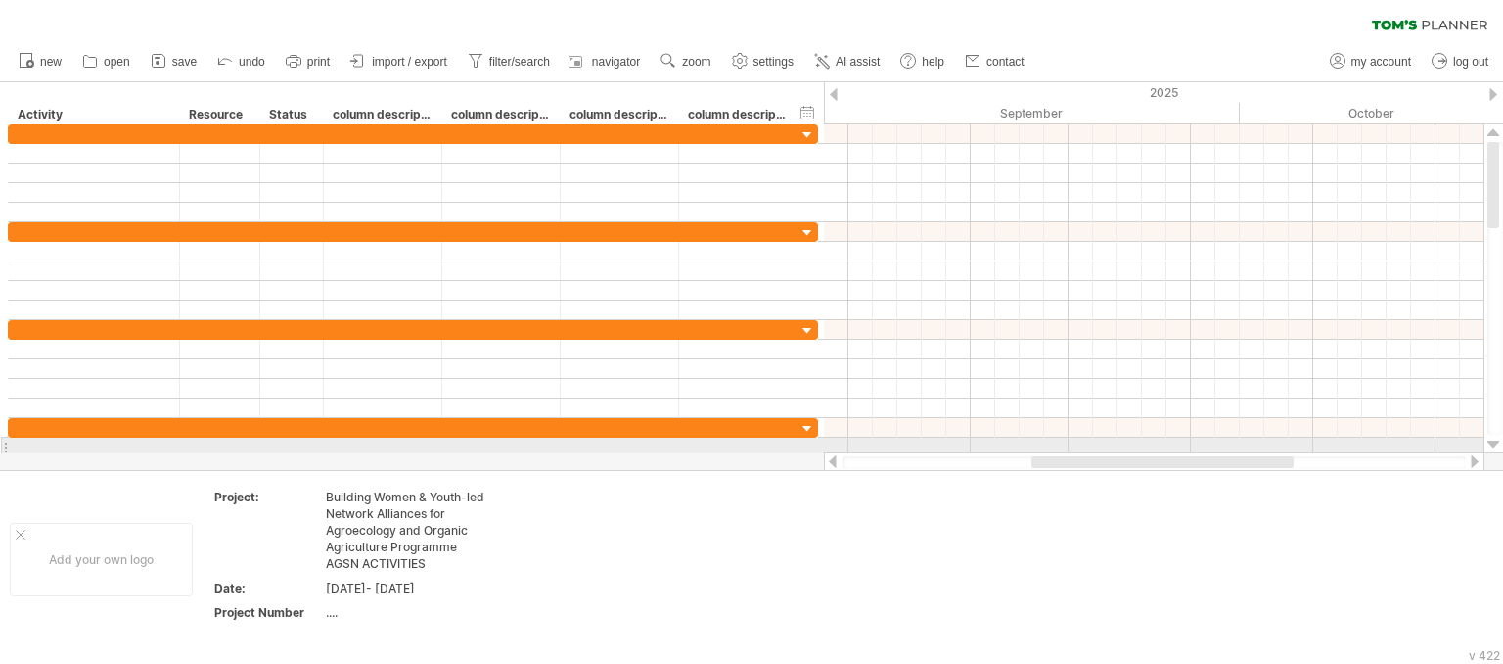
click at [1496, 439] on div at bounding box center [1494, 445] width 13 height 16
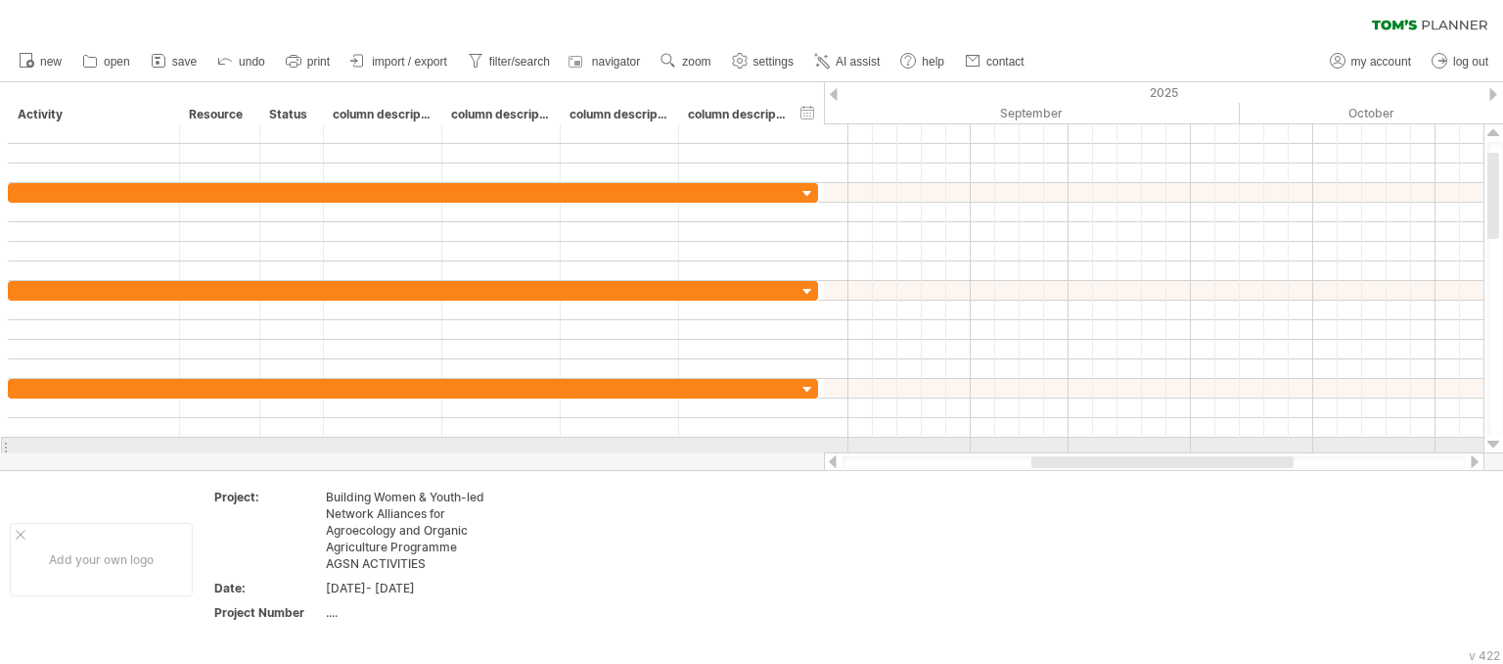
click at [1496, 439] on div at bounding box center [1494, 445] width 13 height 16
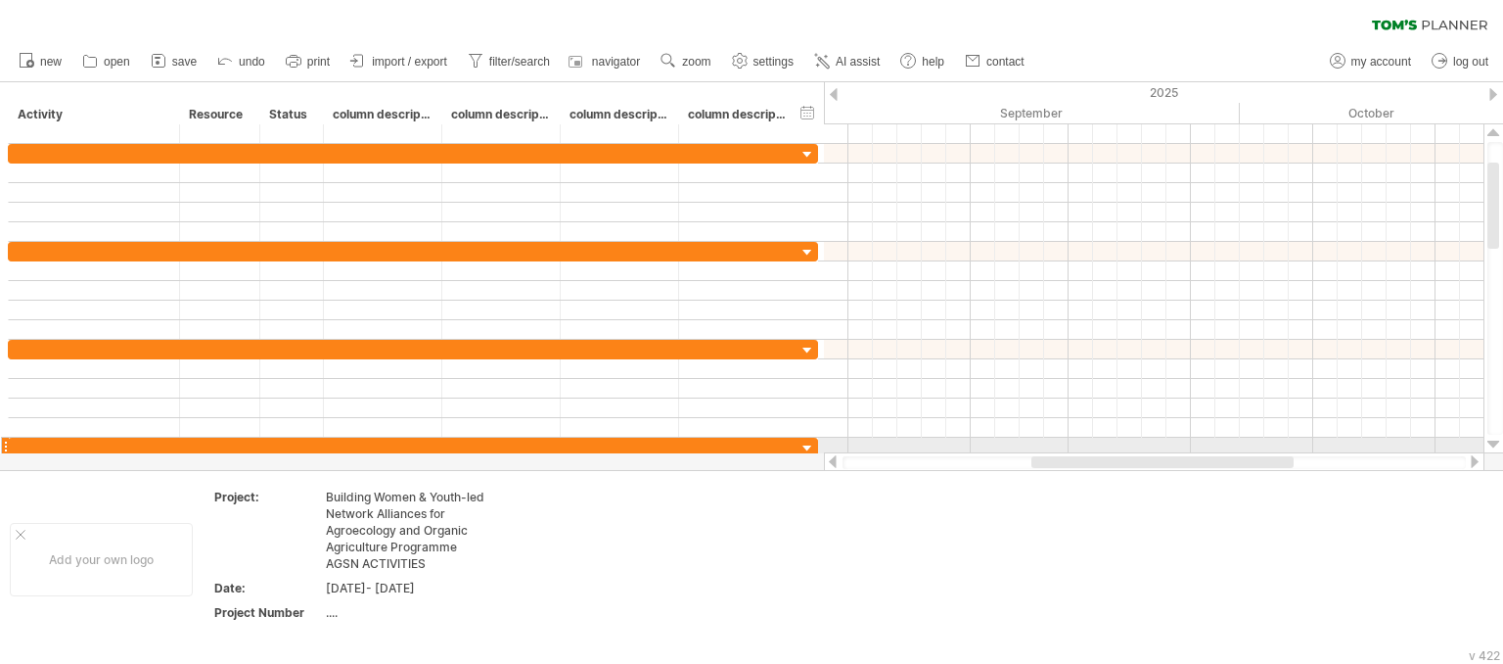
click at [1496, 439] on div at bounding box center [1494, 445] width 13 height 16
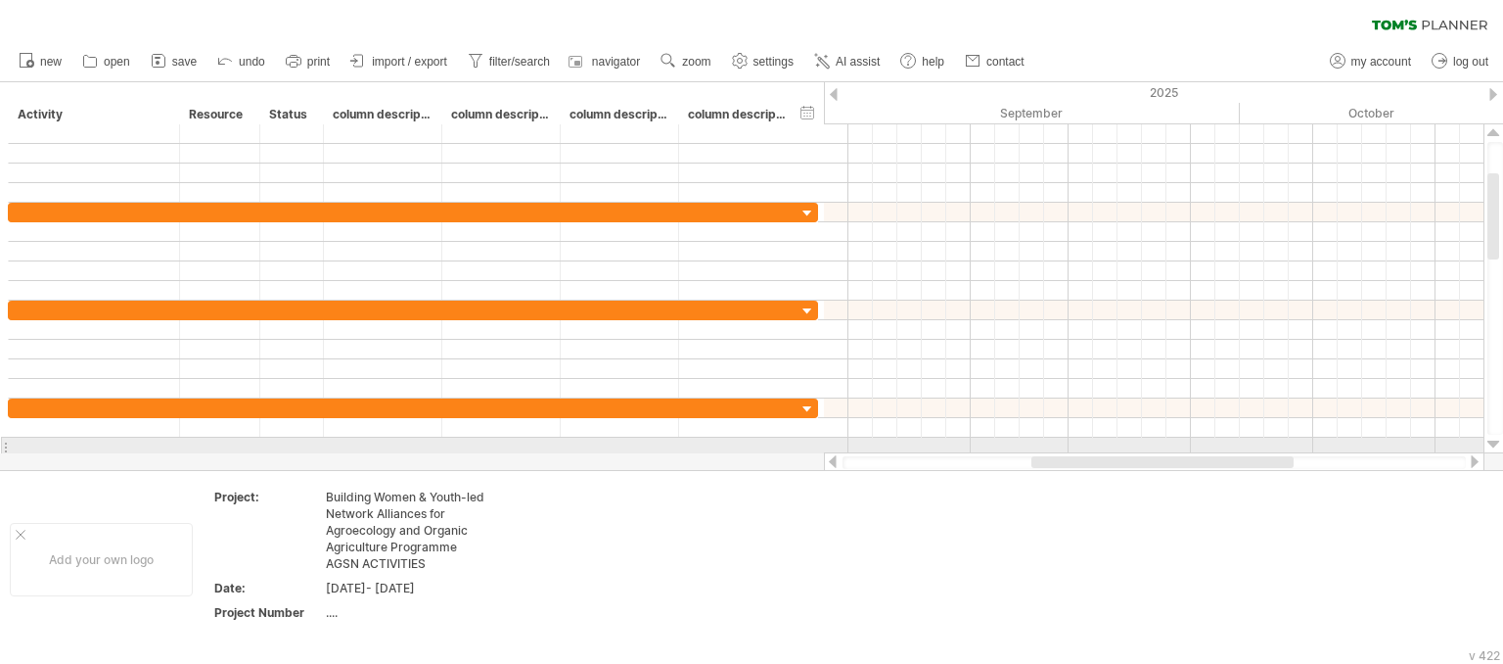
click at [1496, 439] on div at bounding box center [1494, 445] width 13 height 16
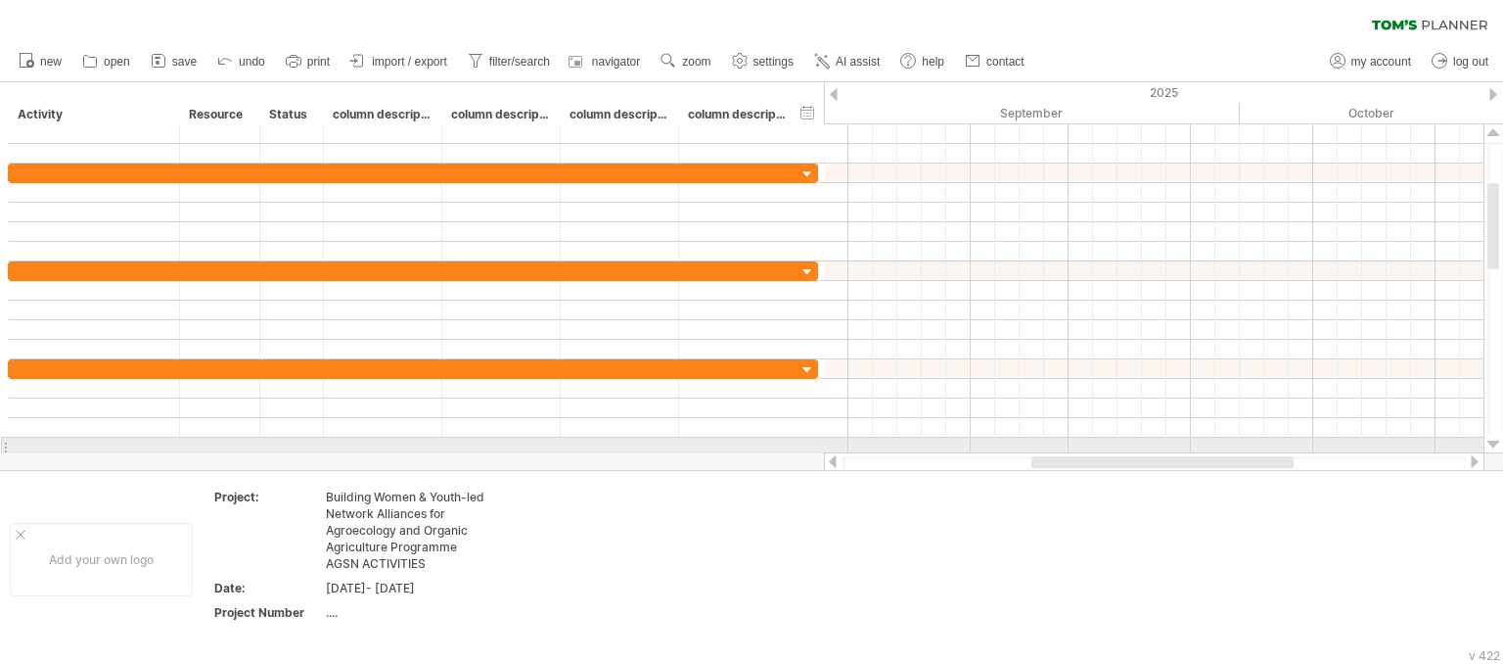
click at [1496, 439] on div at bounding box center [1494, 445] width 13 height 16
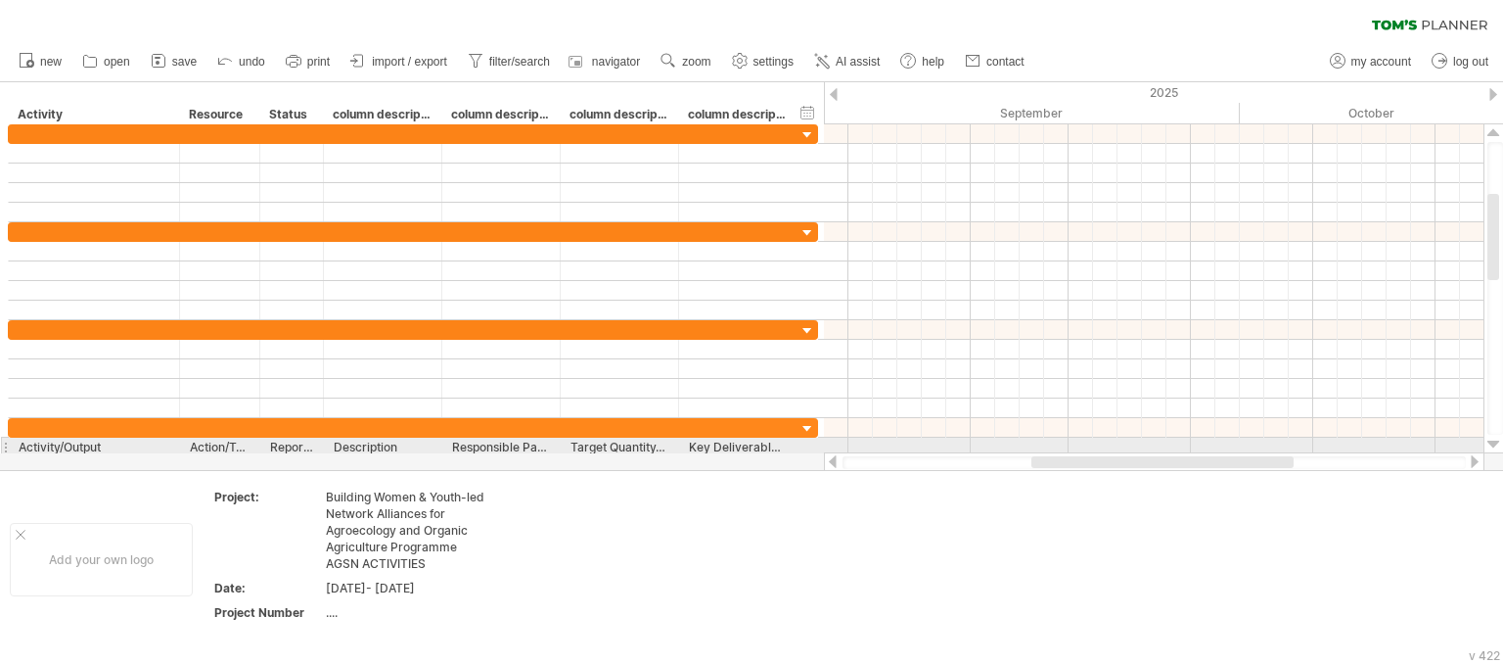
click at [1496, 439] on div at bounding box center [1494, 445] width 13 height 16
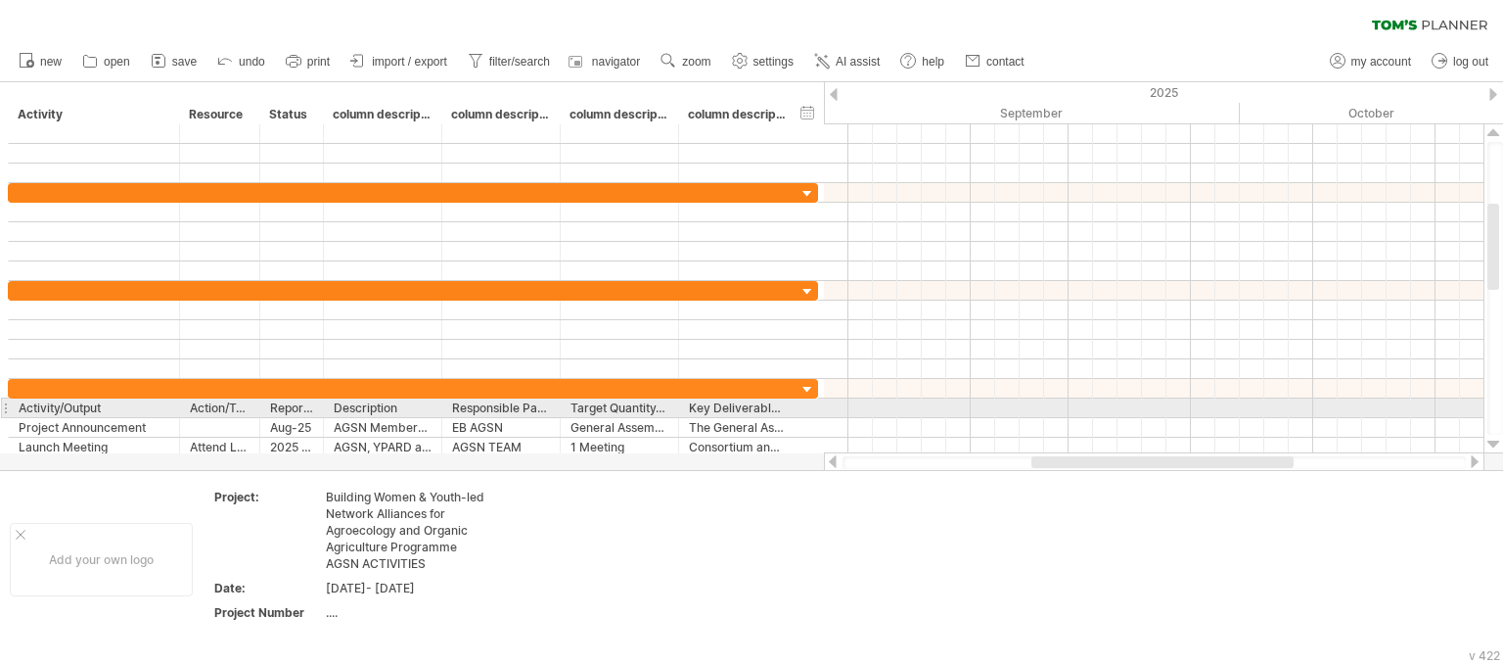
click at [1496, 439] on div at bounding box center [1494, 445] width 13 height 16
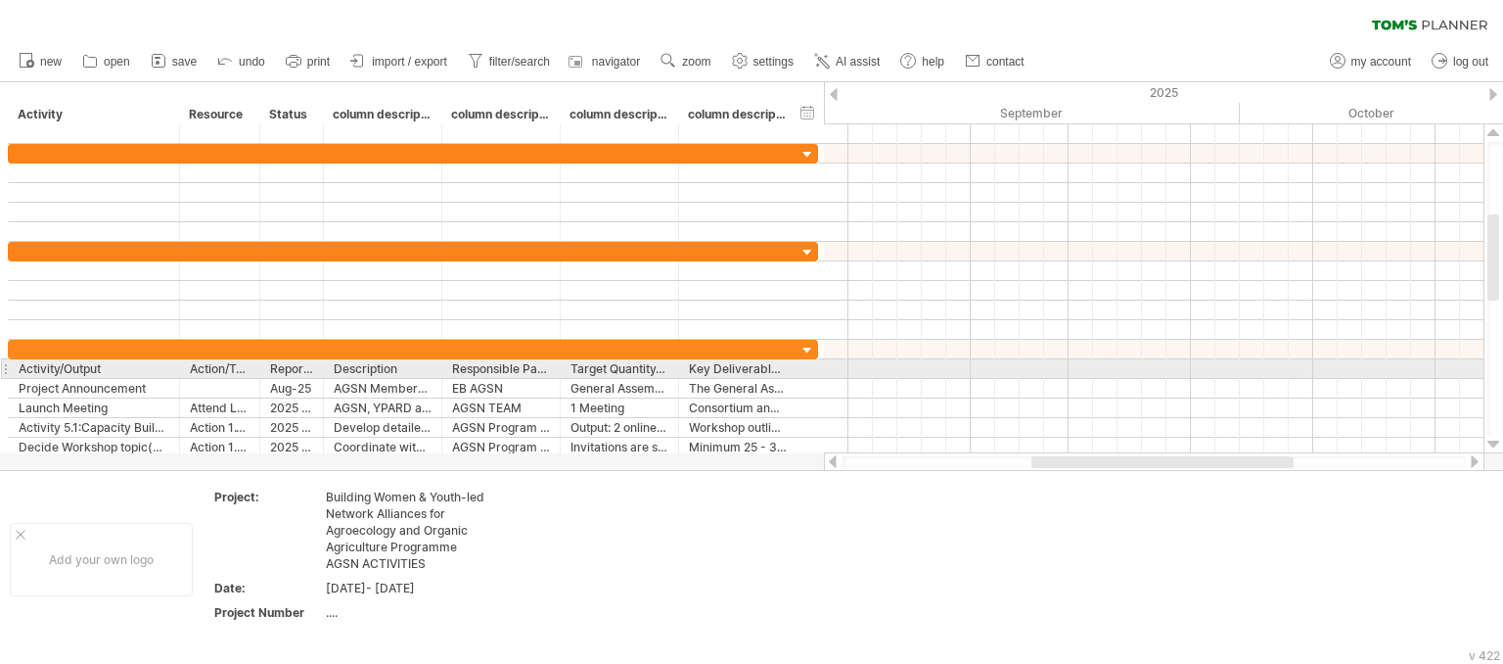
click at [1496, 439] on div at bounding box center [1494, 445] width 13 height 16
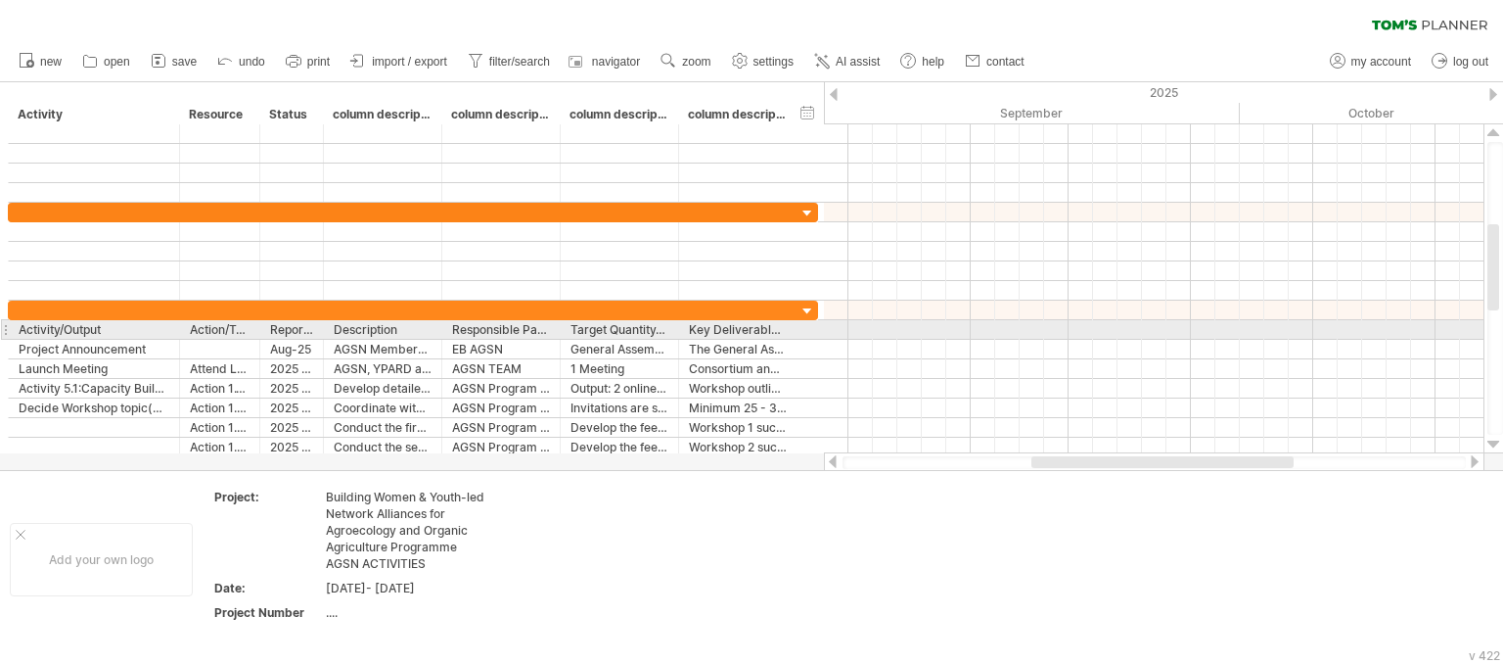
click at [1496, 439] on div at bounding box center [1494, 445] width 13 height 16
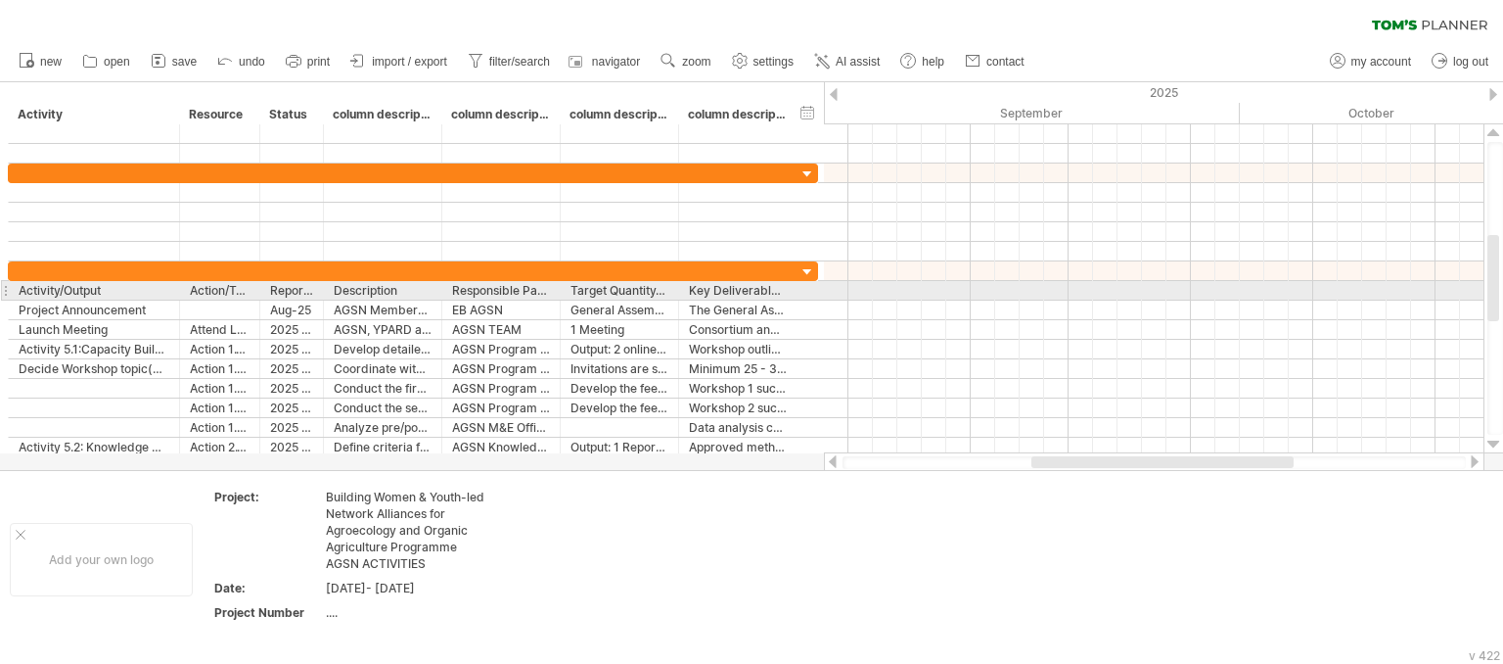
click at [1496, 439] on div at bounding box center [1494, 445] width 13 height 16
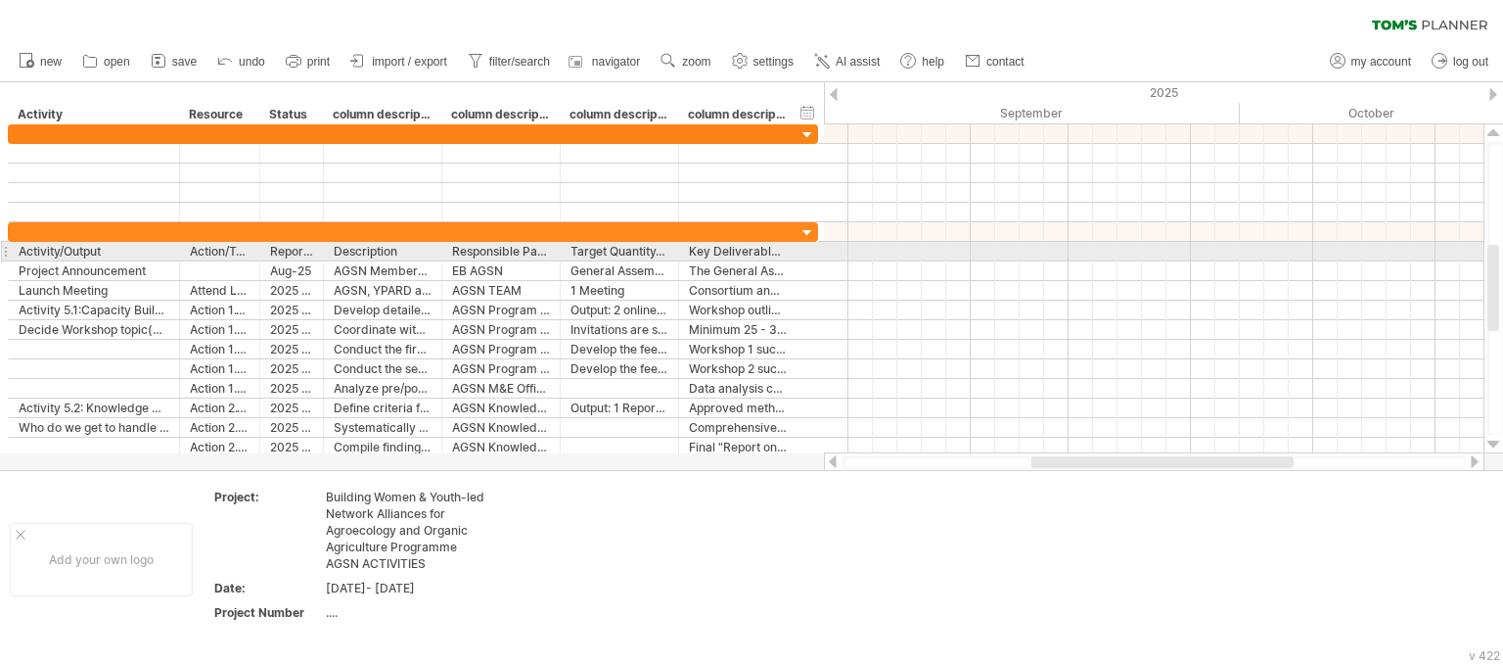
click at [1496, 439] on div at bounding box center [1494, 445] width 13 height 16
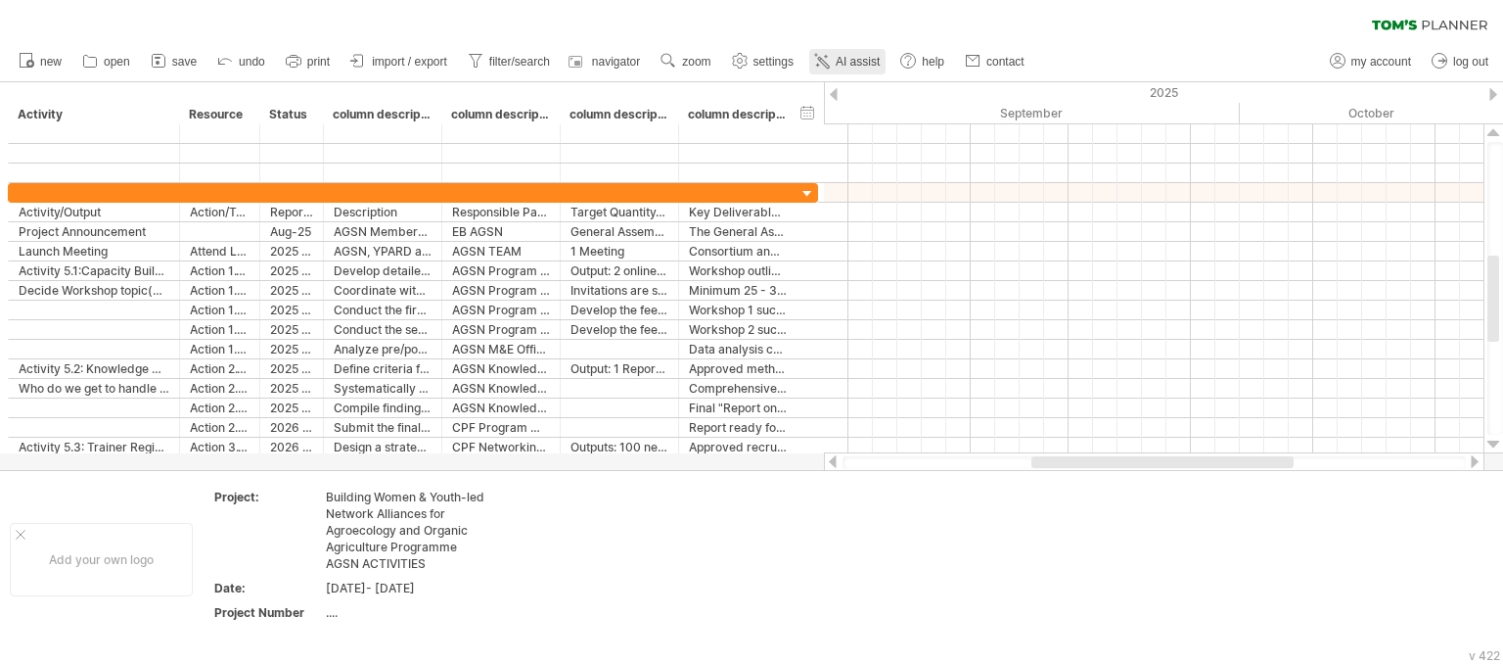
click at [846, 58] on span "AI assist" at bounding box center [858, 62] width 44 height 14
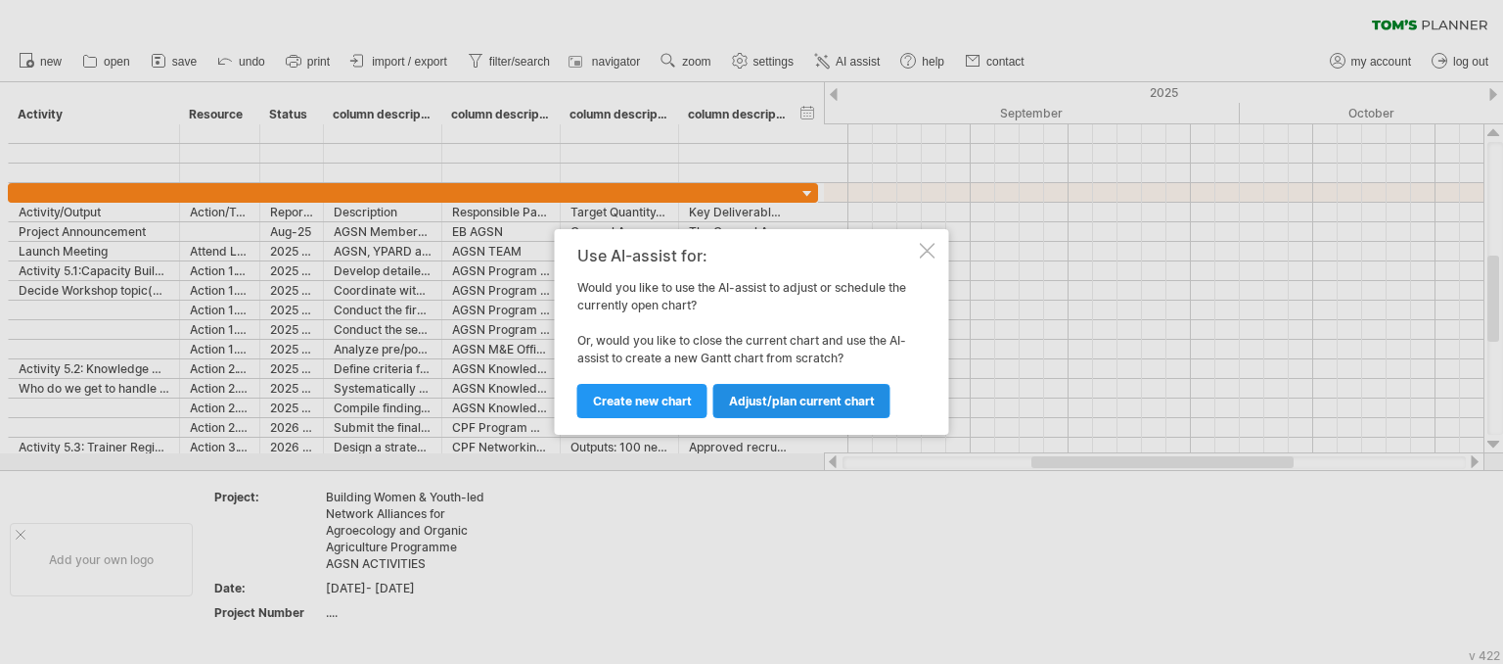
click at [803, 407] on span "Adjust/plan current chart" at bounding box center [802, 400] width 146 height 15
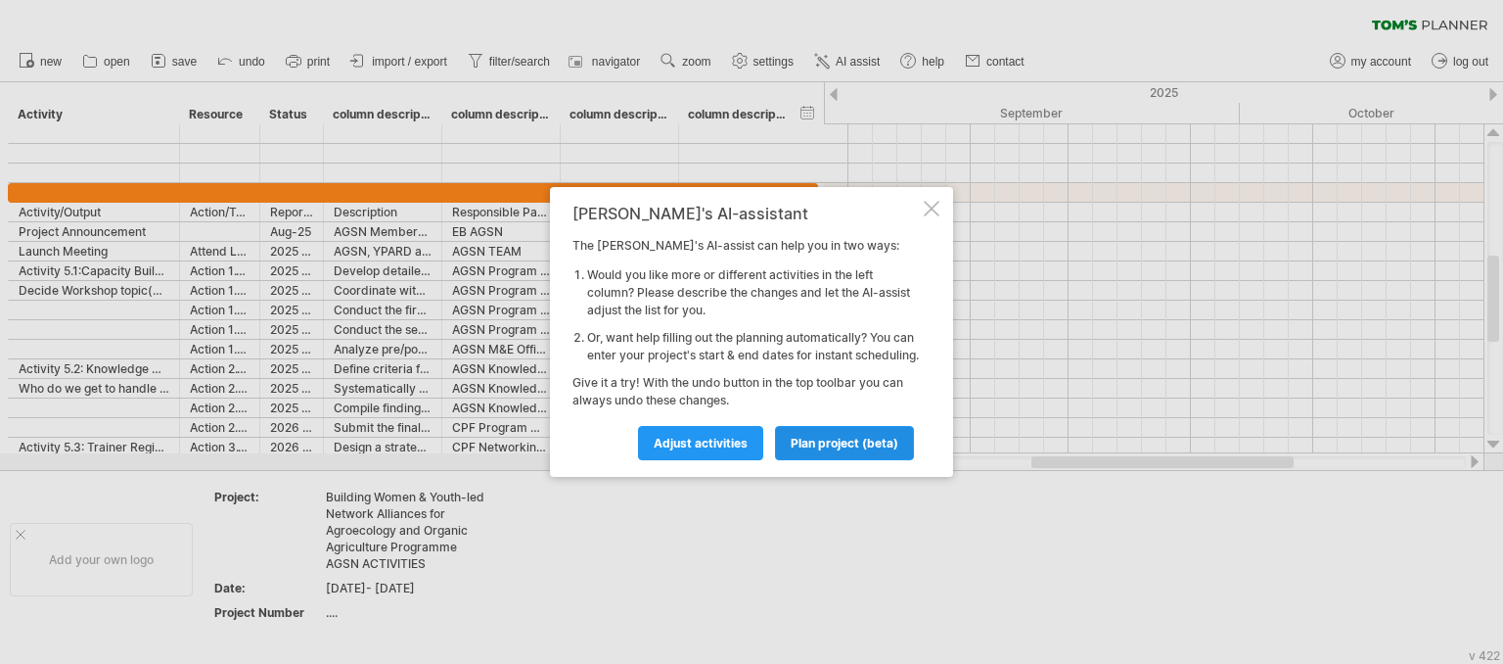
click at [856, 445] on span "plan project (beta)" at bounding box center [845, 443] width 108 height 15
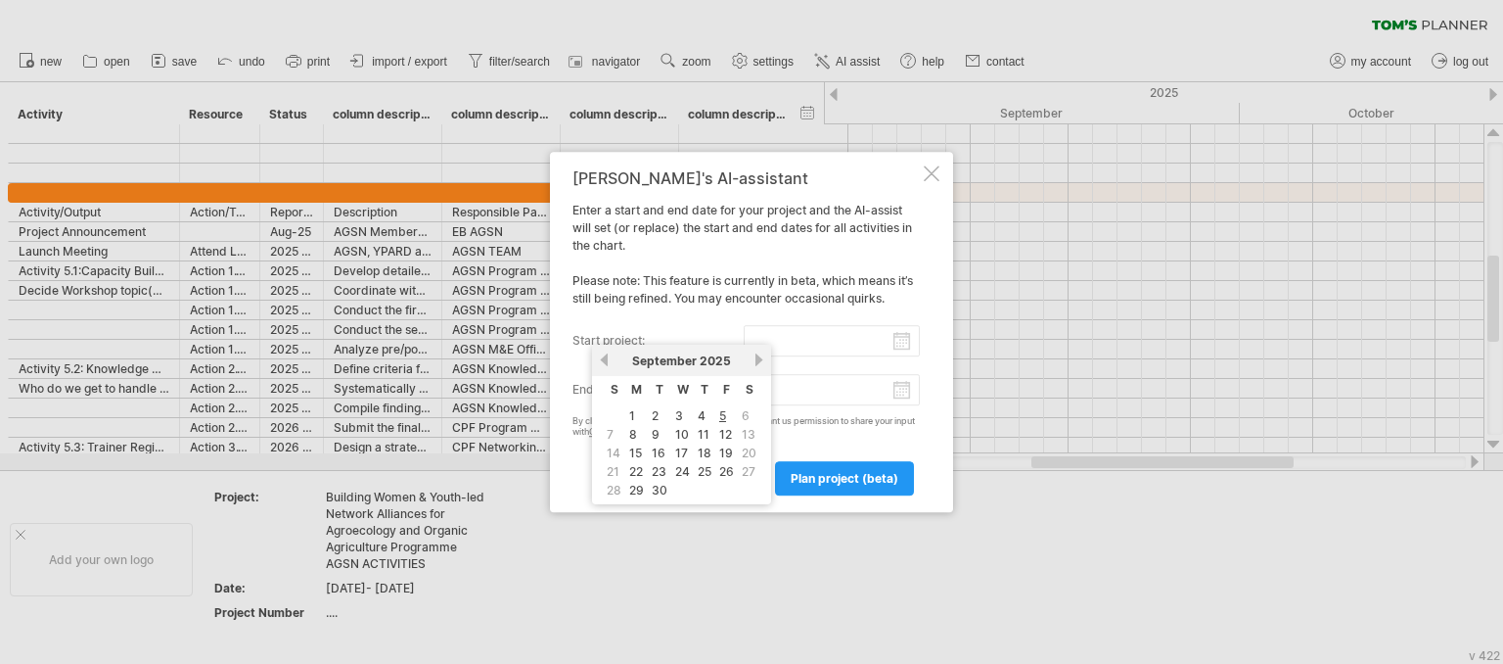
click at [859, 343] on input "start project:" at bounding box center [832, 340] width 177 height 31
click at [605, 355] on link "previous" at bounding box center [604, 359] width 15 height 15
click at [653, 414] on link "1" at bounding box center [655, 415] width 10 height 19
type input "********"
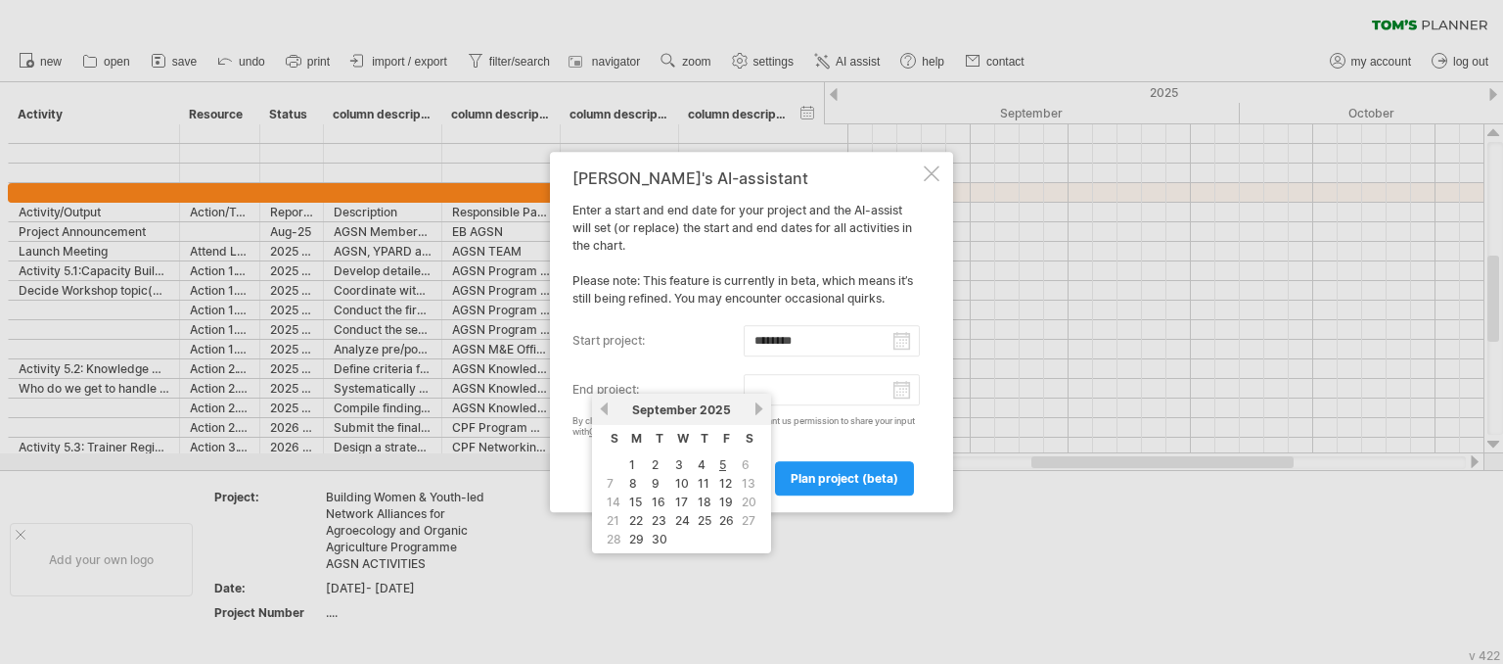
click at [806, 392] on input "end project:" at bounding box center [832, 389] width 177 height 31
click at [756, 411] on link "next" at bounding box center [759, 408] width 15 height 15
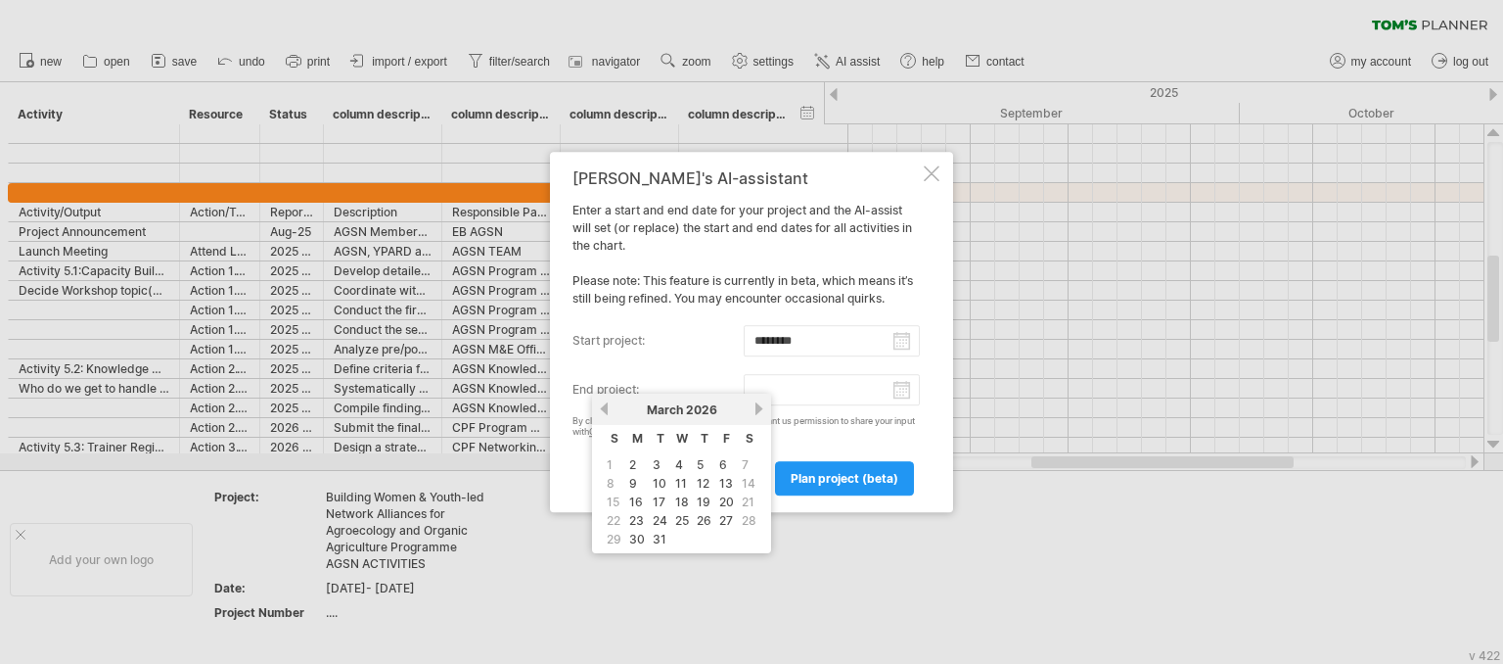
click at [756, 411] on link "next" at bounding box center [759, 408] width 15 height 15
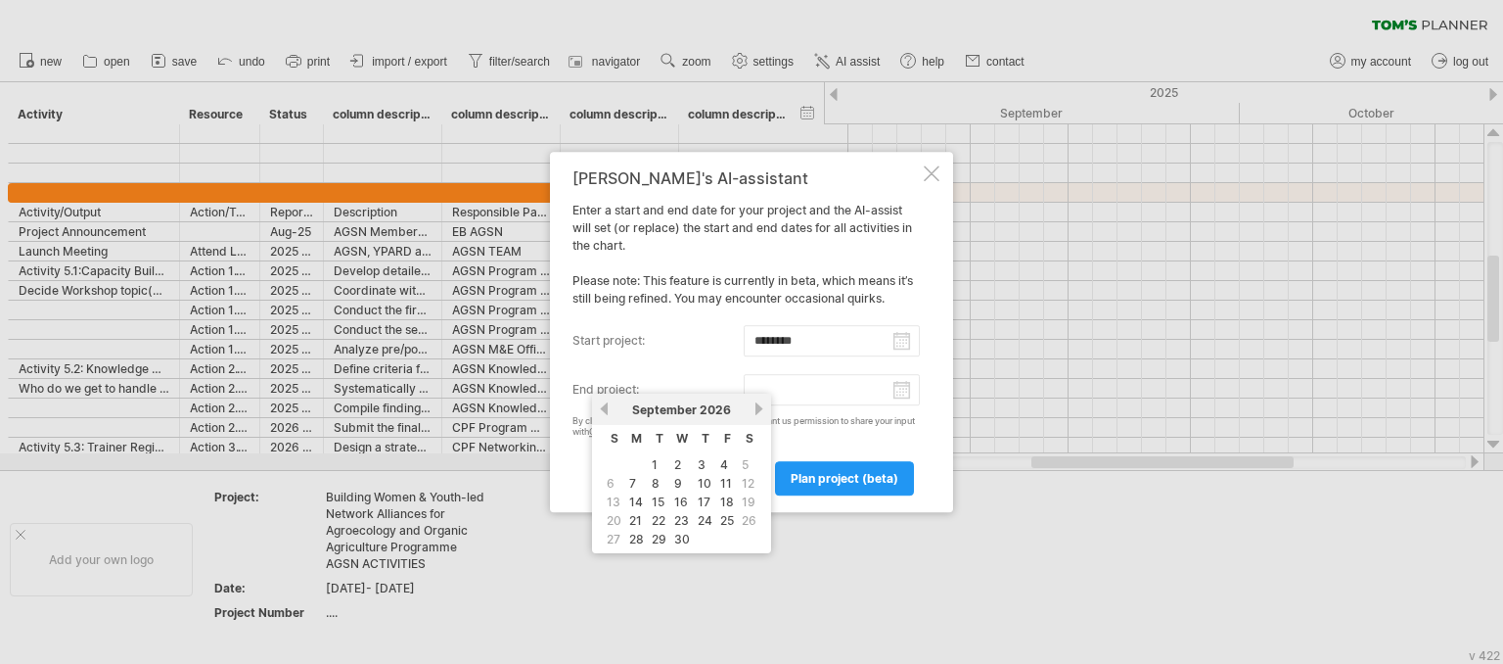
click at [756, 411] on link "next" at bounding box center [759, 408] width 15 height 15
click at [706, 539] on link "31" at bounding box center [705, 539] width 18 height 19
type input "********"
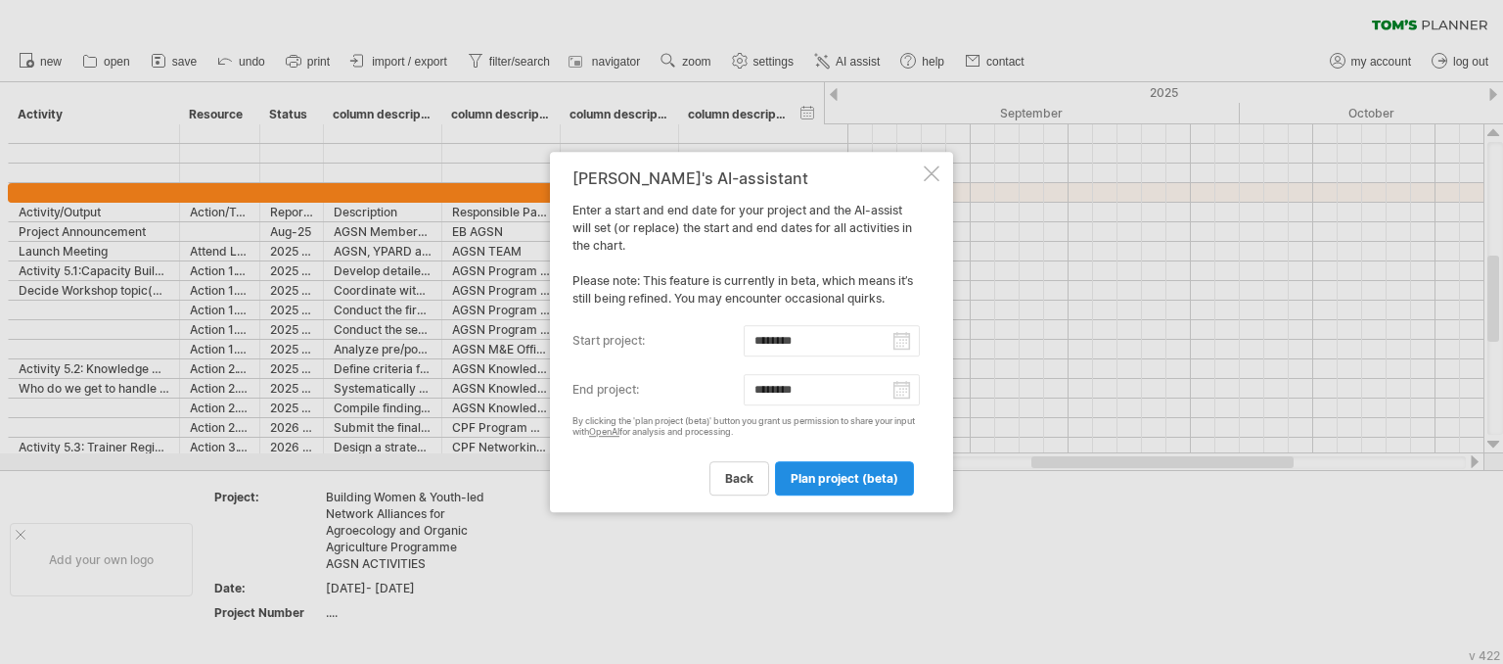
click at [838, 478] on span "plan project (beta)" at bounding box center [845, 478] width 108 height 15
